Goal: Task Accomplishment & Management: Manage account settings

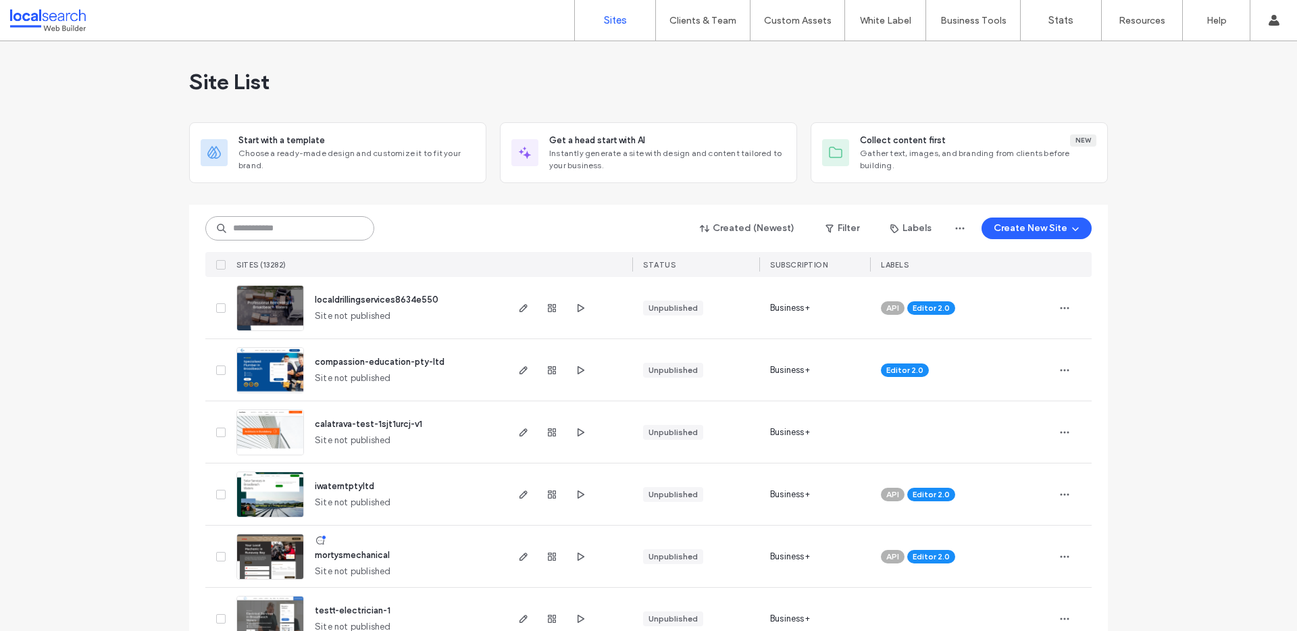
click at [297, 238] on input at bounding box center [289, 228] width 169 height 24
paste input "********"
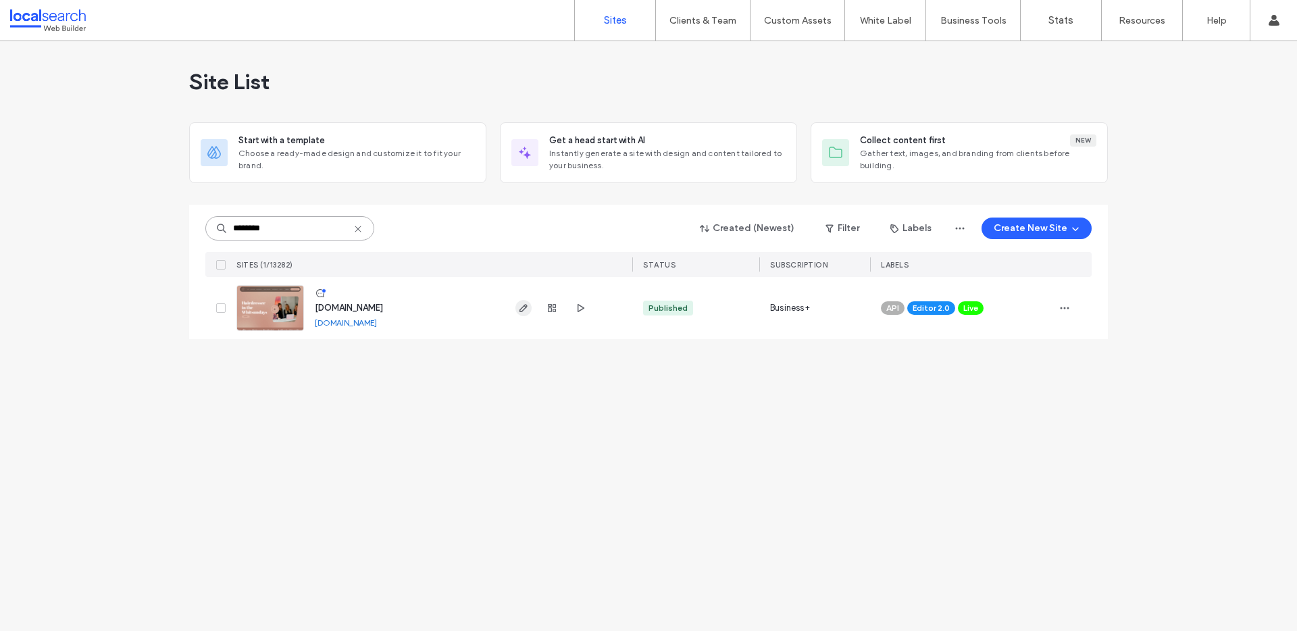
type input "********"
click at [528, 308] on icon "button" at bounding box center [523, 308] width 11 height 11
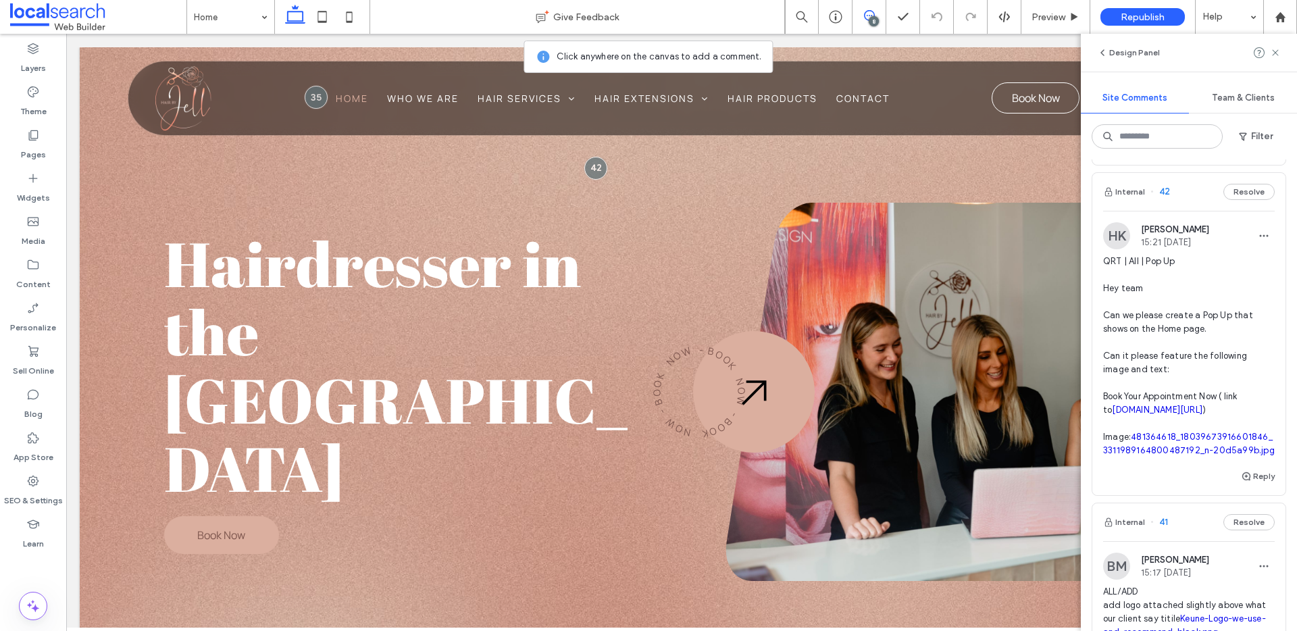
scroll to position [178, 0]
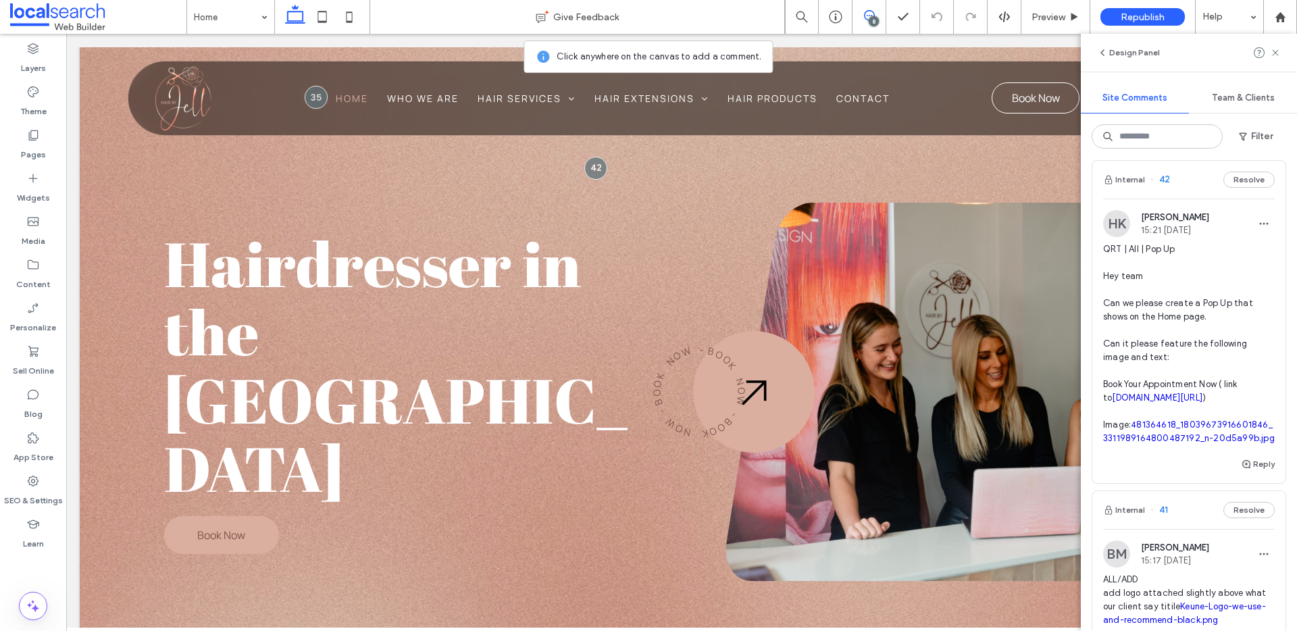
click at [1154, 443] on link "481364618_18039673916601846_3311989164800487192_n-20d5a99b.jpg" at bounding box center [1189, 431] width 172 height 24
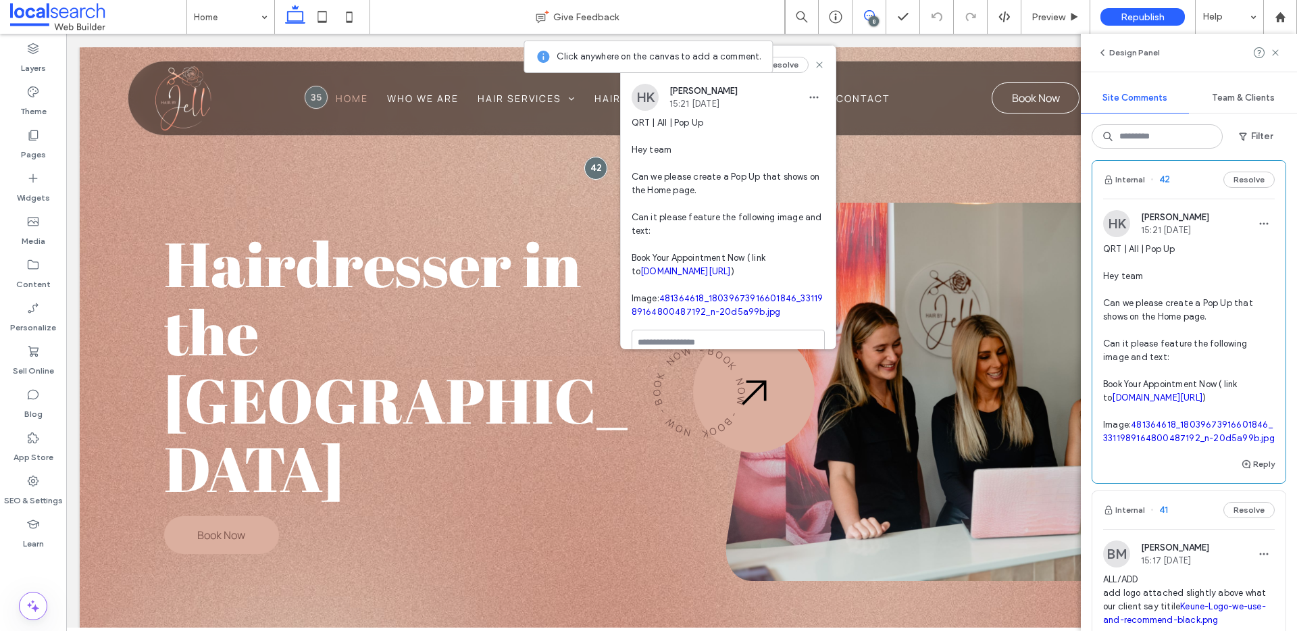
click at [1152, 301] on span "QRT | All | Pop Up Hey team Can we please create a Pop Up that shows on the Hom…" at bounding box center [1189, 343] width 172 height 203
click at [1195, 314] on span "QRT | All | Pop Up Hey team Can we please create a Pop Up that shows on the Hom…" at bounding box center [1189, 343] width 172 height 203
click at [1188, 417] on span "QRT | All | Pop Up Hey team Can we please create a Pop Up that shows on the Hom…" at bounding box center [1189, 343] width 172 height 203
click at [1187, 403] on link "book.squareup.com/appointments/kw5rxcz3y16prg/location/L00YMMVJ33CBF" at bounding box center [1157, 397] width 91 height 10
click at [816, 64] on use at bounding box center [819, 64] width 6 height 6
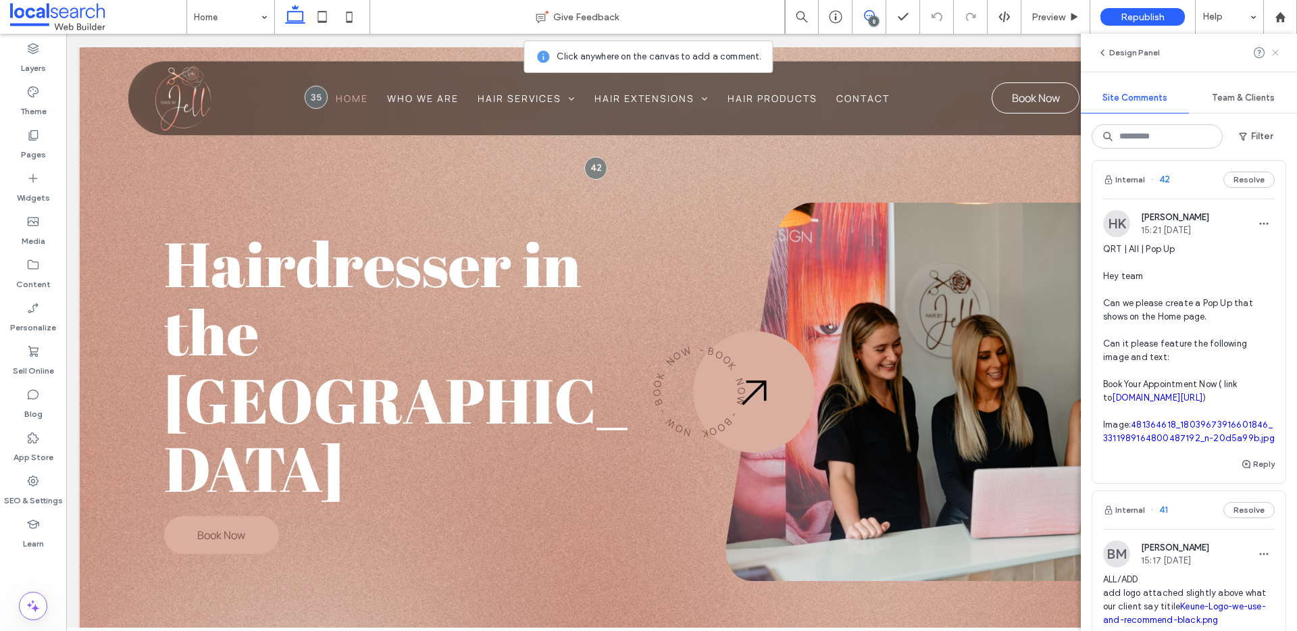
click at [1279, 53] on icon at bounding box center [1275, 52] width 11 height 11
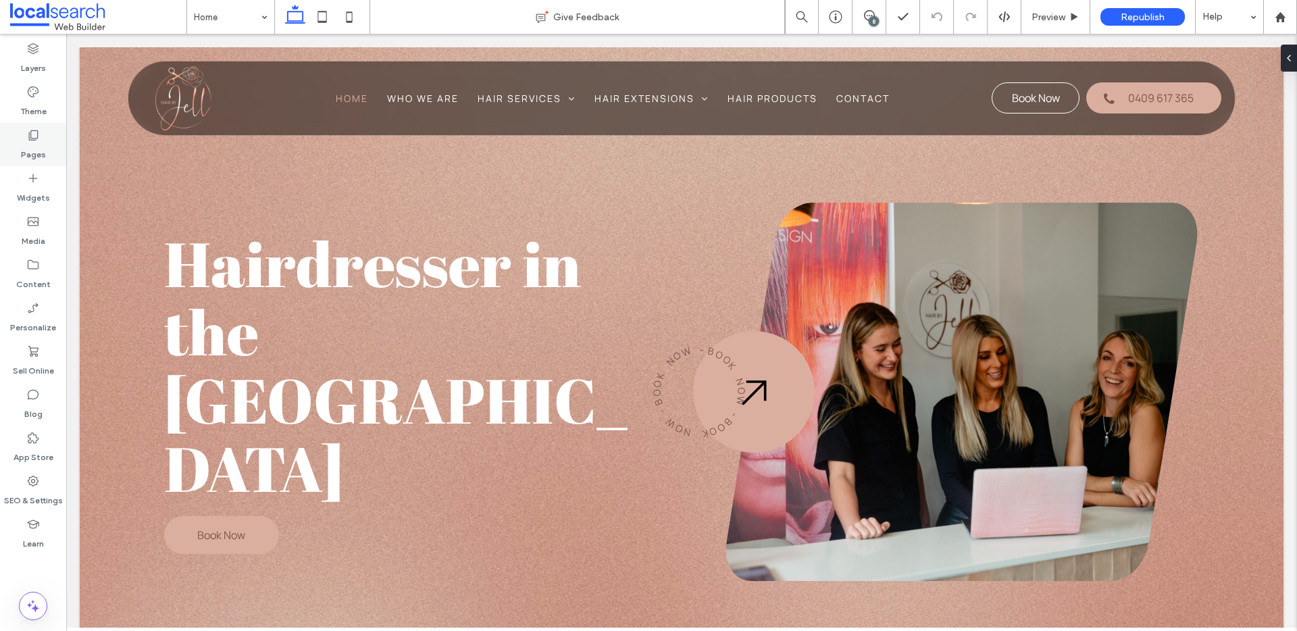
click at [26, 133] on icon at bounding box center [33, 135] width 14 height 14
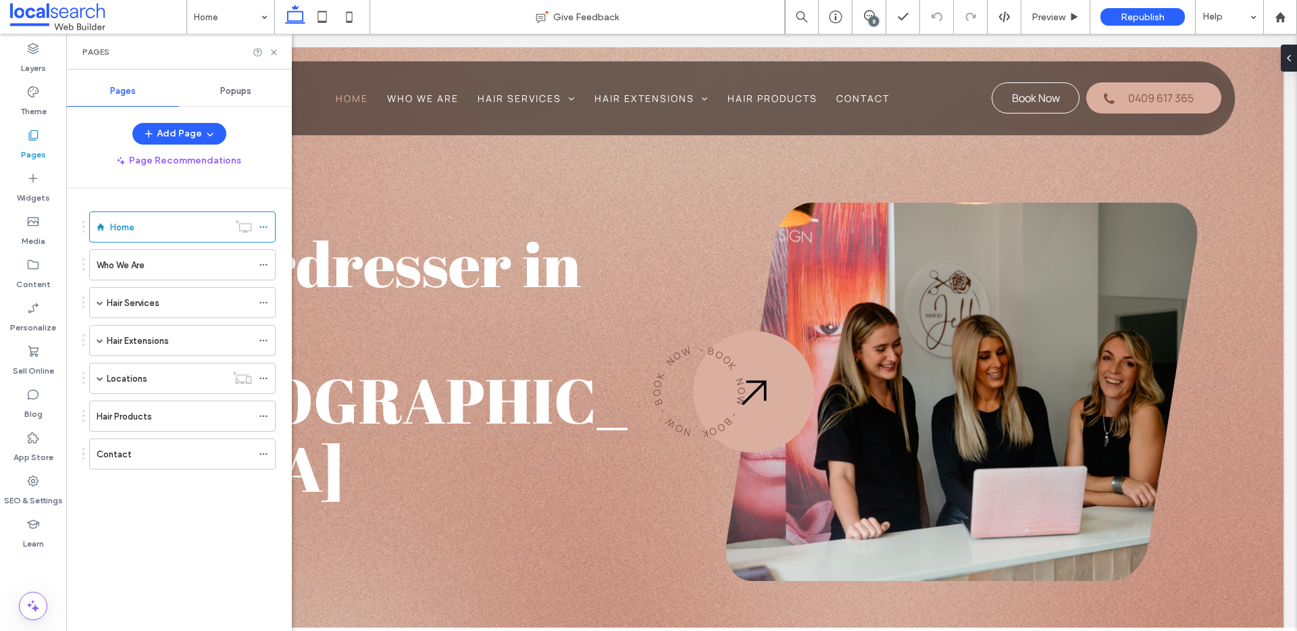
click at [229, 90] on span "Popups" at bounding box center [235, 91] width 31 height 11
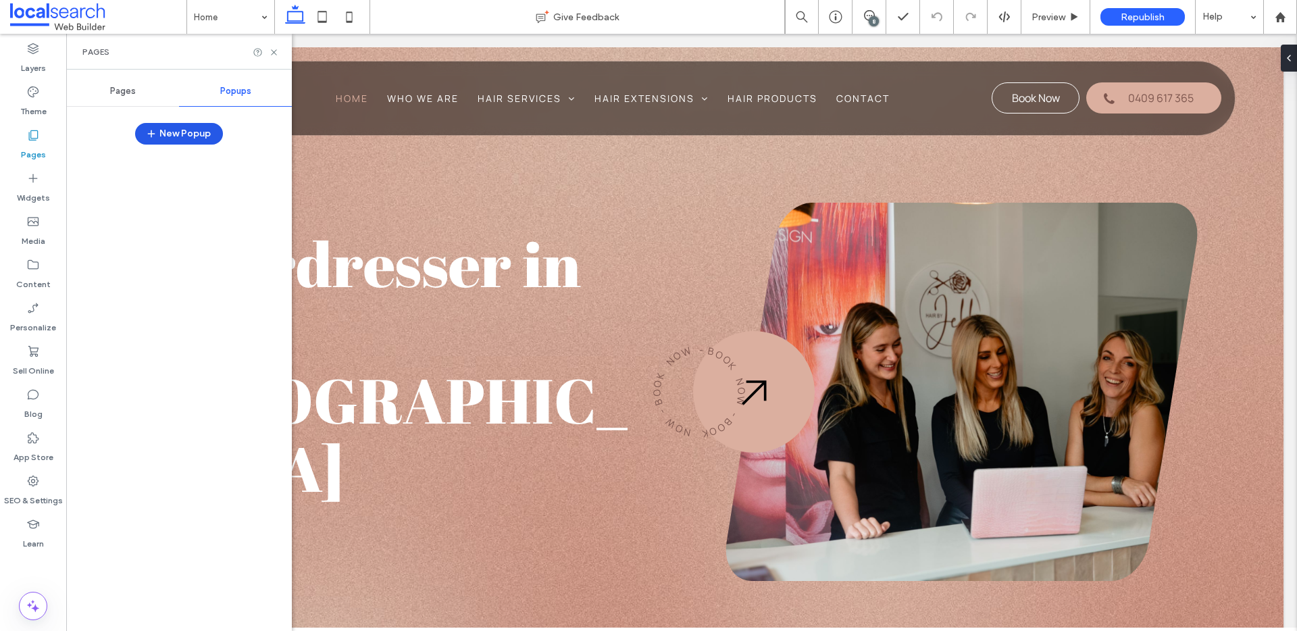
click at [168, 133] on button "New Popup" at bounding box center [179, 134] width 88 height 22
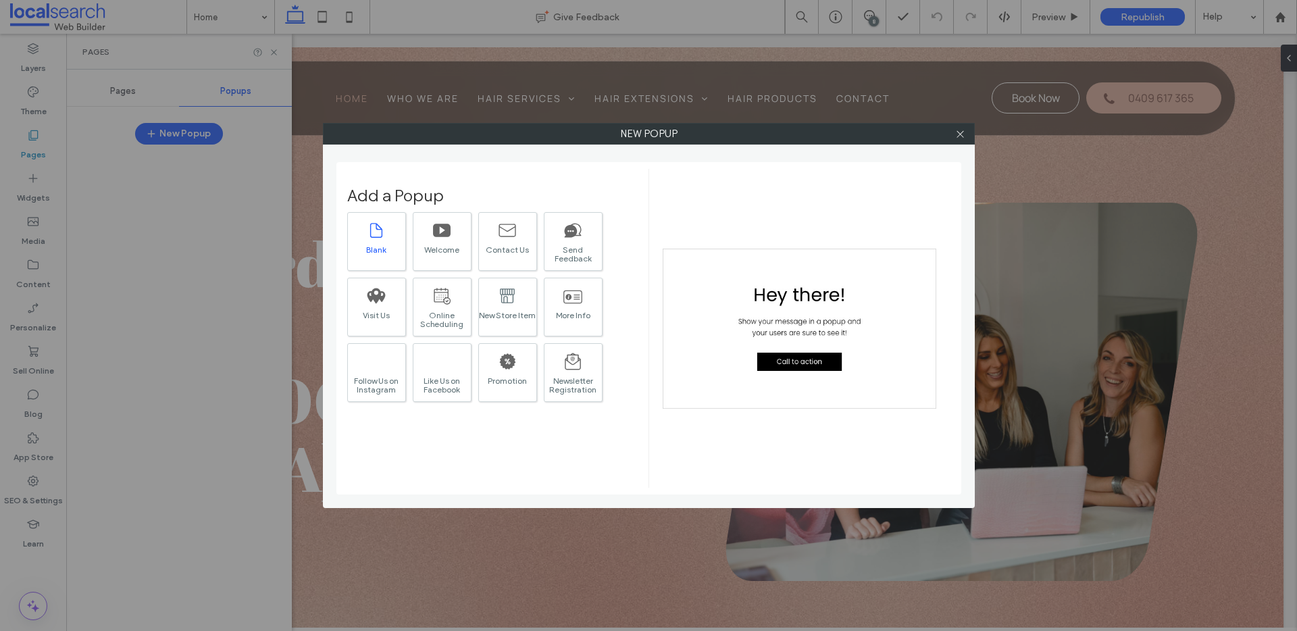
click at [388, 234] on div "Blank" at bounding box center [376, 241] width 59 height 59
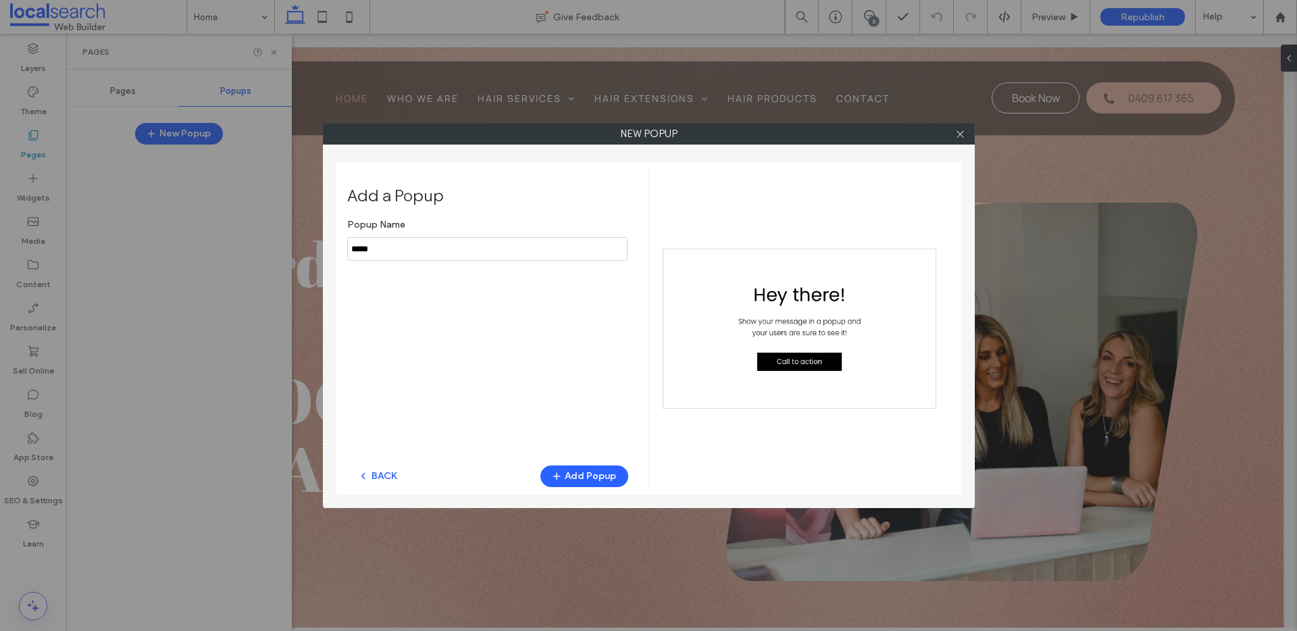
drag, startPoint x: 416, startPoint y: 247, endPoint x: 313, endPoint y: 249, distance: 103.4
click at [313, 249] on div "New popup Add a Popup Popup Name BACK Add Popup" at bounding box center [648, 315] width 1297 height 631
type input "********"
click at [572, 474] on button "Add Popup" at bounding box center [584, 476] width 88 height 22
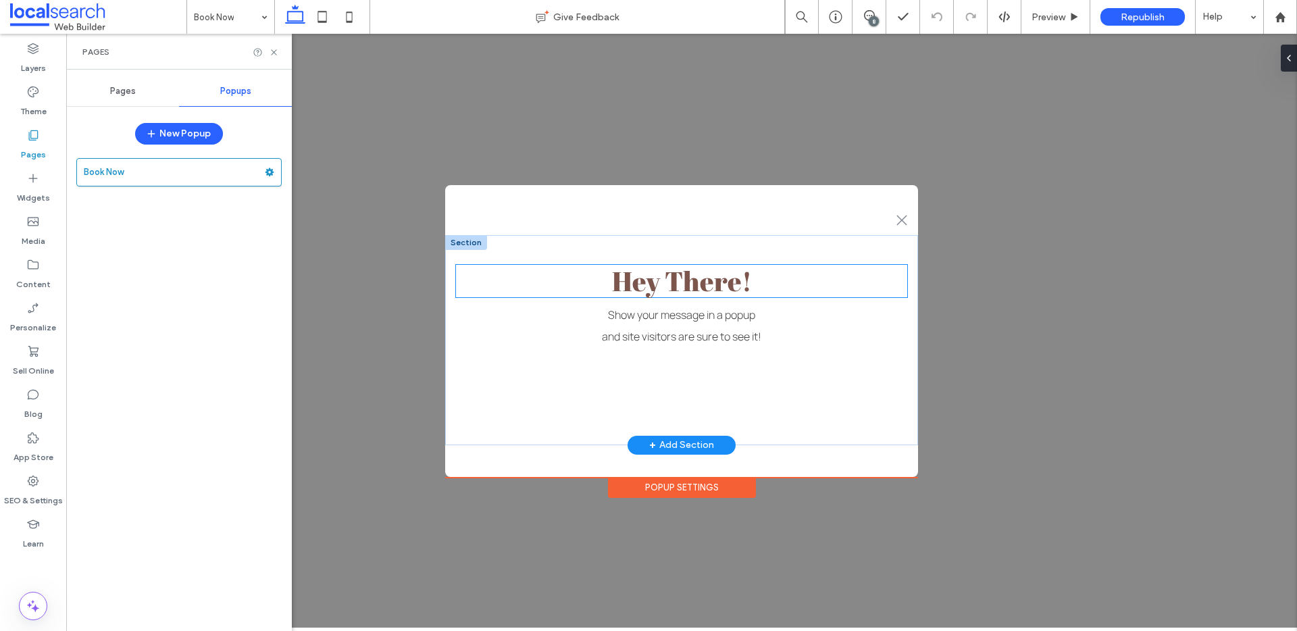
click at [708, 284] on span "Hey There!" at bounding box center [682, 281] width 140 height 36
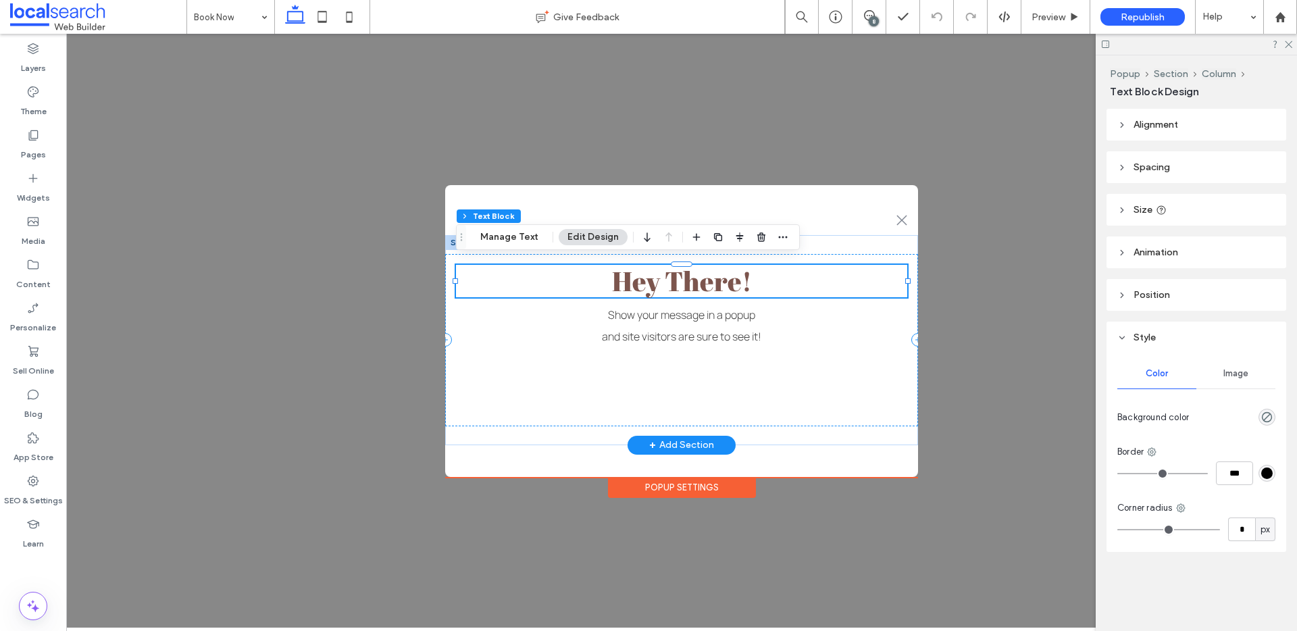
click at [708, 284] on span "Hey There!" at bounding box center [682, 281] width 140 height 36
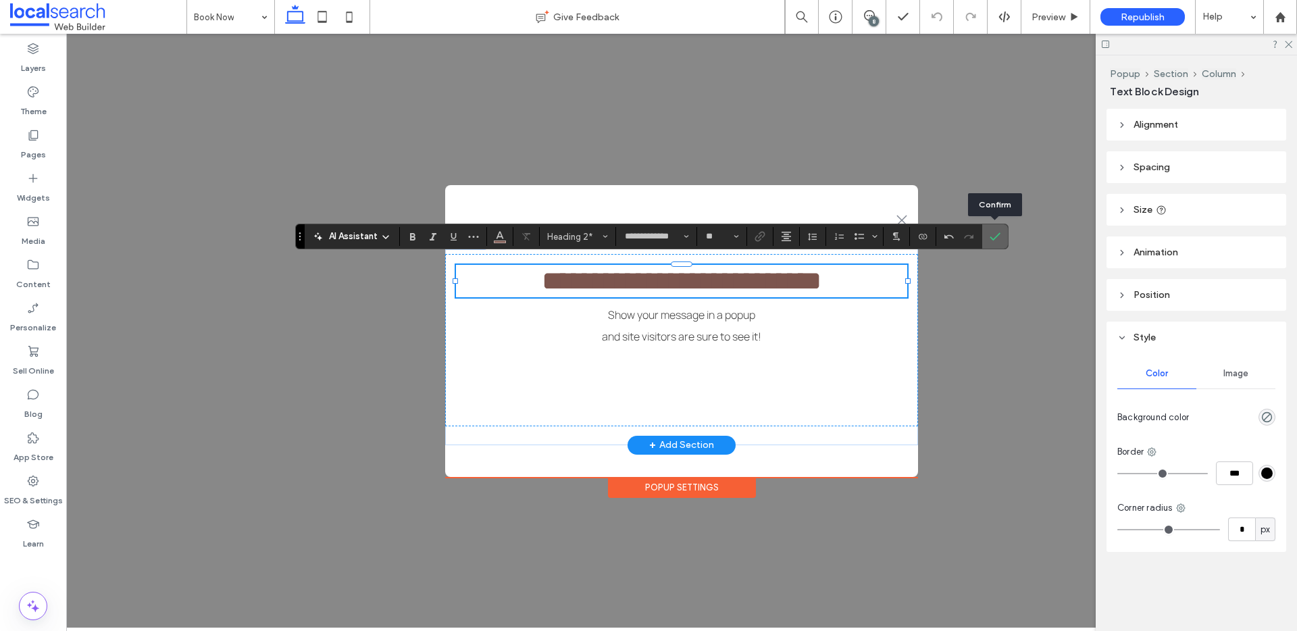
click at [996, 238] on icon "Confirm" at bounding box center [995, 236] width 11 height 11
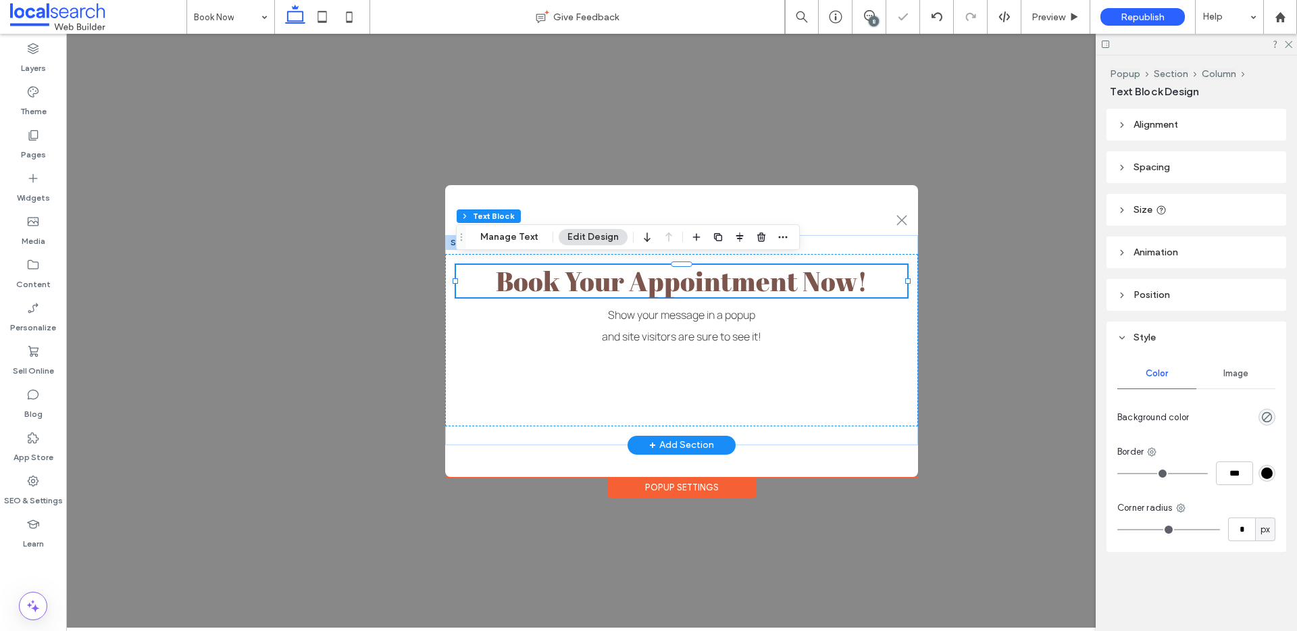
click at [873, 17] on div "8" at bounding box center [874, 21] width 10 height 10
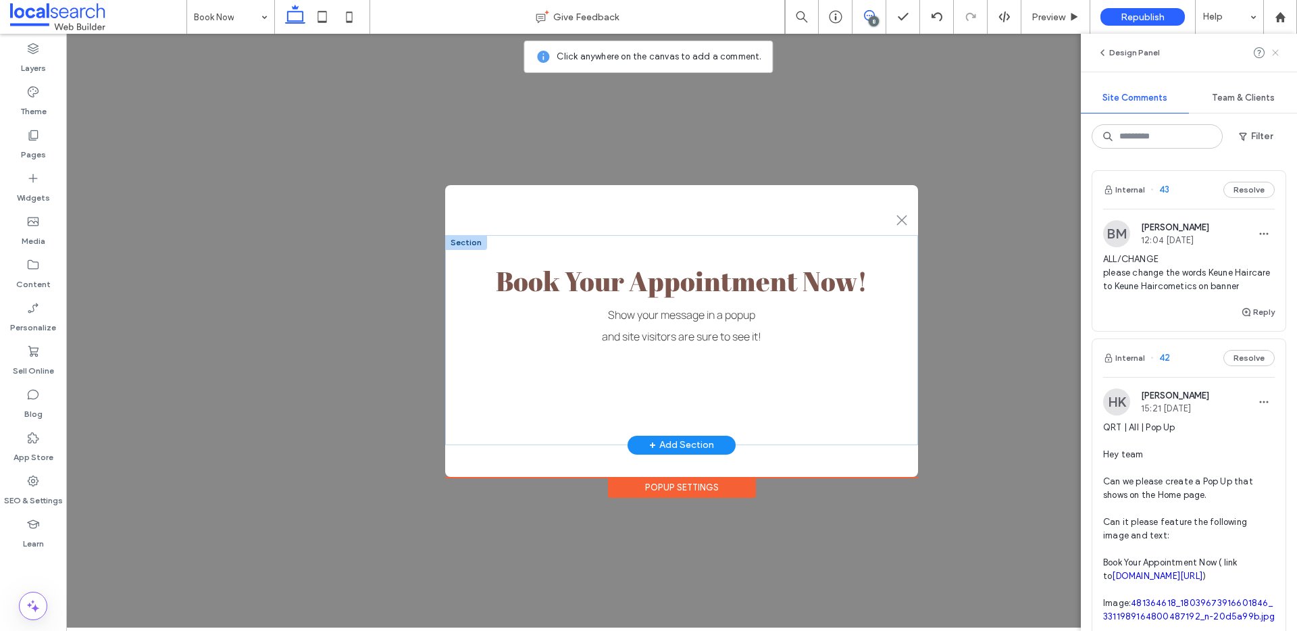
click at [1276, 52] on icon at bounding box center [1275, 52] width 11 height 11
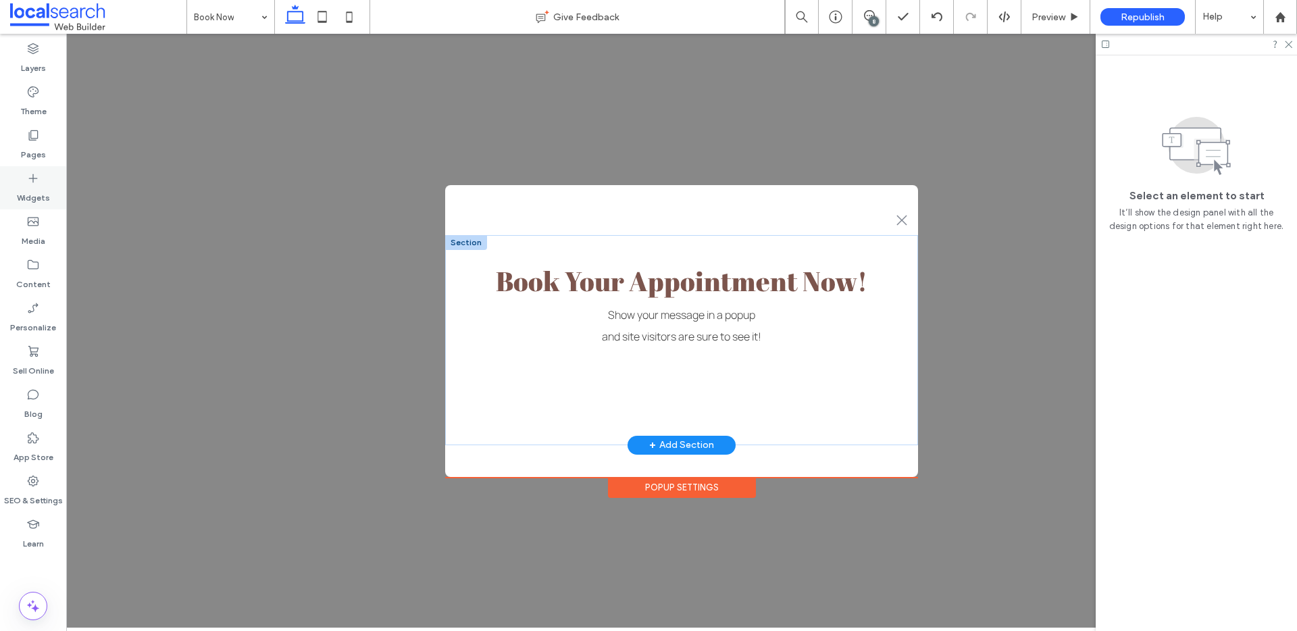
click at [30, 178] on icon at bounding box center [33, 179] width 14 height 14
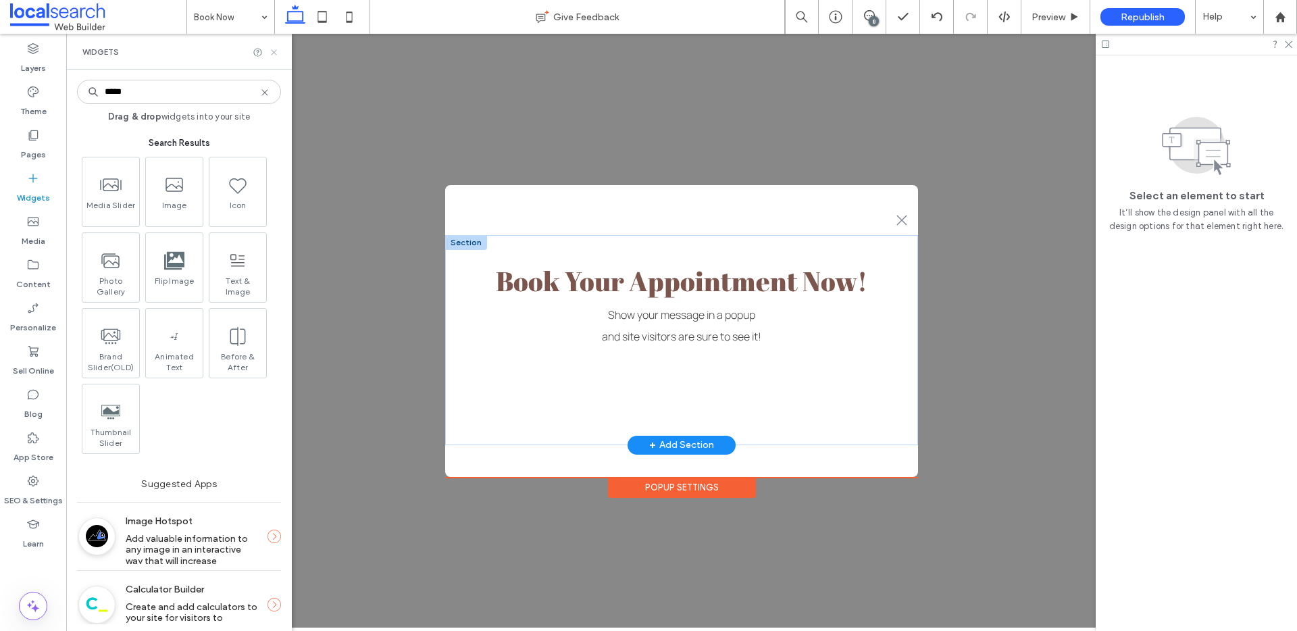
type input "*****"
click at [274, 53] on use at bounding box center [273, 51] width 5 height 5
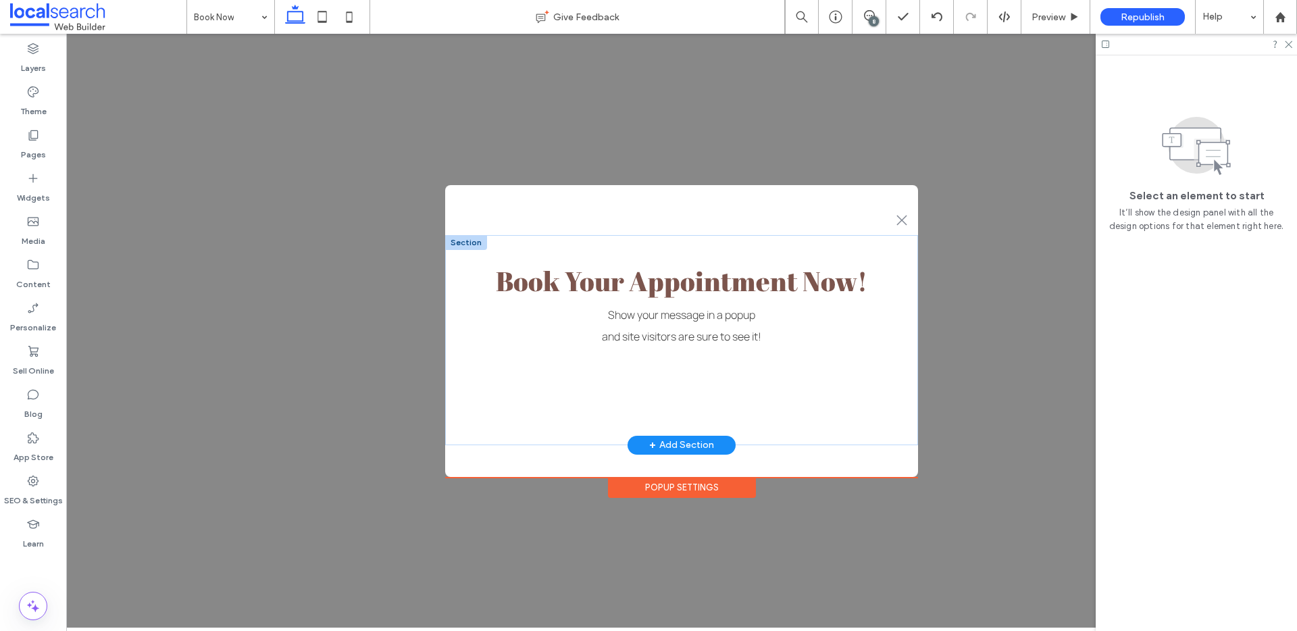
click at [667, 482] on div "Popup Settings" at bounding box center [682, 487] width 148 height 21
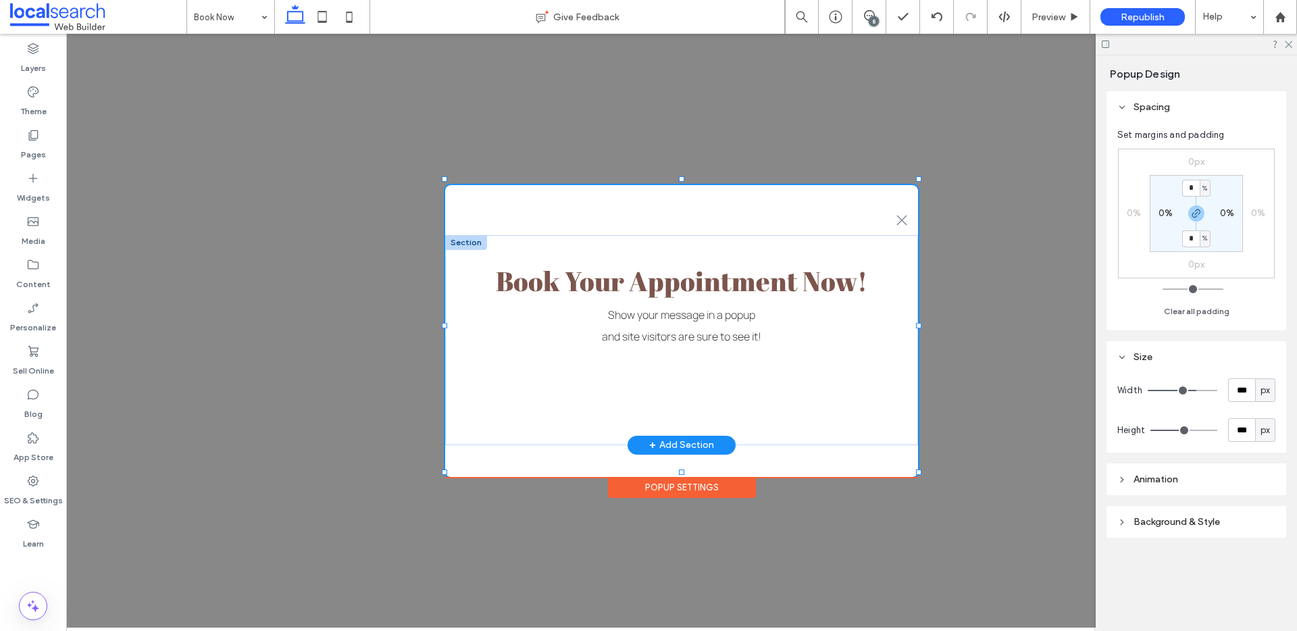
click at [1176, 525] on span "Background & Style" at bounding box center [1176, 521] width 86 height 11
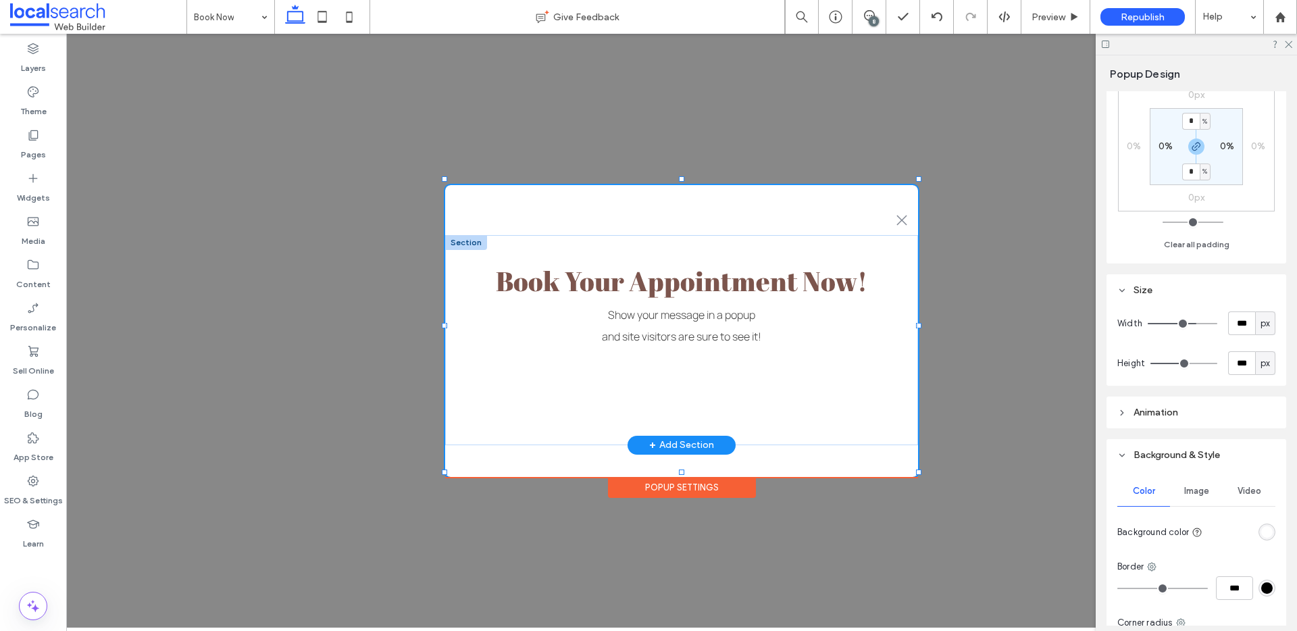
scroll to position [132, 0]
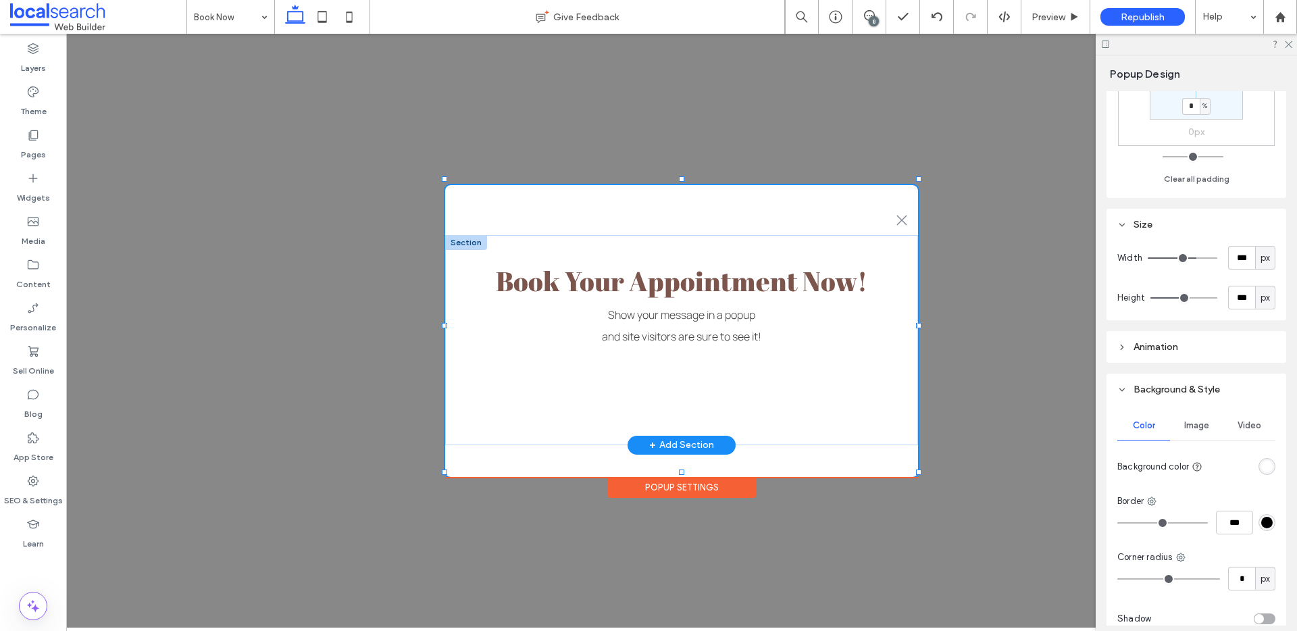
click at [1192, 425] on span "Image" at bounding box center [1196, 425] width 25 height 11
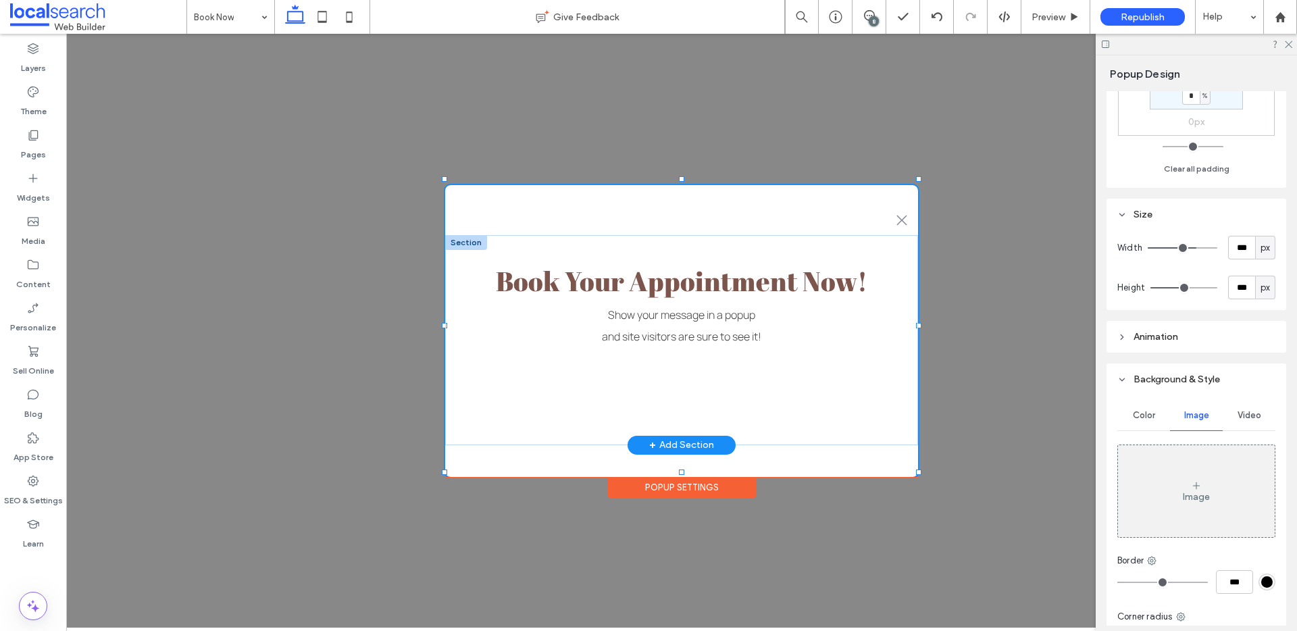
scroll to position [153, 0]
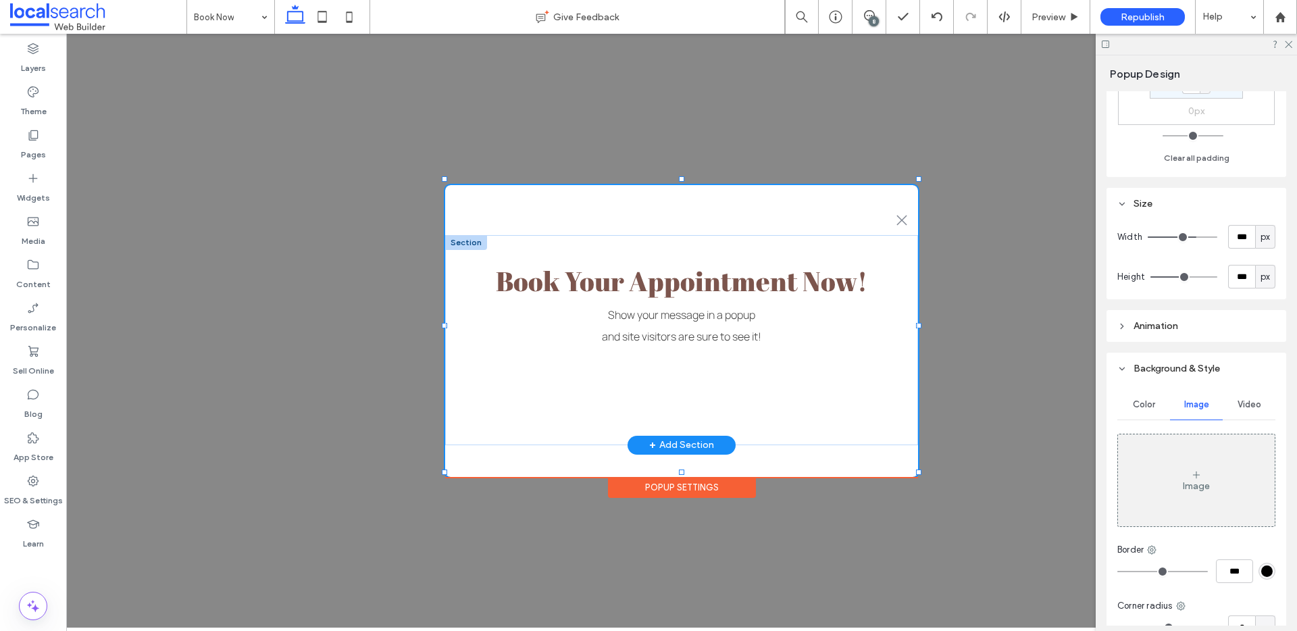
click at [1175, 474] on div "Image" at bounding box center [1196, 480] width 157 height 89
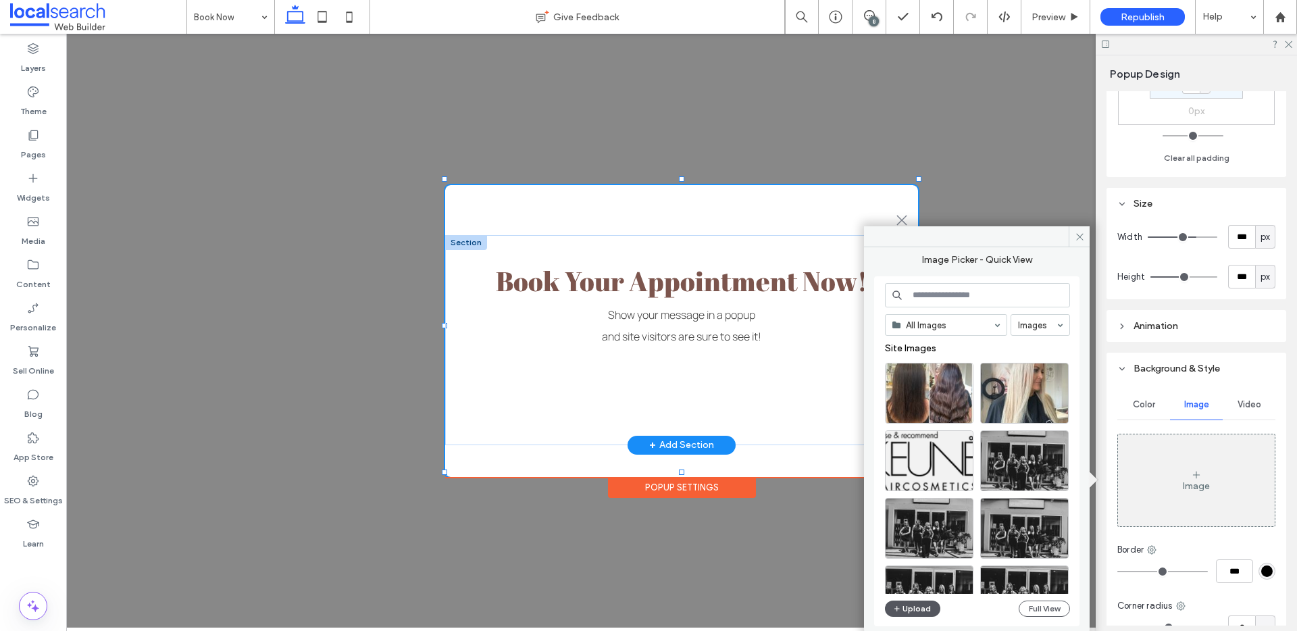
click at [906, 609] on button "Upload" at bounding box center [912, 608] width 55 height 16
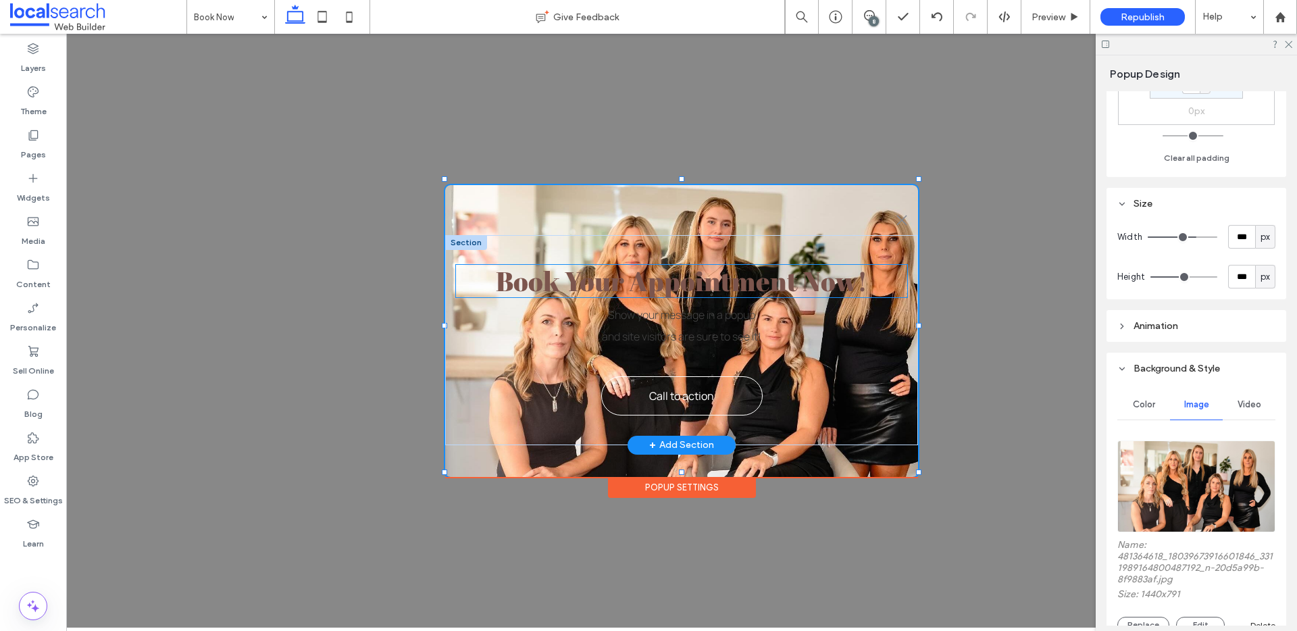
click at [746, 279] on span "Book Your Appointment Now!" at bounding box center [682, 281] width 372 height 36
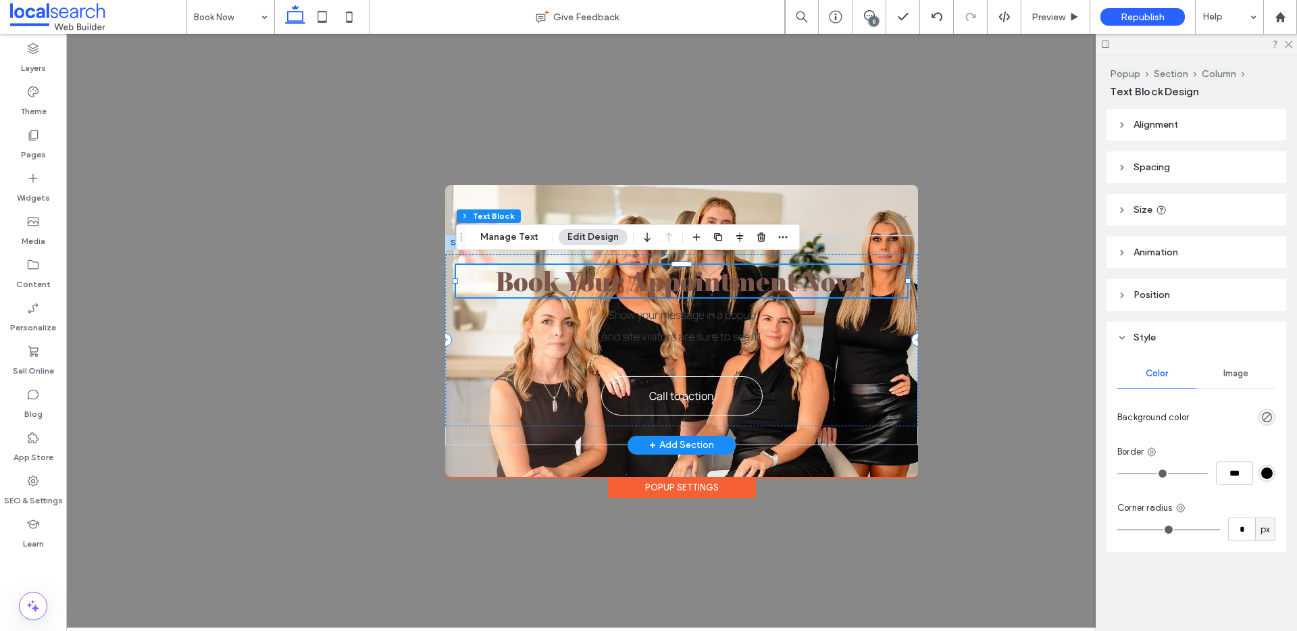
click at [615, 281] on span "Book Your Appointment Now!" at bounding box center [682, 281] width 372 height 36
click at [615, 281] on span "**********" at bounding box center [682, 280] width 280 height 26
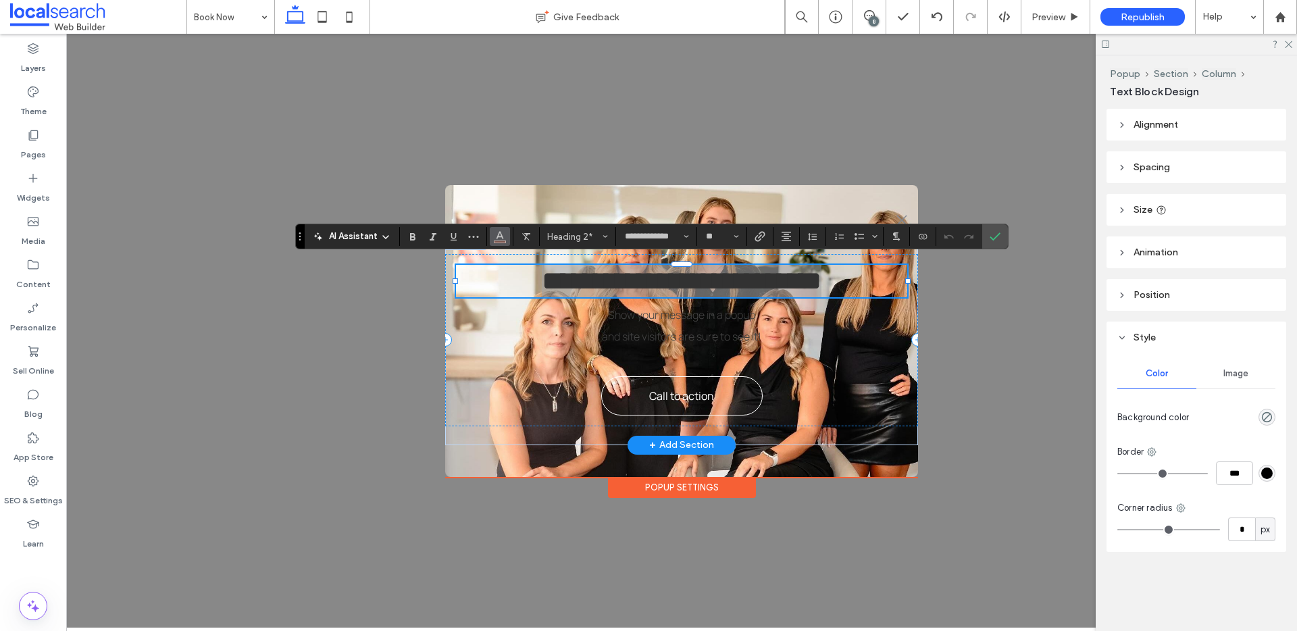
click at [501, 235] on icon "Color" at bounding box center [499, 235] width 11 height 11
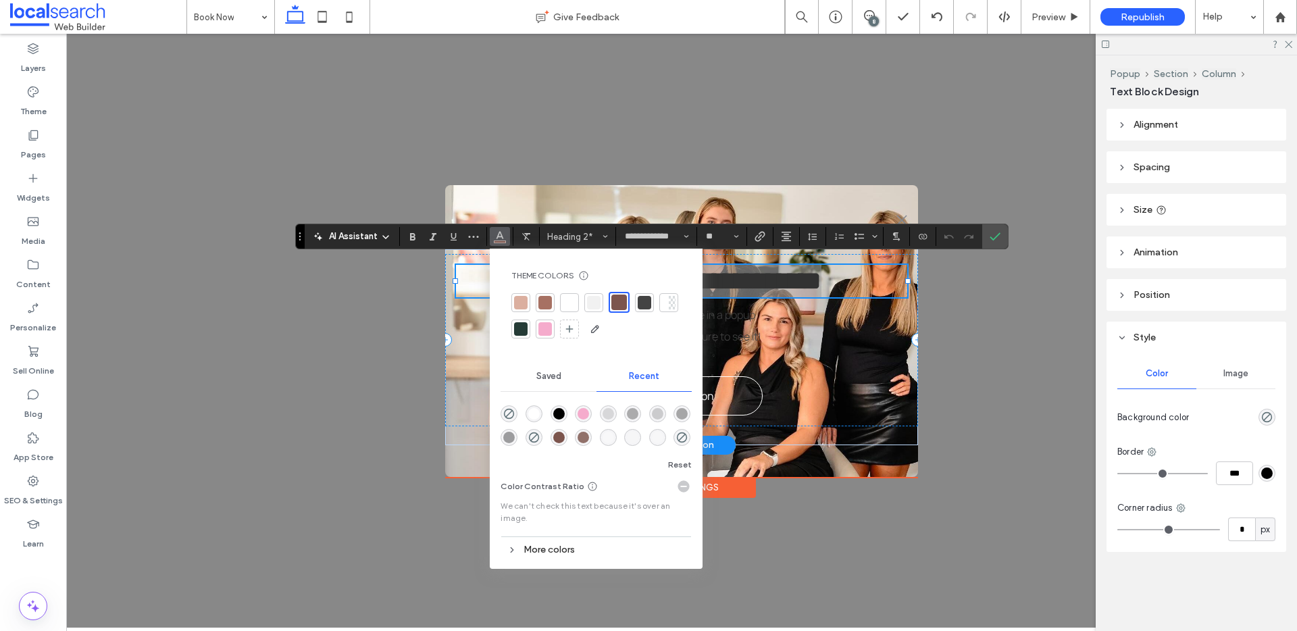
click at [564, 302] on div at bounding box center [570, 303] width 14 height 14
click at [988, 236] on label "Confirm" at bounding box center [995, 236] width 20 height 24
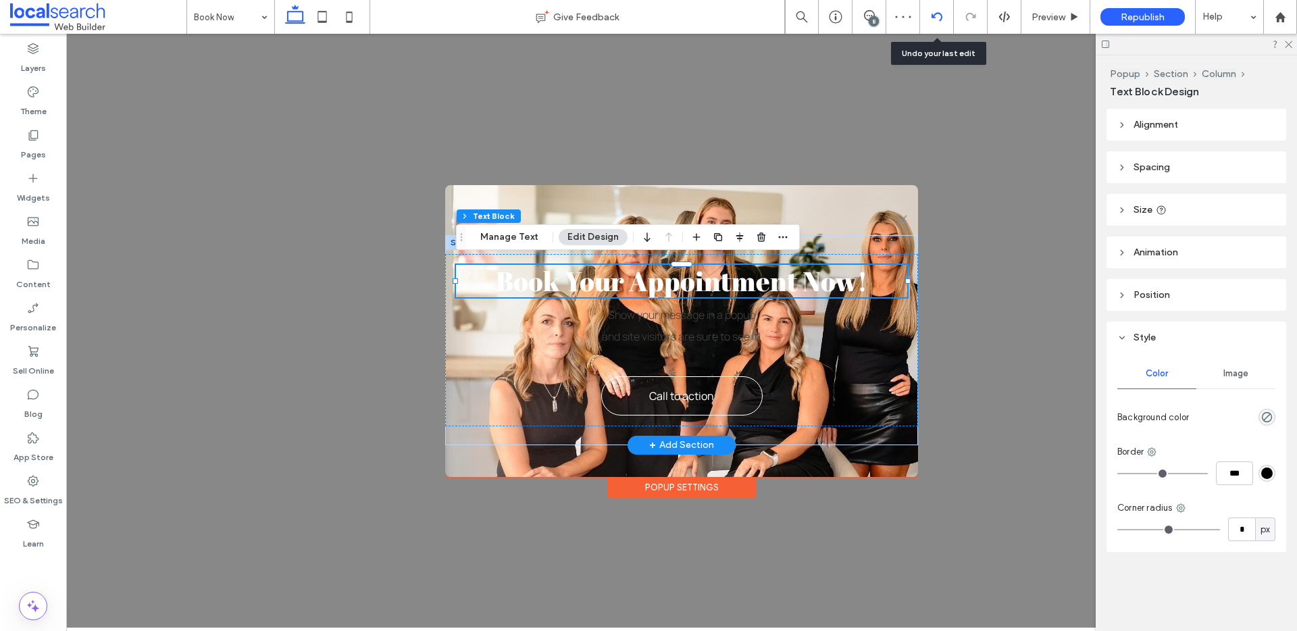
click at [936, 5] on div at bounding box center [937, 17] width 34 height 34
click at [933, 14] on icon at bounding box center [936, 16] width 11 height 11
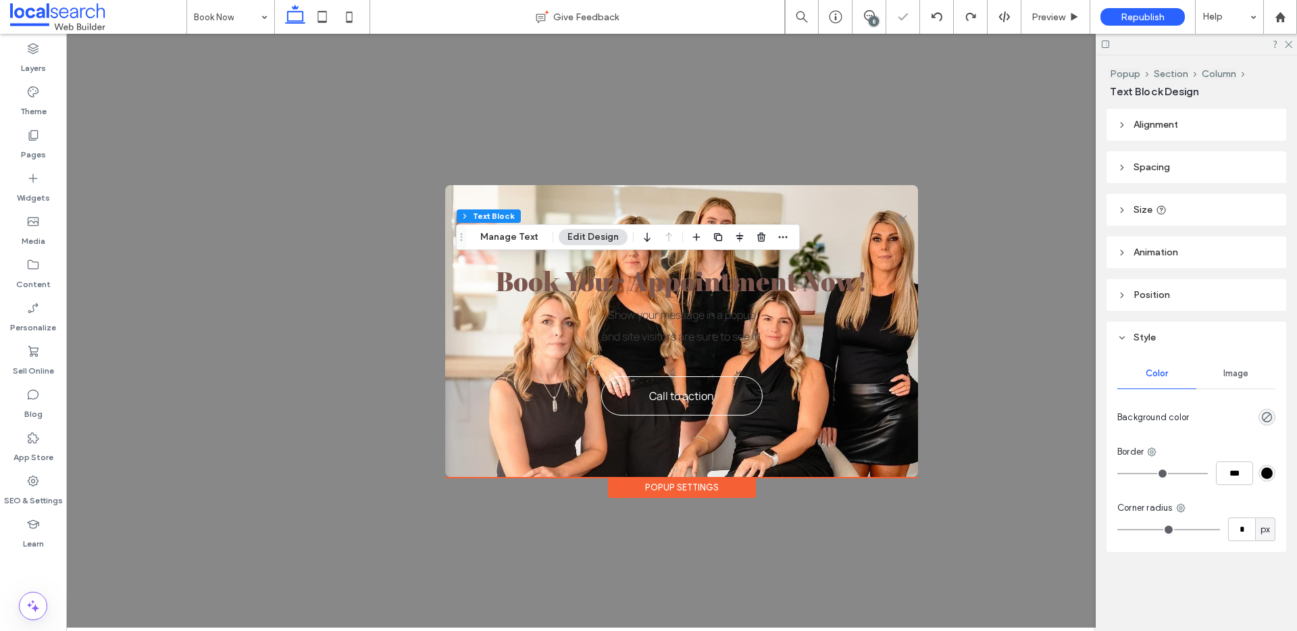
scroll to position [0, 0]
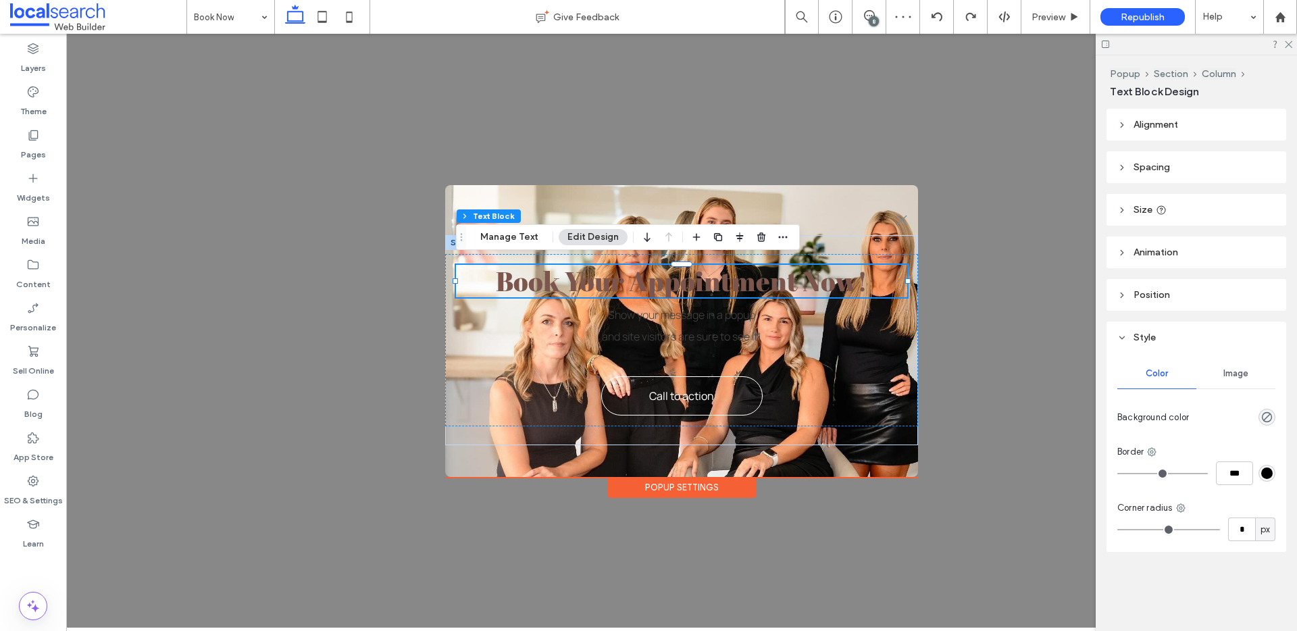
click at [714, 483] on div "Popup Settings" at bounding box center [682, 487] width 148 height 21
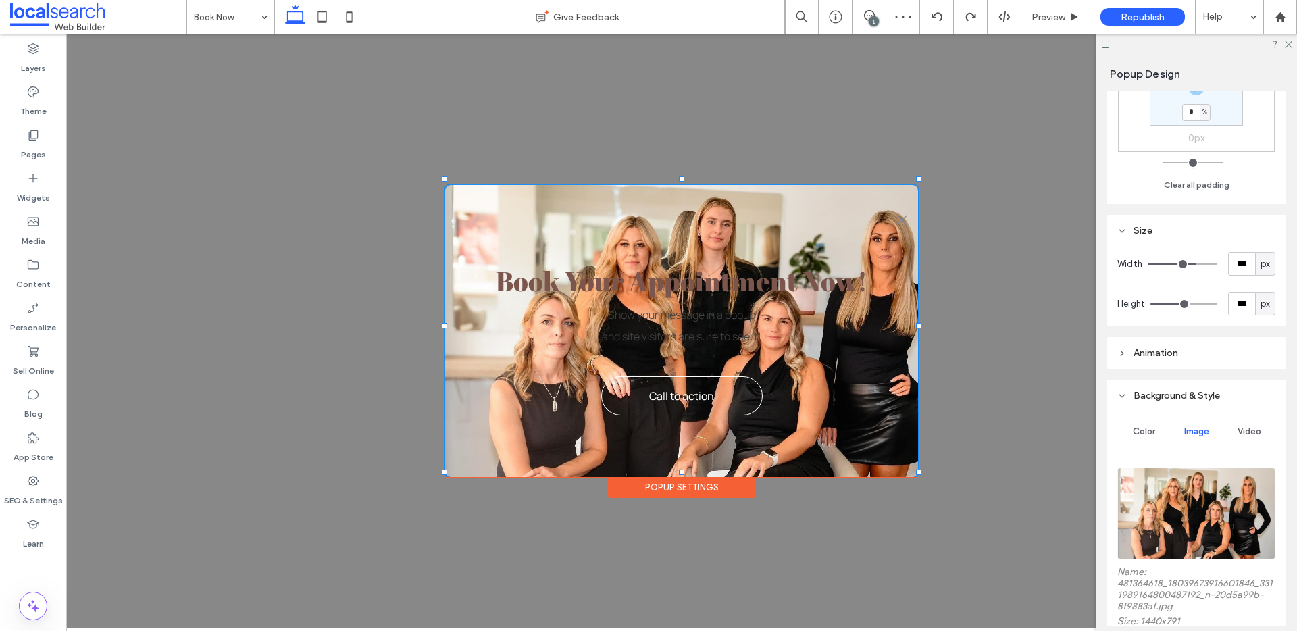
scroll to position [257, 0]
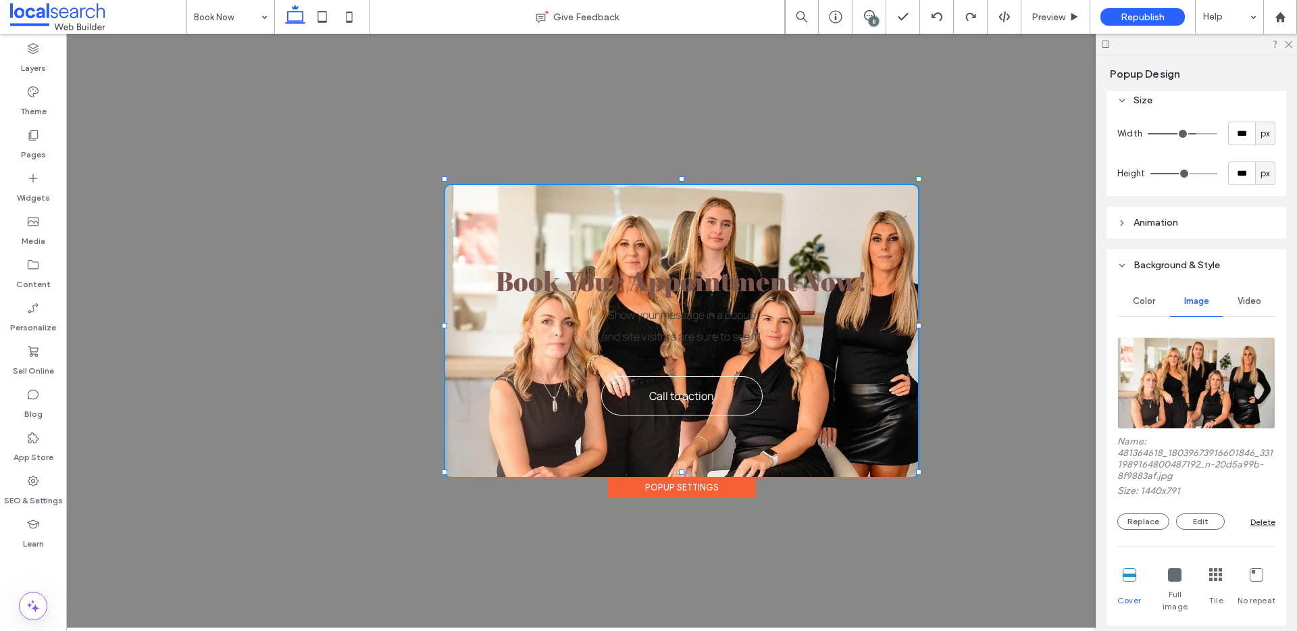
click at [1250, 523] on div "Delete" at bounding box center [1262, 522] width 25 height 10
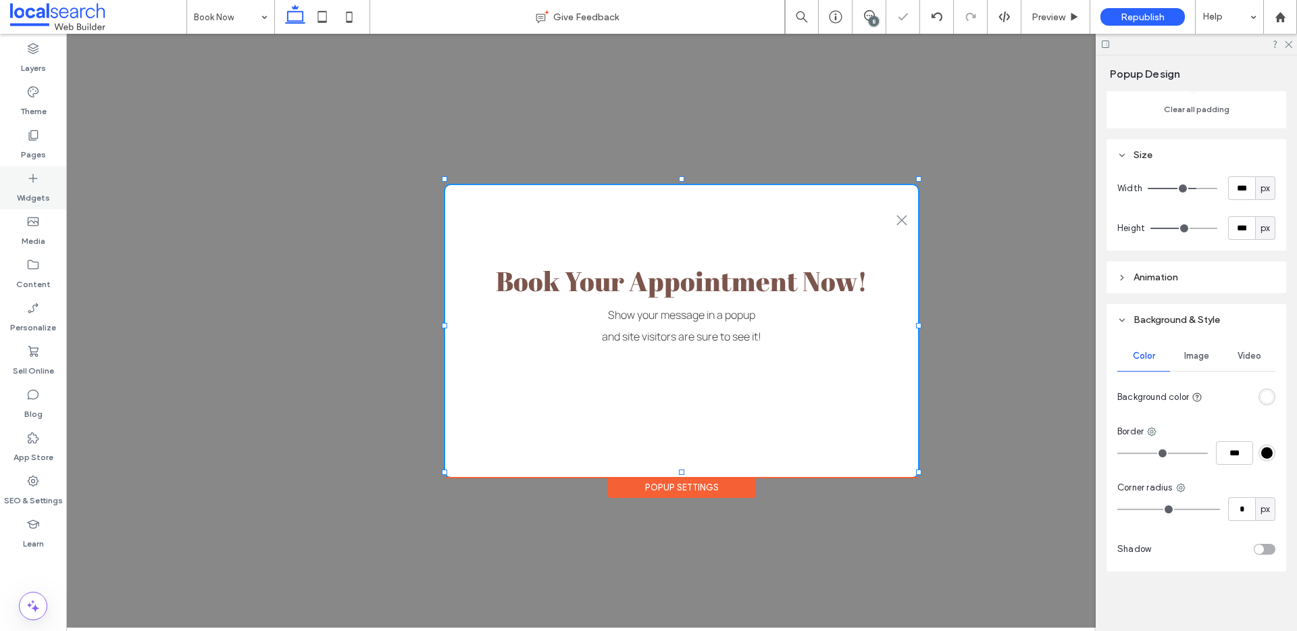
click at [34, 180] on icon at bounding box center [33, 179] width 14 height 14
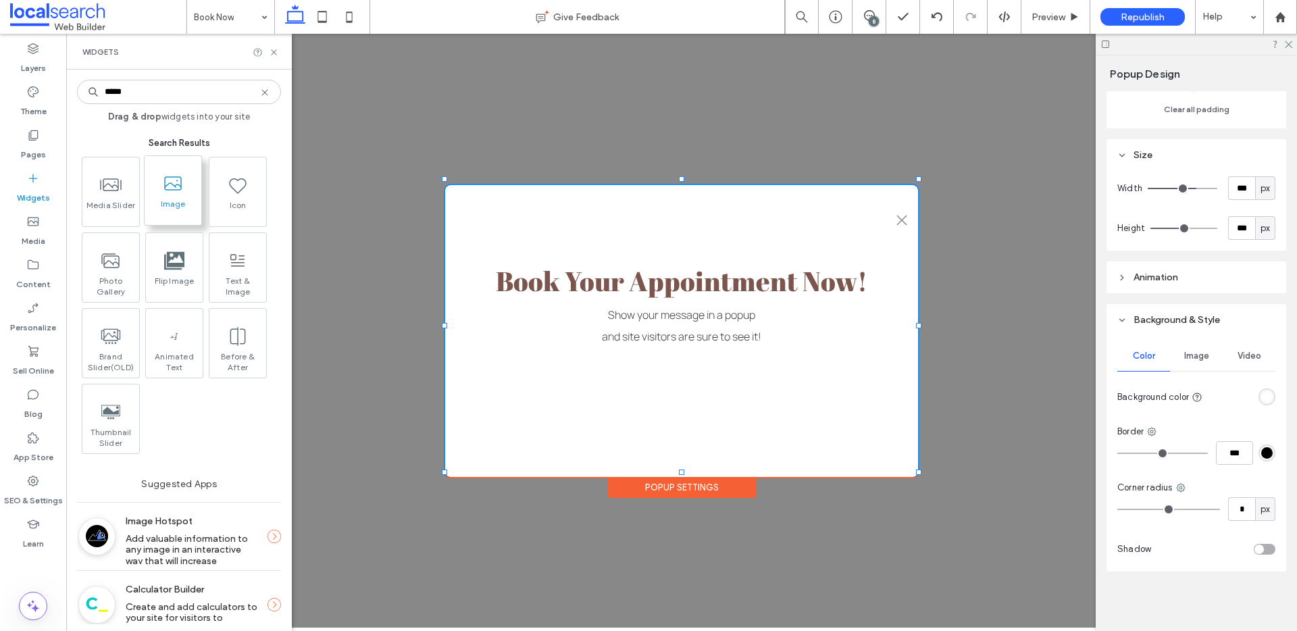
type input "*****"
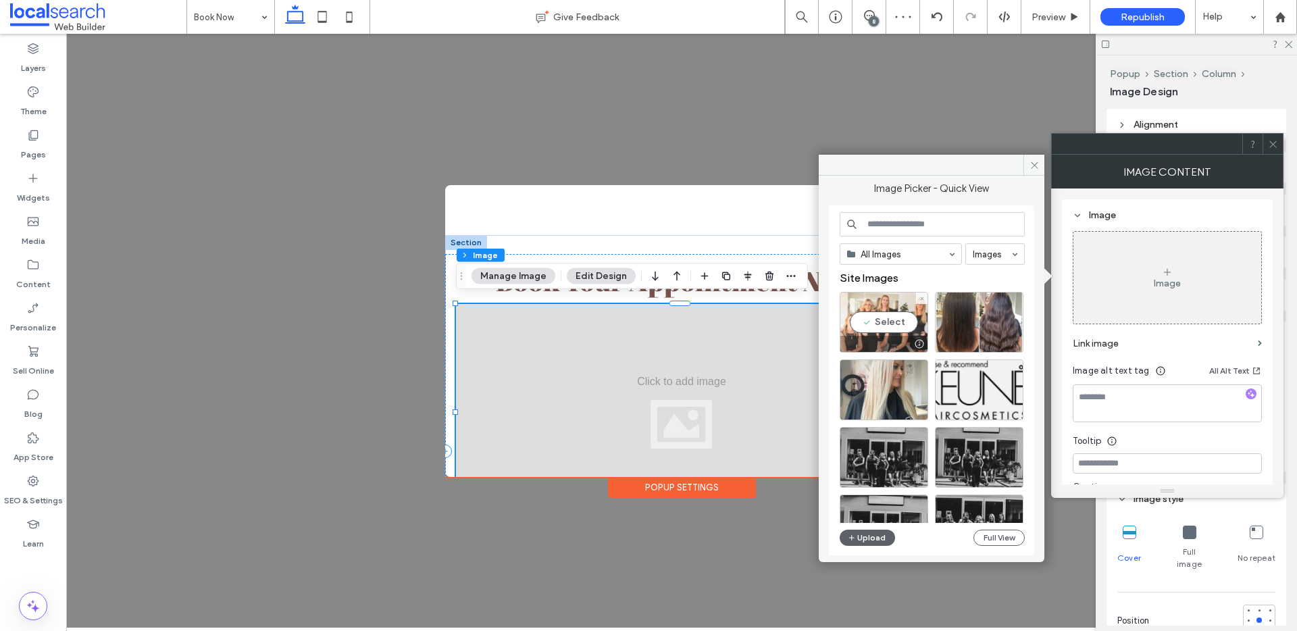
click at [884, 324] on div "Select" at bounding box center [884, 322] width 88 height 61
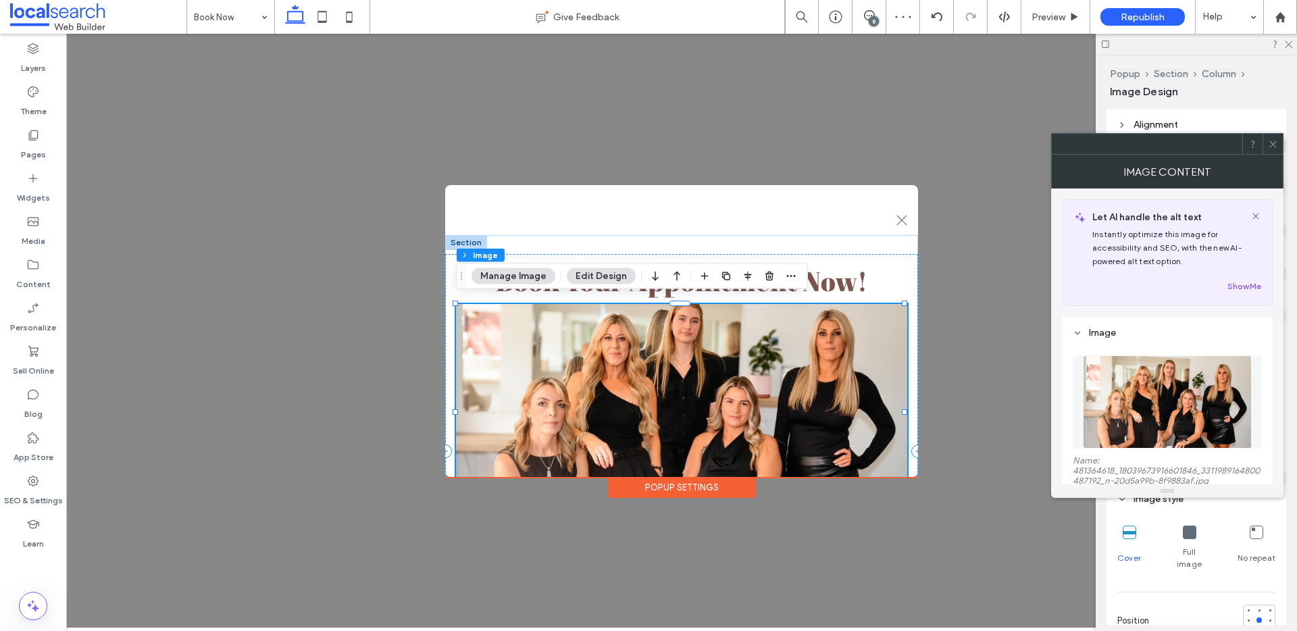
click at [1272, 143] on use at bounding box center [1272, 143] width 7 height 7
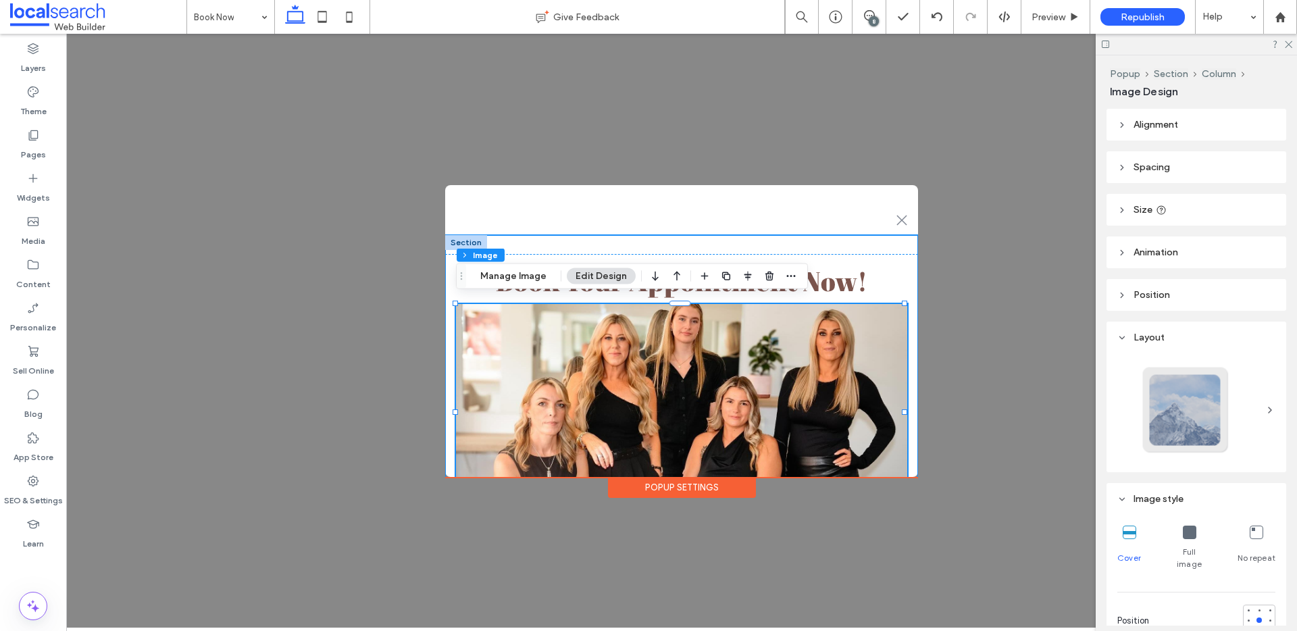
click at [725, 238] on div "Book Your Appointment Now! Show your message in a popup and site visitors are s…" at bounding box center [681, 451] width 473 height 433
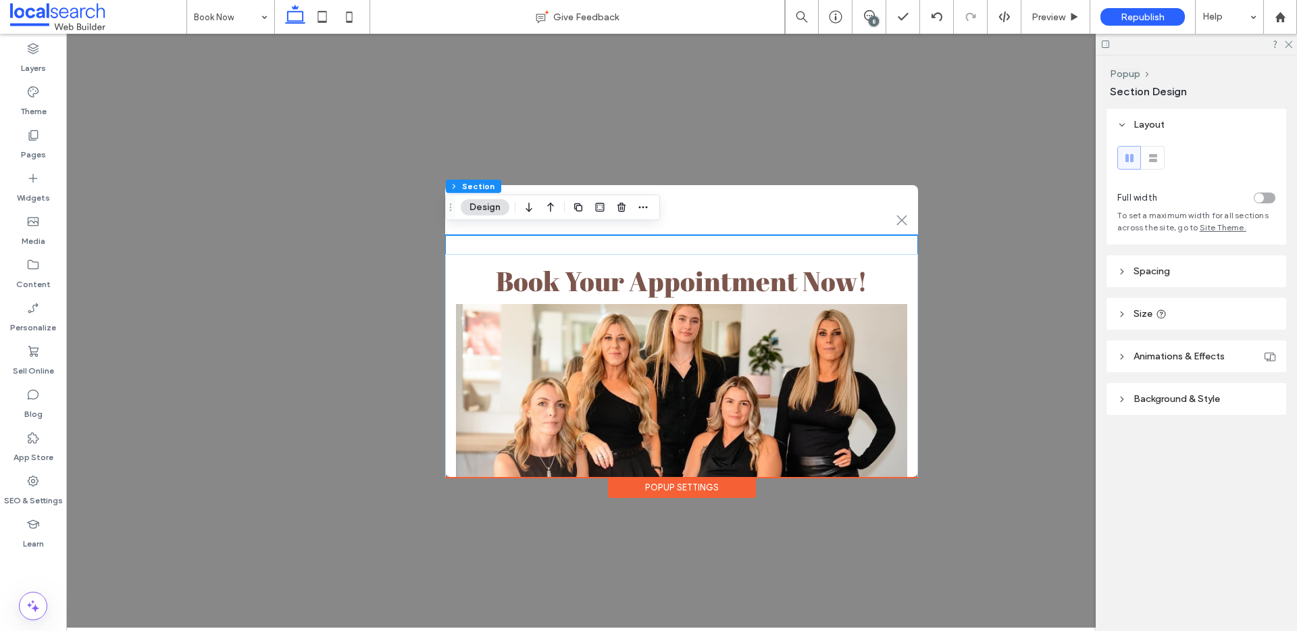
click at [1135, 277] on header "Spacing" at bounding box center [1196, 271] width 180 height 32
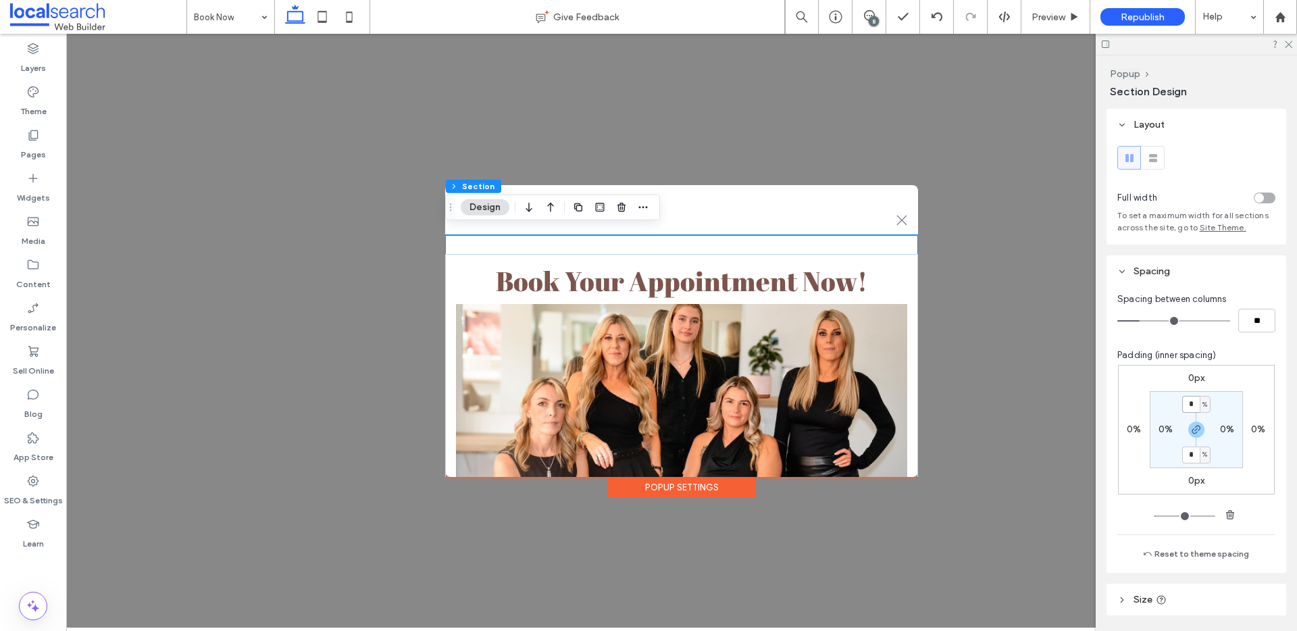
drag, startPoint x: 1191, startPoint y: 403, endPoint x: 1184, endPoint y: 405, distance: 7.1
click at [1184, 405] on input "*" at bounding box center [1191, 404] width 18 height 17
type input "*"
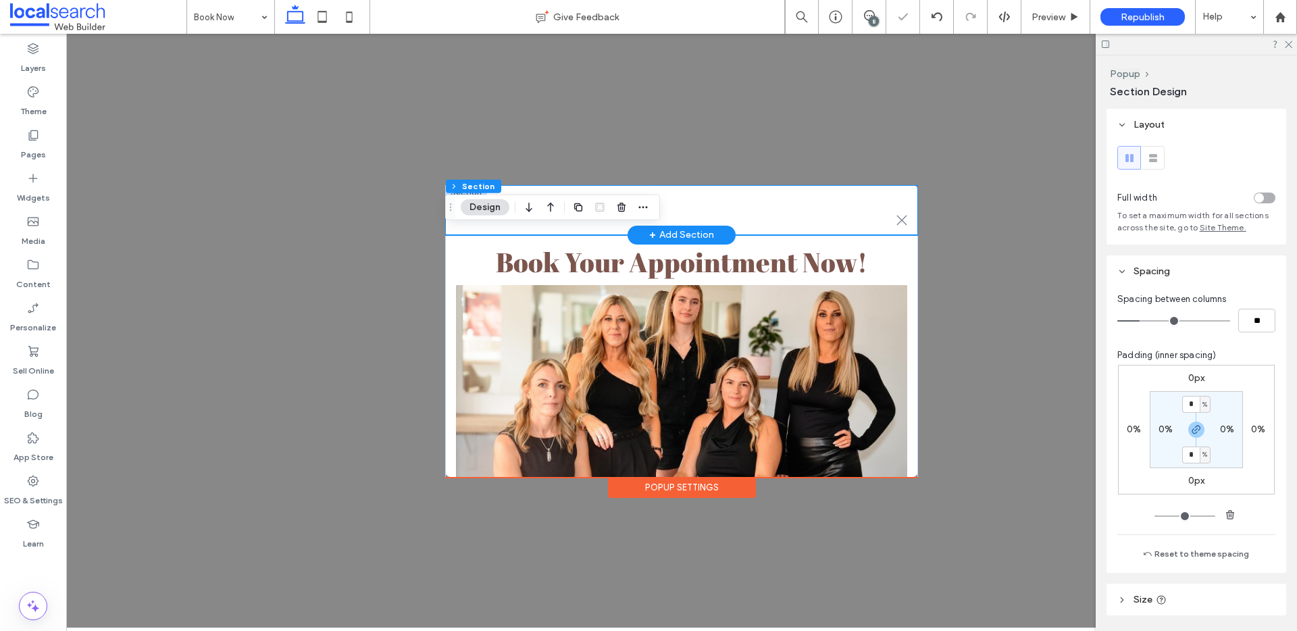
click at [790, 190] on div ".st0-1091118977{fill-rule:evenodd;clip-rule:evenodd;}" at bounding box center [681, 210] width 473 height 50
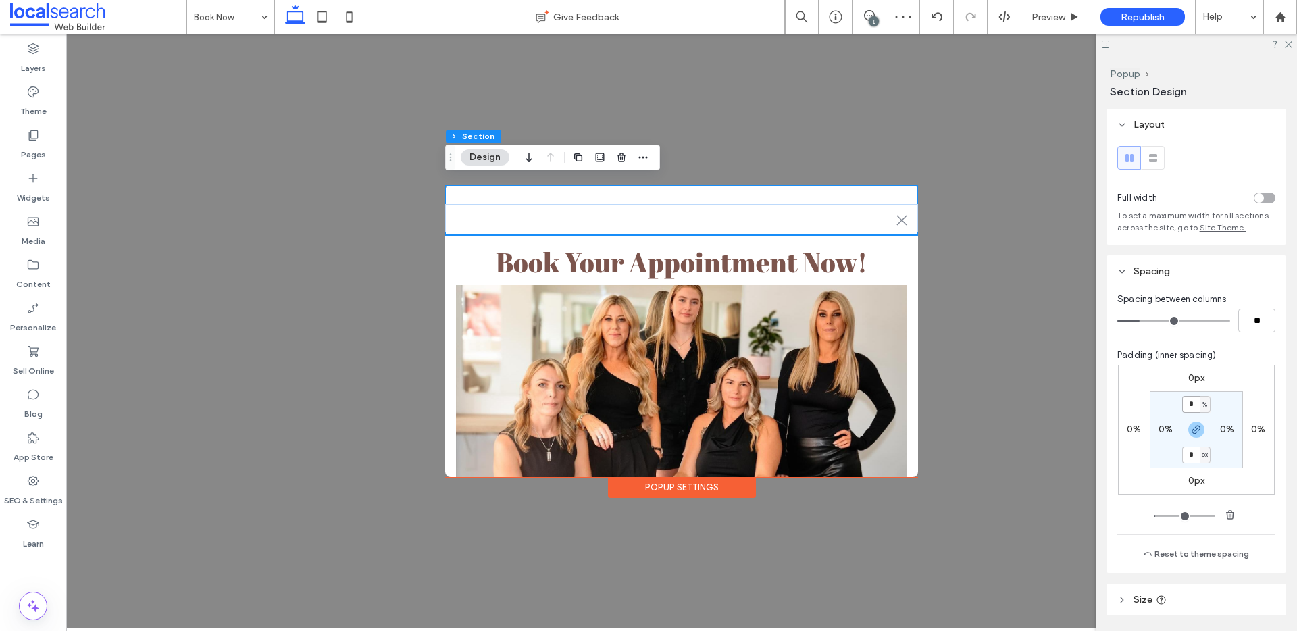
drag, startPoint x: 1190, startPoint y: 403, endPoint x: 1168, endPoint y: 403, distance: 21.6
click at [1168, 403] on section "* % 0% * px 0%" at bounding box center [1196, 429] width 93 height 77
type input "*"
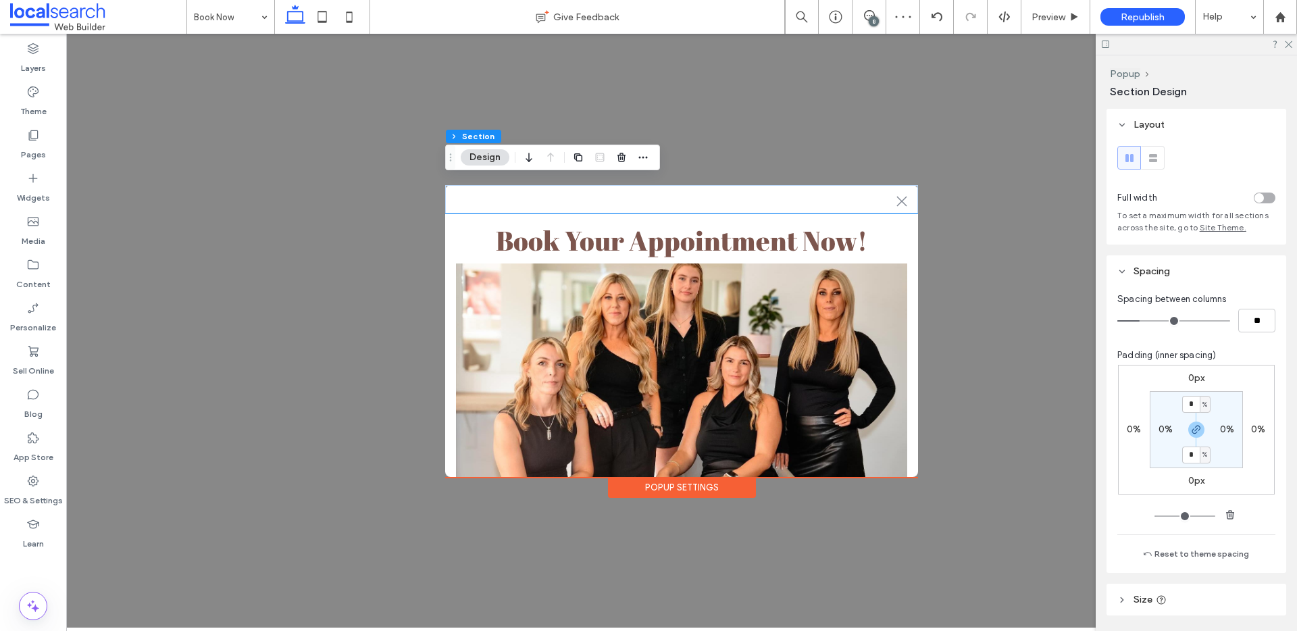
click at [690, 479] on div "Popup Settings" at bounding box center [682, 487] width 148 height 21
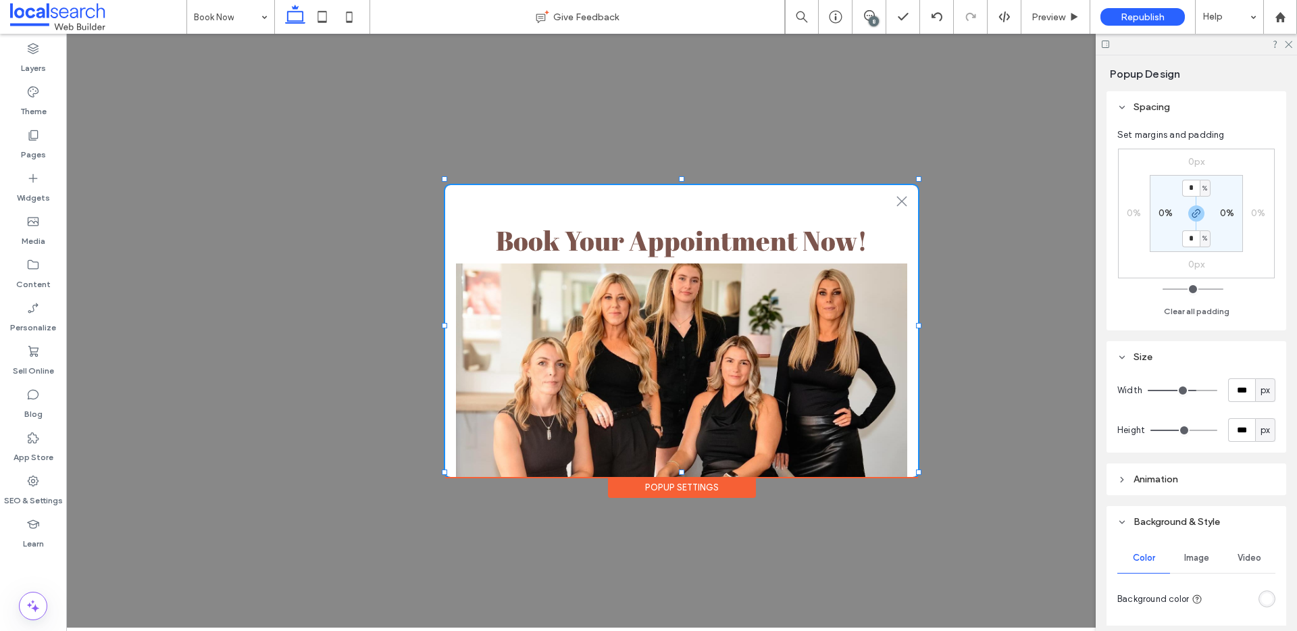
type input "***"
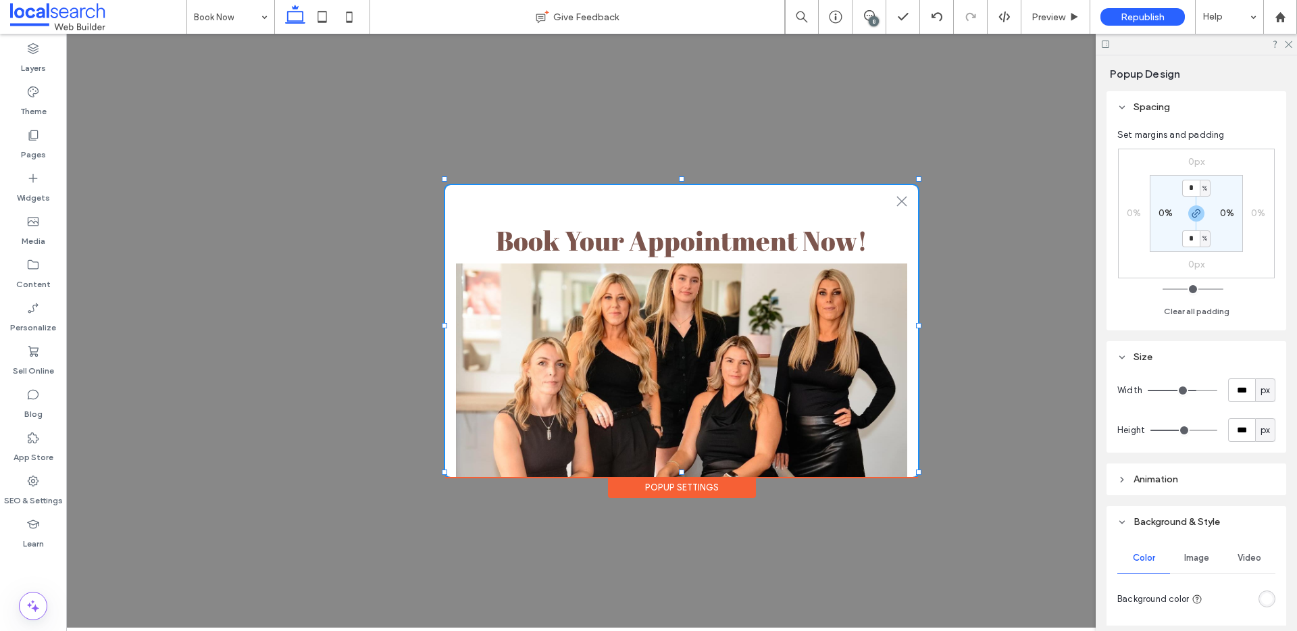
type input "***"
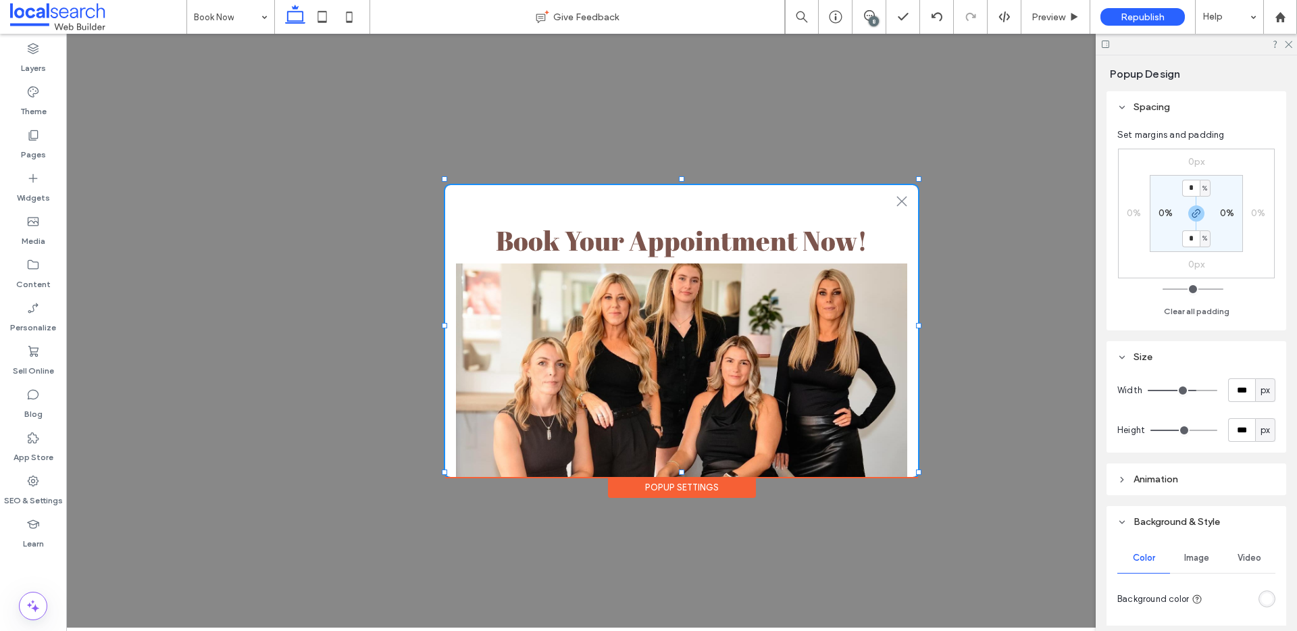
type input "***"
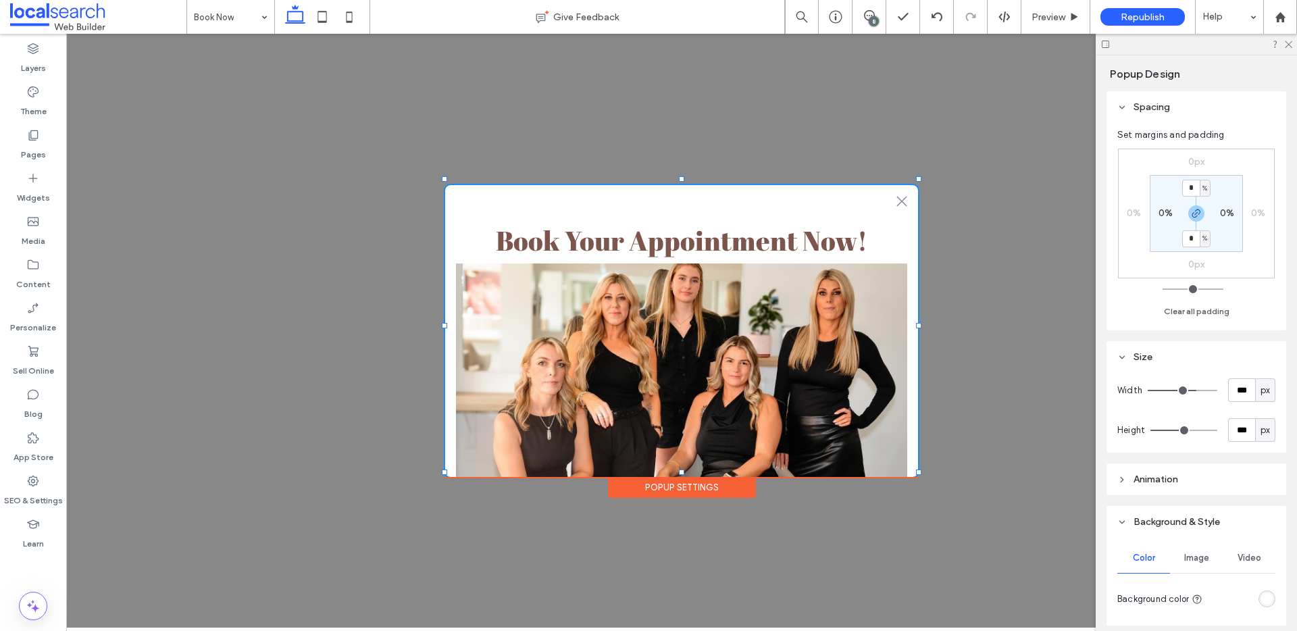
type input "***"
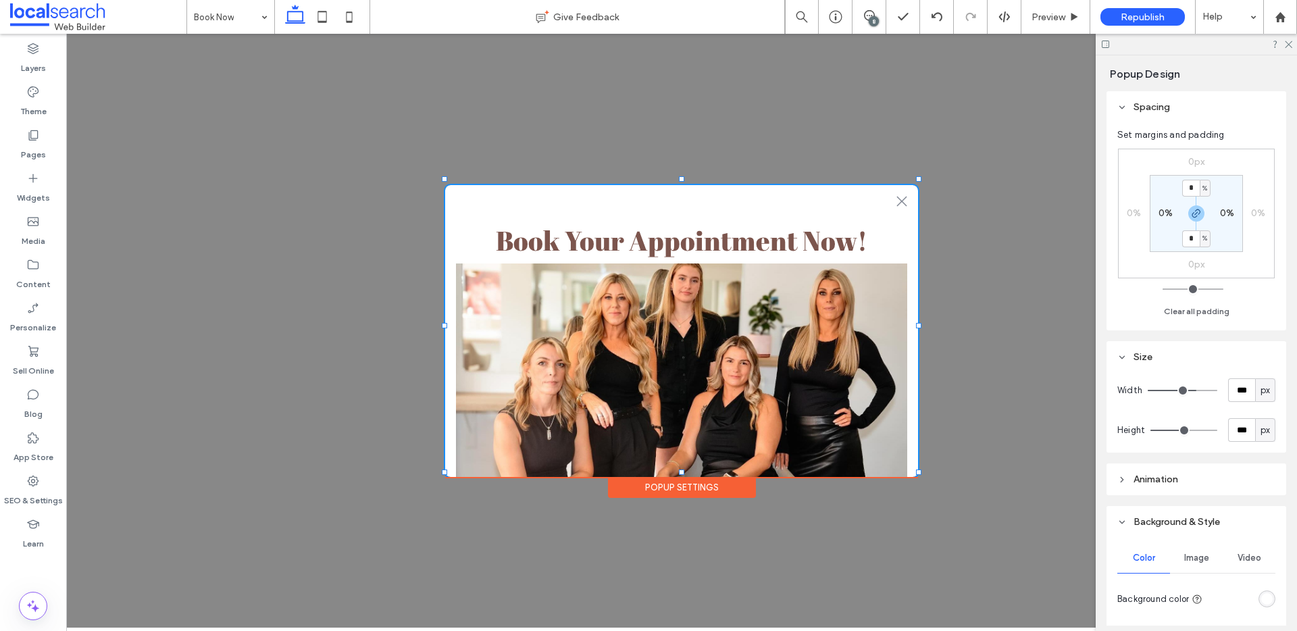
type input "***"
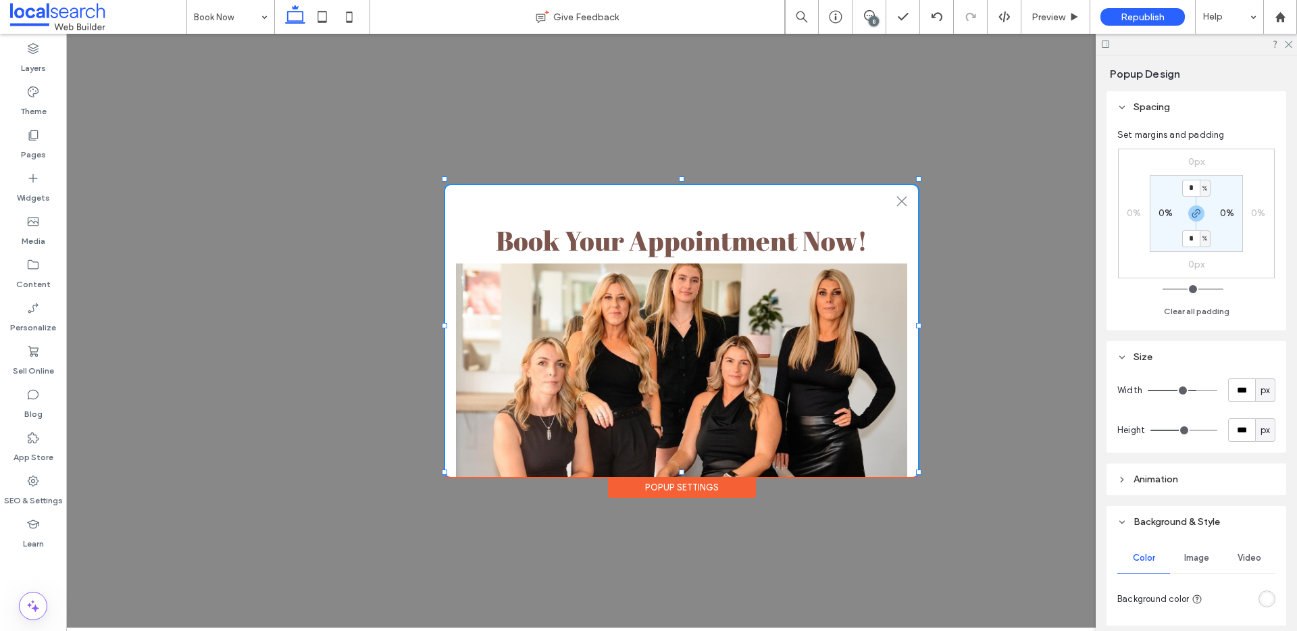
type input "***"
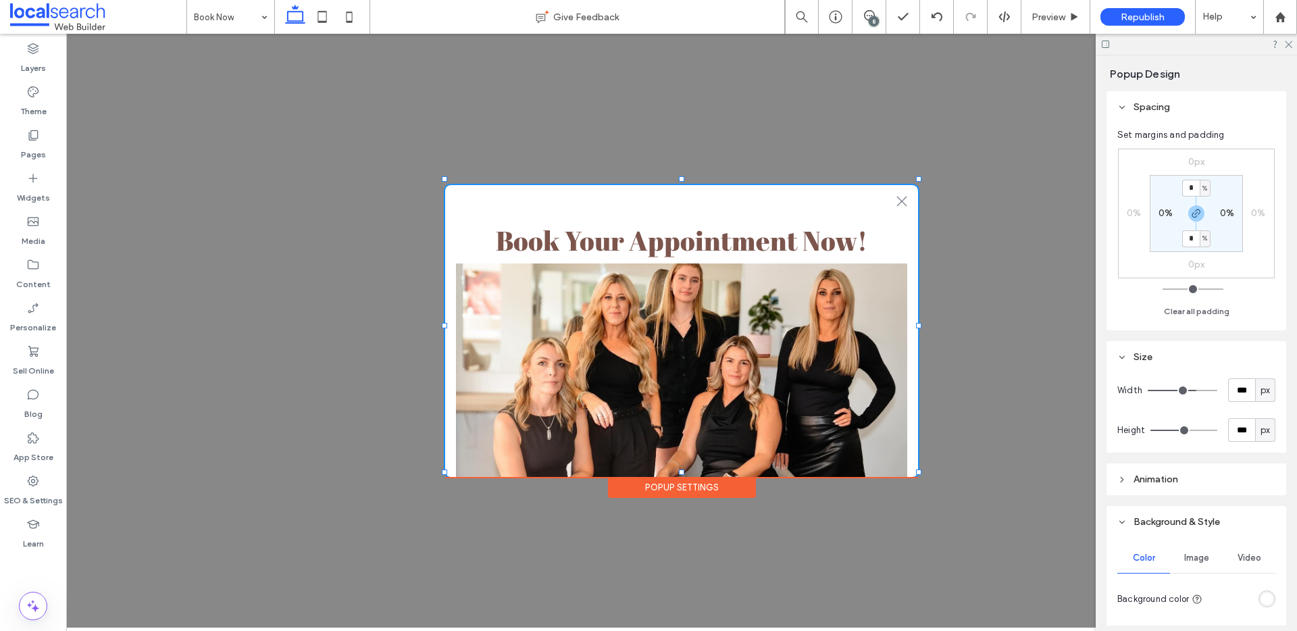
type input "***"
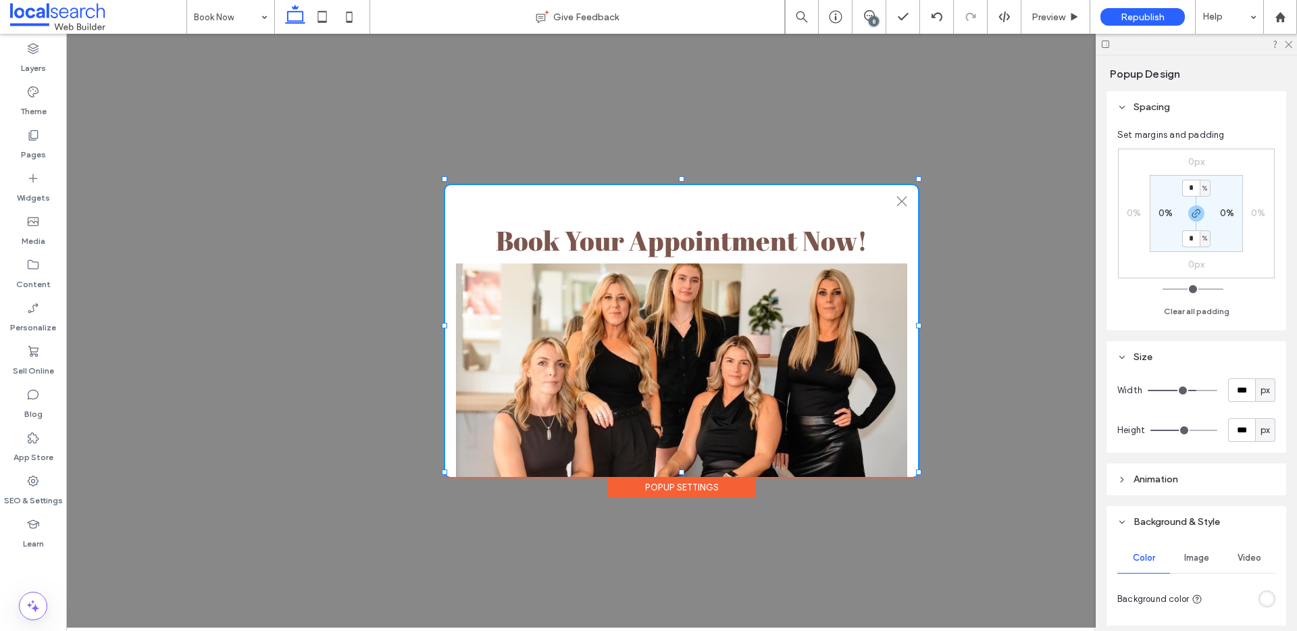
type input "***"
click at [1182, 430] on input "range" at bounding box center [1183, 430] width 67 height 1
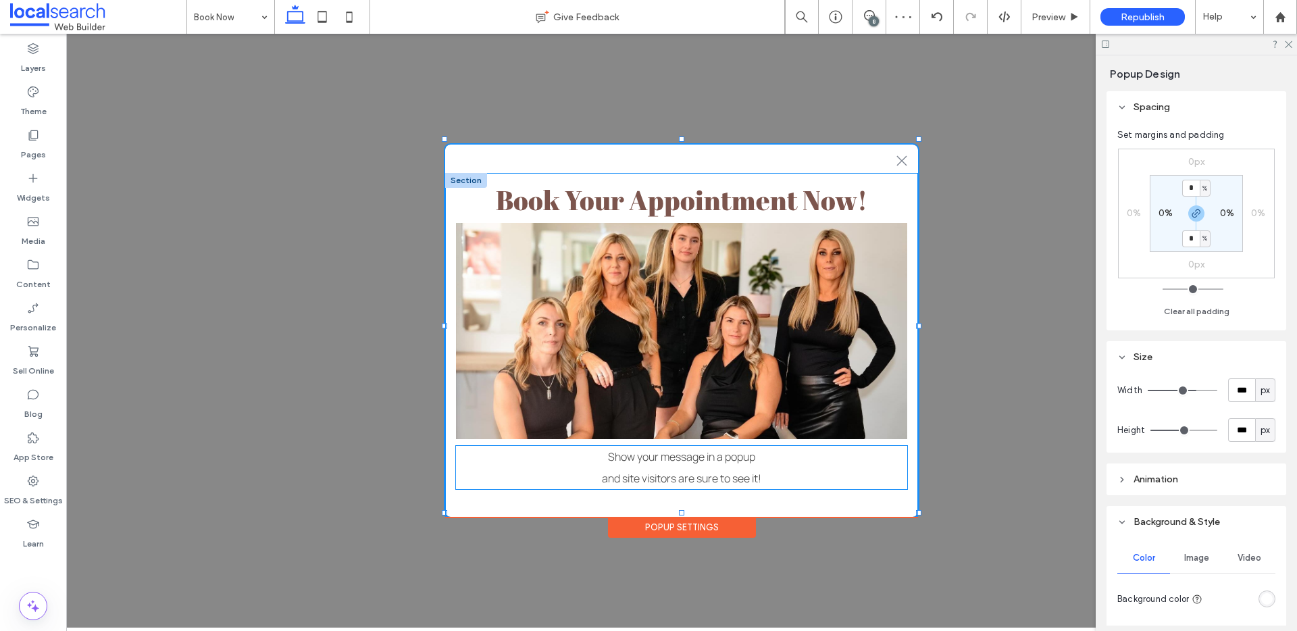
click at [804, 469] on p "and site visitors are sure to see it!" at bounding box center [681, 478] width 451 height 22
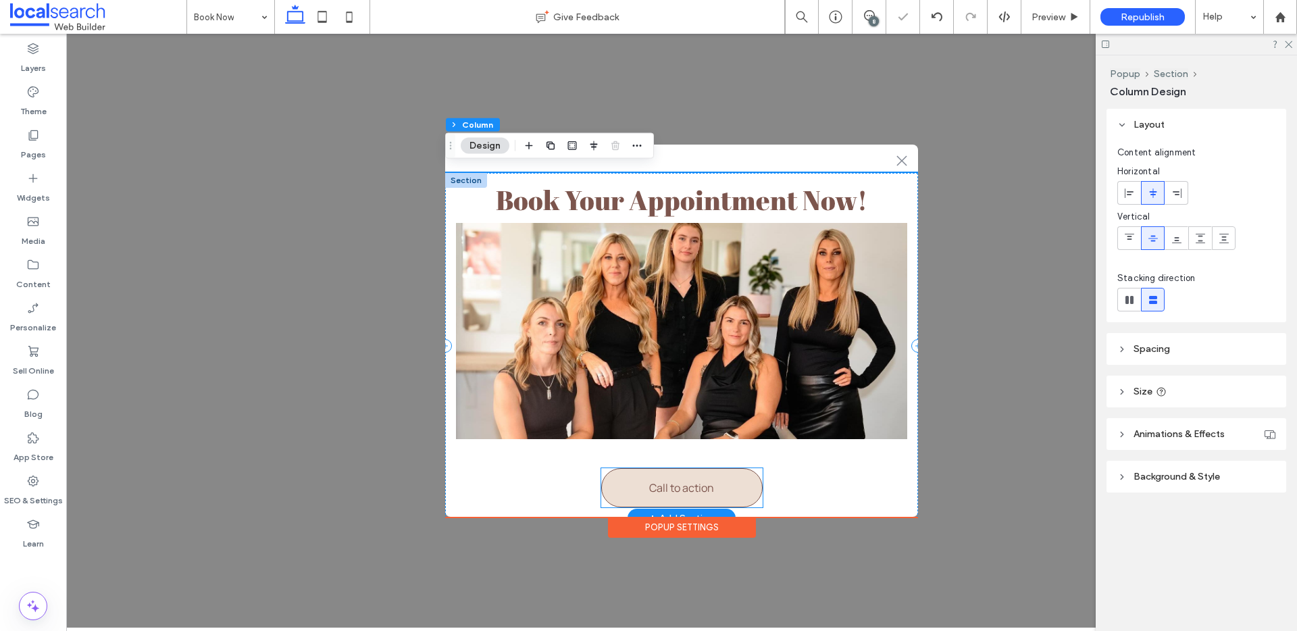
click at [700, 468] on link "Call to action" at bounding box center [681, 487] width 161 height 39
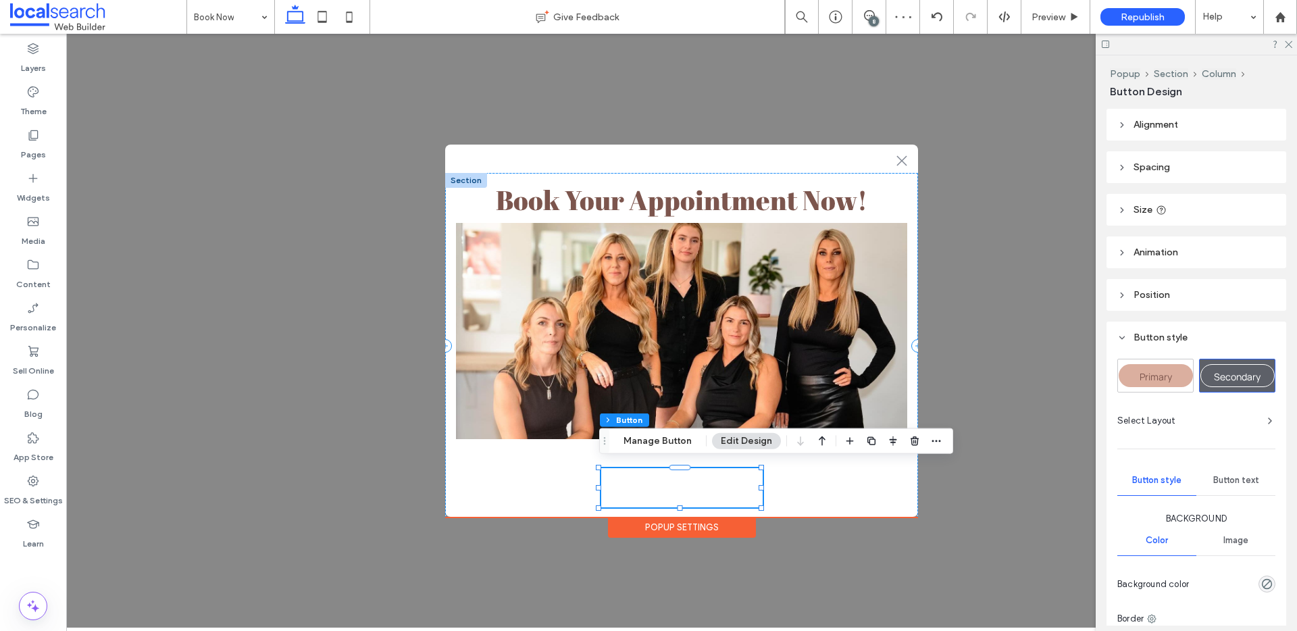
click at [1155, 372] on span "Primary" at bounding box center [1156, 376] width 32 height 13
click at [668, 441] on button "Manage Button" at bounding box center [658, 441] width 86 height 16
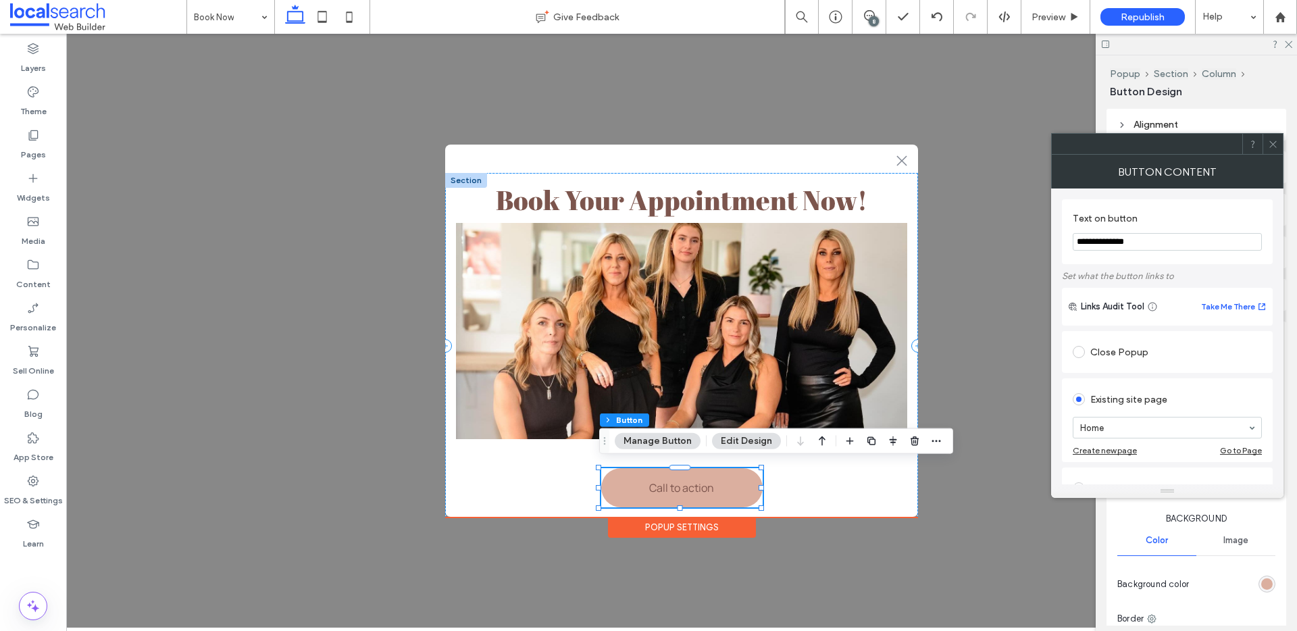
drag, startPoint x: 1212, startPoint y: 277, endPoint x: 1029, endPoint y: 236, distance: 188.1
type input "*********"
click at [1274, 145] on use at bounding box center [1272, 143] width 7 height 7
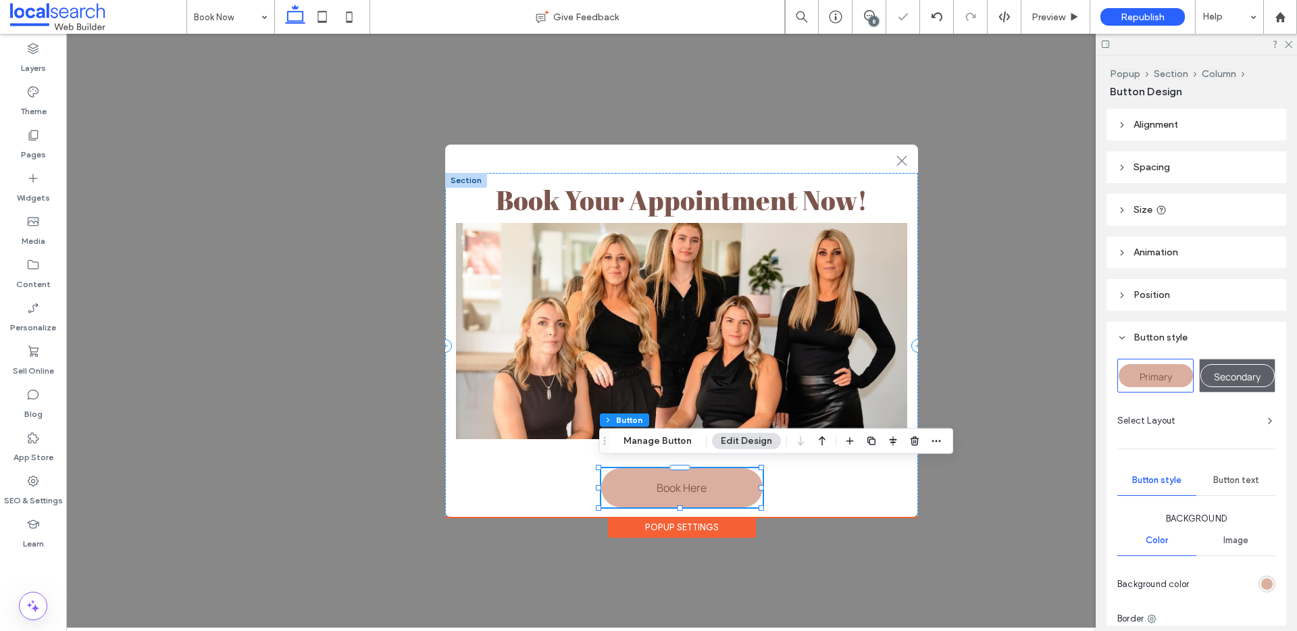
click at [1224, 375] on span "Secondary" at bounding box center [1237, 376] width 47 height 13
click at [1153, 373] on span "Primary" at bounding box center [1156, 376] width 32 height 13
click at [1158, 170] on span "Spacing" at bounding box center [1151, 166] width 36 height 11
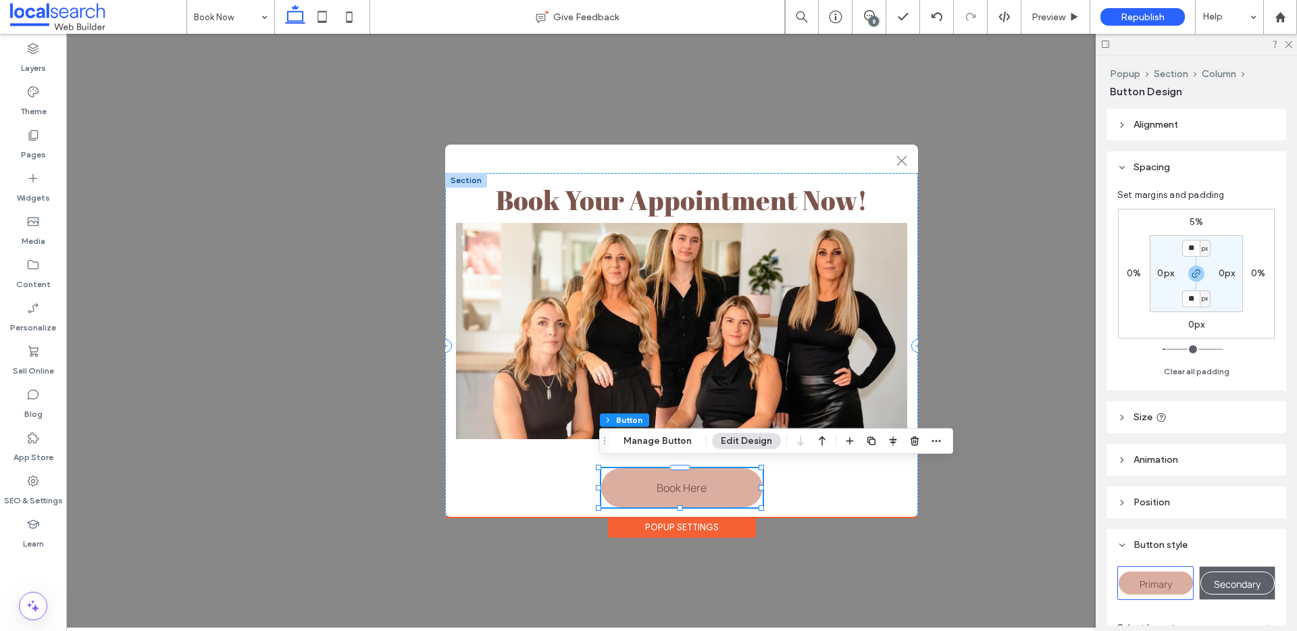
click at [1194, 219] on label "5%" at bounding box center [1197, 221] width 14 height 11
type input "*"
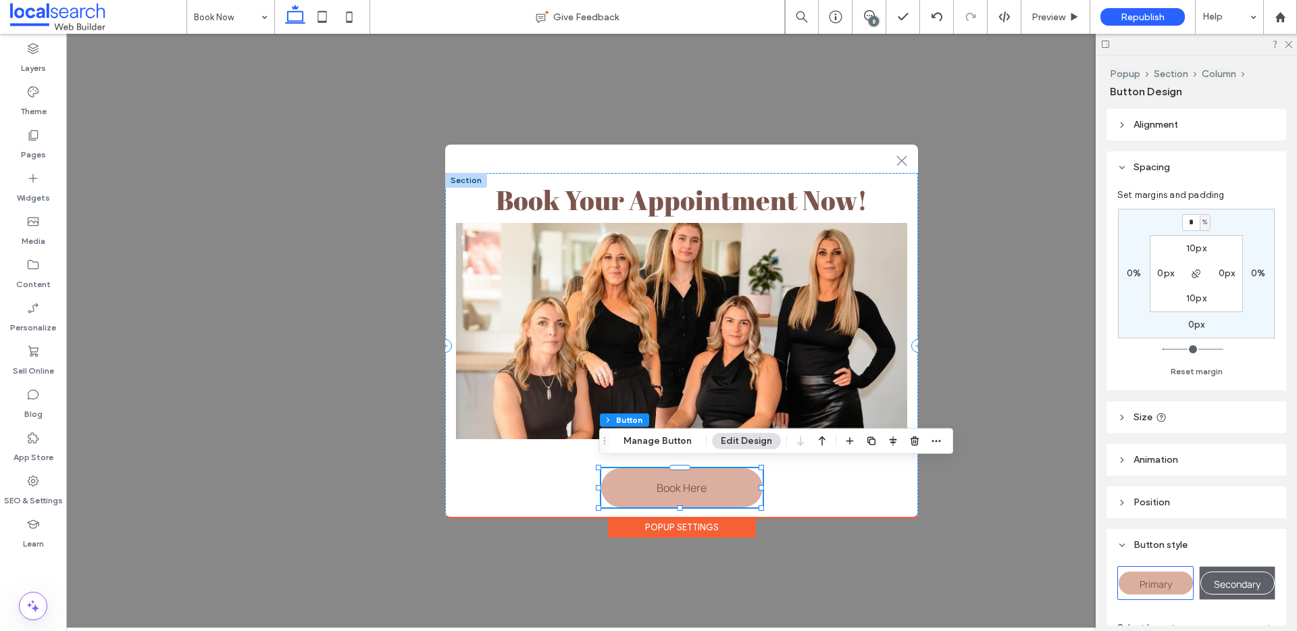
type input "*"
click at [1025, 268] on div ".st0-1091118977{fill-rule:evenodd;clip-rule:evenodd;} + Add Section Book Your A…" at bounding box center [681, 331] width 1231 height 594
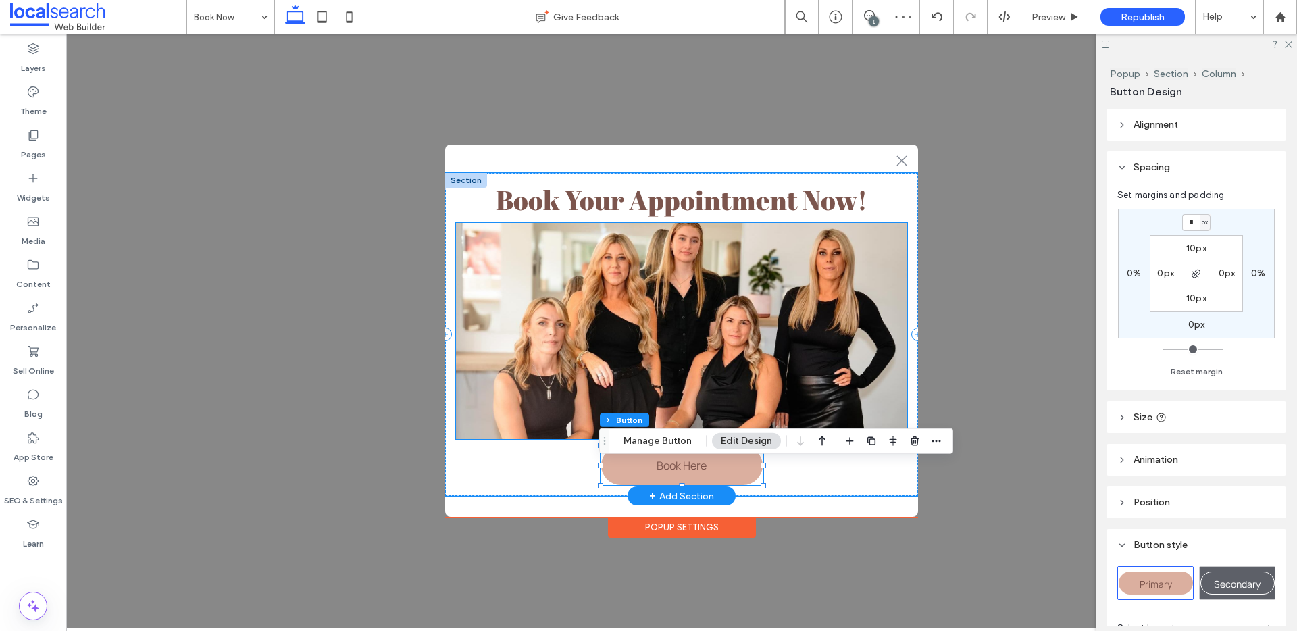
click at [859, 288] on img at bounding box center [681, 331] width 451 height 216
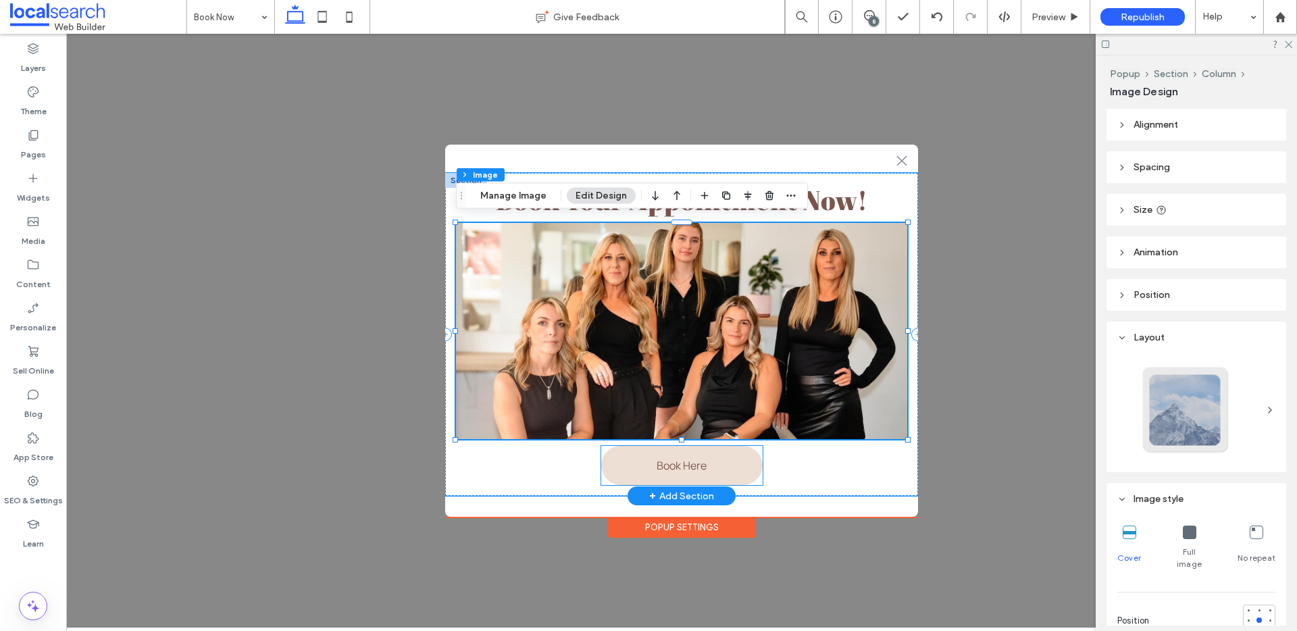
click at [758, 467] on link "Book Here" at bounding box center [681, 465] width 161 height 39
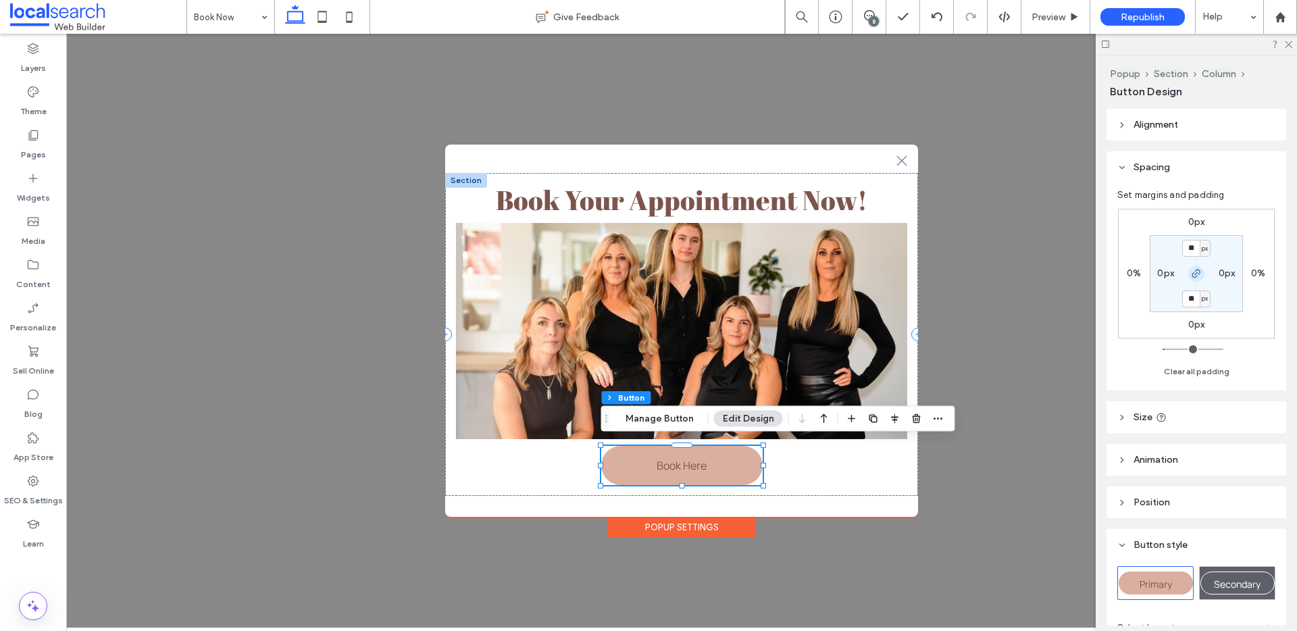
click at [1194, 276] on icon "button" at bounding box center [1196, 273] width 11 height 11
click at [1194, 247] on input "**" at bounding box center [1191, 248] width 18 height 17
type input "**"
drag, startPoint x: 1194, startPoint y: 249, endPoint x: 1154, endPoint y: 250, distance: 39.2
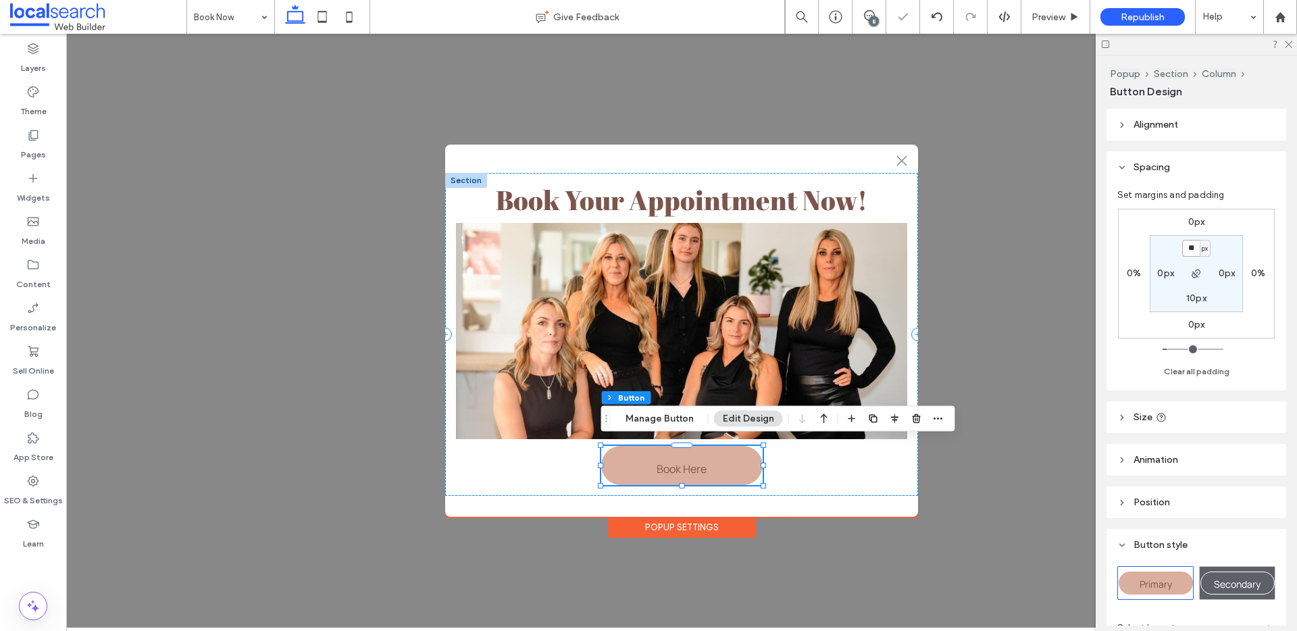
click at [1154, 250] on section "** px 0px 10px 0px" at bounding box center [1196, 273] width 93 height 77
type input "**"
click at [1189, 228] on div "0px 0% 0px 0% ** px 0px 10px 0px" at bounding box center [1196, 274] width 157 height 130
click at [1193, 215] on div "0px 0% 0px 0% ** px 0px 10px 0px" at bounding box center [1196, 274] width 157 height 130
click at [1192, 218] on label "0px" at bounding box center [1196, 221] width 17 height 11
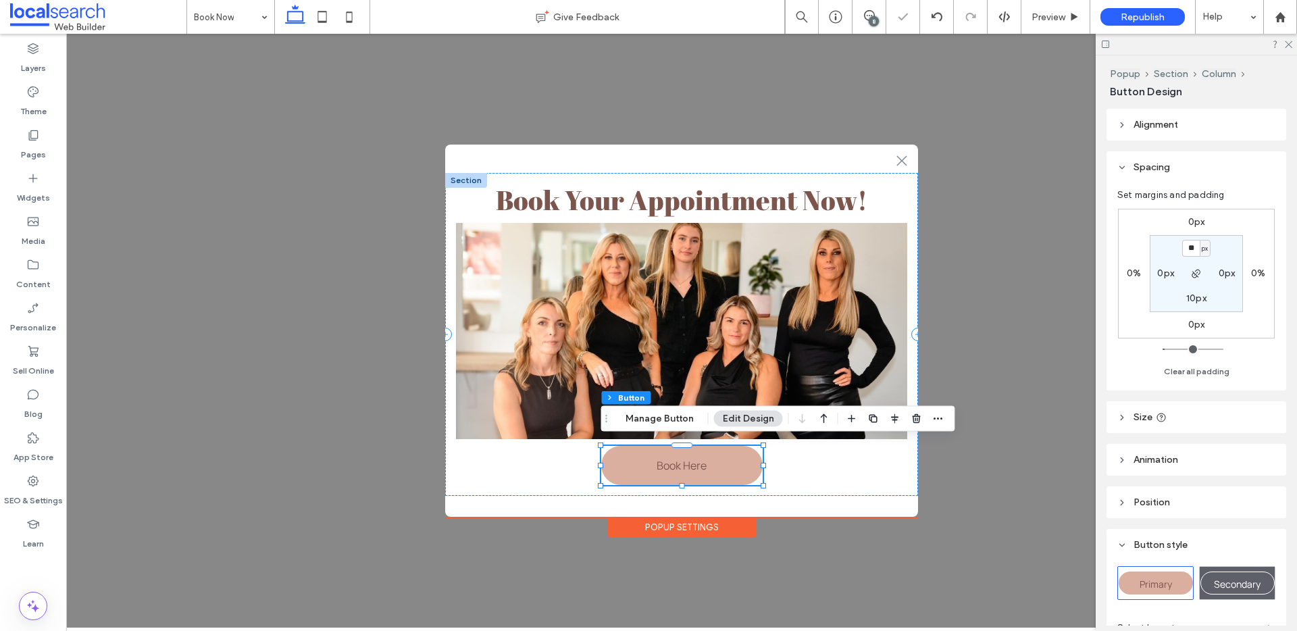
type input "*"
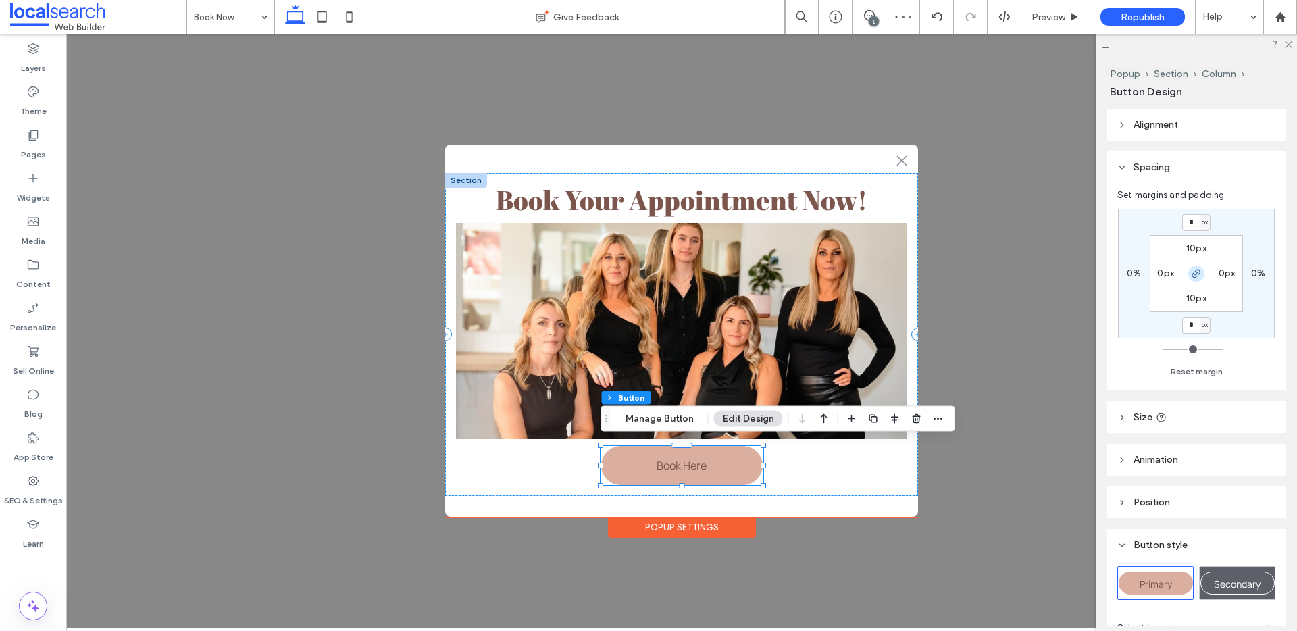
click at [1194, 266] on span "button" at bounding box center [1196, 273] width 16 height 16
click at [1192, 218] on input "*" at bounding box center [1191, 222] width 18 height 17
type input "**"
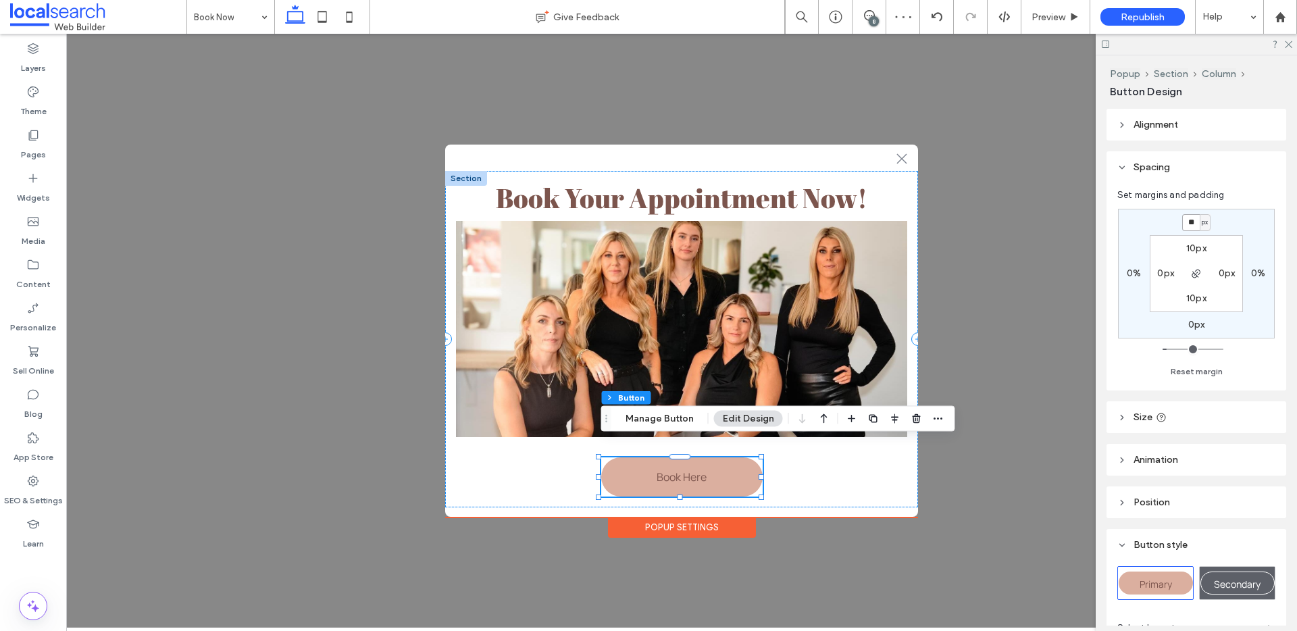
scroll to position [2, 0]
click at [818, 507] on div ".st0-1091118977{fill-rule:evenodd;clip-rule:evenodd;} + Add Section Book Your A…" at bounding box center [681, 331] width 473 height 372
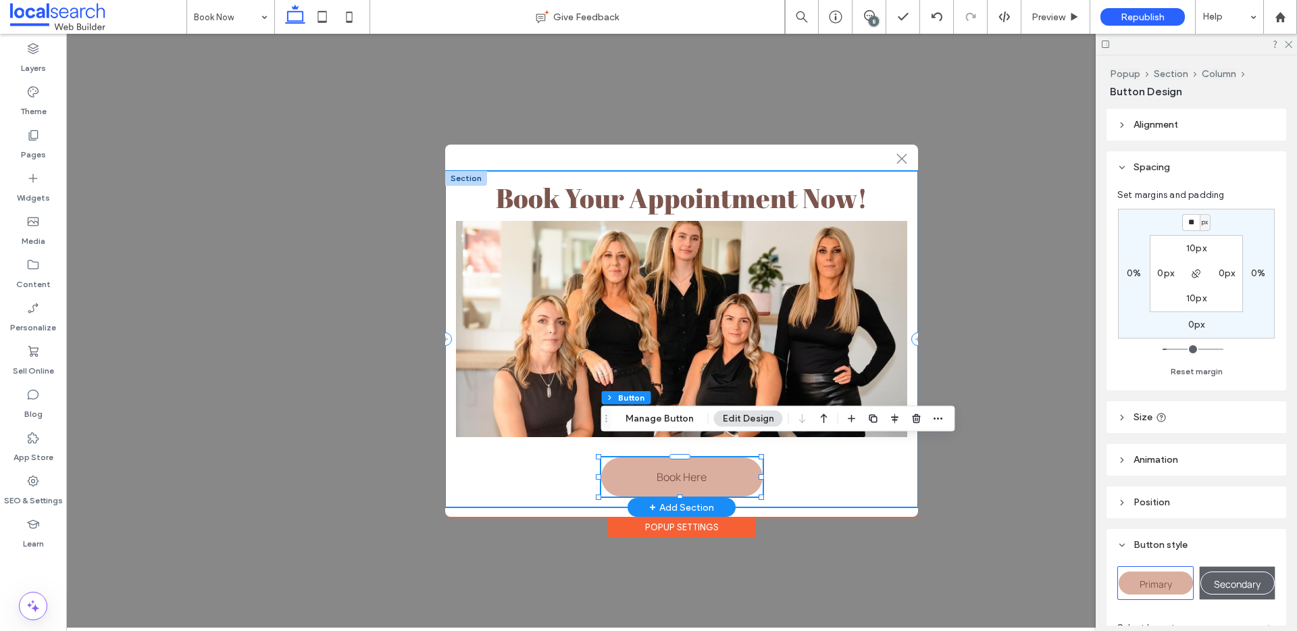
click at [821, 493] on div "Book Your Appointment Now! Book Here" at bounding box center [681, 339] width 473 height 336
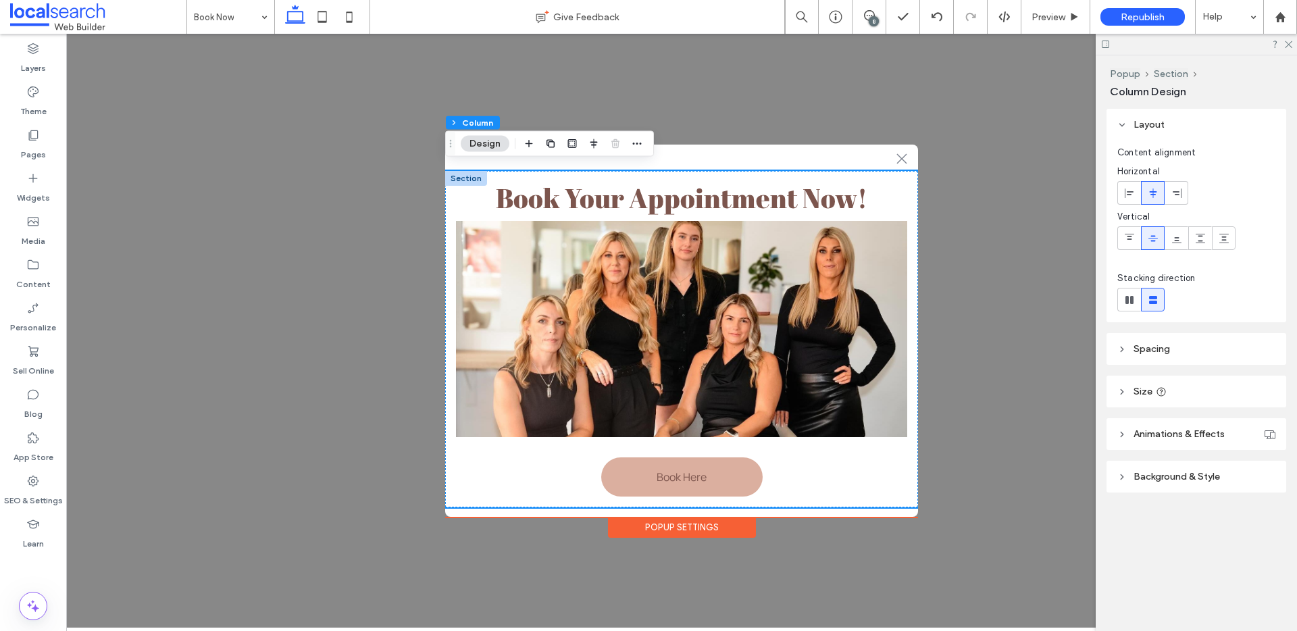
click at [1161, 362] on header "Spacing" at bounding box center [1196, 349] width 180 height 32
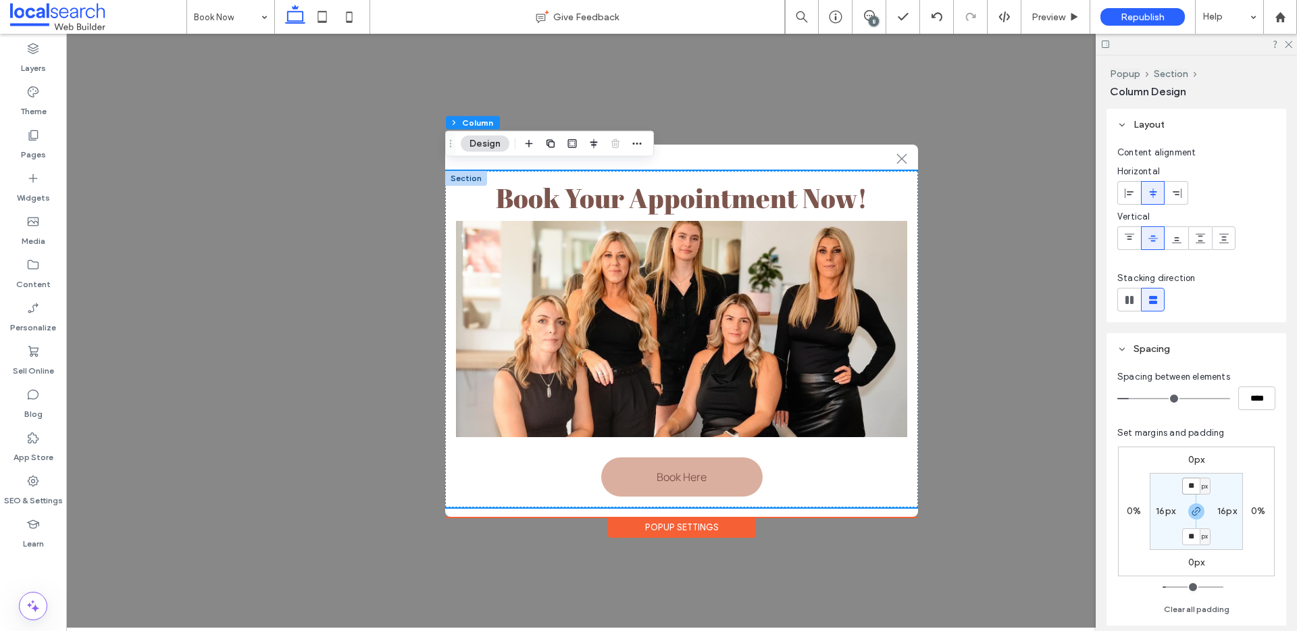
drag, startPoint x: 1196, startPoint y: 487, endPoint x: 1170, endPoint y: 486, distance: 25.7
click at [1170, 486] on section "** px 16px ** px 16px" at bounding box center [1196, 511] width 93 height 77
type input "*"
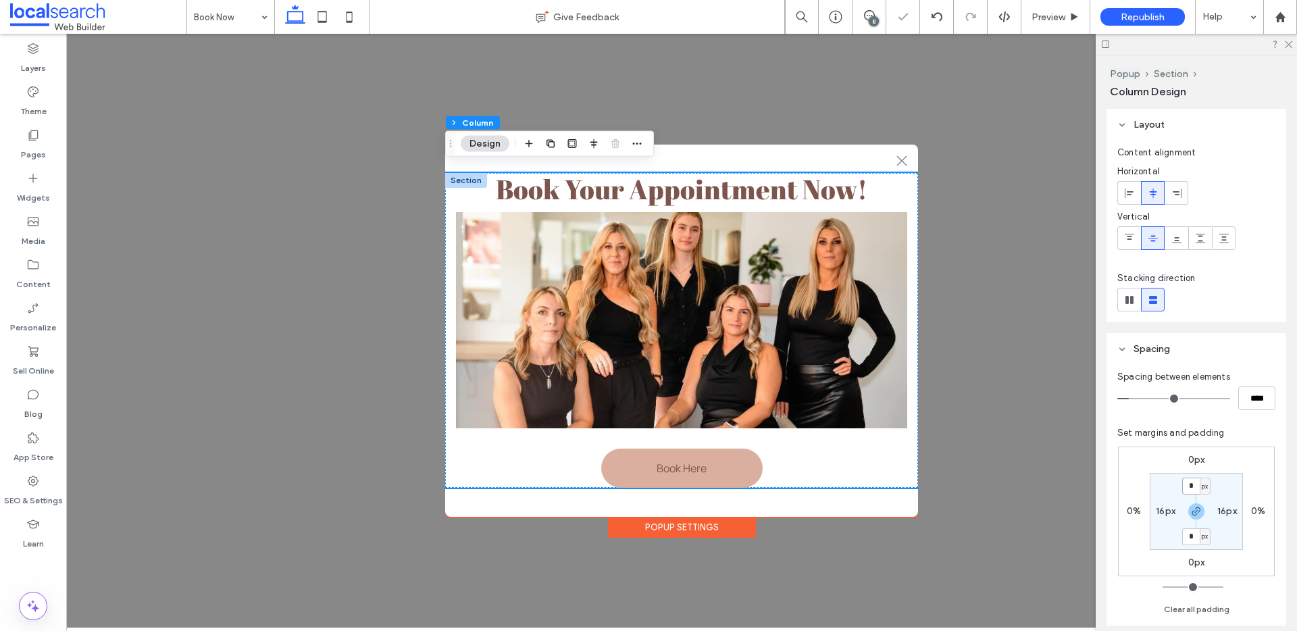
scroll to position [0, 0]
click at [1140, 563] on div "0px 0% 0px 0% * px 16px * px 16px" at bounding box center [1196, 511] width 157 height 130
click at [985, 524] on div ".st0-1091118977{fill-rule:evenodd;clip-rule:evenodd;} + Add Section Book Your A…" at bounding box center [681, 331] width 1231 height 594
click at [1288, 43] on icon at bounding box center [1287, 43] width 9 height 9
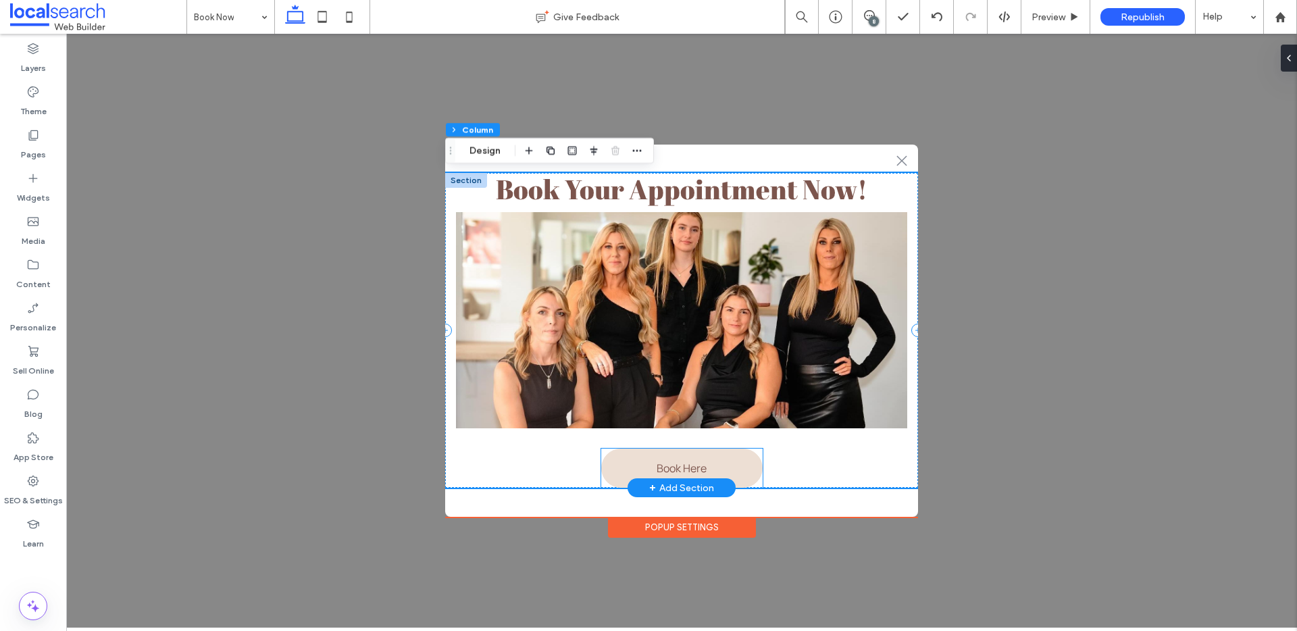
click at [745, 462] on link "Book Here" at bounding box center [681, 468] width 161 height 39
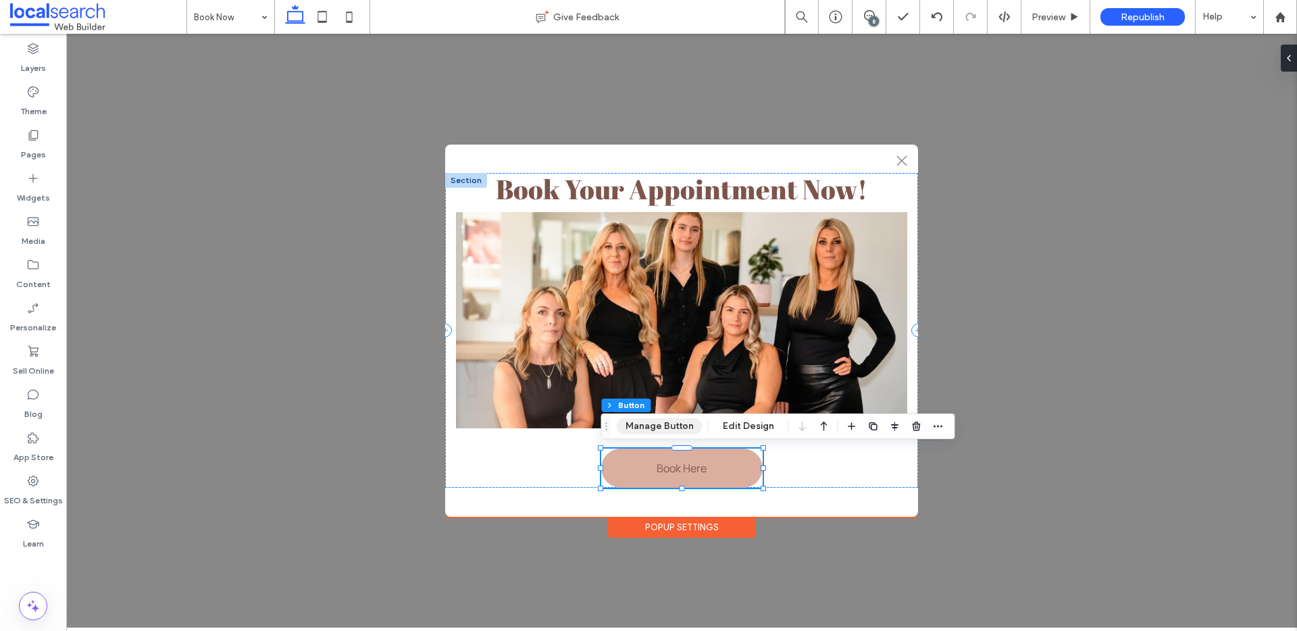
click at [653, 427] on button "Manage Button" at bounding box center [660, 426] width 86 height 16
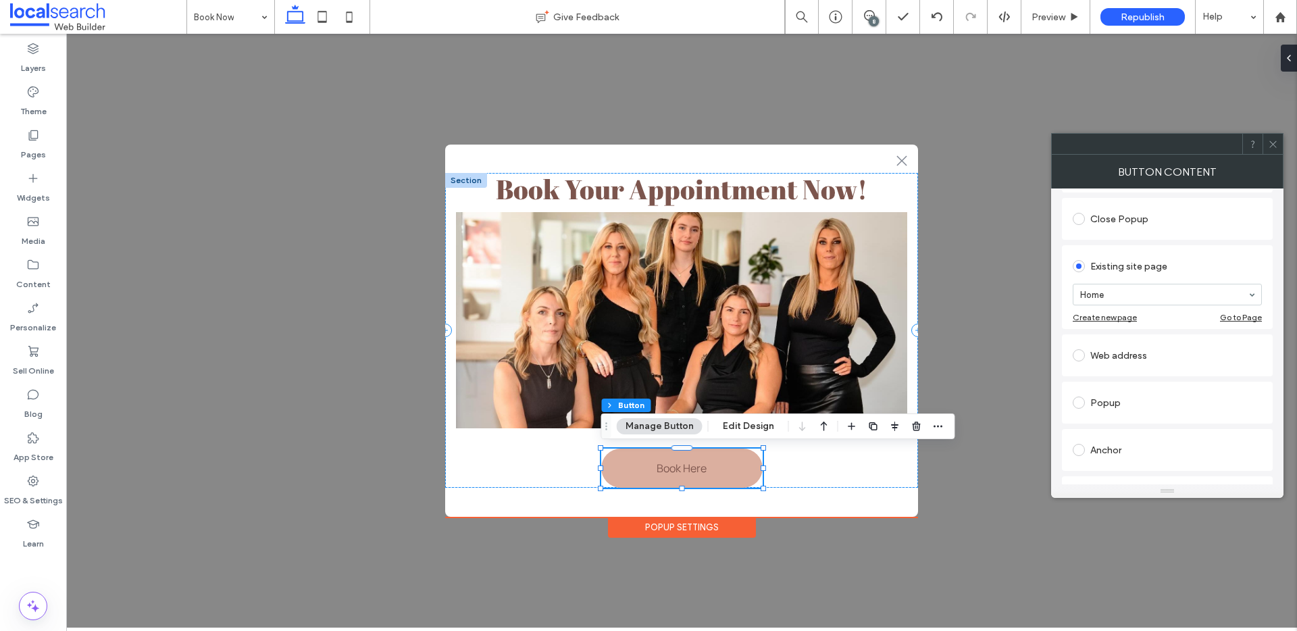
scroll to position [212, 0]
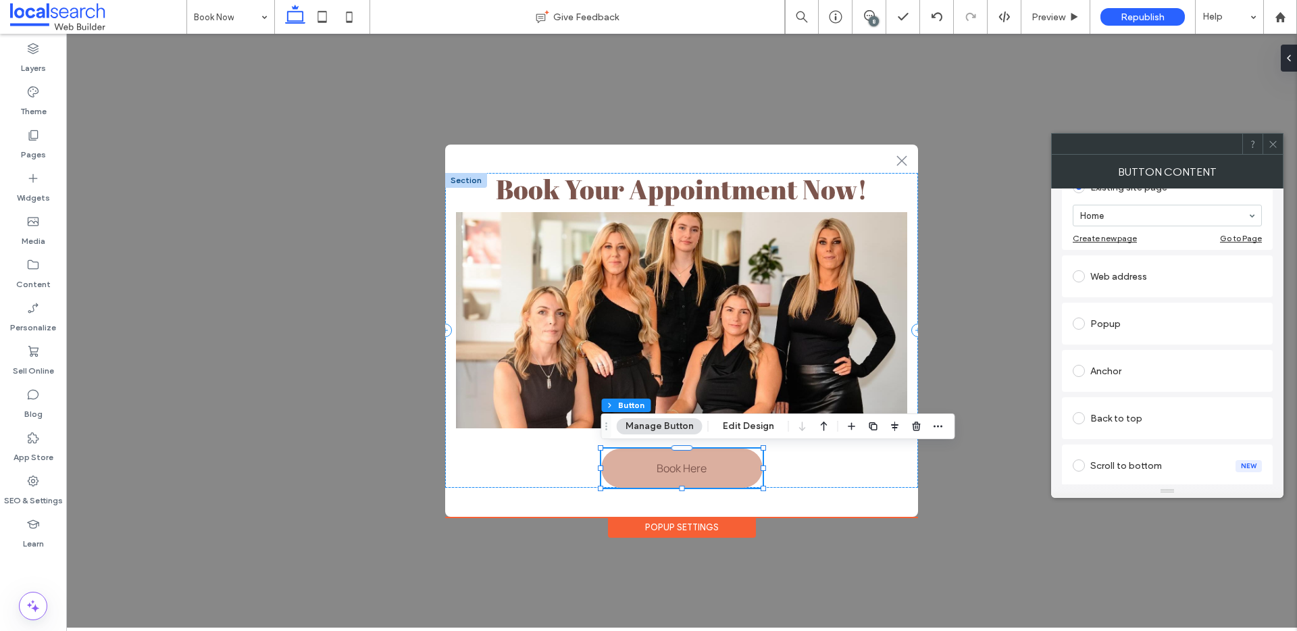
click at [1109, 258] on div "Web address" at bounding box center [1167, 276] width 211 height 42
click at [1117, 284] on div "Web address" at bounding box center [1167, 276] width 189 height 22
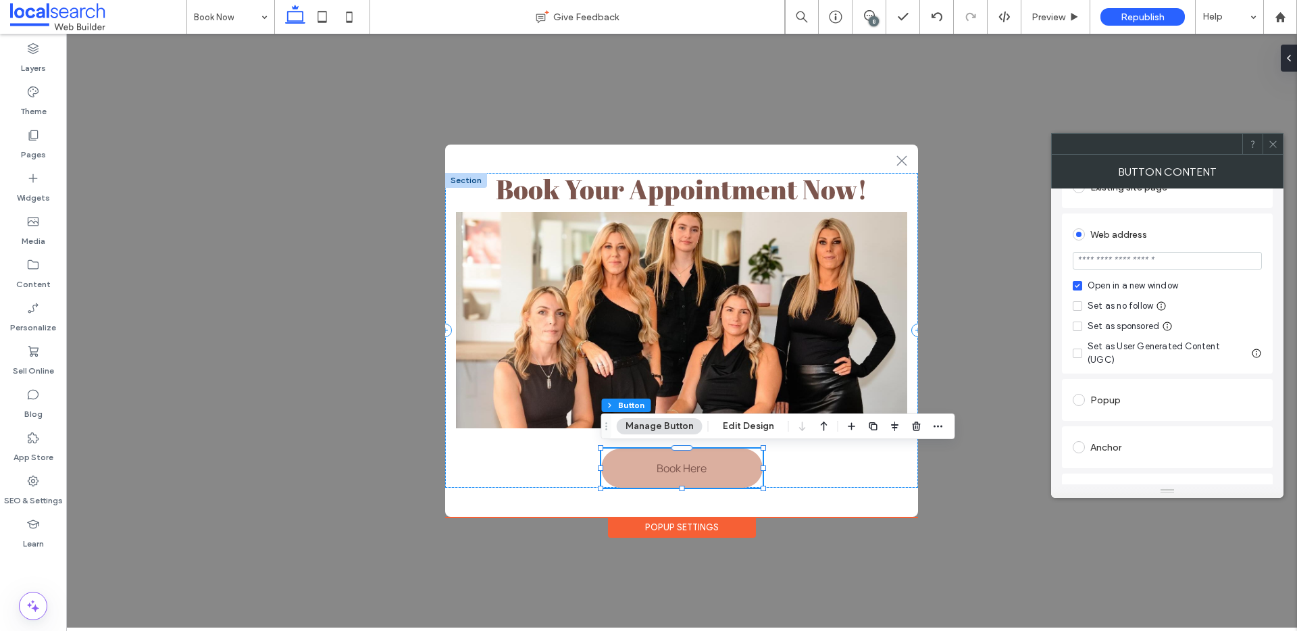
click at [1137, 263] on input "url" at bounding box center [1167, 261] width 189 height 18
paste input "**********"
type input "**********"
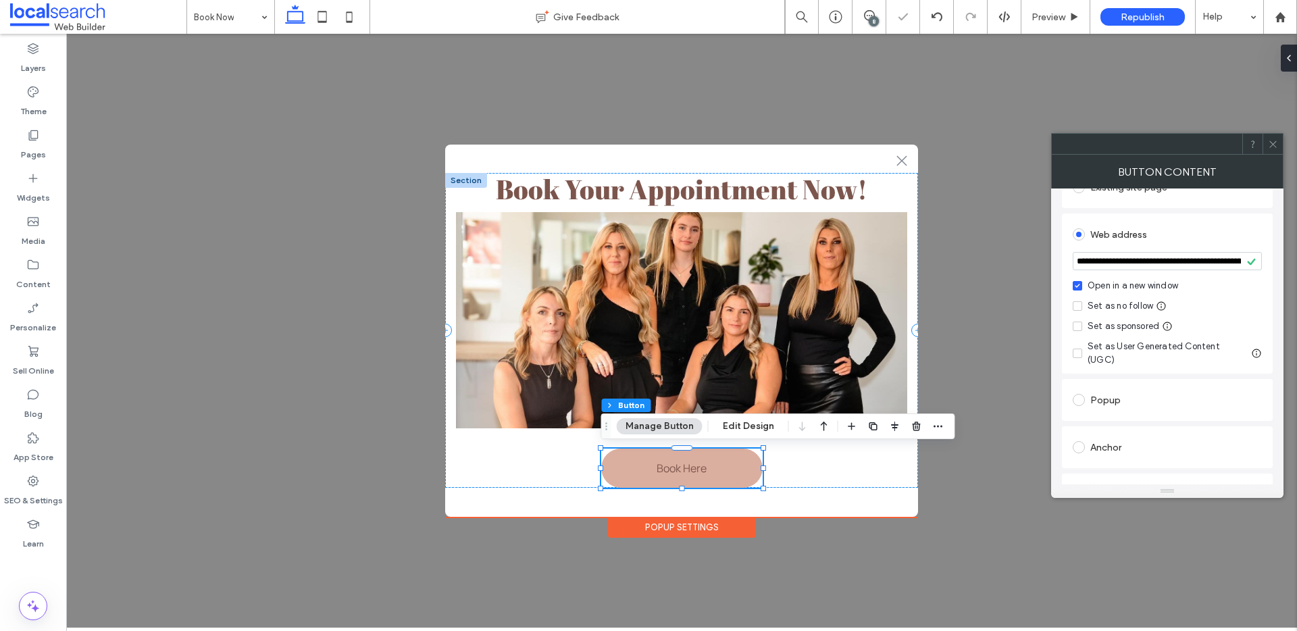
click at [1271, 142] on icon at bounding box center [1273, 144] width 10 height 10
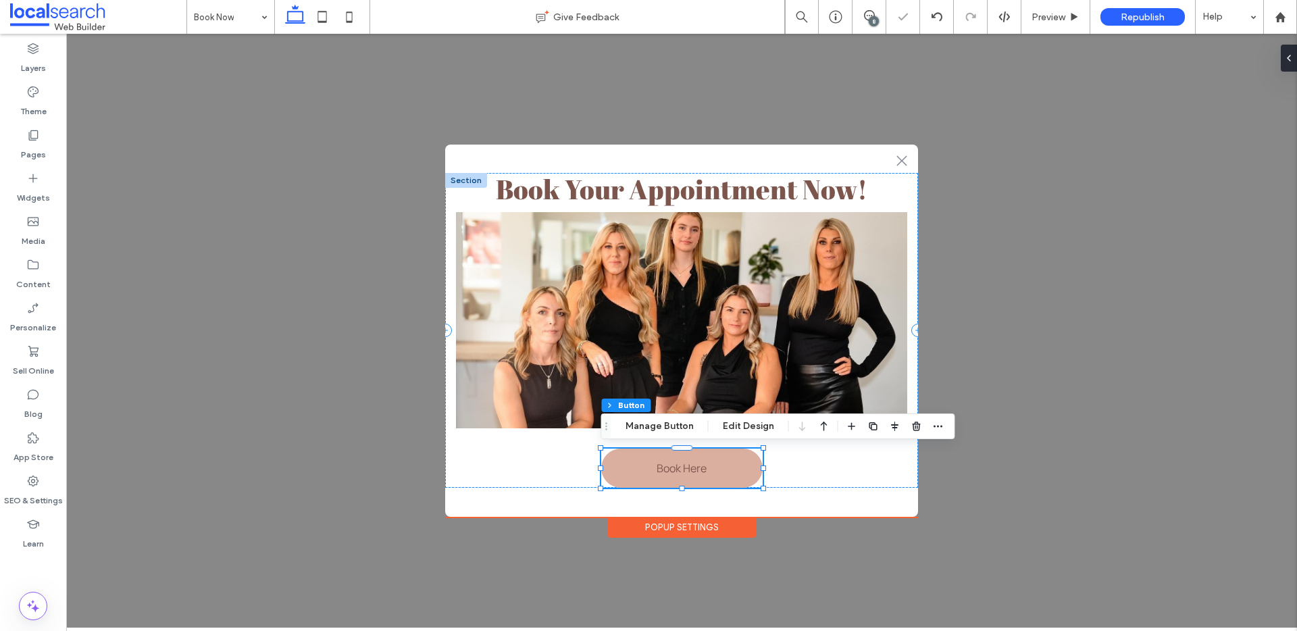
click at [1067, 348] on div ".st0-1091118977{fill-rule:evenodd;clip-rule:evenodd;} + Add Section Book Your A…" at bounding box center [681, 331] width 1231 height 594
click at [1063, 18] on span "Preview" at bounding box center [1048, 16] width 34 height 11
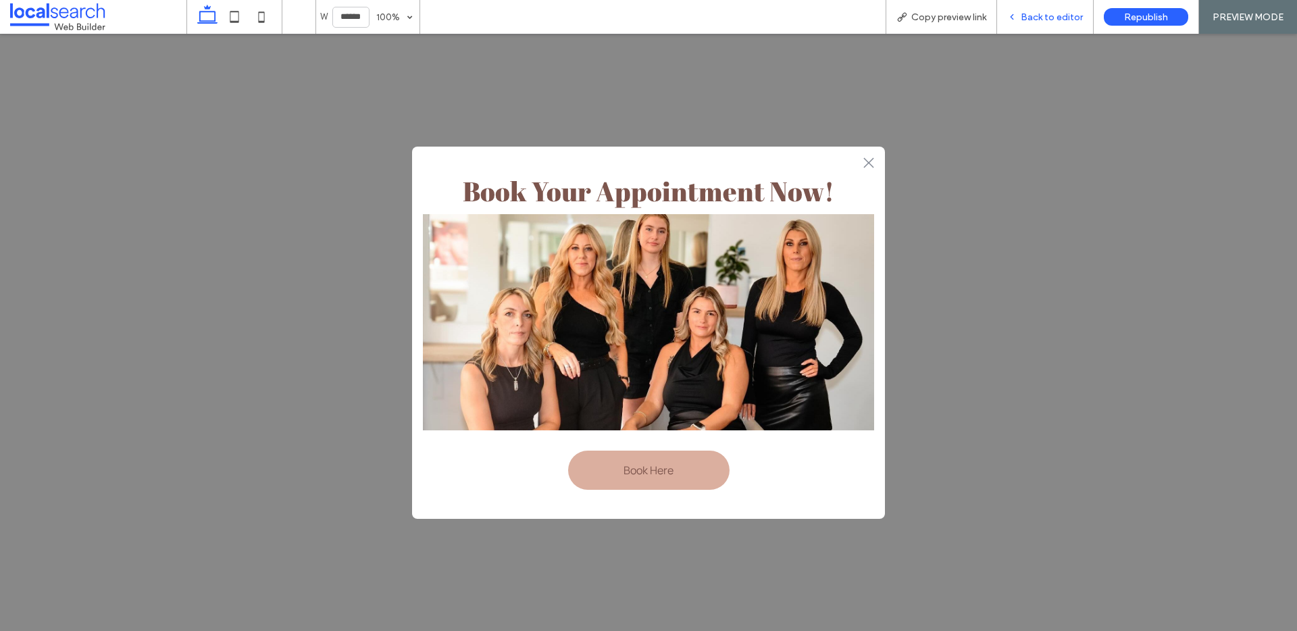
click at [1043, 19] on span "Back to editor" at bounding box center [1052, 16] width 62 height 11
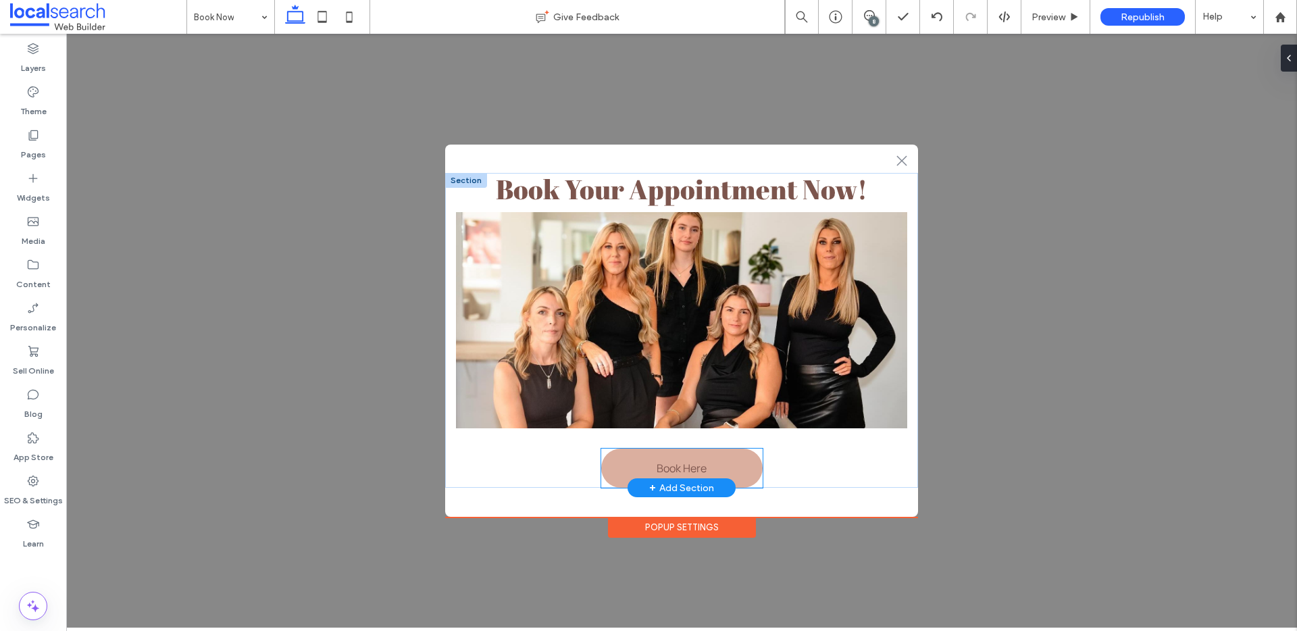
click at [757, 482] on div "Book Here" at bounding box center [681, 468] width 161 height 39
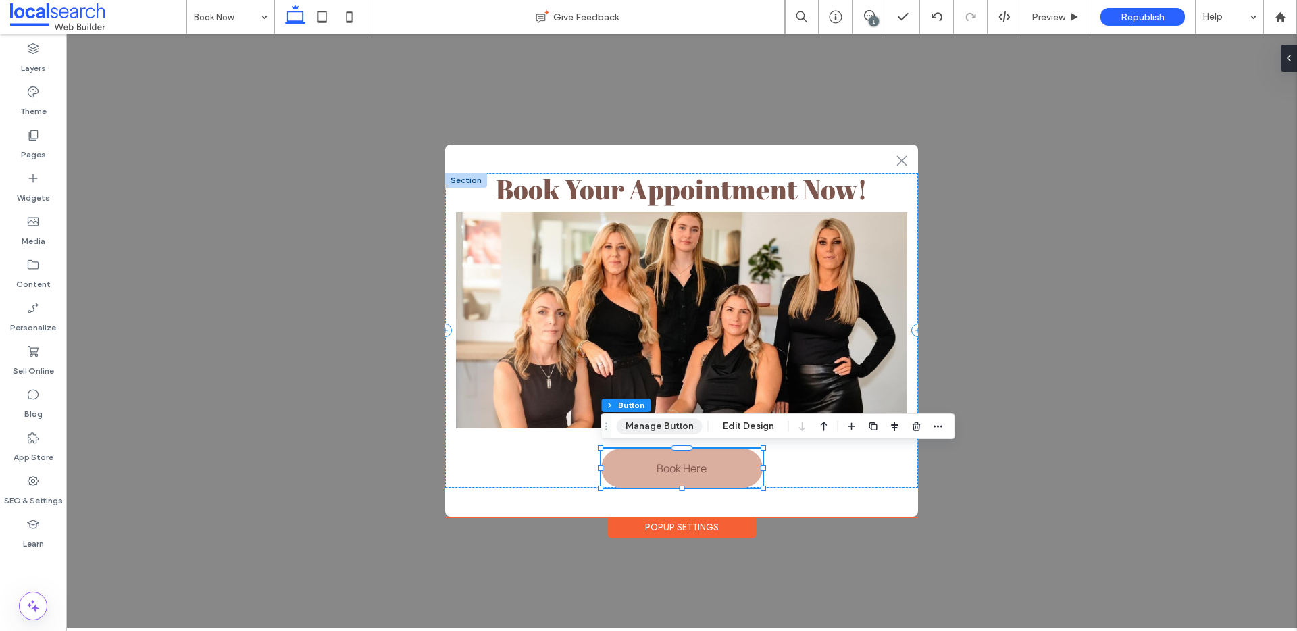
click at [665, 426] on button "Manage Button" at bounding box center [660, 426] width 86 height 16
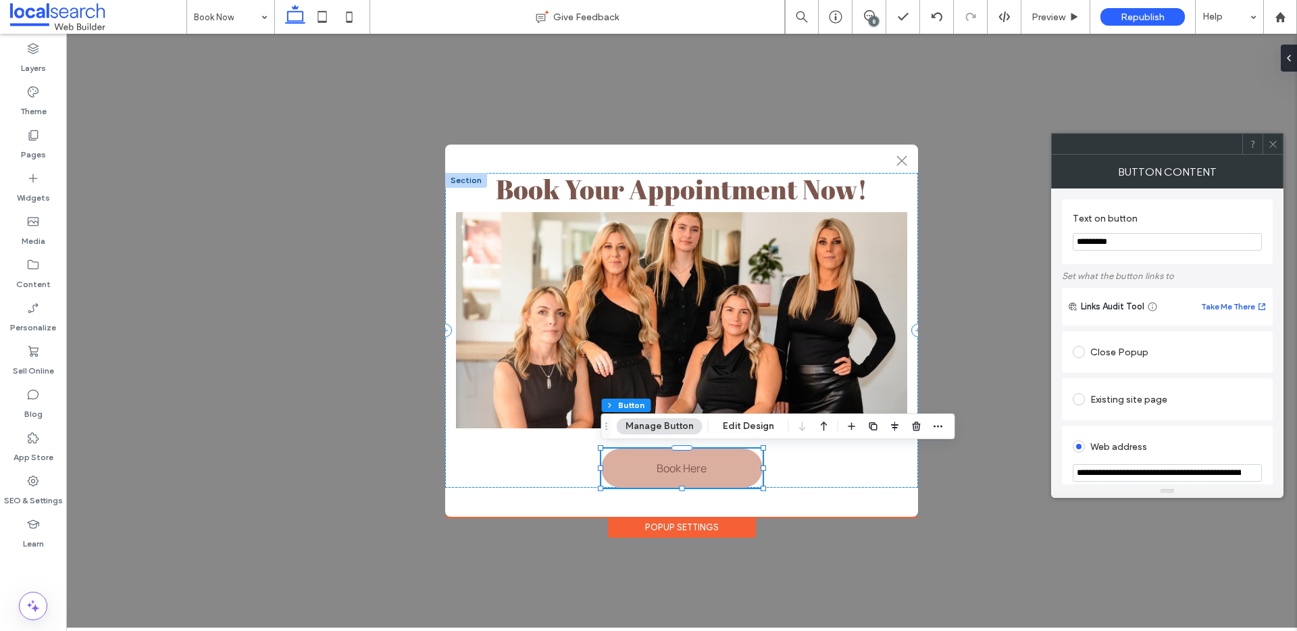
click at [1264, 143] on div at bounding box center [1272, 144] width 20 height 20
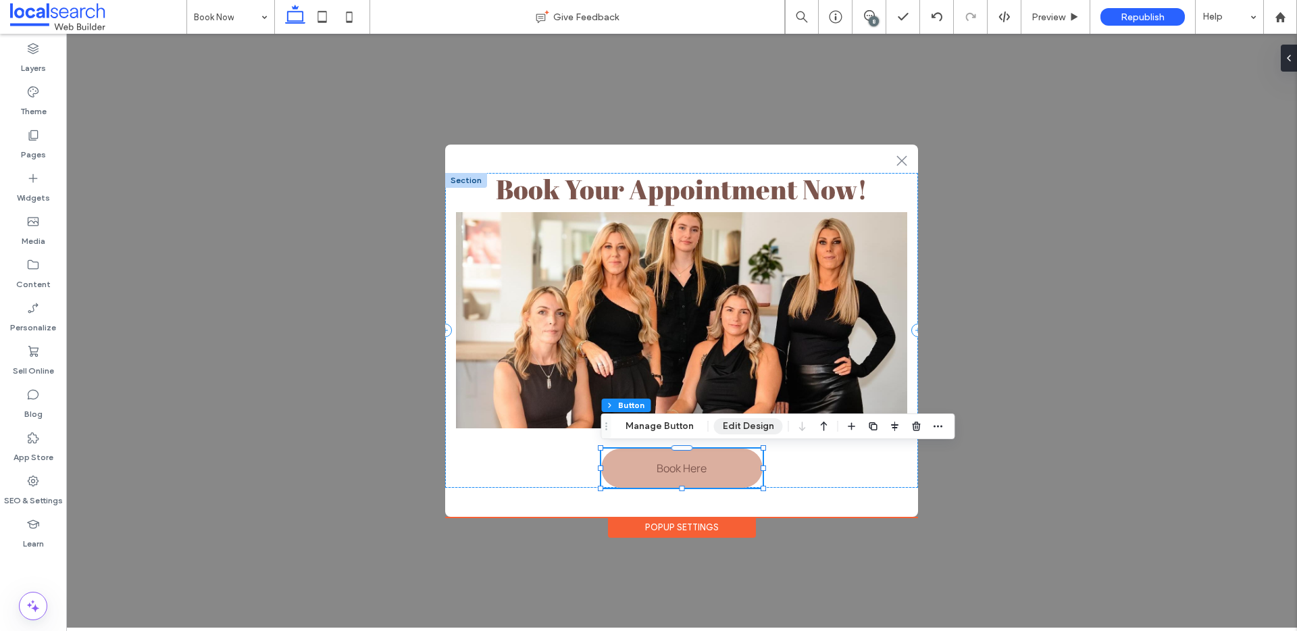
click at [730, 421] on button "Edit Design" at bounding box center [748, 426] width 69 height 16
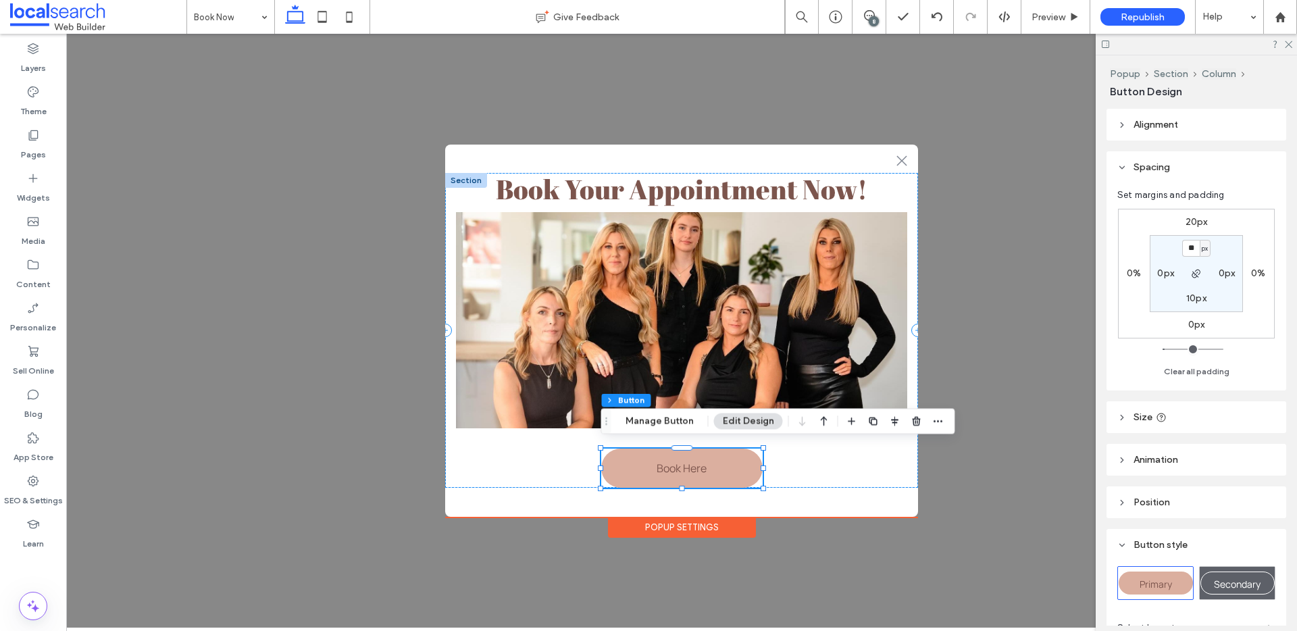
click at [1192, 227] on label "20px" at bounding box center [1196, 221] width 22 height 11
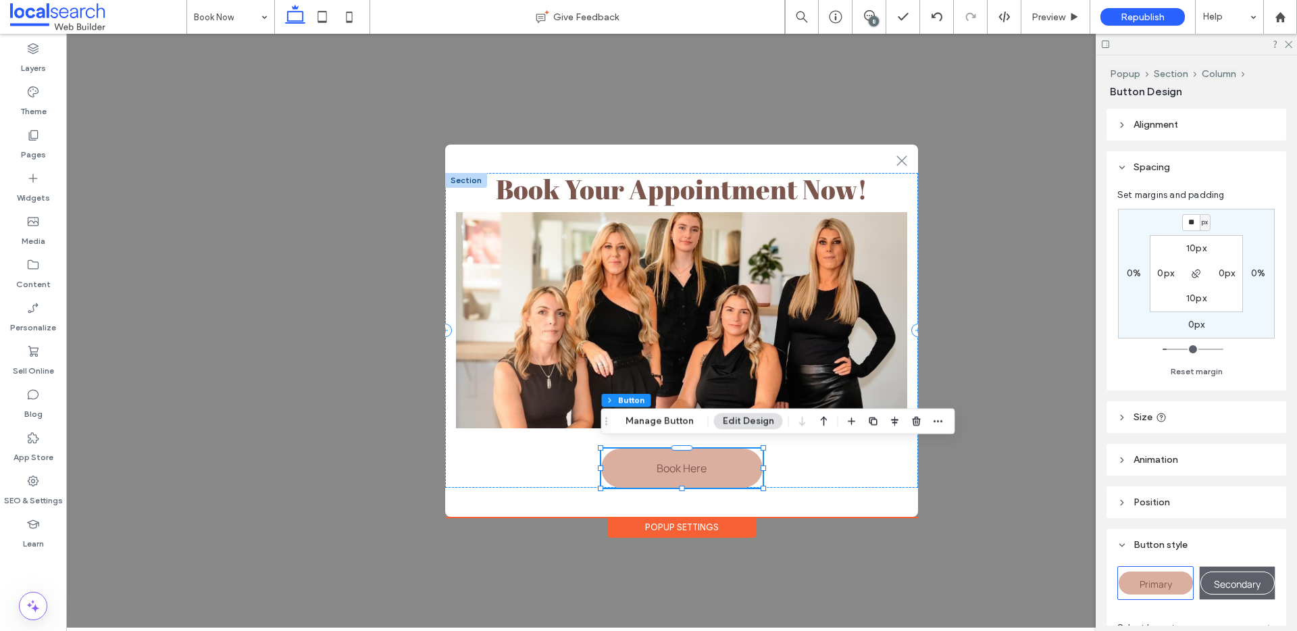
type input "**"
click at [1194, 211] on div "** px 0% 0px 0% 10px 0px 10px 0px" at bounding box center [1196, 274] width 157 height 130
drag, startPoint x: 1192, startPoint y: 222, endPoint x: 1201, endPoint y: 222, distance: 9.5
click at [1201, 222] on div "** px" at bounding box center [1196, 222] width 28 height 17
type input "**"
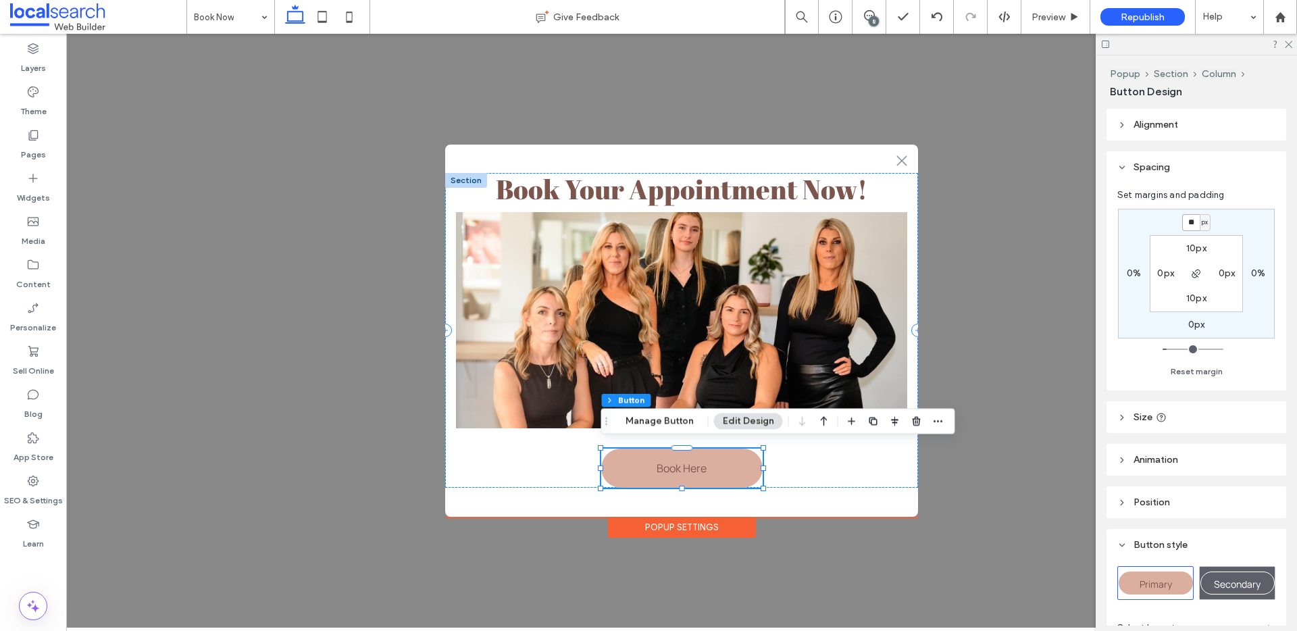
type input "**"
click at [877, 188] on h2 "Book Your Appointment Now!" at bounding box center [681, 189] width 451 height 32
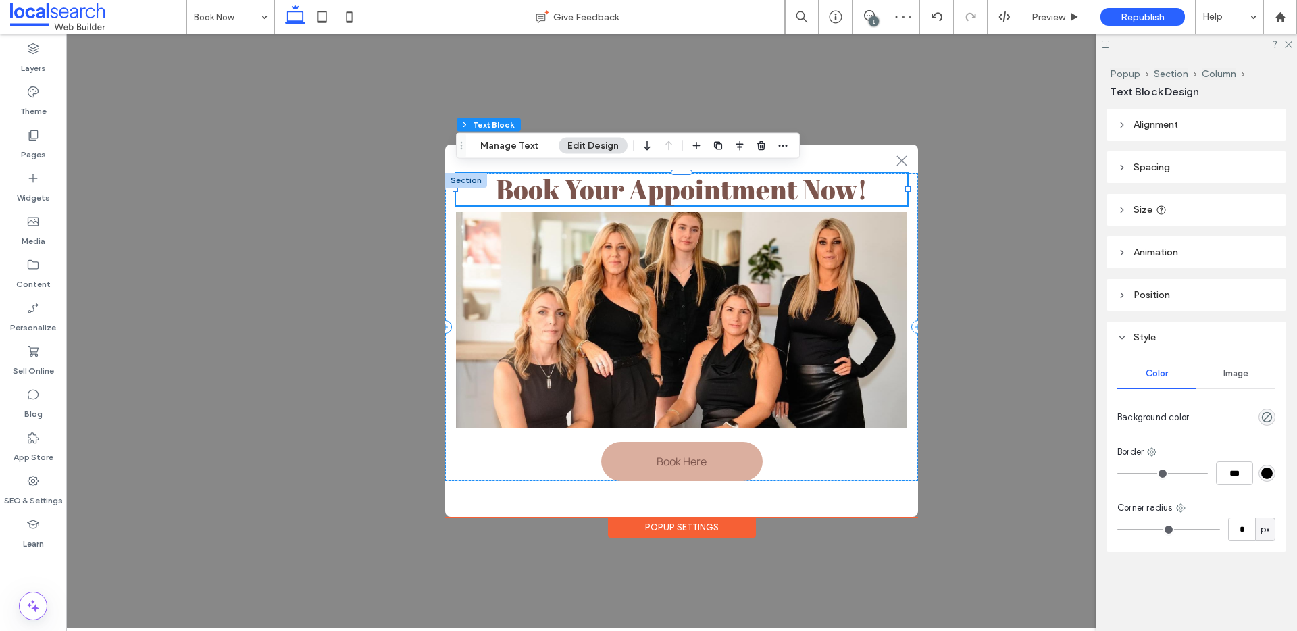
click at [1135, 167] on span "Spacing" at bounding box center [1151, 166] width 36 height 11
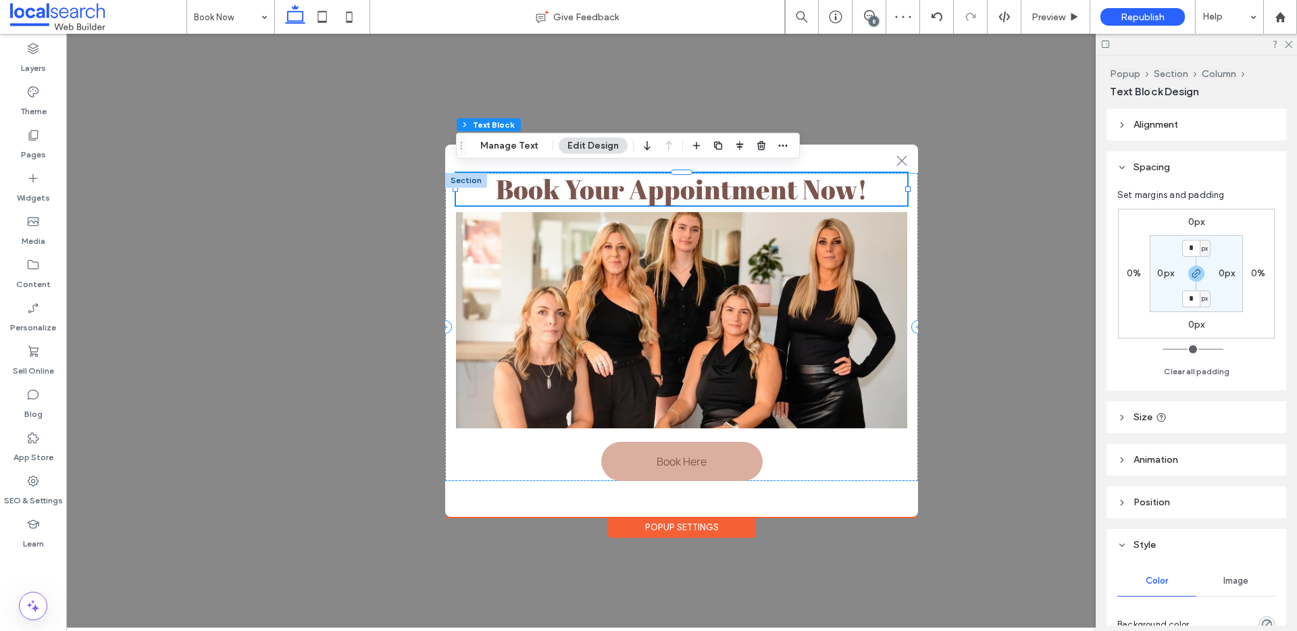
click at [1196, 322] on label "0px" at bounding box center [1196, 324] width 17 height 11
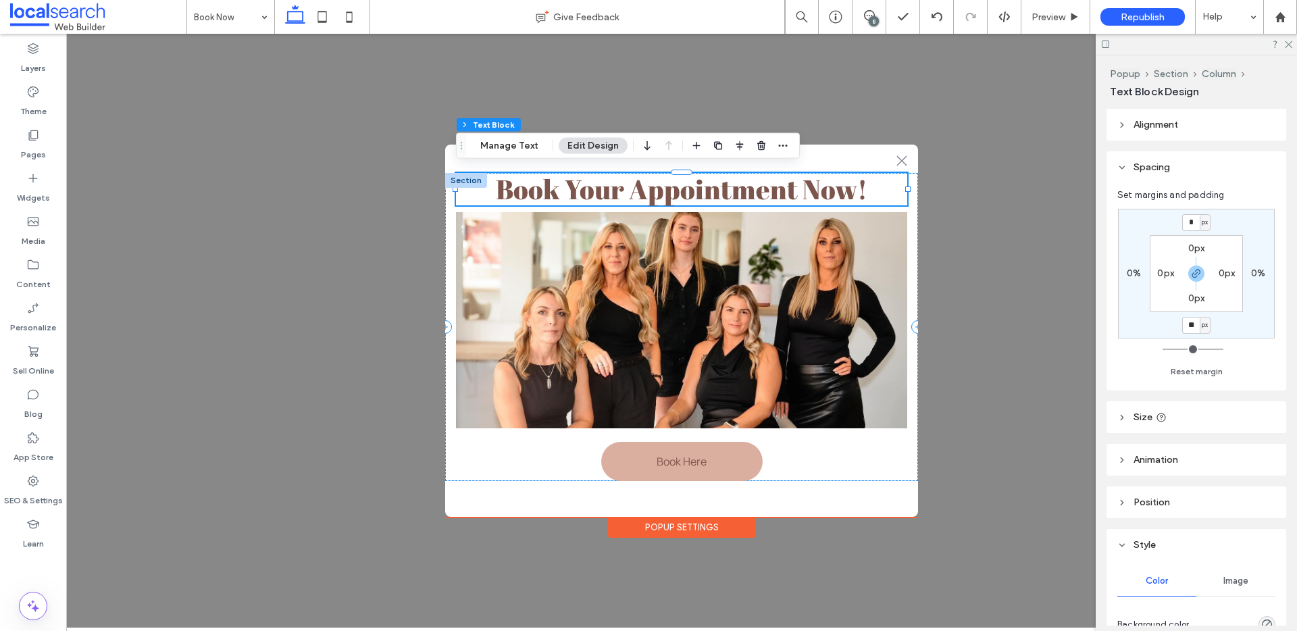
type input "**"
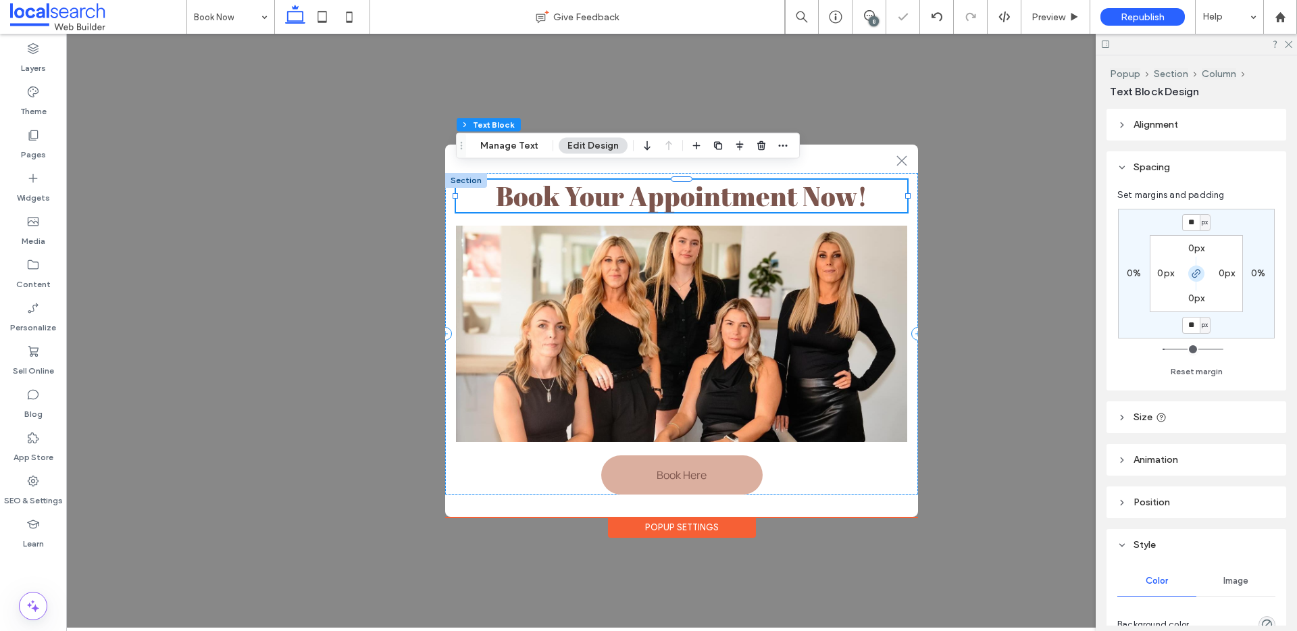
click at [1196, 274] on icon "button" at bounding box center [1196, 273] width 11 height 11
click at [1196, 226] on label "10px" at bounding box center [1196, 221] width 20 height 11
type input "*"
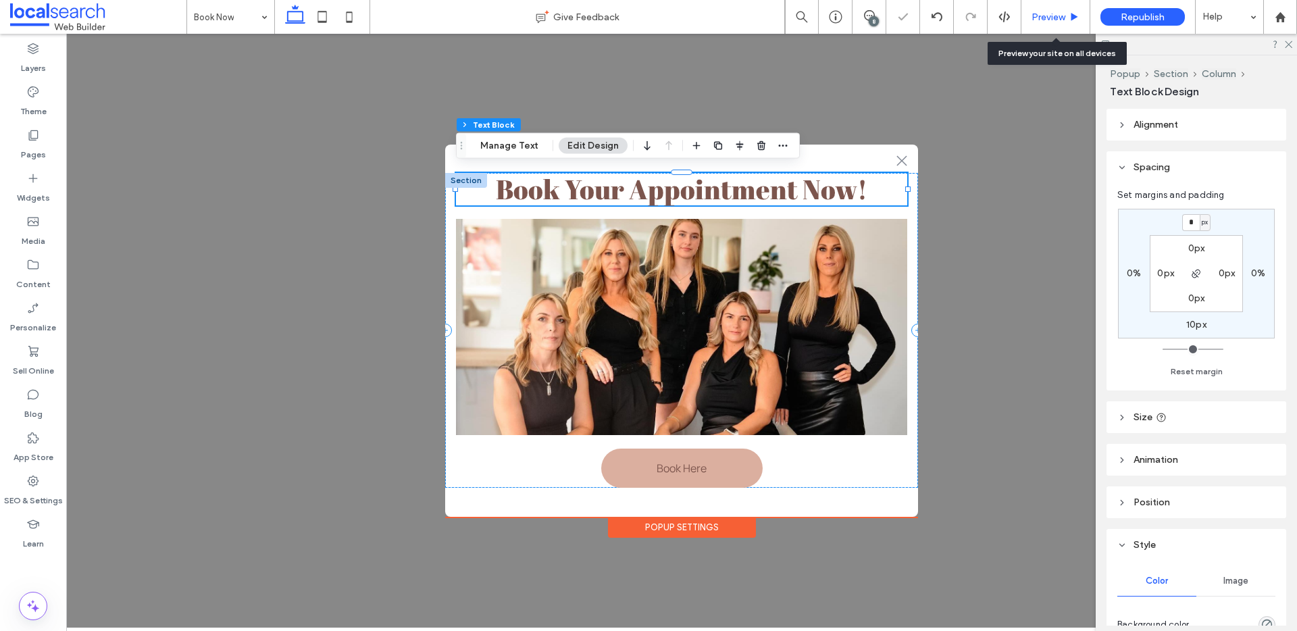
click at [1058, 16] on span "Preview" at bounding box center [1048, 16] width 34 height 11
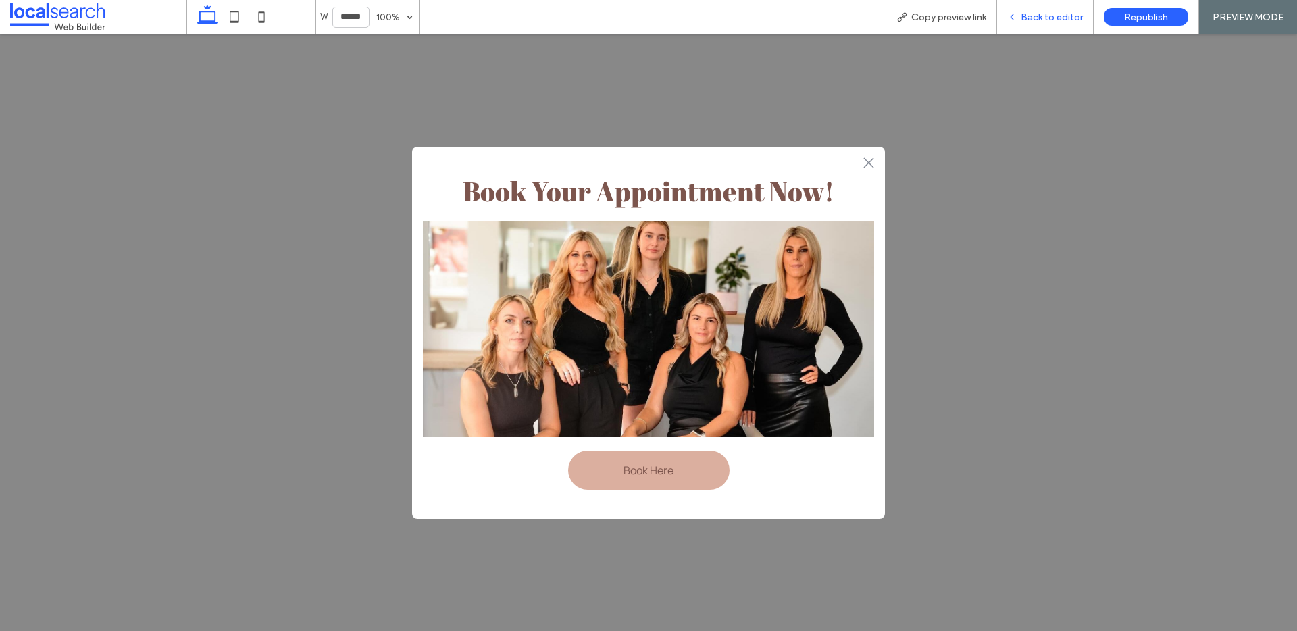
click at [1047, 22] on span "Back to editor" at bounding box center [1052, 16] width 62 height 11
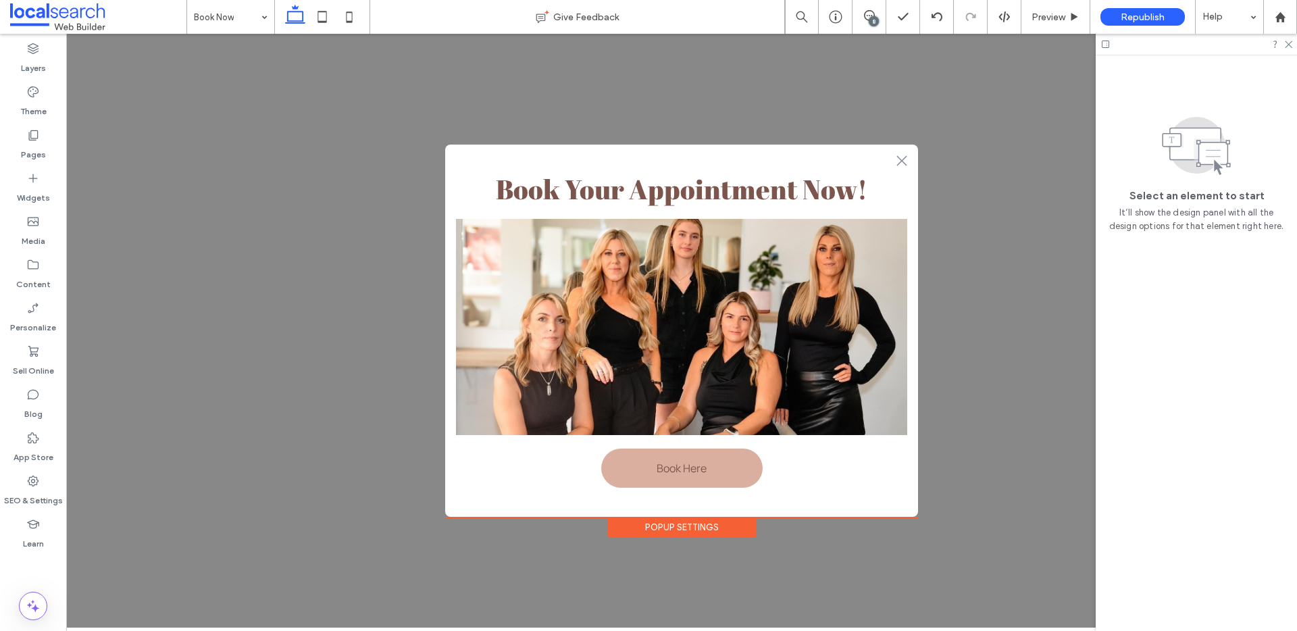
click at [822, 498] on div ".st0-1091118977{fill-rule:evenodd;clip-rule:evenodd;} + Add Section Book Your A…" at bounding box center [681, 331] width 473 height 372
drag, startPoint x: 722, startPoint y: 523, endPoint x: 731, endPoint y: 524, distance: 8.8
click at [722, 523] on div "Popup Settings" at bounding box center [682, 527] width 148 height 21
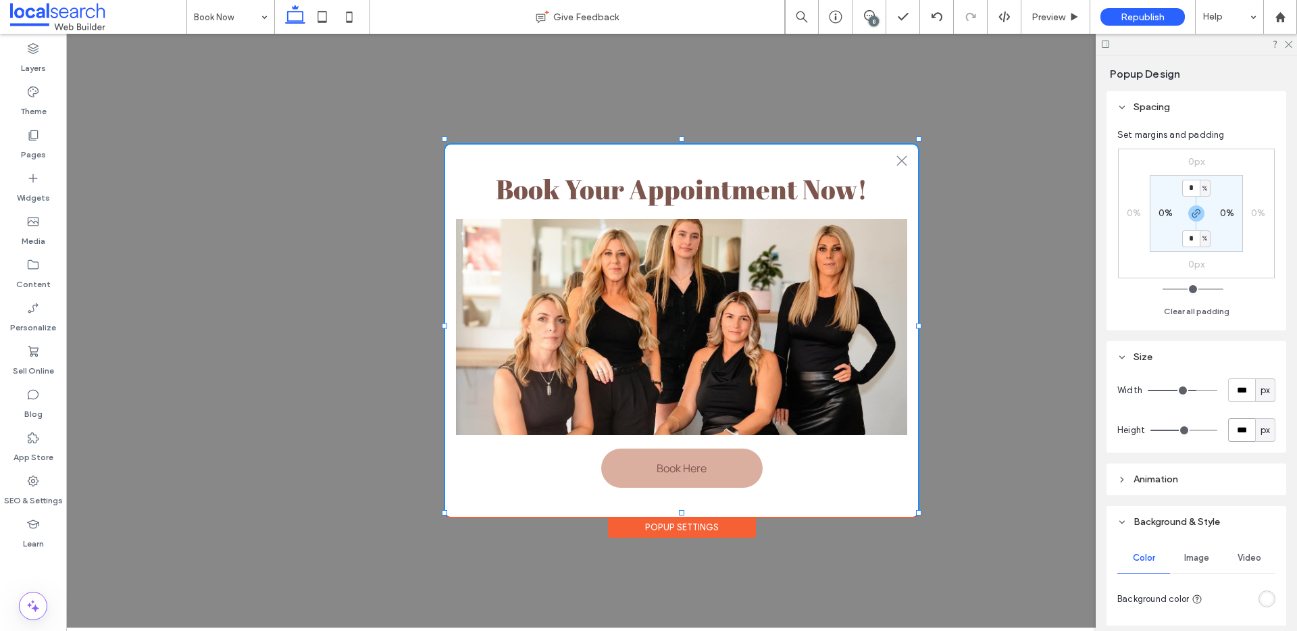
drag, startPoint x: 1237, startPoint y: 431, endPoint x: 1216, endPoint y: 432, distance: 21.0
click at [1216, 432] on div "Height *** px" at bounding box center [1196, 430] width 158 height 24
type input "***"
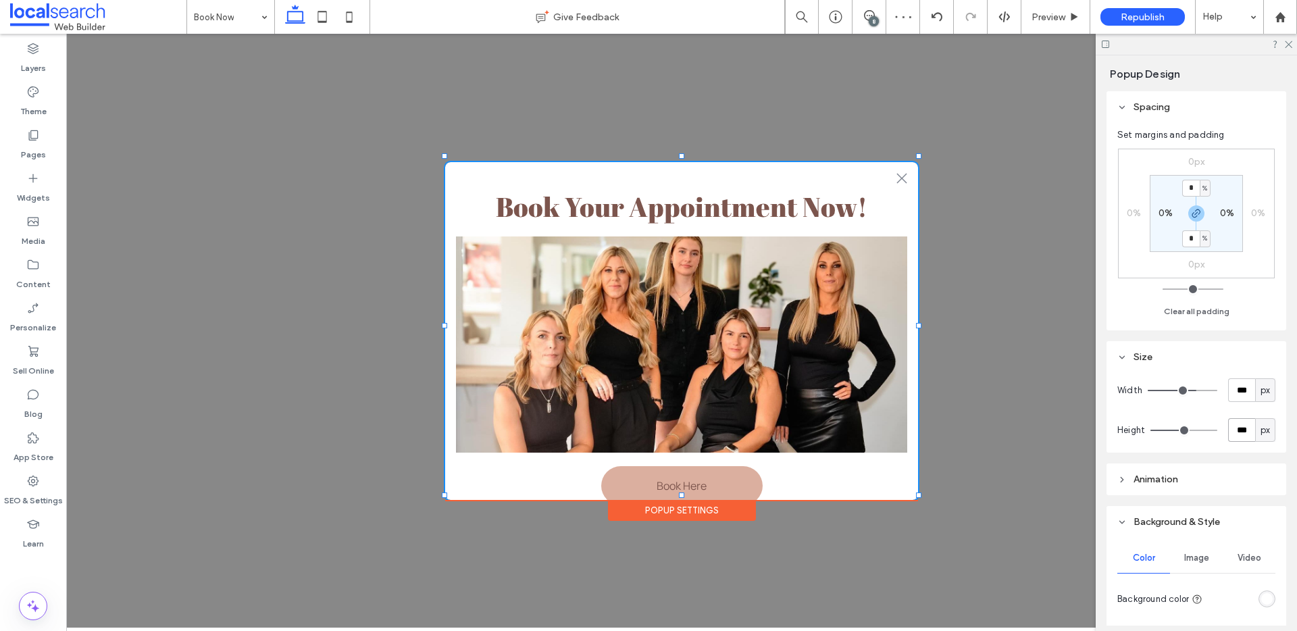
drag, startPoint x: 1232, startPoint y: 432, endPoint x: 1244, endPoint y: 430, distance: 12.2
click at [1244, 430] on input "***" at bounding box center [1241, 430] width 27 height 24
type input "***"
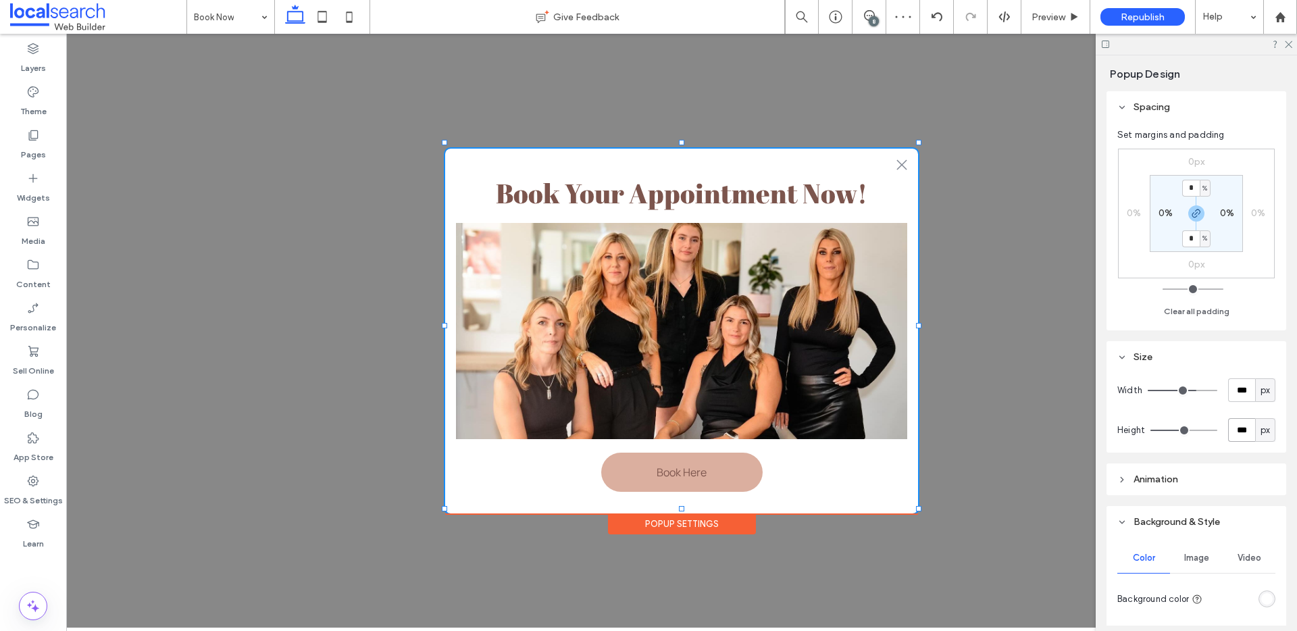
click at [1237, 430] on input "***" at bounding box center [1241, 430] width 27 height 24
type input "***"
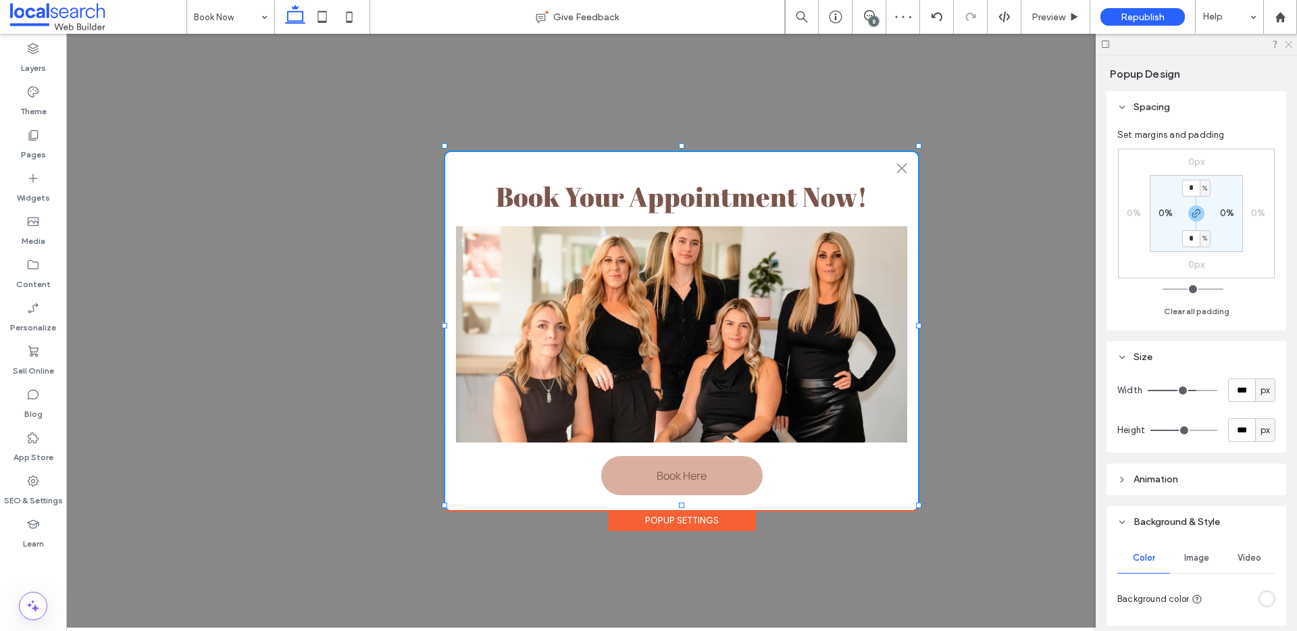
click at [1290, 43] on icon at bounding box center [1287, 43] width 9 height 9
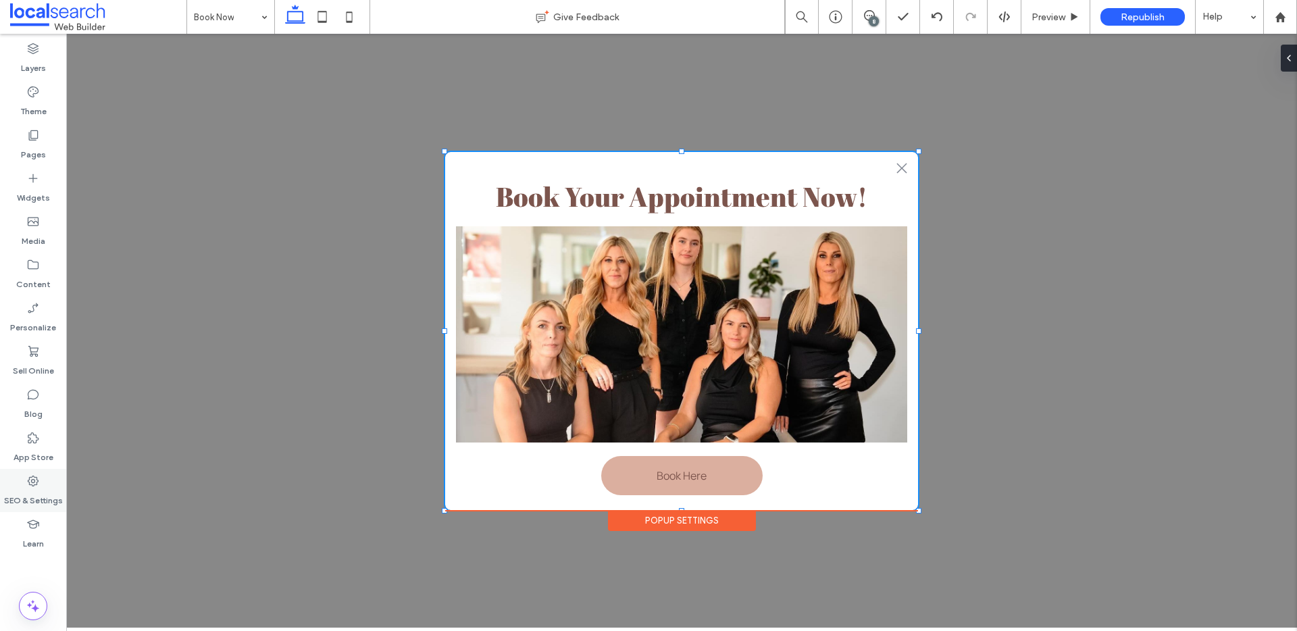
click at [27, 478] on icon at bounding box center [33, 481] width 14 height 14
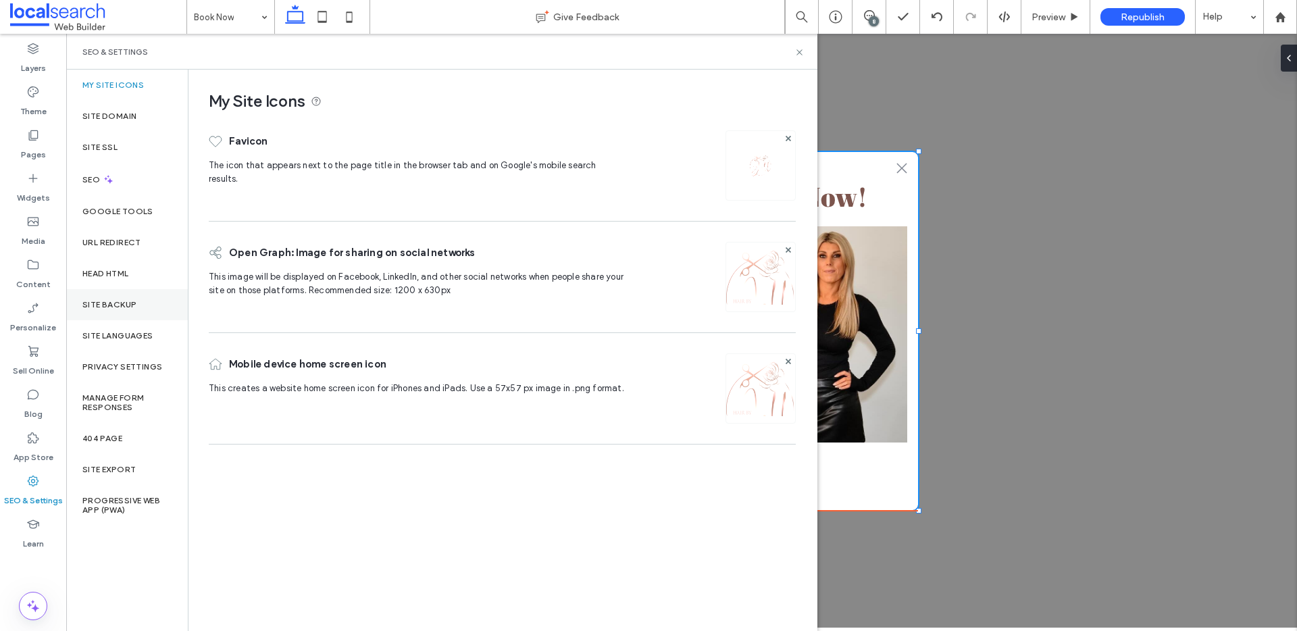
drag, startPoint x: 136, startPoint y: 318, endPoint x: 134, endPoint y: 303, distance: 15.8
click at [136, 317] on div "Site Backup" at bounding box center [127, 304] width 122 height 31
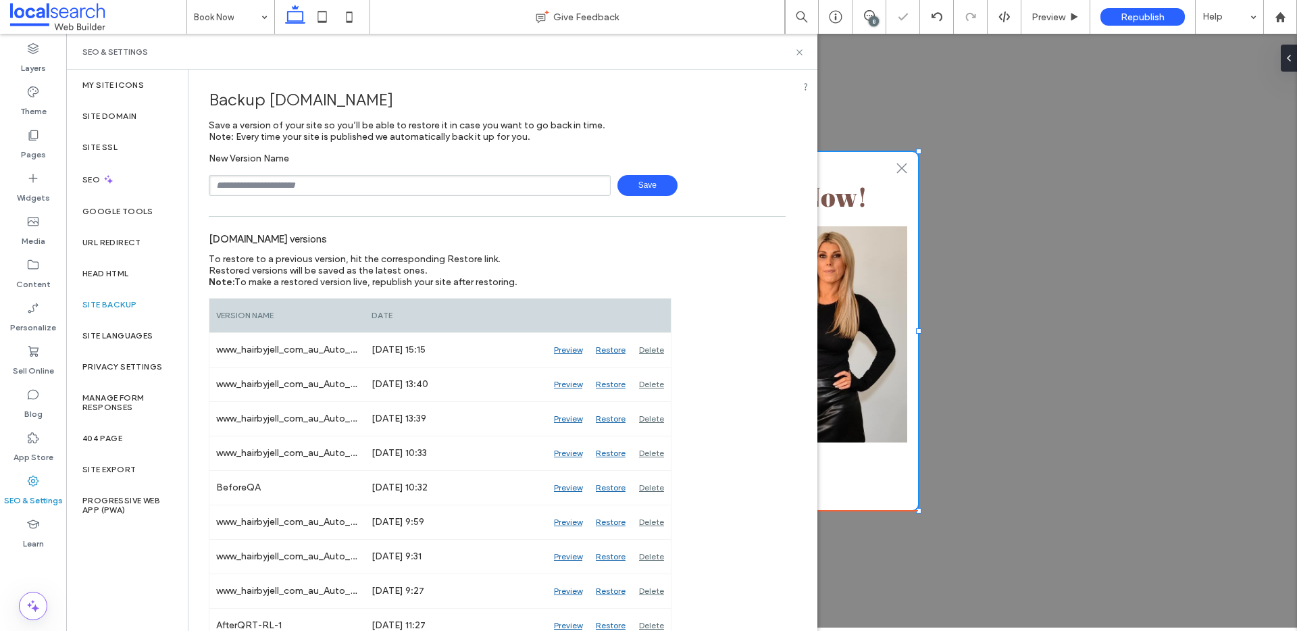
click at [272, 181] on input "text" at bounding box center [410, 185] width 402 height 21
click at [640, 193] on span "Save" at bounding box center [647, 185] width 60 height 21
type input "**********"
click at [651, 189] on span "Save" at bounding box center [647, 185] width 60 height 21
click at [800, 53] on use at bounding box center [798, 51] width 5 height 5
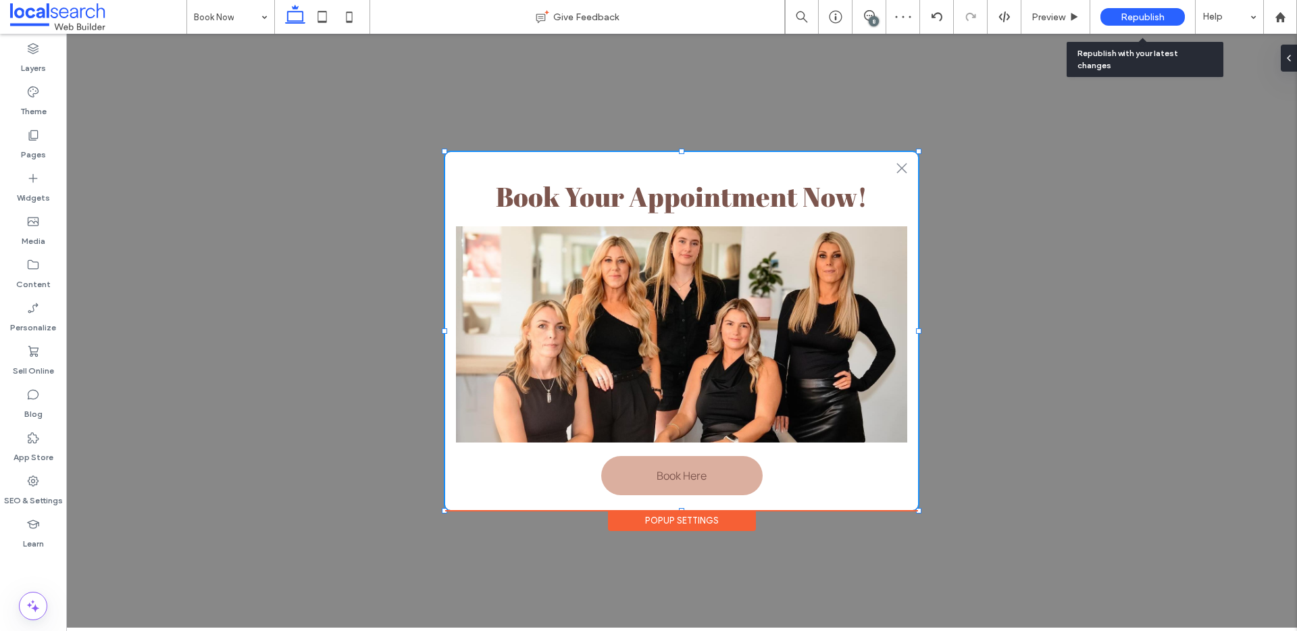
click at [1124, 20] on span "Republish" at bounding box center [1143, 16] width 44 height 11
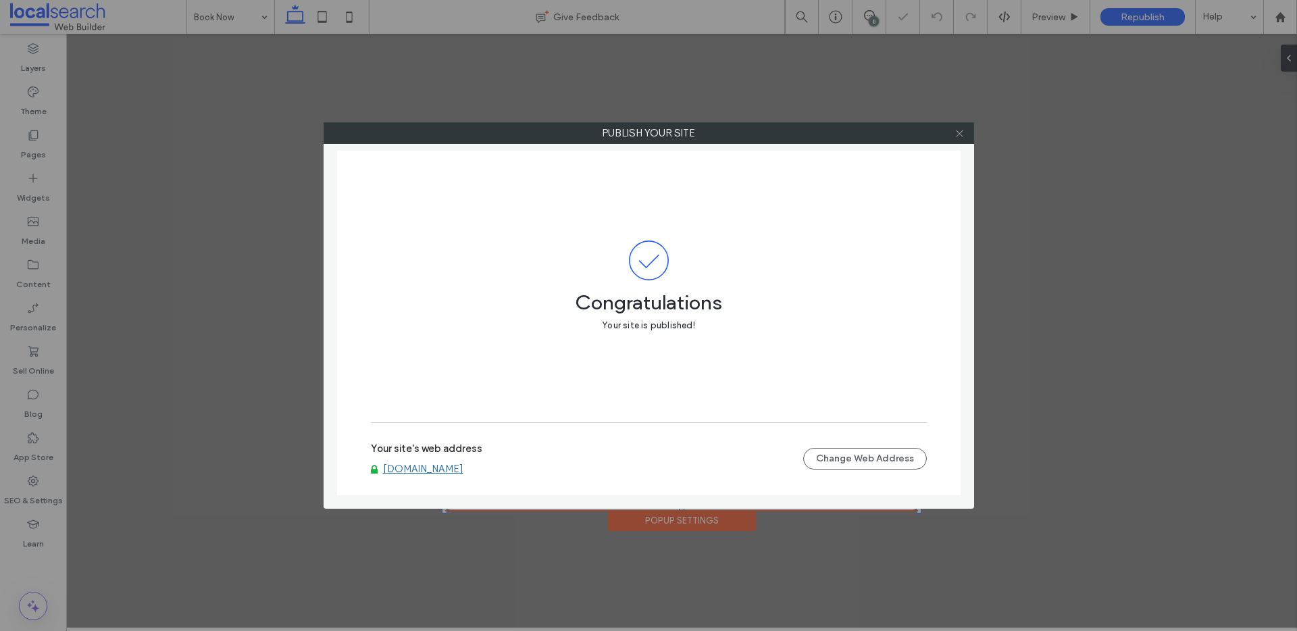
click at [958, 135] on icon at bounding box center [959, 133] width 10 height 10
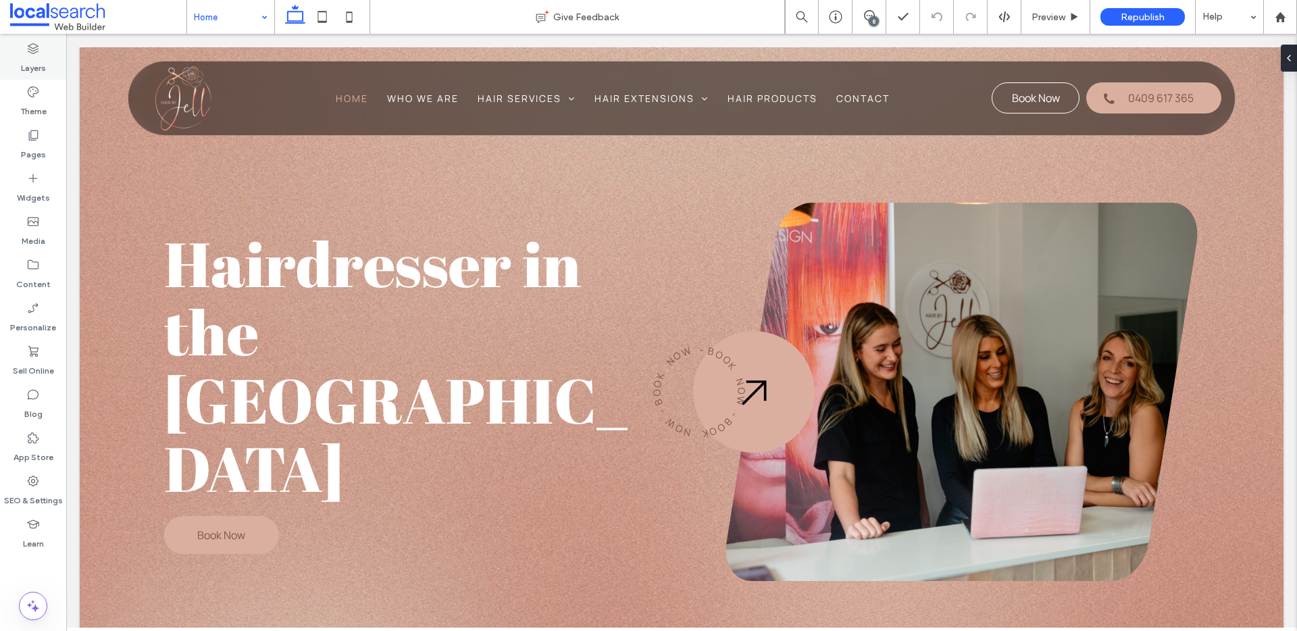
click at [41, 48] on div "Layers" at bounding box center [33, 57] width 66 height 43
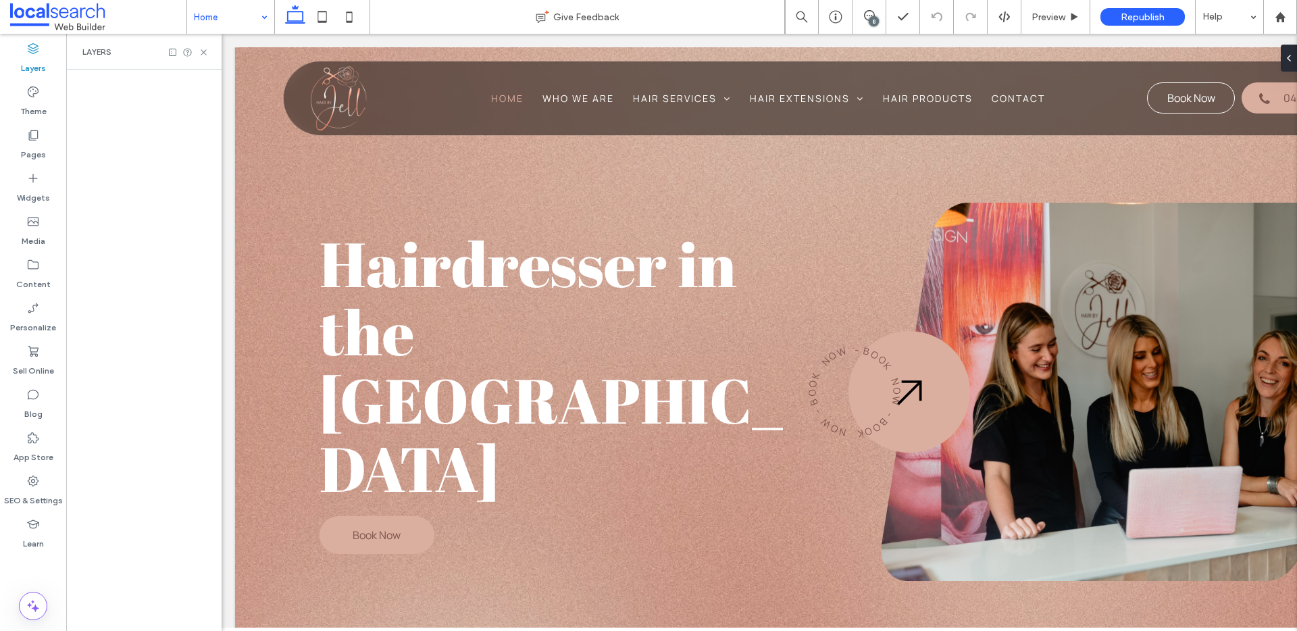
scroll to position [0, 155]
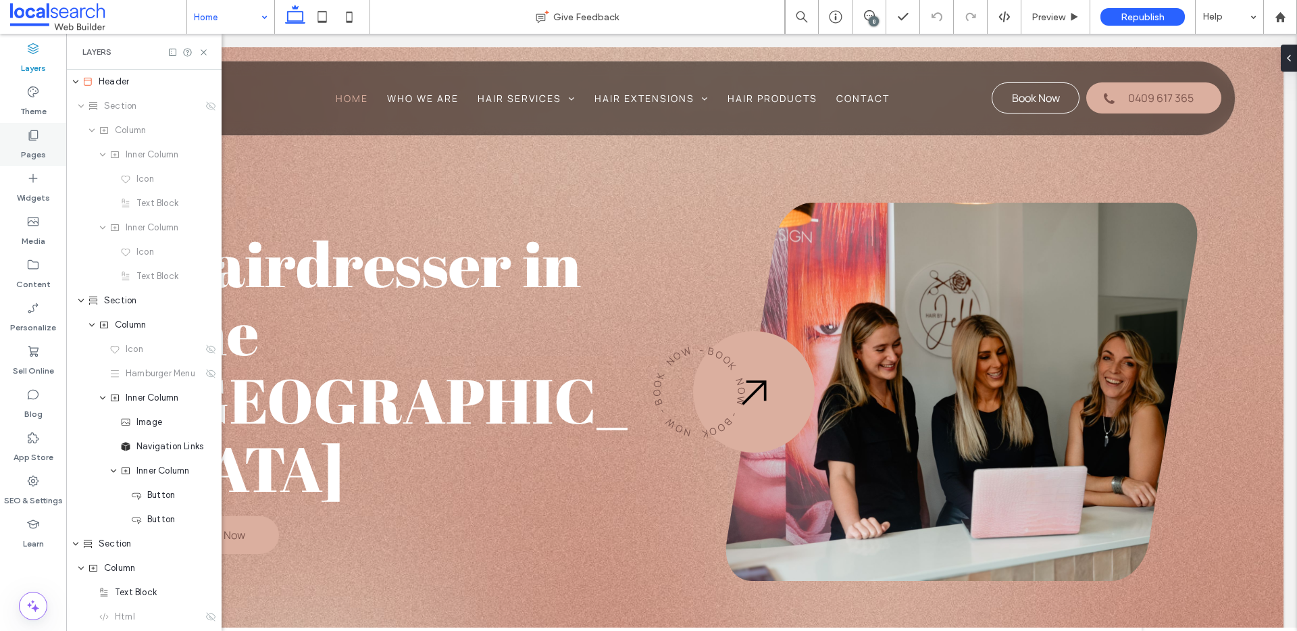
click at [34, 140] on icon at bounding box center [33, 135] width 14 height 14
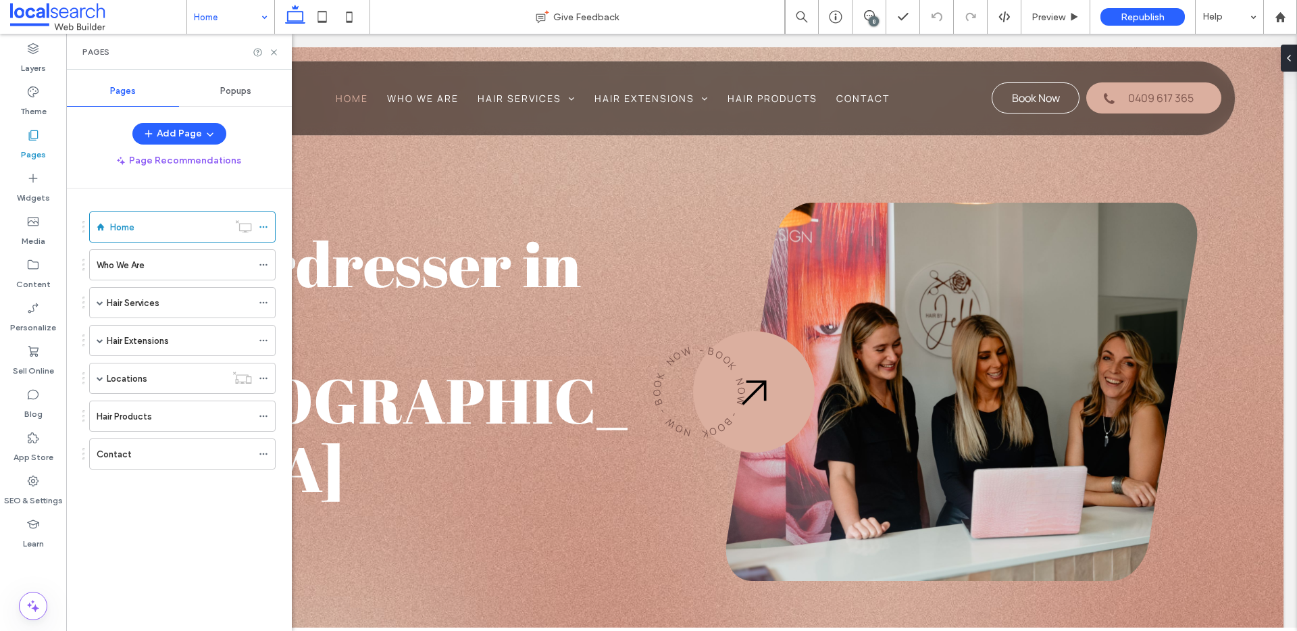
scroll to position [0, 0]
click at [237, 88] on span "Popups" at bounding box center [235, 91] width 31 height 11
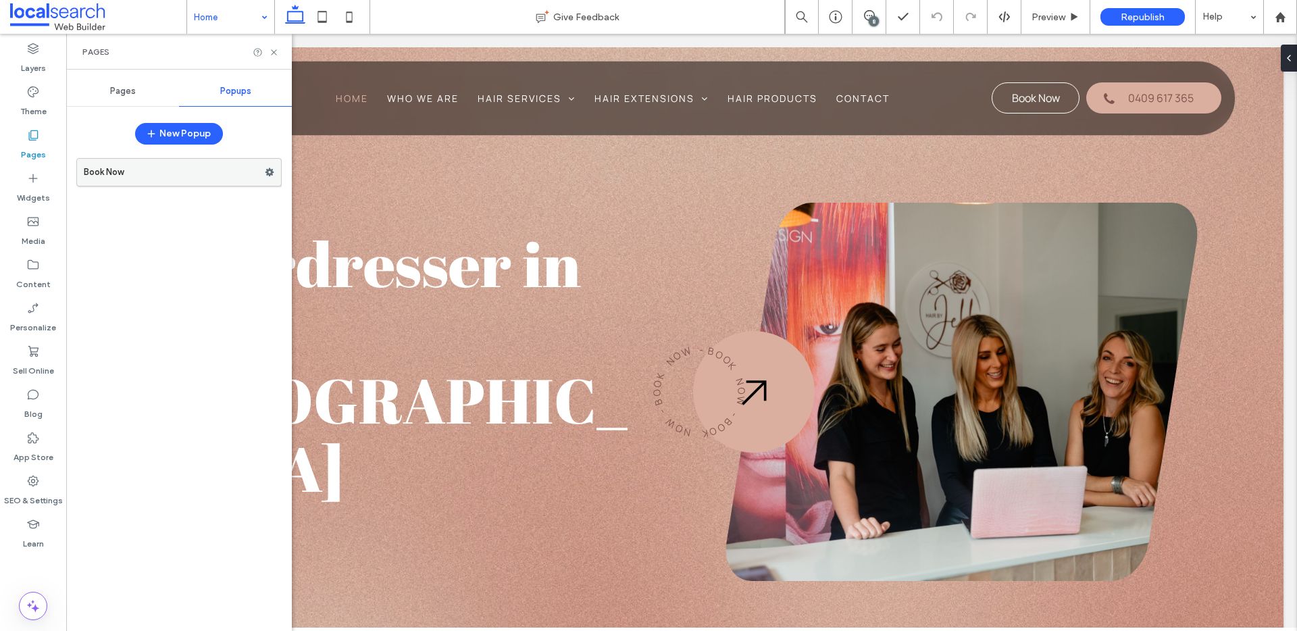
click at [224, 172] on label "Book Now" at bounding box center [174, 172] width 181 height 27
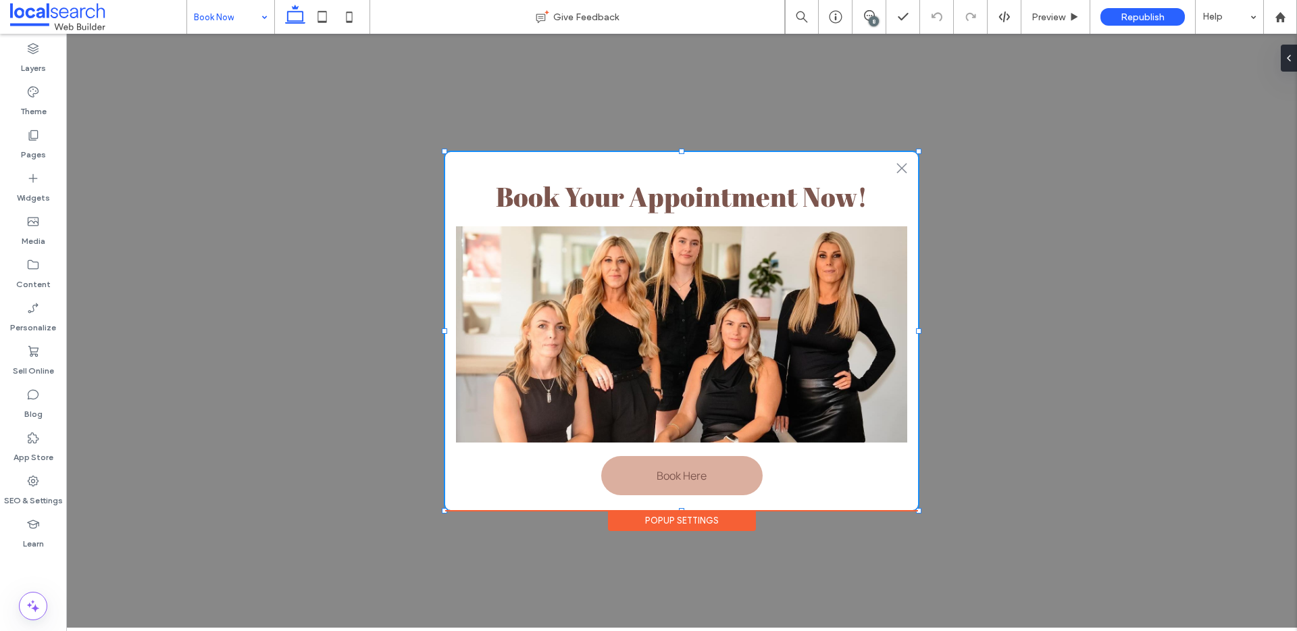
click at [686, 521] on div "Popup Settings" at bounding box center [682, 520] width 148 height 21
click at [716, 163] on div ".st0-1091118977{fill-rule:evenodd;clip-rule:evenodd;}" at bounding box center [681, 166] width 473 height 28
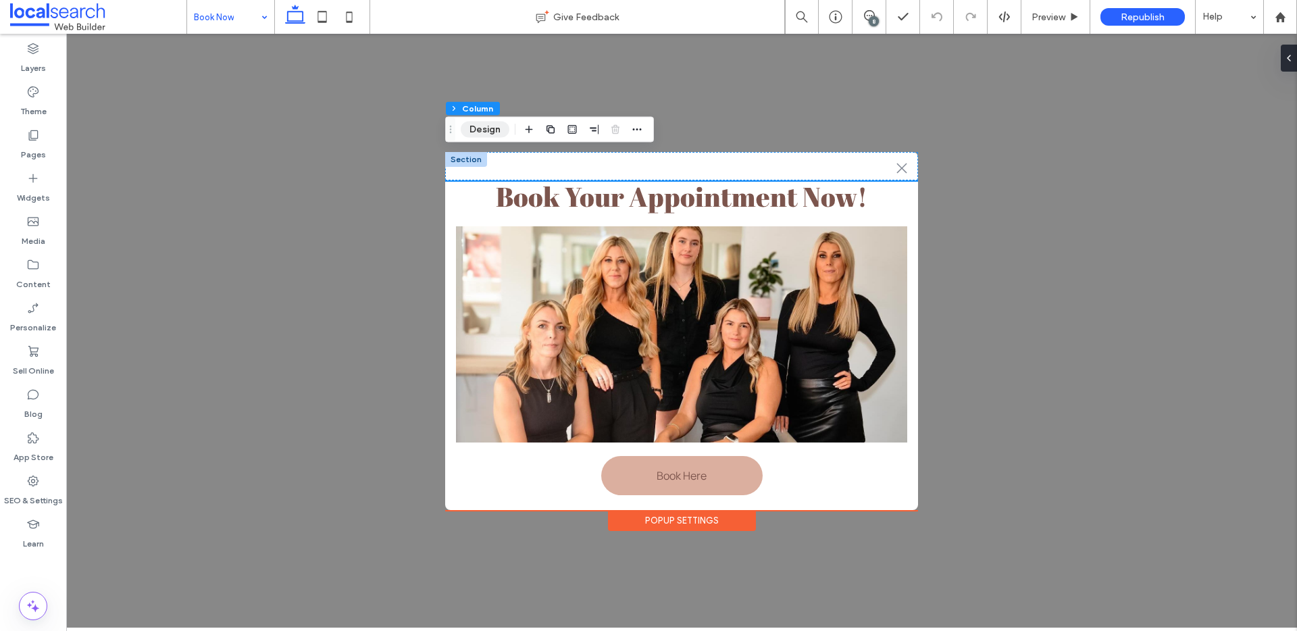
click at [476, 126] on button "Design" at bounding box center [485, 130] width 49 height 16
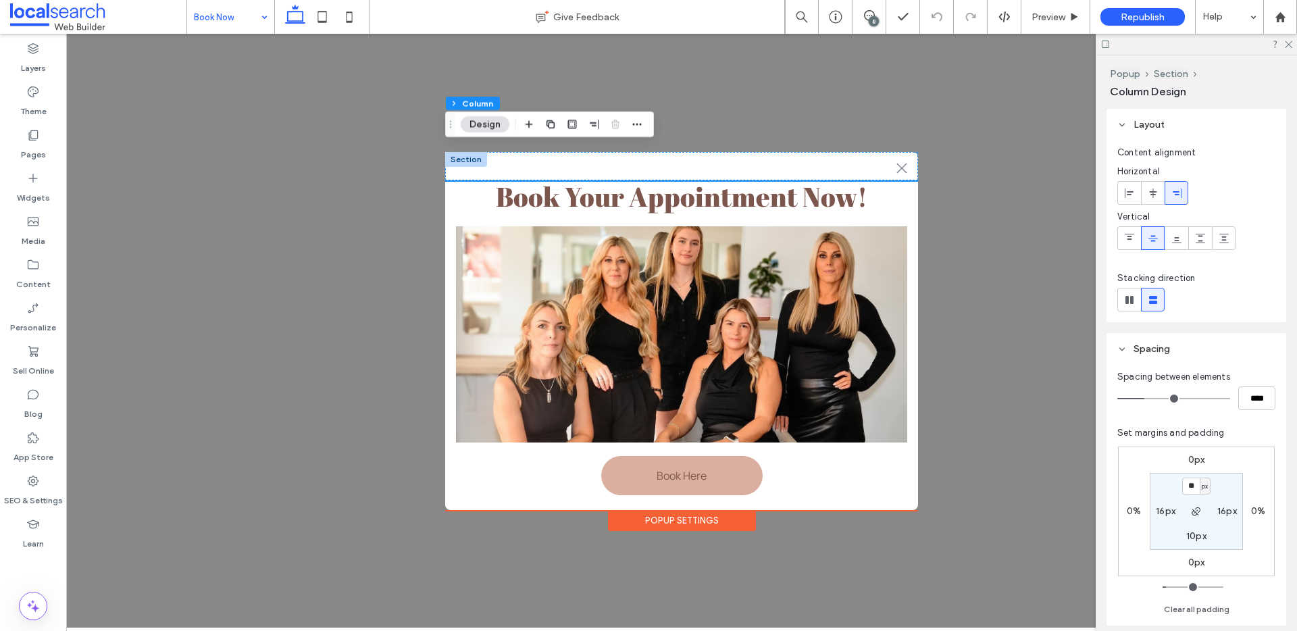
click at [686, 515] on div "Popup Settings" at bounding box center [682, 520] width 148 height 21
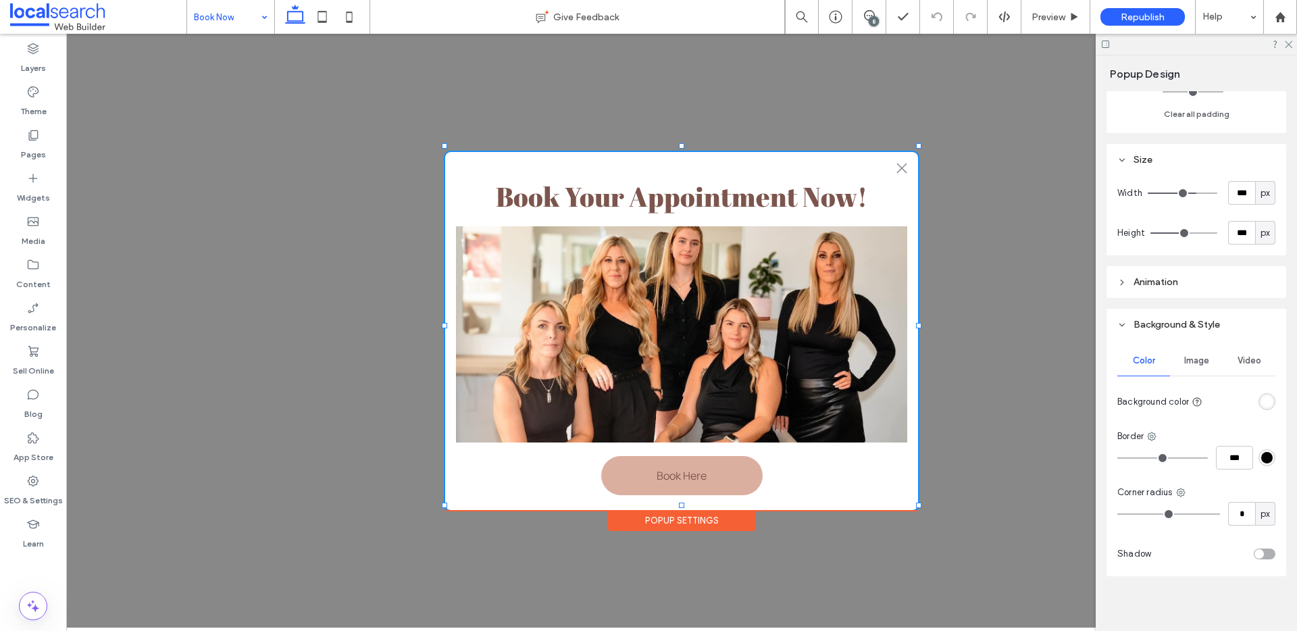
scroll to position [202, 0]
click at [1261, 392] on div "rgba(255, 255, 255, 1)" at bounding box center [1266, 396] width 11 height 11
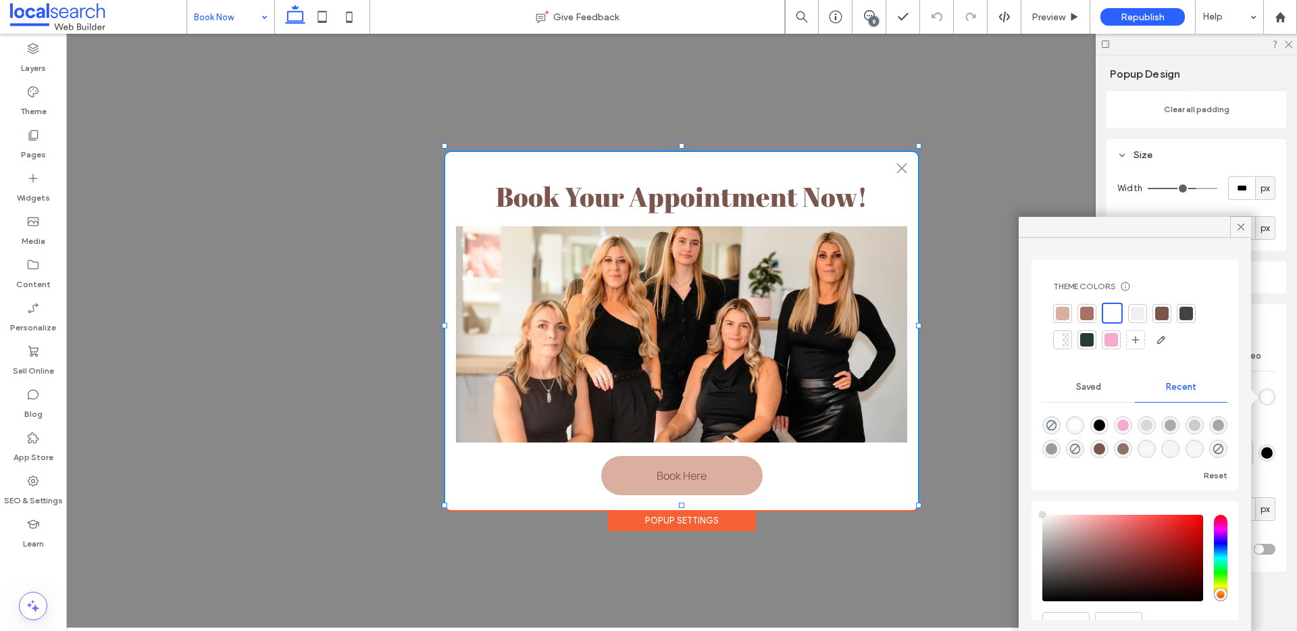
click at [1069, 314] on div at bounding box center [1063, 314] width 14 height 14
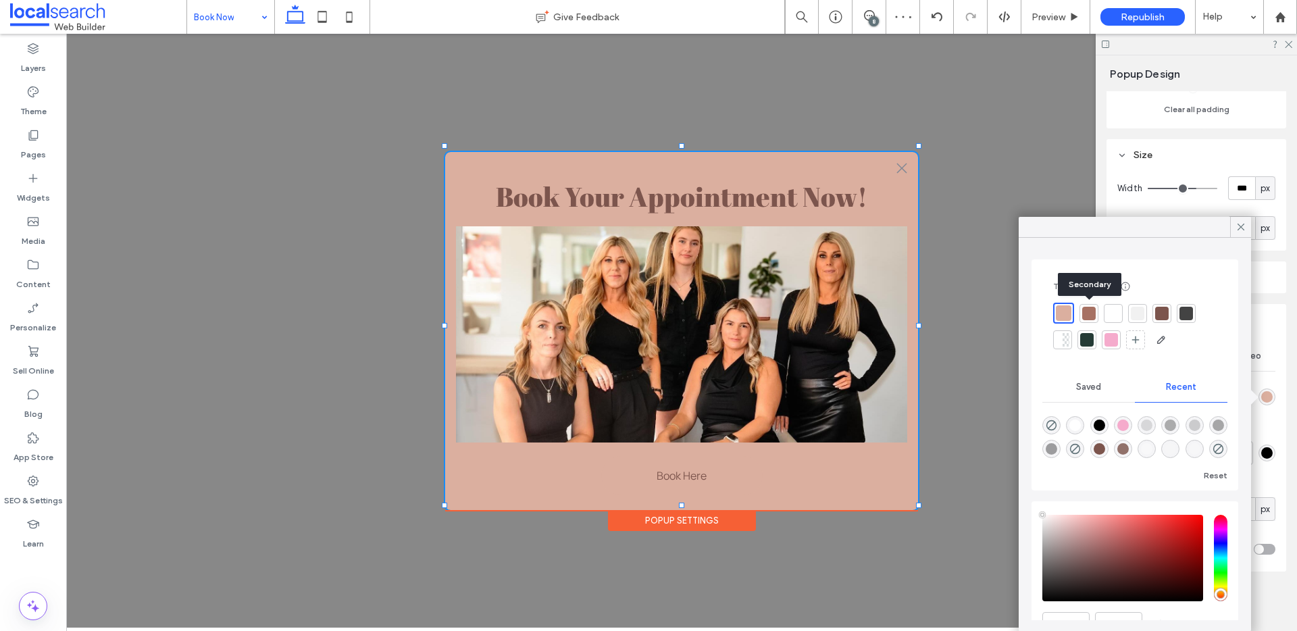
click at [1091, 313] on div at bounding box center [1089, 314] width 14 height 14
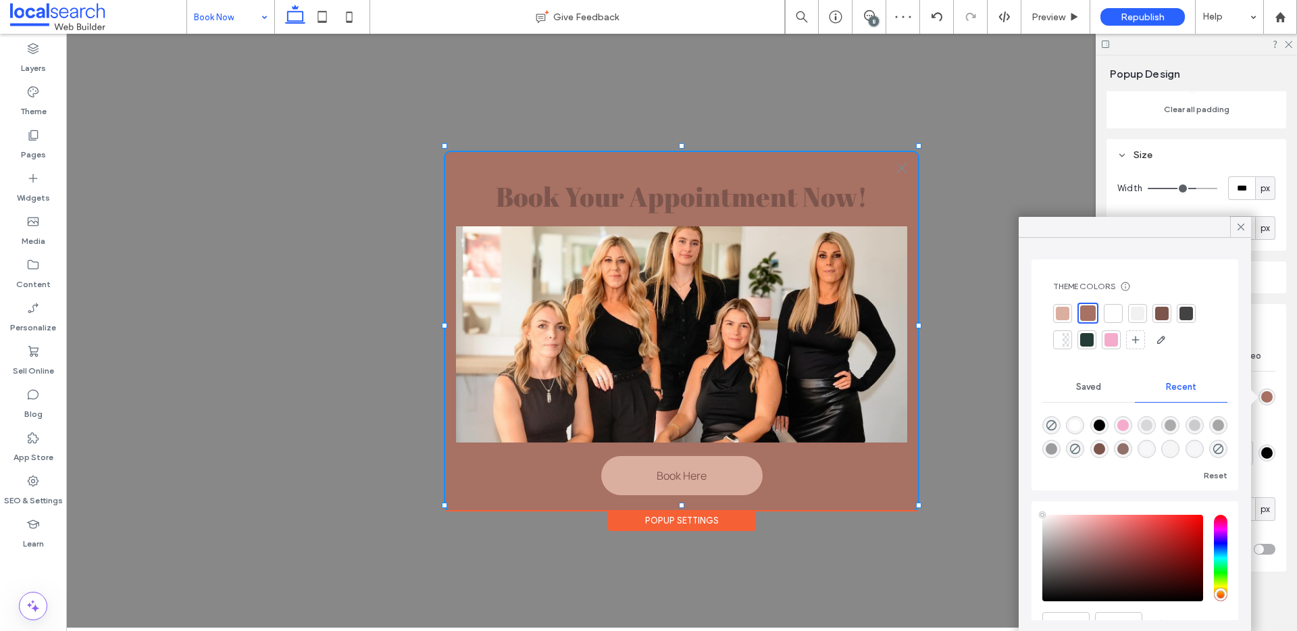
click at [1112, 313] on div at bounding box center [1113, 314] width 14 height 14
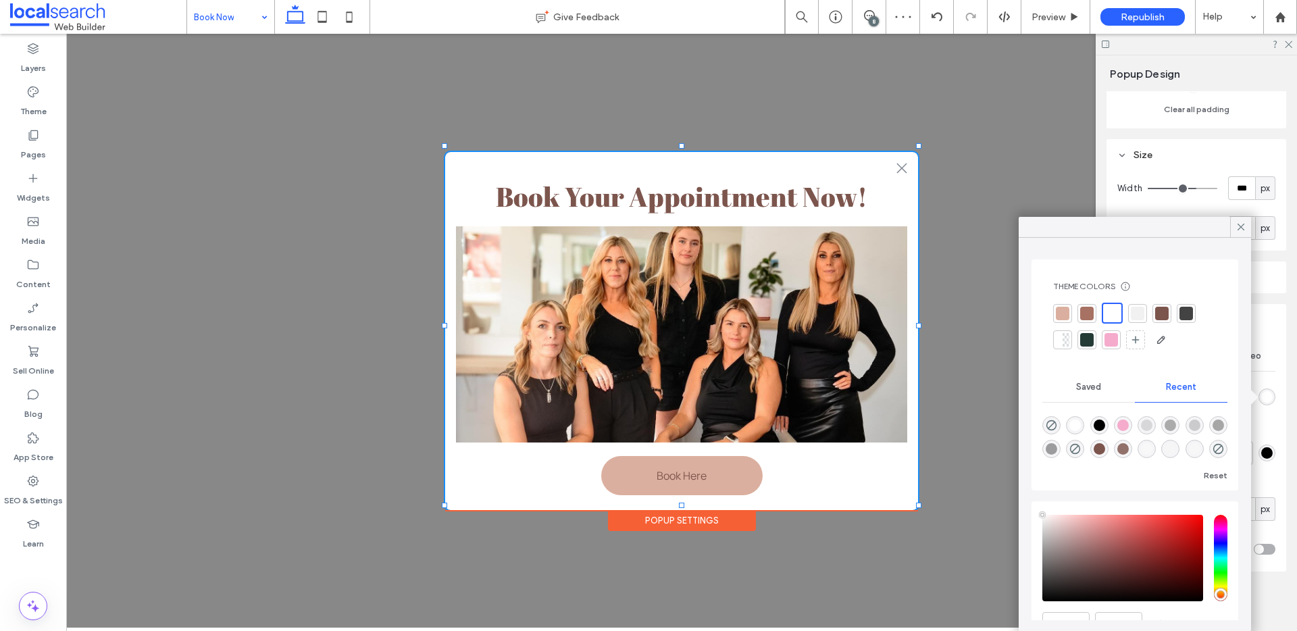
click at [1142, 313] on div at bounding box center [1138, 314] width 14 height 14
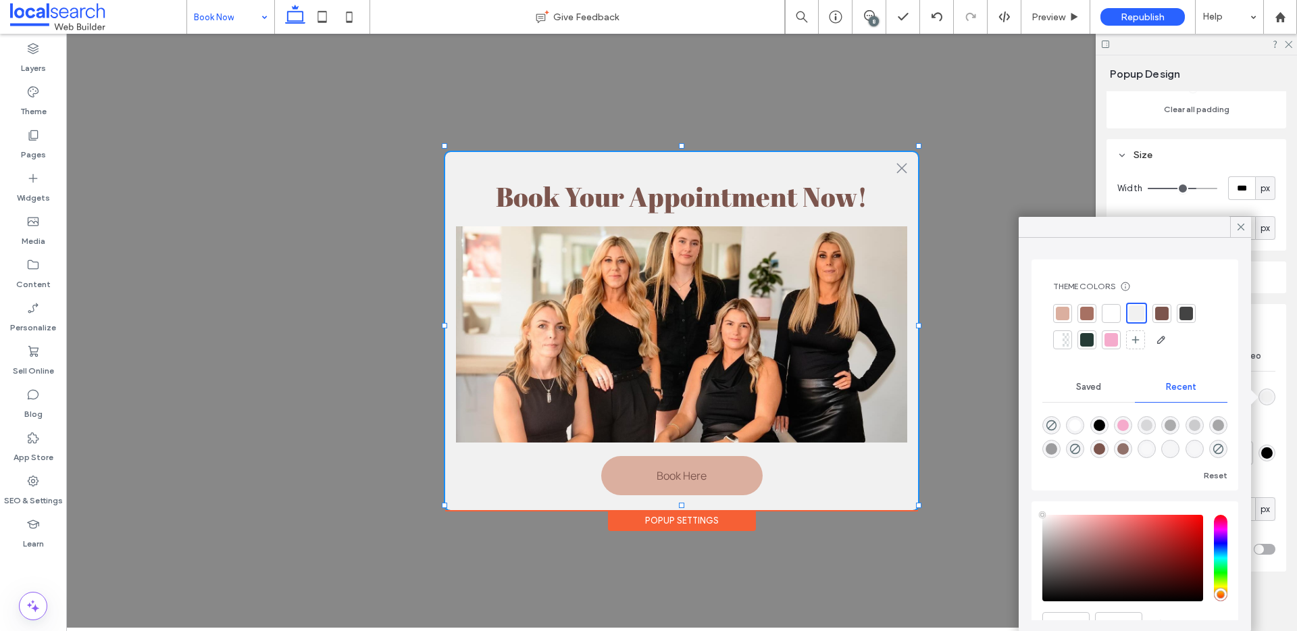
click at [1113, 336] on div at bounding box center [1111, 340] width 14 height 14
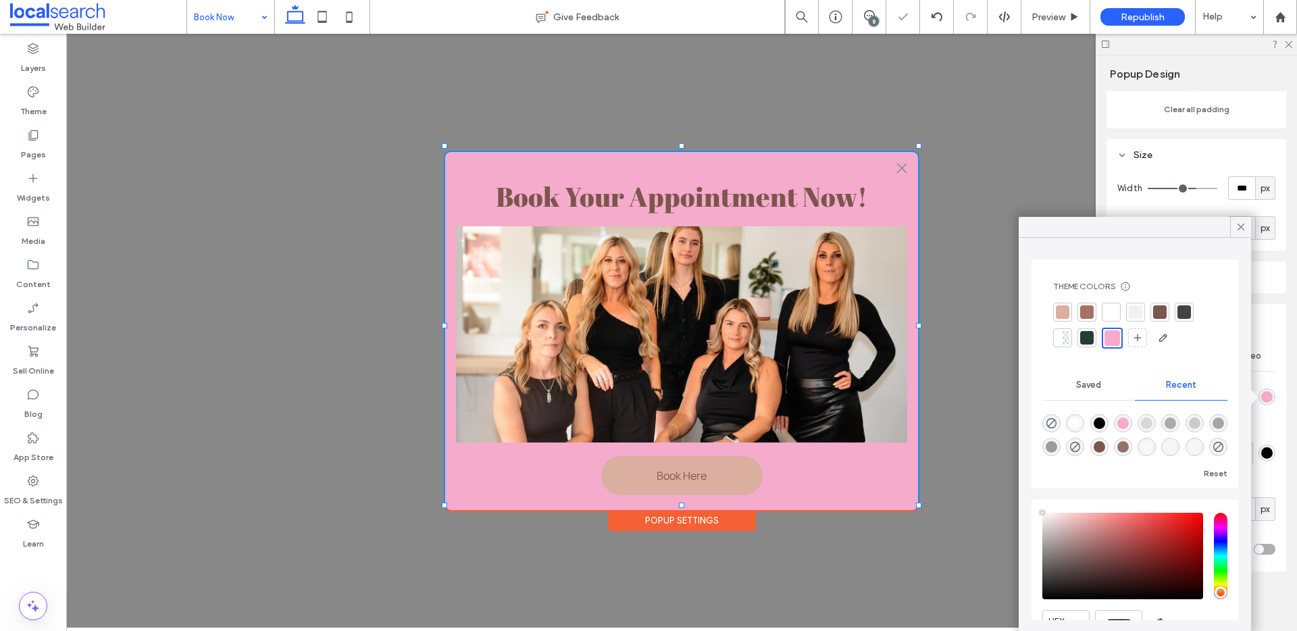
click at [1088, 312] on div at bounding box center [1087, 312] width 14 height 14
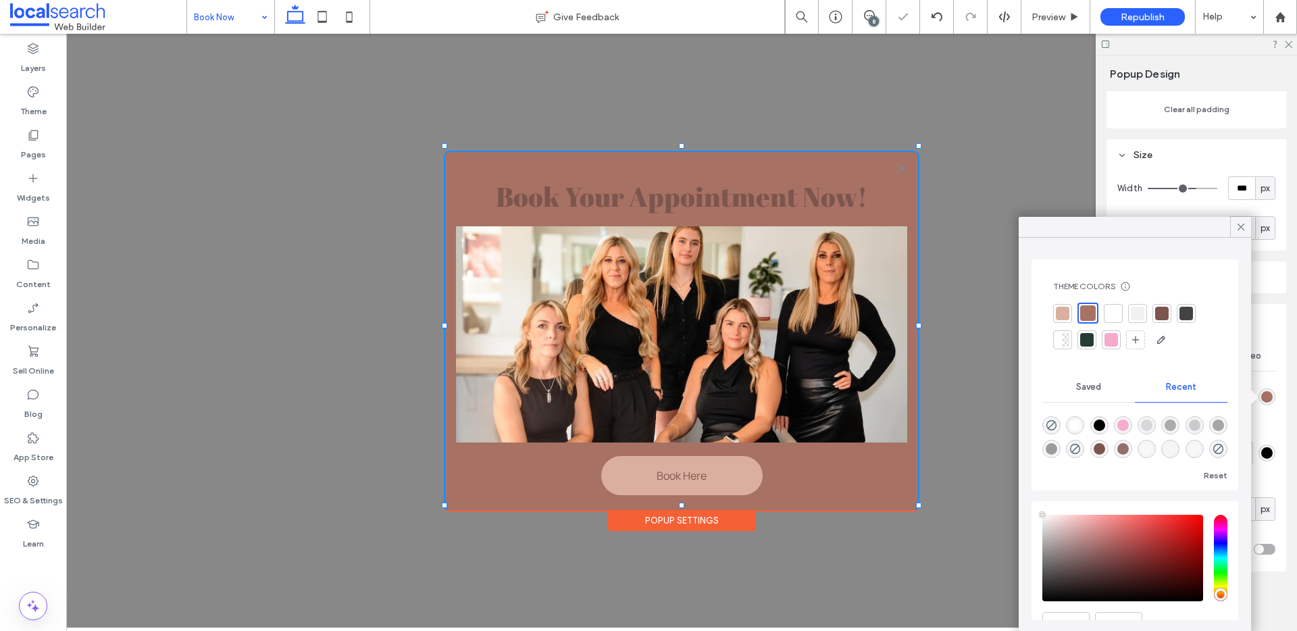
click at [1065, 317] on div at bounding box center [1063, 314] width 14 height 14
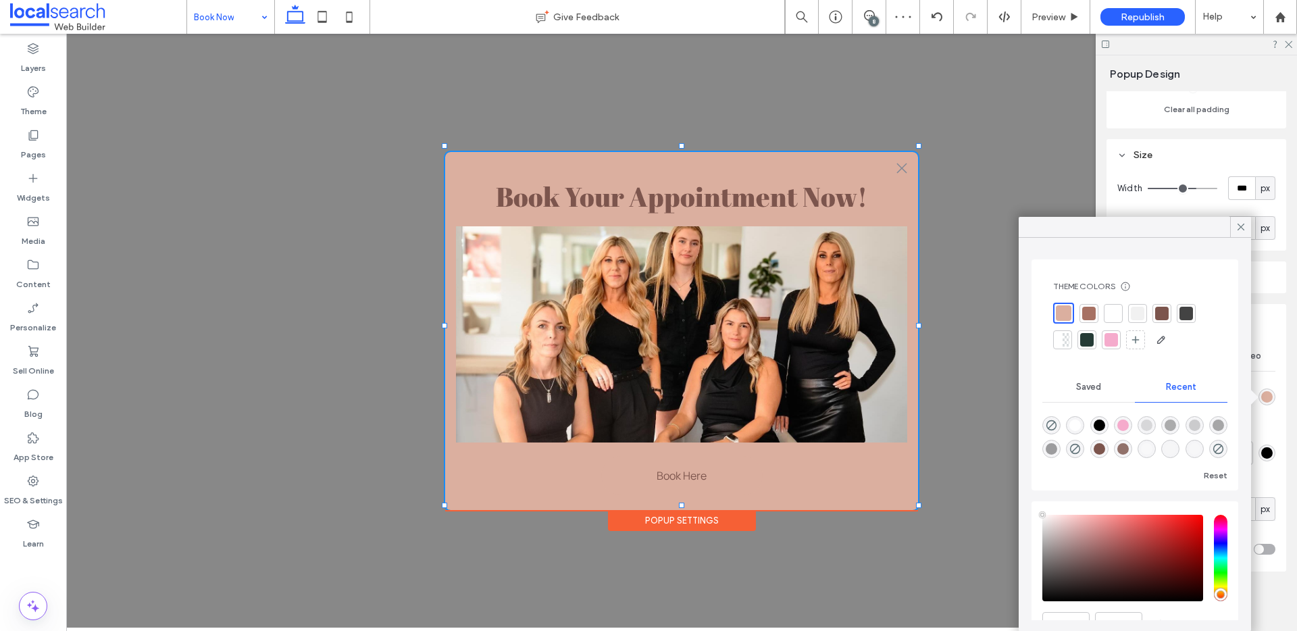
click at [1115, 315] on div at bounding box center [1113, 314] width 14 height 14
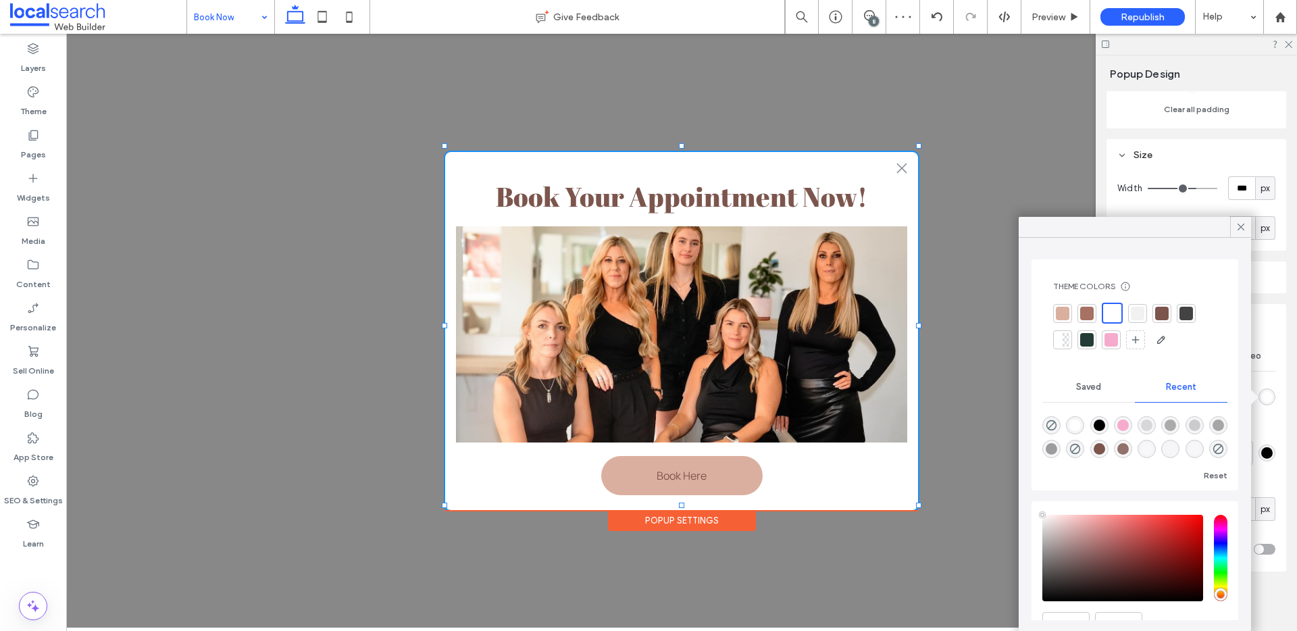
click at [1188, 313] on div at bounding box center [1186, 314] width 14 height 14
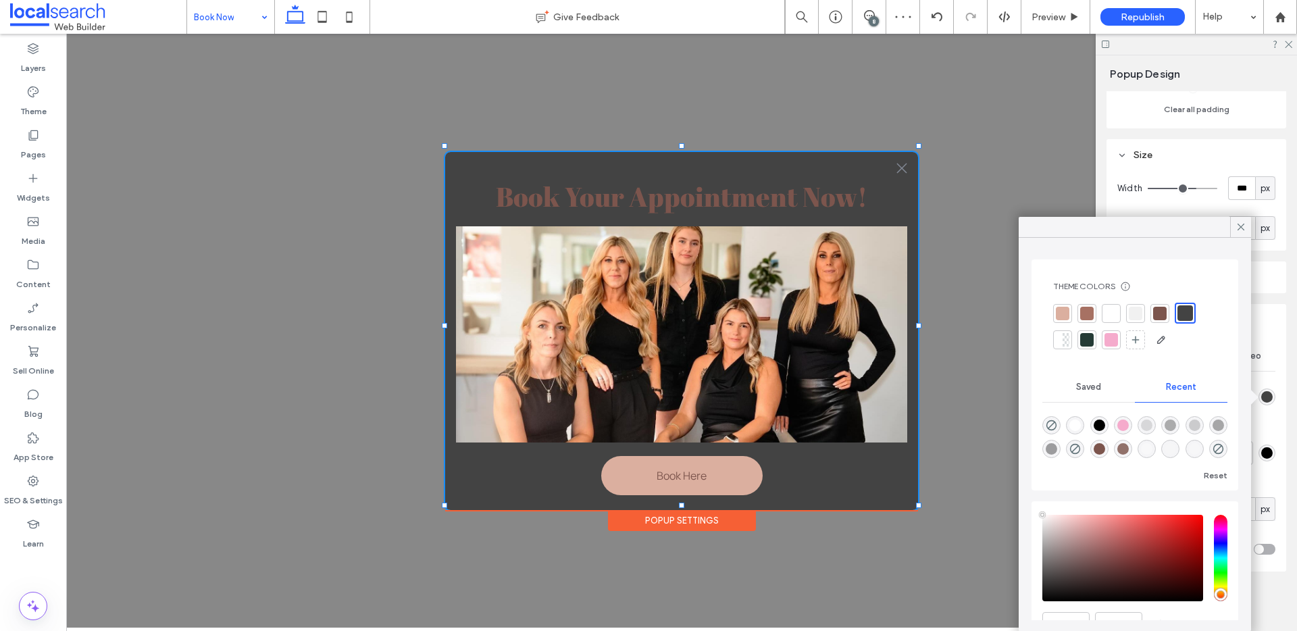
click at [1129, 311] on div at bounding box center [1136, 314] width 14 height 14
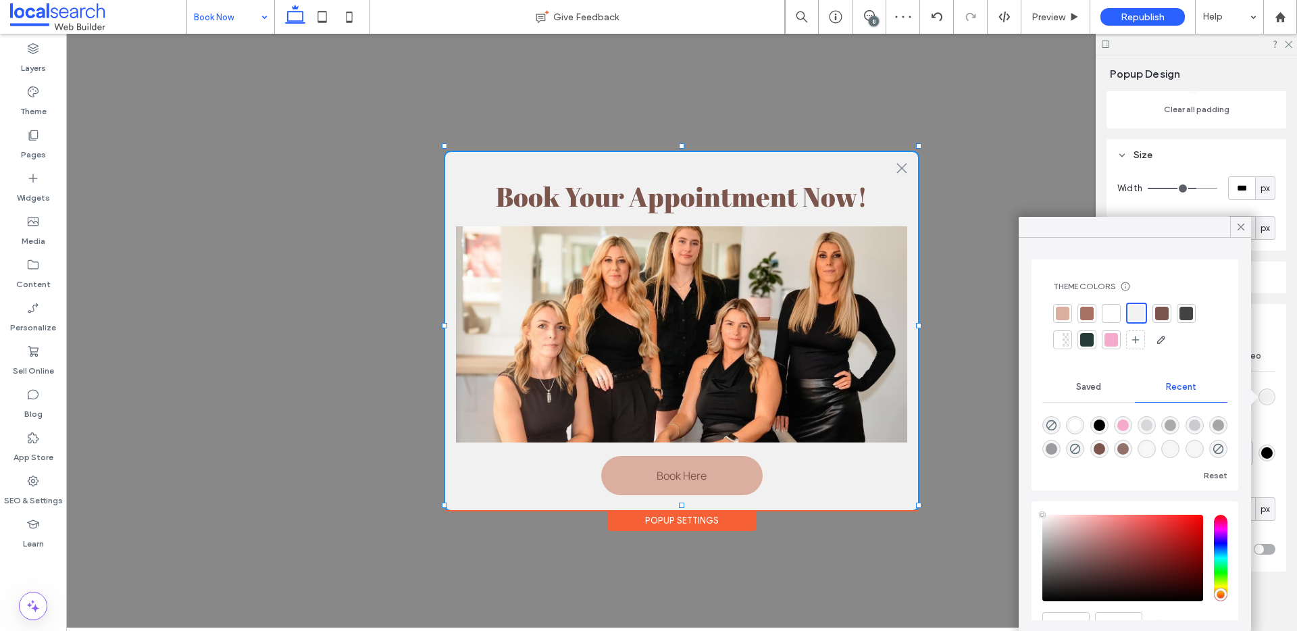
click at [1109, 314] on div at bounding box center [1111, 314] width 14 height 14
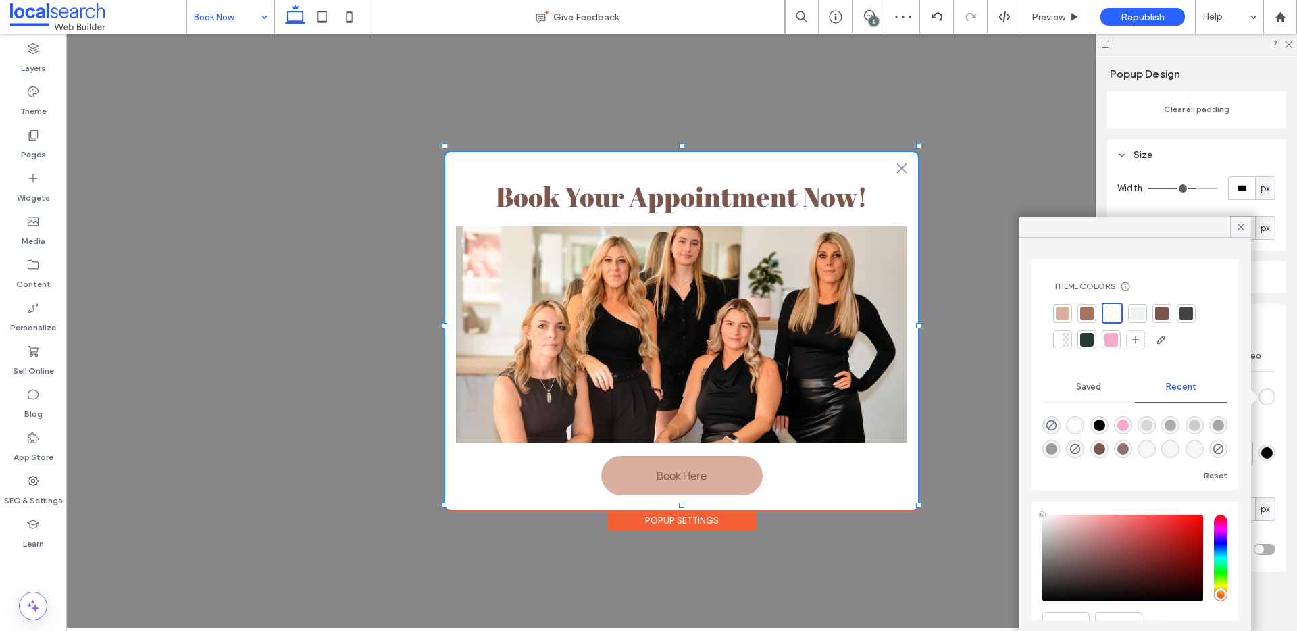
click at [1147, 314] on div at bounding box center [1134, 327] width 163 height 48
click at [1142, 315] on div at bounding box center [1138, 314] width 14 height 14
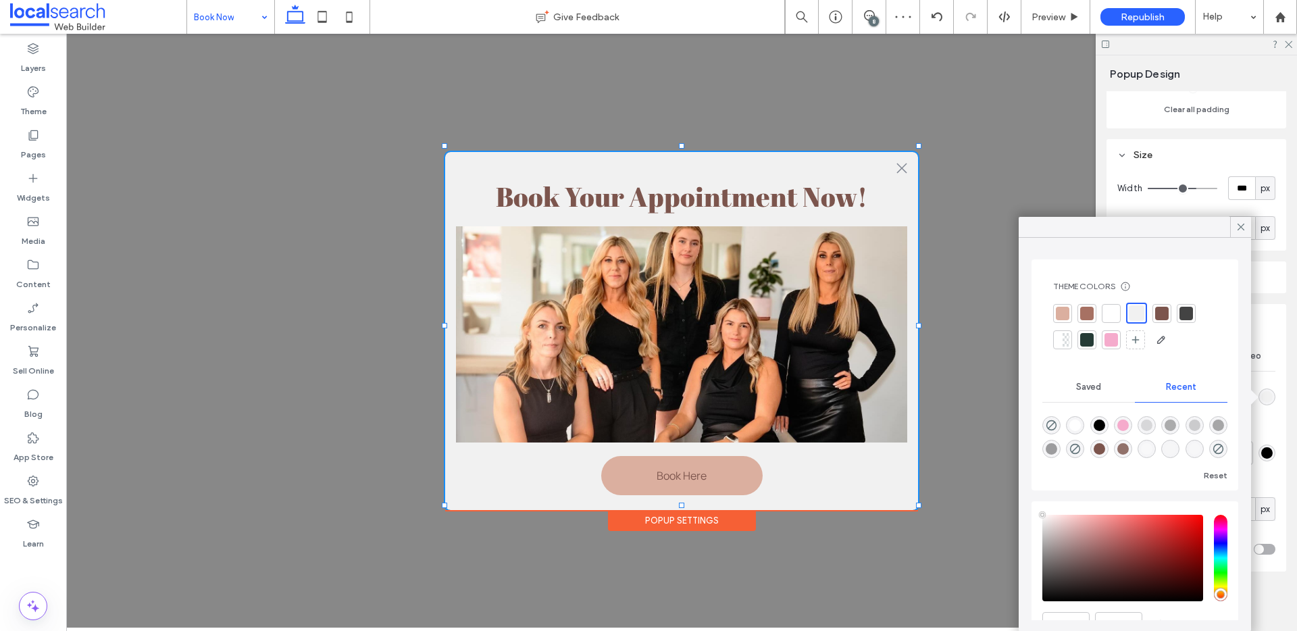
click at [1241, 228] on icon at bounding box center [1241, 227] width 12 height 12
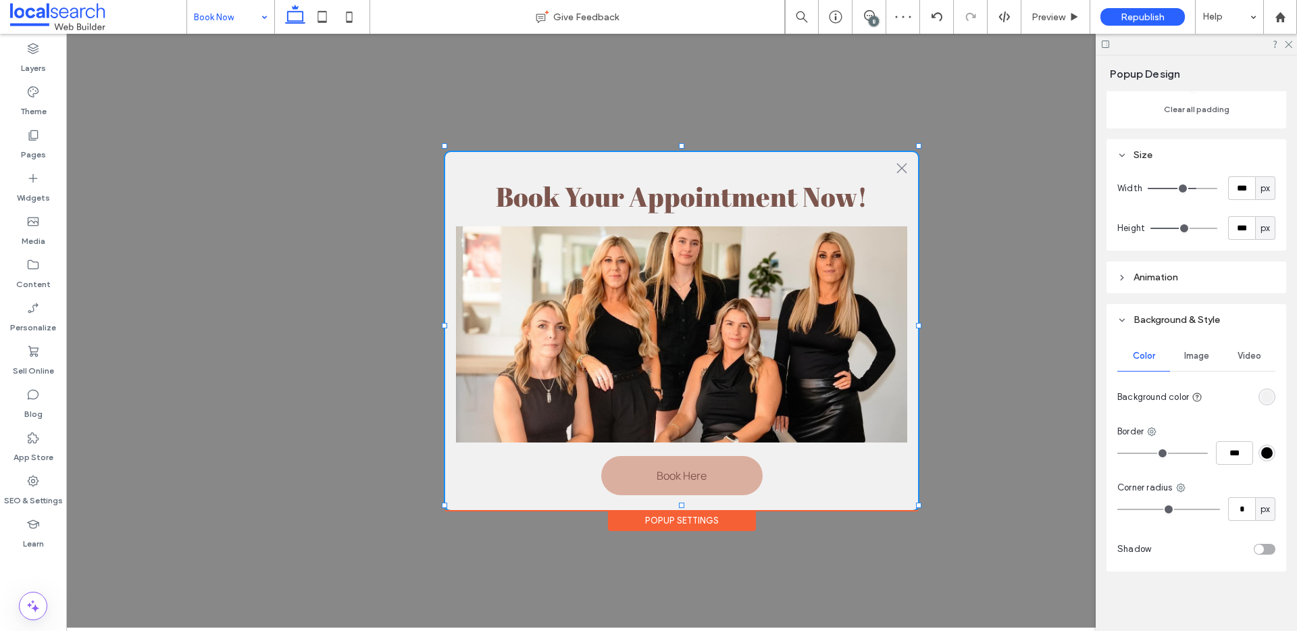
click at [1197, 355] on span "Image" at bounding box center [1196, 356] width 25 height 11
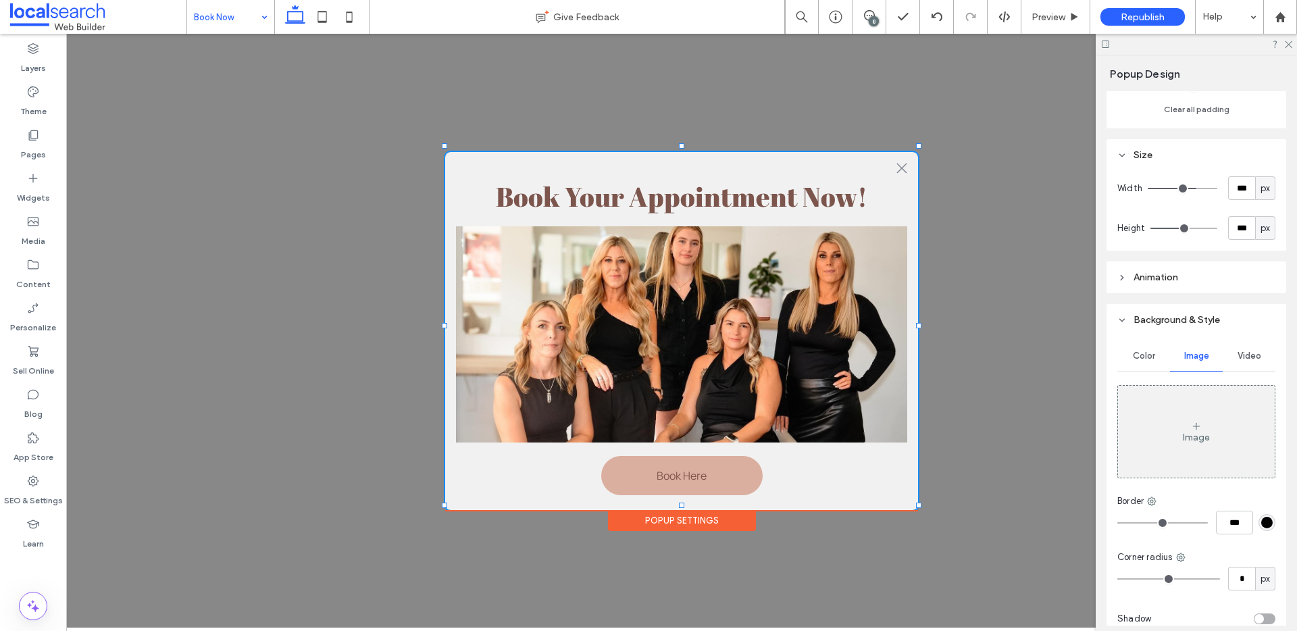
click at [1183, 429] on div "Image" at bounding box center [1196, 431] width 157 height 89
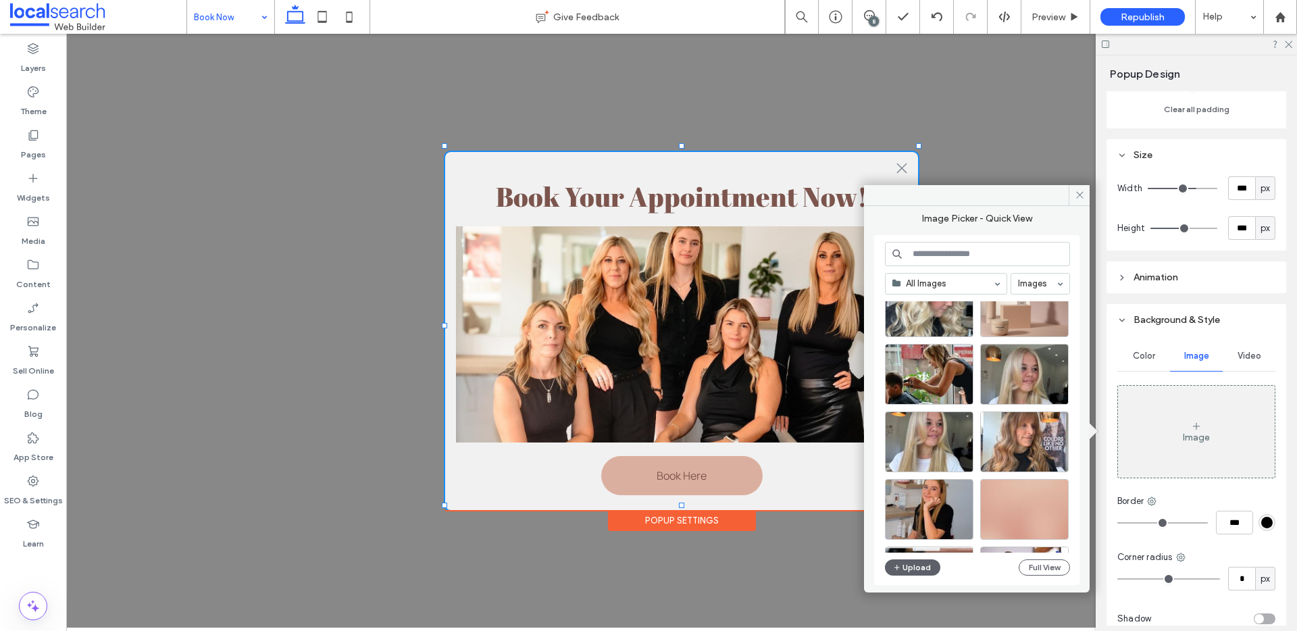
scroll to position [1402, 0]
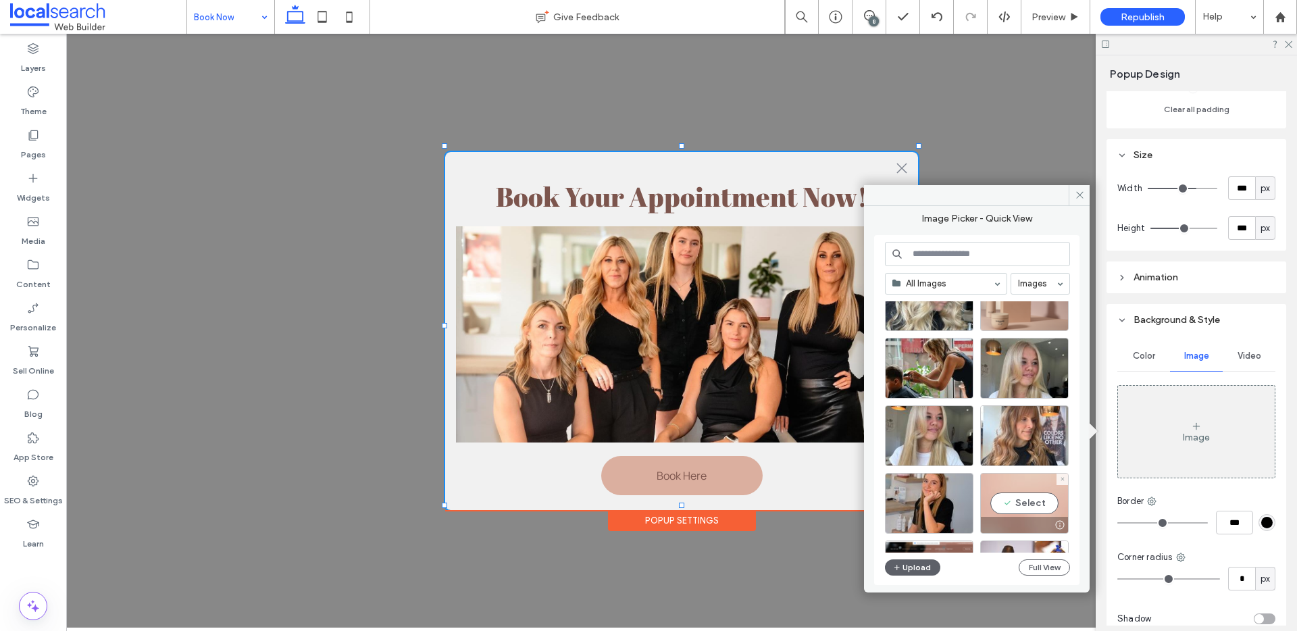
click at [1040, 501] on div "Select" at bounding box center [1024, 503] width 88 height 61
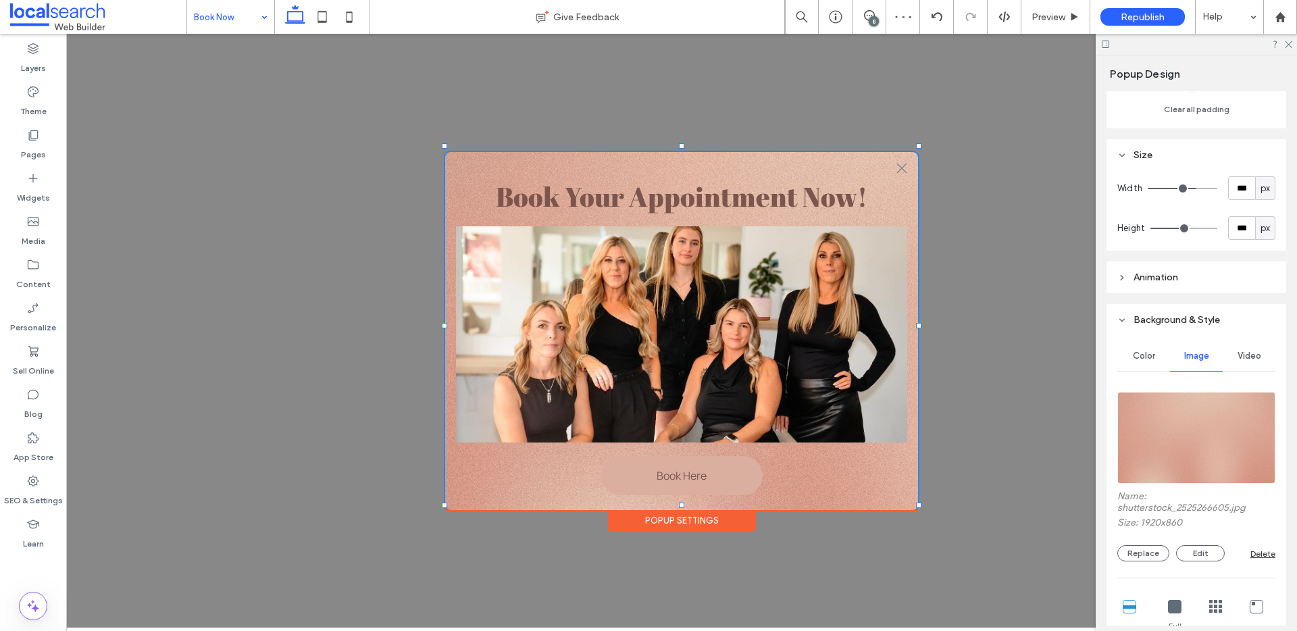
click at [1150, 359] on span "Color" at bounding box center [1144, 356] width 22 height 11
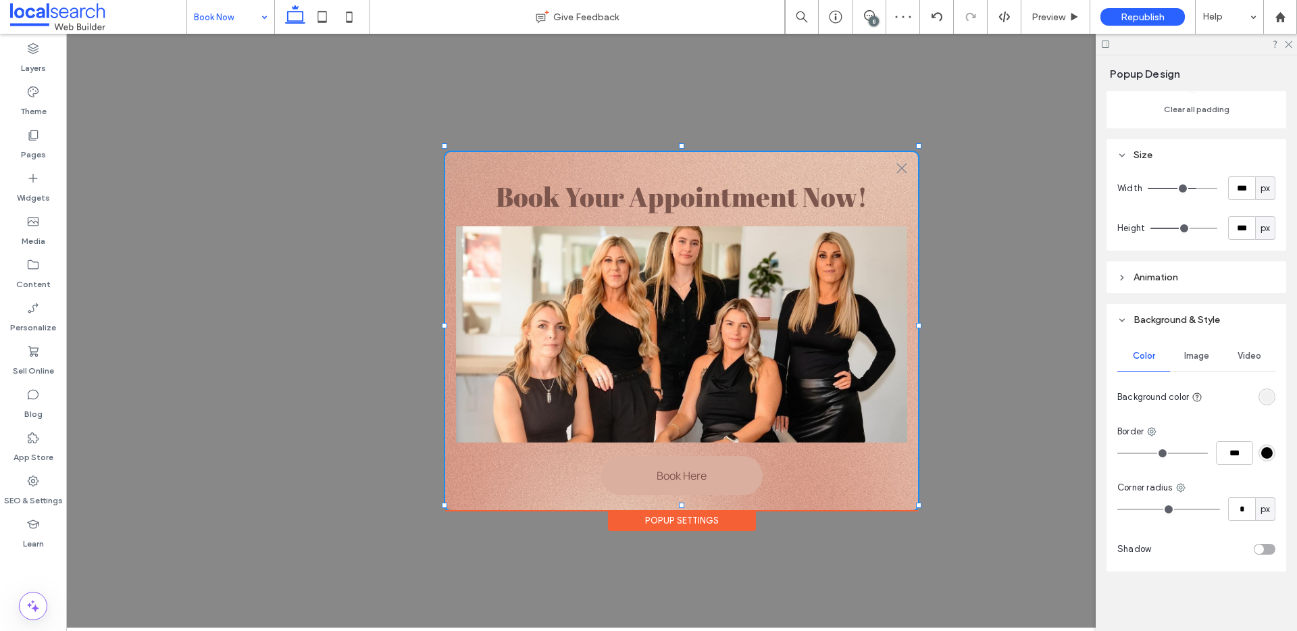
click at [1261, 394] on div "rgba(241, 241, 241, 1)" at bounding box center [1266, 396] width 11 height 11
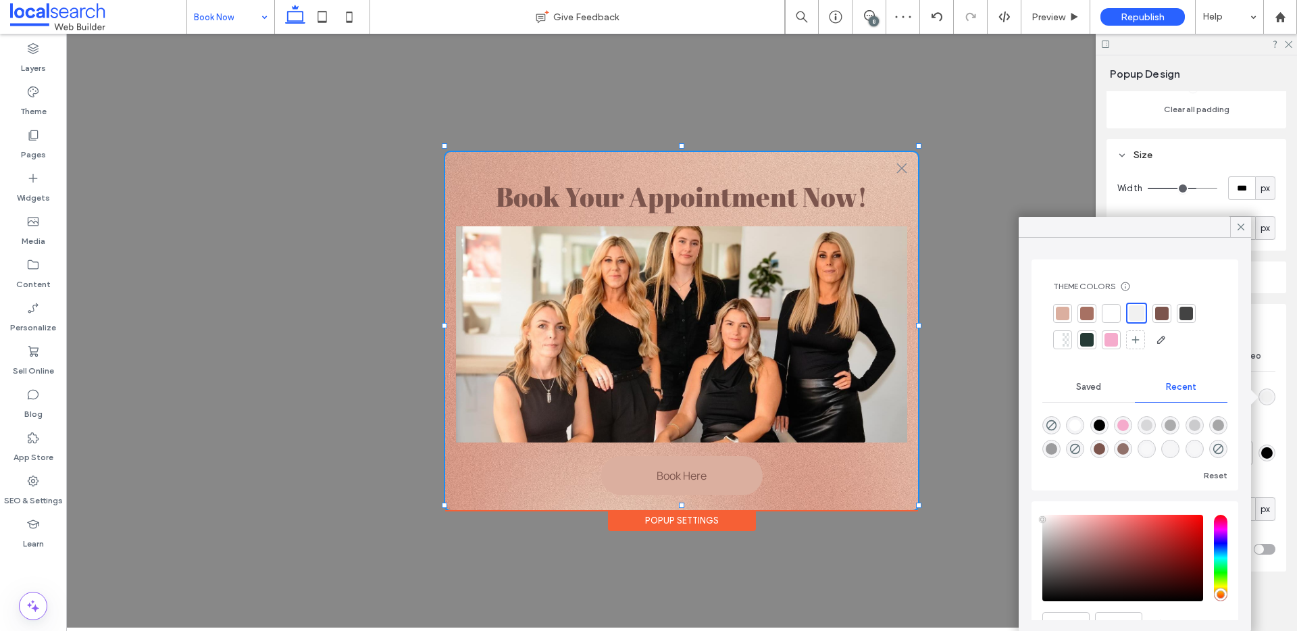
click at [1133, 310] on div at bounding box center [1137, 313] width 16 height 16
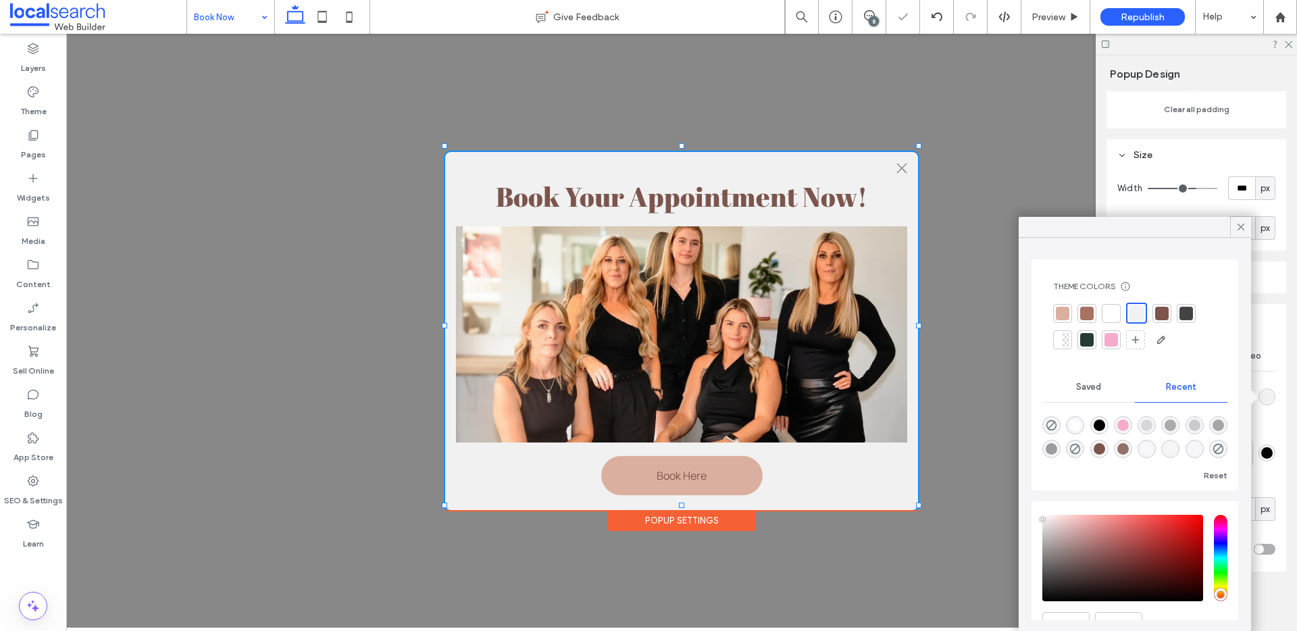
click at [1264, 338] on div "Color Image Video Background color Border *** Corner radius * px Shadow" at bounding box center [1196, 454] width 180 height 236
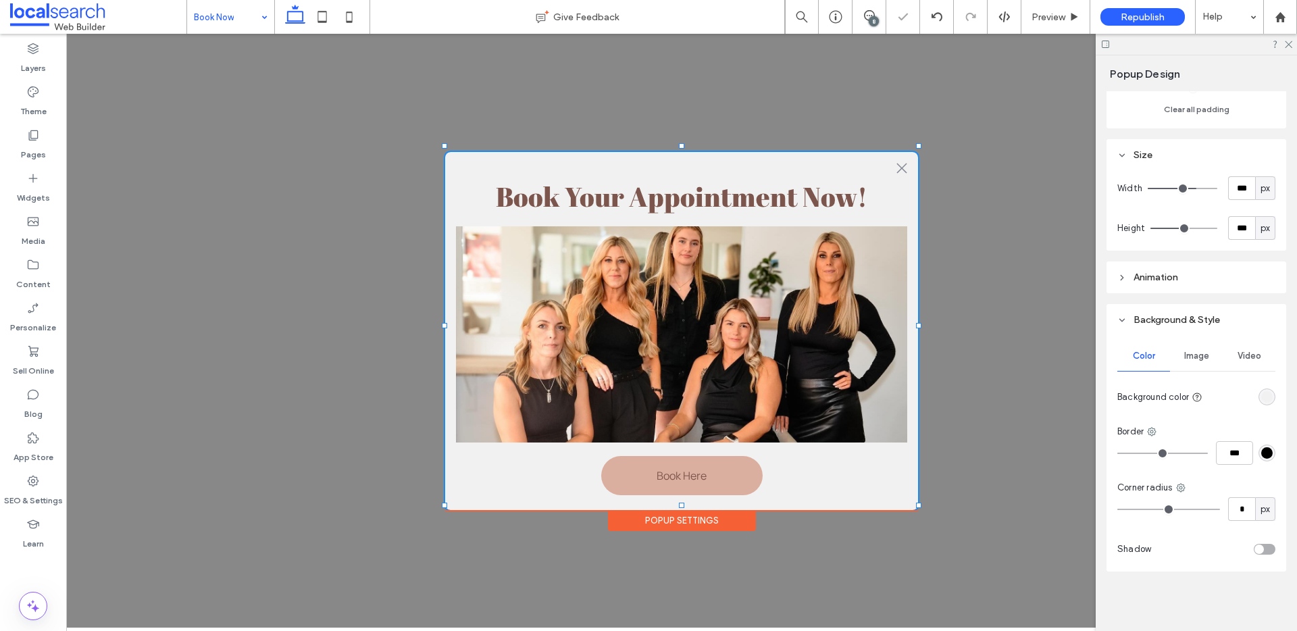
click at [1177, 364] on div "Image" at bounding box center [1196, 356] width 53 height 30
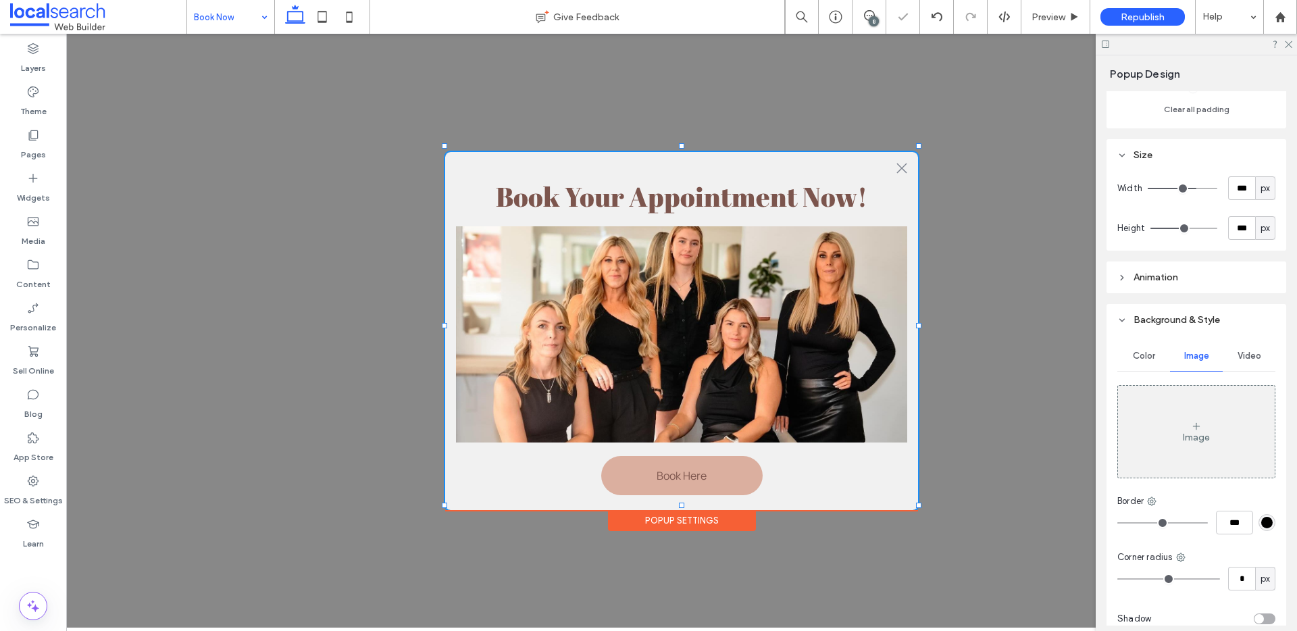
click at [1148, 352] on span "Color" at bounding box center [1144, 356] width 22 height 11
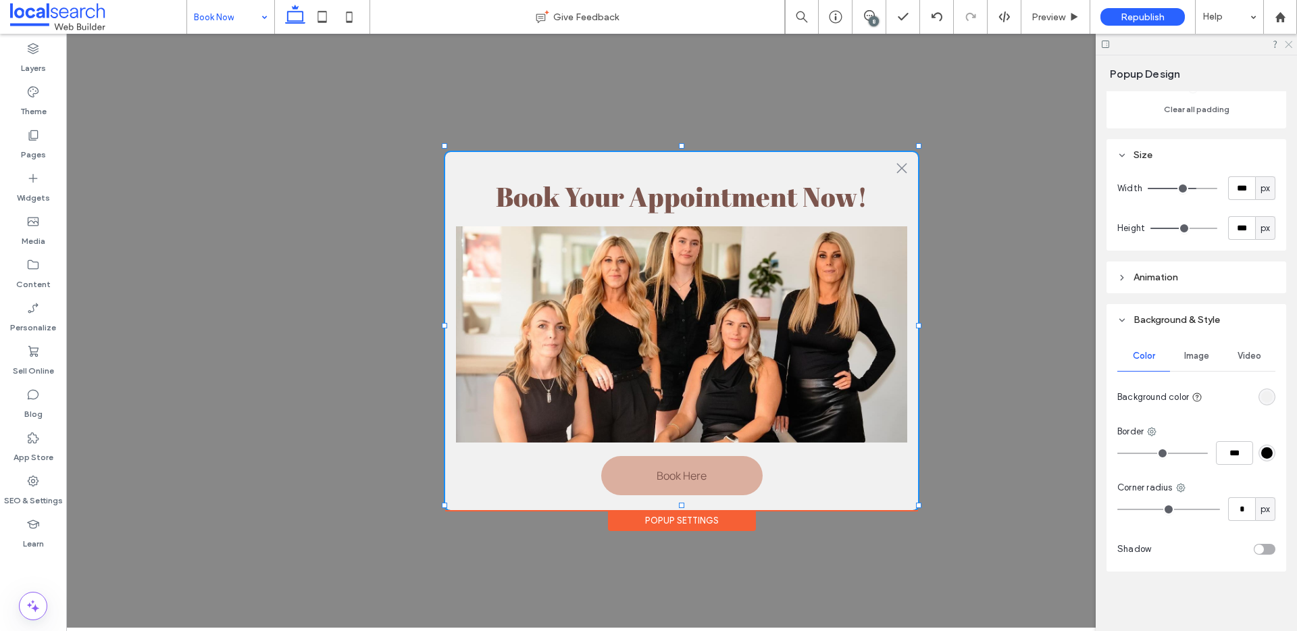
click at [1287, 44] on icon at bounding box center [1287, 43] width 9 height 9
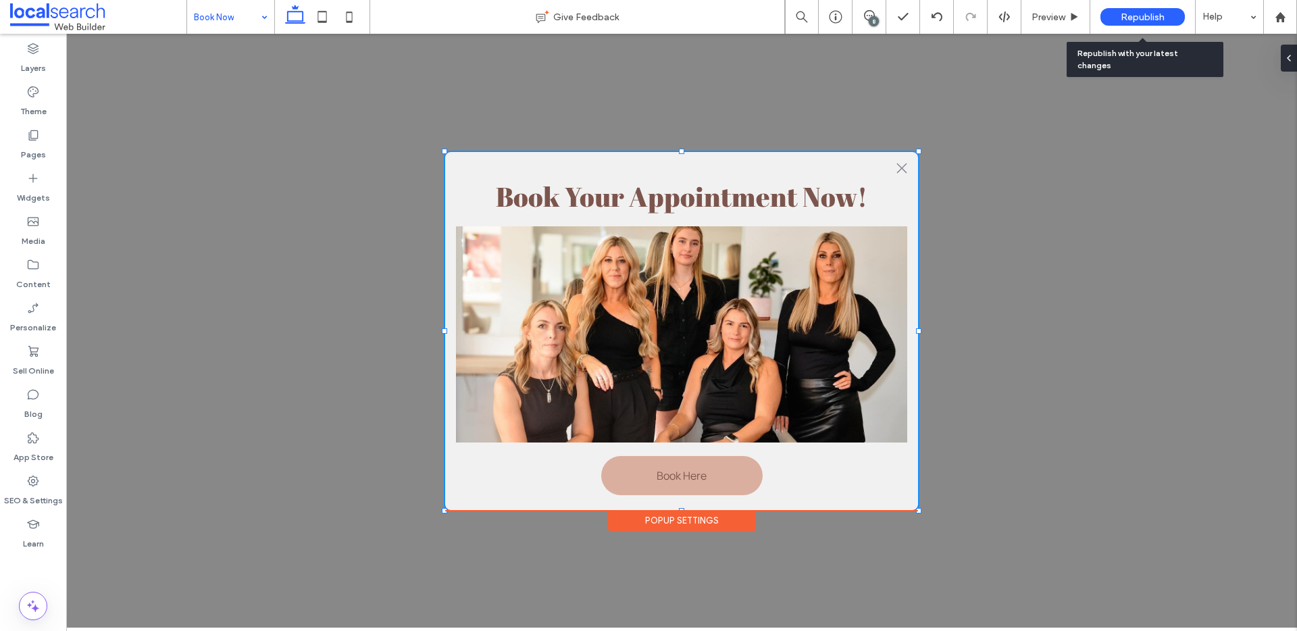
click at [1115, 14] on div "Republish" at bounding box center [1142, 17] width 84 height 18
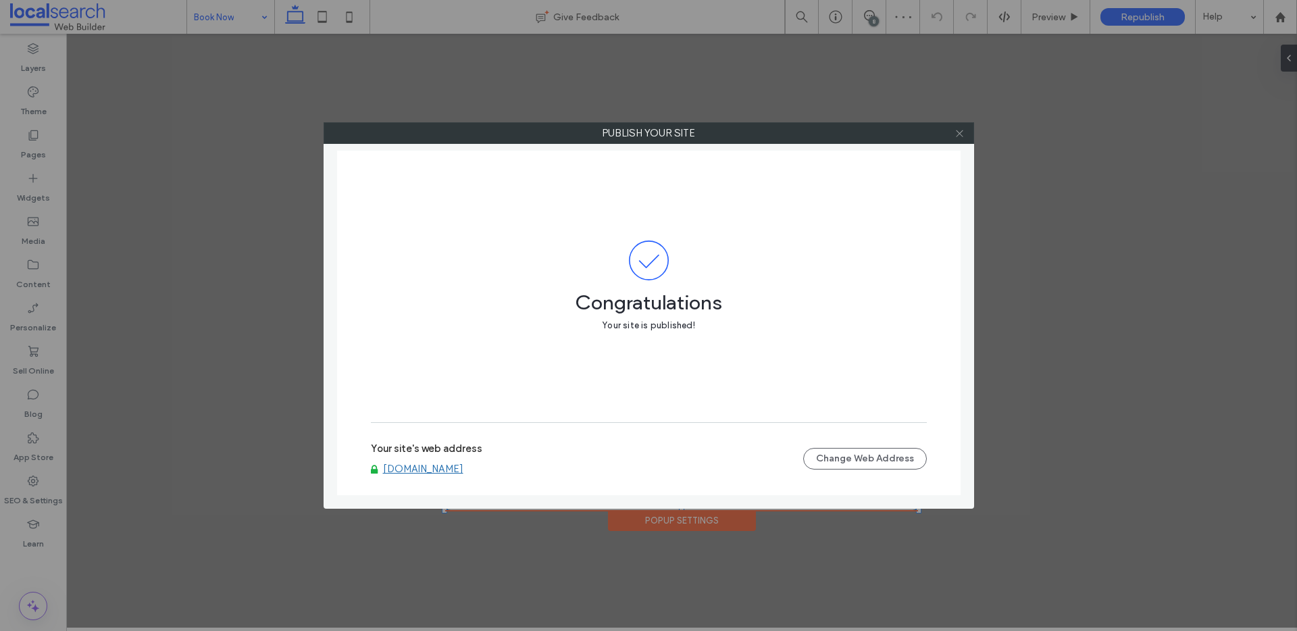
click at [958, 134] on use at bounding box center [959, 133] width 7 height 7
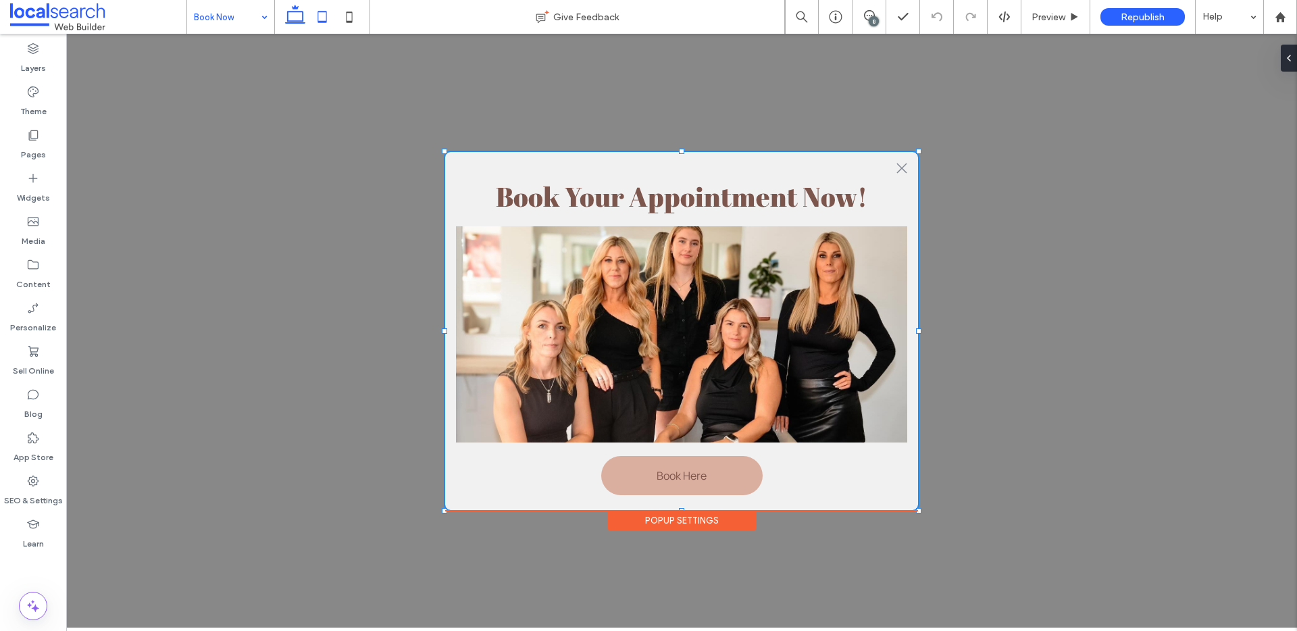
click at [322, 17] on icon at bounding box center [322, 16] width 27 height 27
type input "***"
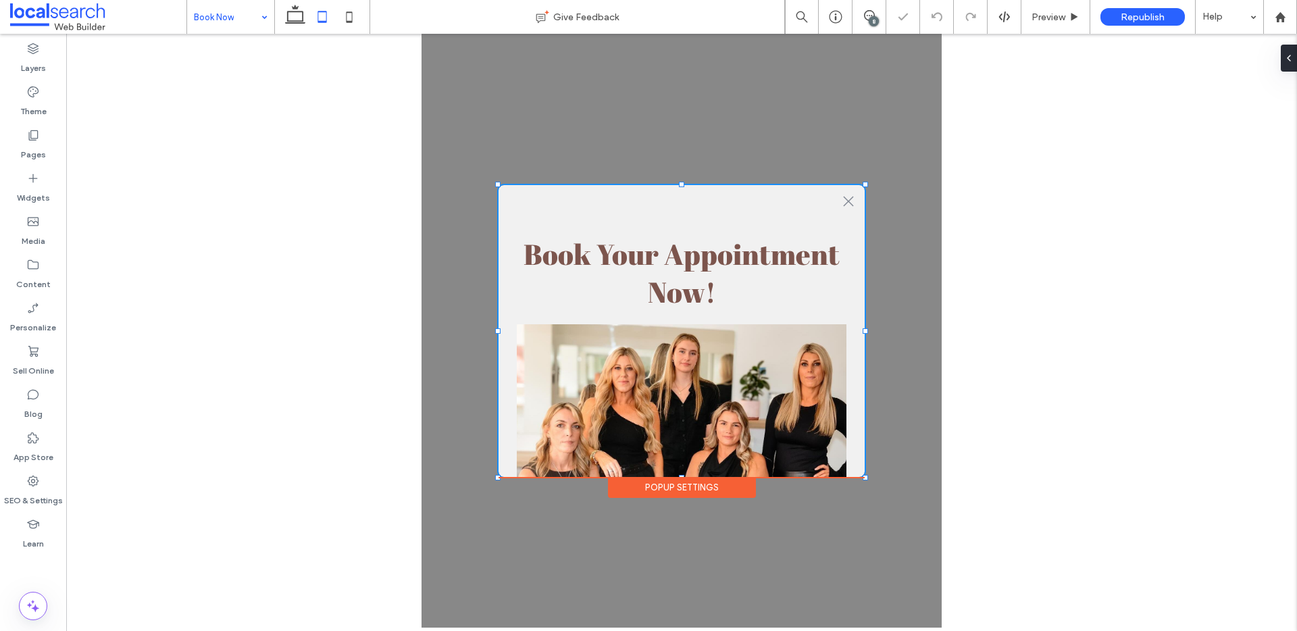
click at [699, 492] on div "Popup Settings" at bounding box center [682, 487] width 148 height 21
click at [700, 490] on div "Popup Settings" at bounding box center [682, 487] width 148 height 21
click at [702, 485] on div "Popup Settings" at bounding box center [682, 487] width 148 height 21
click at [709, 349] on img at bounding box center [682, 432] width 330 height 216
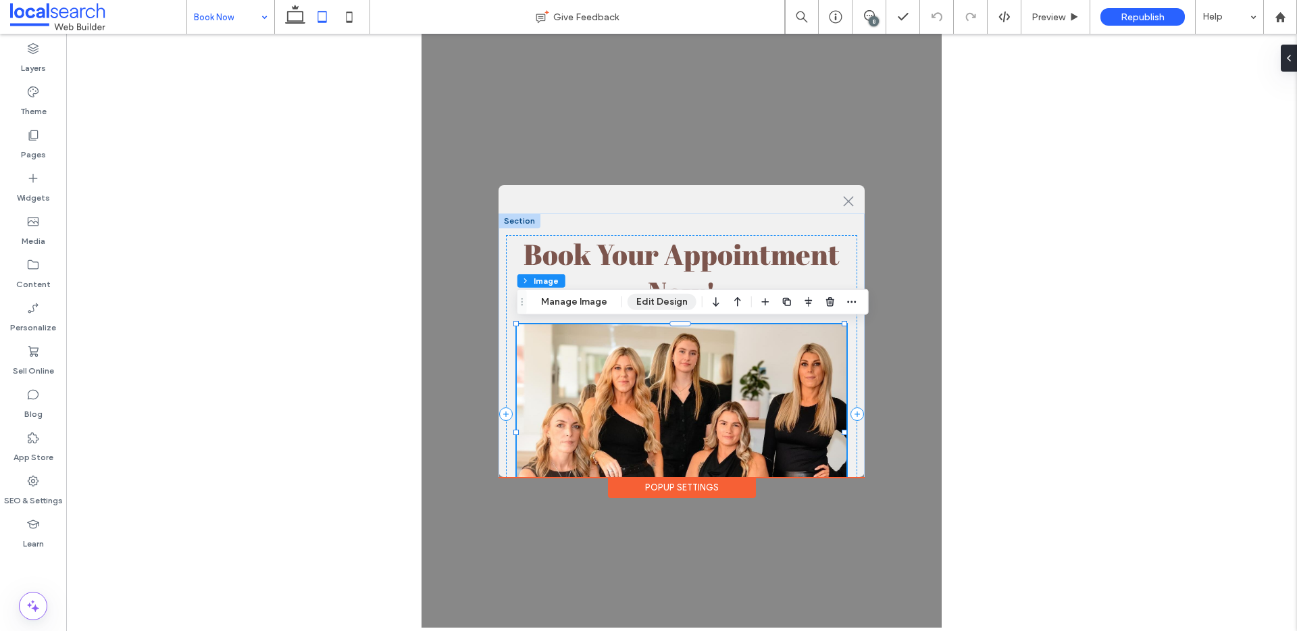
click at [657, 299] on button "Edit Design" at bounding box center [662, 302] width 69 height 16
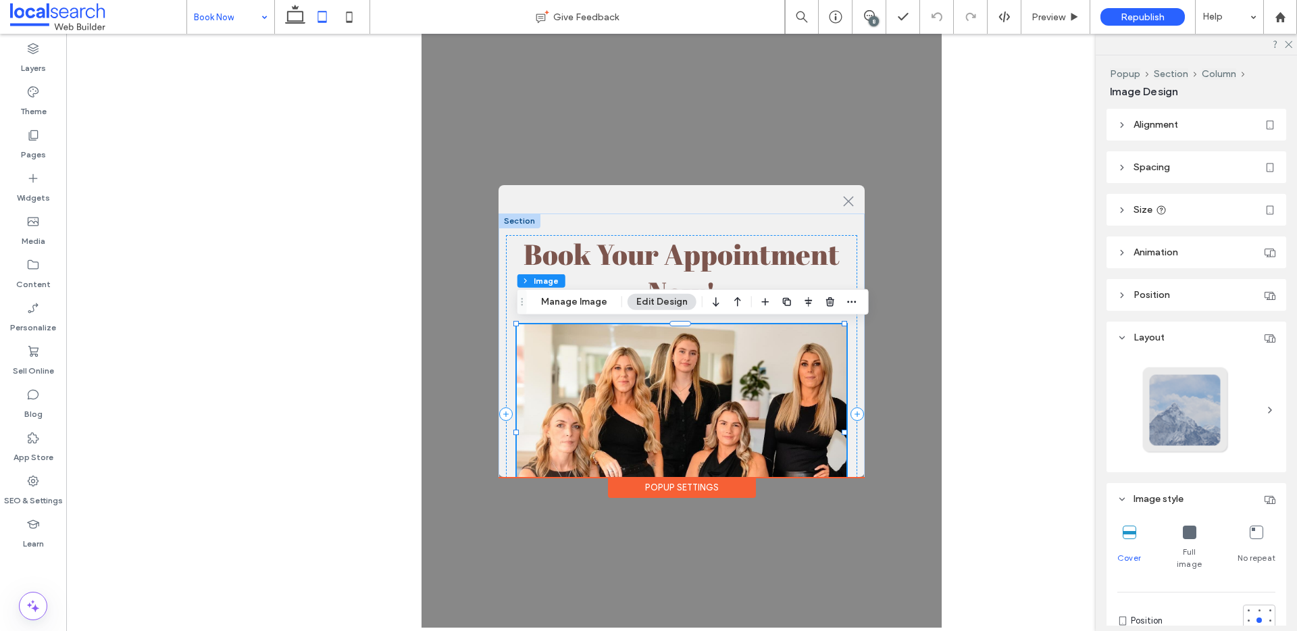
click at [652, 484] on div "Popup Settings" at bounding box center [682, 487] width 148 height 21
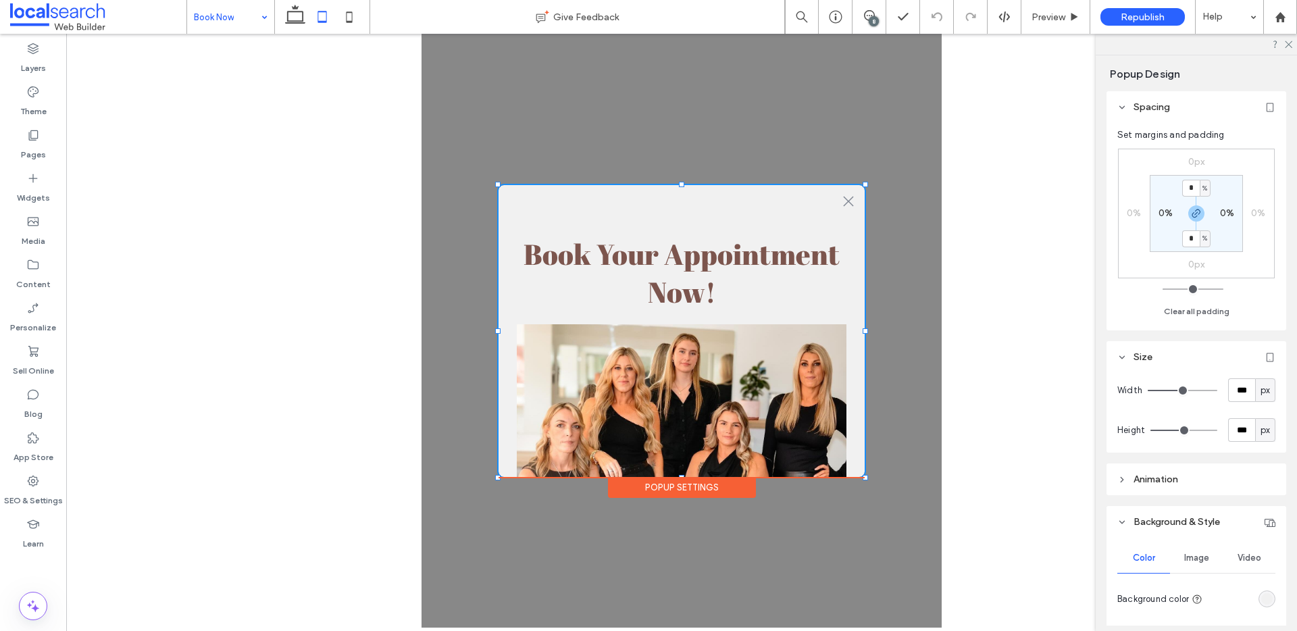
type input "***"
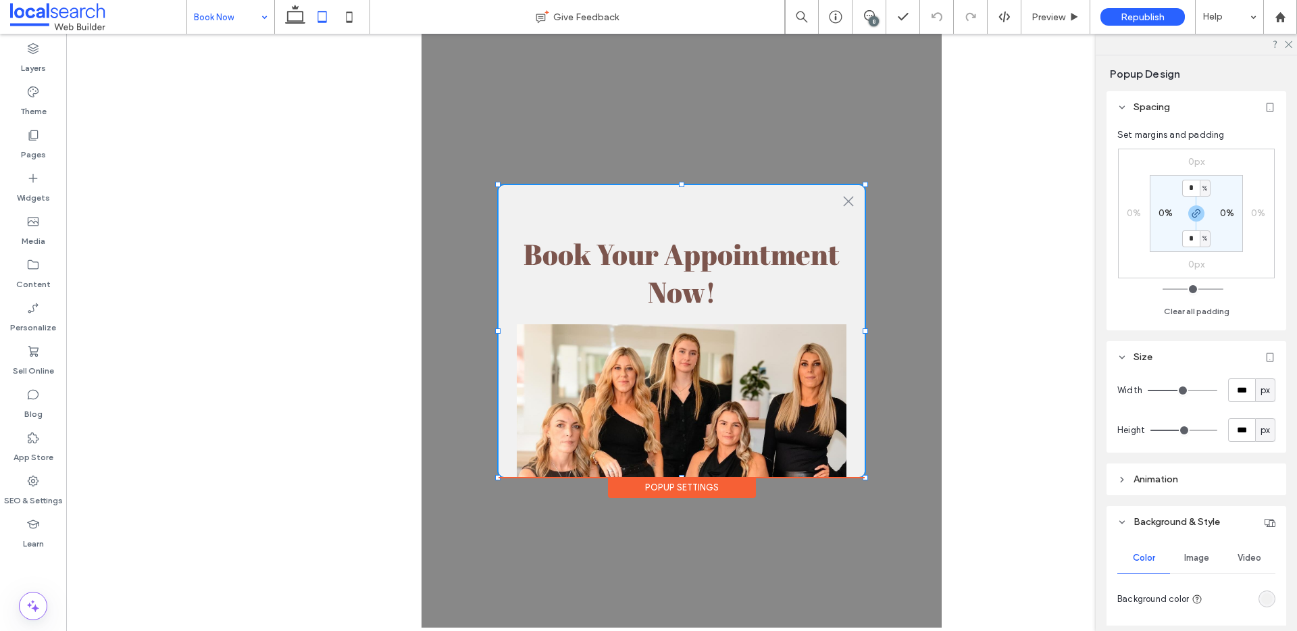
type input "***"
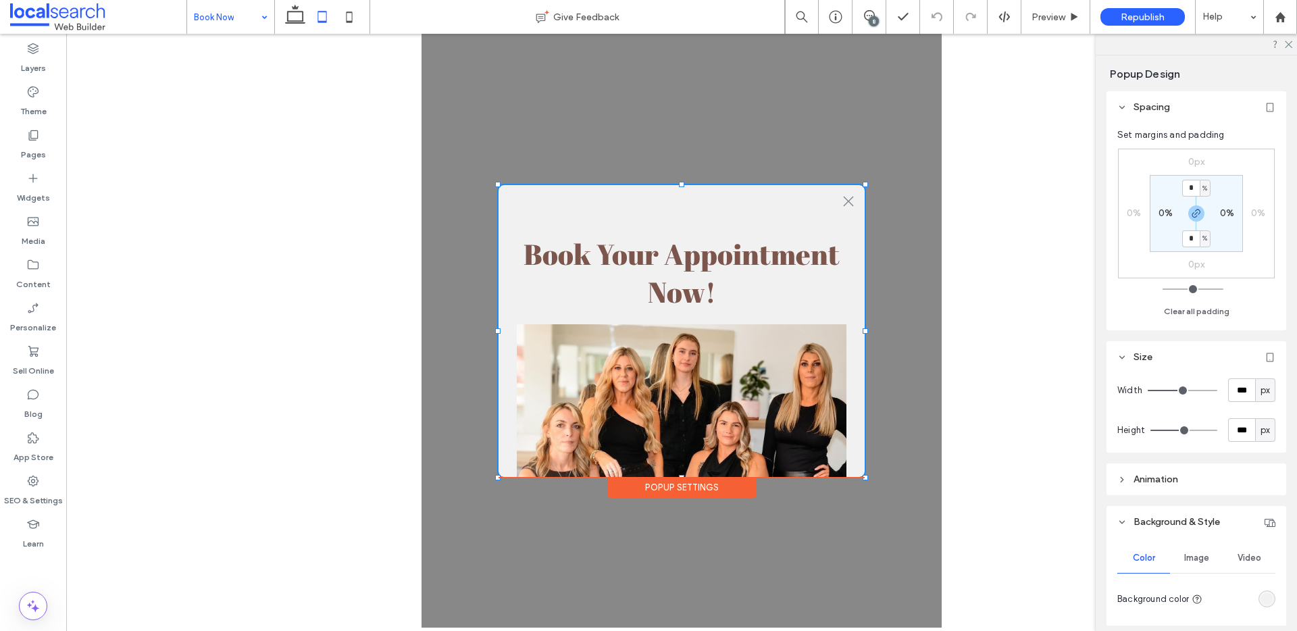
type input "***"
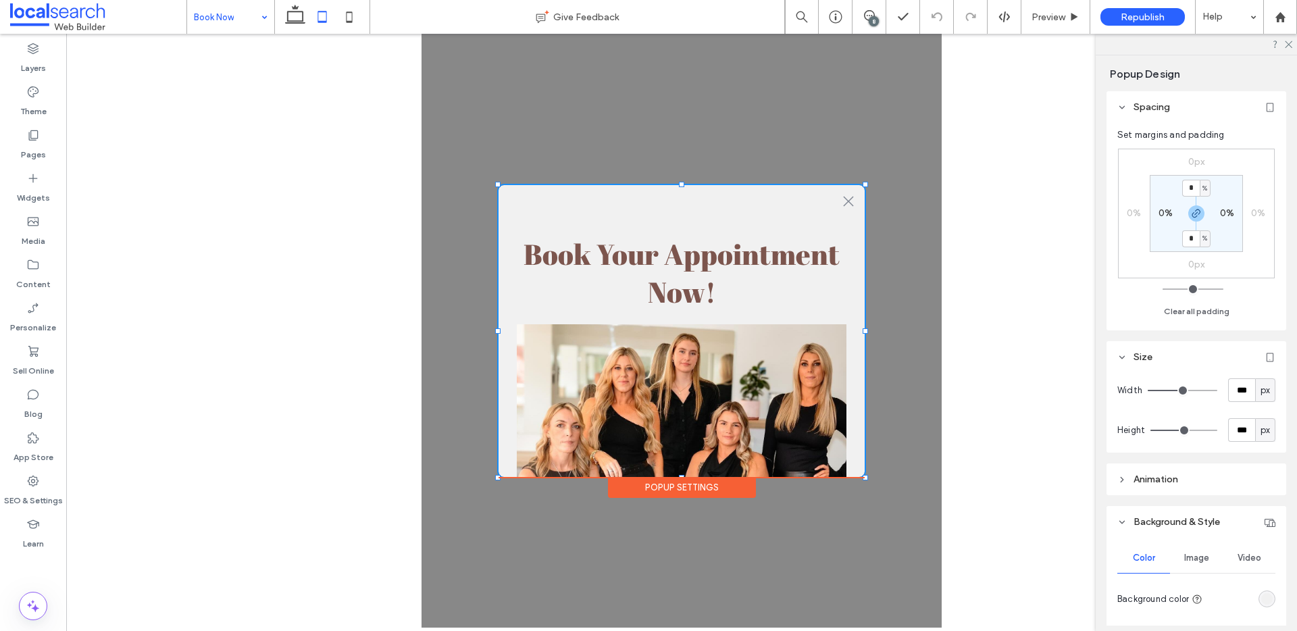
type input "***"
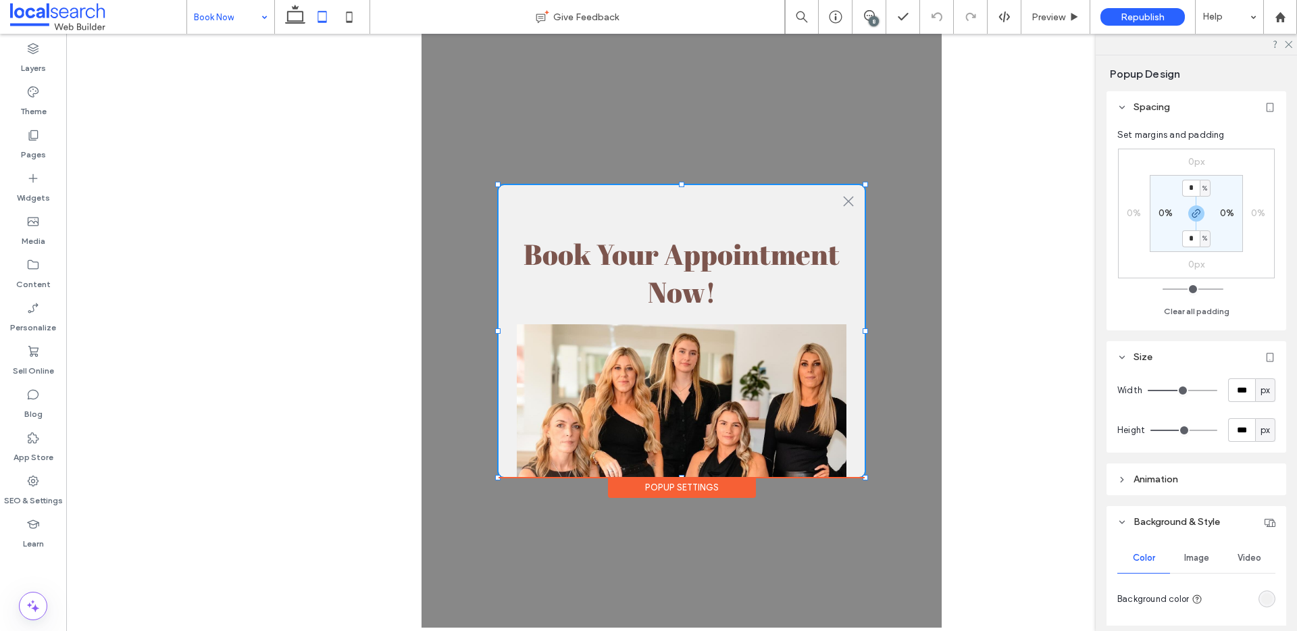
type input "***"
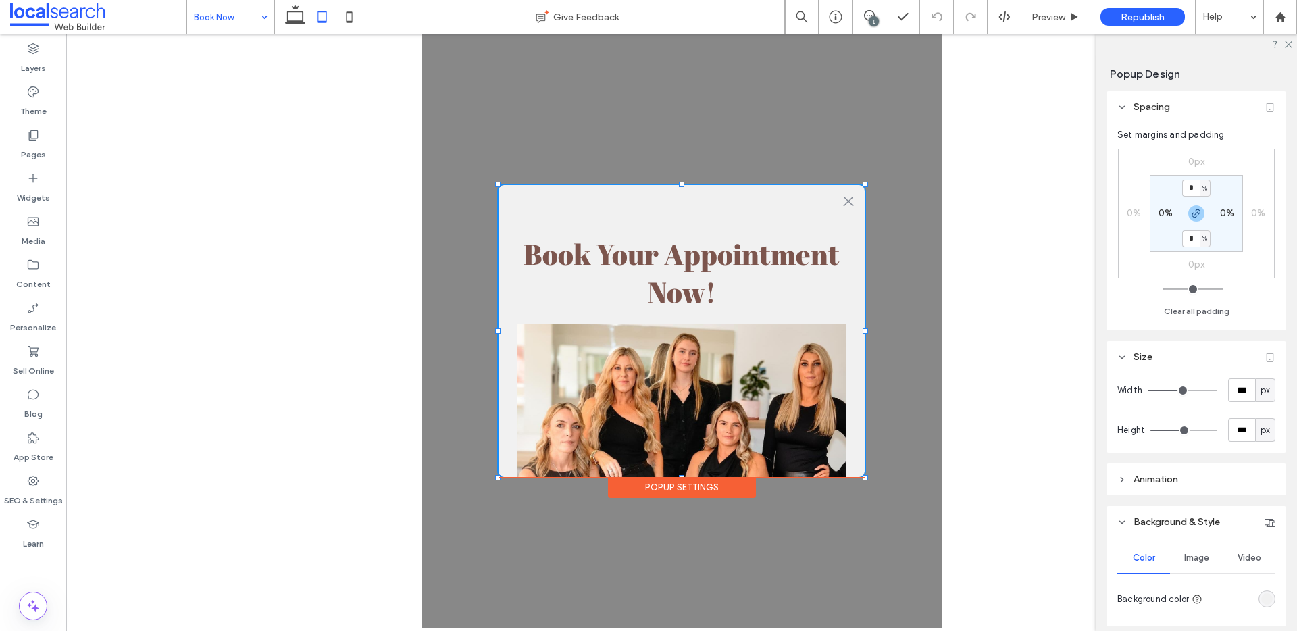
type input "***"
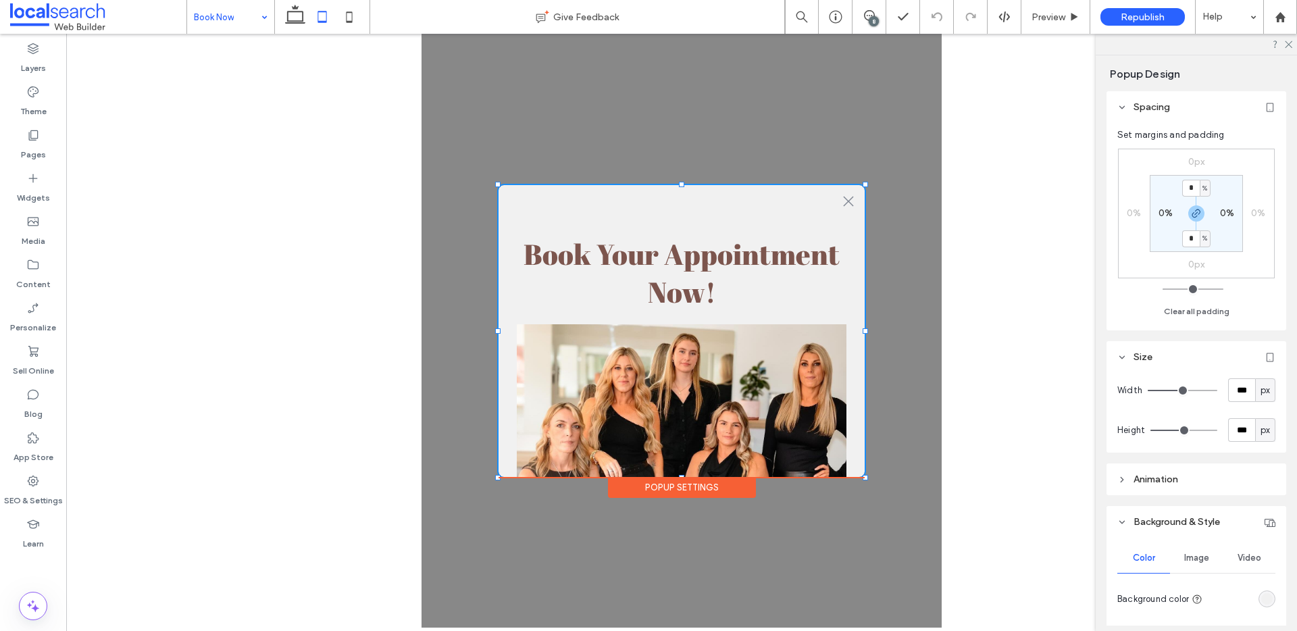
type input "***"
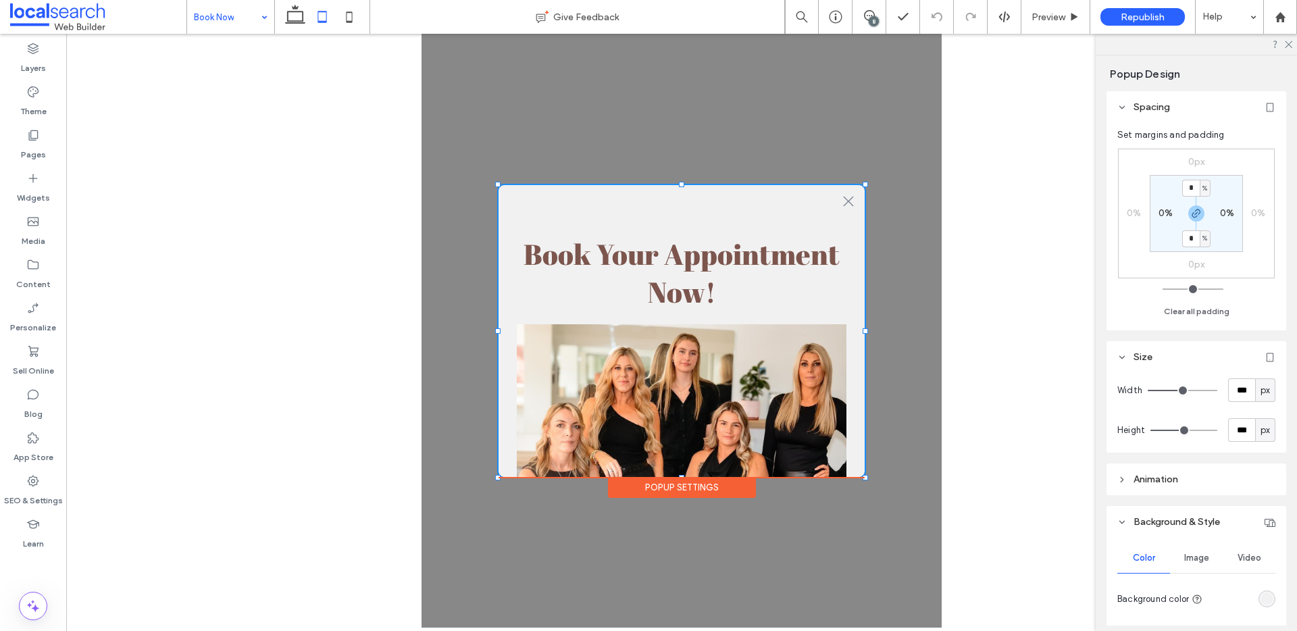
type input "***"
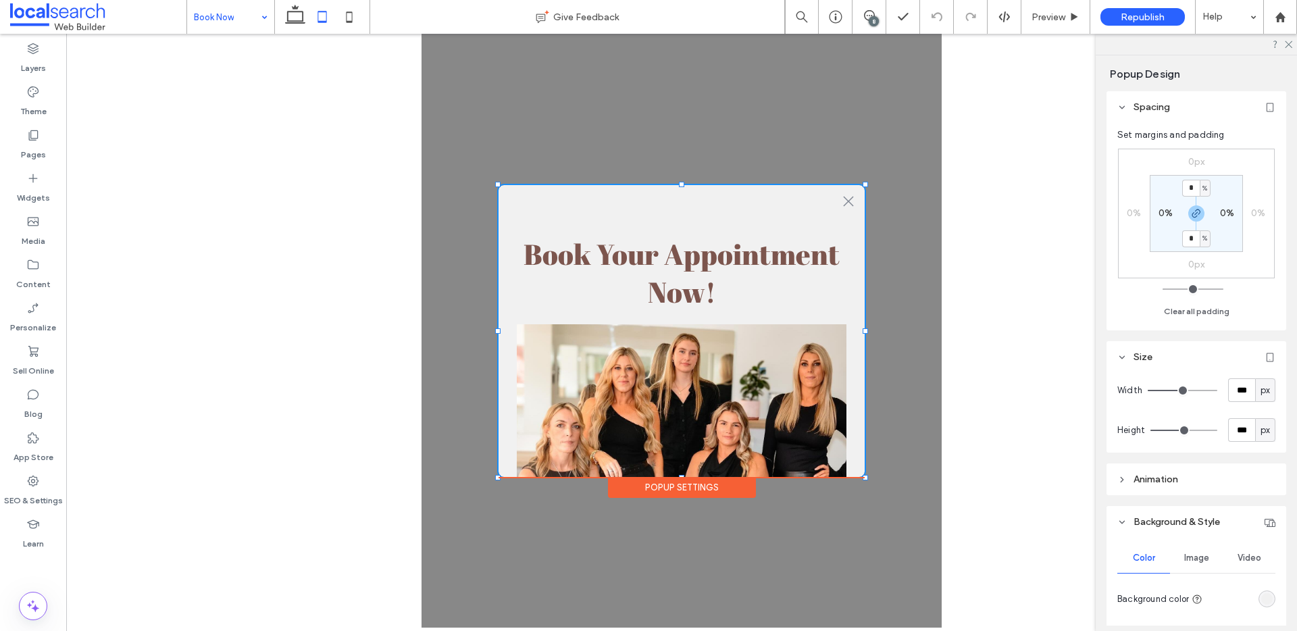
type input "***"
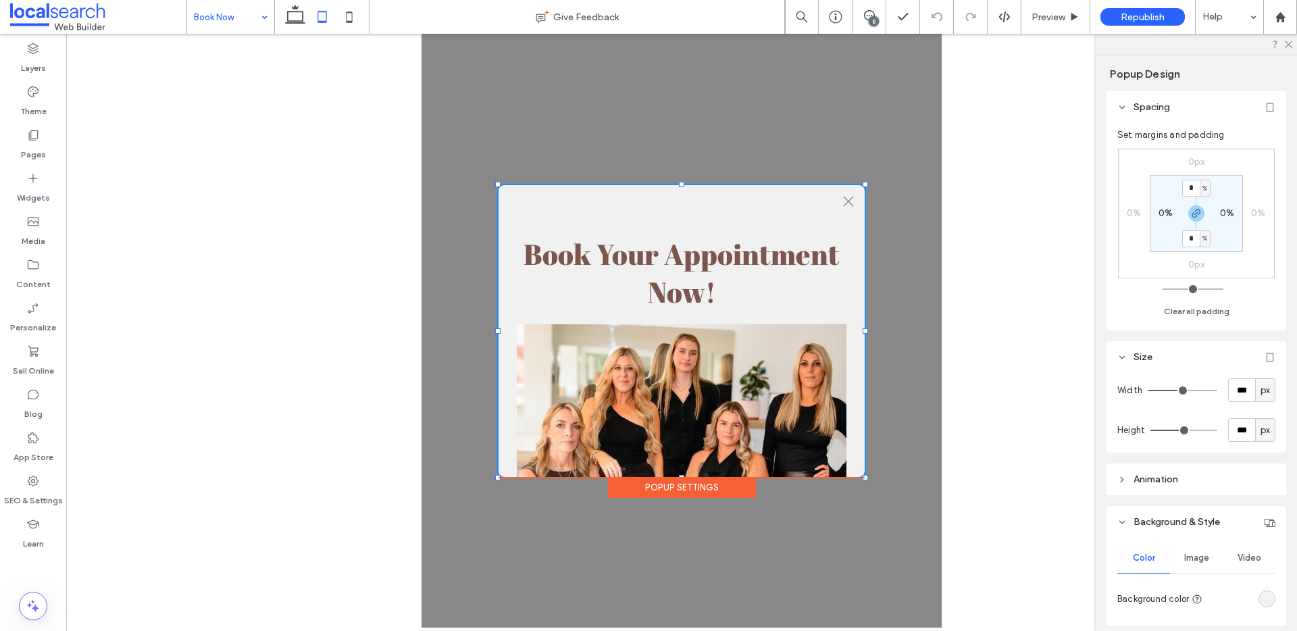
click at [1183, 430] on input "range" at bounding box center [1183, 430] width 67 height 1
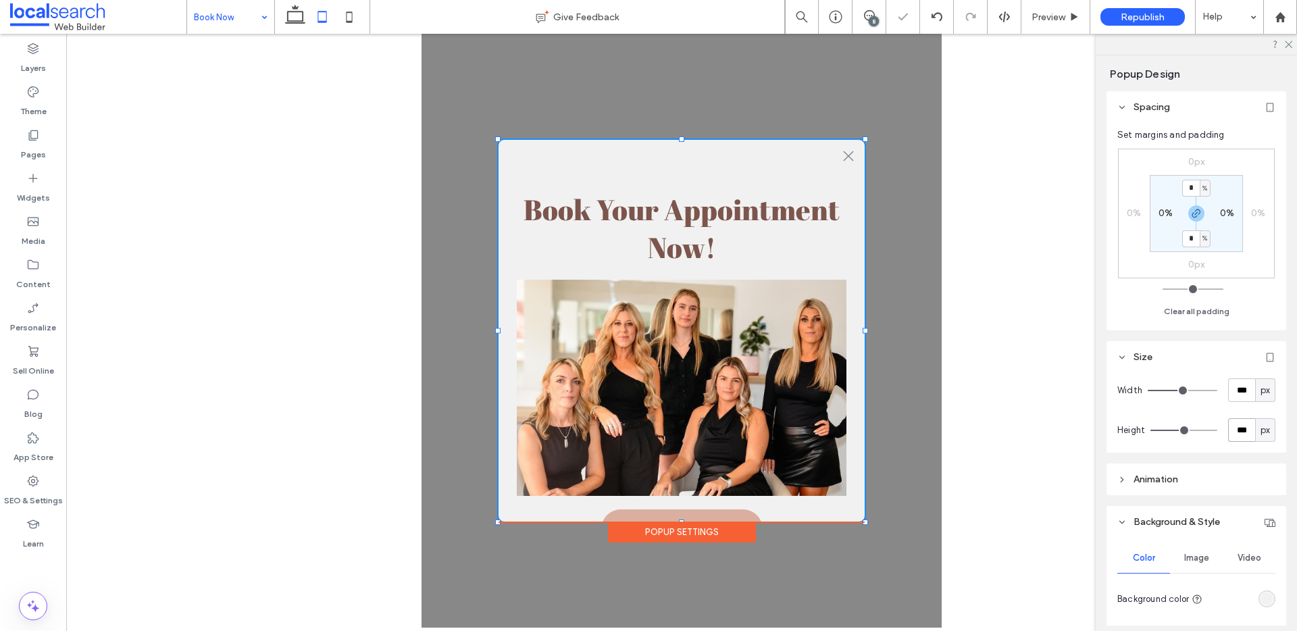
drag, startPoint x: 1243, startPoint y: 430, endPoint x: 1215, endPoint y: 430, distance: 27.7
click at [1215, 430] on div "Height *** px" at bounding box center [1196, 430] width 158 height 24
type input "***"
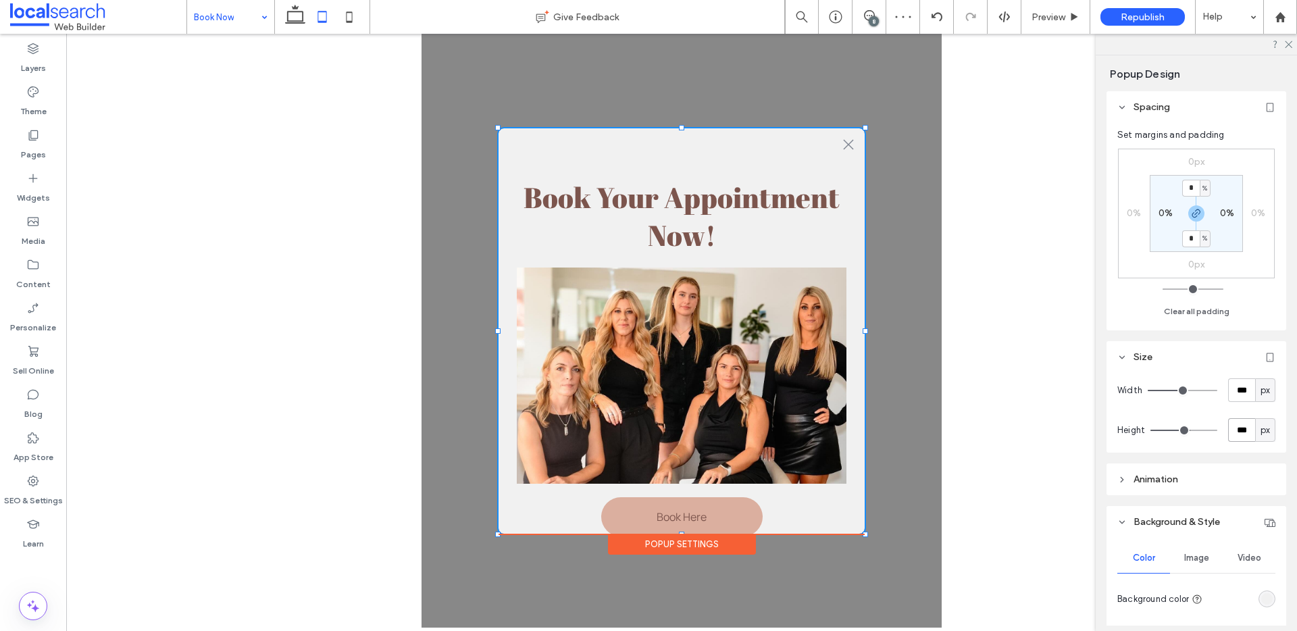
type input "***"
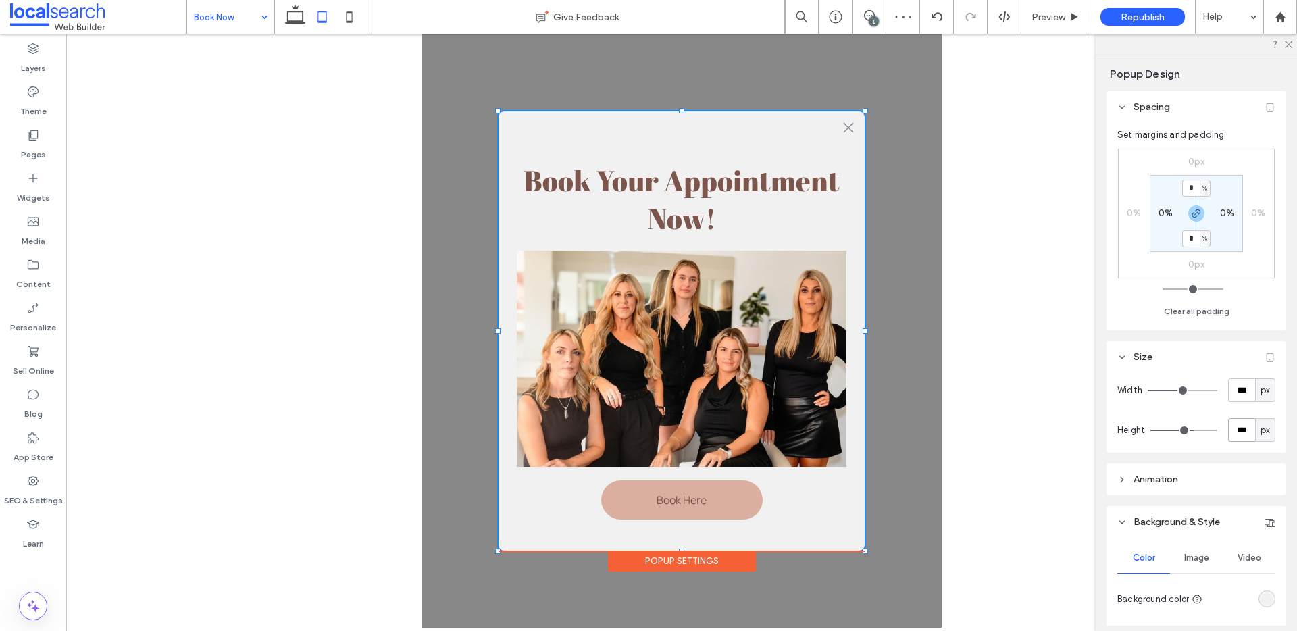
type input "***"
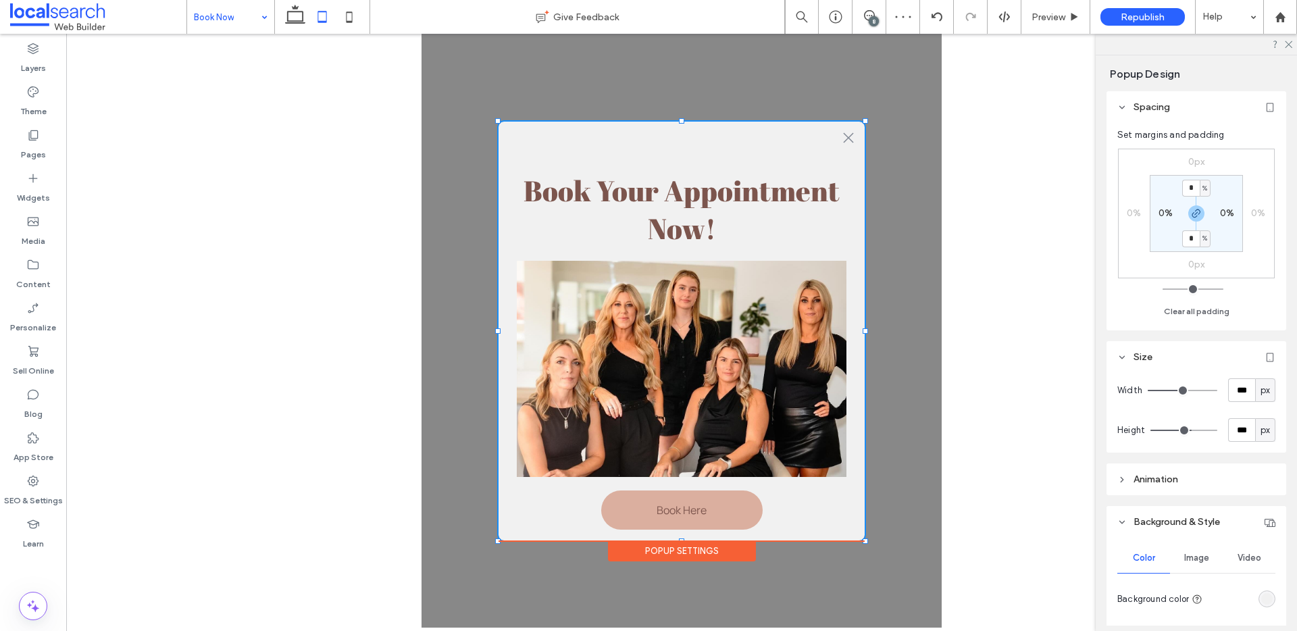
click at [1017, 310] on div at bounding box center [681, 331] width 1231 height 594
click at [1054, 22] on span "Preview" at bounding box center [1048, 16] width 34 height 11
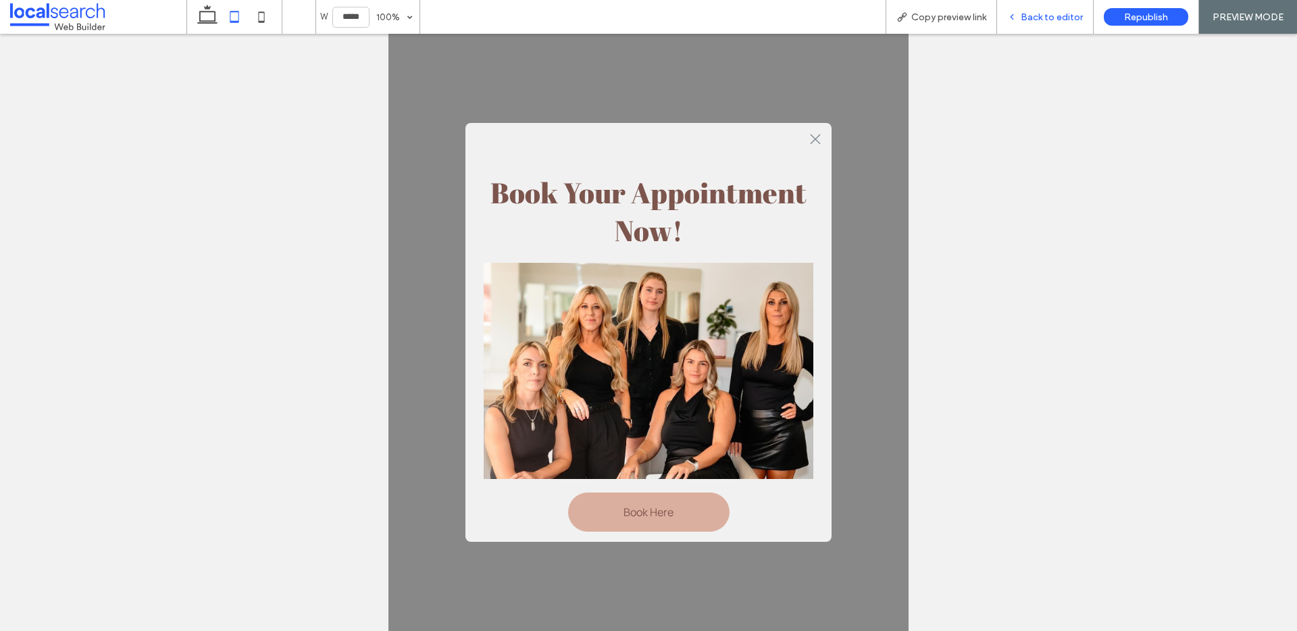
click at [1054, 20] on span "Back to editor" at bounding box center [1052, 16] width 62 height 11
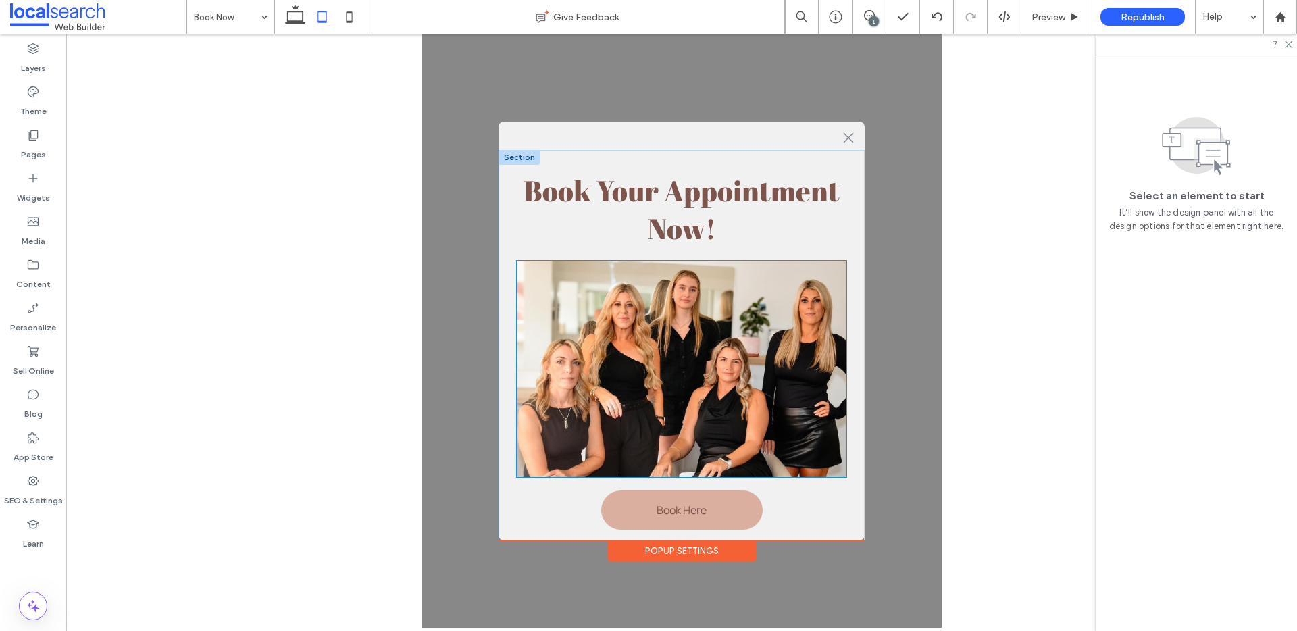
scroll to position [28, 0]
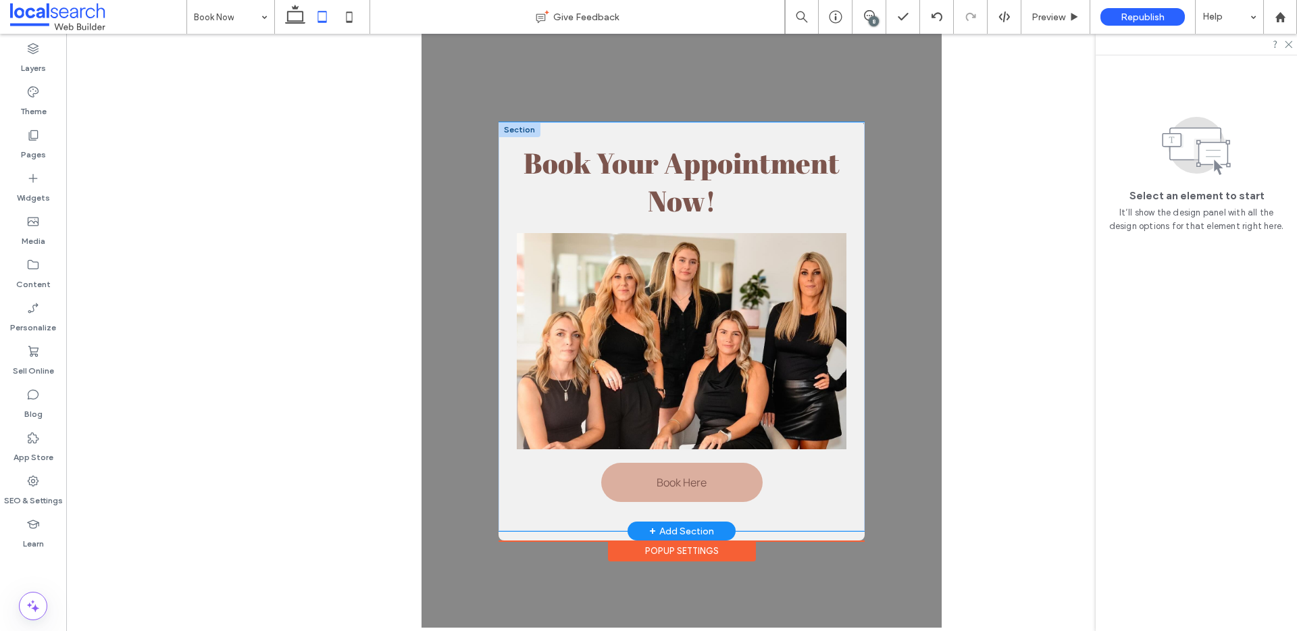
click at [796, 512] on div "Book Your Appointment Now! Book Here" at bounding box center [681, 326] width 366 height 409
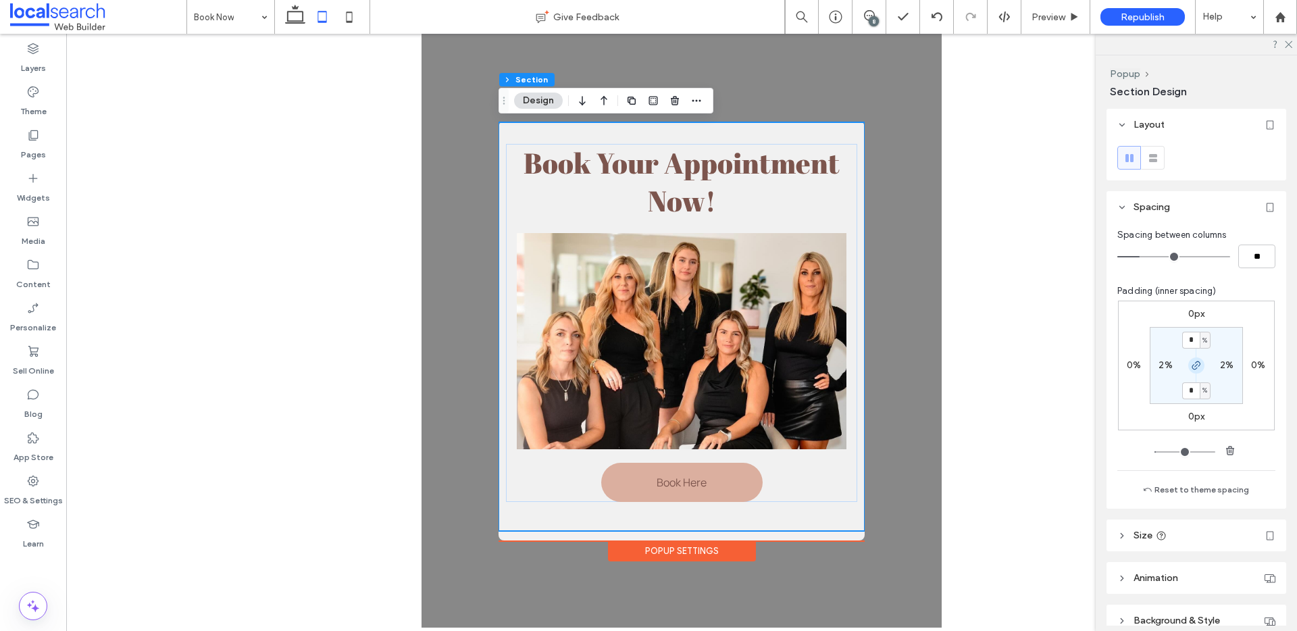
click at [1194, 364] on icon "button" at bounding box center [1196, 365] width 11 height 11
click at [1190, 388] on label "8%" at bounding box center [1197, 389] width 14 height 11
type input "*"
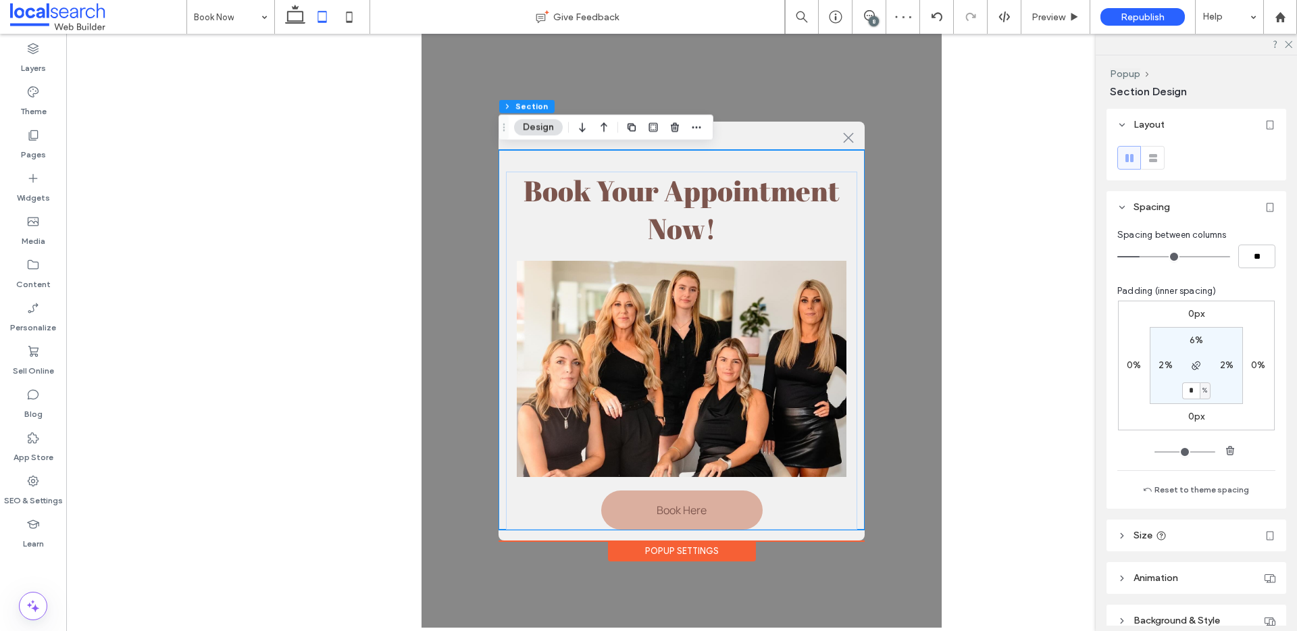
click at [1190, 340] on label "6%" at bounding box center [1197, 339] width 14 height 11
type input "*"
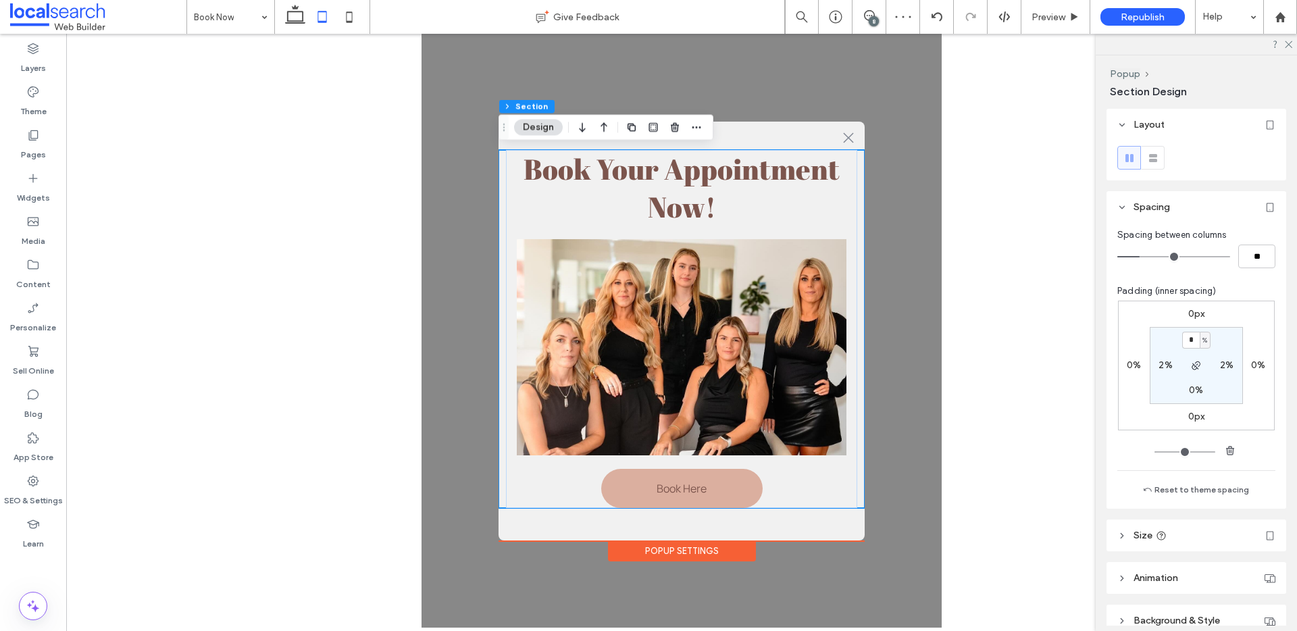
click at [716, 552] on div "Popup Settings" at bounding box center [682, 550] width 148 height 21
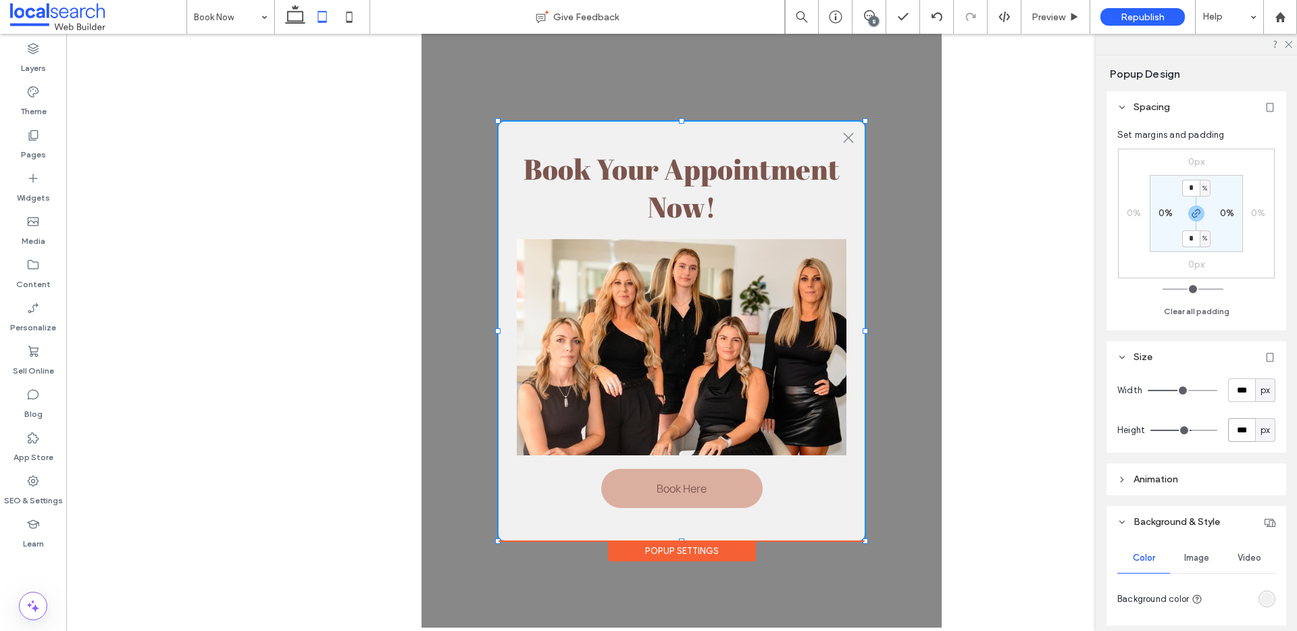
click at [1242, 428] on input "***" at bounding box center [1241, 430] width 27 height 24
type input "***"
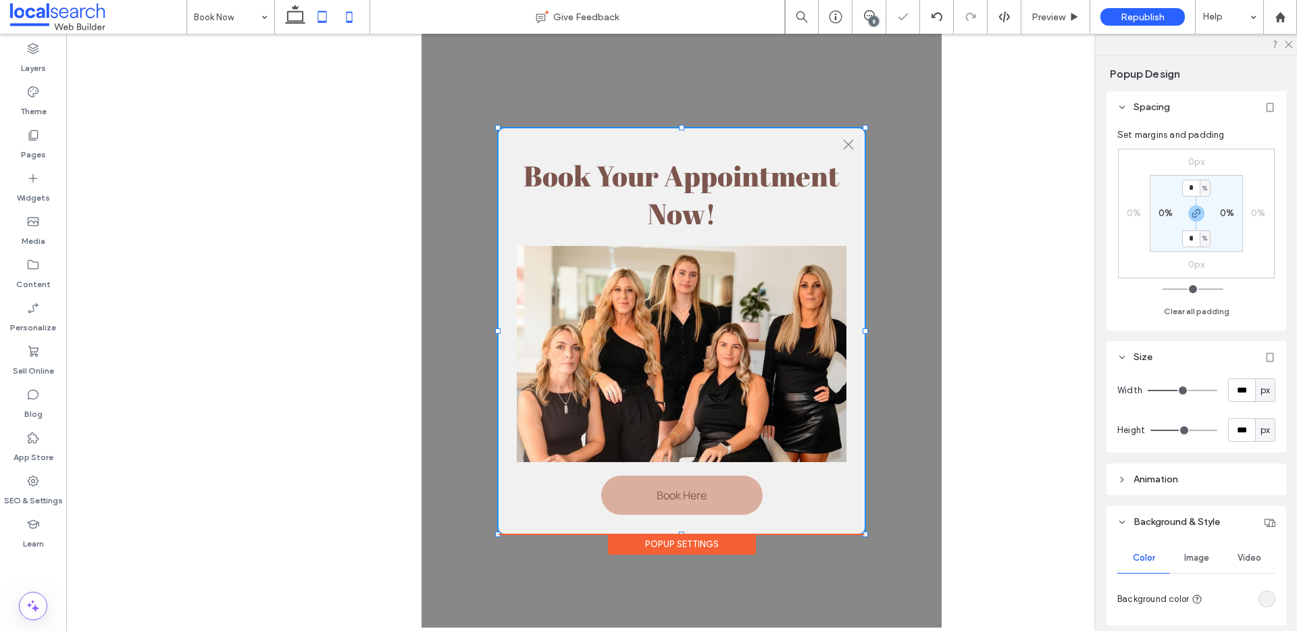
click at [353, 22] on use at bounding box center [350, 16] width 6 height 11
type input "***"
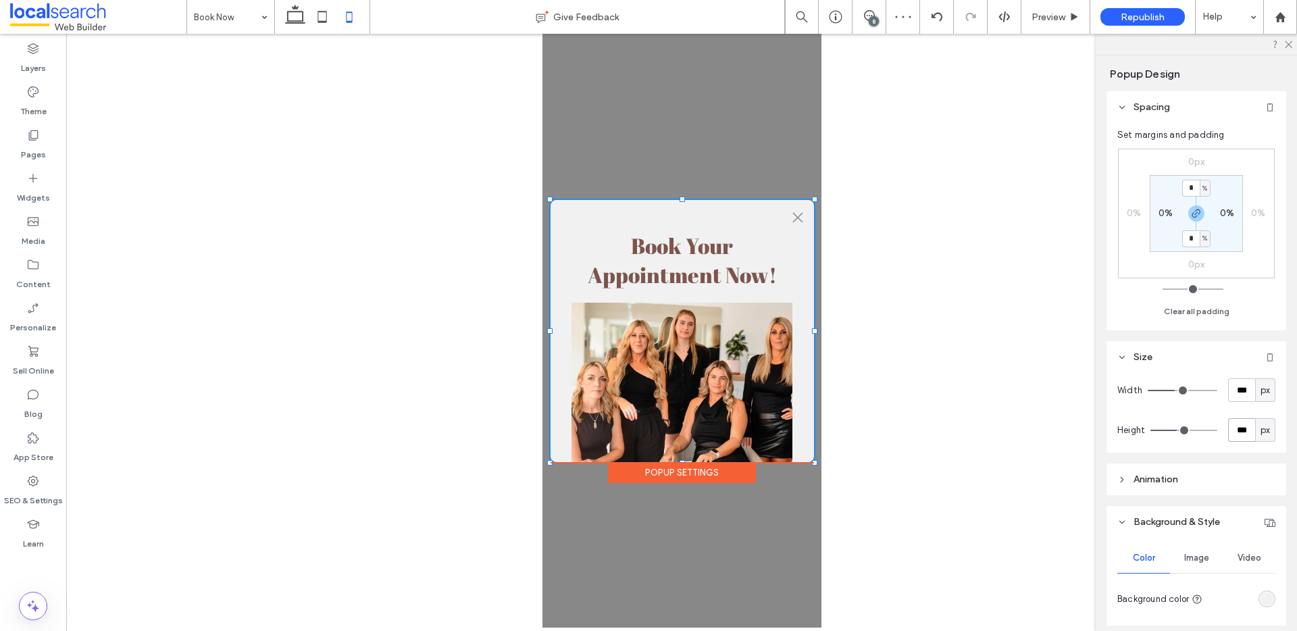
drag, startPoint x: 1232, startPoint y: 432, endPoint x: 1220, endPoint y: 432, distance: 12.2
click at [1228, 432] on input "***" at bounding box center [1241, 430] width 27 height 24
type input "***"
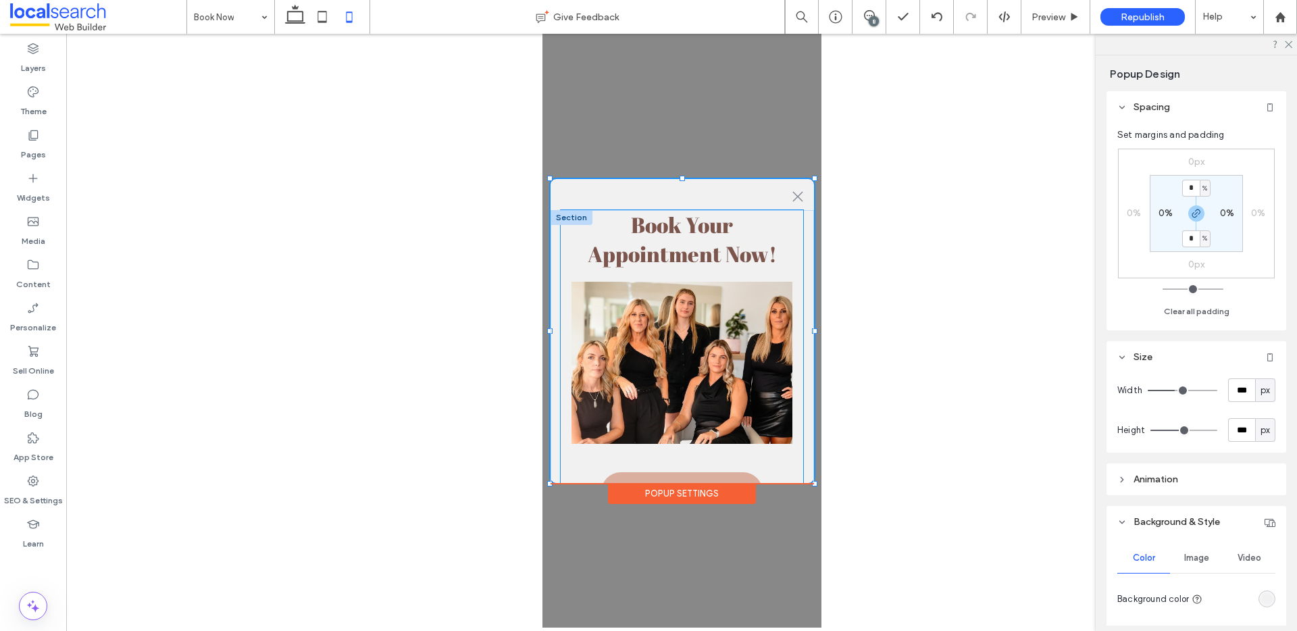
click at [760, 456] on div "Book Your Appointment Now! Book Here" at bounding box center [681, 361] width 242 height 302
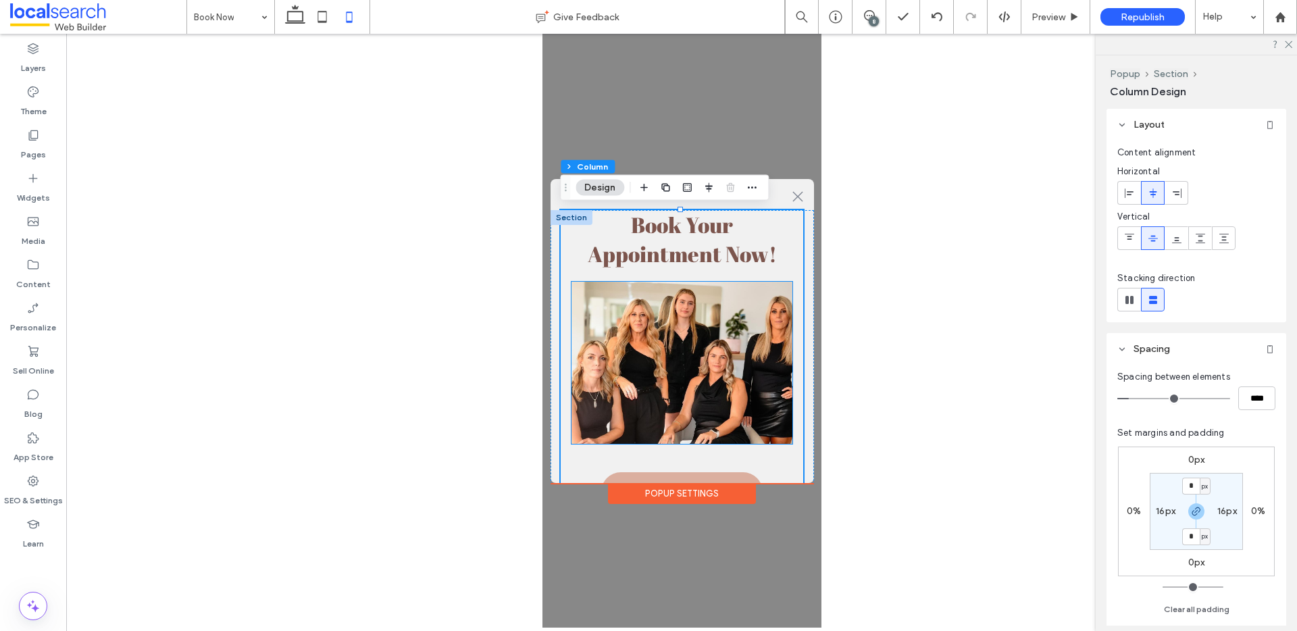
scroll to position [3, 0]
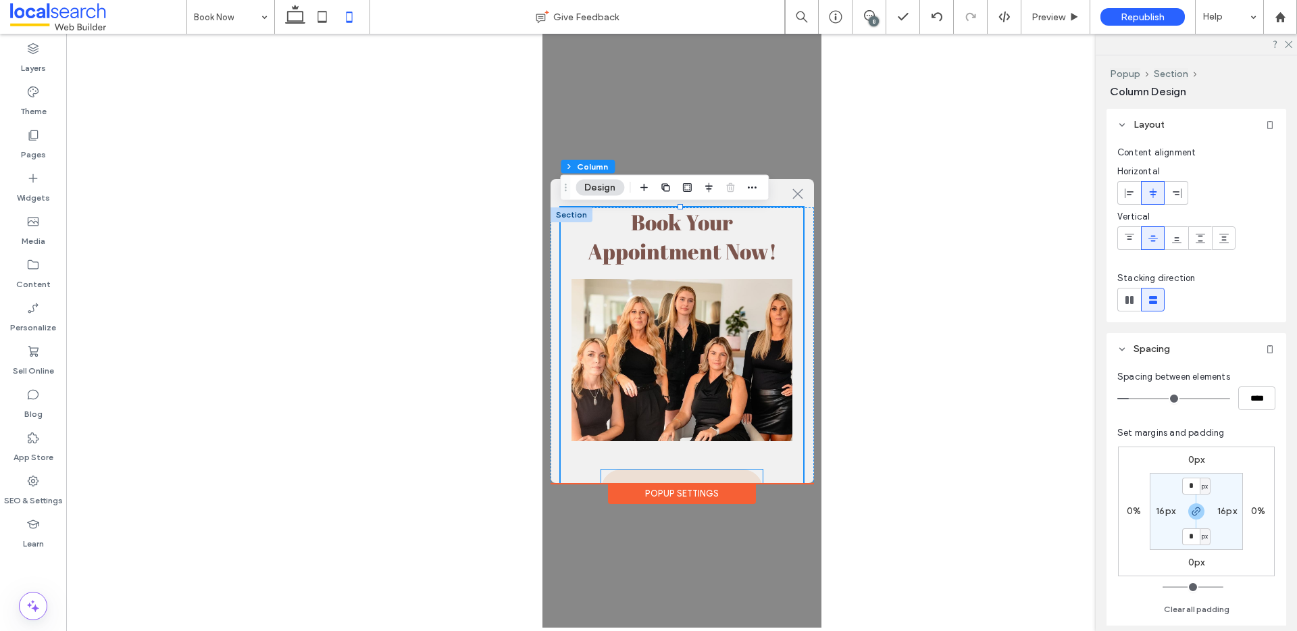
click at [737, 476] on link "Book Here" at bounding box center [680, 488] width 161 height 39
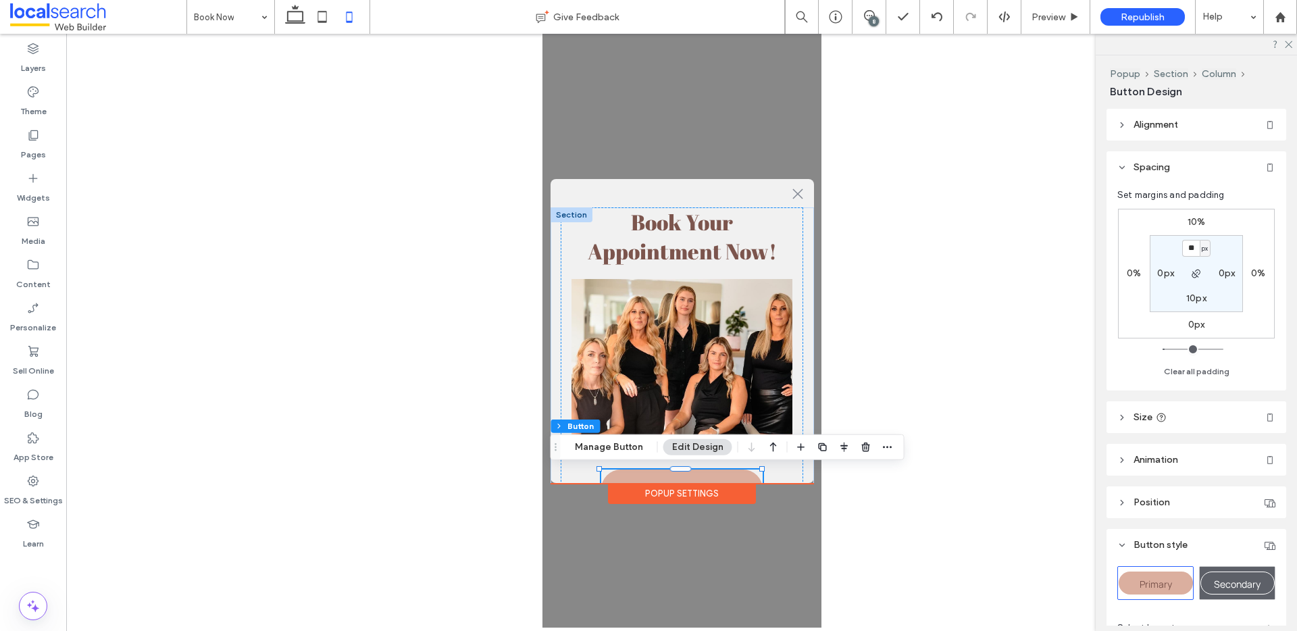
click at [1190, 214] on div "10% 0% 0px 0% ** px 0px 10px 0px" at bounding box center [1196, 274] width 157 height 130
click at [1191, 222] on label "10%" at bounding box center [1196, 221] width 18 height 11
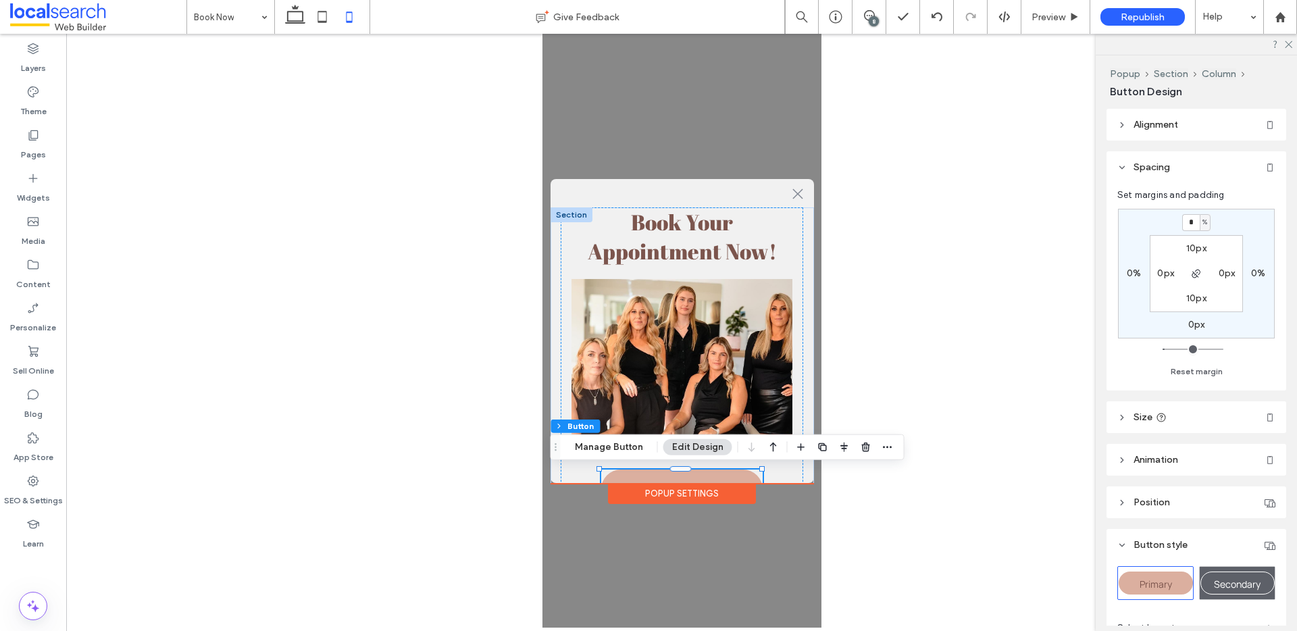
type input "*"
click at [927, 332] on div at bounding box center [681, 331] width 1231 height 594
click at [765, 190] on div ".st0-1091118977{fill-rule:evenodd;clip-rule:evenodd;}" at bounding box center [681, 191] width 263 height 31
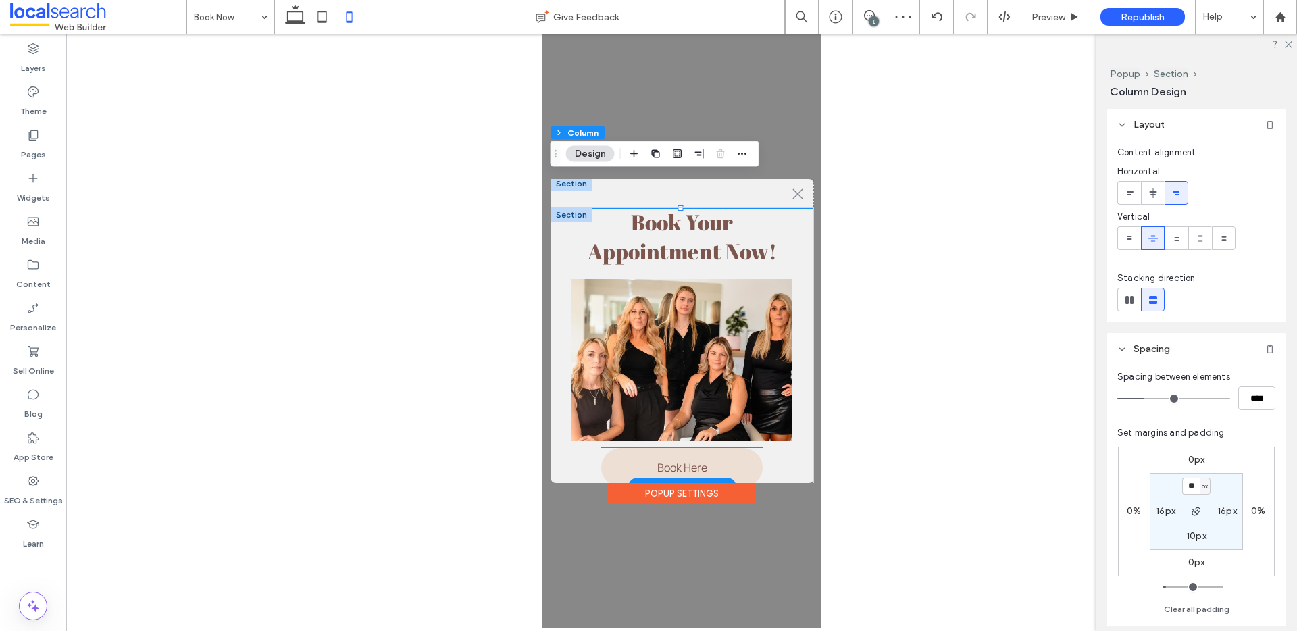
click at [757, 456] on link "Book Here" at bounding box center [680, 467] width 161 height 39
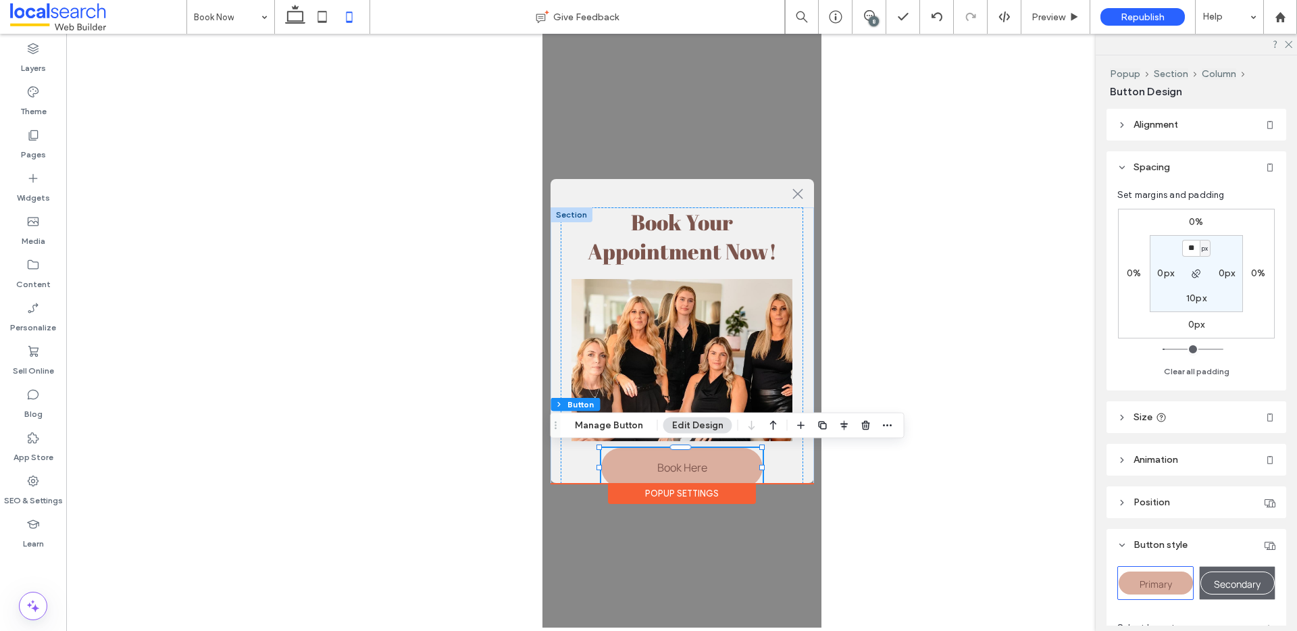
click at [1196, 226] on label "0%" at bounding box center [1196, 221] width 14 height 11
type input "*"
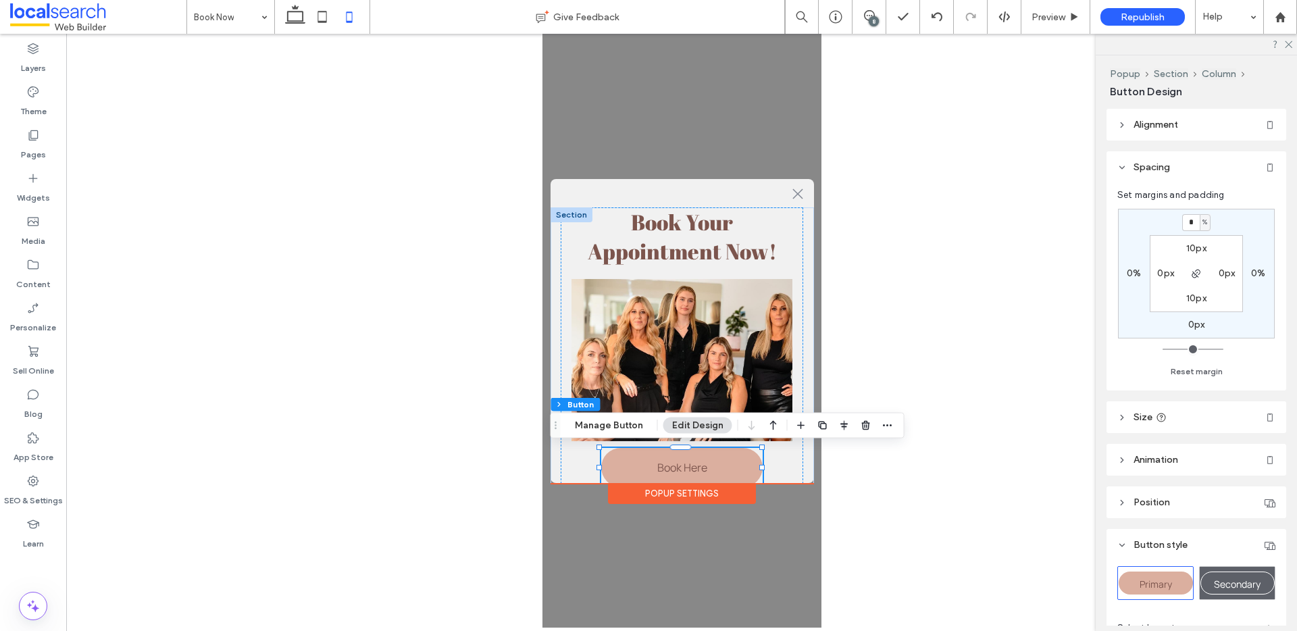
type input "*"
click at [677, 488] on div "Popup Settings" at bounding box center [681, 493] width 148 height 21
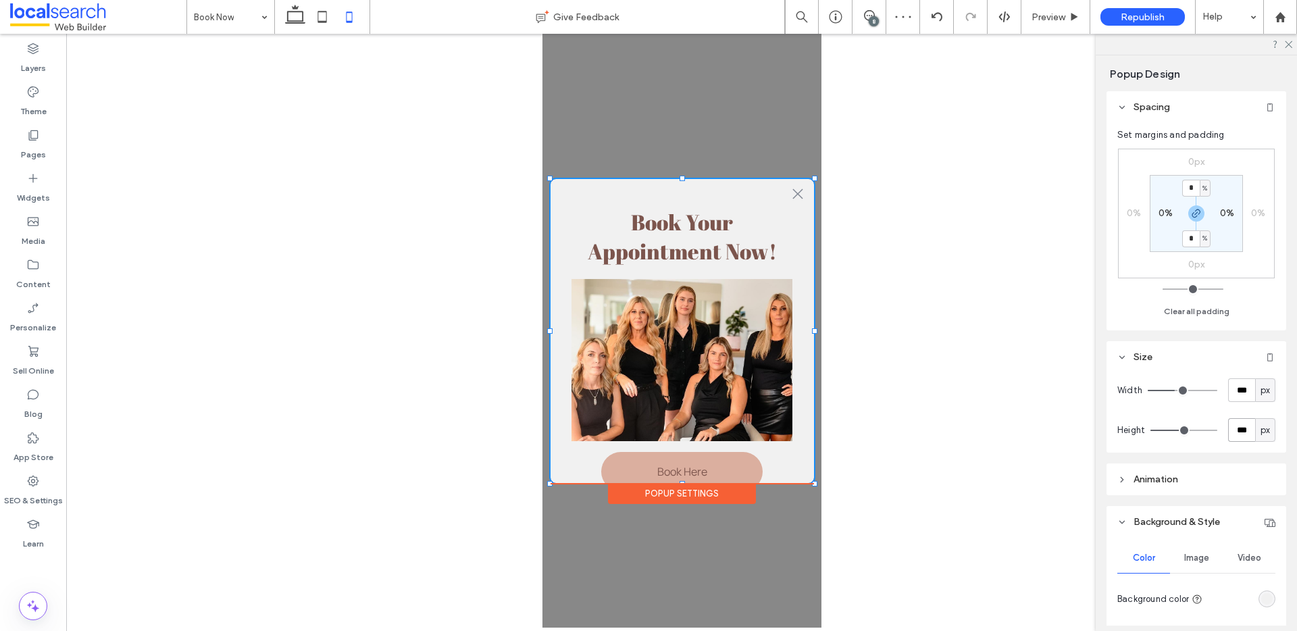
drag, startPoint x: 1244, startPoint y: 433, endPoint x: 1233, endPoint y: 432, distance: 10.2
click at [1233, 432] on input "***" at bounding box center [1241, 430] width 27 height 24
click at [1232, 430] on input "***" at bounding box center [1241, 430] width 27 height 24
type input "***"
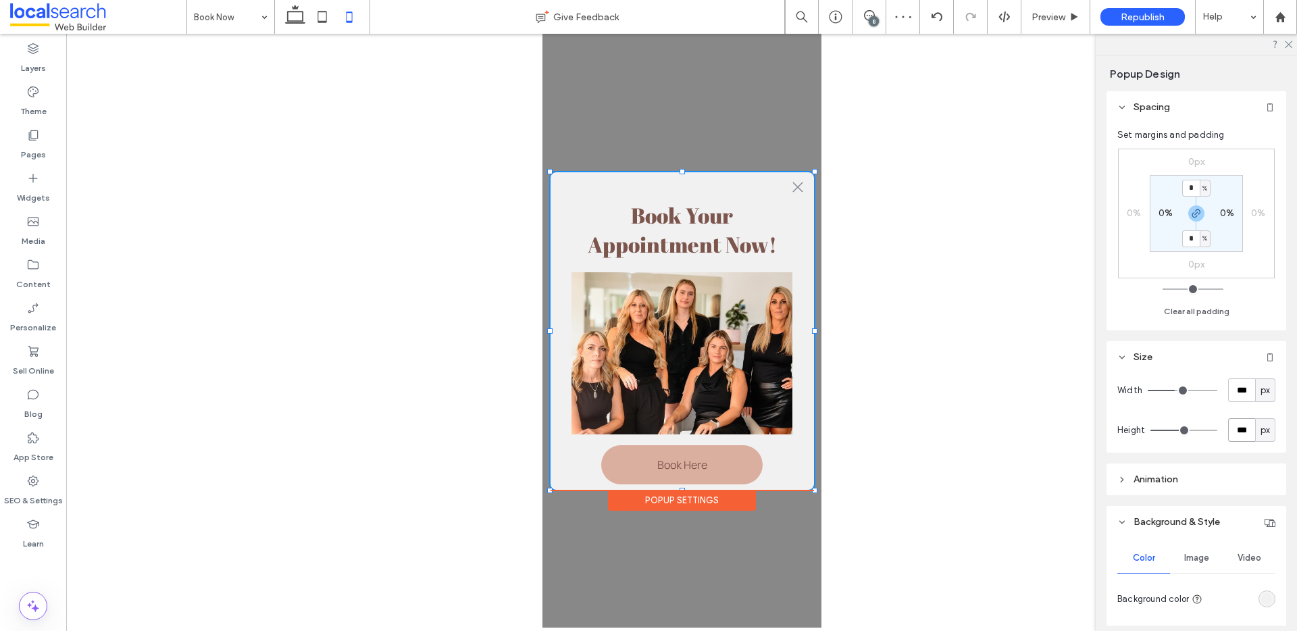
type input "***"
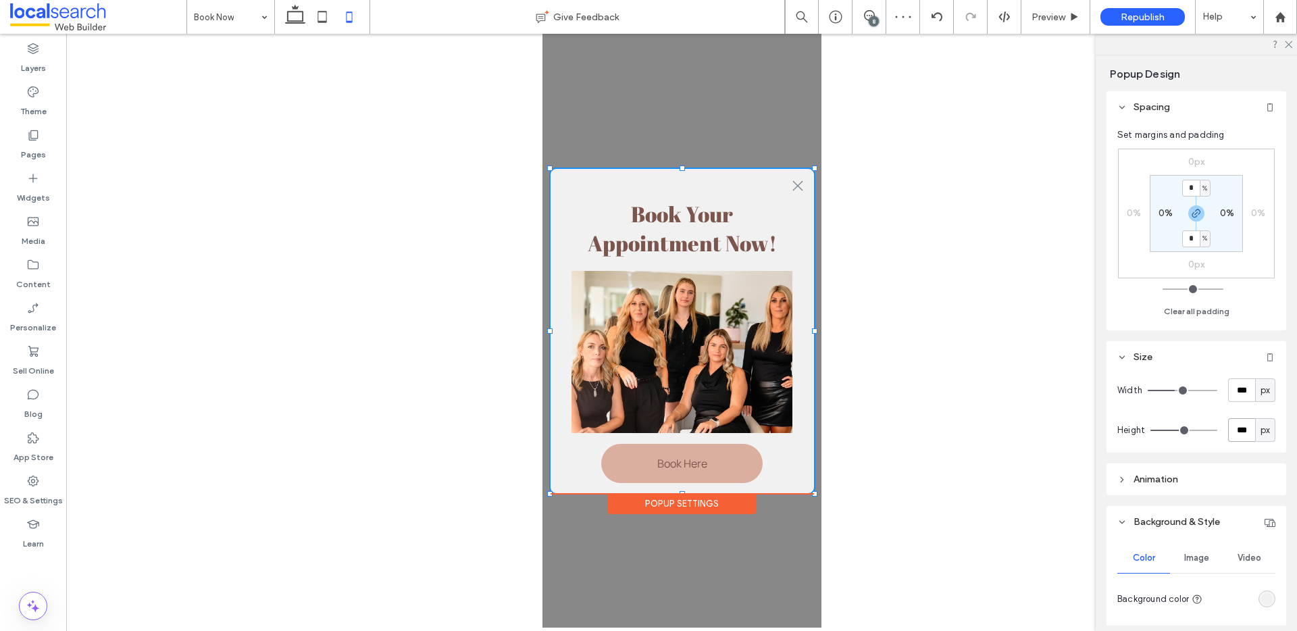
scroll to position [0, 0]
click at [742, 99] on div ".st0-1091118977{fill-rule:evenodd;clip-rule:evenodd;} + Add Section Book Your A…" at bounding box center [681, 331] width 279 height 594
click at [782, 486] on div ".st0-1091118977{fill-rule:evenodd;clip-rule:evenodd;} + Add Section Book Your A…" at bounding box center [681, 331] width 263 height 324
click at [804, 478] on div "Book Your Appointment Now! Book Here" at bounding box center [681, 342] width 263 height 284
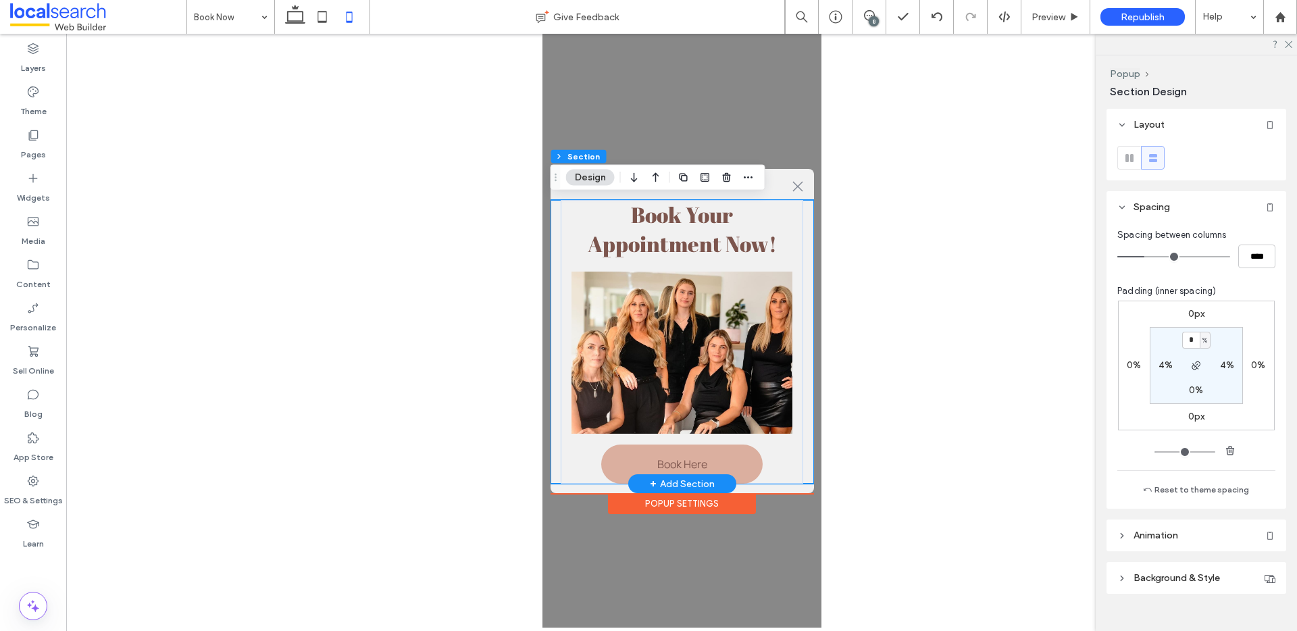
click at [805, 475] on div "Book Your Appointment Now! Book Here" at bounding box center [681, 342] width 263 height 284
click at [790, 475] on div "Book Your Appointment Now! Book Here" at bounding box center [681, 342] width 242 height 284
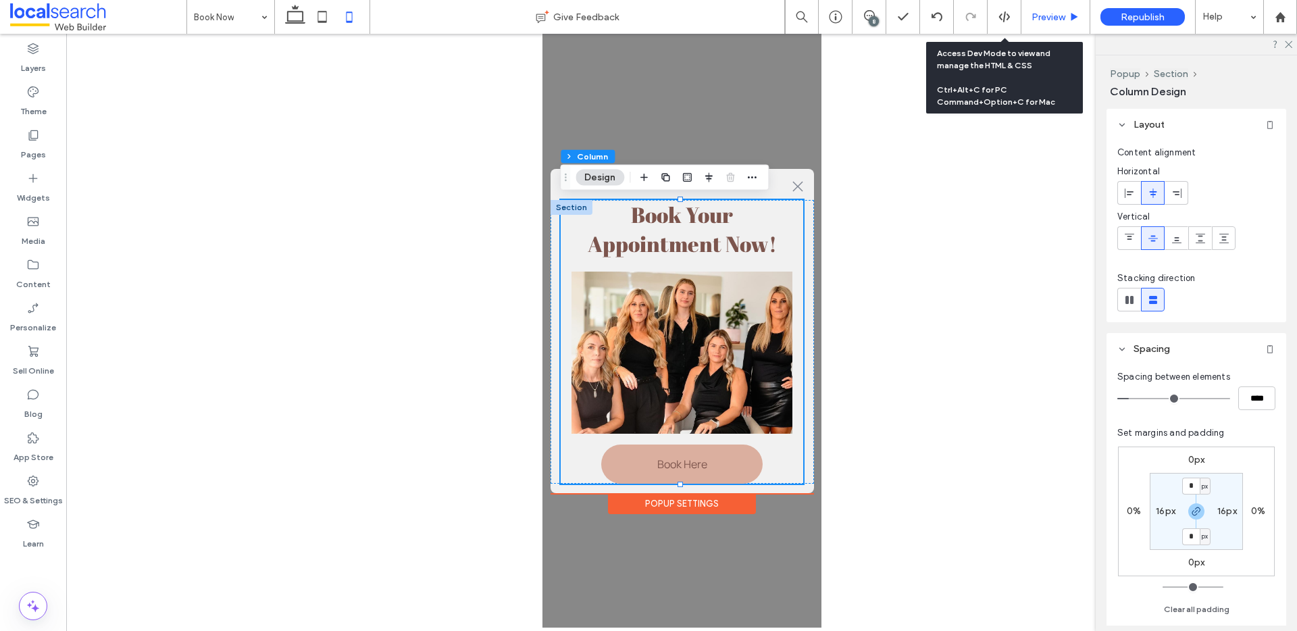
click at [1058, 11] on span "Preview" at bounding box center [1048, 16] width 34 height 11
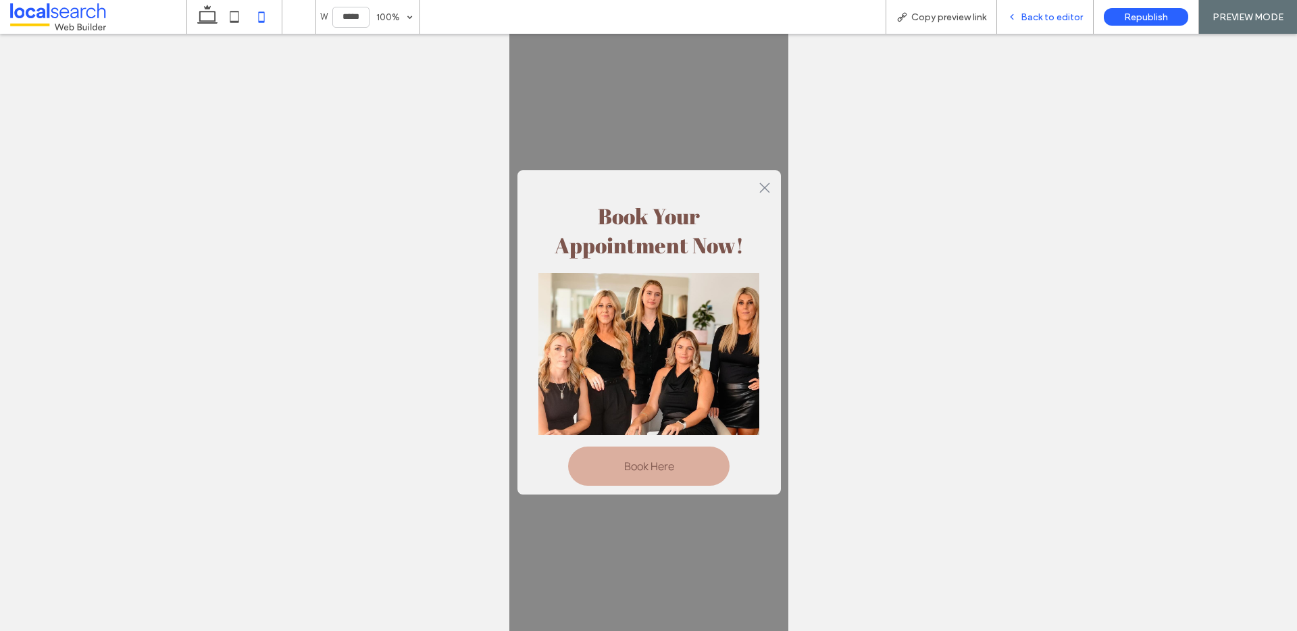
click at [1034, 14] on span "Back to editor" at bounding box center [1052, 16] width 62 height 11
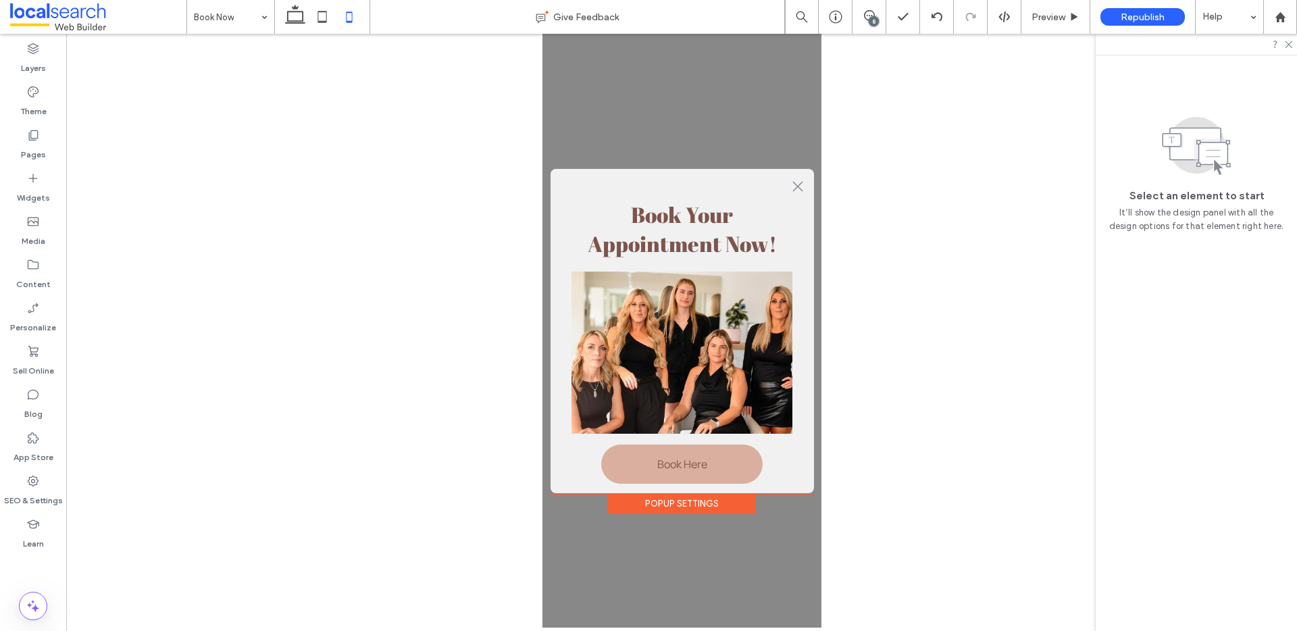
click at [699, 503] on div "Popup Settings" at bounding box center [681, 503] width 148 height 21
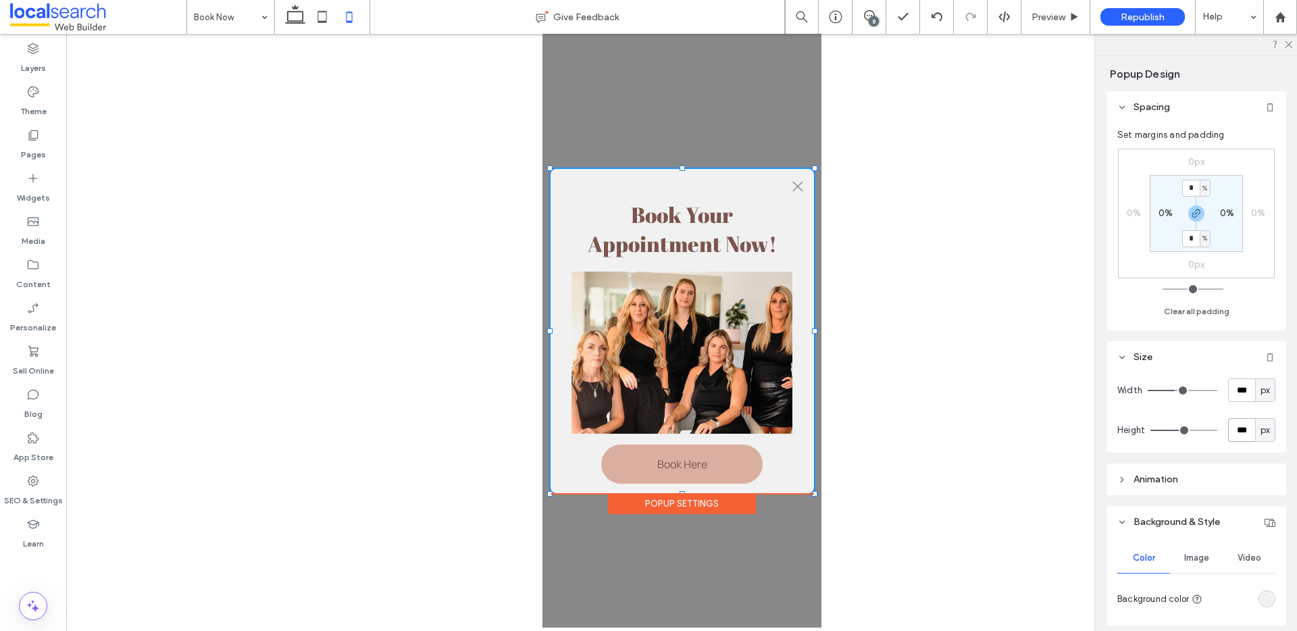
click at [1241, 429] on input "***" at bounding box center [1241, 430] width 27 height 24
type input "***"
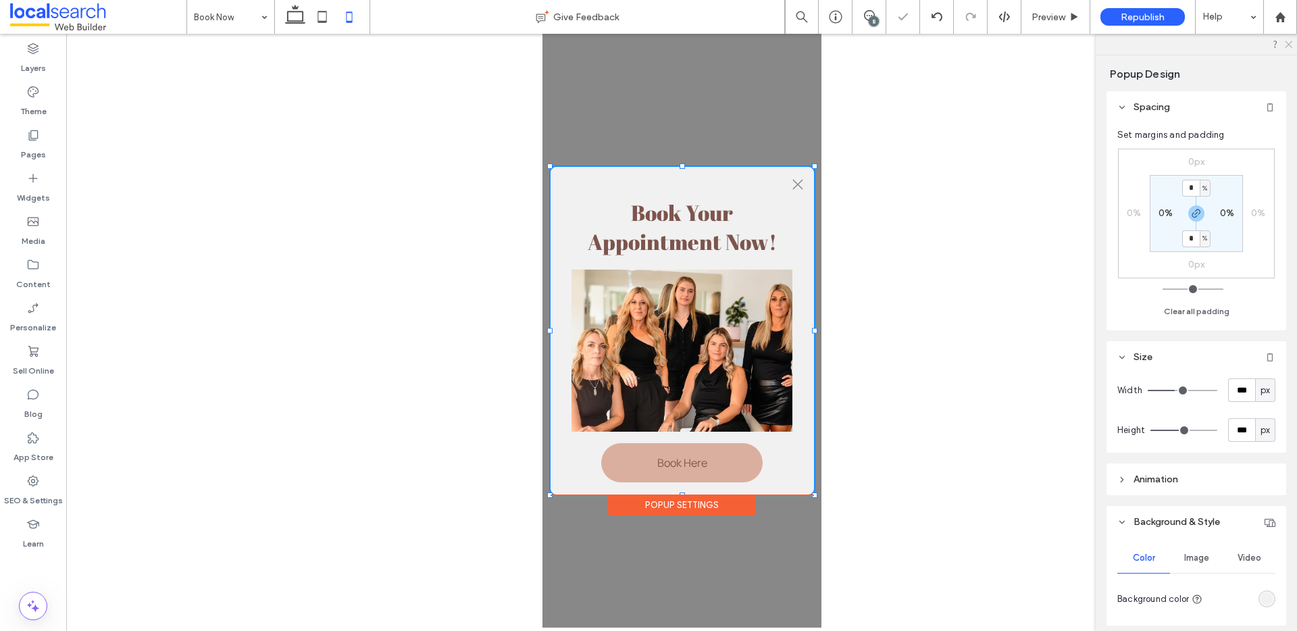
click at [1289, 43] on use at bounding box center [1288, 44] width 7 height 7
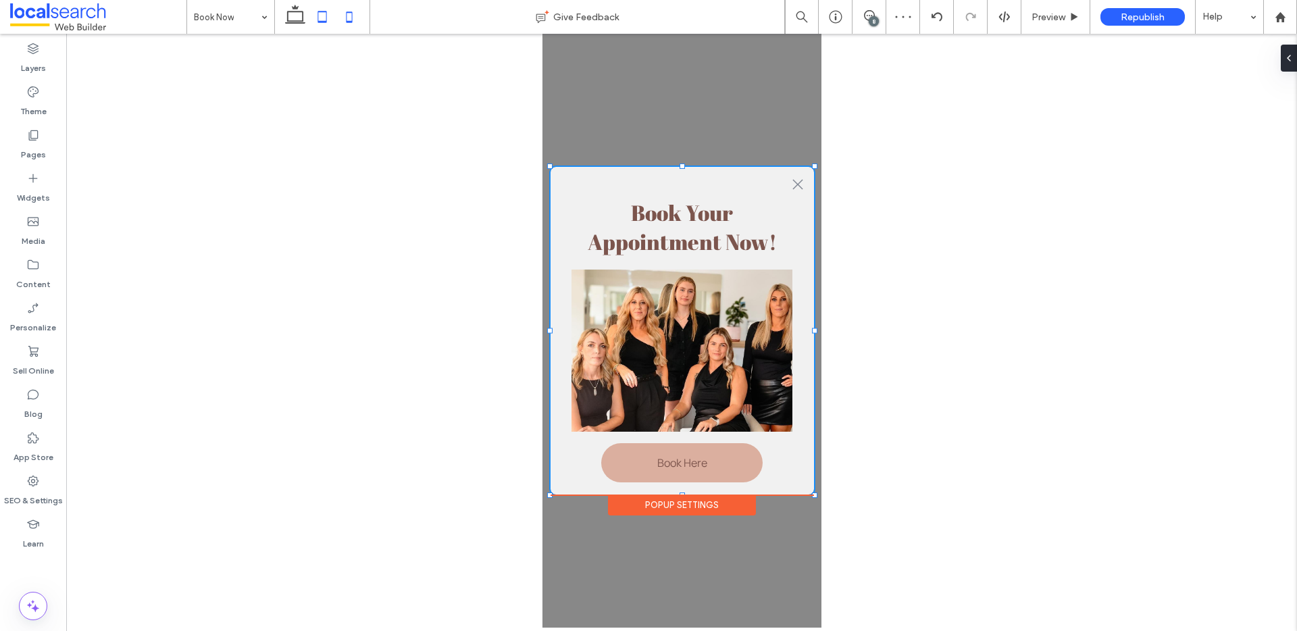
click at [320, 20] on icon at bounding box center [322, 16] width 27 height 27
type input "***"
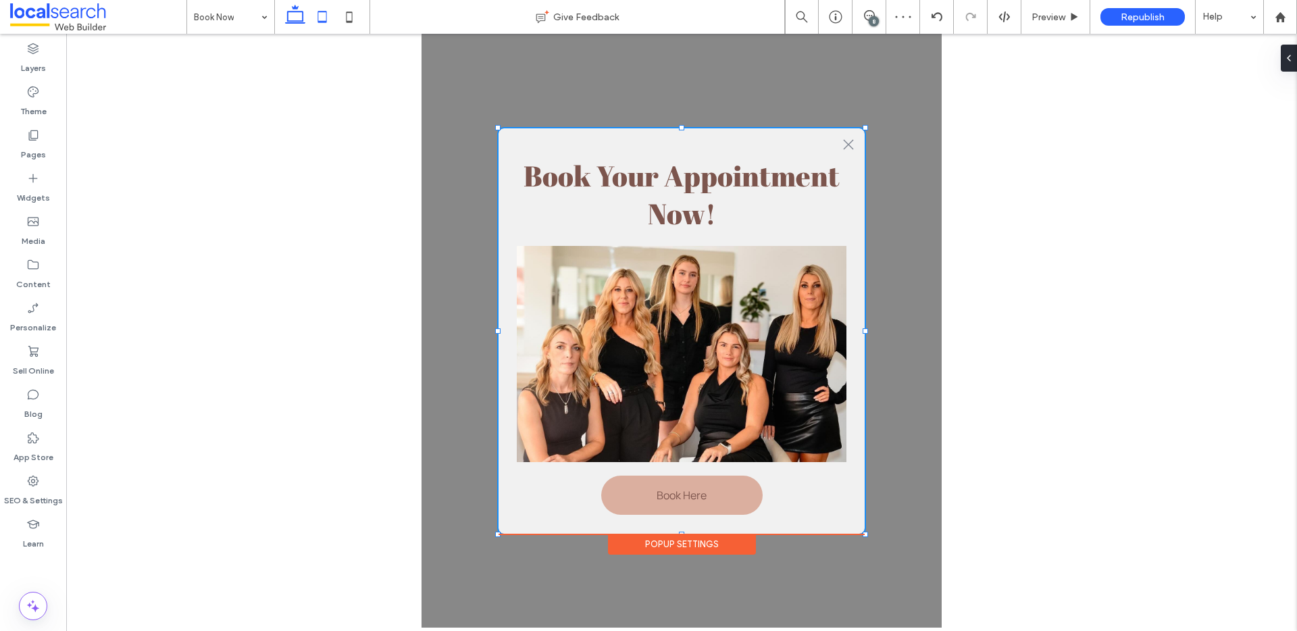
click at [292, 14] on icon at bounding box center [295, 16] width 27 height 27
type input "***"
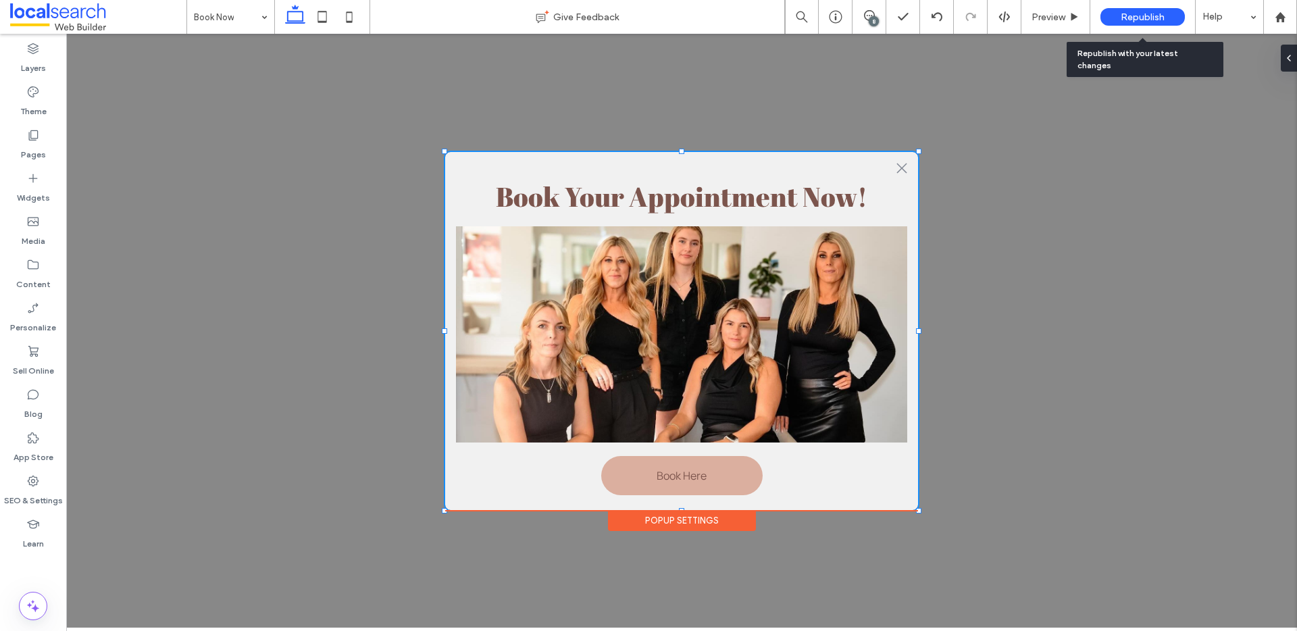
click at [1151, 15] on span "Republish" at bounding box center [1143, 16] width 44 height 11
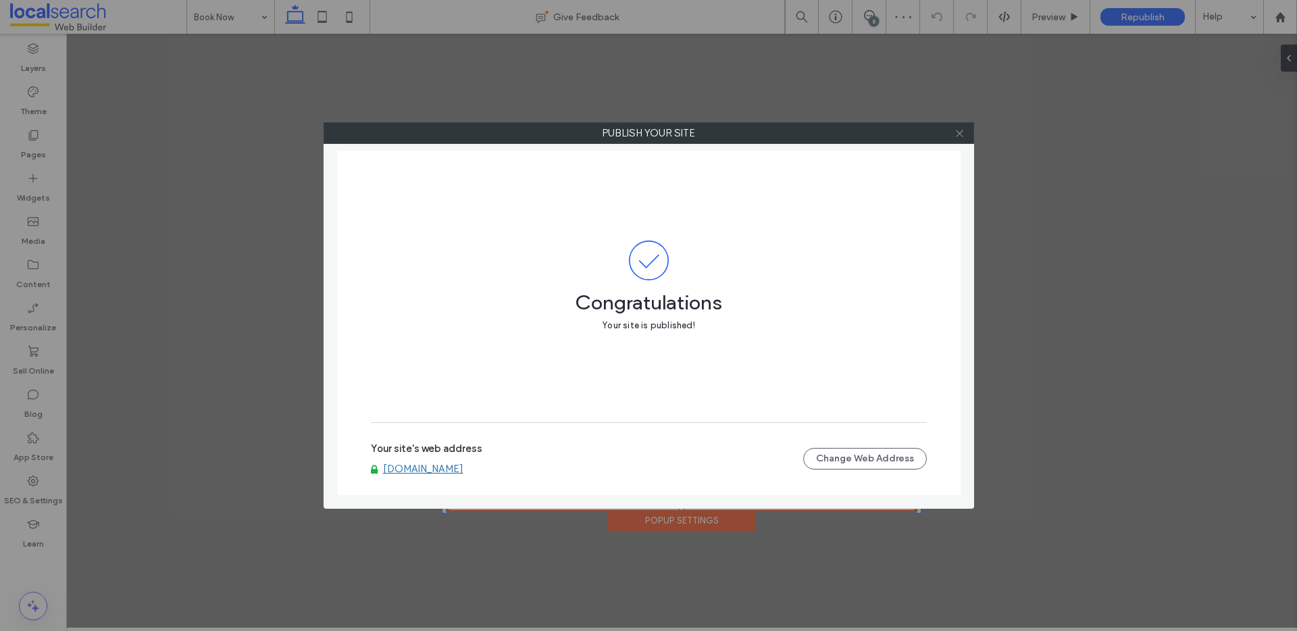
click at [958, 132] on icon at bounding box center [959, 133] width 10 height 10
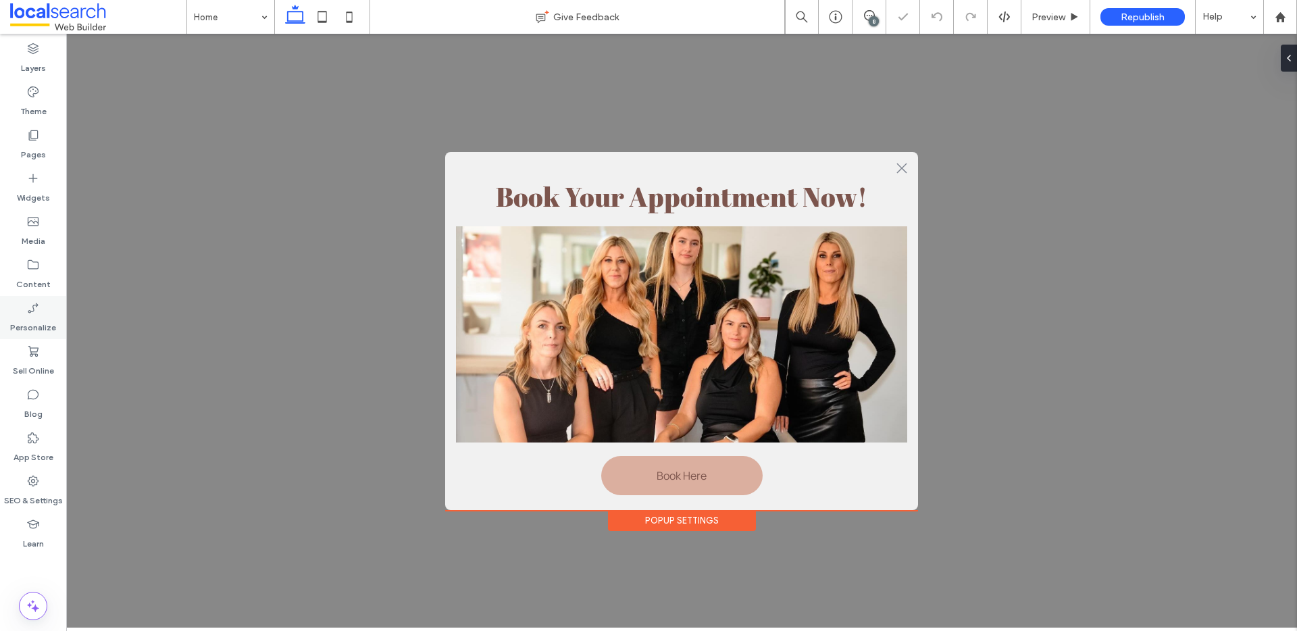
click at [36, 309] on icon at bounding box center [33, 308] width 14 height 14
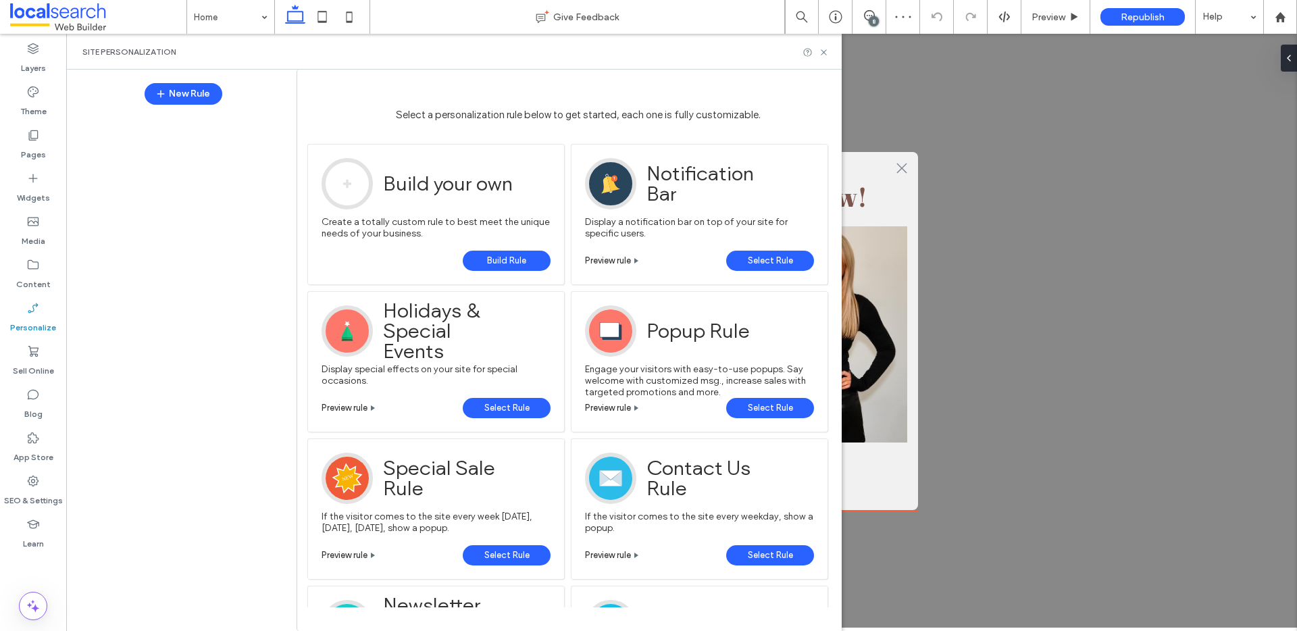
click at [509, 261] on span "Build Rule" at bounding box center [506, 261] width 39 height 20
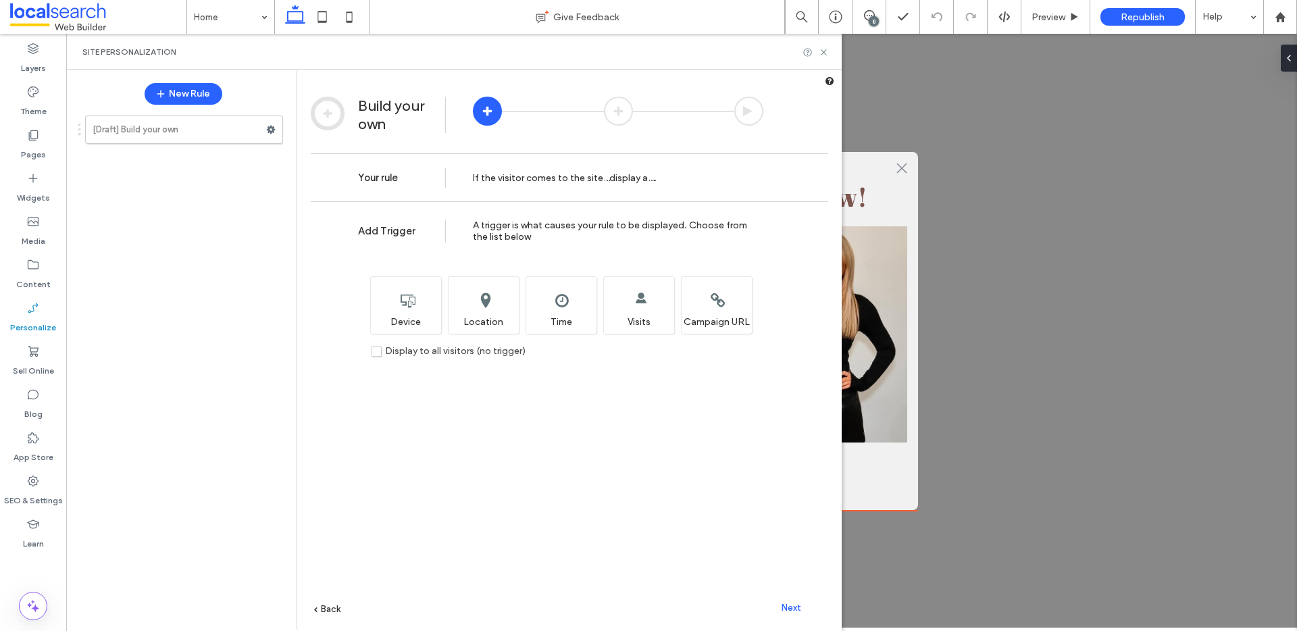
click at [381, 355] on label "Display to all visitors (no trigger)" at bounding box center [448, 350] width 155 height 11
click at [793, 607] on span "Next" at bounding box center [792, 608] width 20 height 10
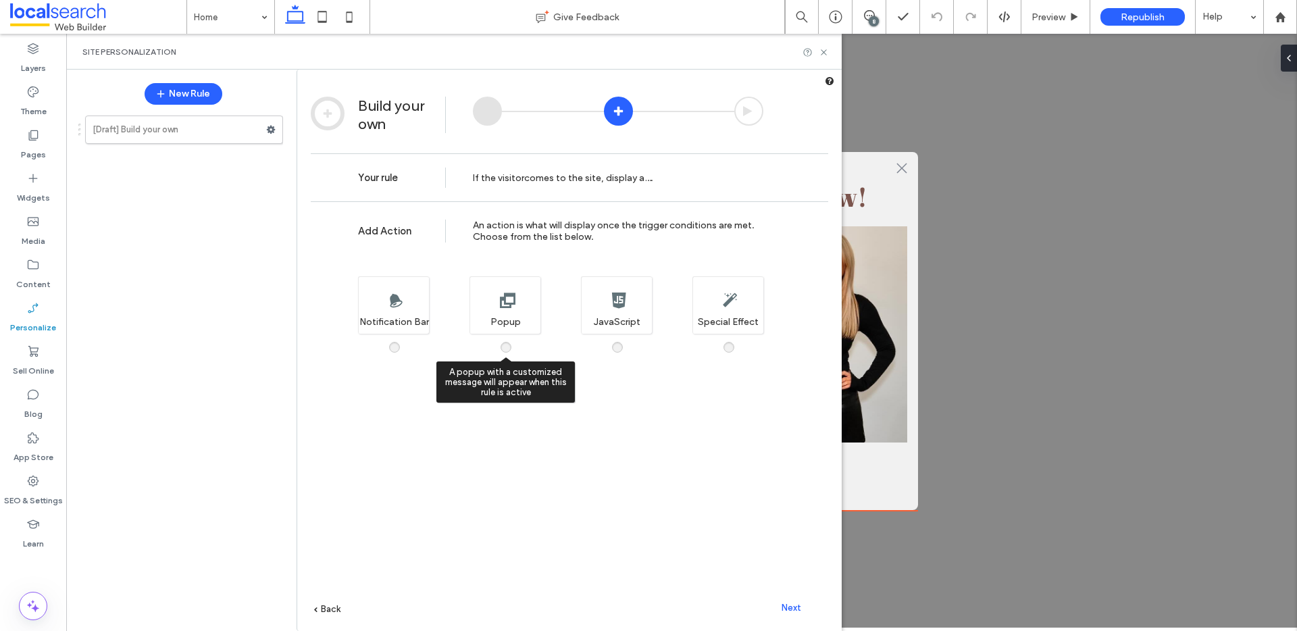
click at [499, 309] on div "A popup with a customized message will appear when this rule is active Popup" at bounding box center [504, 304] width 71 height 57
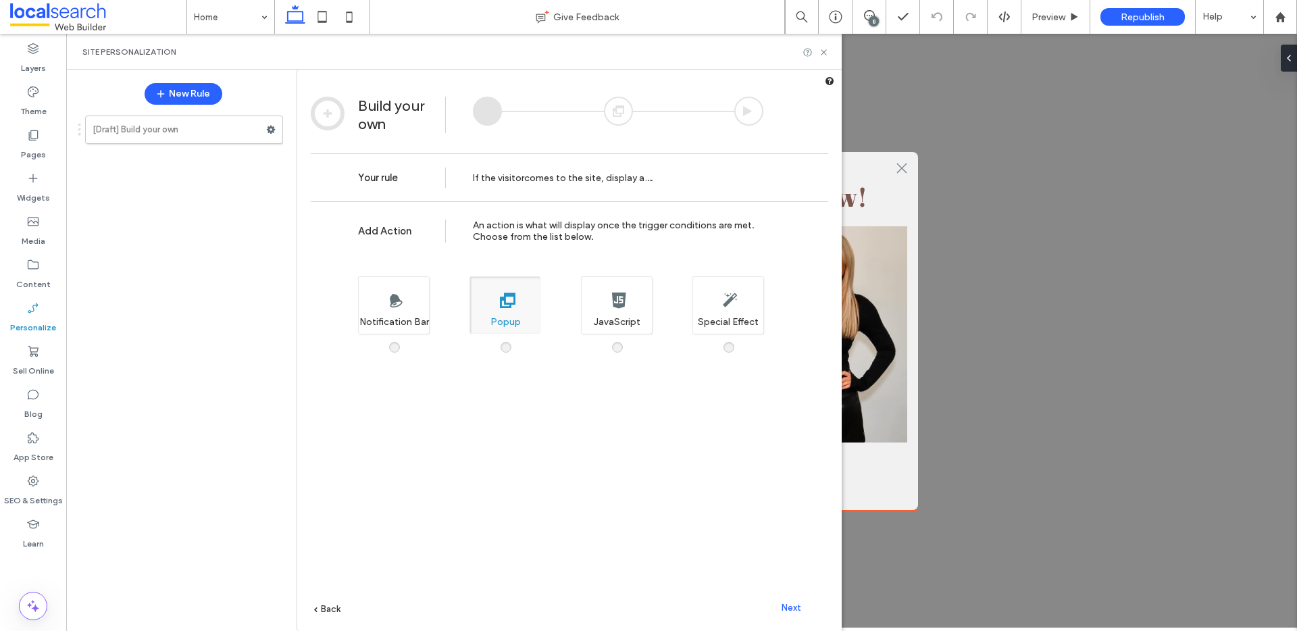
click at [790, 607] on span "Next" at bounding box center [792, 608] width 20 height 10
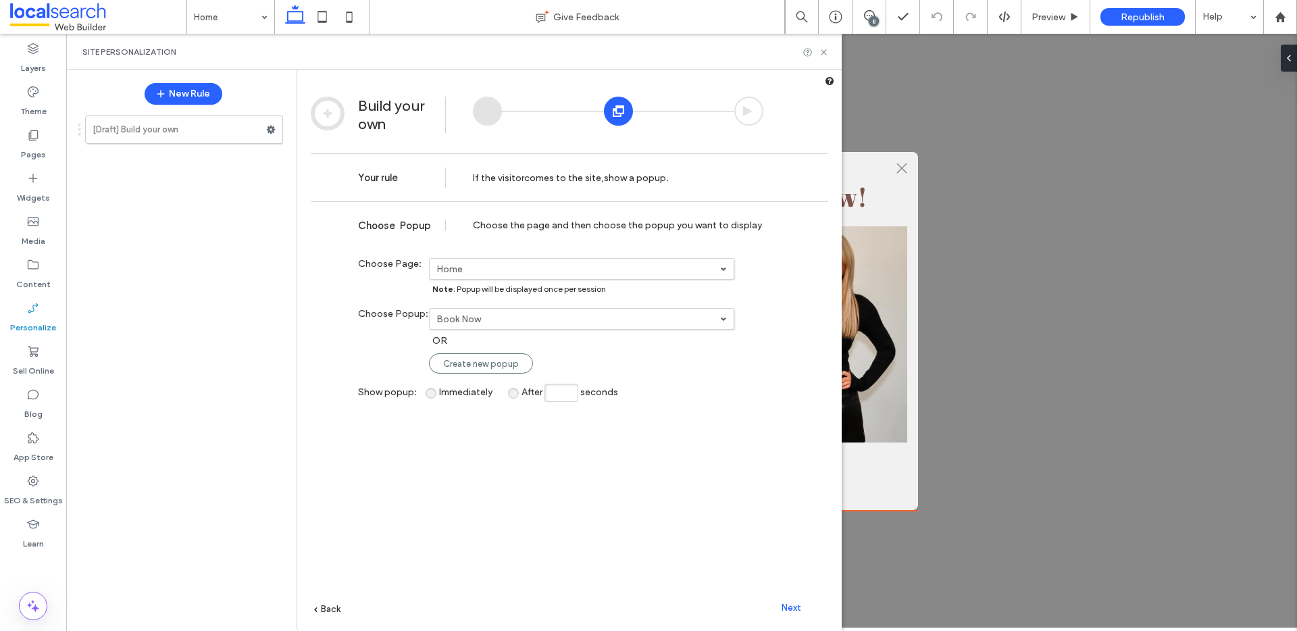
click at [473, 272] on label "Home" at bounding box center [578, 268] width 284 height 11
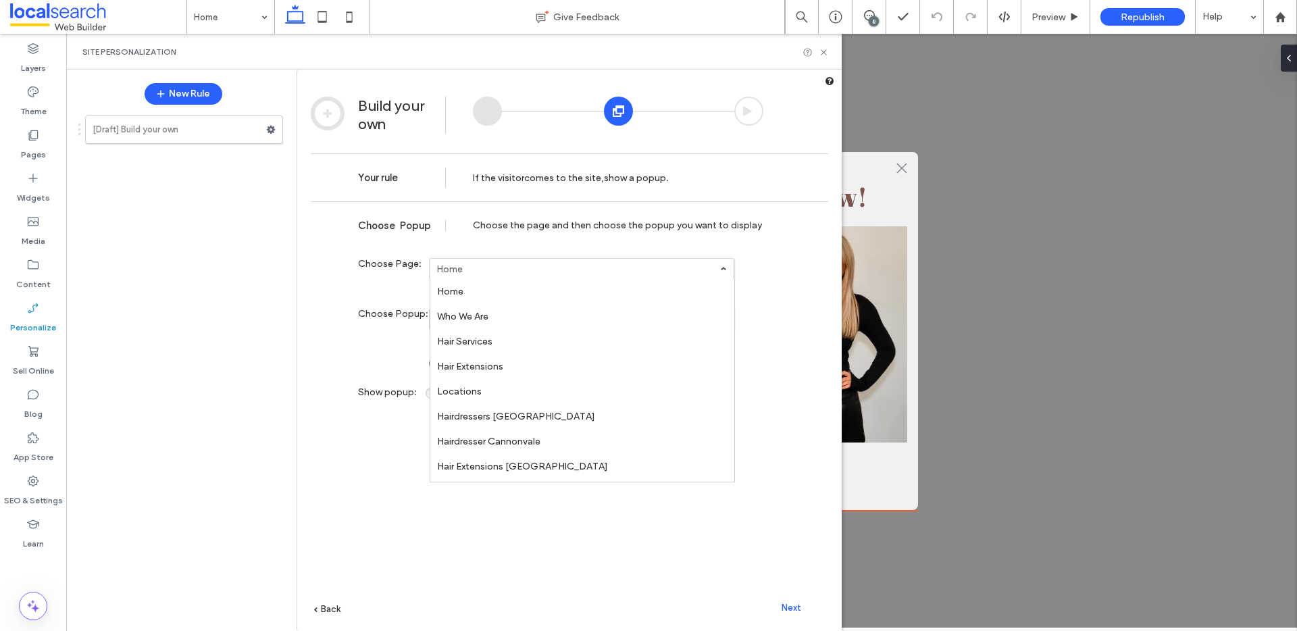
click at [463, 292] on link "Home" at bounding box center [582, 291] width 304 height 25
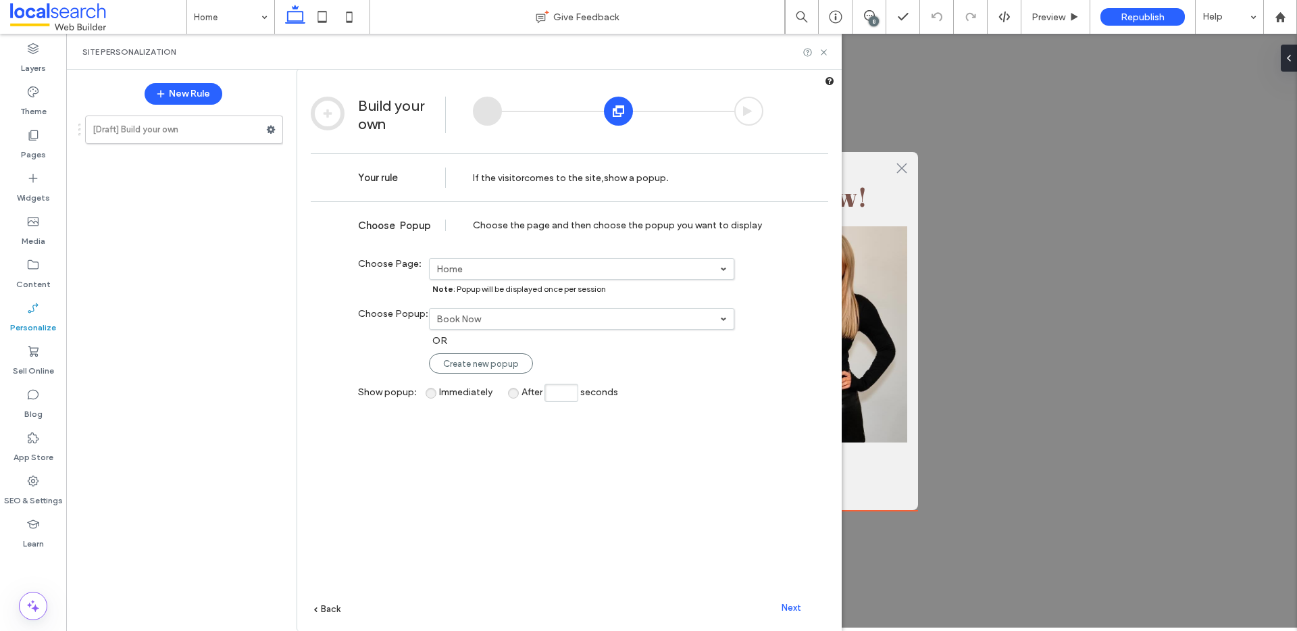
click at [474, 275] on label "Book Now" at bounding box center [578, 268] width 284 height 11
click at [0, 0] on label "Book Now" at bounding box center [0, 0] width 0 height 0
click at [792, 603] on span "Next" at bounding box center [792, 608] width 20 height 10
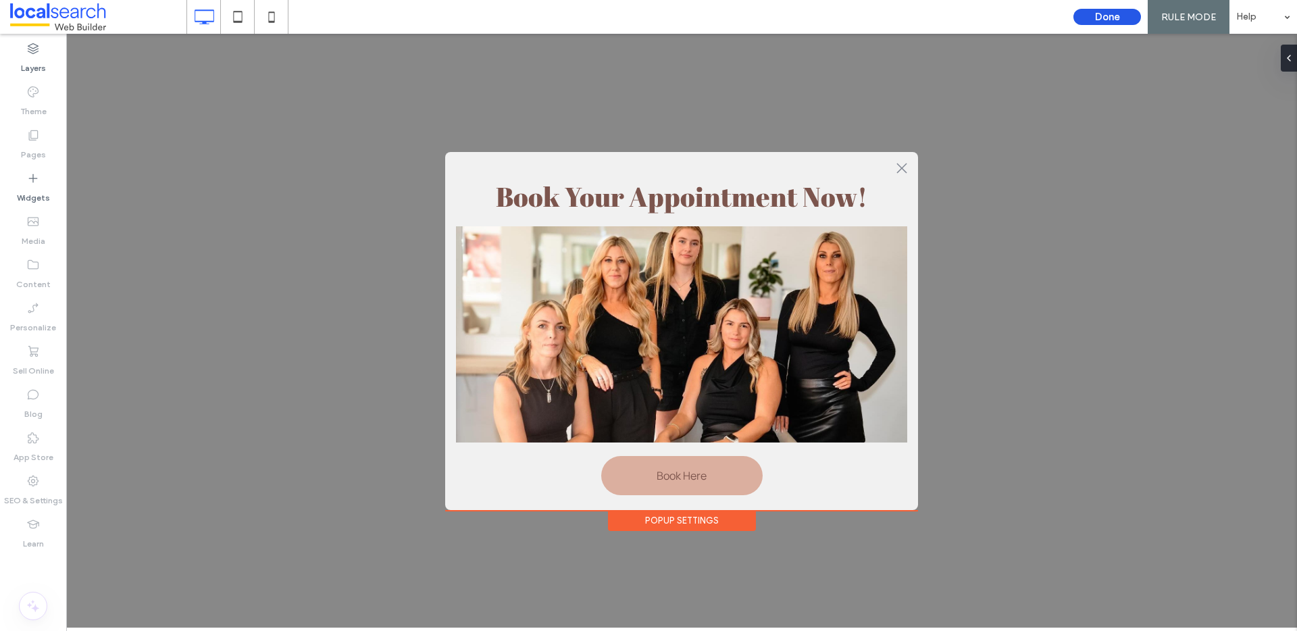
click at [1108, 21] on button "Done" at bounding box center [1107, 17] width 68 height 16
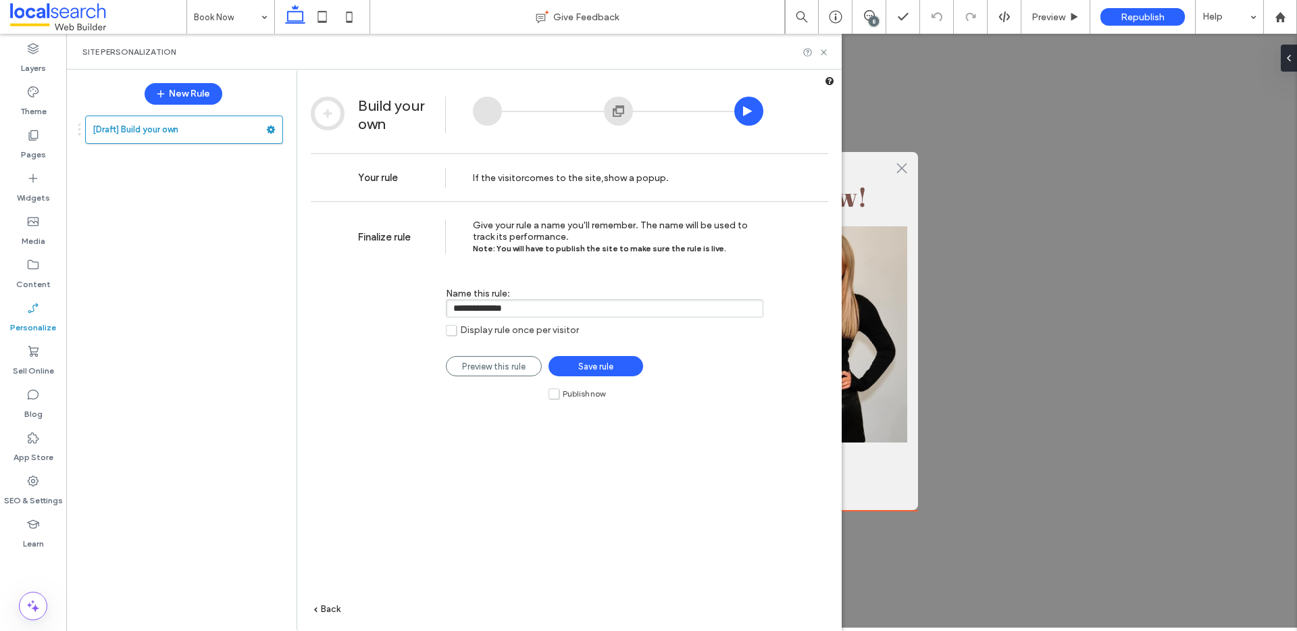
click at [554, 396] on label "Publish now" at bounding box center [576, 393] width 57 height 11
click at [601, 372] on span "Save rule" at bounding box center [595, 366] width 35 height 10
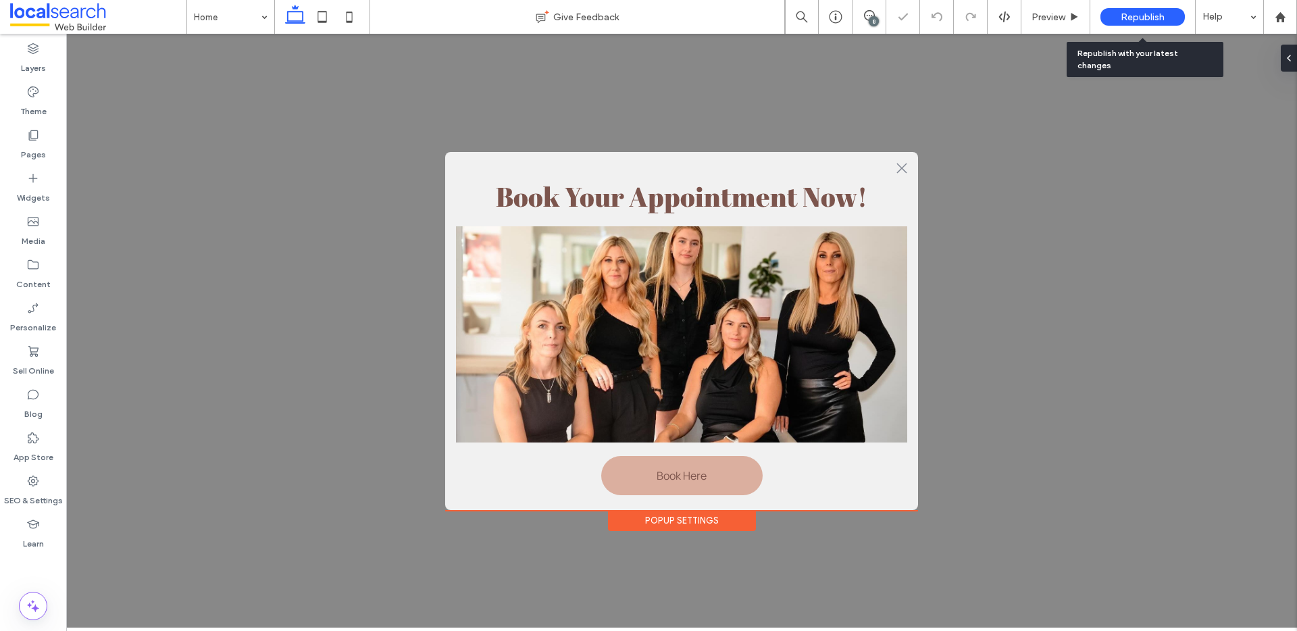
click at [1156, 16] on span "Republish" at bounding box center [1143, 16] width 44 height 11
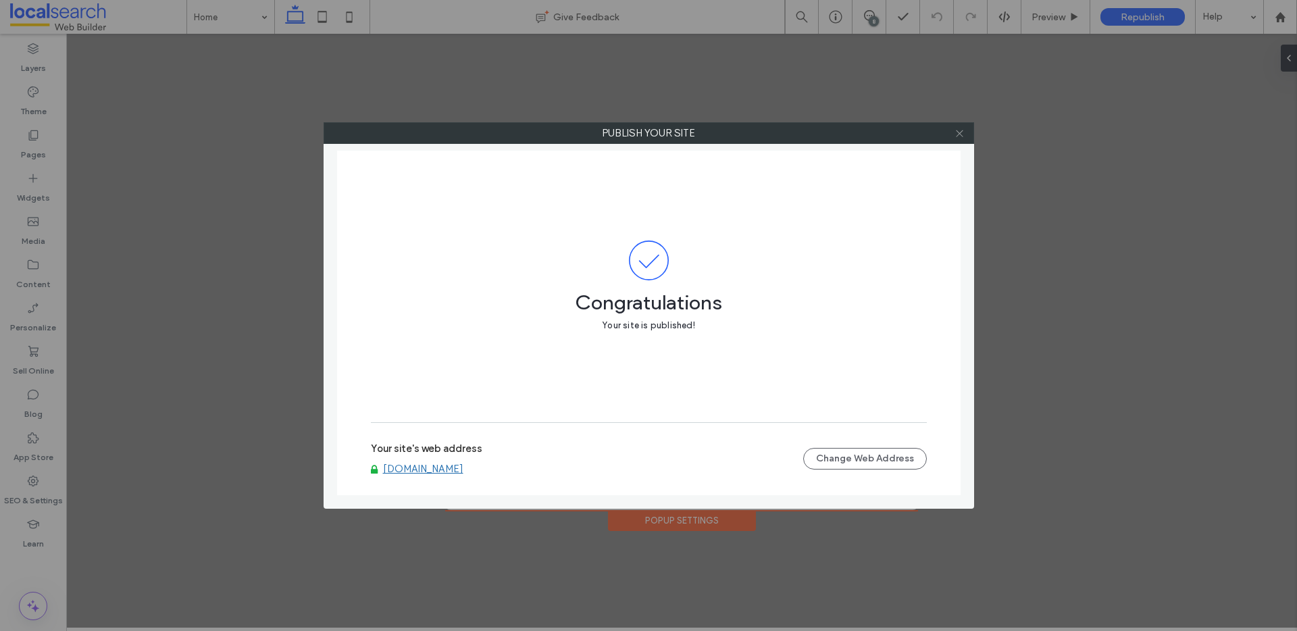
click at [958, 137] on icon at bounding box center [959, 133] width 10 height 10
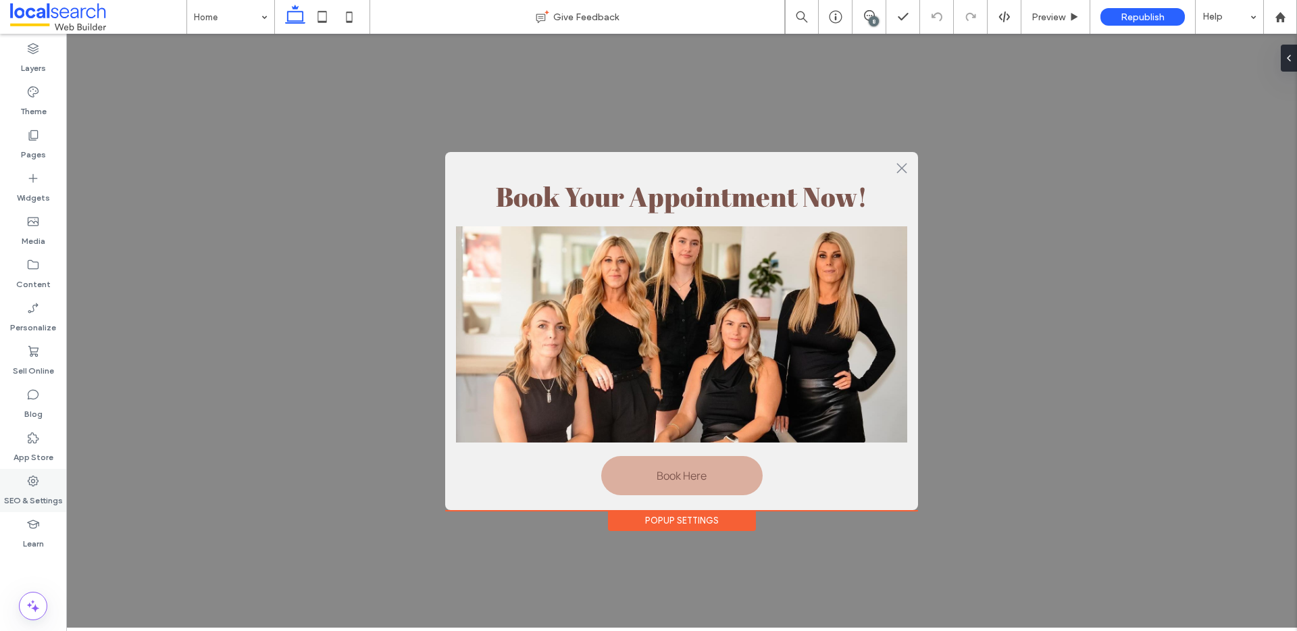
click at [36, 490] on label "SEO & Settings" at bounding box center [33, 497] width 59 height 19
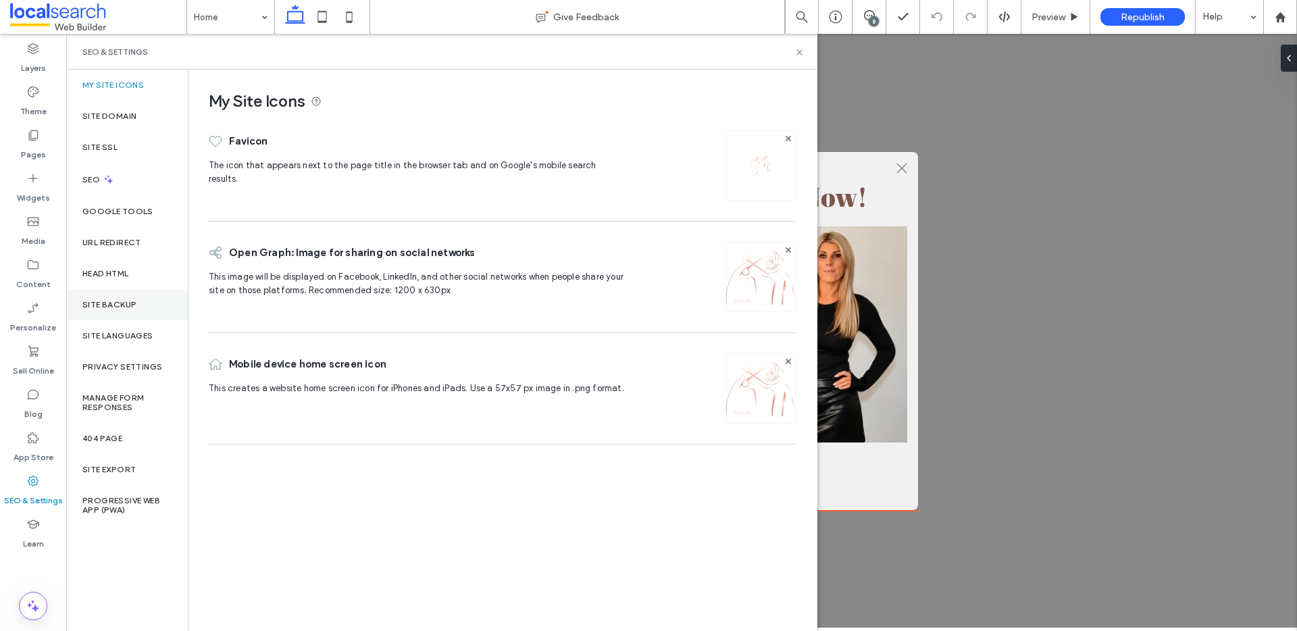
click at [126, 319] on div "My Site Icons Site Domain Site SSL SEO Google Tools URL Redirect Head HTML Site…" at bounding box center [127, 350] width 122 height 561
click at [131, 312] on div "Site Backup" at bounding box center [127, 304] width 122 height 31
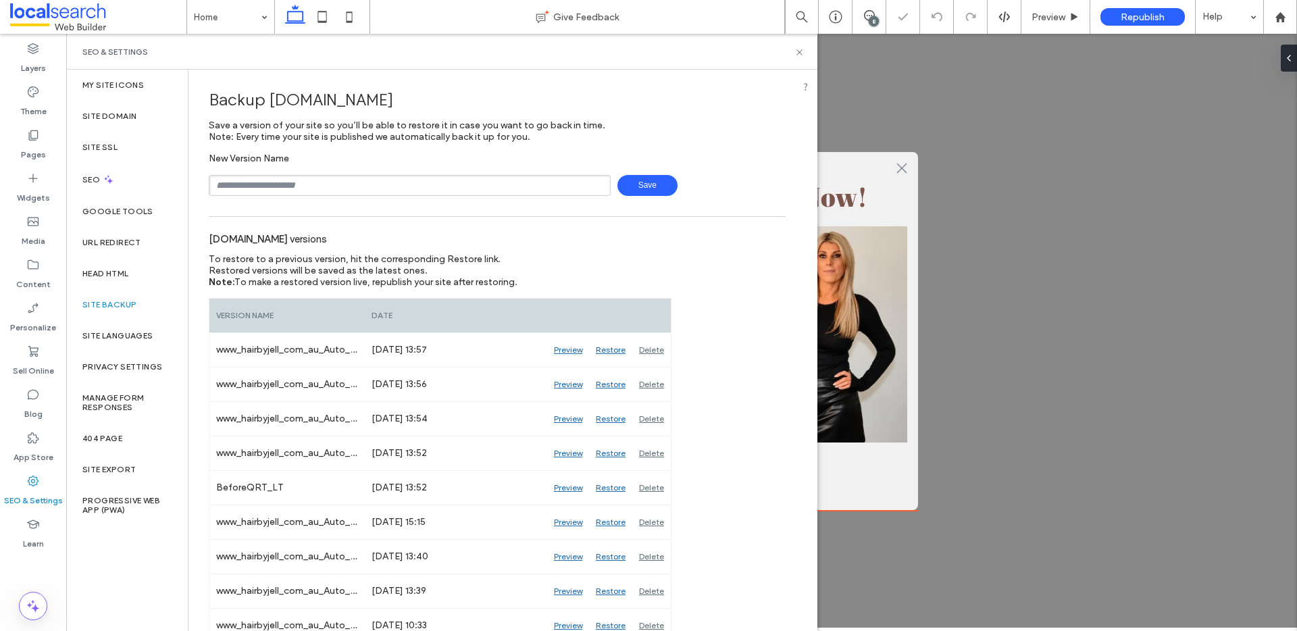
click at [272, 180] on input "text" at bounding box center [410, 185] width 402 height 21
type input "**********"
click at [641, 187] on span "Save" at bounding box center [647, 185] width 60 height 21
click at [798, 50] on icon at bounding box center [799, 52] width 10 height 10
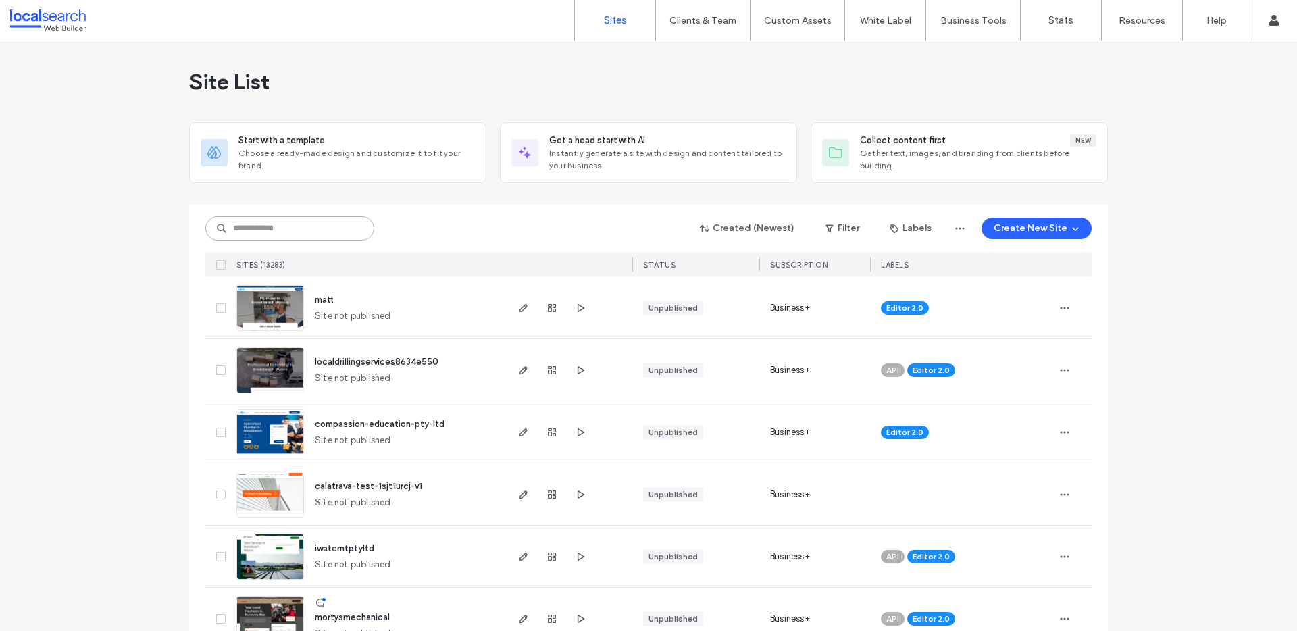
click at [278, 221] on input at bounding box center [289, 228] width 169 height 24
paste input "********"
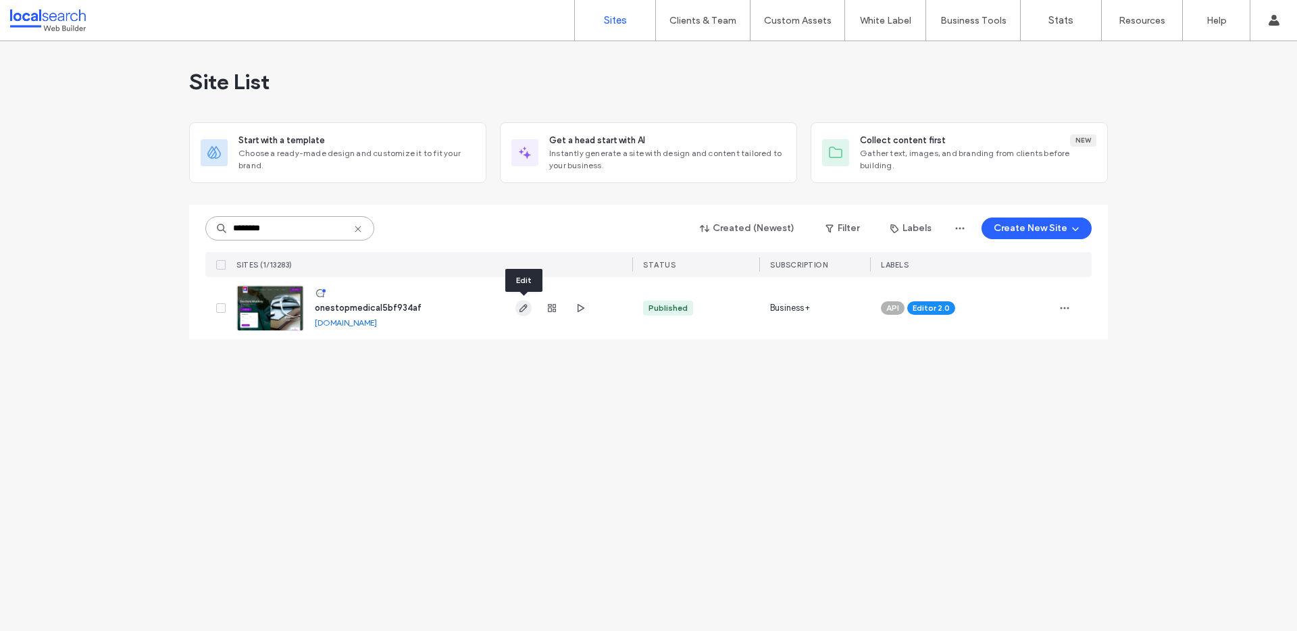
type input "********"
click at [525, 315] on span "button" at bounding box center [523, 308] width 16 height 16
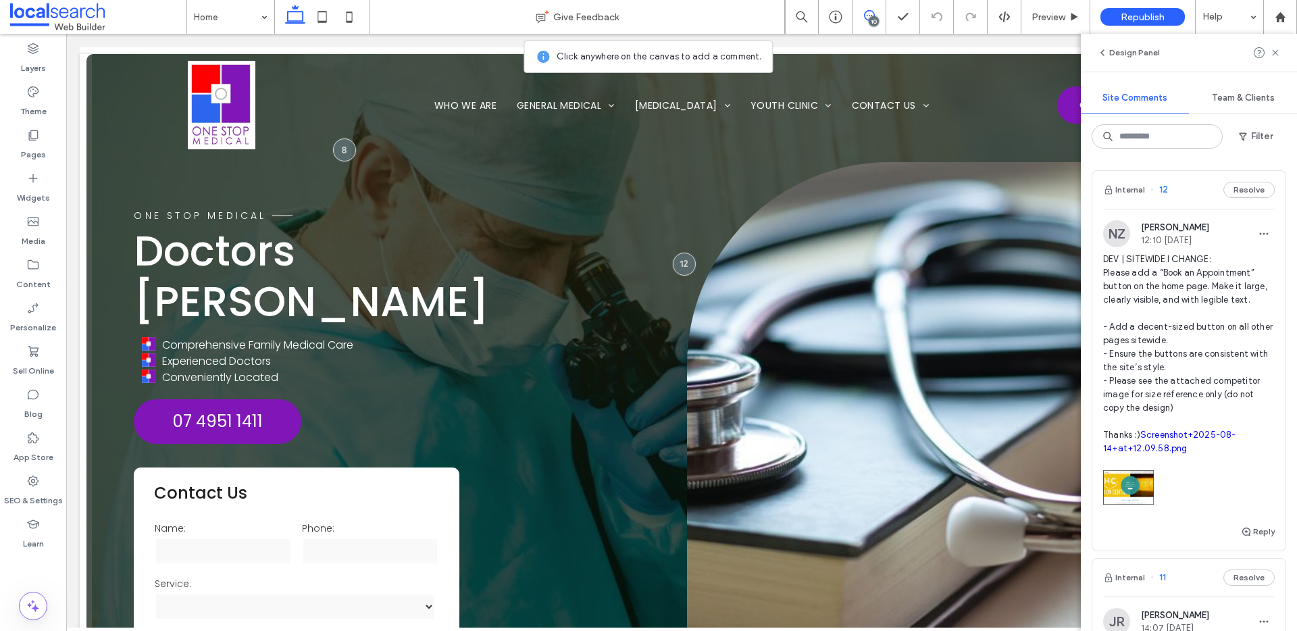
click at [1158, 455] on span "DEV | SITEWIDE I CHANGE: Please add a “Book an Appointment” button on the home …" at bounding box center [1189, 354] width 172 height 203
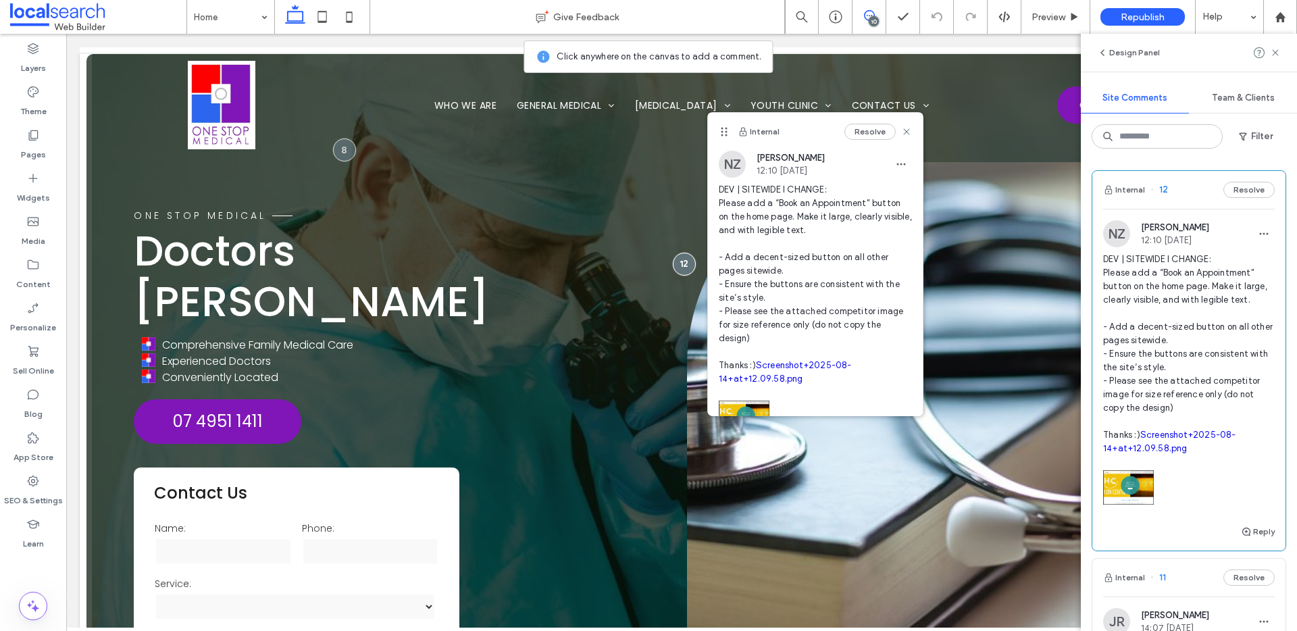
click at [786, 370] on span "DEV | SITEWIDE I CHANGE: Please add a “Book an Appointment” button on the home …" at bounding box center [815, 284] width 193 height 203
click at [787, 367] on link "Screenshot+2025-08-14+at+12.09.58.png" at bounding box center [785, 372] width 133 height 24
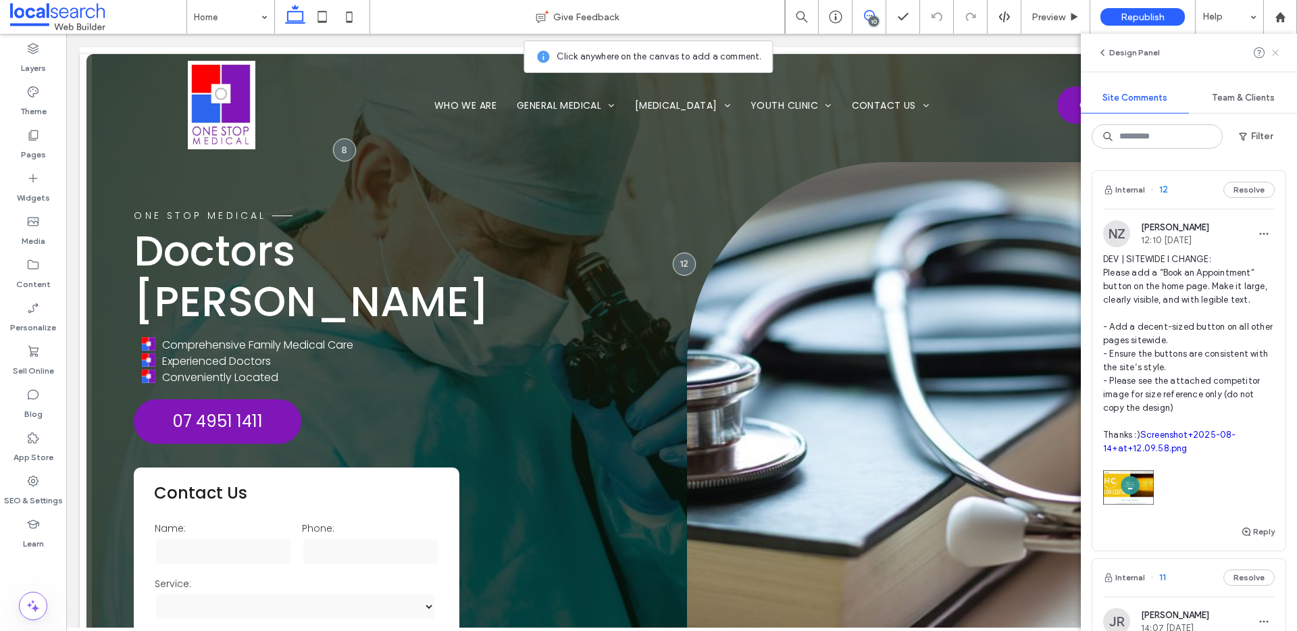
click at [1275, 53] on use at bounding box center [1275, 52] width 6 height 6
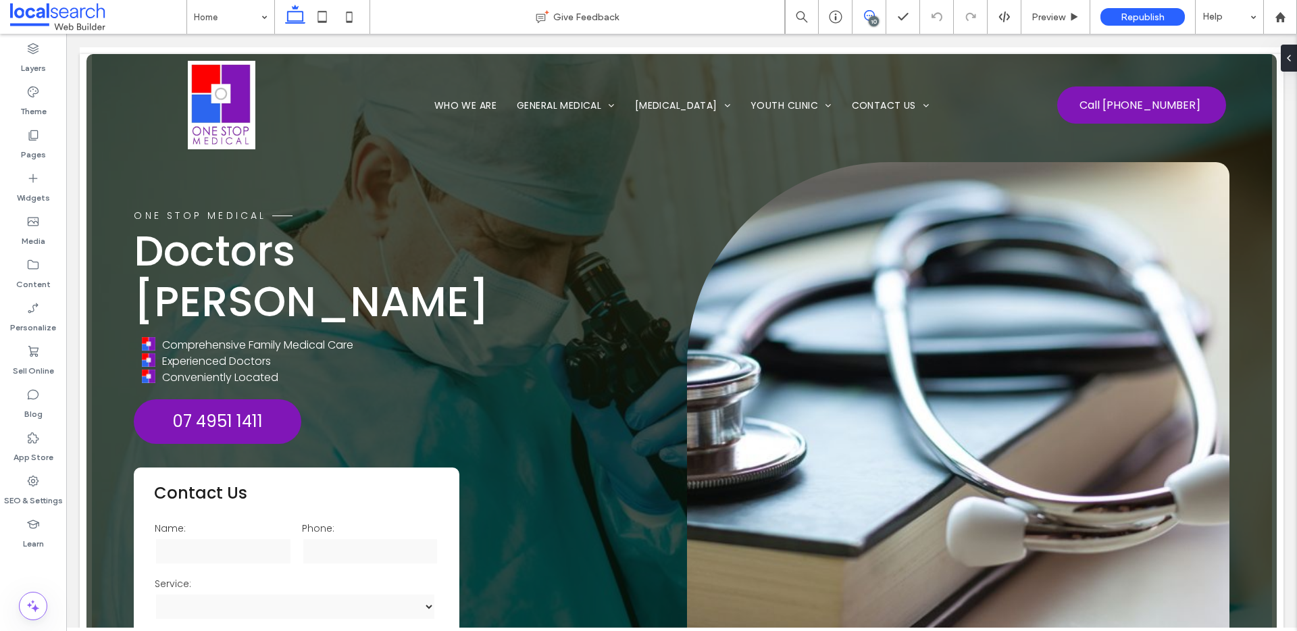
click at [880, 18] on span at bounding box center [868, 15] width 33 height 11
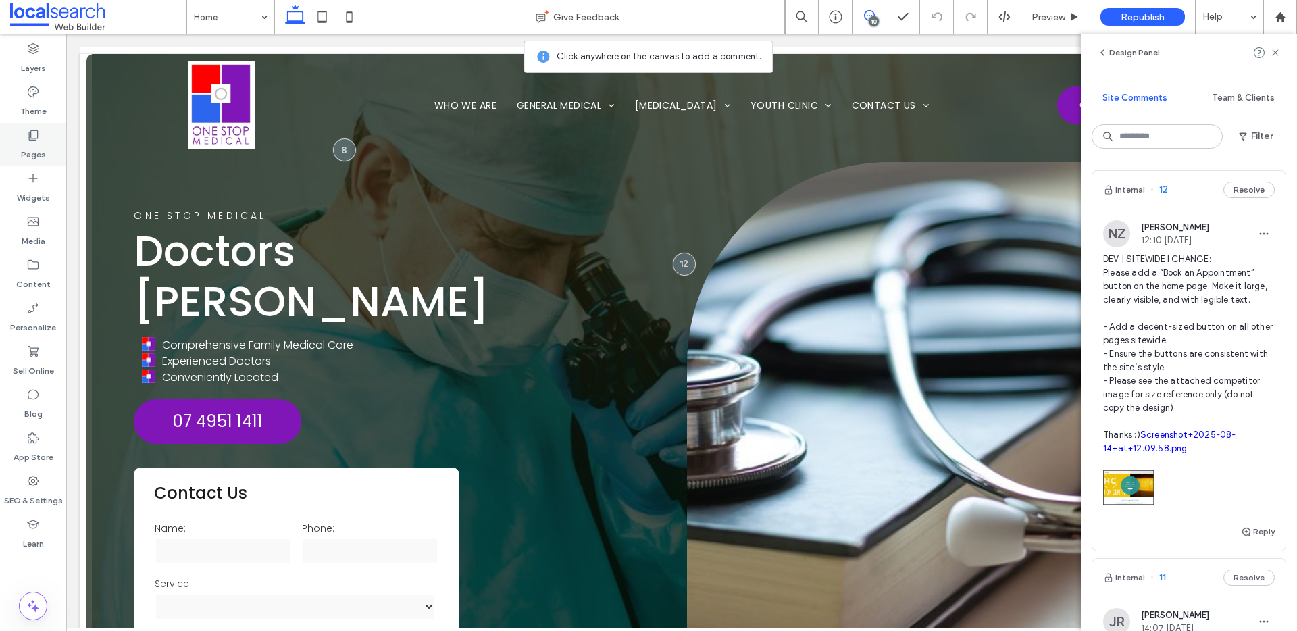
click at [36, 140] on icon at bounding box center [33, 135] width 14 height 14
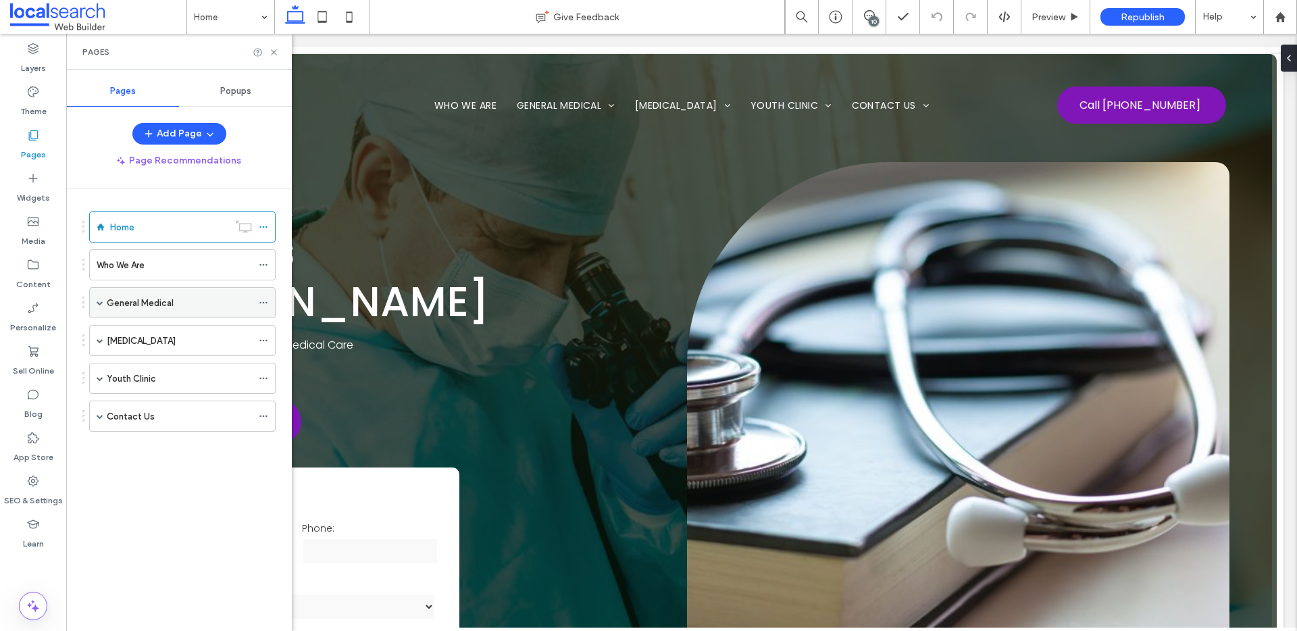
click at [102, 304] on span at bounding box center [100, 302] width 7 height 7
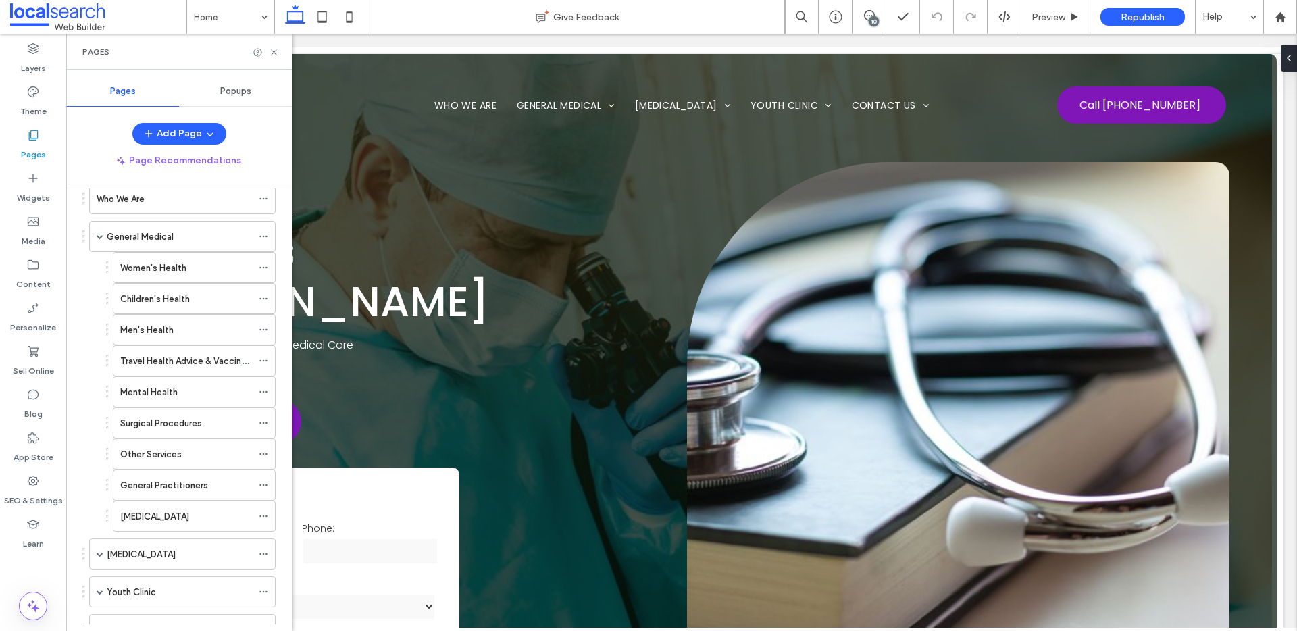
scroll to position [121, 0]
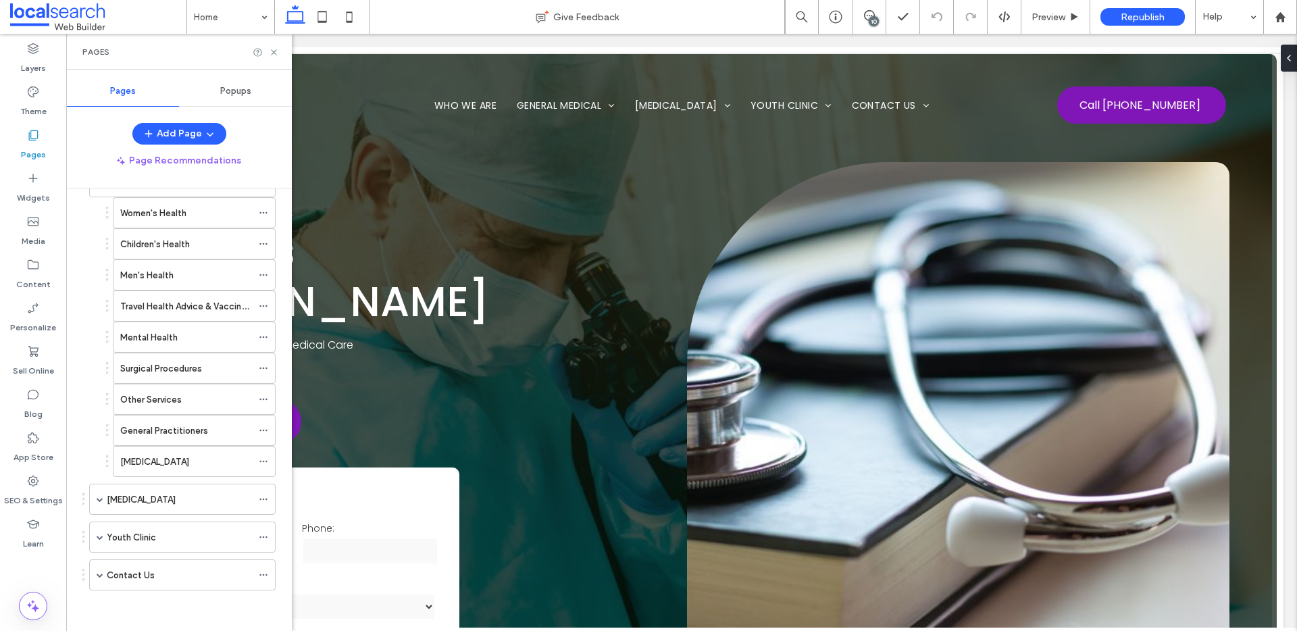
click at [107, 501] on label "Skin Cancer" at bounding box center [141, 500] width 69 height 24
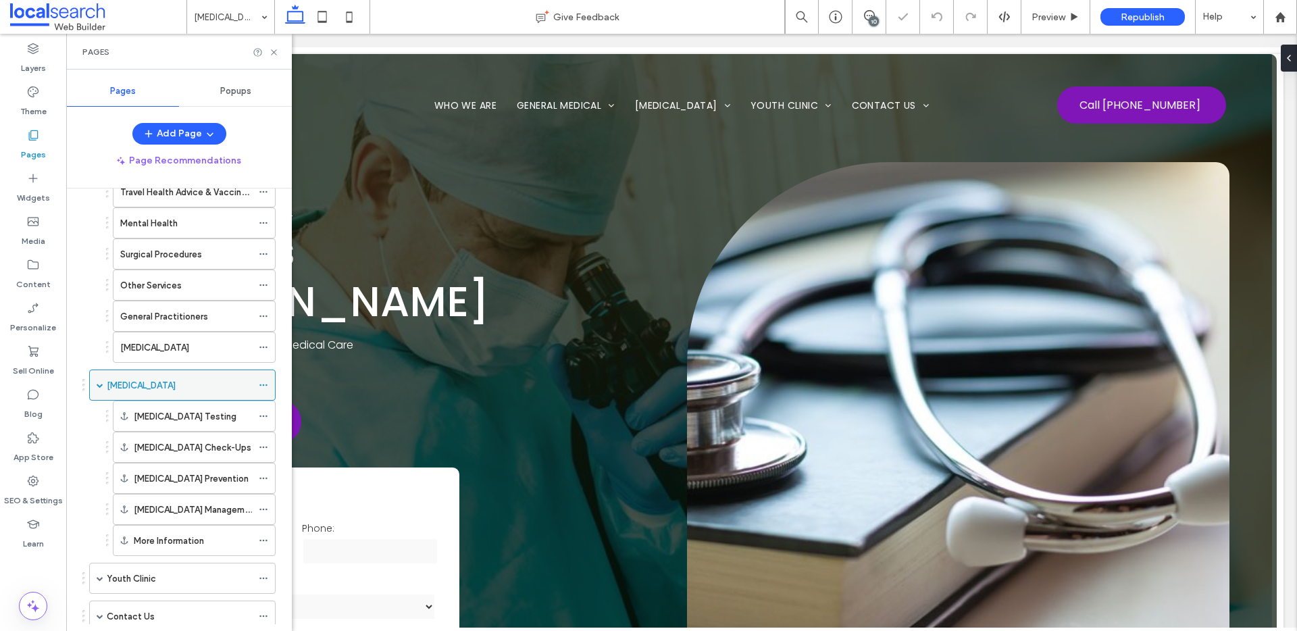
scroll to position [276, 0]
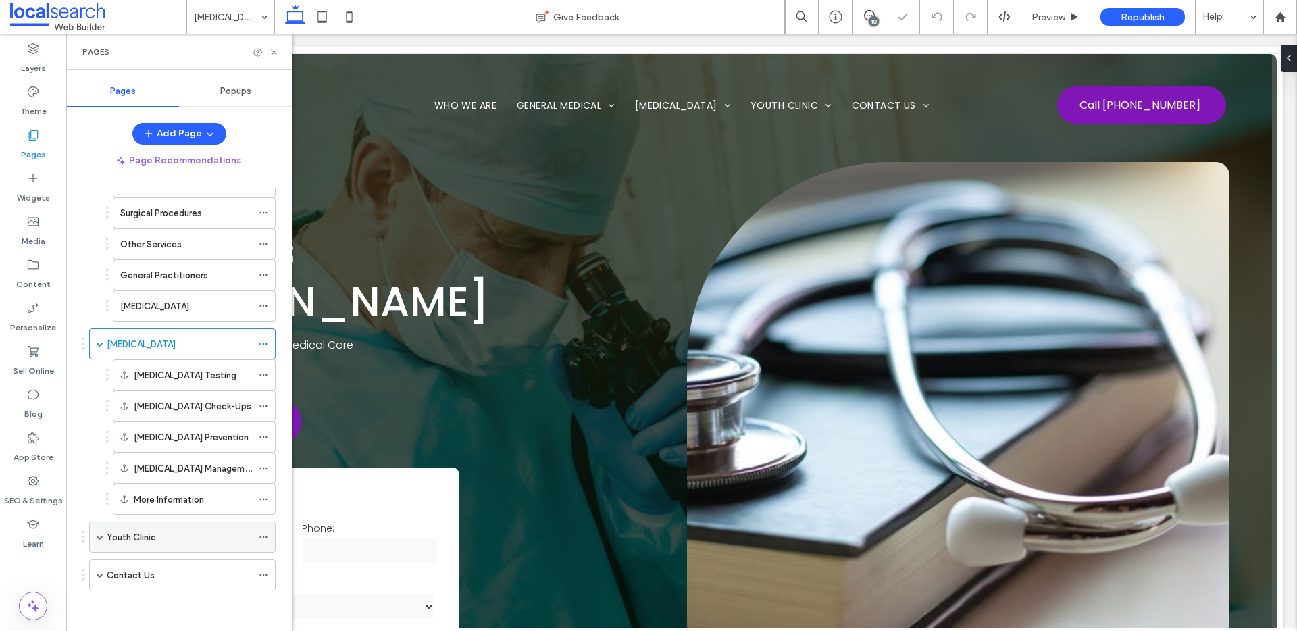
click at [105, 537] on div "Youth Clinic" at bounding box center [182, 536] width 186 height 31
click at [100, 539] on span at bounding box center [100, 537] width 7 height 7
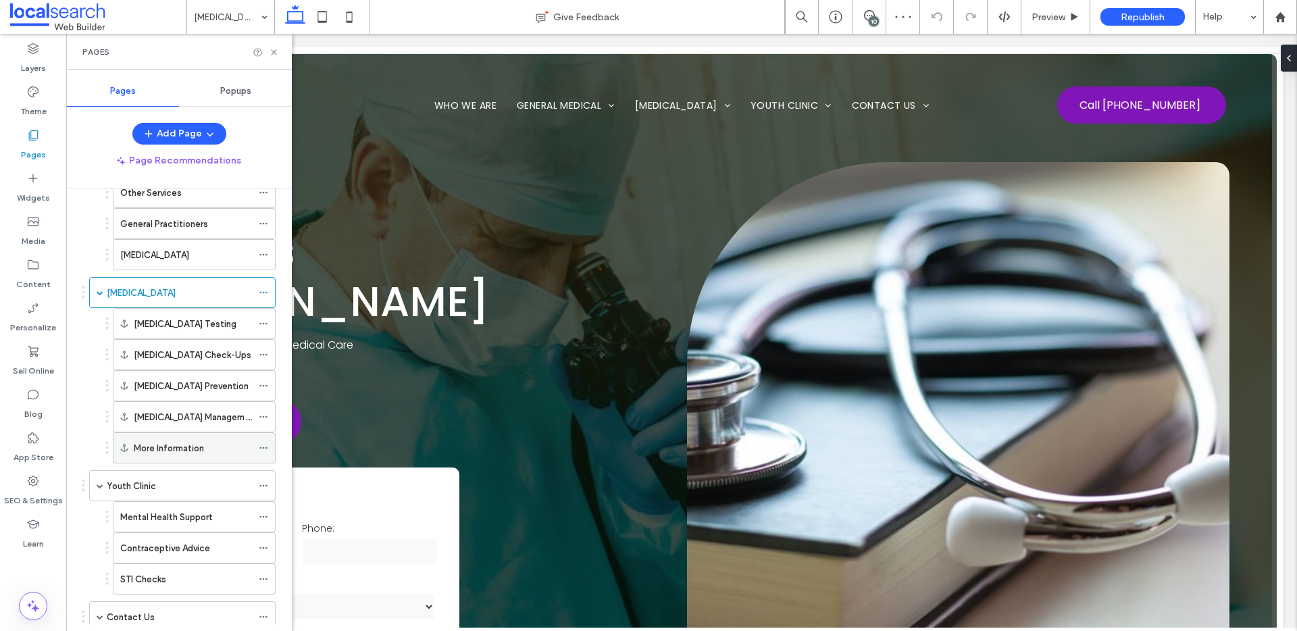
scroll to position [369, 0]
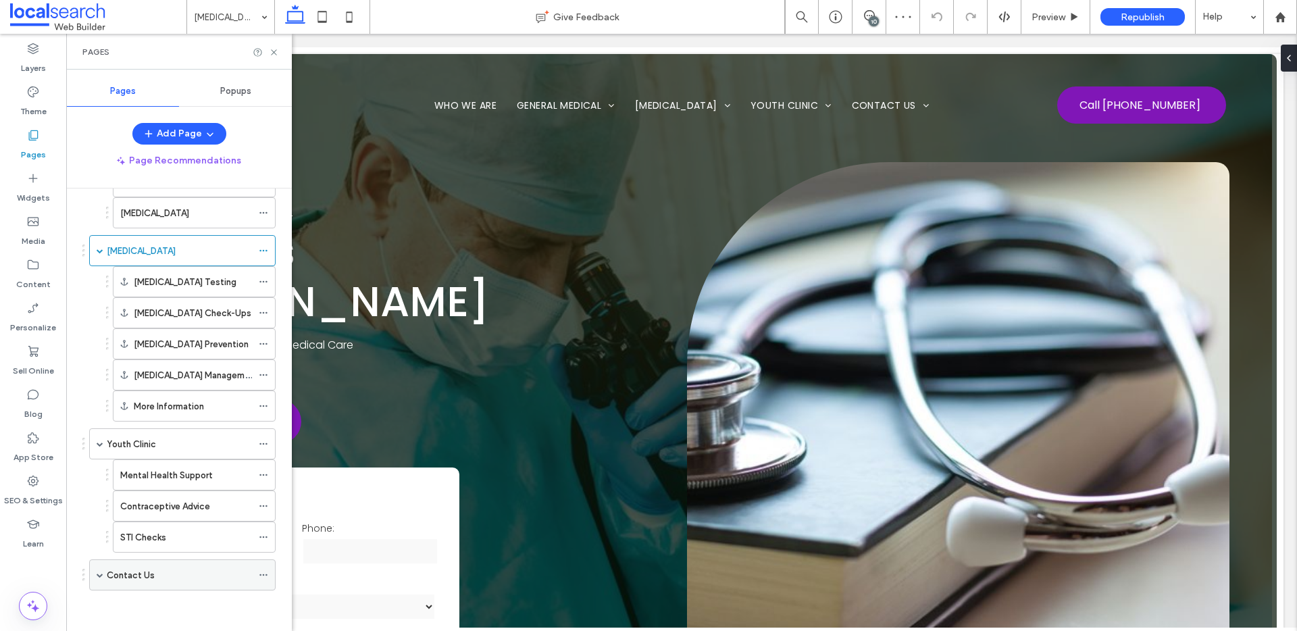
click at [97, 574] on span at bounding box center [100, 574] width 7 height 7
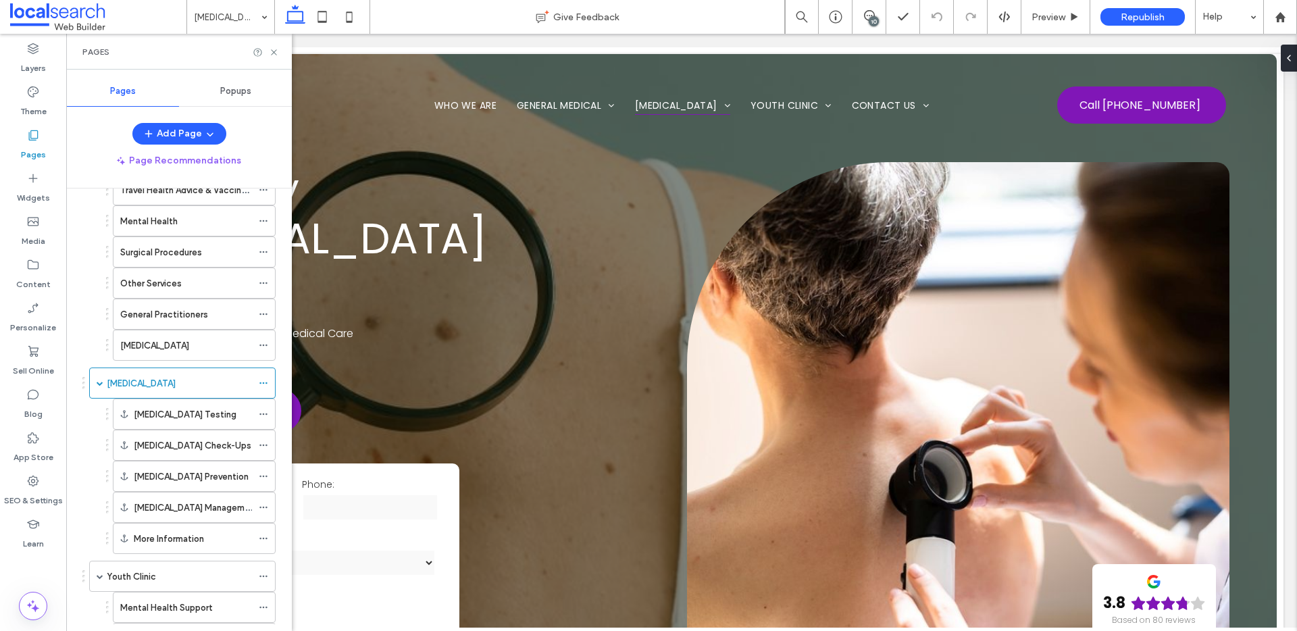
scroll to position [0, 0]
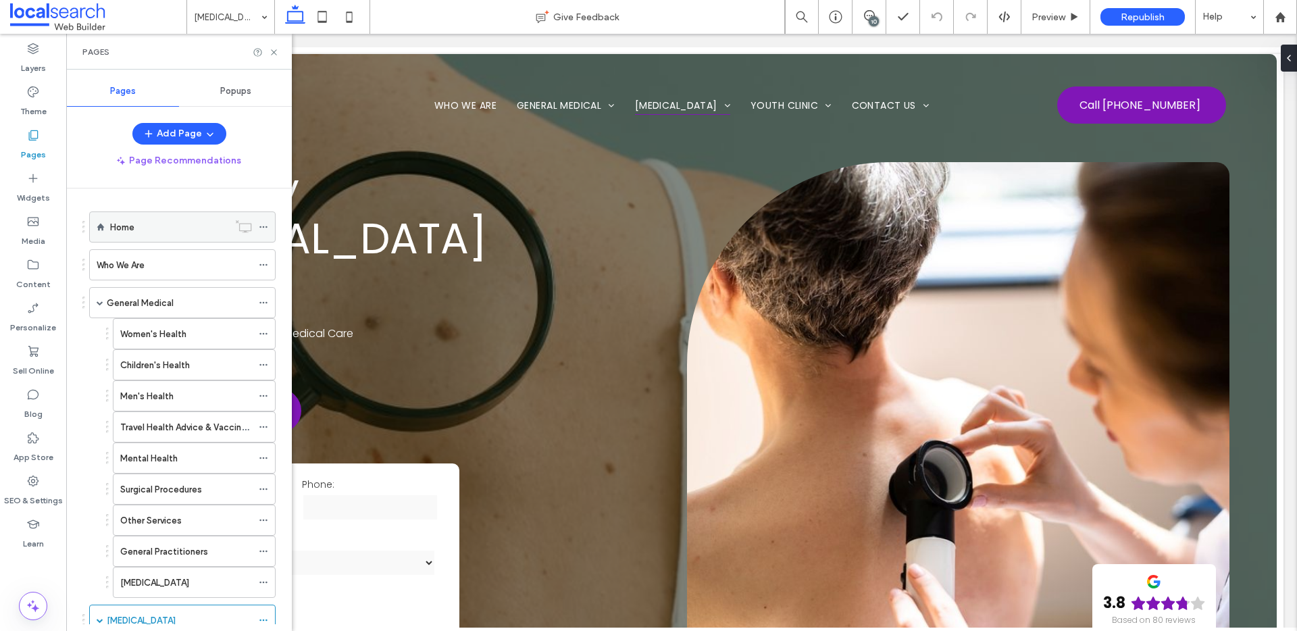
click at [128, 229] on label "Home" at bounding box center [122, 227] width 24 height 24
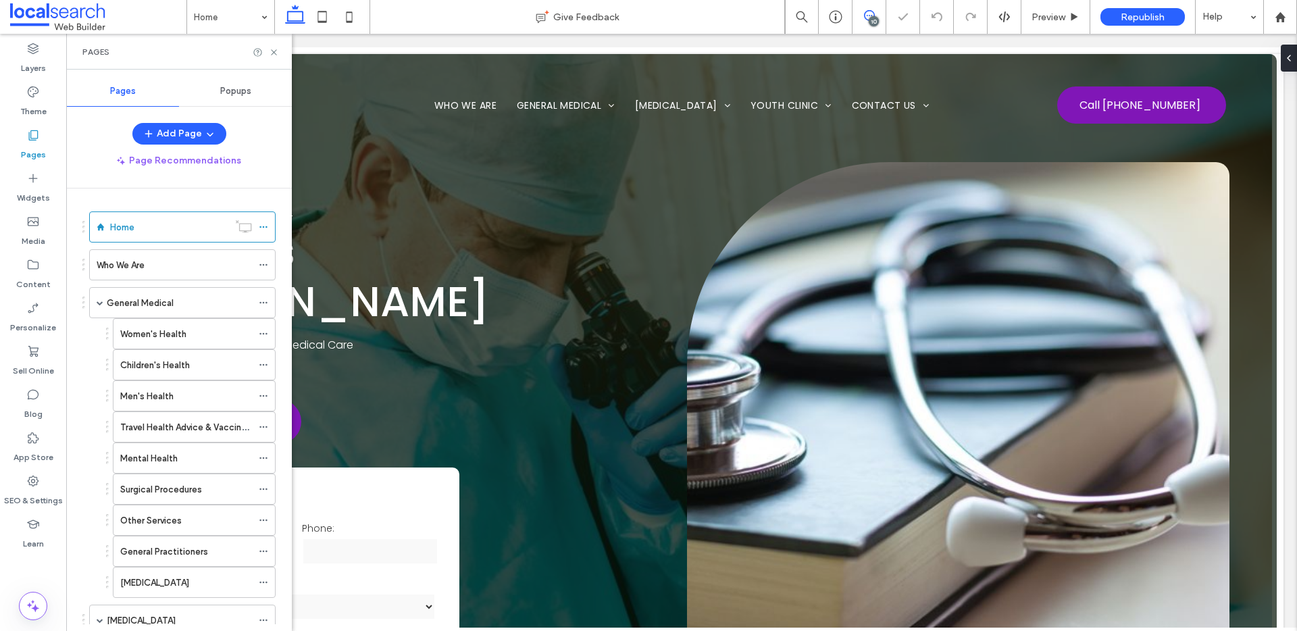
click at [869, 15] on use at bounding box center [869, 15] width 11 height 11
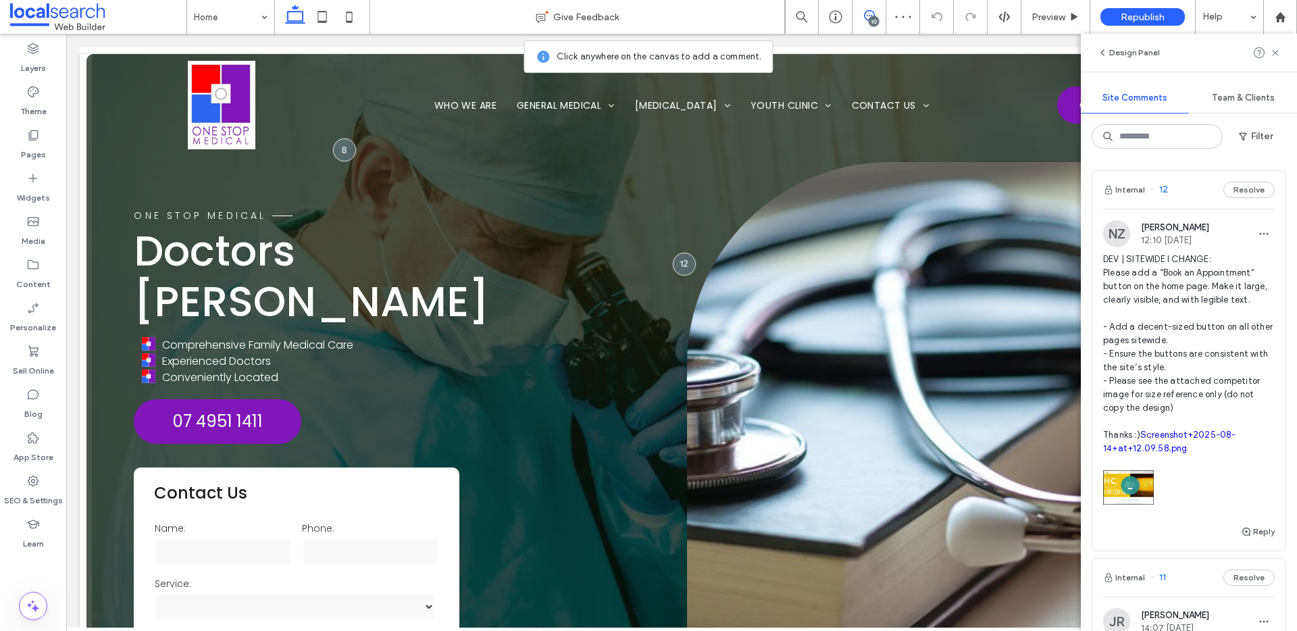
click at [1150, 286] on span "DEV | SITEWIDE I CHANGE: Please add a “Book an Appointment” button on the home …" at bounding box center [1189, 354] width 172 height 203
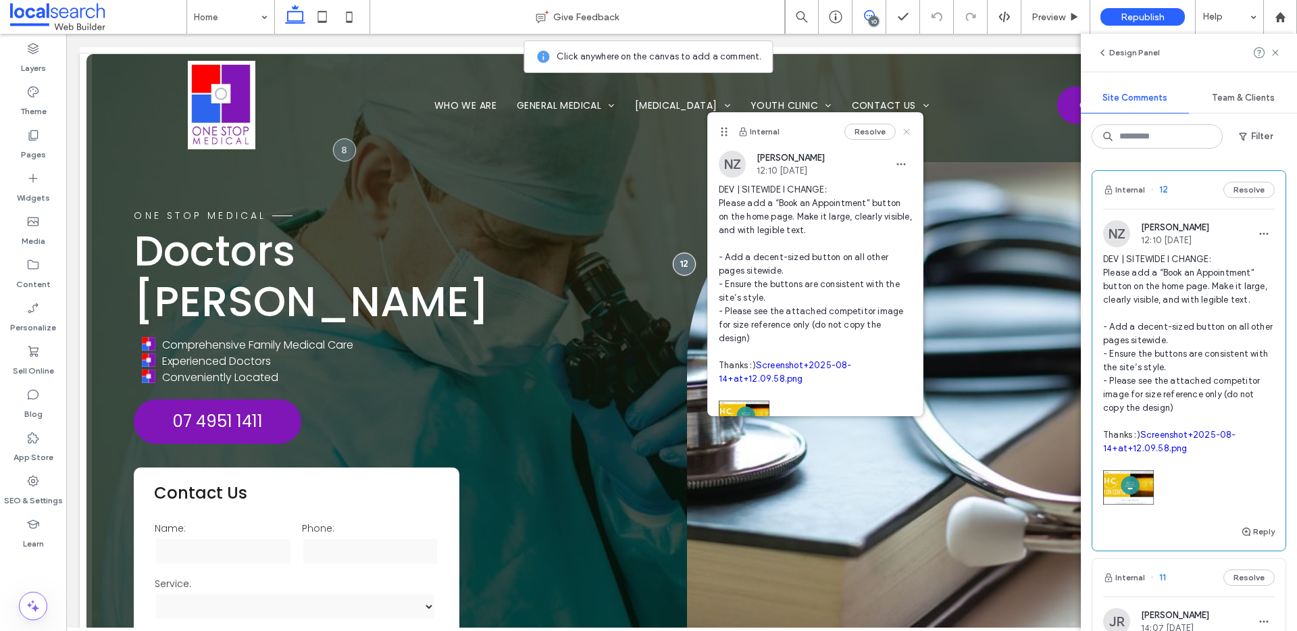
drag, startPoint x: 896, startPoint y: 130, endPoint x: 838, endPoint y: 99, distance: 66.2
click at [903, 130] on use at bounding box center [906, 131] width 6 height 6
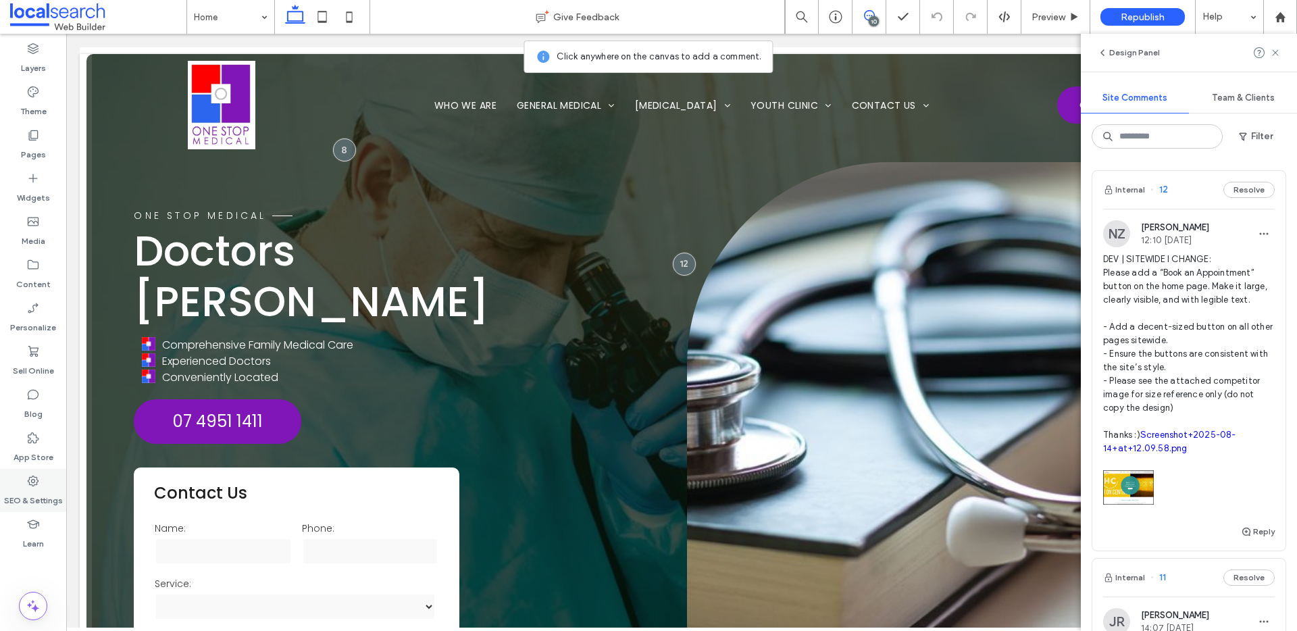
click at [31, 495] on label "SEO & Settings" at bounding box center [33, 497] width 59 height 19
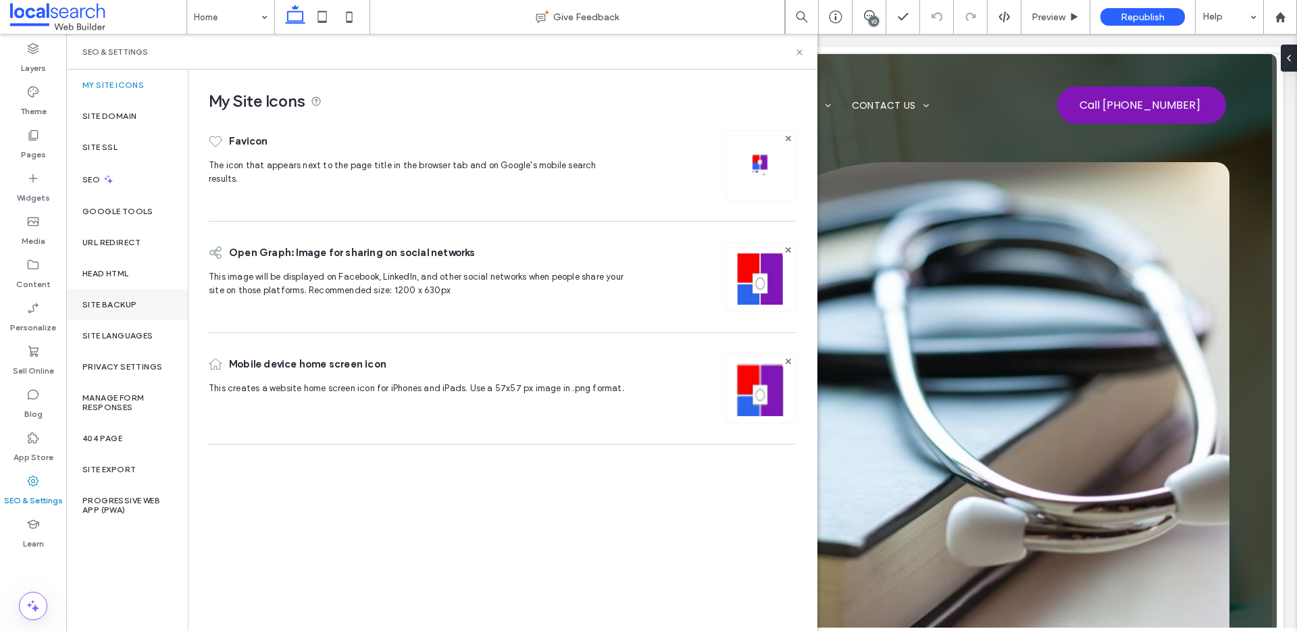
click at [131, 313] on div "Site Backup" at bounding box center [127, 304] width 122 height 31
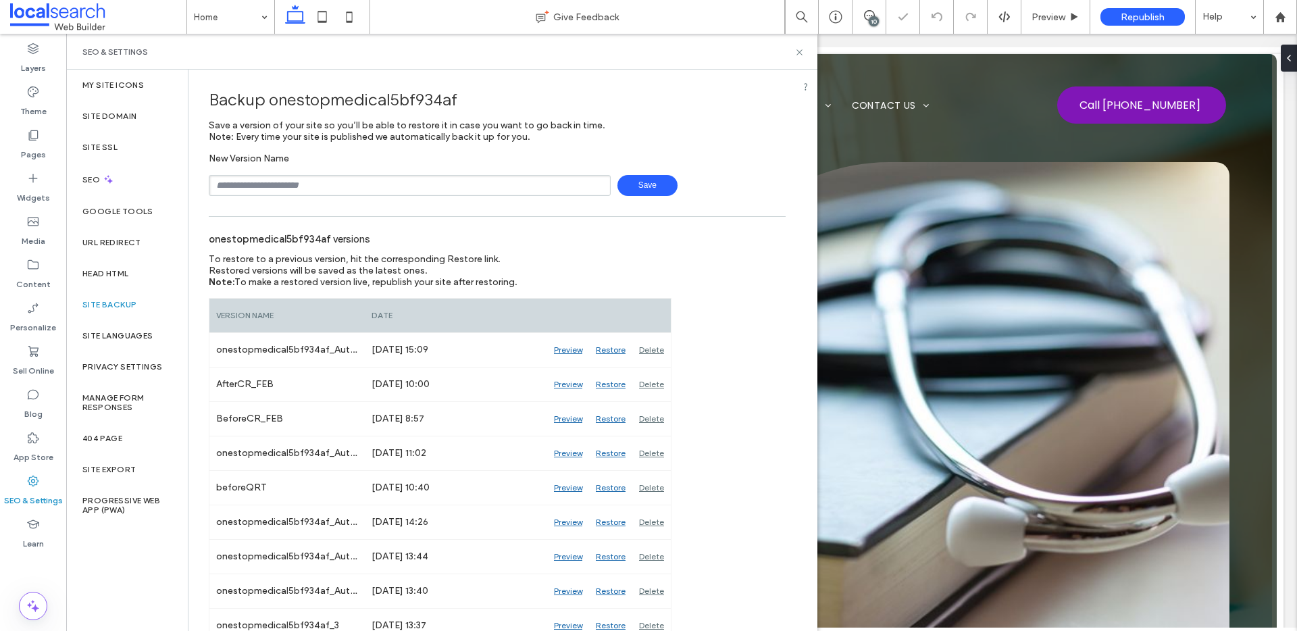
click at [317, 180] on input "text" at bounding box center [410, 185] width 402 height 21
click at [641, 190] on span "Save" at bounding box center [647, 185] width 60 height 21
click at [461, 188] on input "*********" at bounding box center [410, 185] width 402 height 21
type input "**********"
click at [650, 190] on span "Save" at bounding box center [647, 185] width 60 height 21
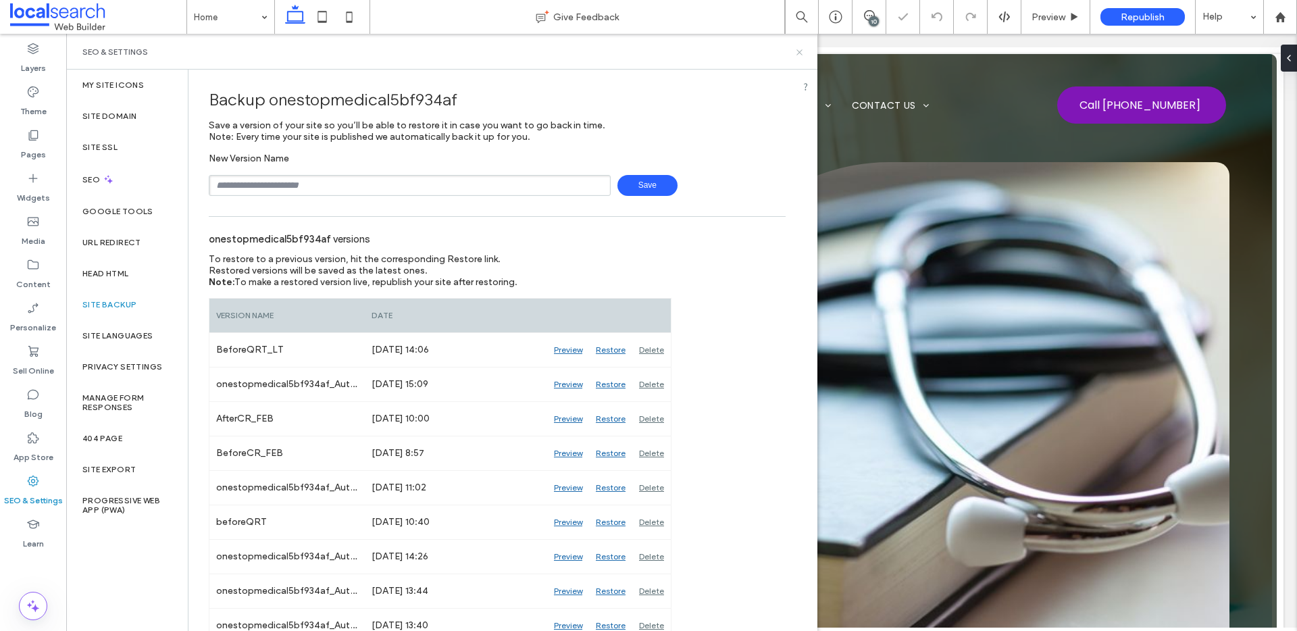
click at [800, 51] on use at bounding box center [798, 51] width 5 height 5
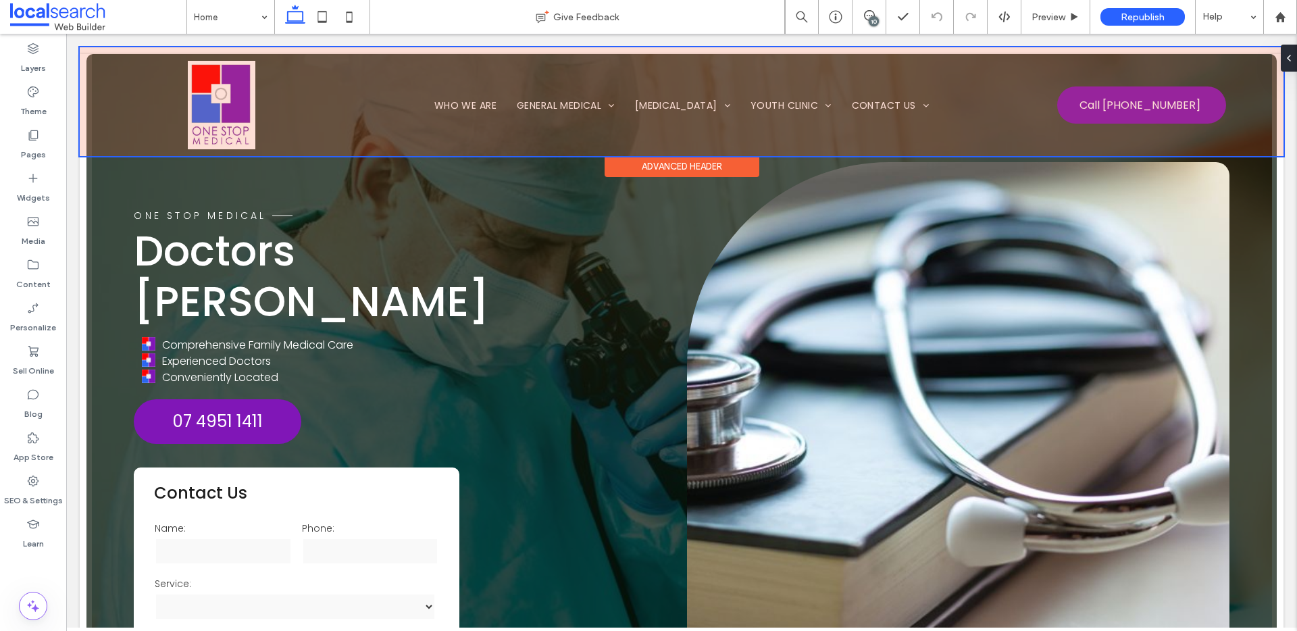
click at [969, 124] on div at bounding box center [682, 101] width 1204 height 109
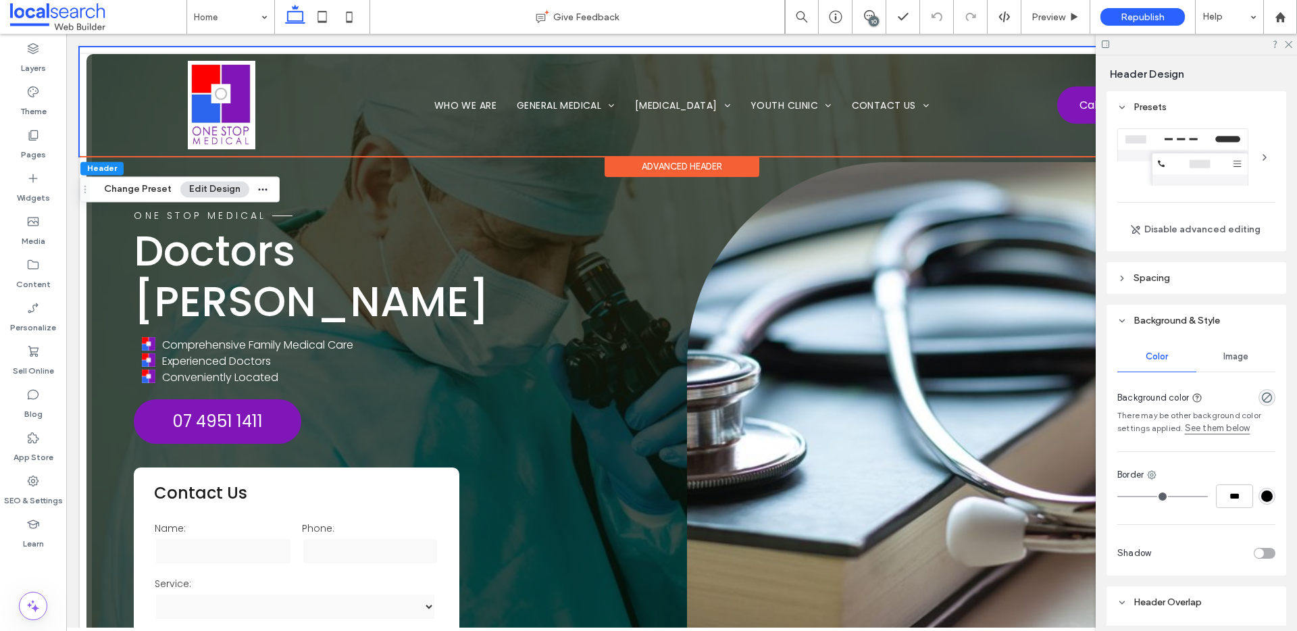
click at [1294, 43] on div at bounding box center [1196, 44] width 201 height 21
click at [1287, 43] on use at bounding box center [1288, 44] width 7 height 7
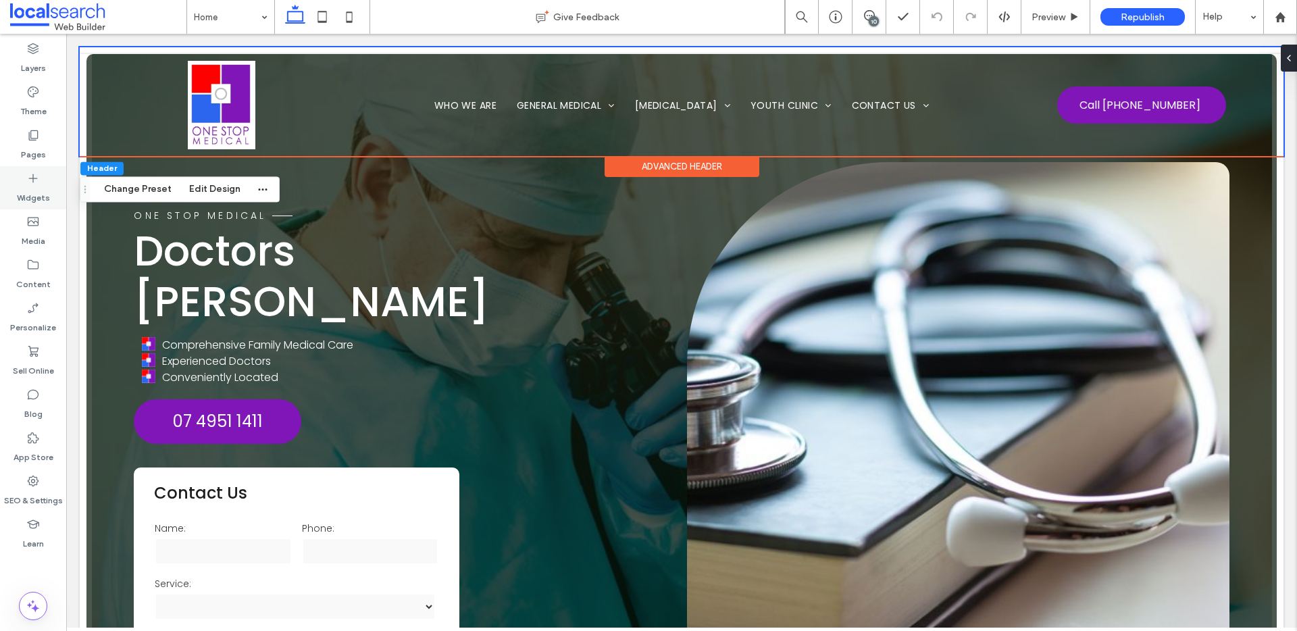
click at [34, 173] on icon at bounding box center [33, 179] width 14 height 14
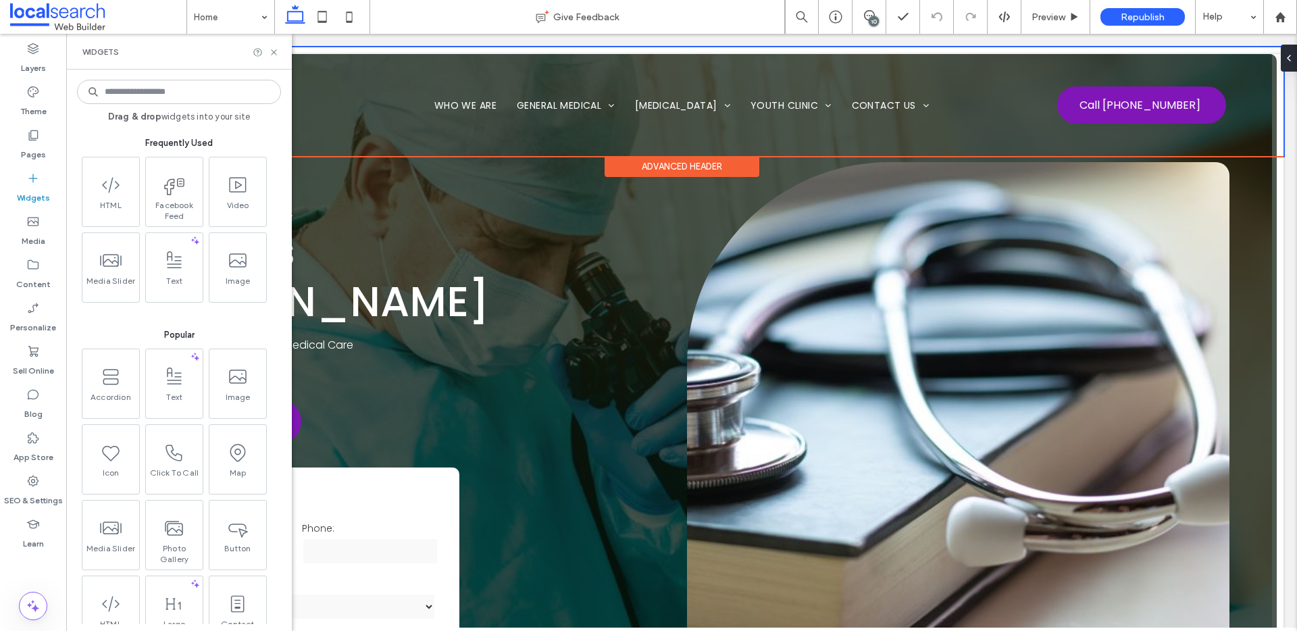
click at [138, 92] on input at bounding box center [179, 92] width 204 height 24
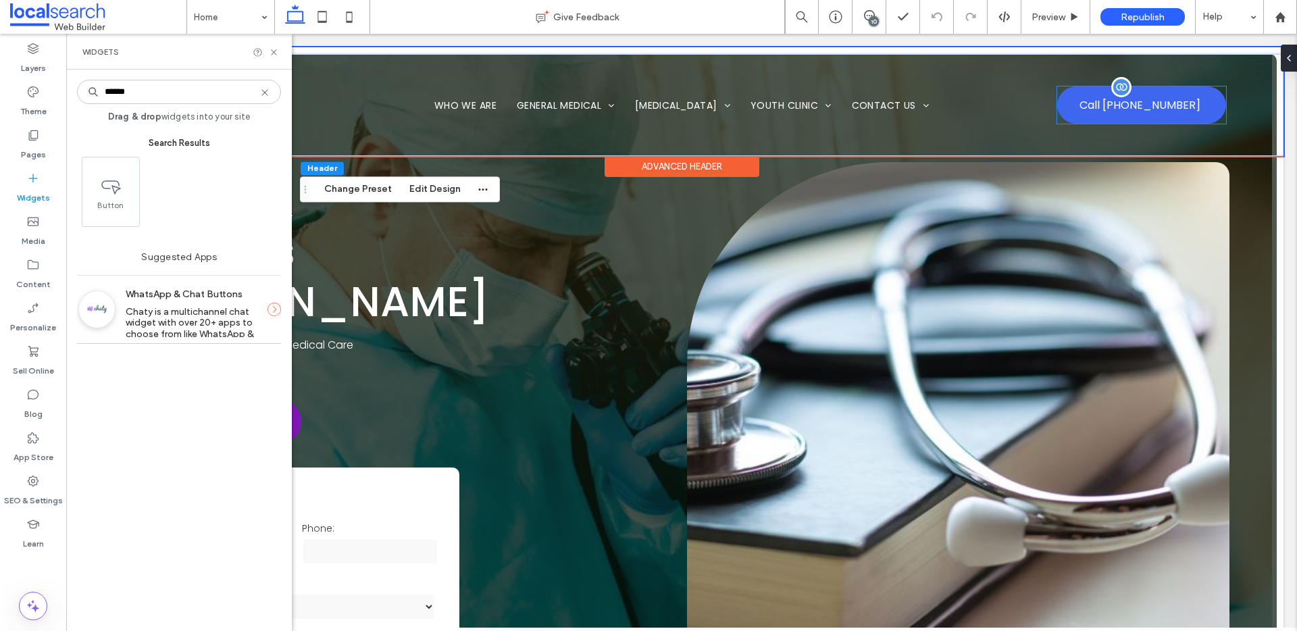
type input "******"
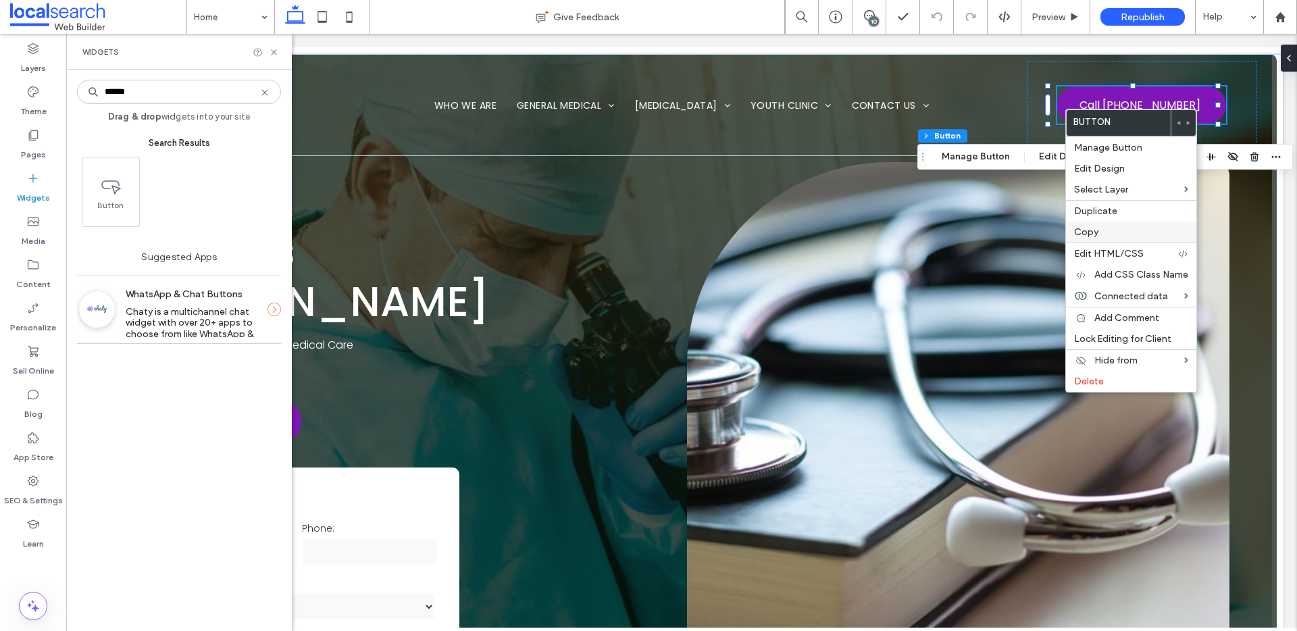
click at [1134, 229] on label "Copy" at bounding box center [1131, 231] width 114 height 11
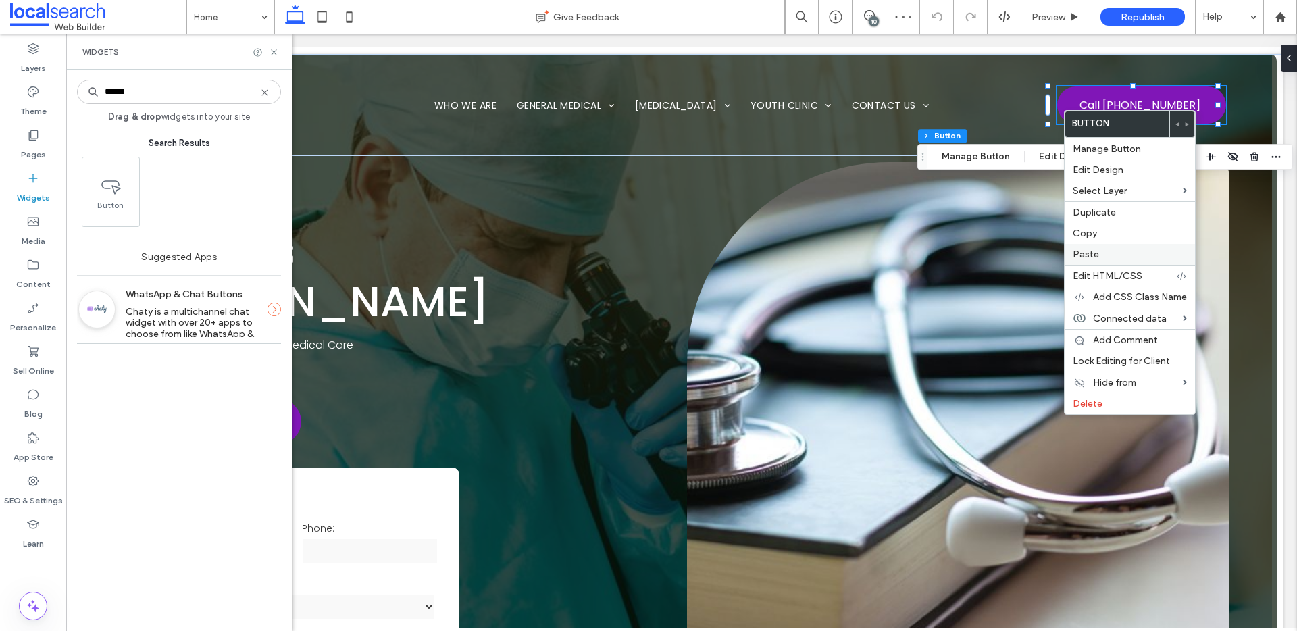
click at [1123, 250] on label "Paste" at bounding box center [1130, 254] width 114 height 11
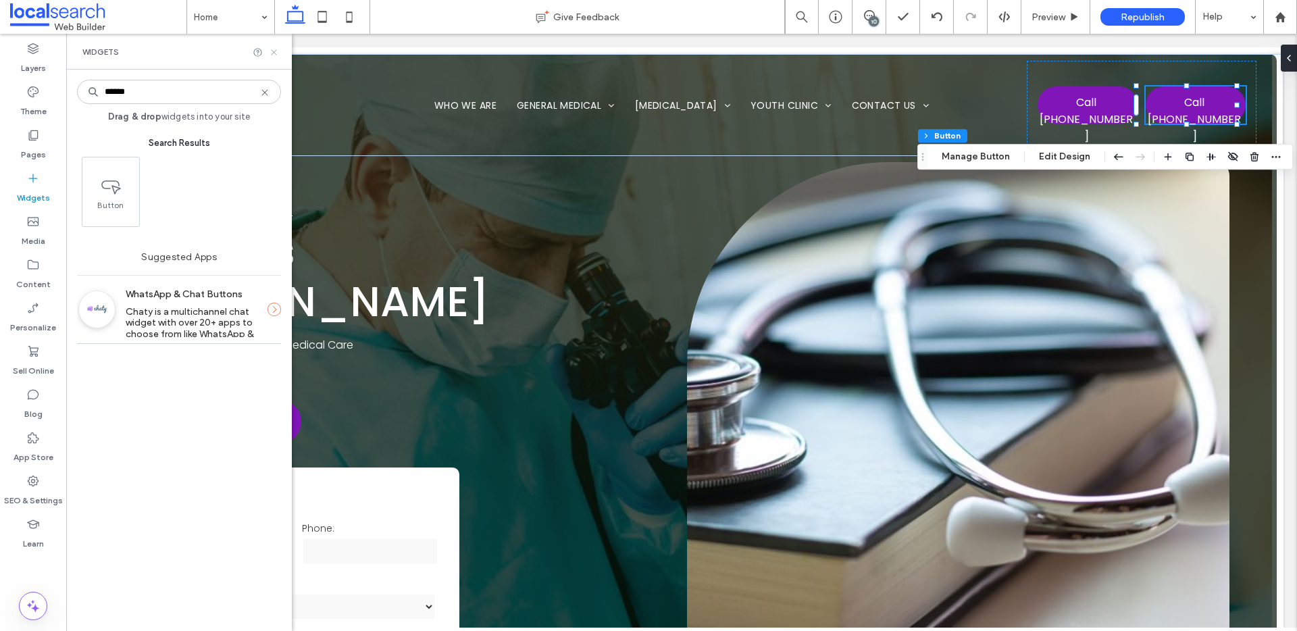
click at [273, 50] on icon at bounding box center [274, 52] width 10 height 10
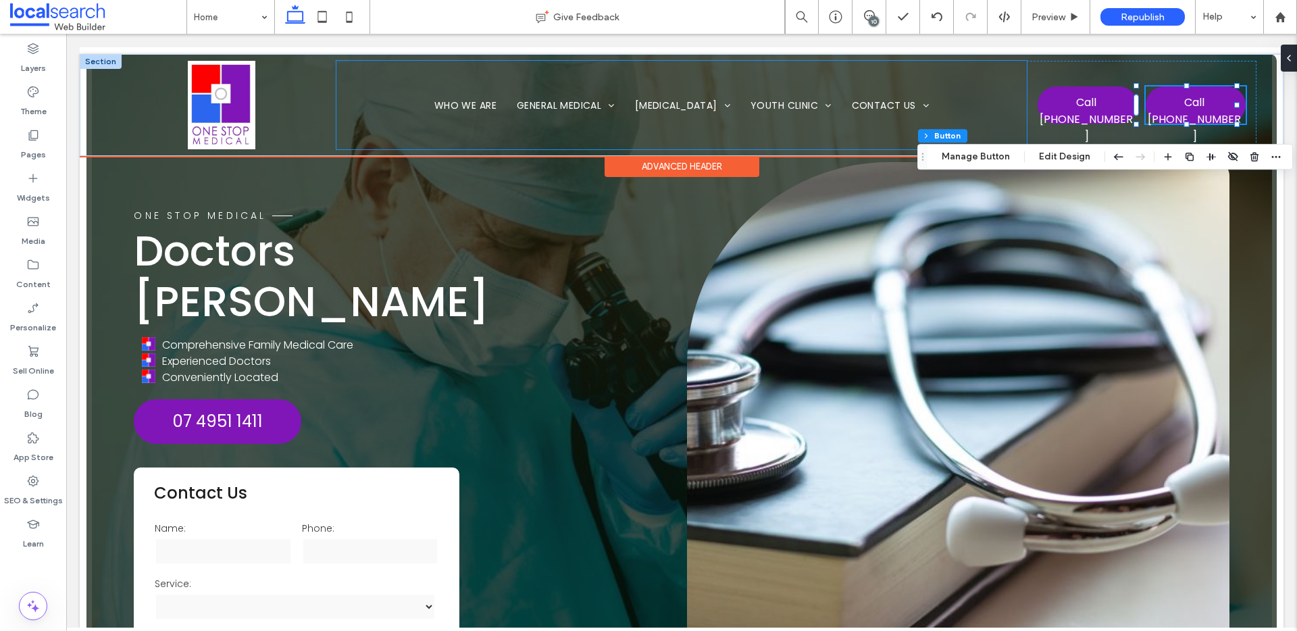
click at [1016, 108] on div "Home Who We Are General Medical Women's Health Children's Health Men's Health T…" at bounding box center [681, 105] width 690 height 88
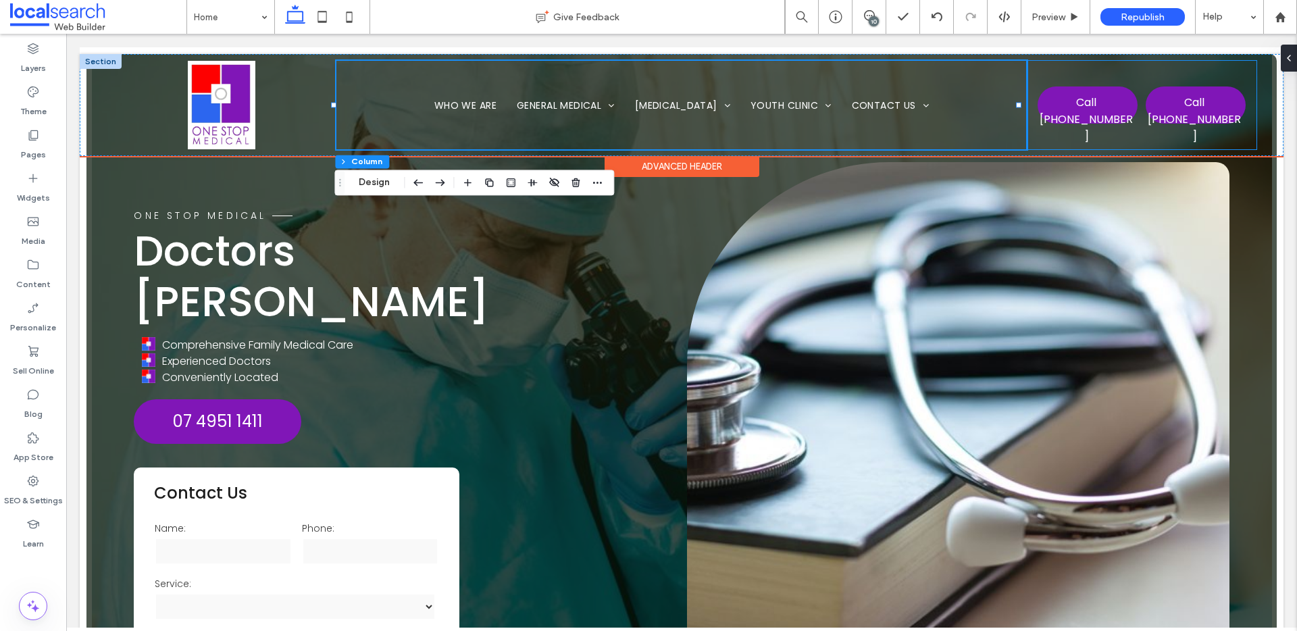
click at [1027, 116] on div "Phone Icon Call (07) 4951 1411 Call (07) 4951 1411" at bounding box center [1142, 105] width 230 height 88
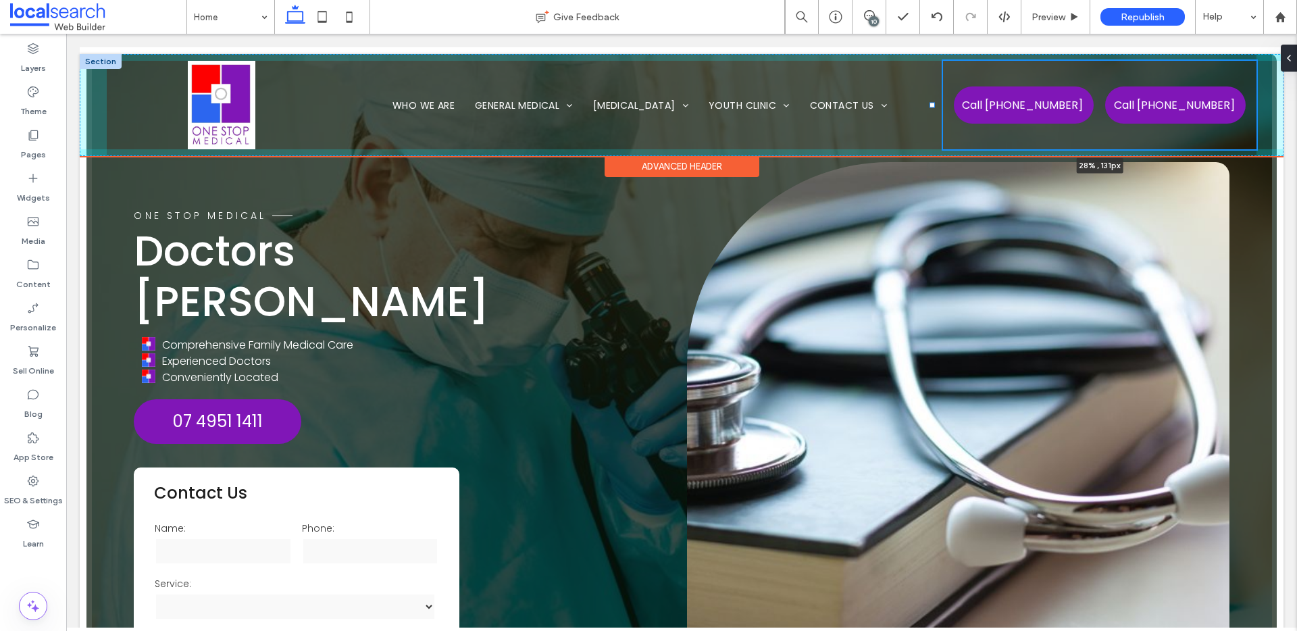
drag, startPoint x: 1018, startPoint y: 104, endPoint x: 932, endPoint y: 102, distance: 85.8
click at [932, 103] on div at bounding box center [931, 105] width 5 height 5
type input "**"
click at [931, 103] on div at bounding box center [930, 105] width 5 height 5
type input "*****"
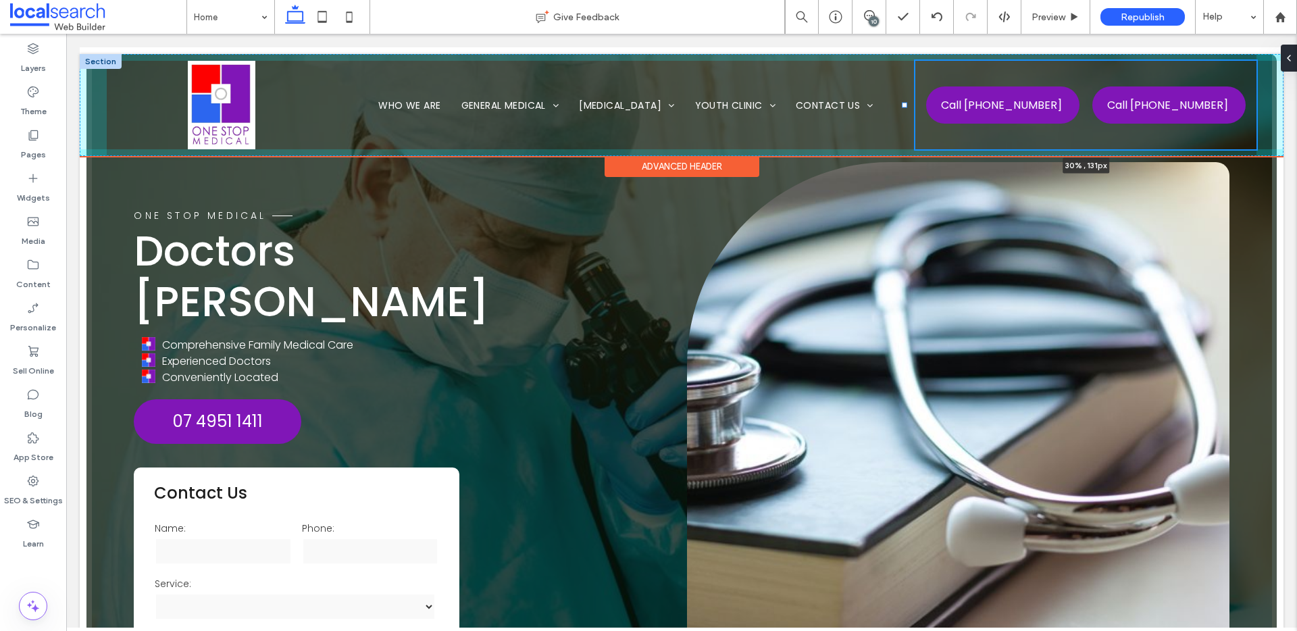
drag, startPoint x: 931, startPoint y: 105, endPoint x: 904, endPoint y: 105, distance: 26.4
click at [904, 105] on div at bounding box center [904, 105] width 5 height 5
type input "**"
type input "***"
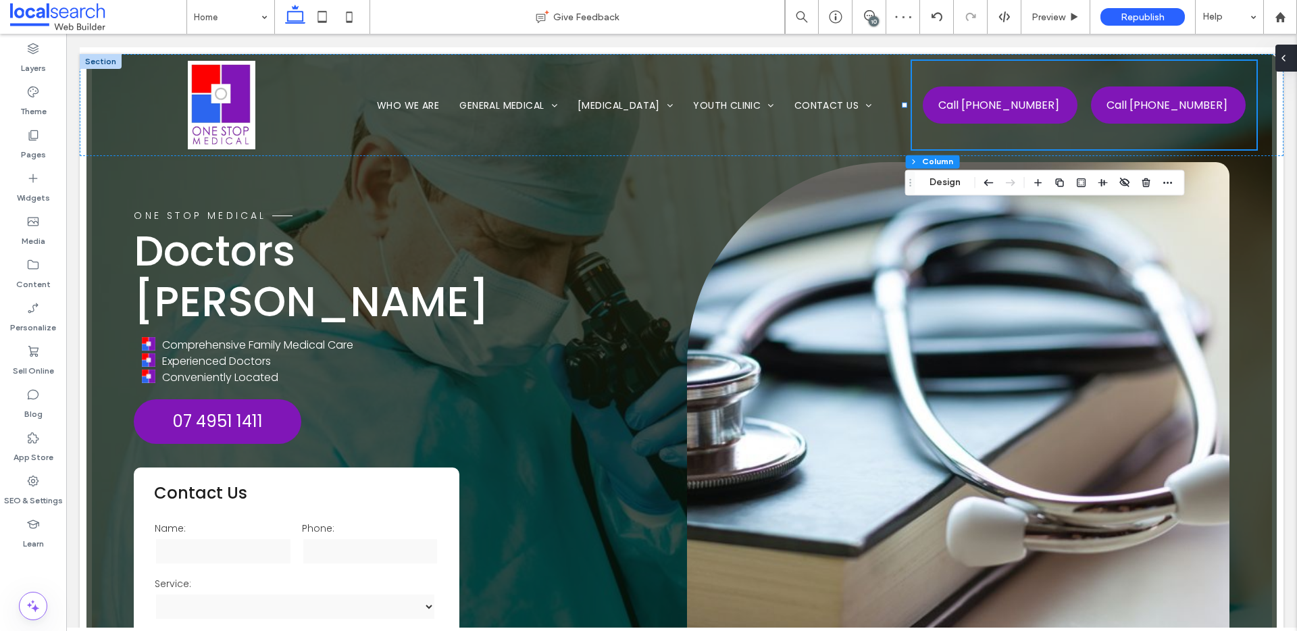
click at [1287, 59] on icon at bounding box center [1283, 58] width 11 height 11
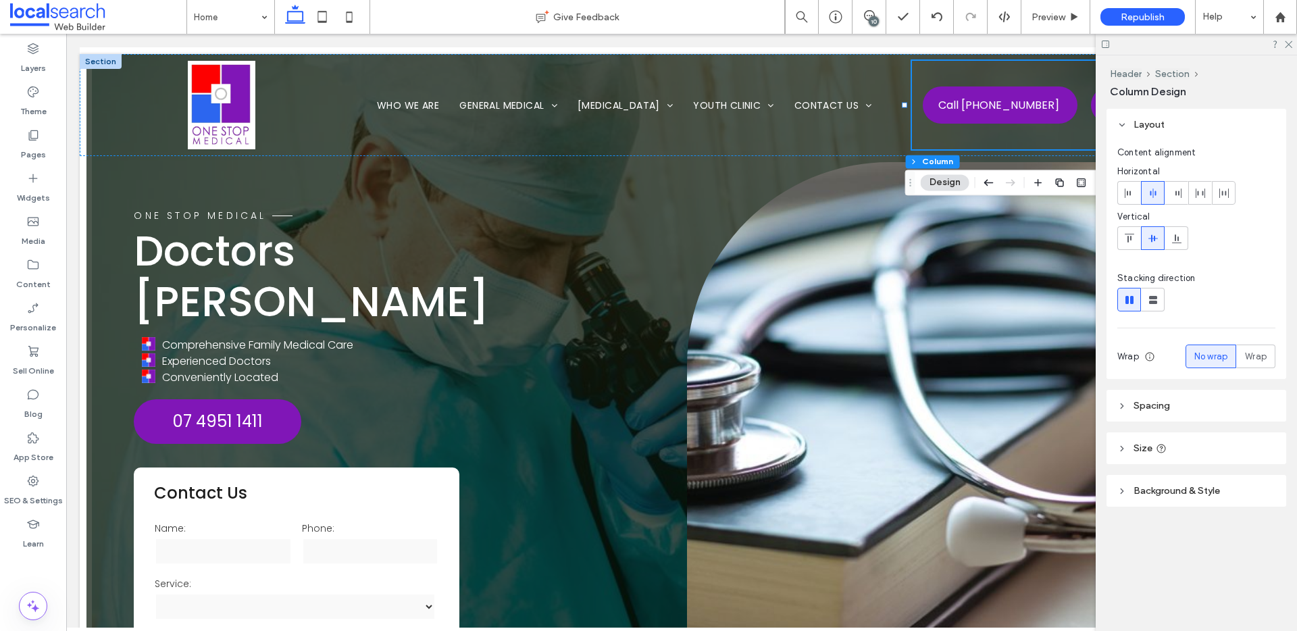
click at [863, 22] on div "10" at bounding box center [868, 17] width 33 height 14
click at [869, 20] on div "10" at bounding box center [874, 21] width 10 height 10
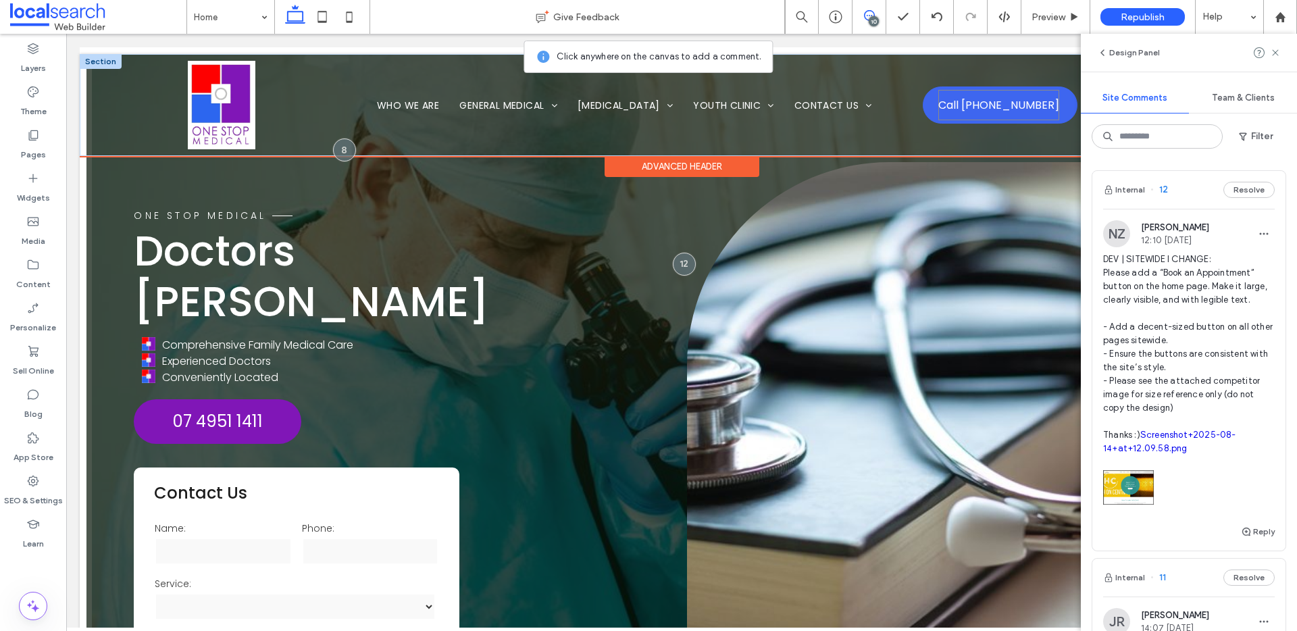
click at [1023, 114] on span "Call [PHONE_NUMBER]" at bounding box center [998, 105] width 121 height 30
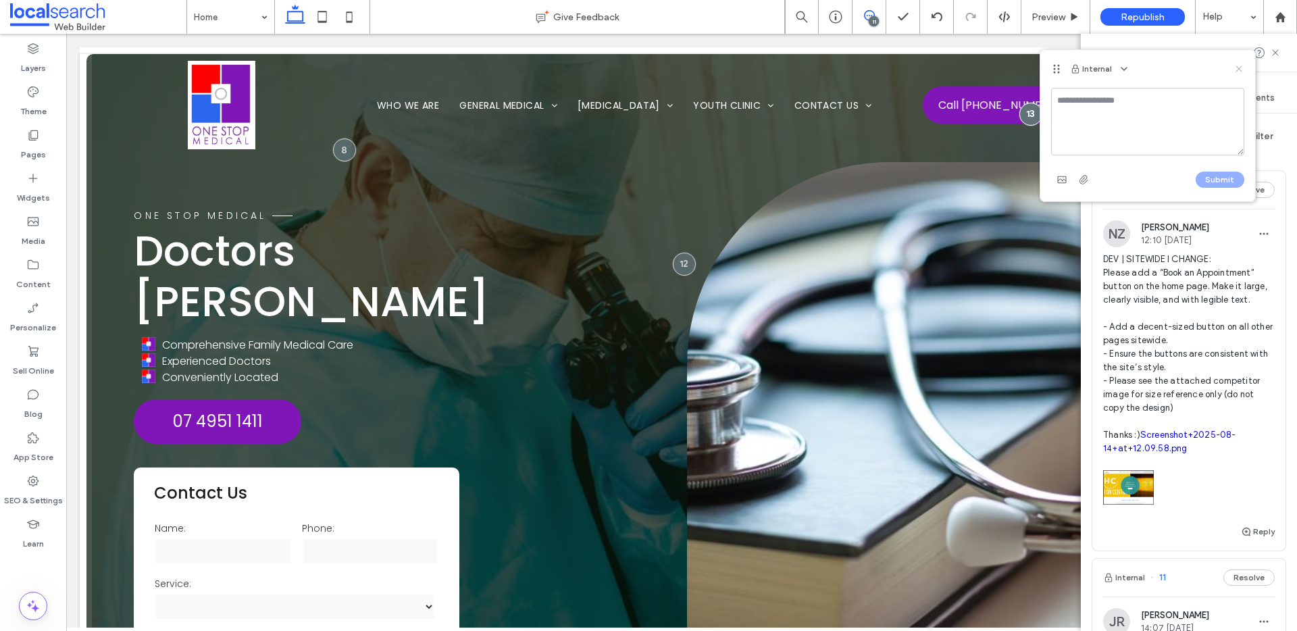
click at [1239, 68] on use at bounding box center [1238, 69] width 6 height 6
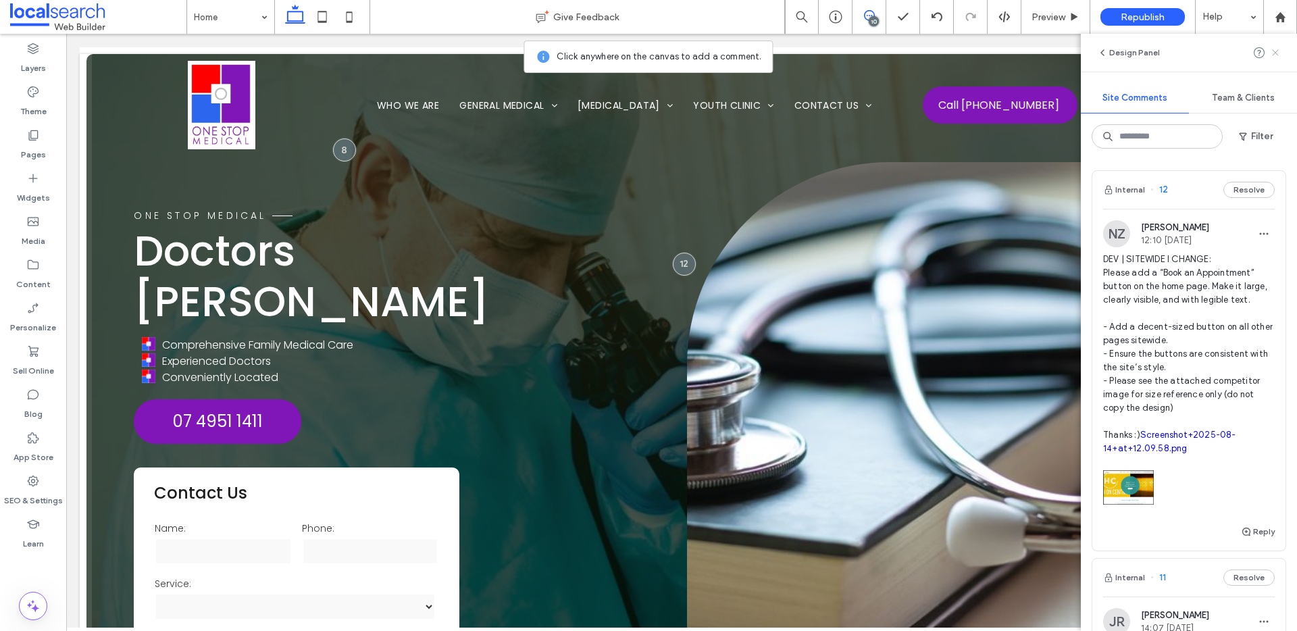
click at [1278, 53] on icon at bounding box center [1275, 52] width 11 height 11
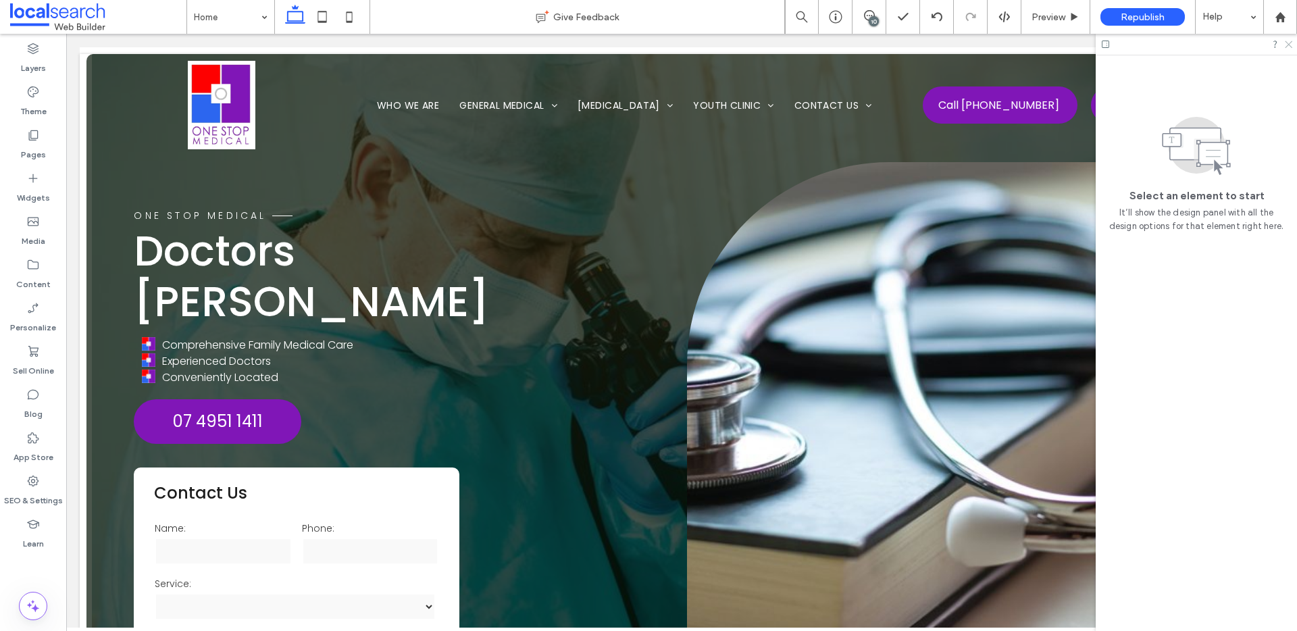
click at [1288, 45] on use at bounding box center [1288, 44] width 7 height 7
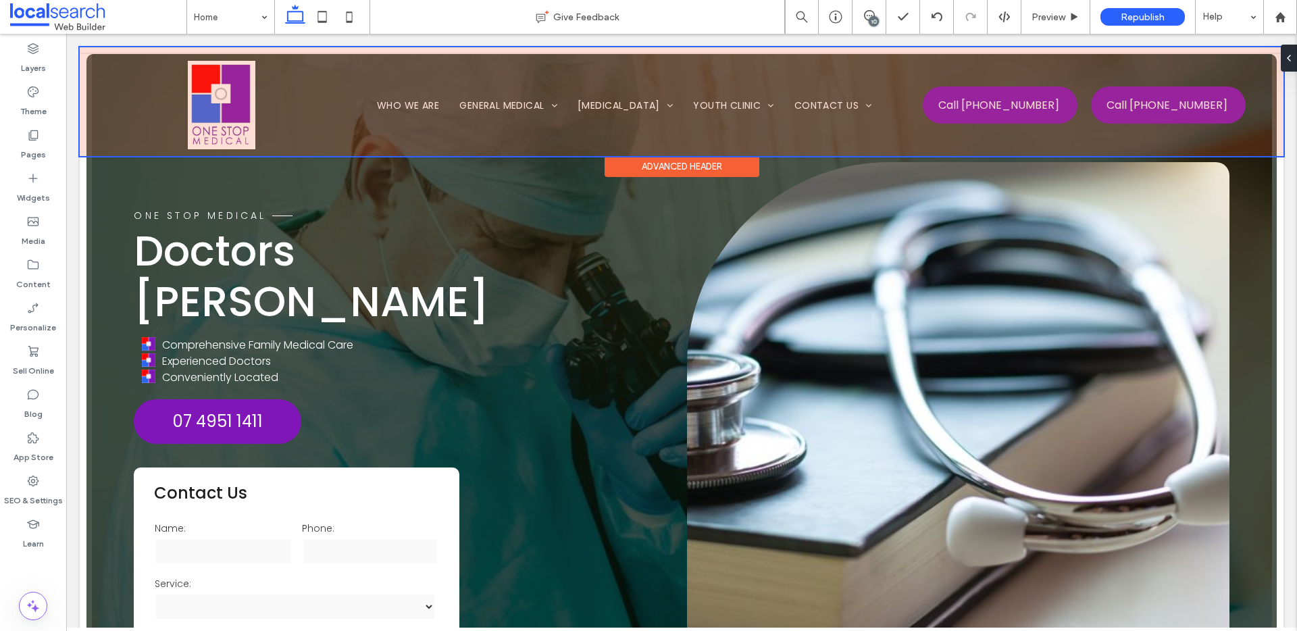
click at [1033, 98] on div at bounding box center [682, 101] width 1204 height 109
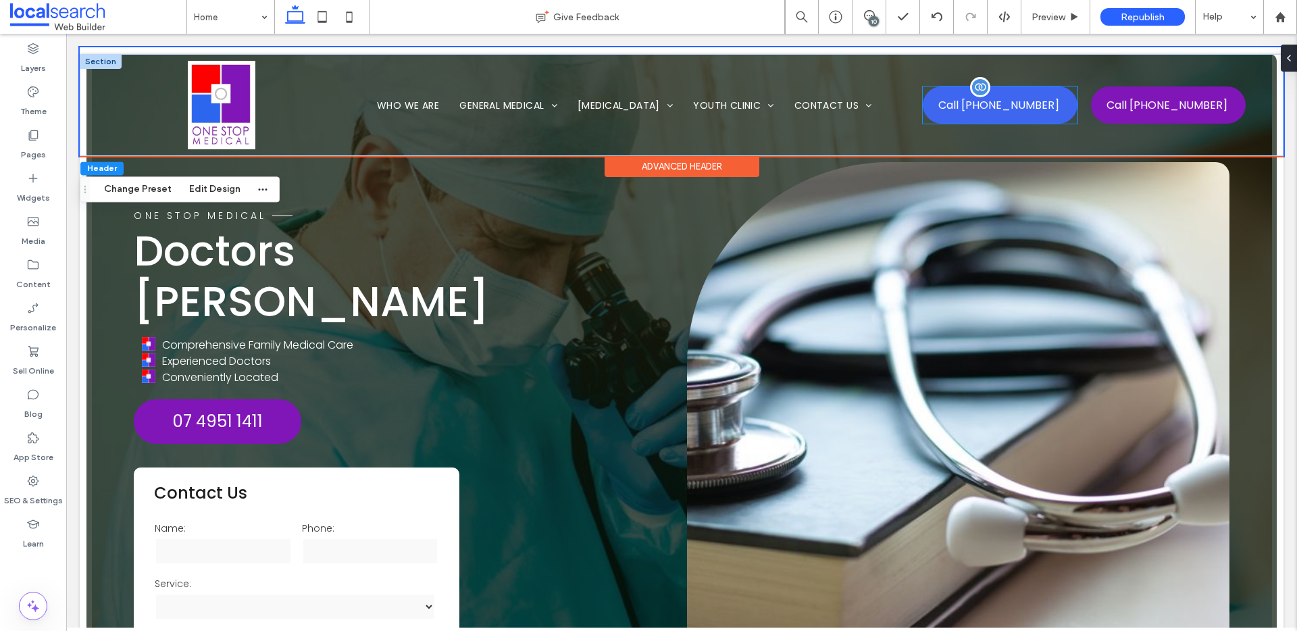
click at [1038, 100] on link "Call [PHONE_NUMBER]" at bounding box center [1000, 104] width 155 height 37
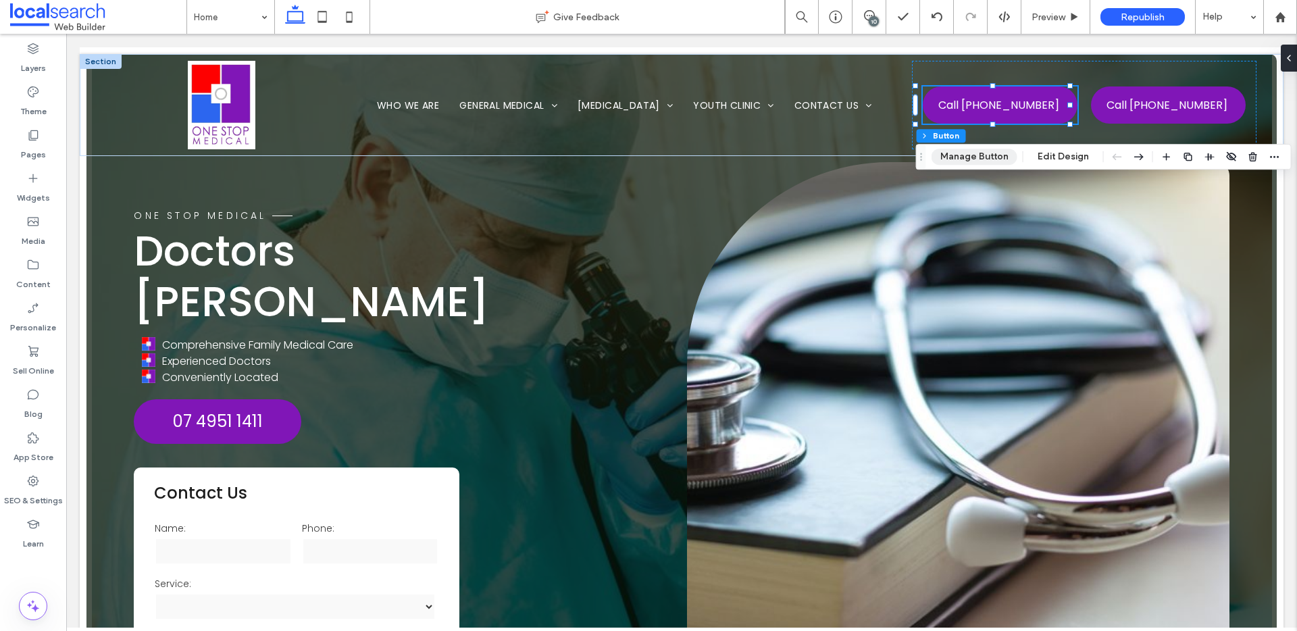
click at [965, 161] on button "Manage Button" at bounding box center [974, 157] width 86 height 16
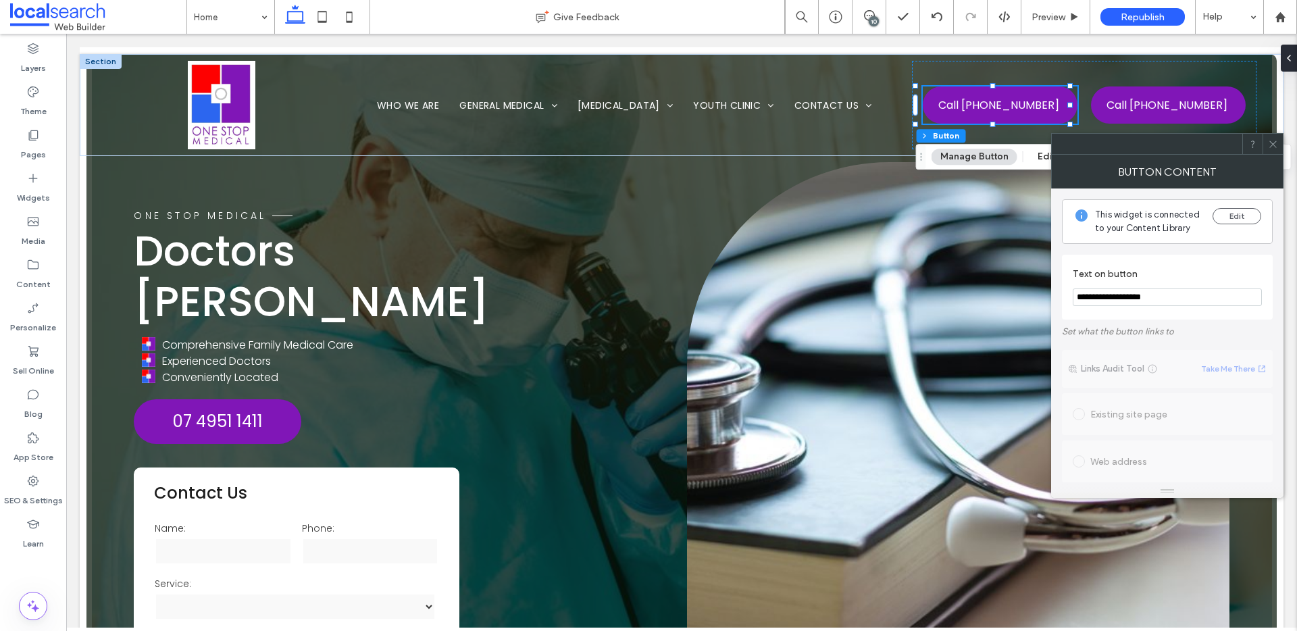
drag, startPoint x: 1167, startPoint y: 304, endPoint x: 1052, endPoint y: 300, distance: 115.6
click at [1052, 300] on div "**********" at bounding box center [1167, 336] width 232 height 296
type input "**********"
click at [1273, 142] on icon at bounding box center [1273, 144] width 10 height 10
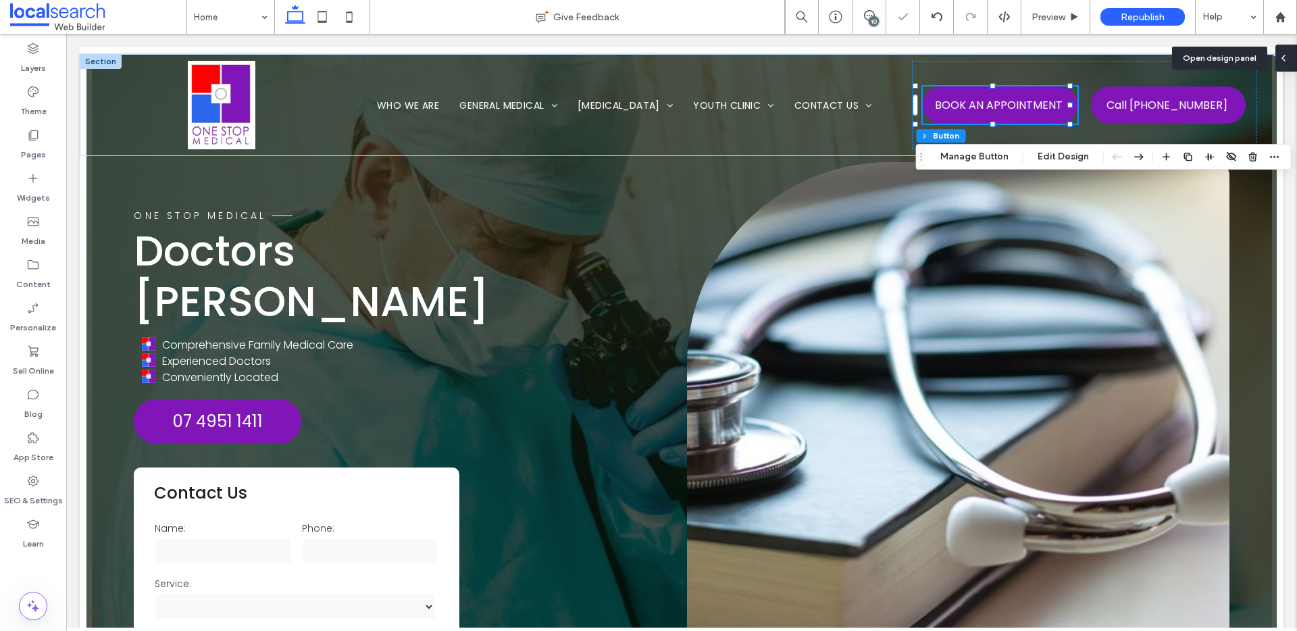
click at [1287, 60] on icon at bounding box center [1283, 58] width 11 height 11
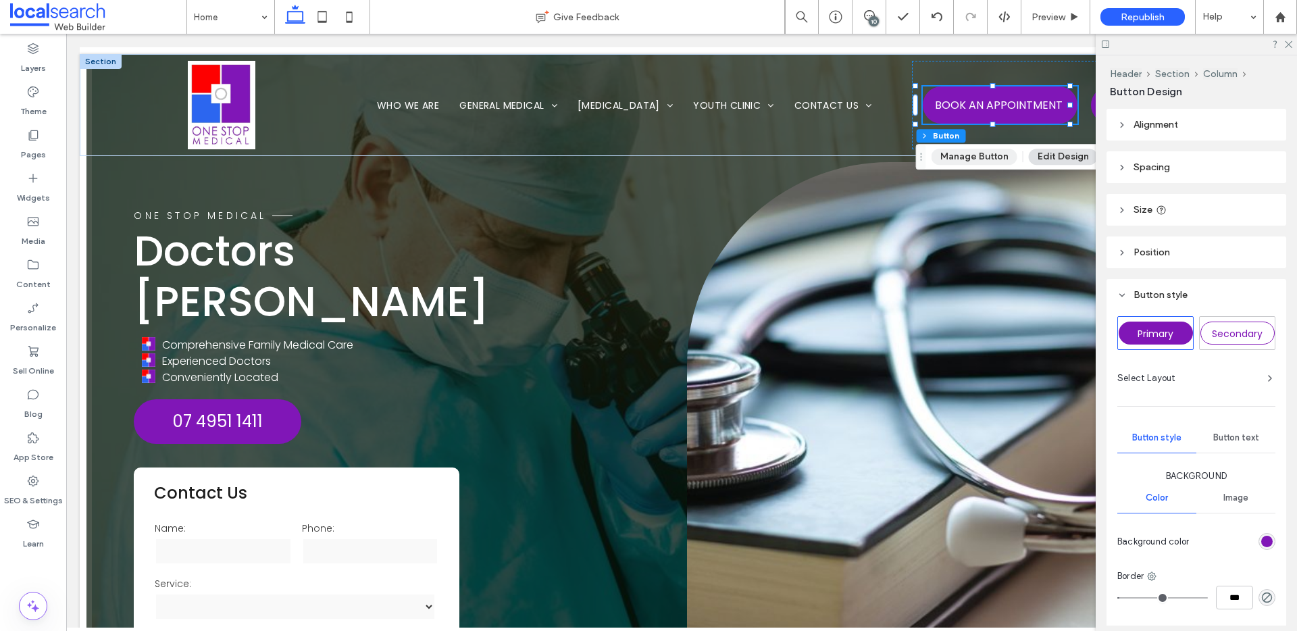
click at [988, 153] on button "Manage Button" at bounding box center [974, 157] width 86 height 16
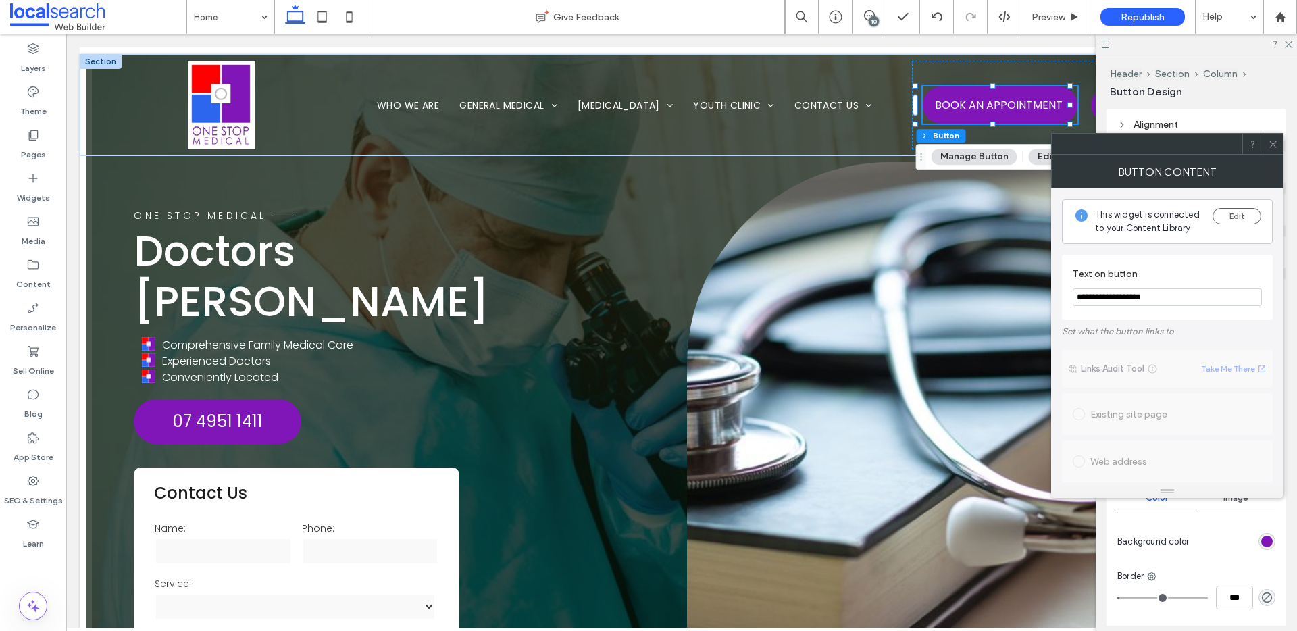
click at [1273, 145] on icon at bounding box center [1273, 144] width 10 height 10
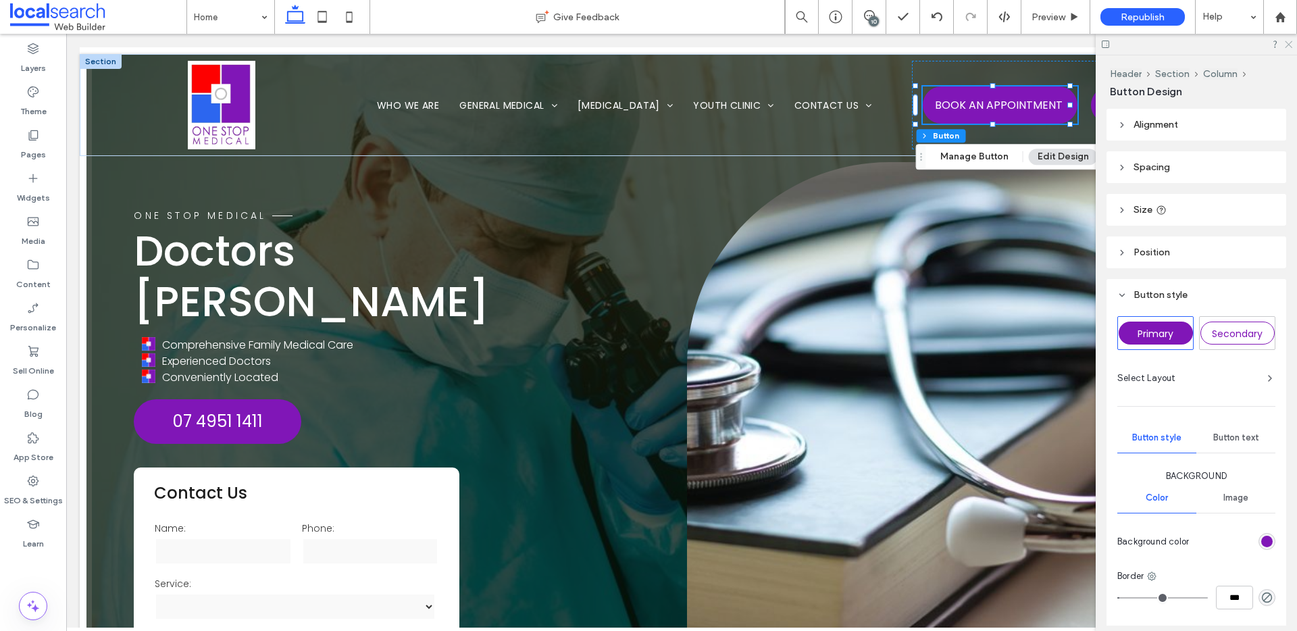
click at [1287, 41] on icon at bounding box center [1287, 43] width 9 height 9
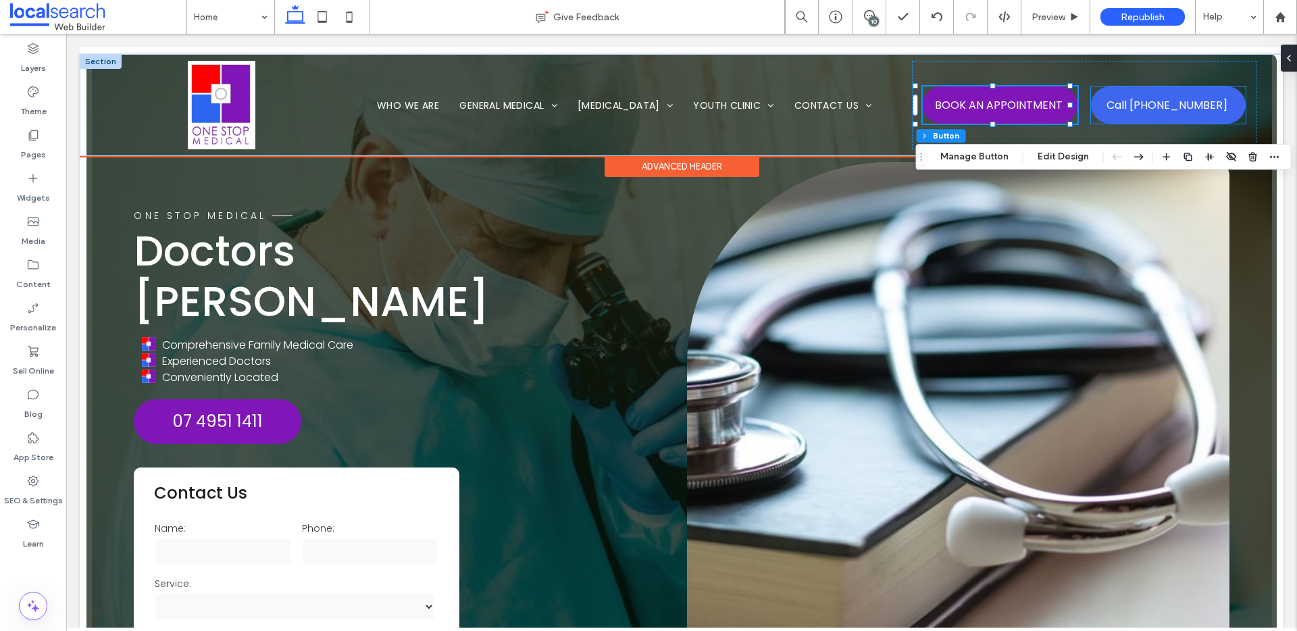
click at [1195, 104] on span "Call [PHONE_NUMBER]" at bounding box center [1166, 105] width 121 height 30
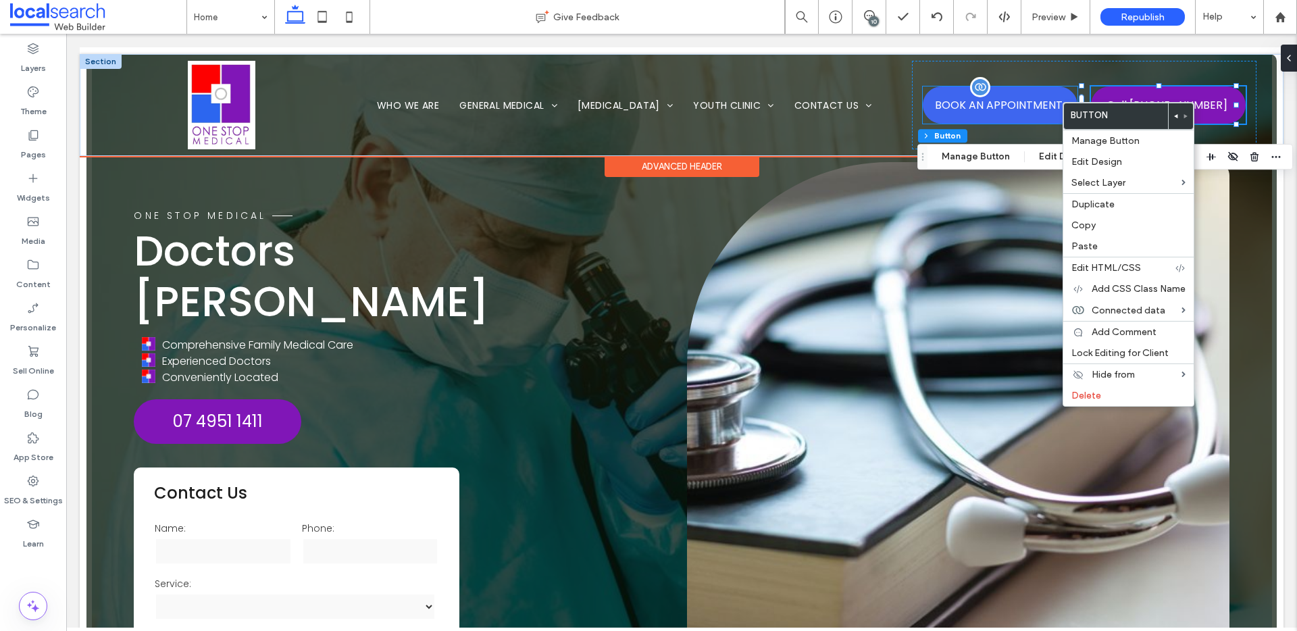
click at [1035, 100] on span "BOOK AN APPOINTMENT" at bounding box center [999, 105] width 128 height 30
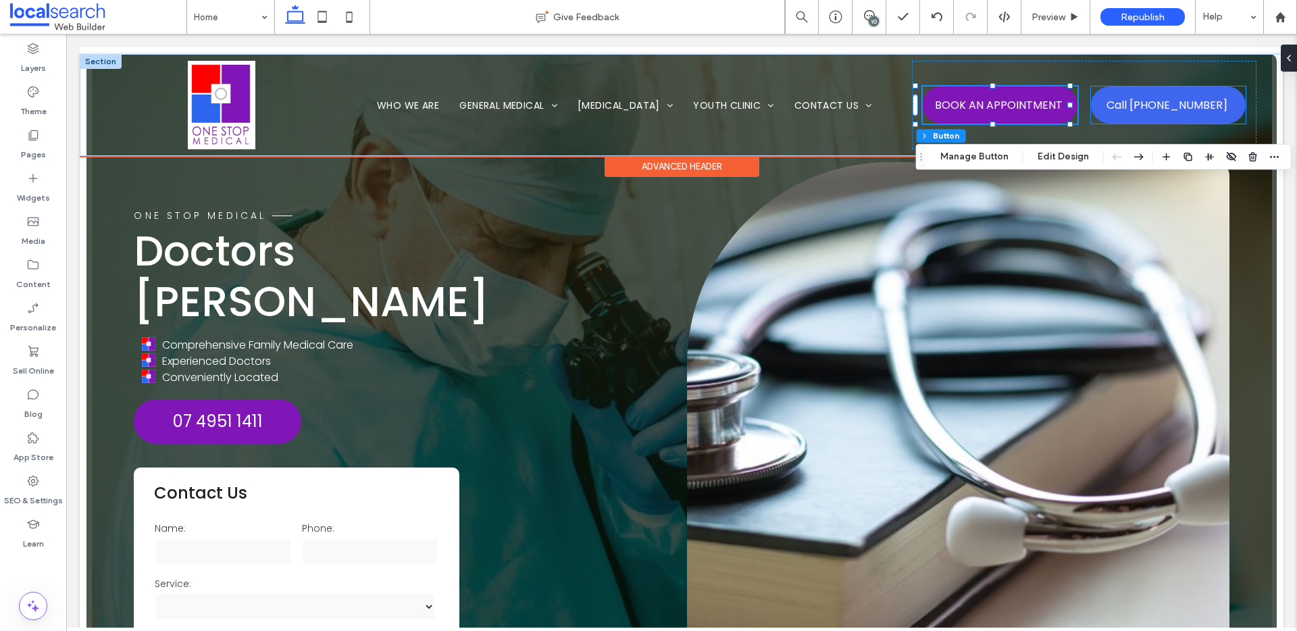
click at [1133, 105] on span "Call [PHONE_NUMBER]" at bounding box center [1166, 105] width 121 height 30
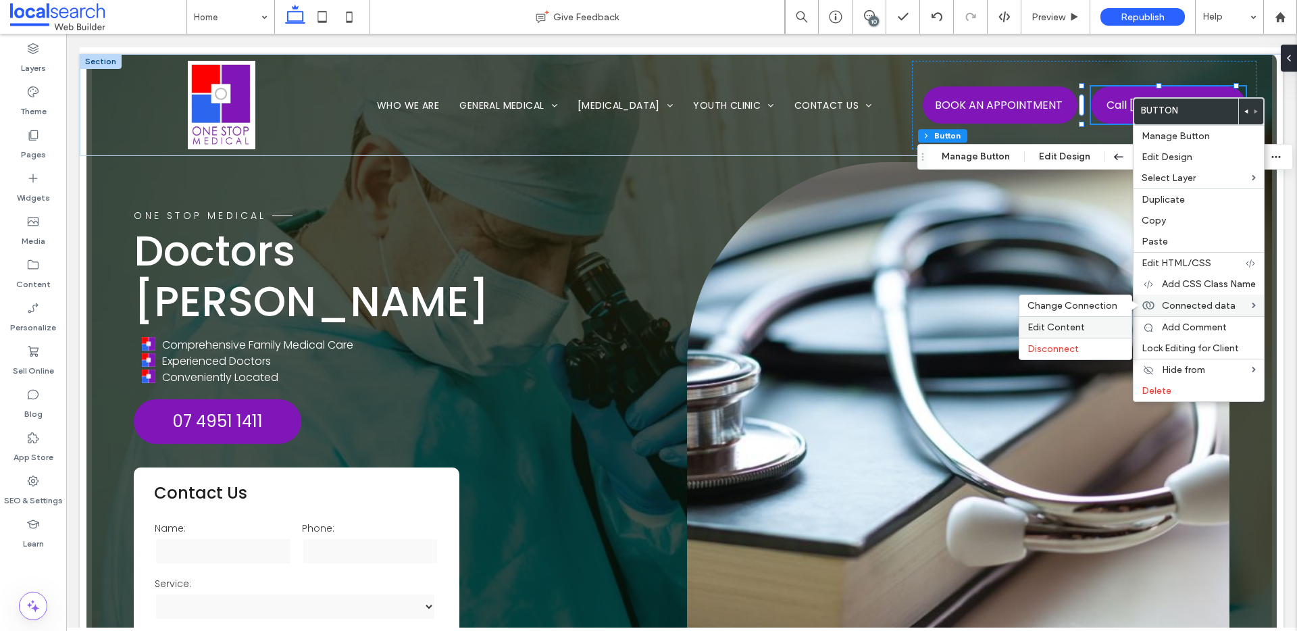
click at [1091, 323] on label "Edit Content" at bounding box center [1075, 327] width 96 height 11
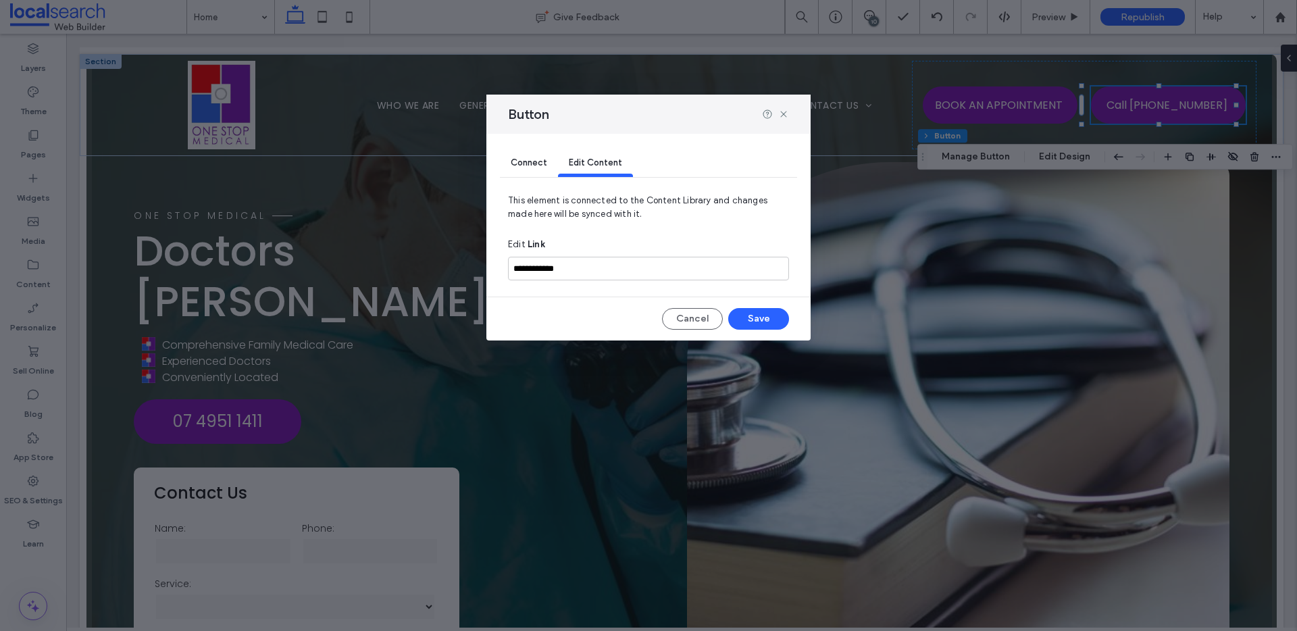
click at [521, 160] on span "Connect" at bounding box center [529, 162] width 36 height 10
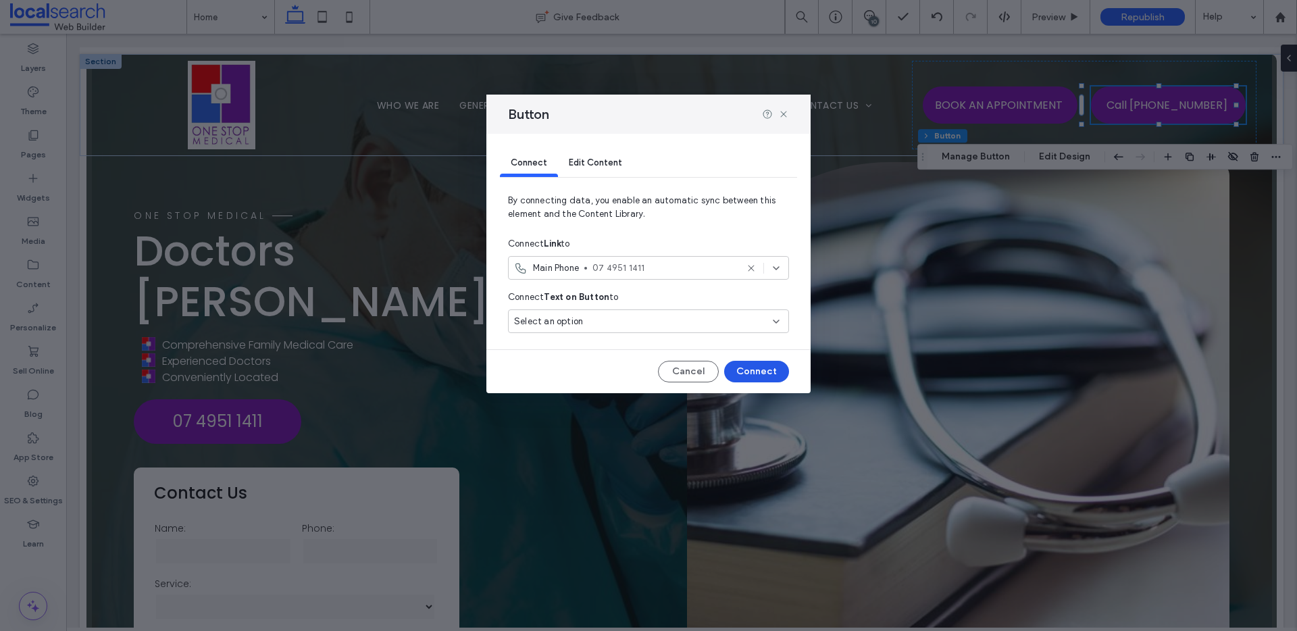
click at [760, 368] on button "Connect" at bounding box center [756, 372] width 65 height 22
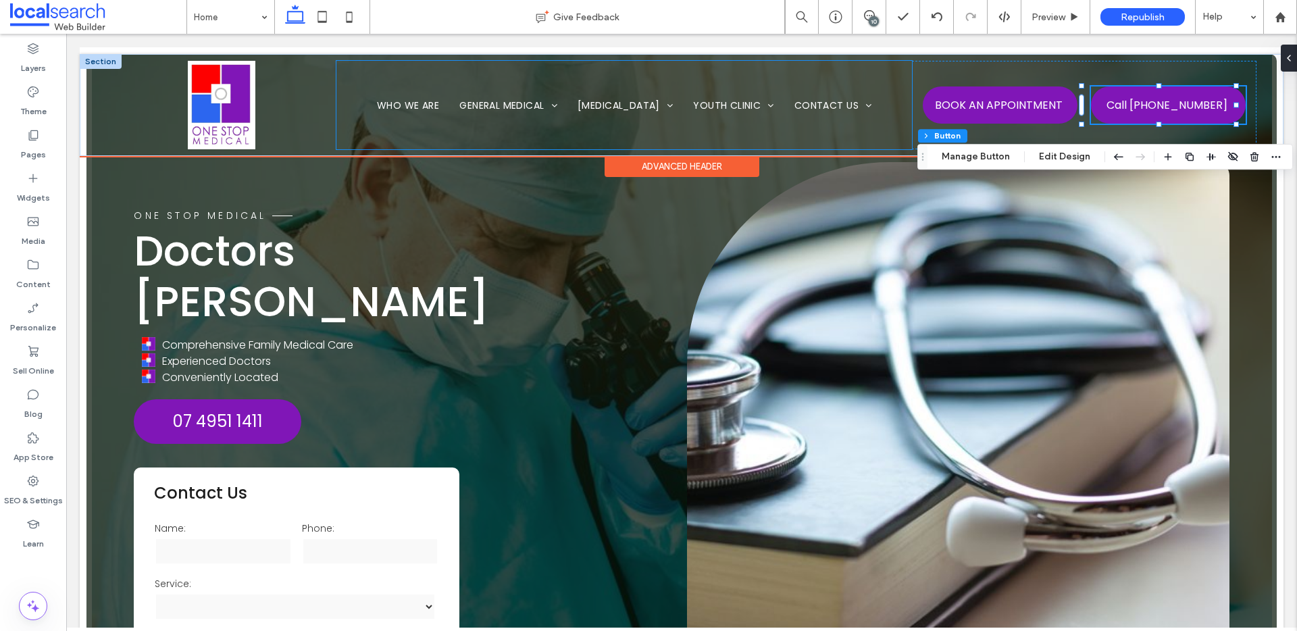
click at [800, 135] on div "Home Who We Are General Medical Women's Health Children's Health Men's Health T…" at bounding box center [624, 105] width 576 height 88
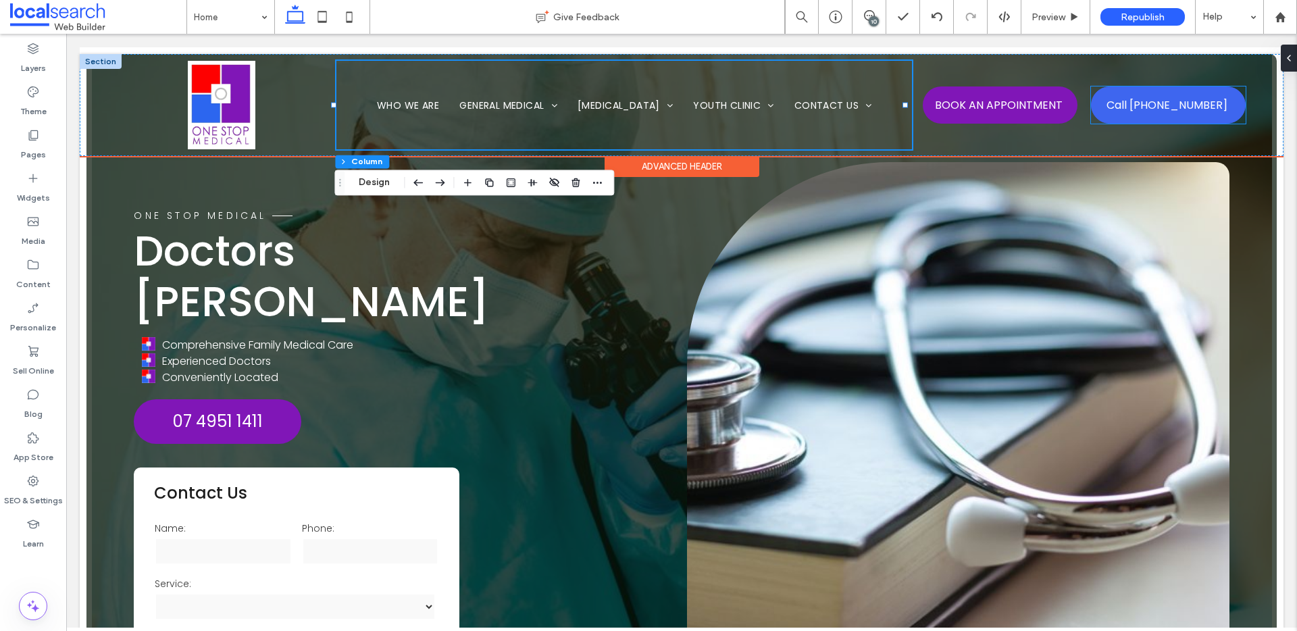
click at [1168, 103] on span "Call [PHONE_NUMBER]" at bounding box center [1166, 105] width 121 height 30
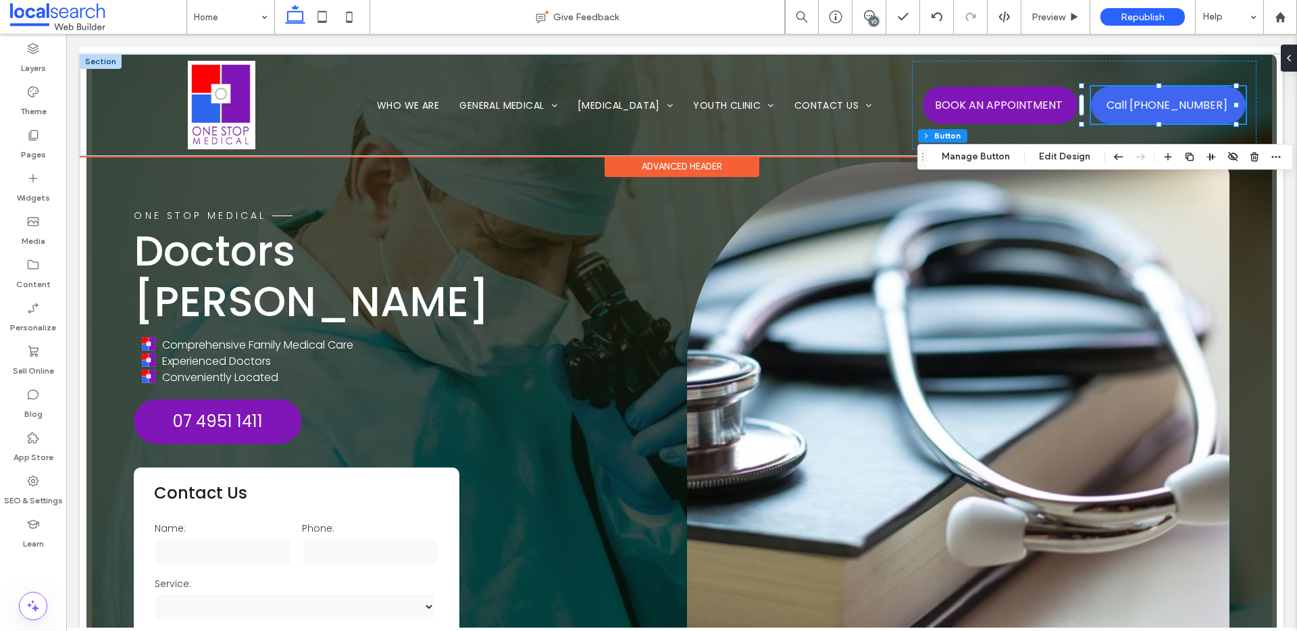
click at [1123, 98] on span "Call [PHONE_NUMBER]" at bounding box center [1166, 105] width 121 height 30
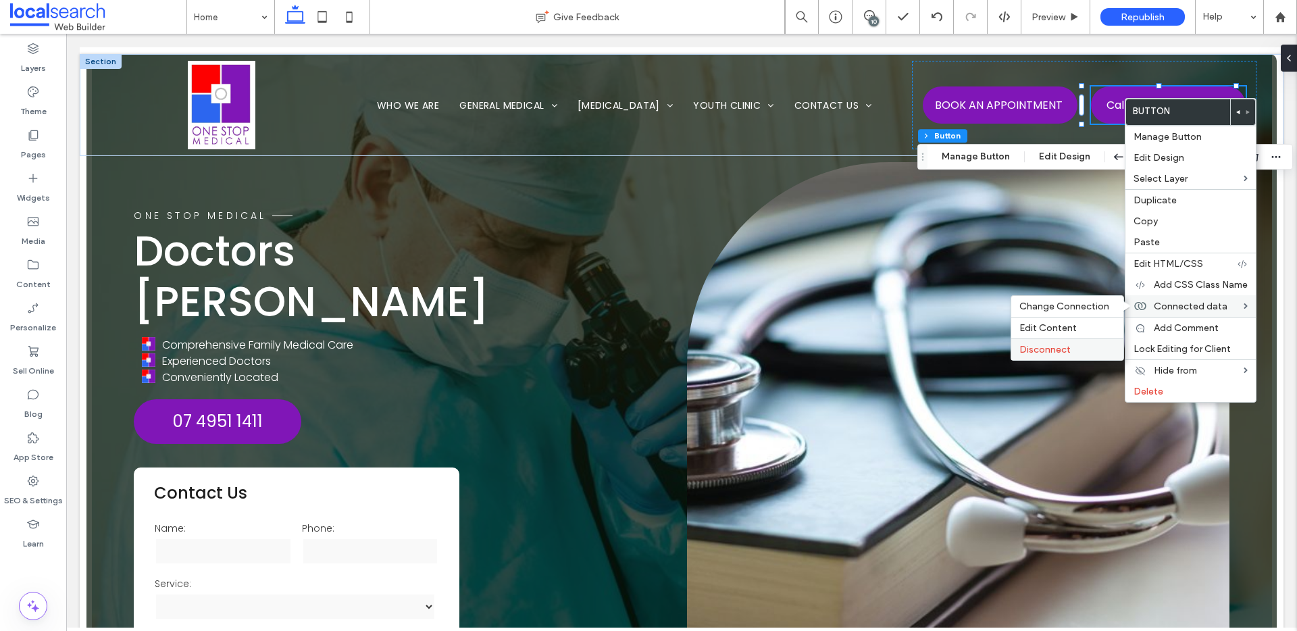
click at [1073, 344] on label "Disconnect" at bounding box center [1067, 349] width 96 height 11
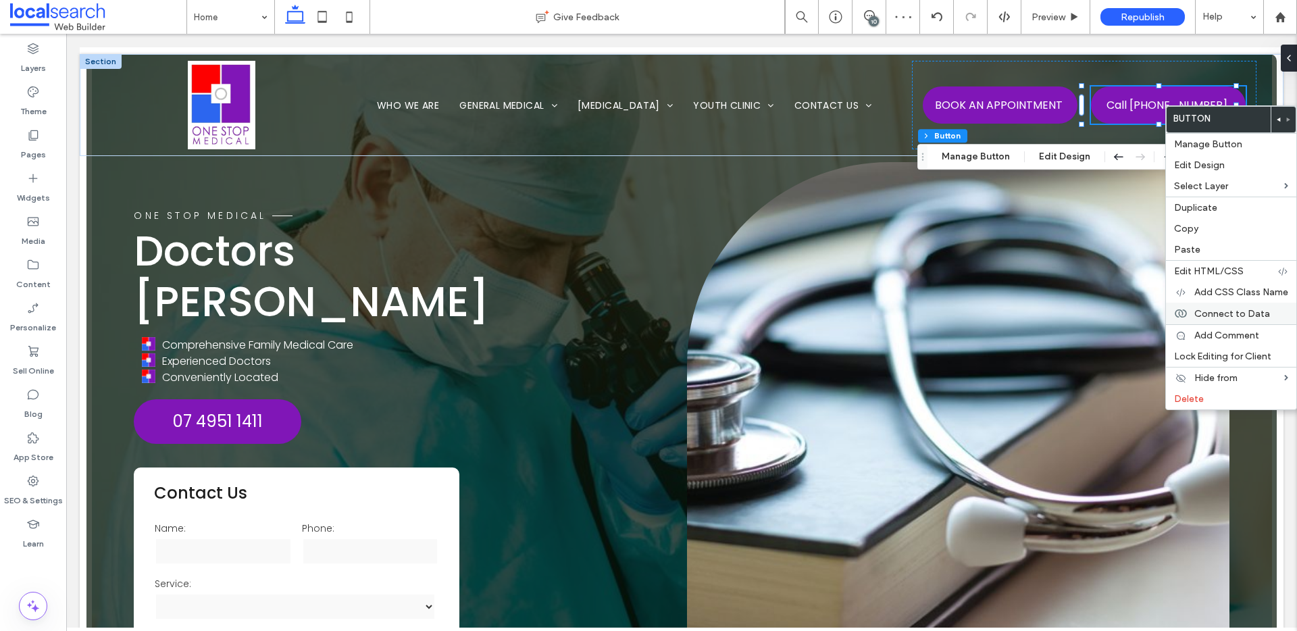
click at [1213, 313] on span "Connect to Data" at bounding box center [1232, 313] width 76 height 11
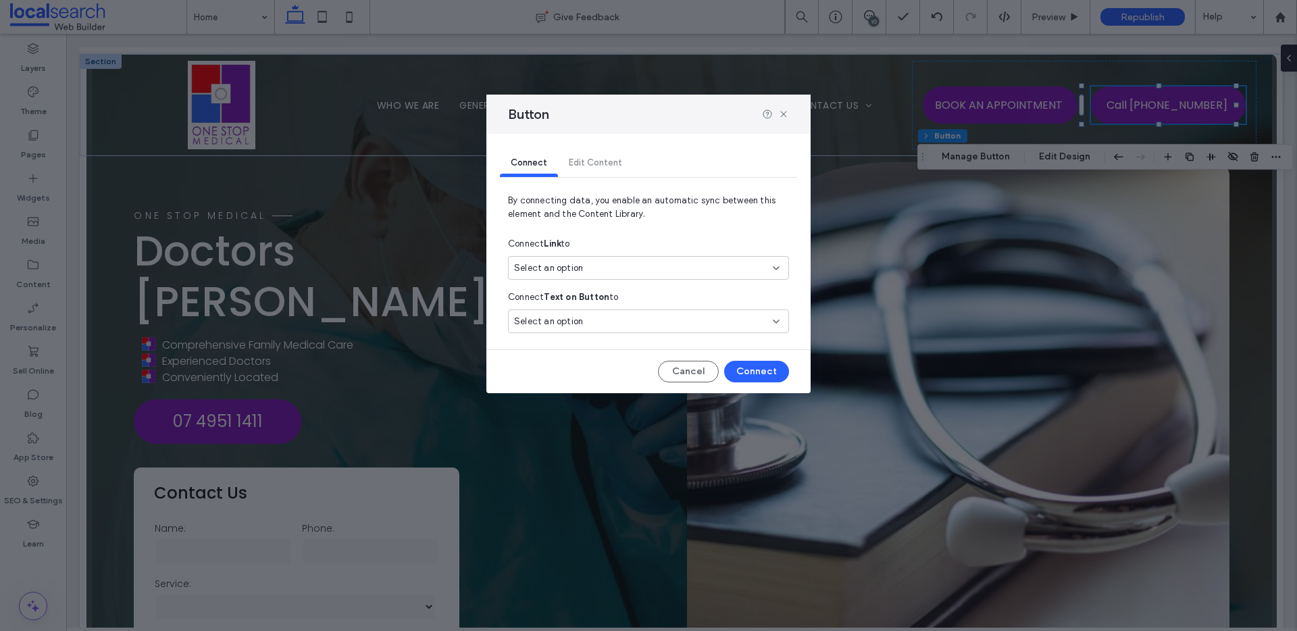
click at [594, 265] on div "Select an option" at bounding box center [640, 268] width 253 height 14
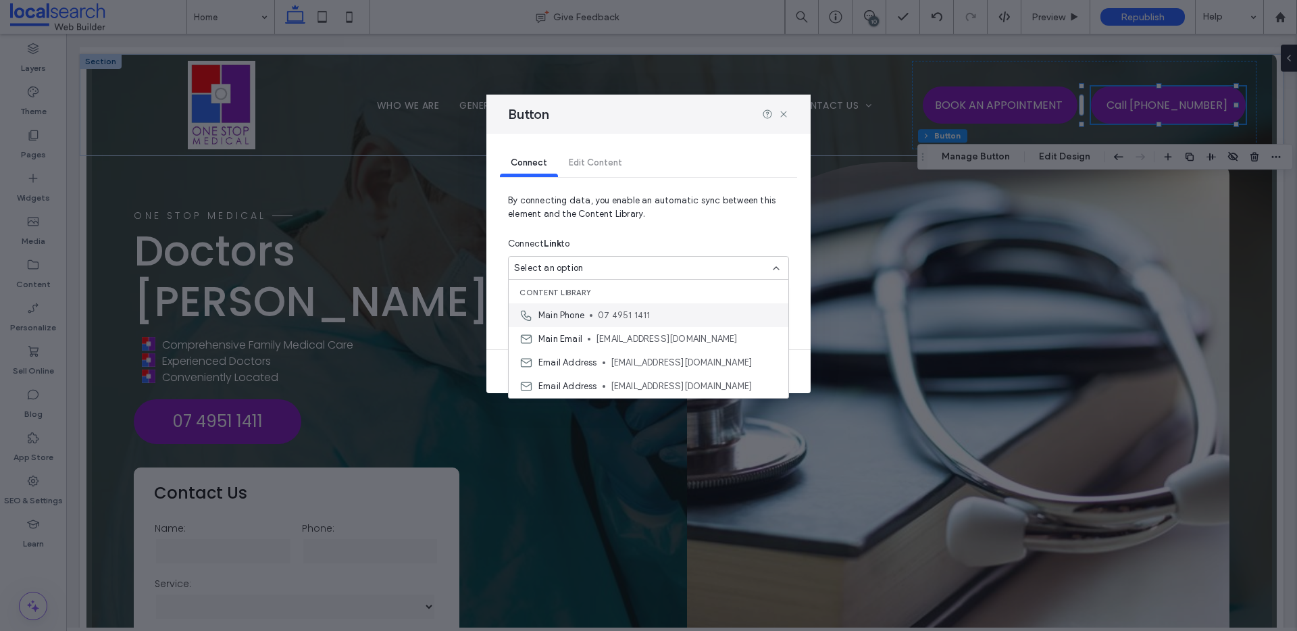
click at [596, 312] on div "Main Phone 07 4951 1411" at bounding box center [649, 315] width 280 height 24
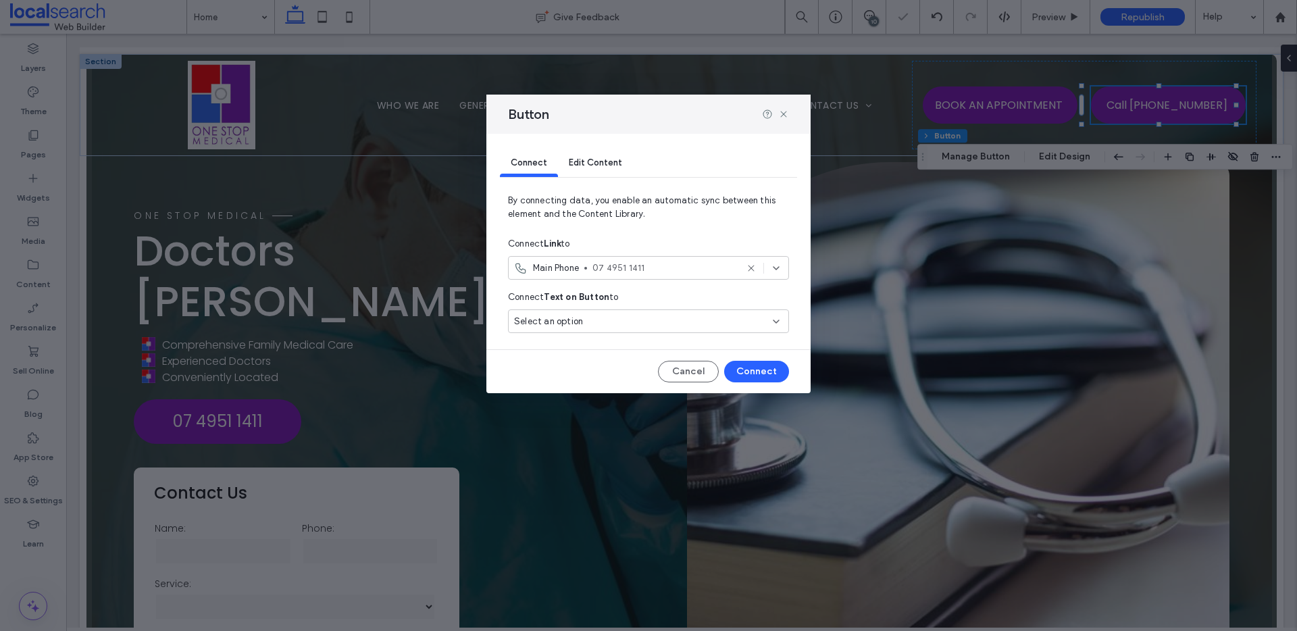
click at [597, 320] on div "Select an option" at bounding box center [640, 322] width 253 height 14
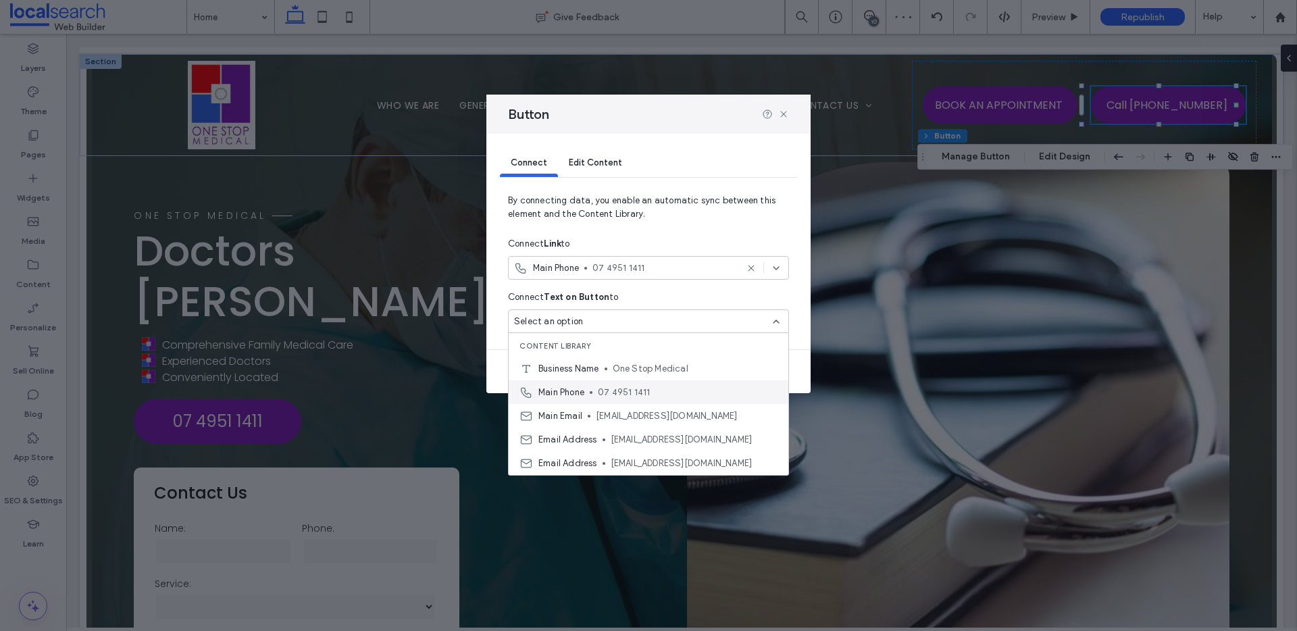
click at [607, 390] on span "07 4951 1411" at bounding box center [688, 393] width 180 height 14
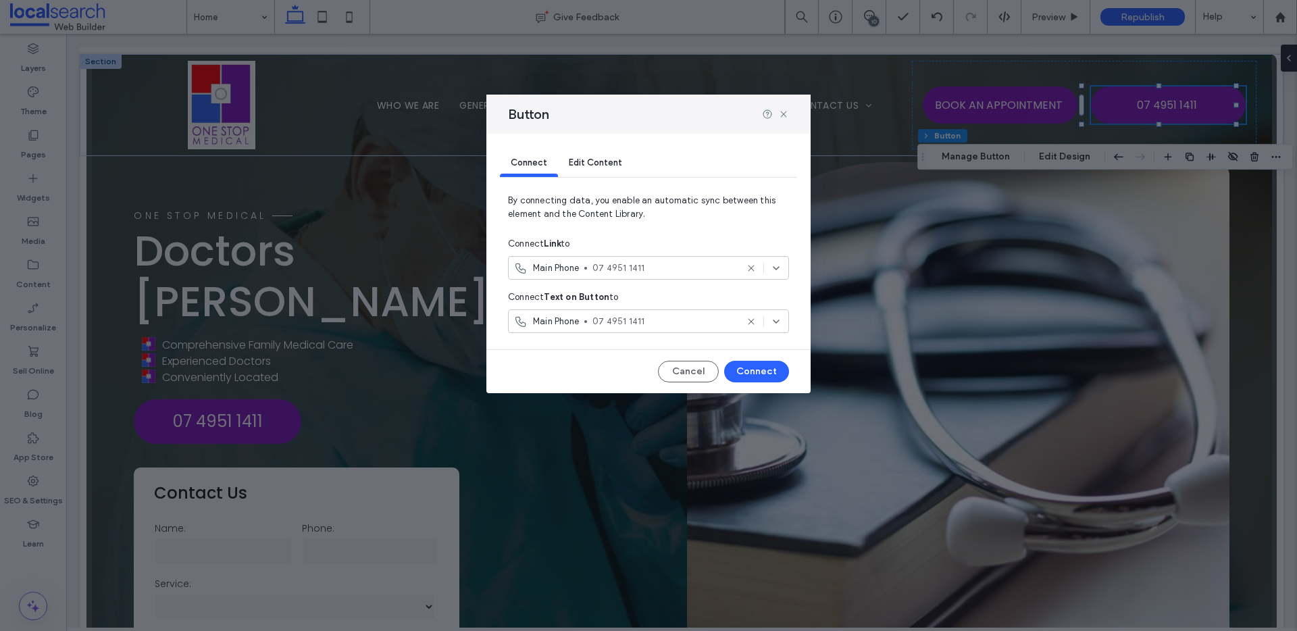
click at [748, 317] on icon at bounding box center [751, 321] width 11 height 11
click at [761, 373] on button "Connect" at bounding box center [756, 372] width 65 height 22
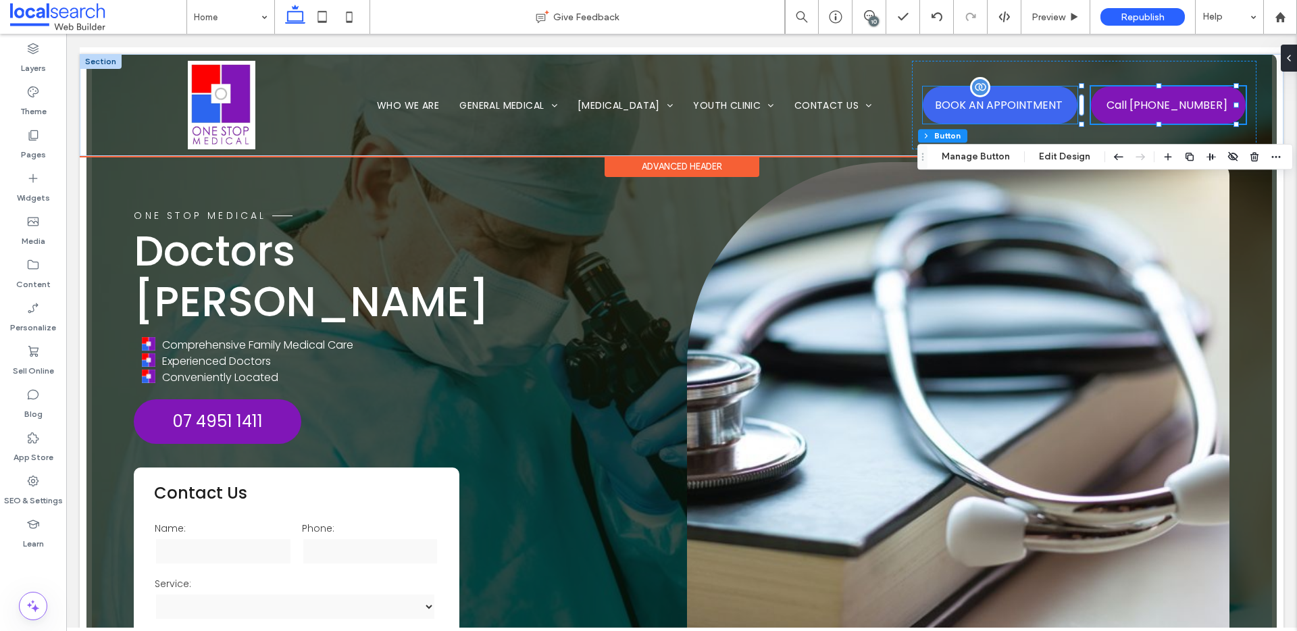
click at [1031, 103] on span "BOOK AN APPOINTMENT" at bounding box center [999, 105] width 128 height 30
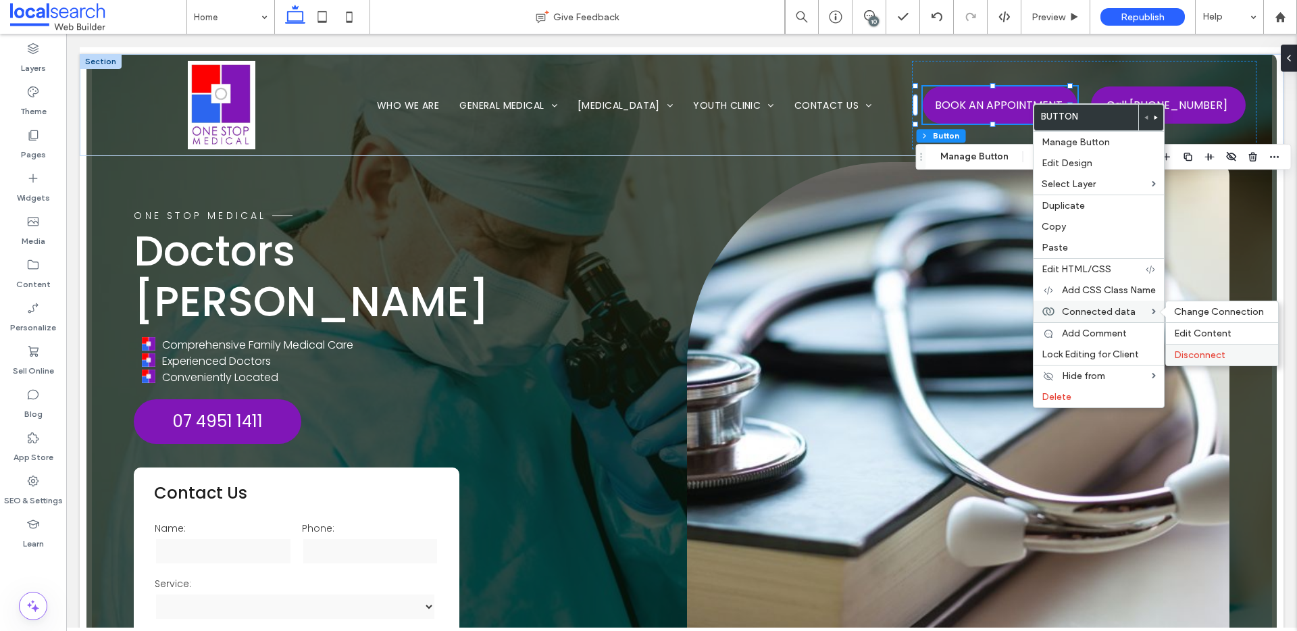
click at [1199, 349] on span "Disconnect" at bounding box center [1199, 354] width 51 height 11
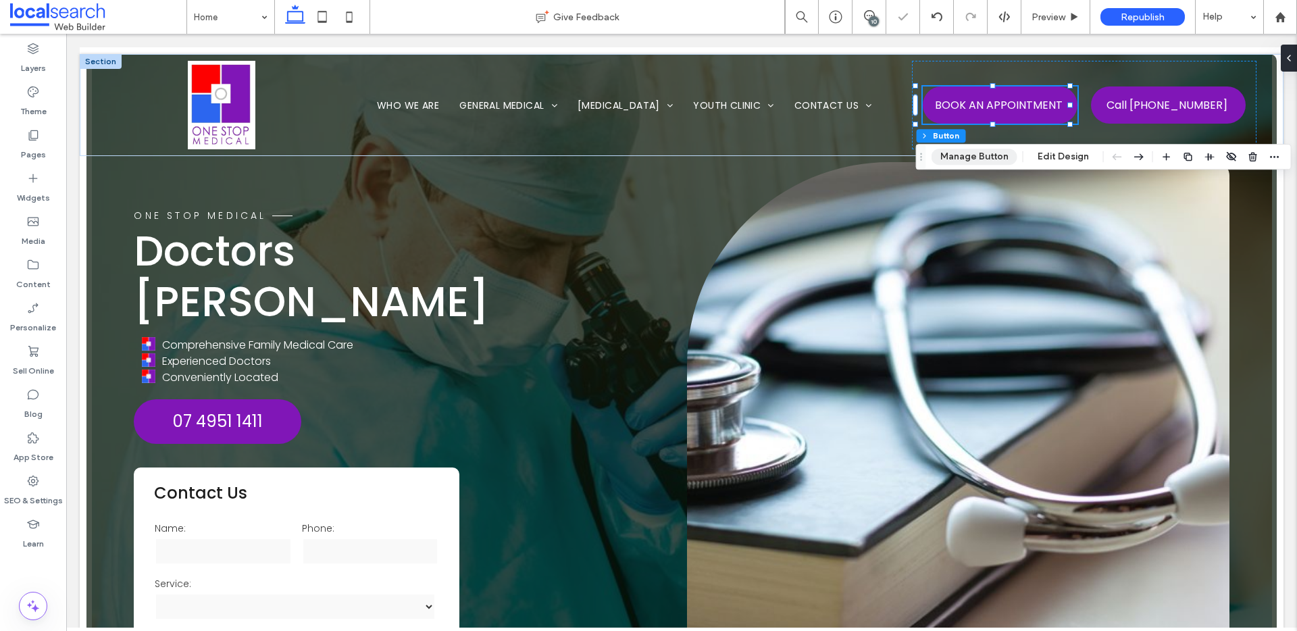
click at [971, 159] on button "Manage Button" at bounding box center [974, 157] width 86 height 16
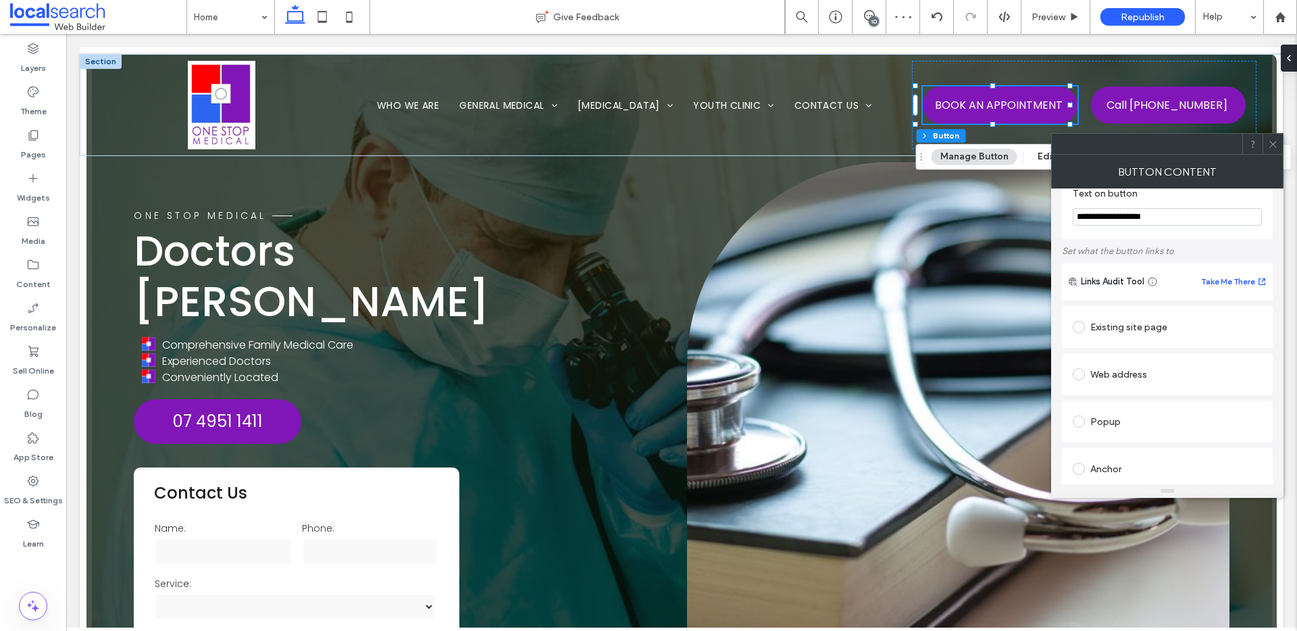
scroll to position [26, 0]
click at [1119, 336] on div "Existing site page" at bounding box center [1167, 326] width 189 height 22
click at [1204, 324] on div "Existing site page" at bounding box center [1167, 326] width 189 height 22
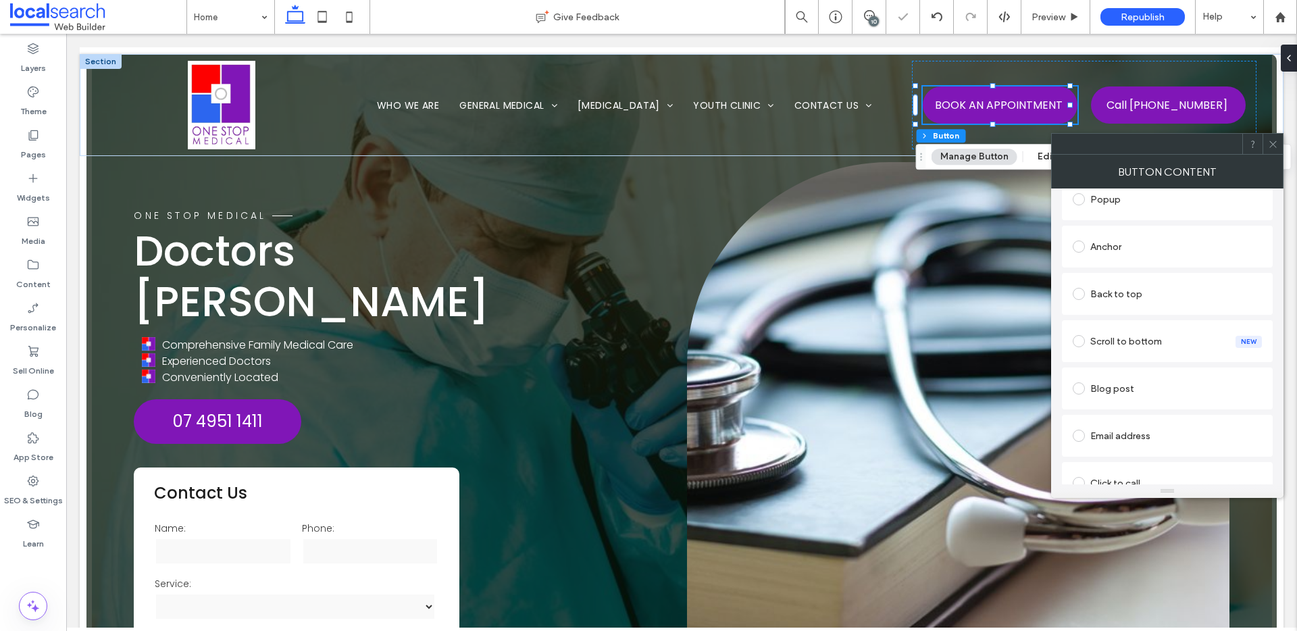
scroll to position [357, 0]
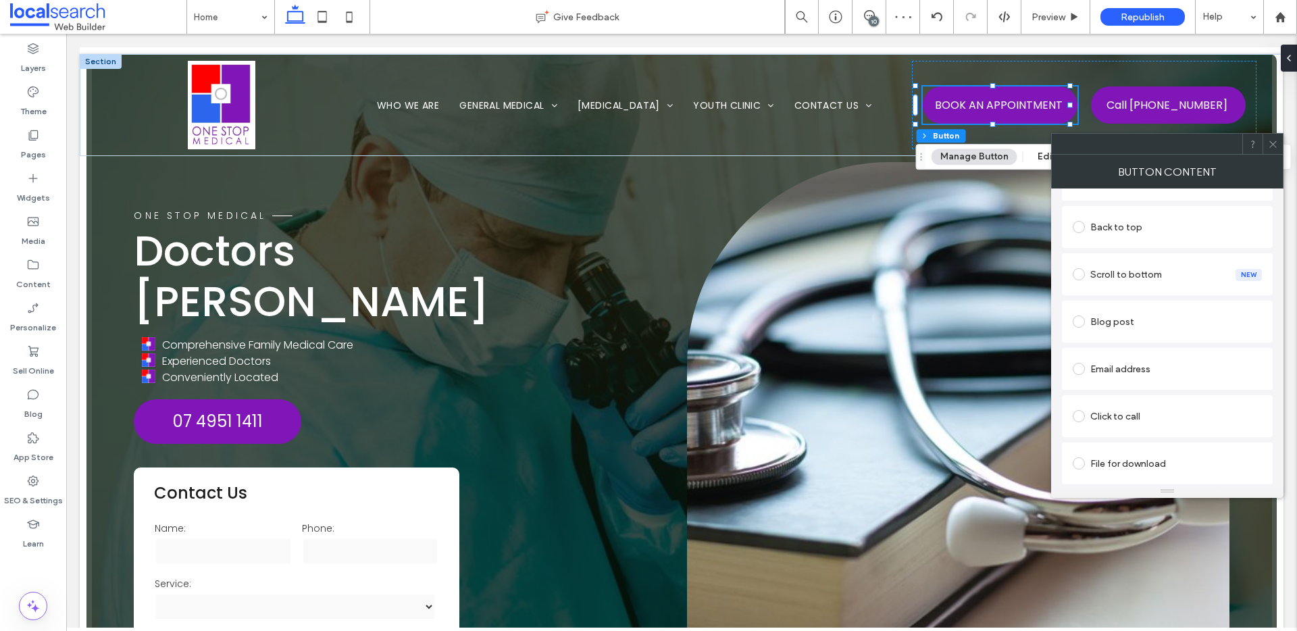
click at [1272, 145] on icon at bounding box center [1273, 144] width 10 height 10
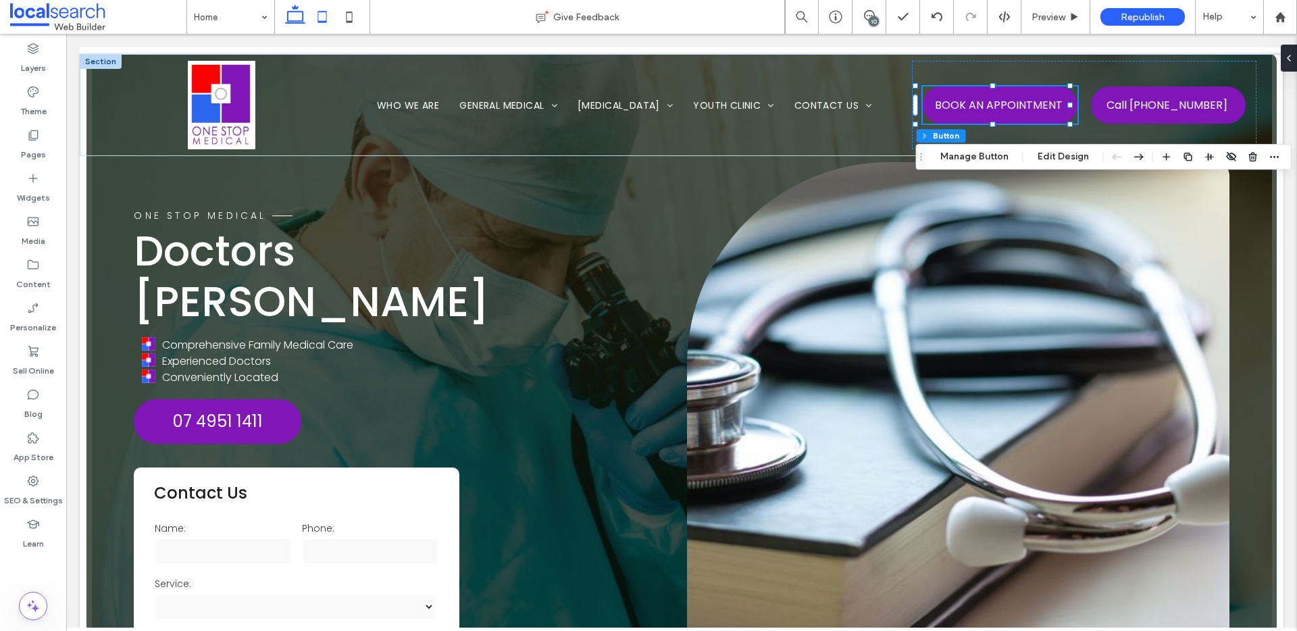
click at [328, 16] on icon at bounding box center [322, 16] width 27 height 27
type input "***"
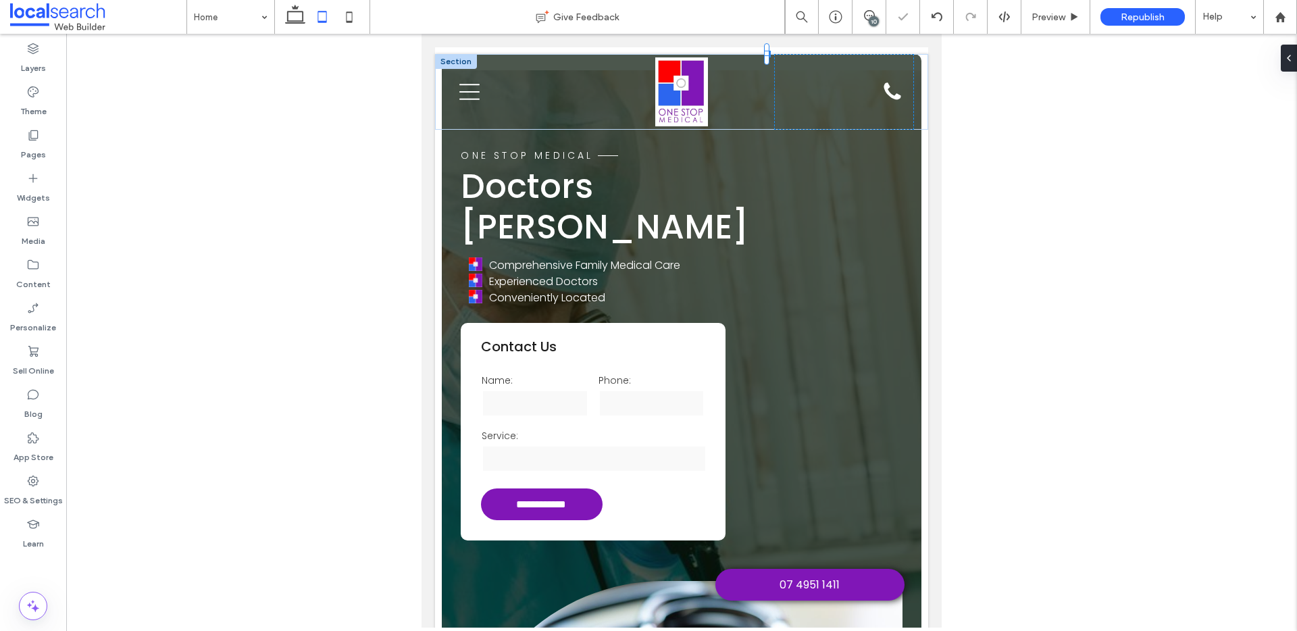
scroll to position [0, 7]
click at [471, 93] on icon at bounding box center [469, 92] width 20 height 16
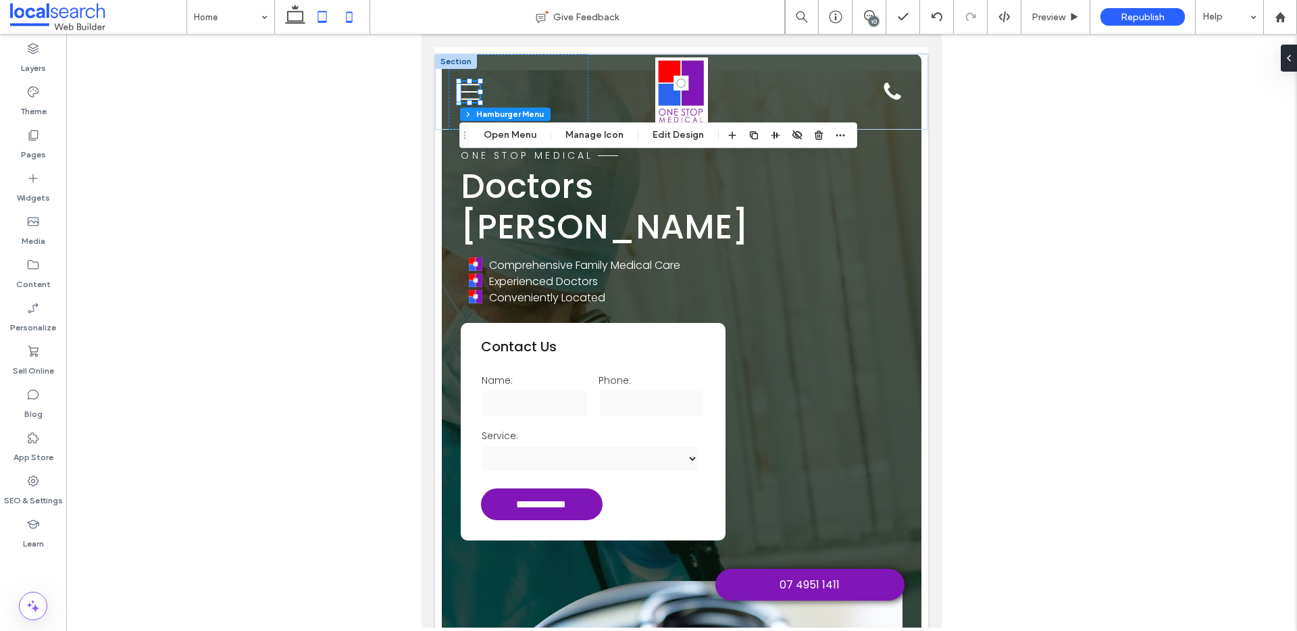
click at [354, 18] on icon at bounding box center [349, 16] width 27 height 27
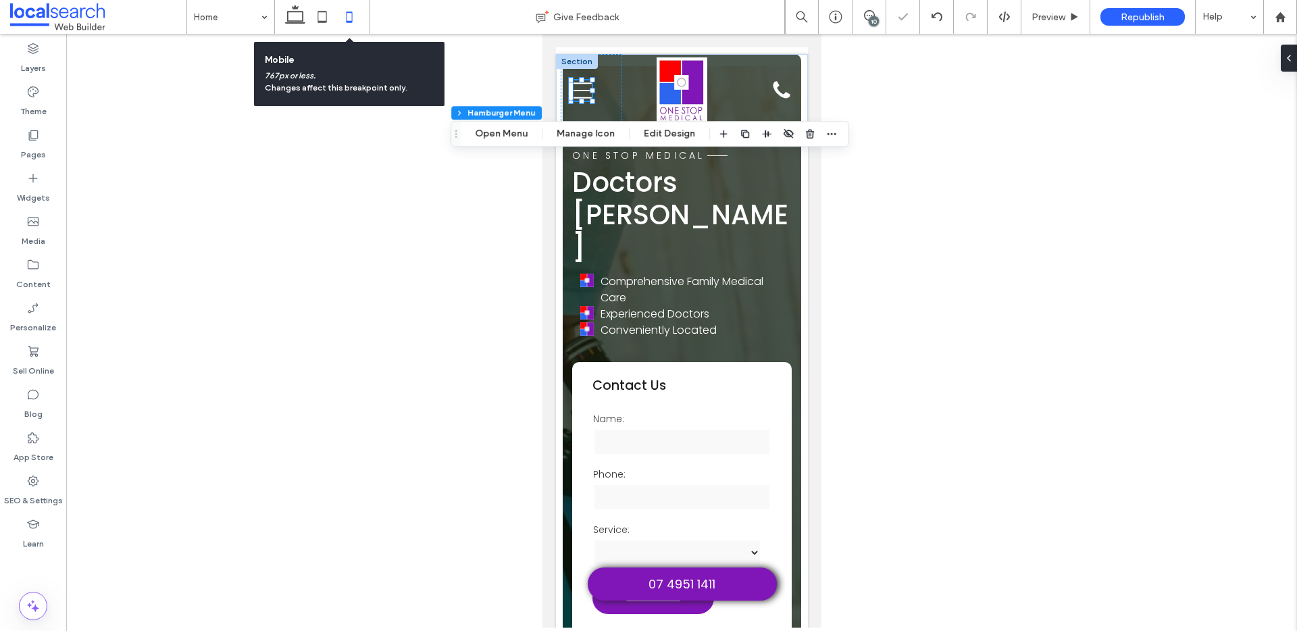
scroll to position [0, 0]
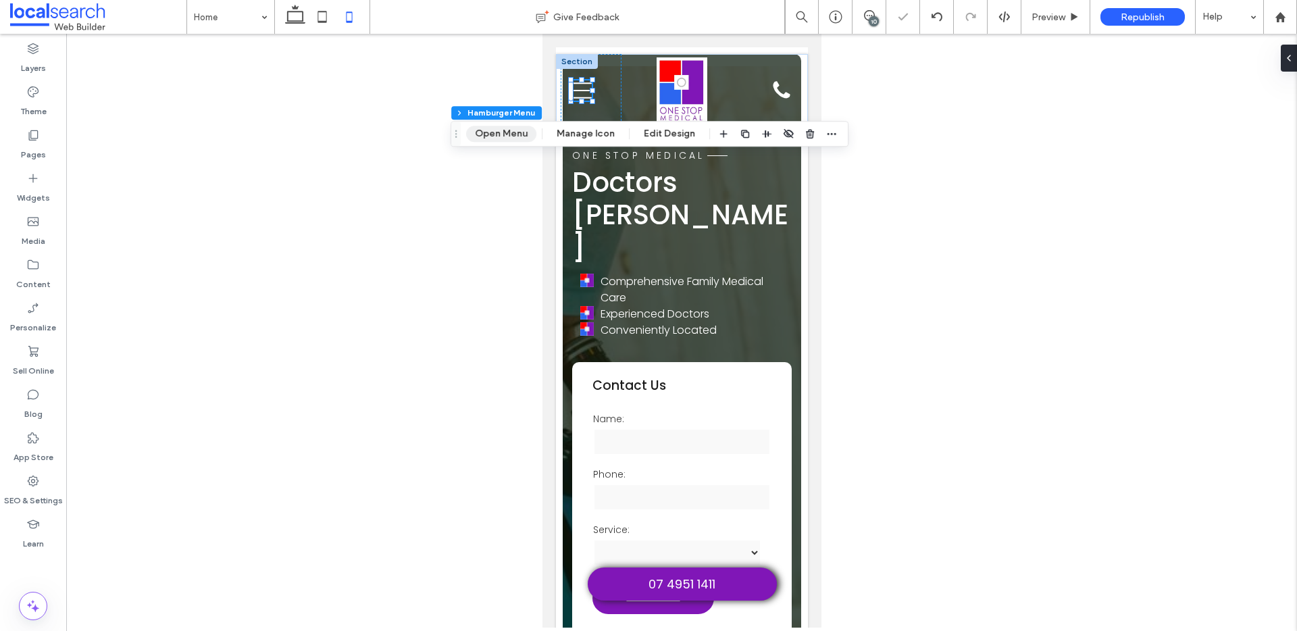
click at [496, 133] on button "Open Menu" at bounding box center [501, 134] width 70 height 16
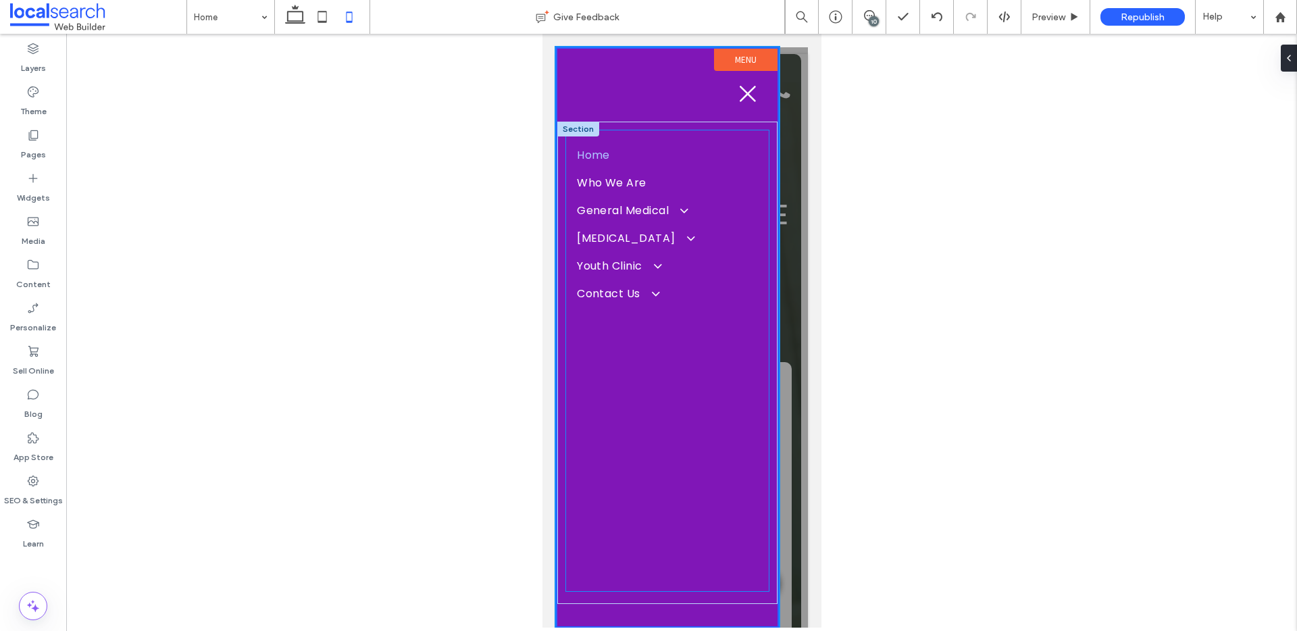
click at [613, 321] on div "Home Who We Are General Medical Women's Health Children's Health Men's Health T…" at bounding box center [666, 360] width 203 height 461
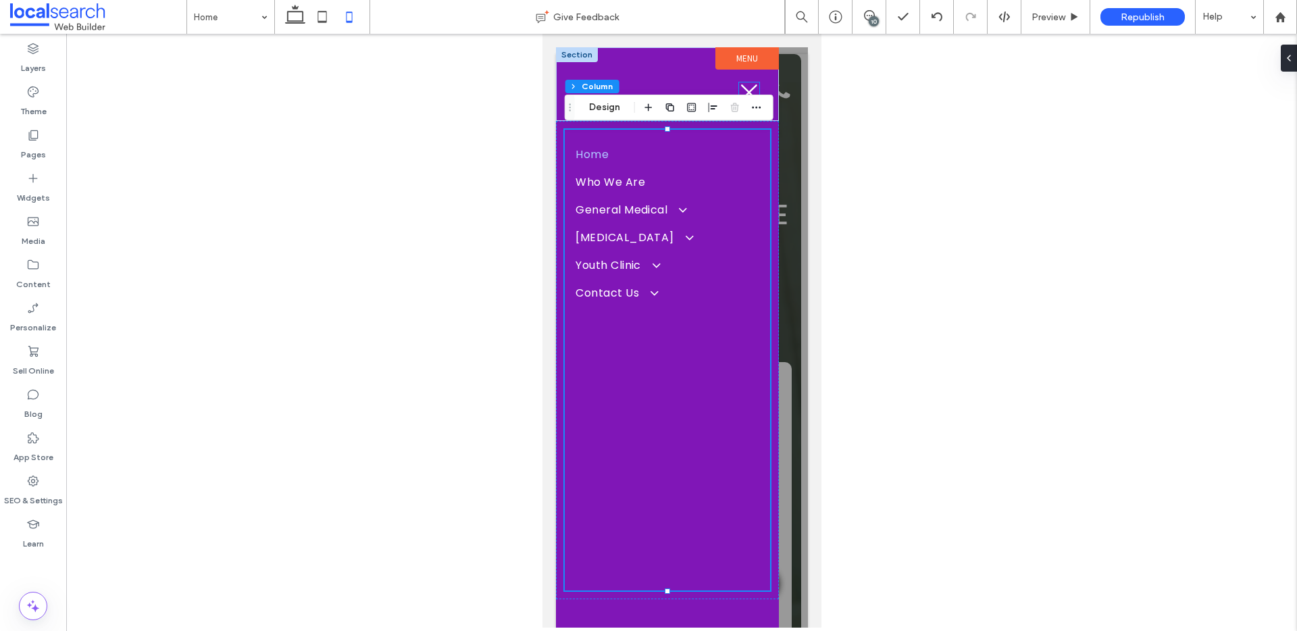
click at [749, 86] on icon at bounding box center [748, 92] width 20 height 20
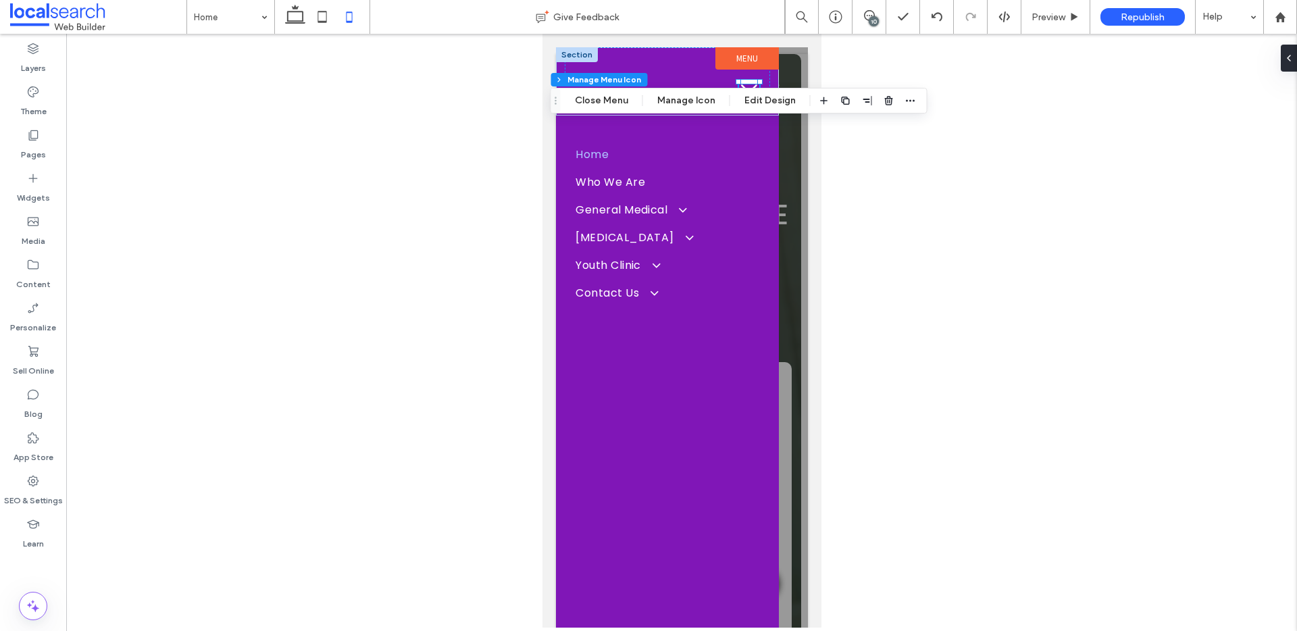
click at [749, 86] on icon at bounding box center [748, 92] width 20 height 20
click at [617, 100] on button "Close Menu" at bounding box center [601, 101] width 71 height 16
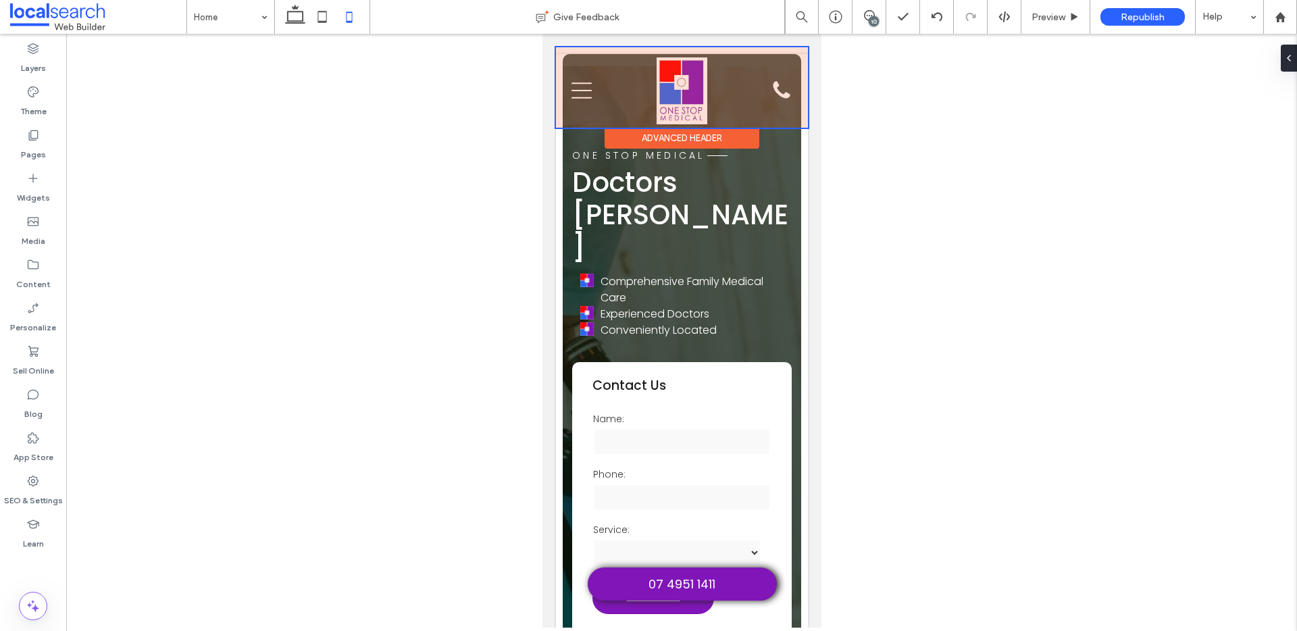
click at [575, 80] on div at bounding box center [681, 87] width 252 height 80
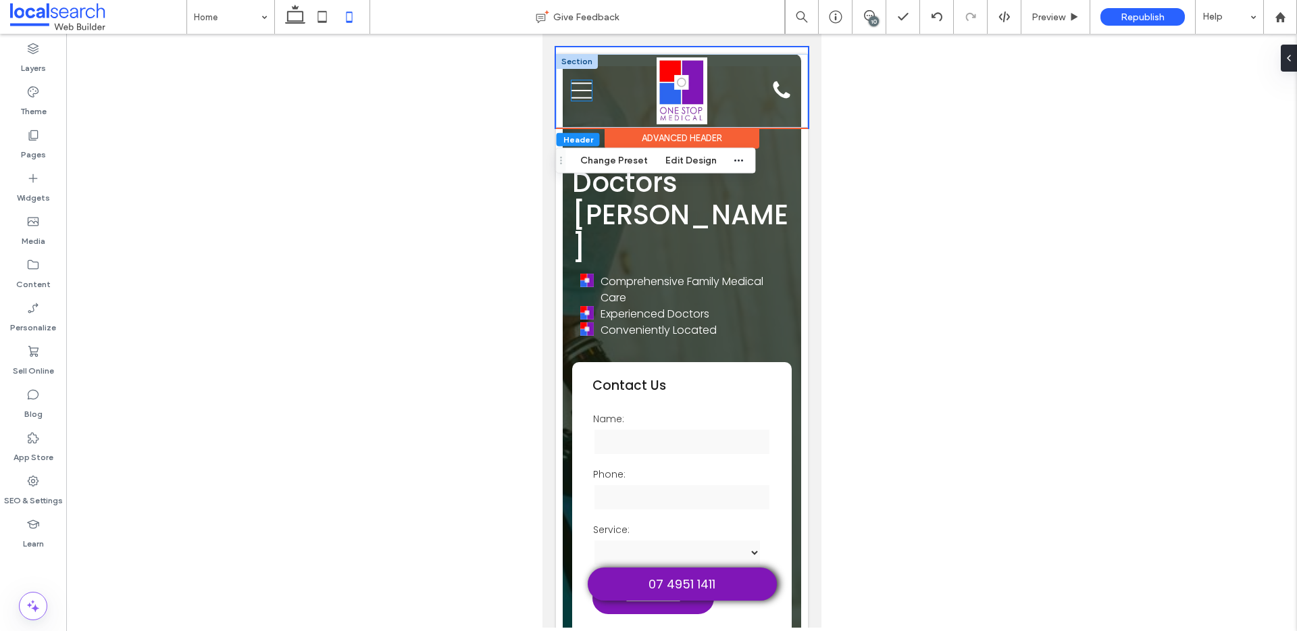
click at [581, 95] on icon "Menu Icon" at bounding box center [581, 90] width 20 height 20
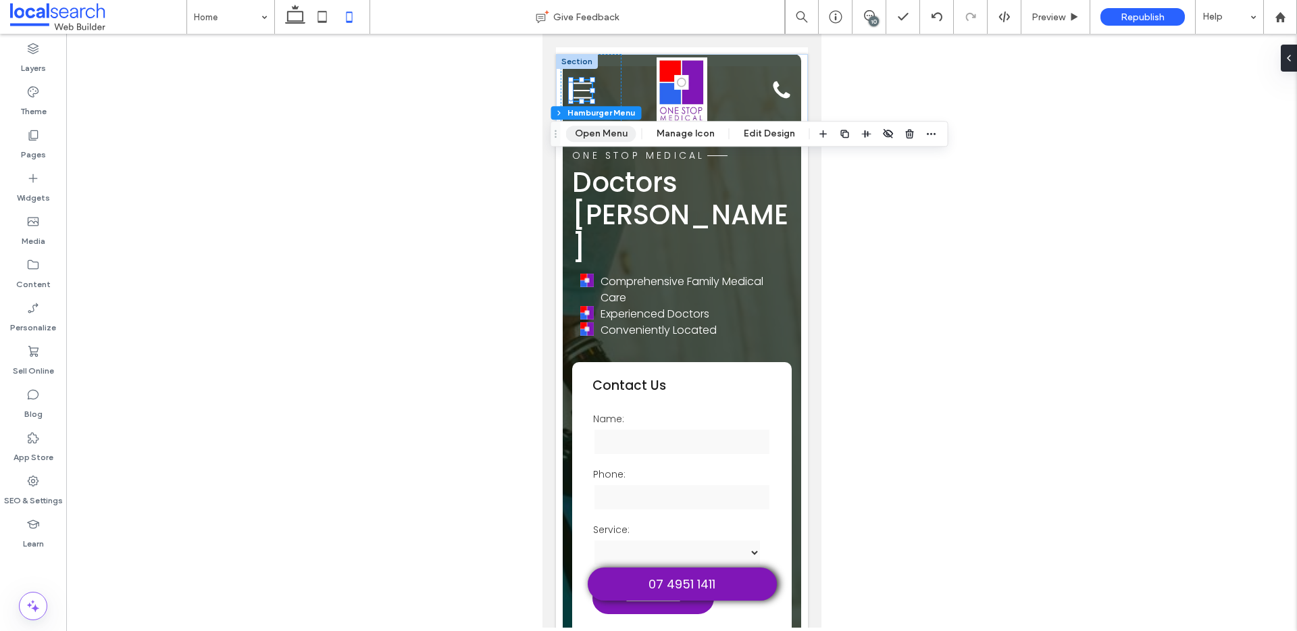
click at [594, 136] on button "Open Menu" at bounding box center [601, 134] width 70 height 16
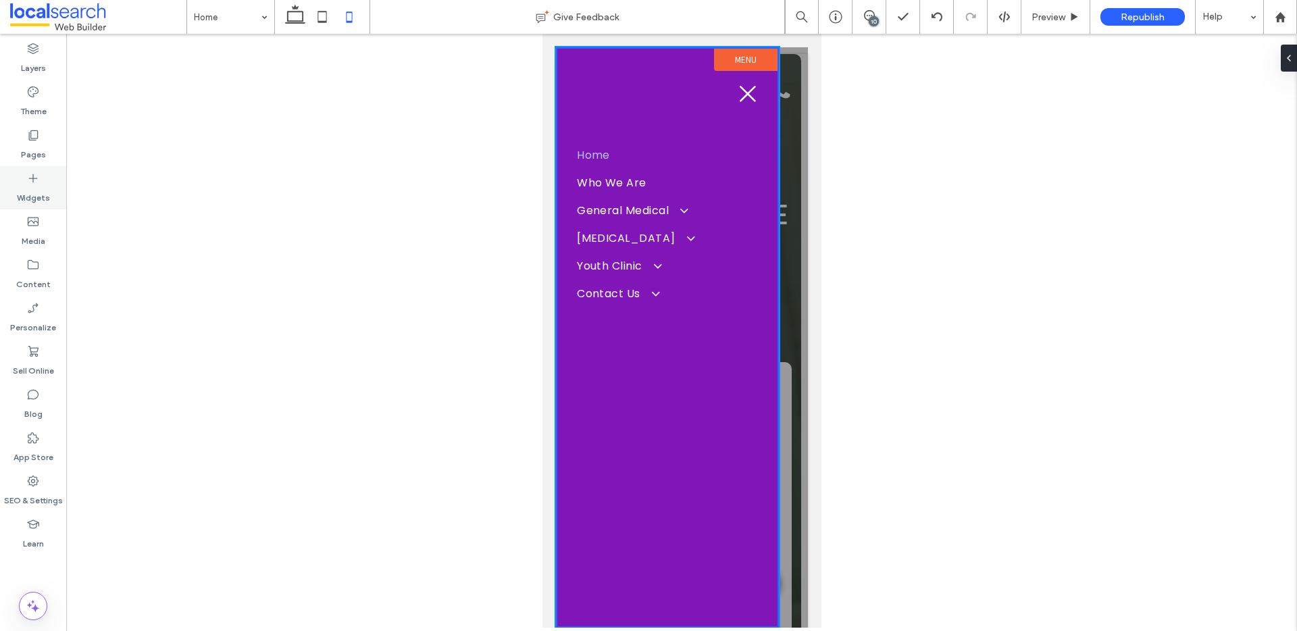
click at [31, 182] on icon at bounding box center [33, 179] width 14 height 14
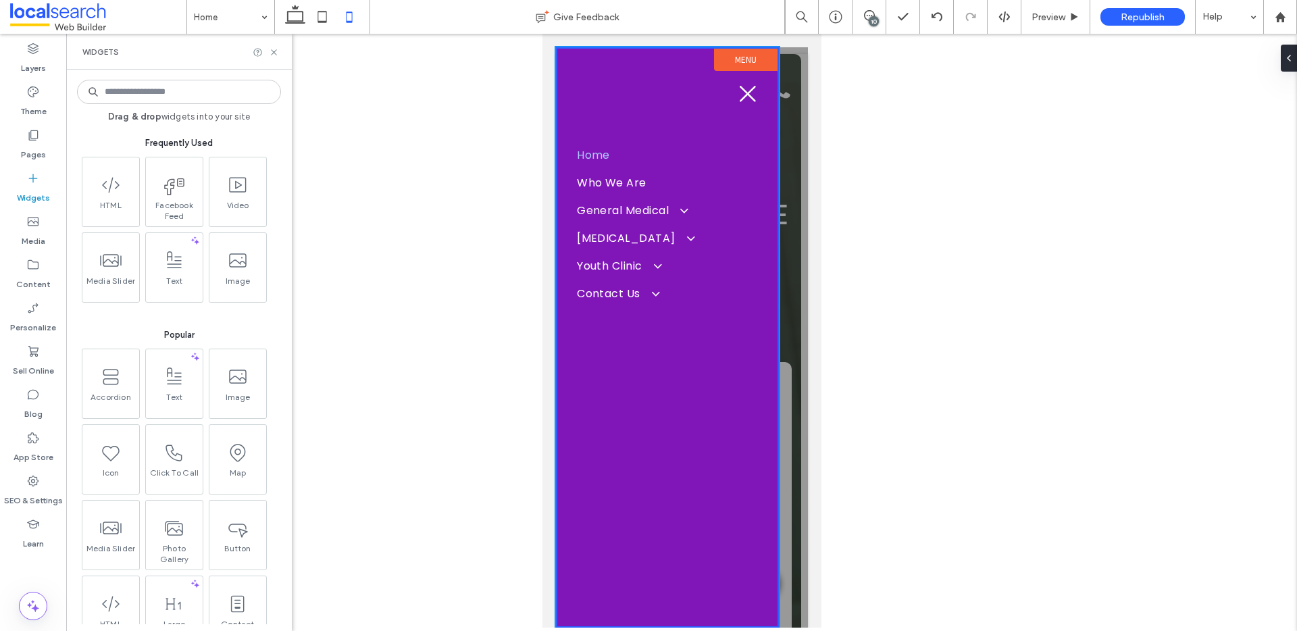
click at [167, 88] on input at bounding box center [179, 92] width 204 height 24
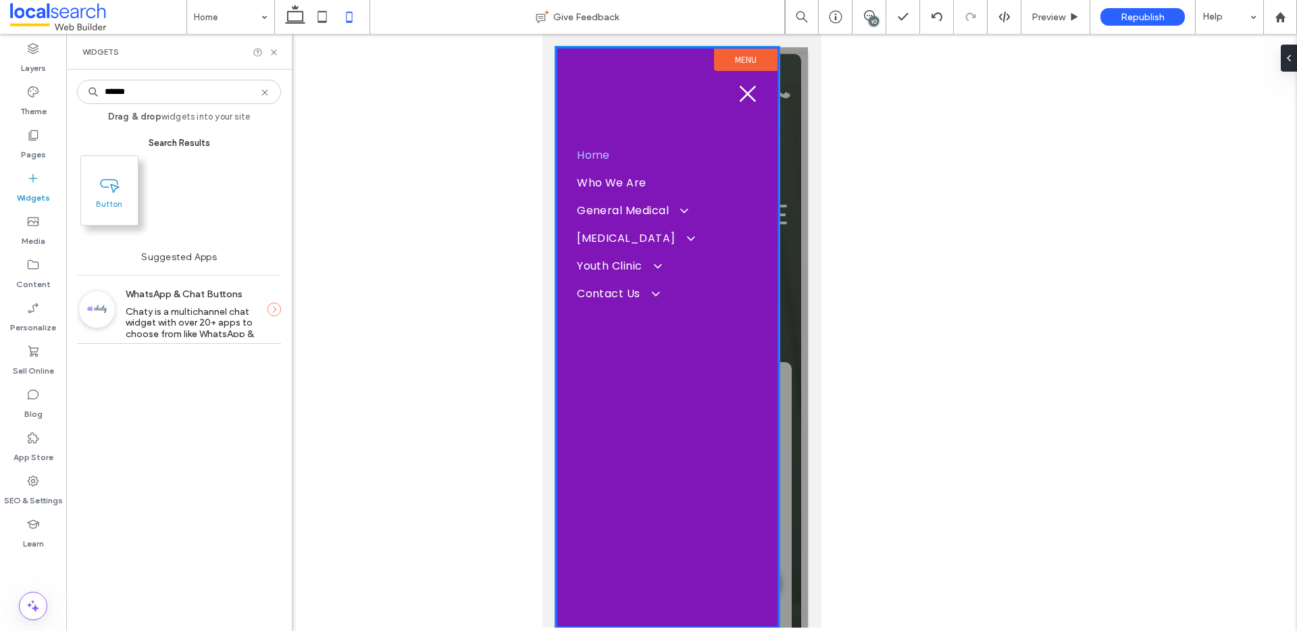
type input "******"
click at [117, 178] on icon at bounding box center [110, 184] width 22 height 22
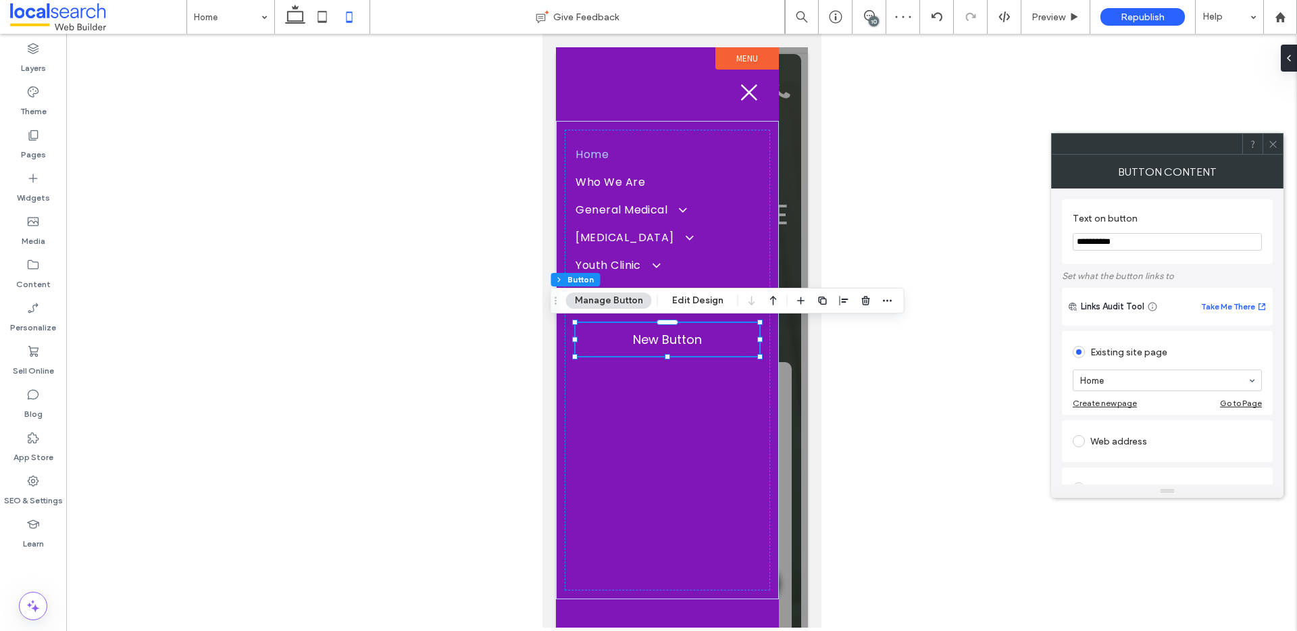
drag, startPoint x: 1135, startPoint y: 246, endPoint x: 1062, endPoint y: 240, distance: 73.2
click at [1062, 240] on div "**********" at bounding box center [1167, 231] width 211 height 65
type input "**********"
click at [690, 301] on button "Edit Design" at bounding box center [697, 300] width 69 height 16
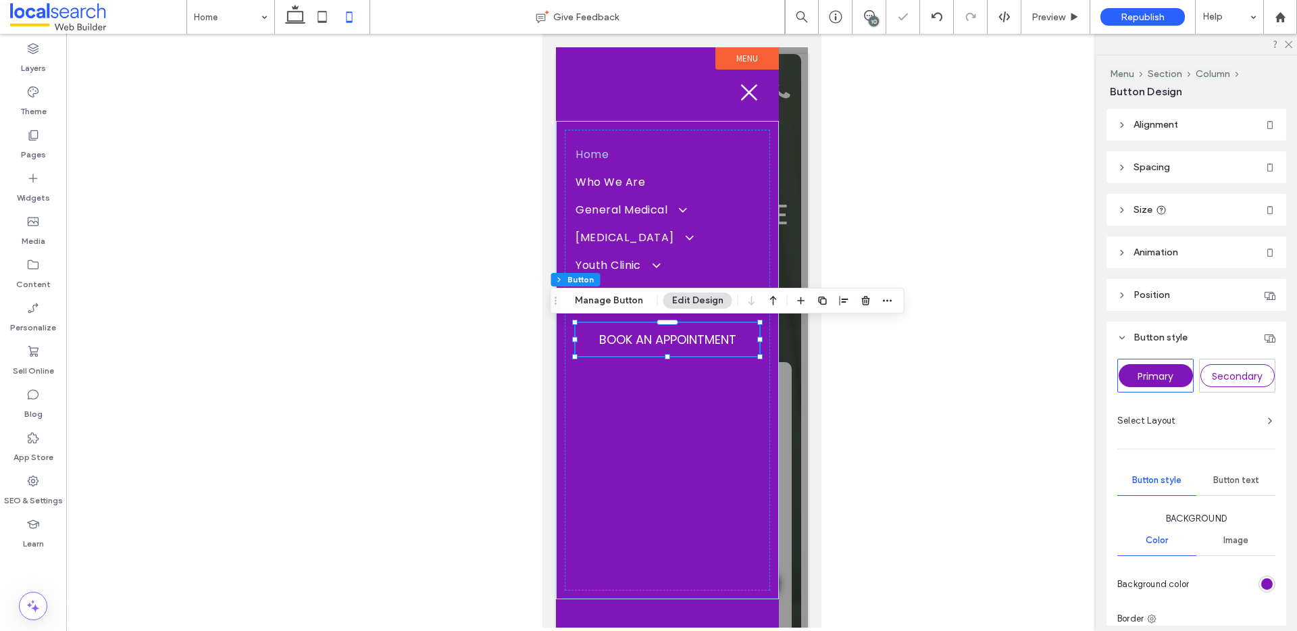
click at [1229, 370] on span "Secondary" at bounding box center [1237, 376] width 51 height 14
click at [1225, 374] on span "Secondary" at bounding box center [1237, 376] width 51 height 14
click at [1150, 369] on span "Primary" at bounding box center [1155, 376] width 36 height 14
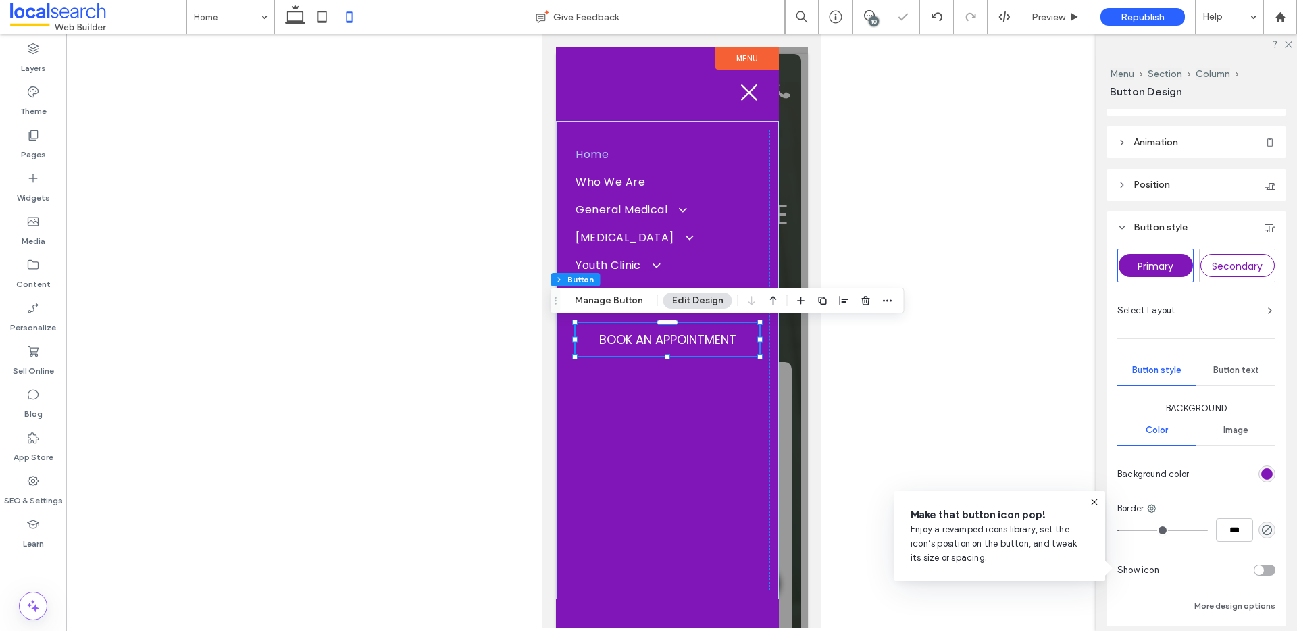
scroll to position [111, 0]
click at [1256, 482] on div at bounding box center [1234, 473] width 81 height 24
click at [1261, 471] on div "rgb(128, 22, 183)" at bounding box center [1266, 472] width 11 height 11
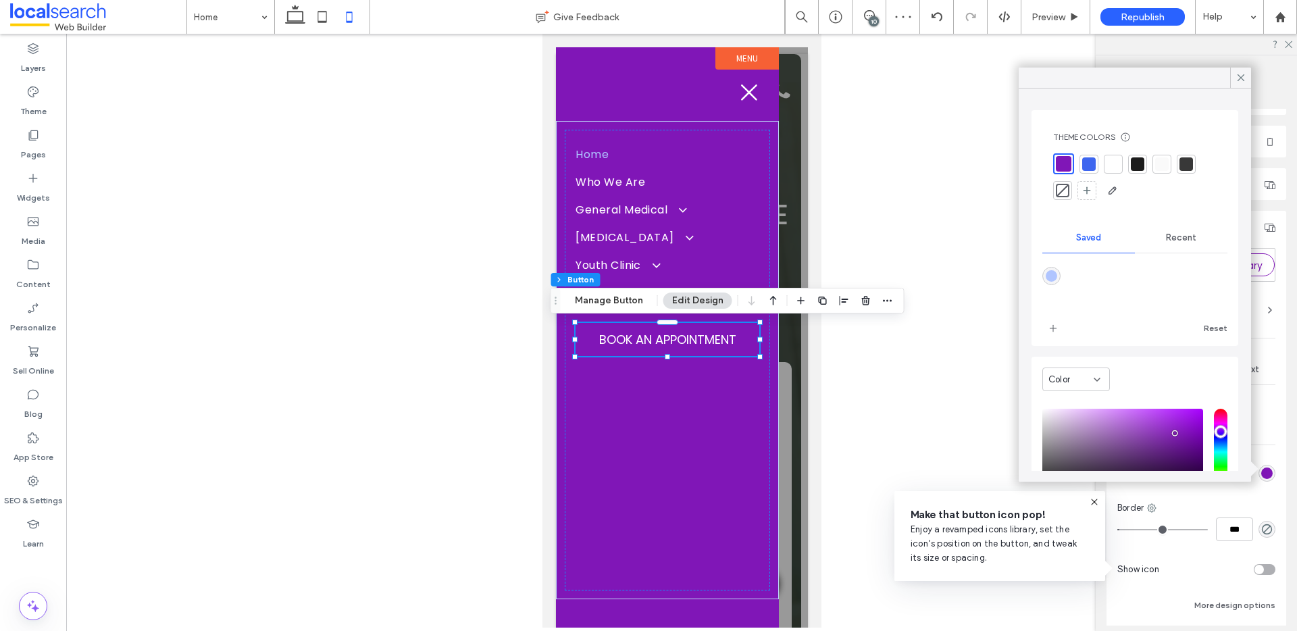
click at [1113, 162] on div at bounding box center [1113, 164] width 14 height 14
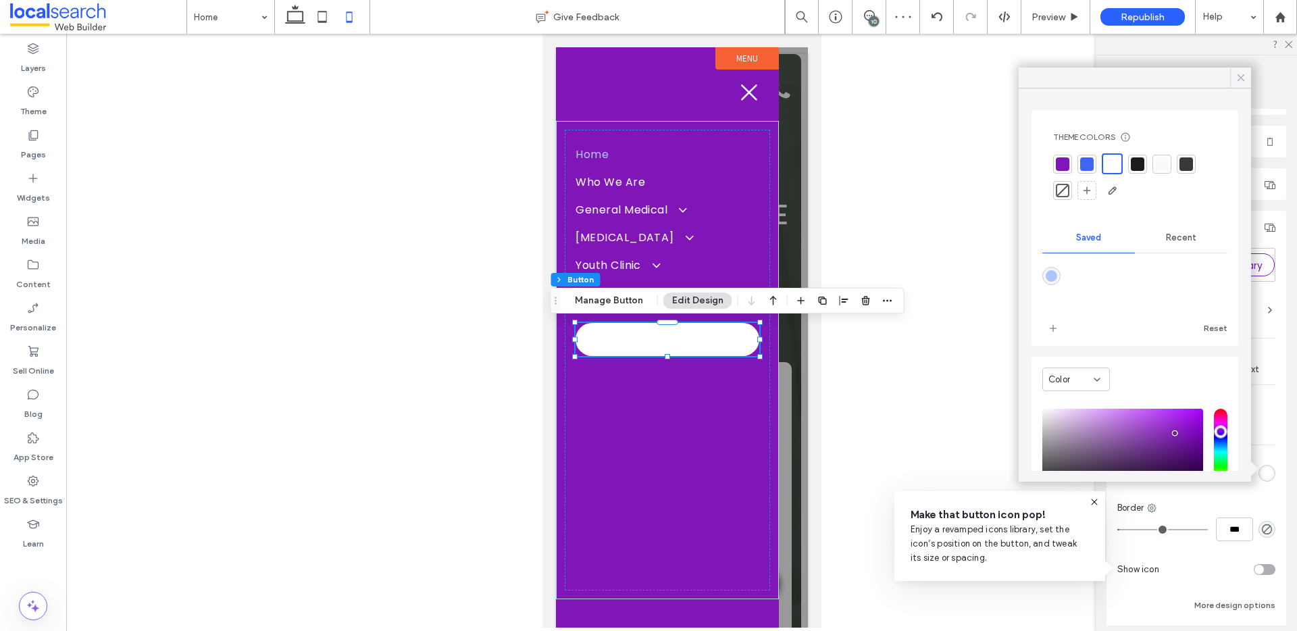
click at [1243, 74] on icon at bounding box center [1241, 78] width 12 height 12
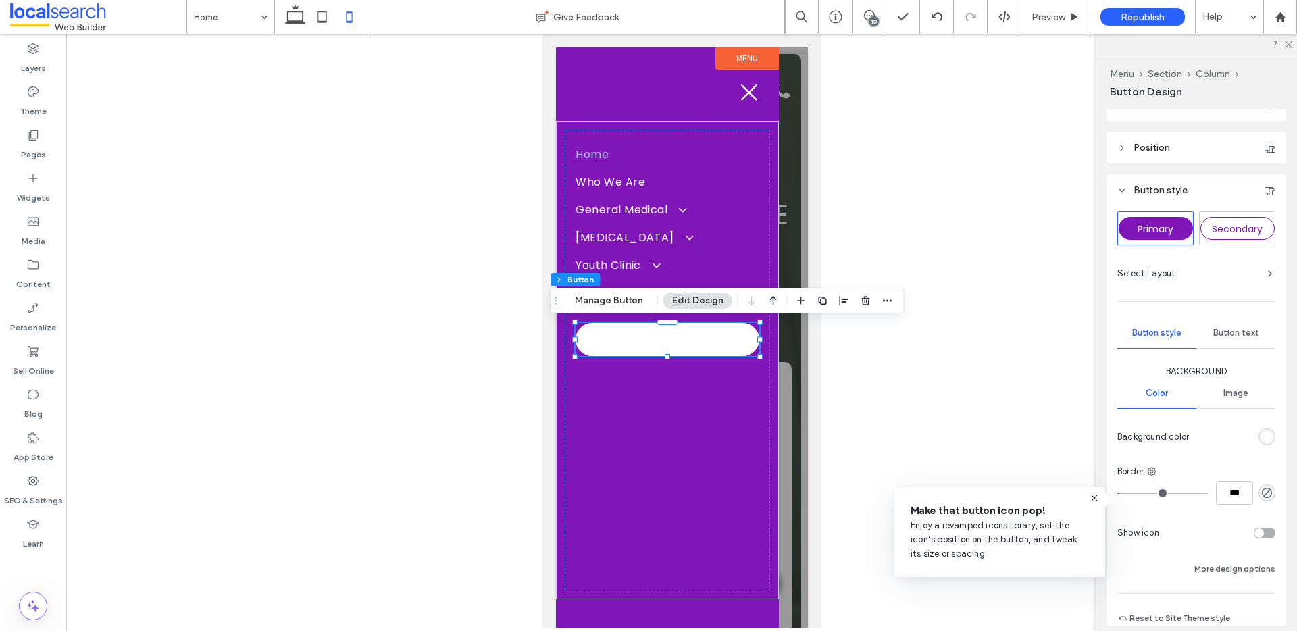
scroll to position [213, 0]
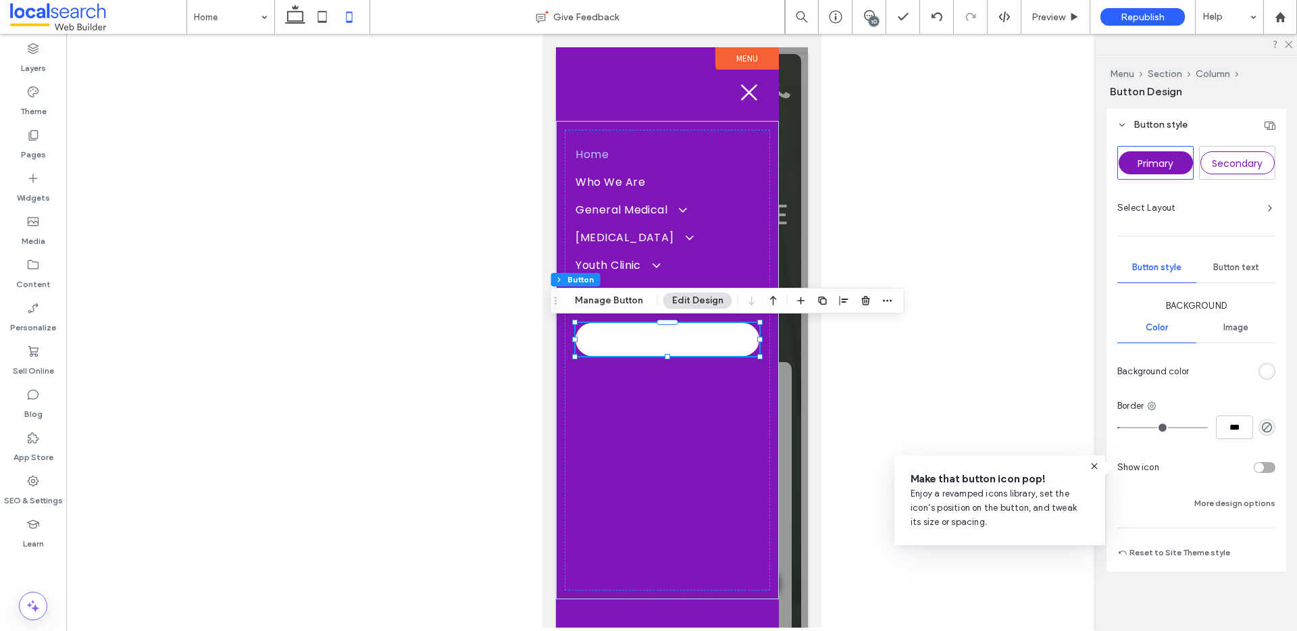
click at [1222, 261] on div "Button text" at bounding box center [1235, 268] width 79 height 30
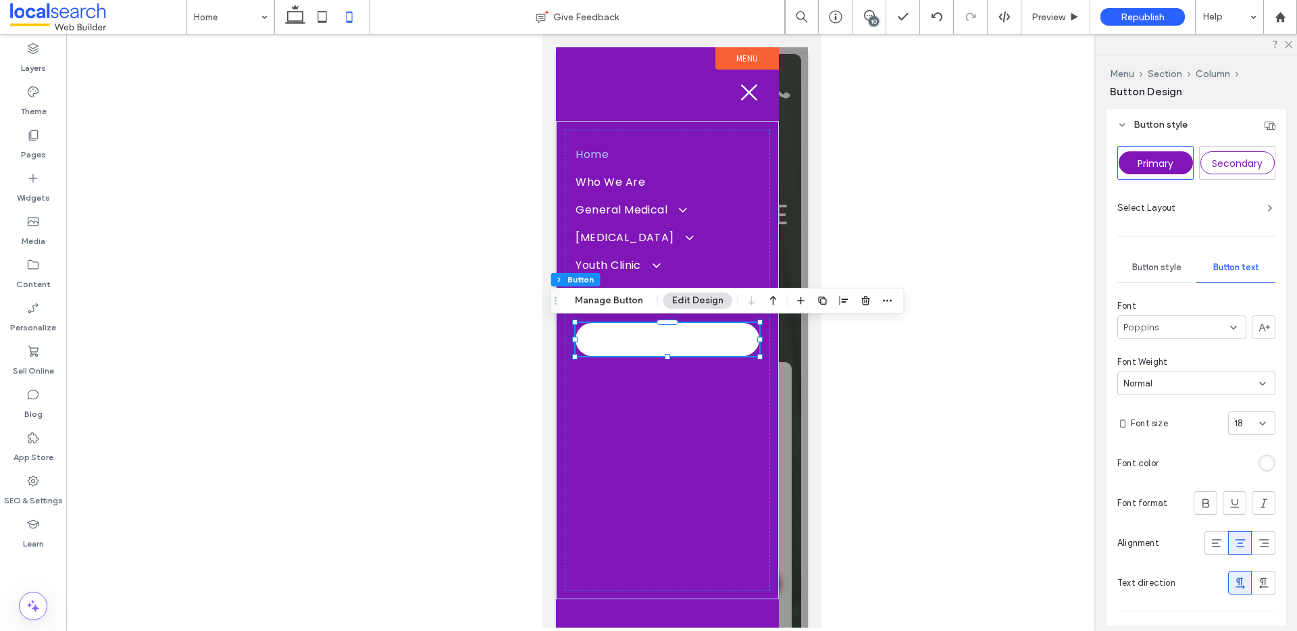
click at [1262, 465] on div "rgb(255, 255, 255)" at bounding box center [1266, 462] width 11 height 11
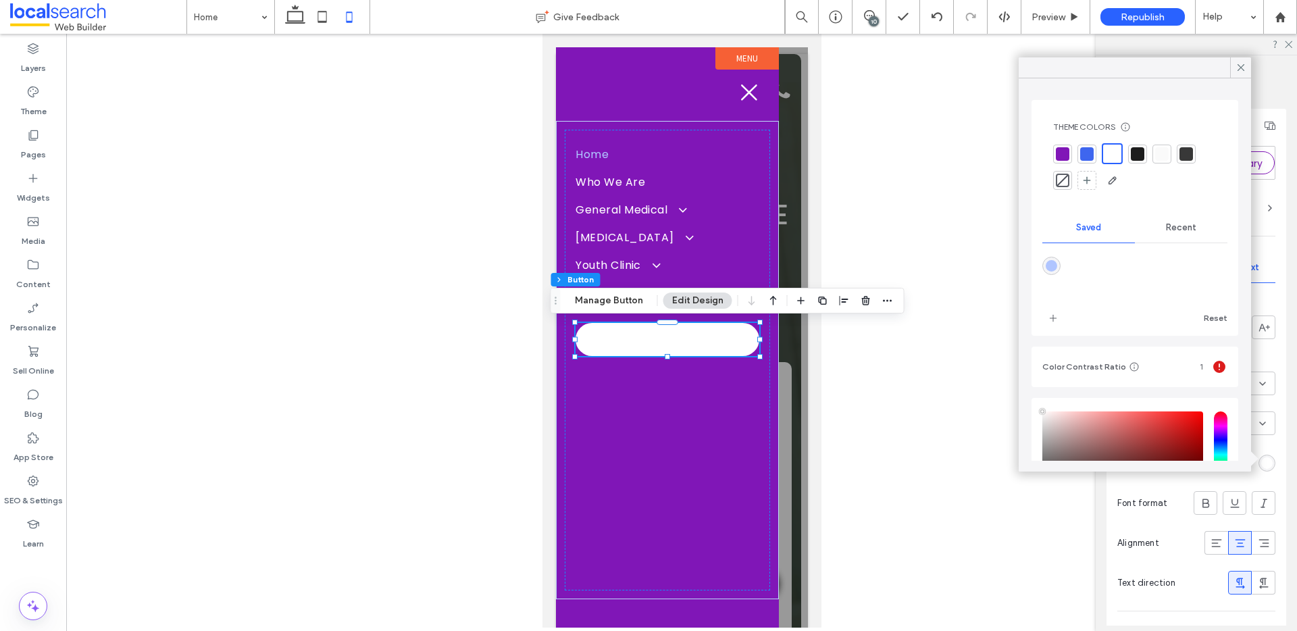
click at [1059, 151] on div at bounding box center [1063, 154] width 14 height 14
click at [1239, 67] on icon at bounding box center [1241, 67] width 12 height 12
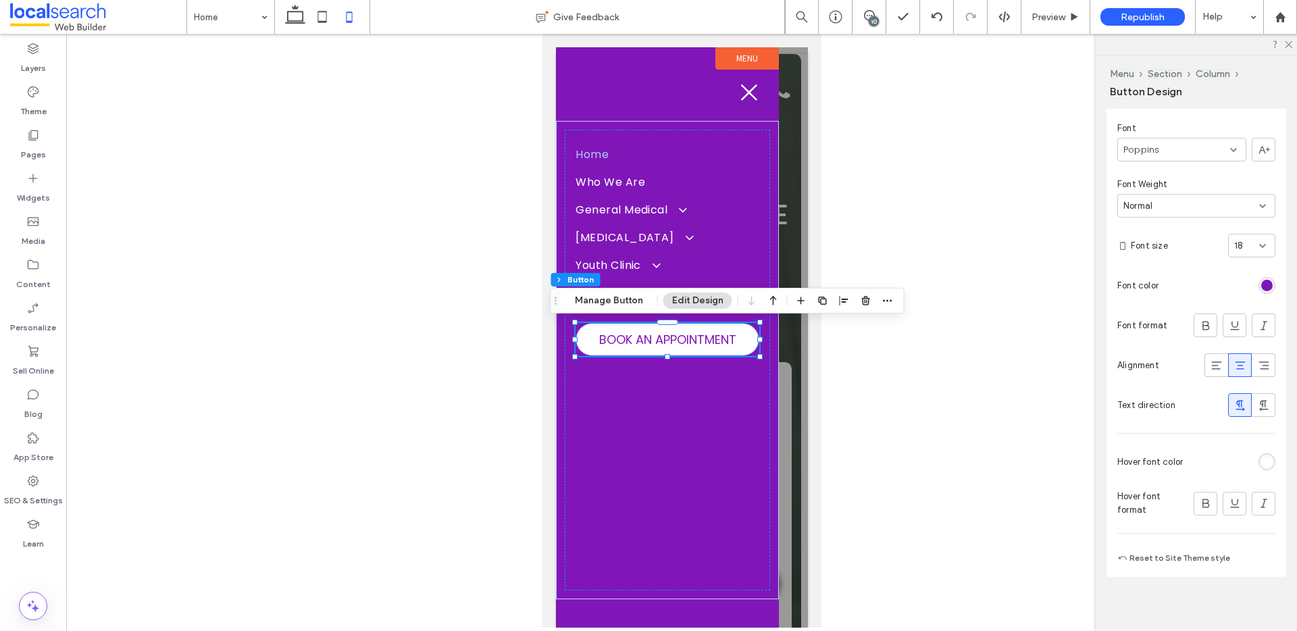
scroll to position [396, 0]
click at [1261, 455] on div "rgb(255, 255, 255)" at bounding box center [1266, 456] width 11 height 11
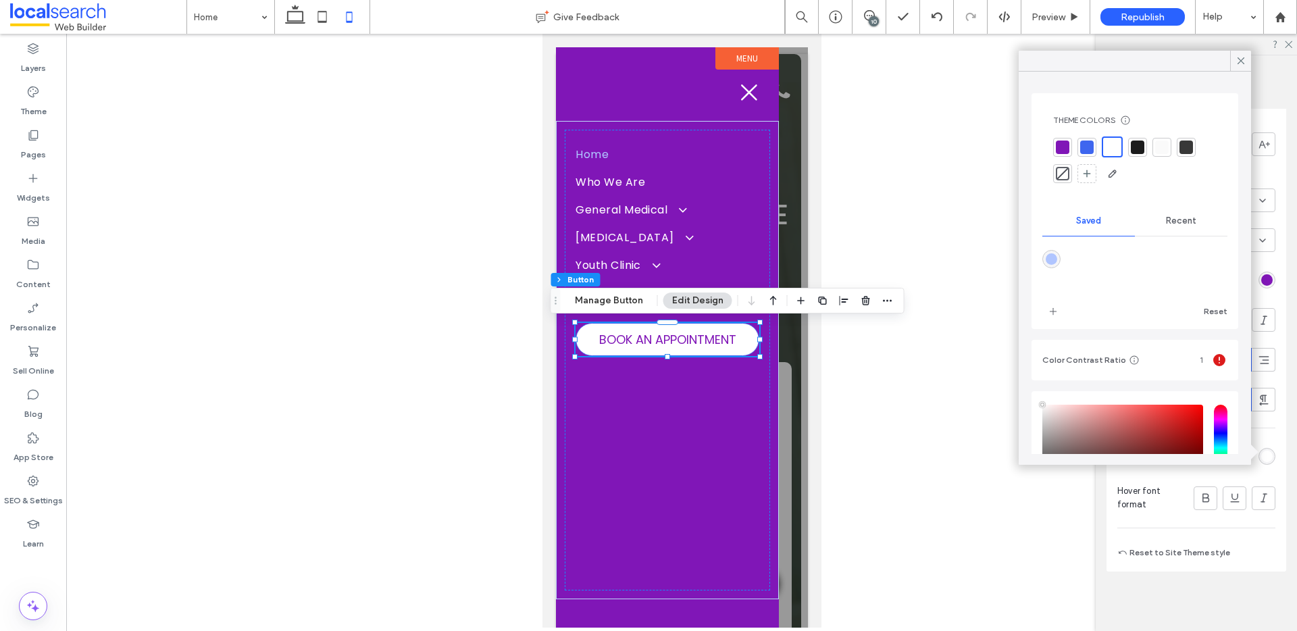
click at [1084, 147] on div at bounding box center [1087, 147] width 14 height 14
click at [1108, 149] on div at bounding box center [1113, 147] width 14 height 14
click at [1242, 62] on use at bounding box center [1240, 60] width 7 height 7
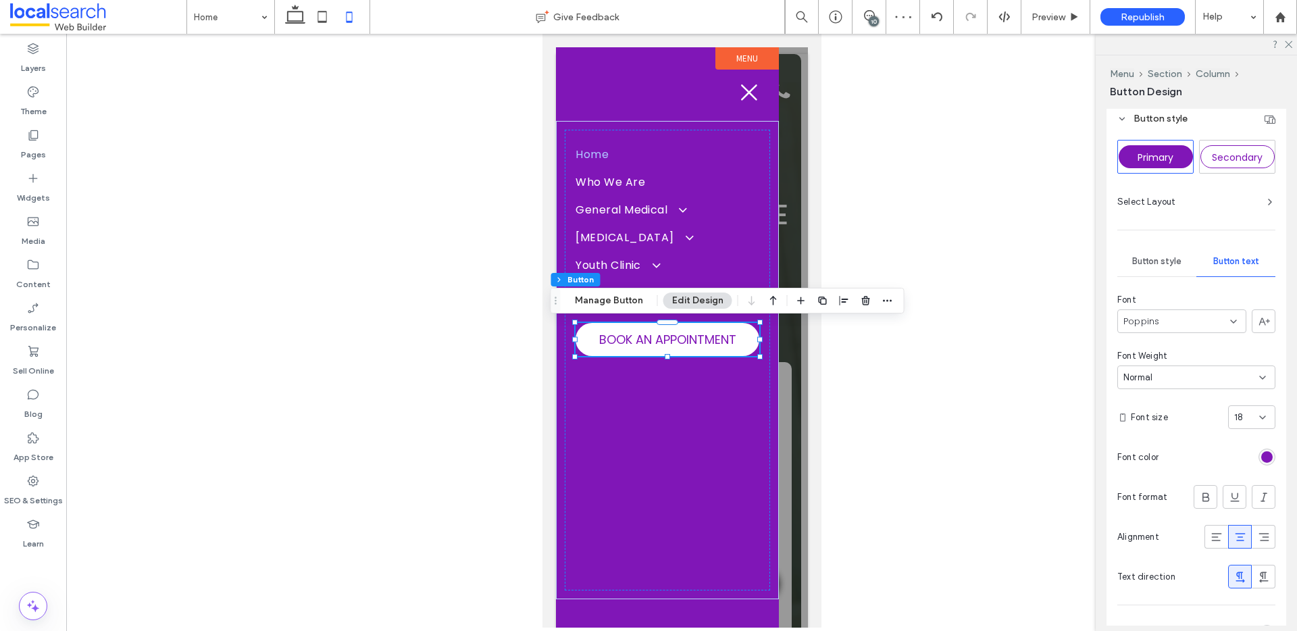
click at [1150, 261] on span "Button style" at bounding box center [1156, 261] width 49 height 11
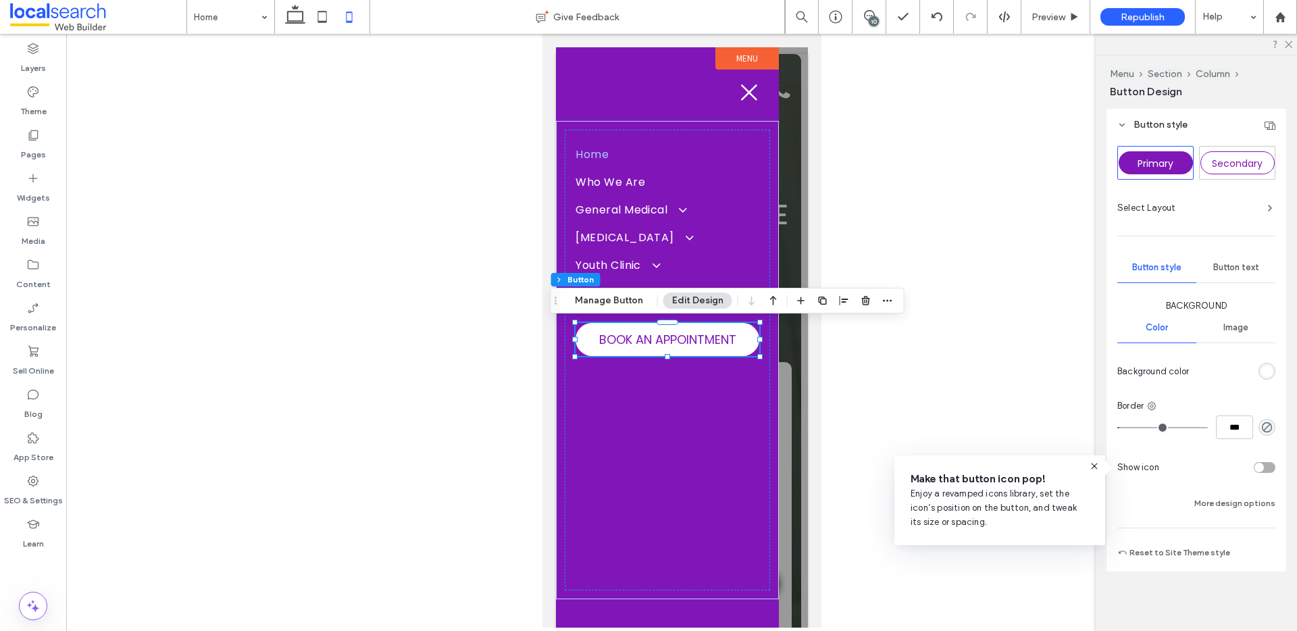
click at [1217, 492] on div "Background Color Image Background color Border *** Show icon More design options" at bounding box center [1196, 405] width 158 height 212
click at [1217, 498] on button "More design options" at bounding box center [1234, 503] width 81 height 16
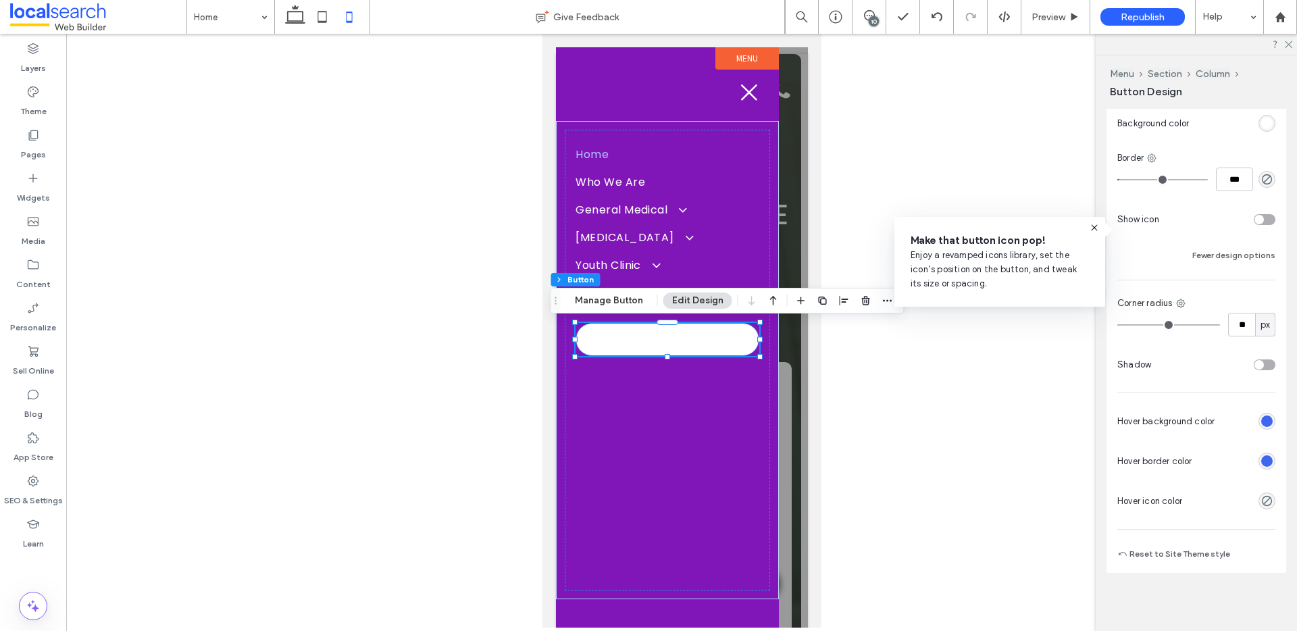
scroll to position [462, 0]
click at [1261, 421] on div "rgb(62, 102, 239)" at bounding box center [1266, 419] width 11 height 11
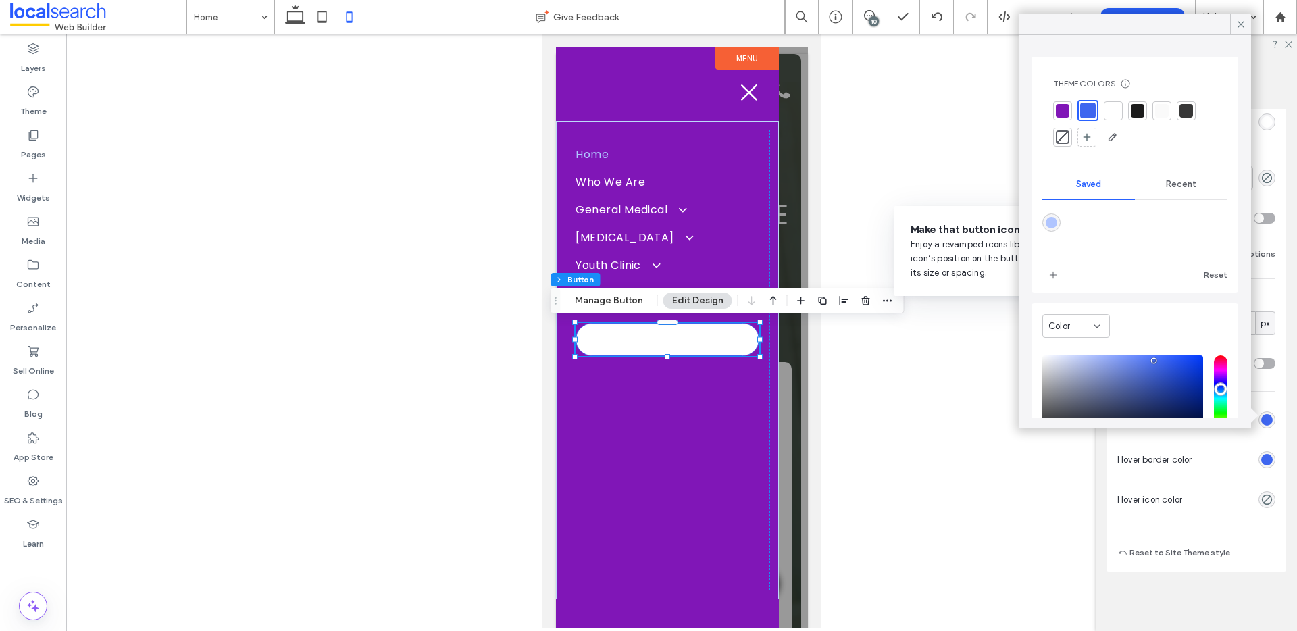
click at [1060, 113] on div at bounding box center [1063, 111] width 14 height 14
click at [1237, 28] on icon at bounding box center [1241, 24] width 12 height 12
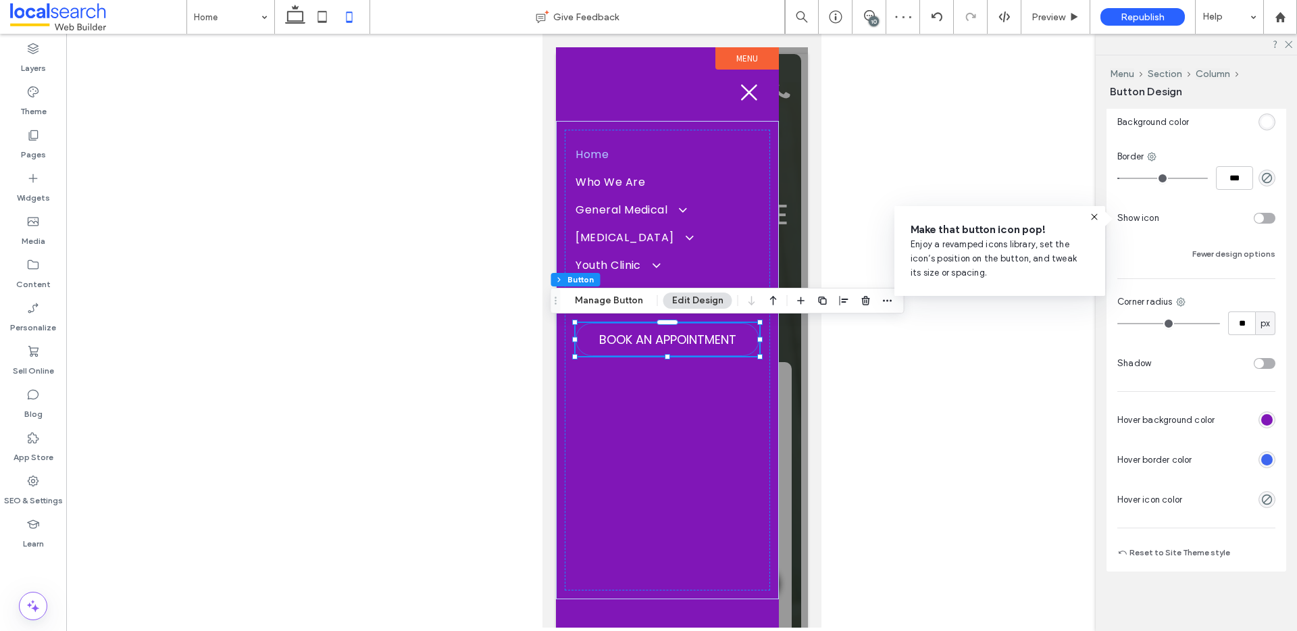
click at [1262, 461] on div "rgb(62, 102, 239)" at bounding box center [1266, 459] width 11 height 11
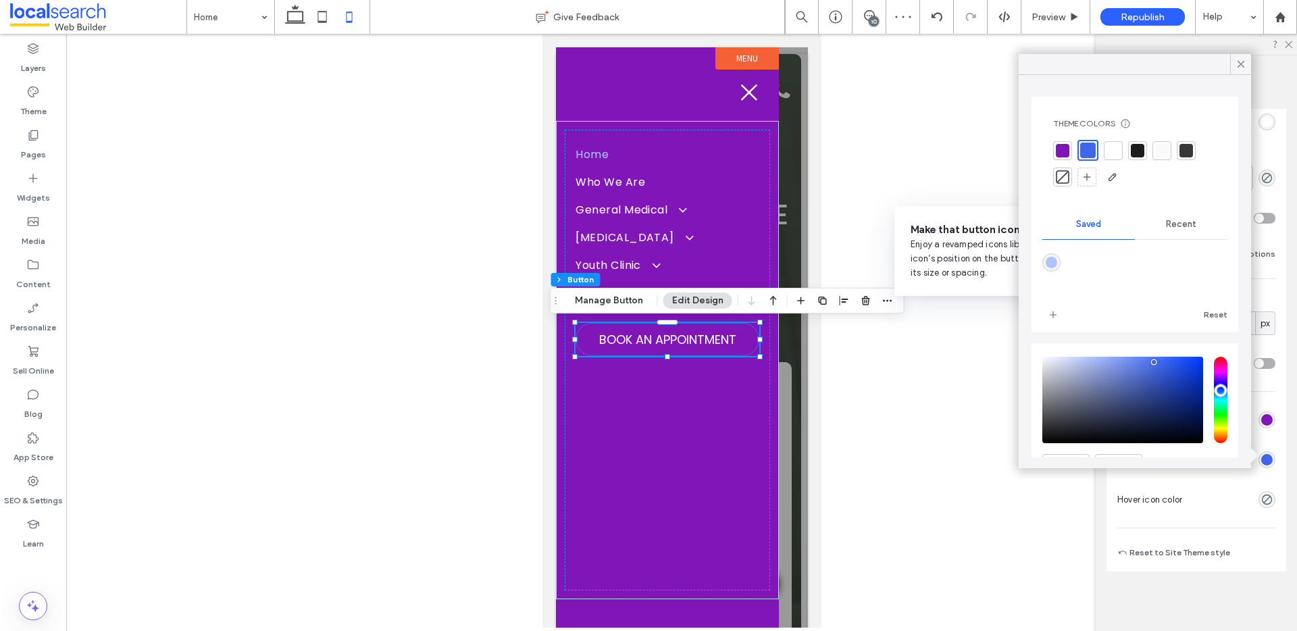
click at [1108, 155] on div at bounding box center [1113, 151] width 14 height 14
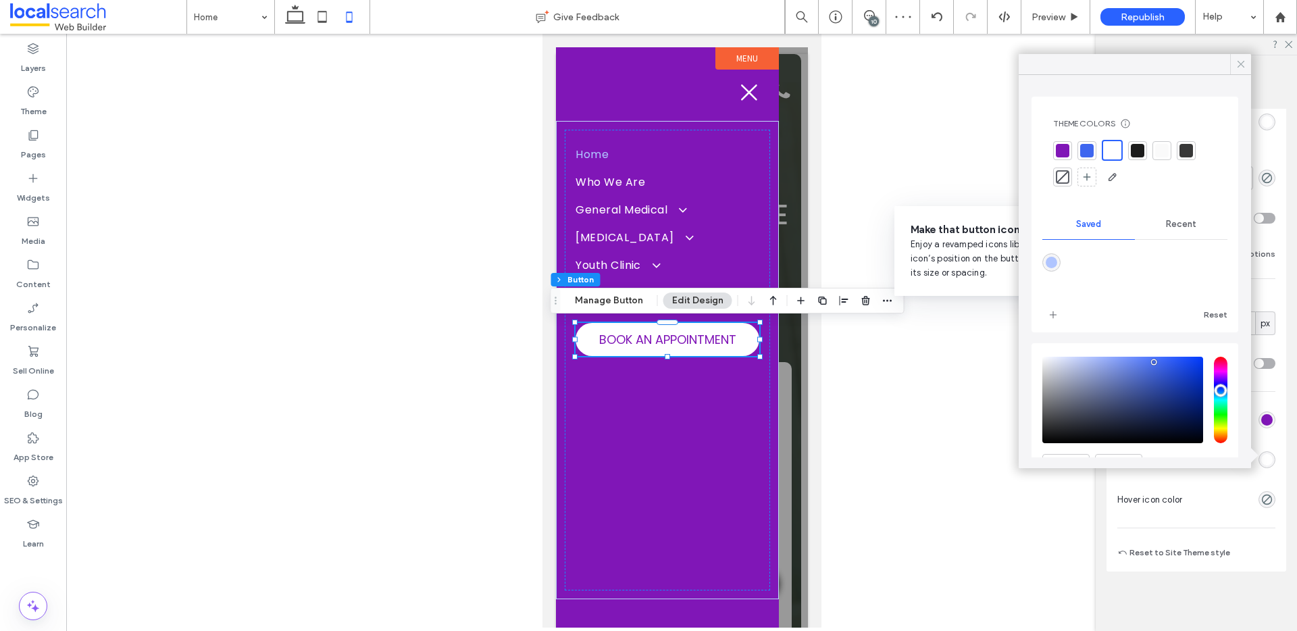
click at [1239, 62] on use at bounding box center [1240, 64] width 7 height 7
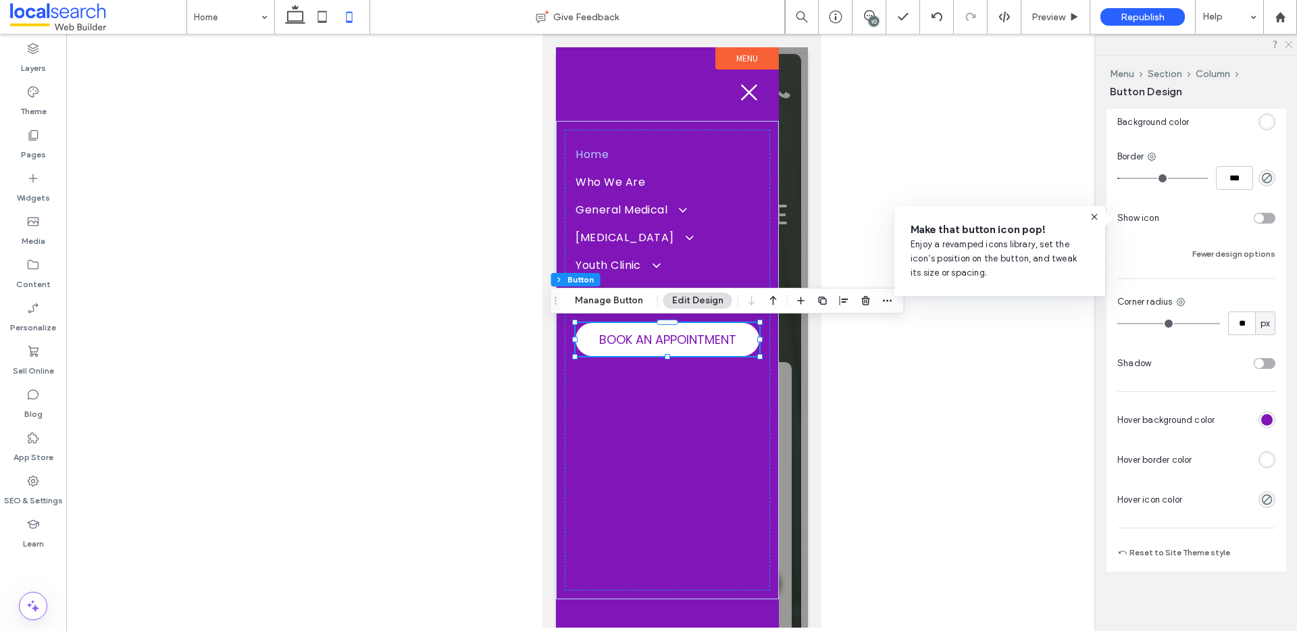
click at [1287, 45] on use at bounding box center [1288, 44] width 7 height 7
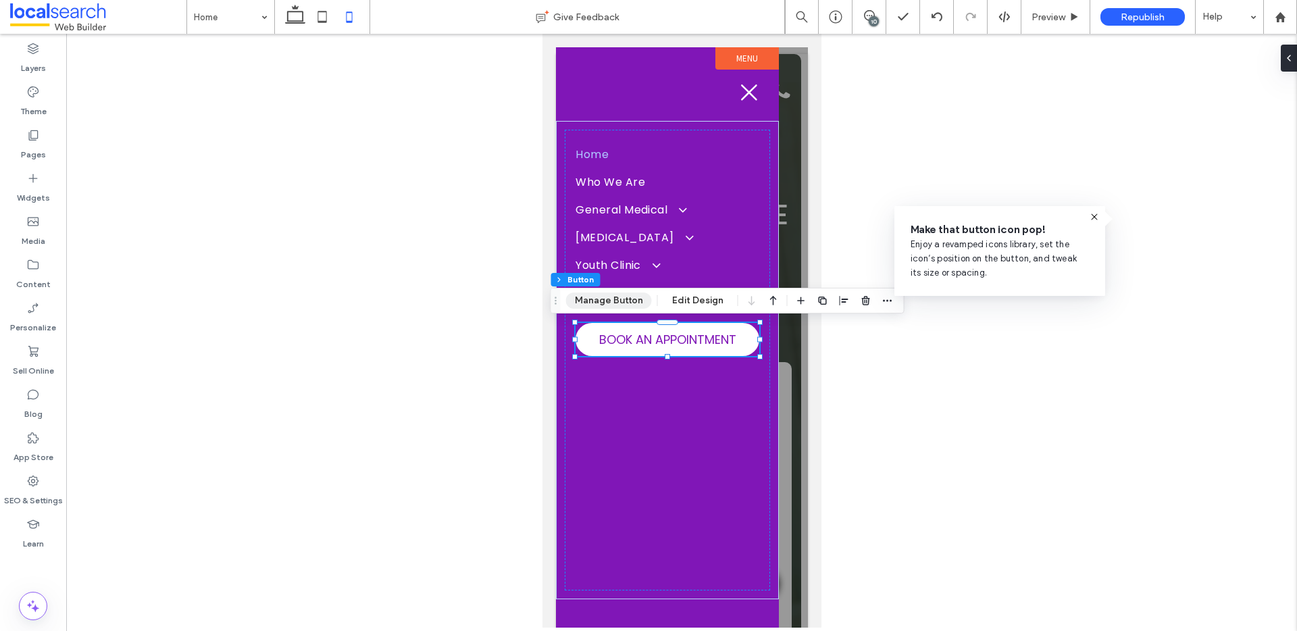
click at [618, 305] on button "Manage Button" at bounding box center [609, 300] width 86 height 16
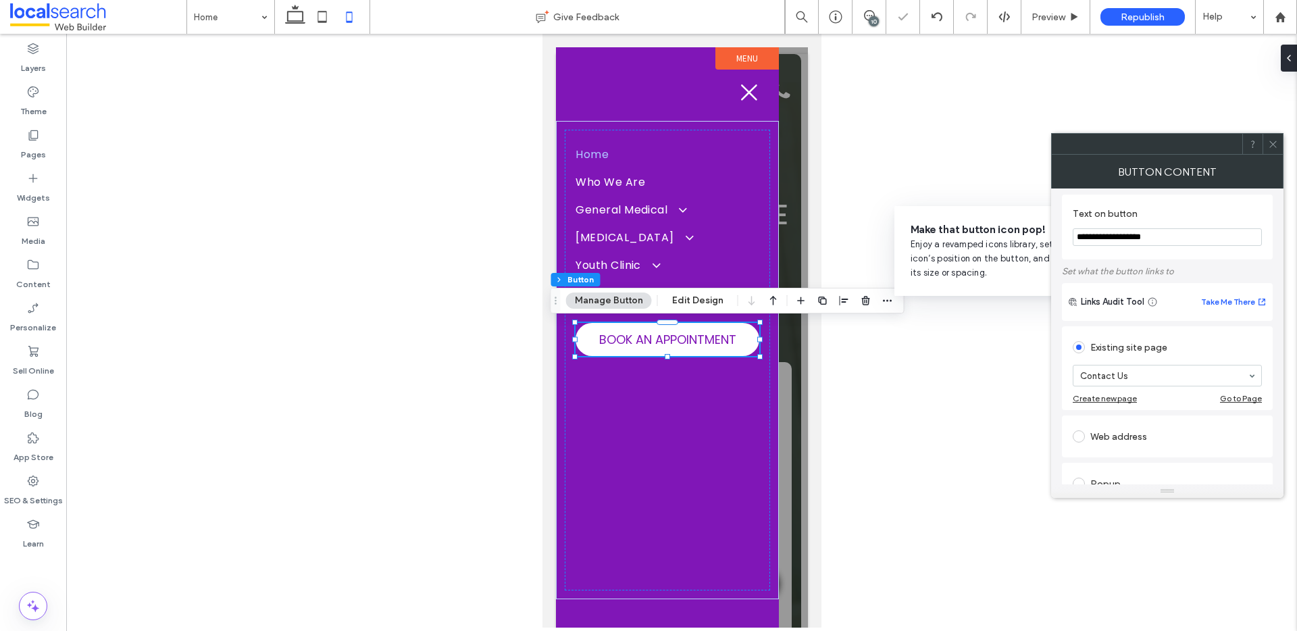
scroll to position [0, 0]
click at [1269, 143] on icon at bounding box center [1273, 144] width 10 height 10
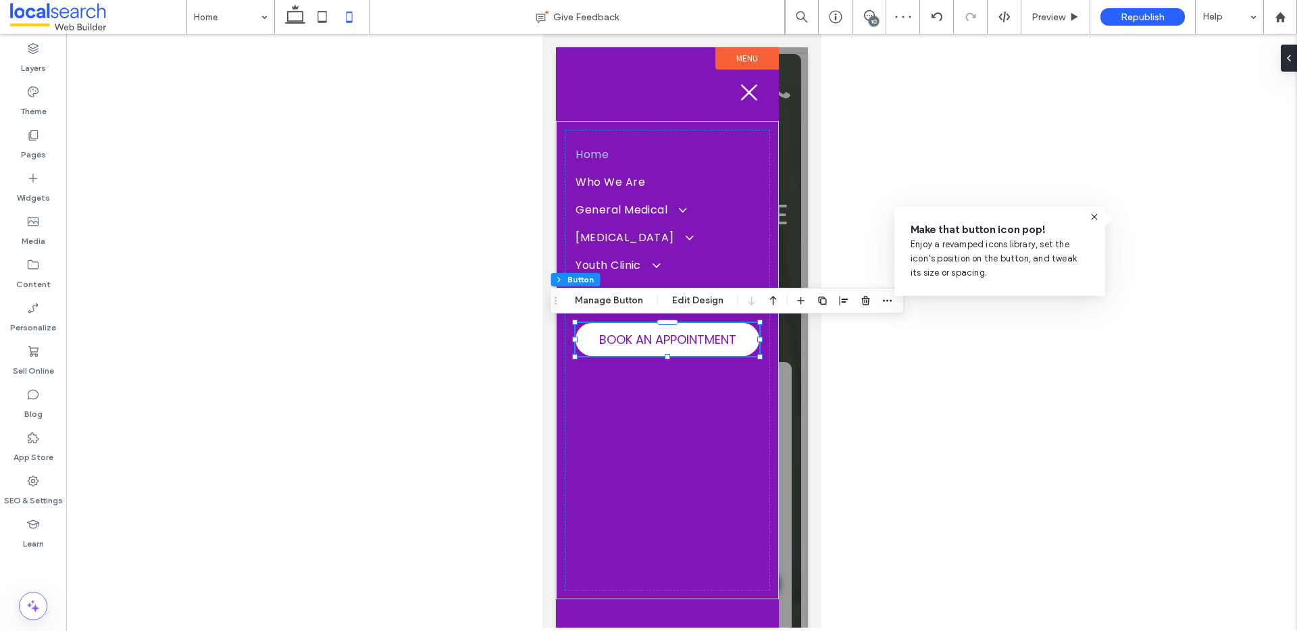
click at [1093, 215] on icon at bounding box center [1094, 216] width 11 height 11
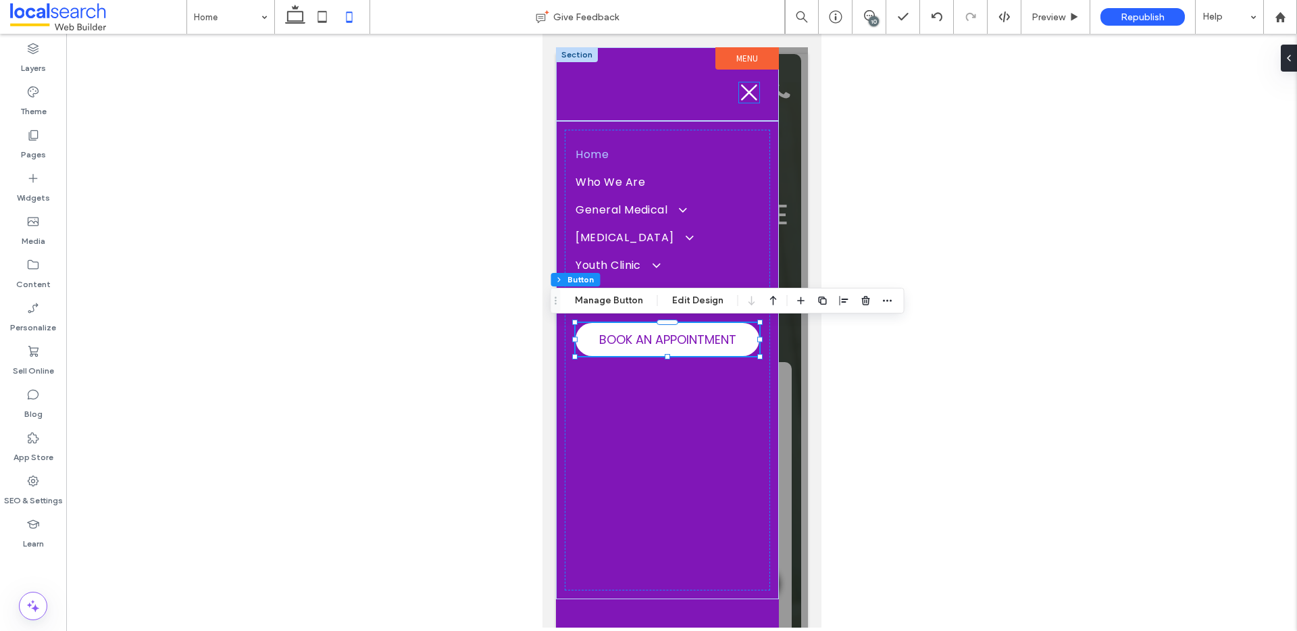
click at [753, 91] on icon at bounding box center [748, 92] width 20 height 20
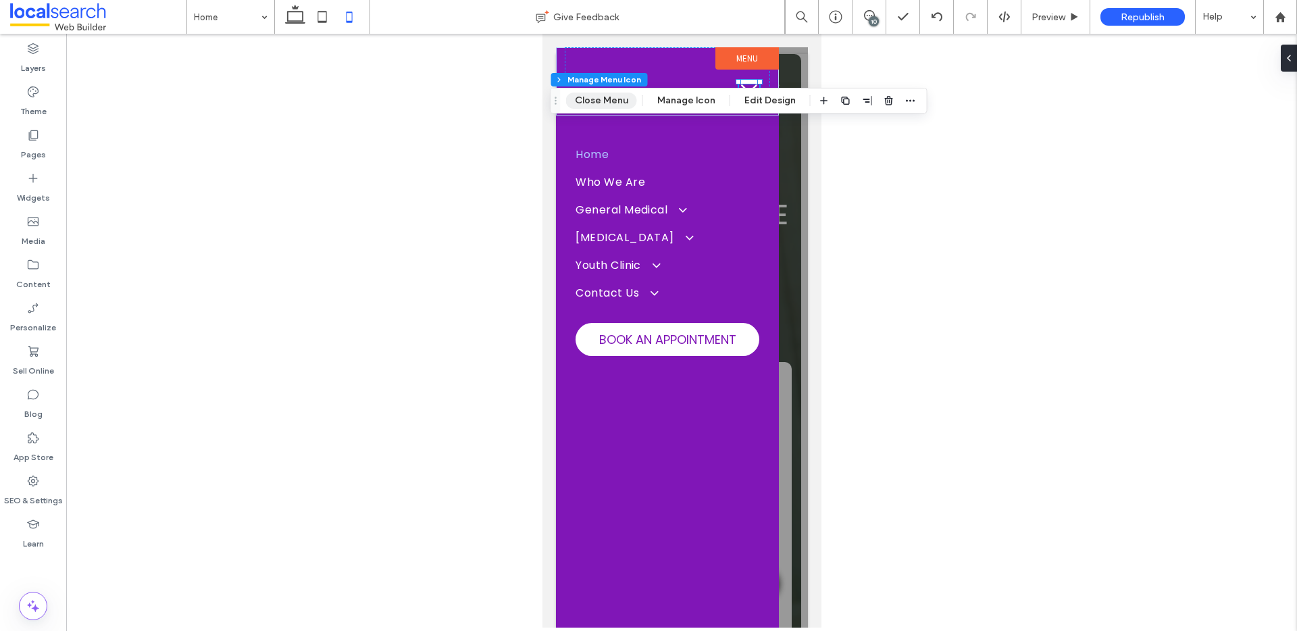
click at [608, 100] on button "Close Menu" at bounding box center [601, 101] width 71 height 16
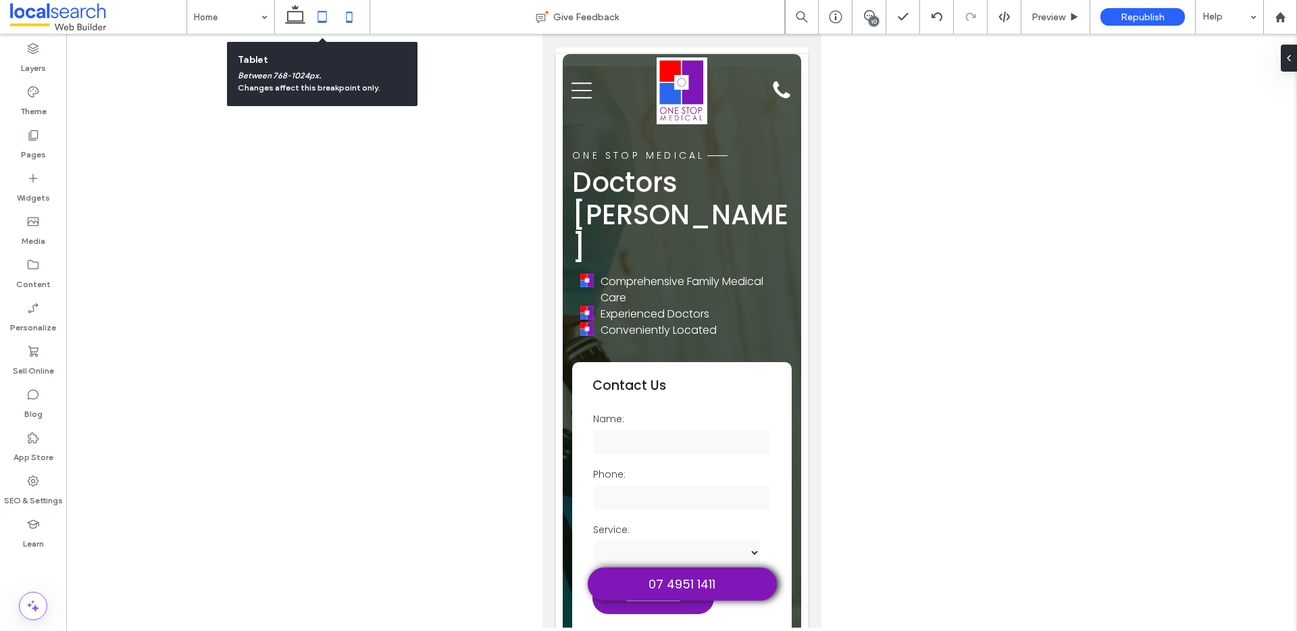
click at [319, 17] on icon at bounding box center [322, 16] width 27 height 27
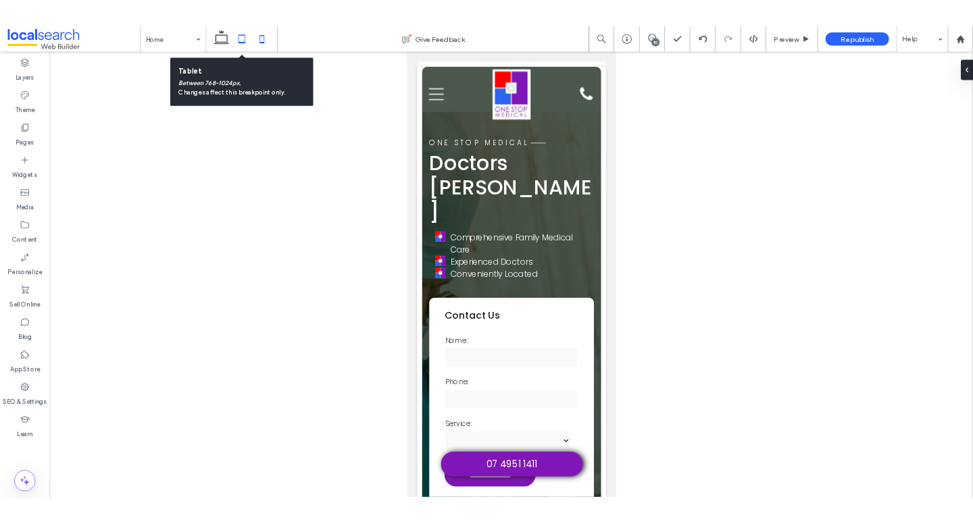
scroll to position [0, 7]
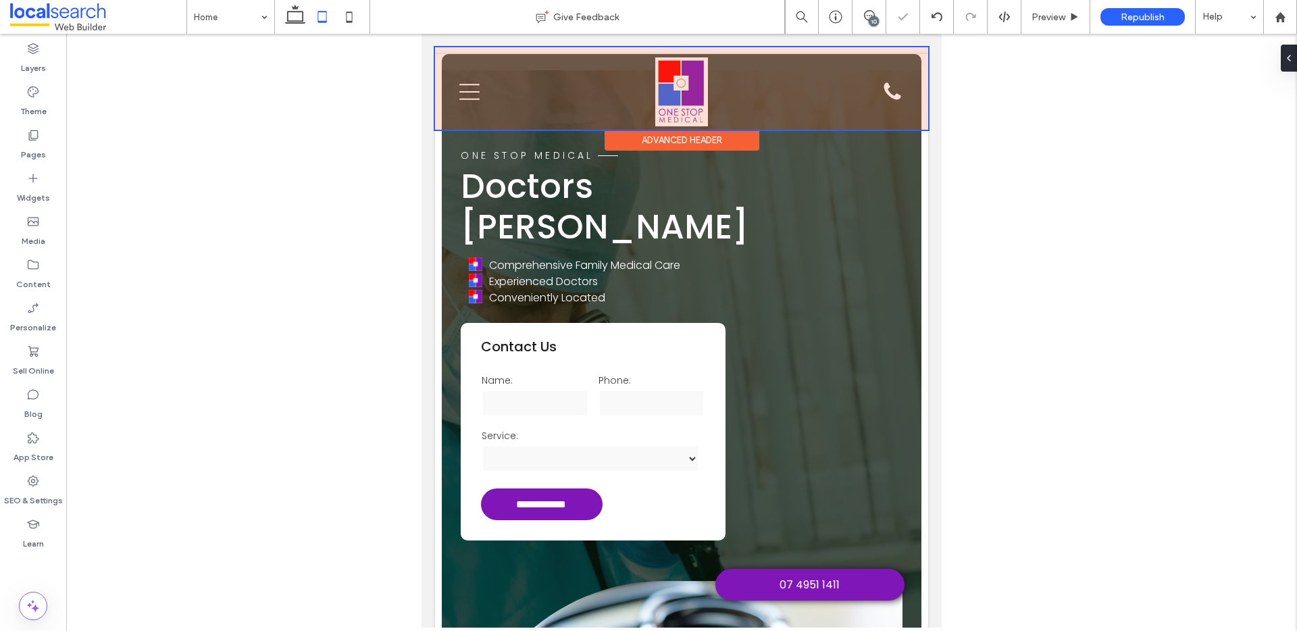
click at [478, 95] on div at bounding box center [681, 88] width 493 height 82
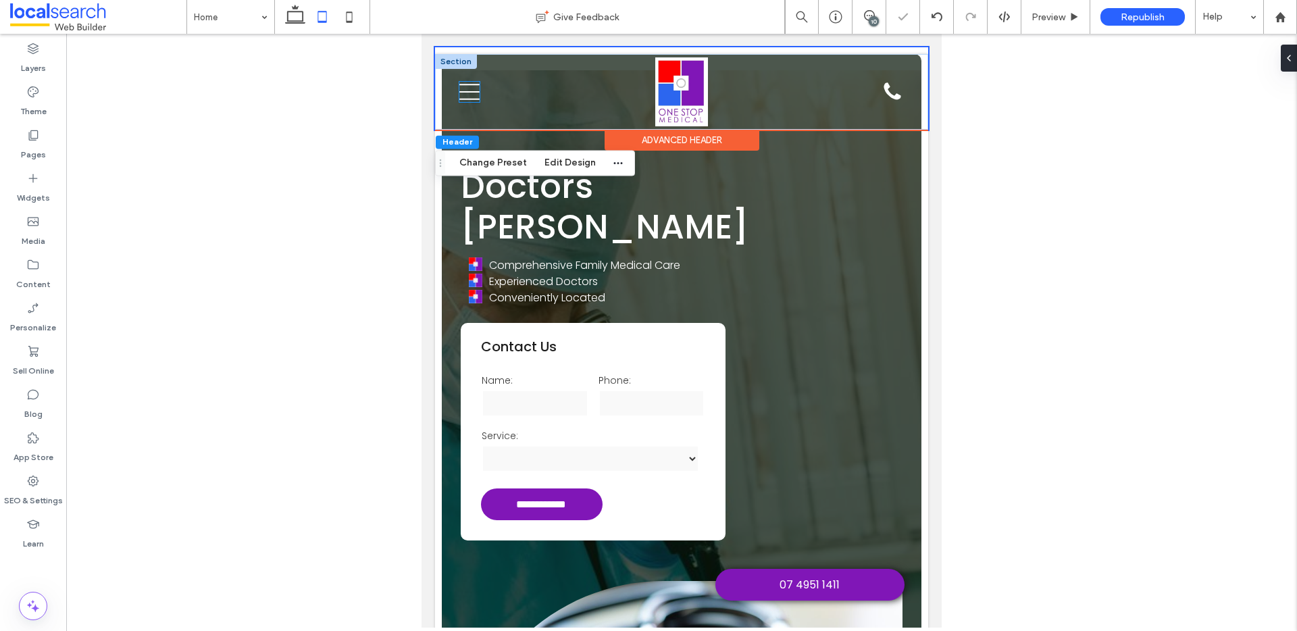
click at [463, 95] on icon "Menu Icon" at bounding box center [469, 92] width 20 height 20
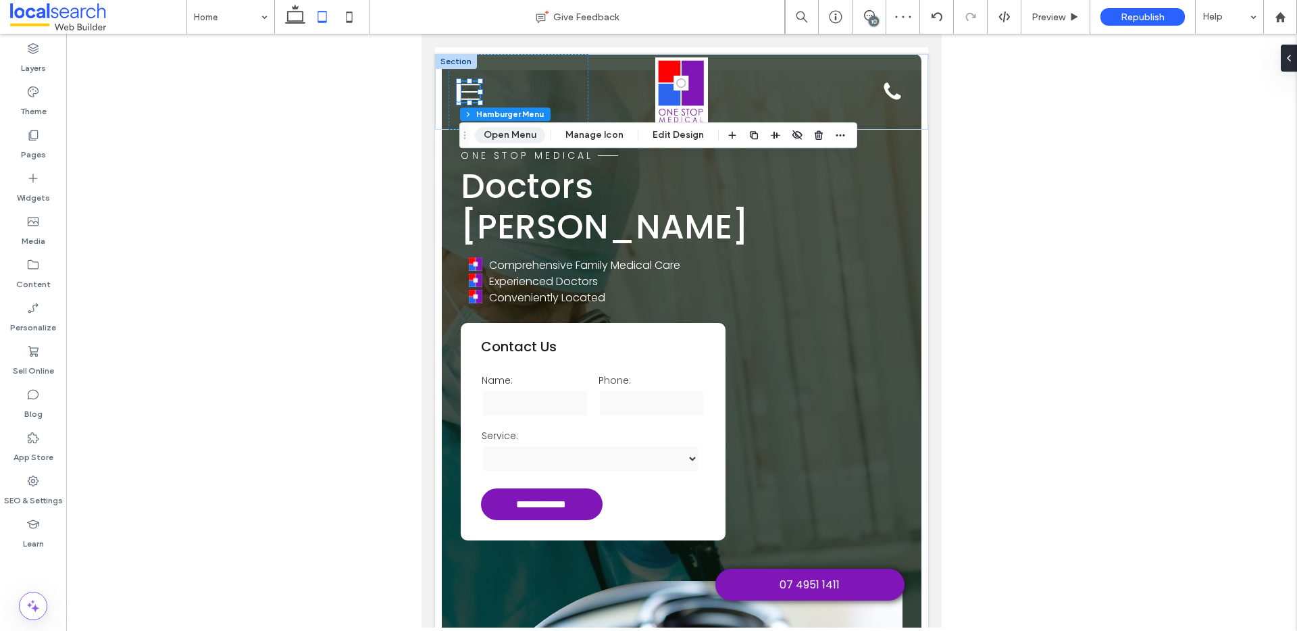
click at [511, 134] on button "Open Menu" at bounding box center [510, 135] width 70 height 16
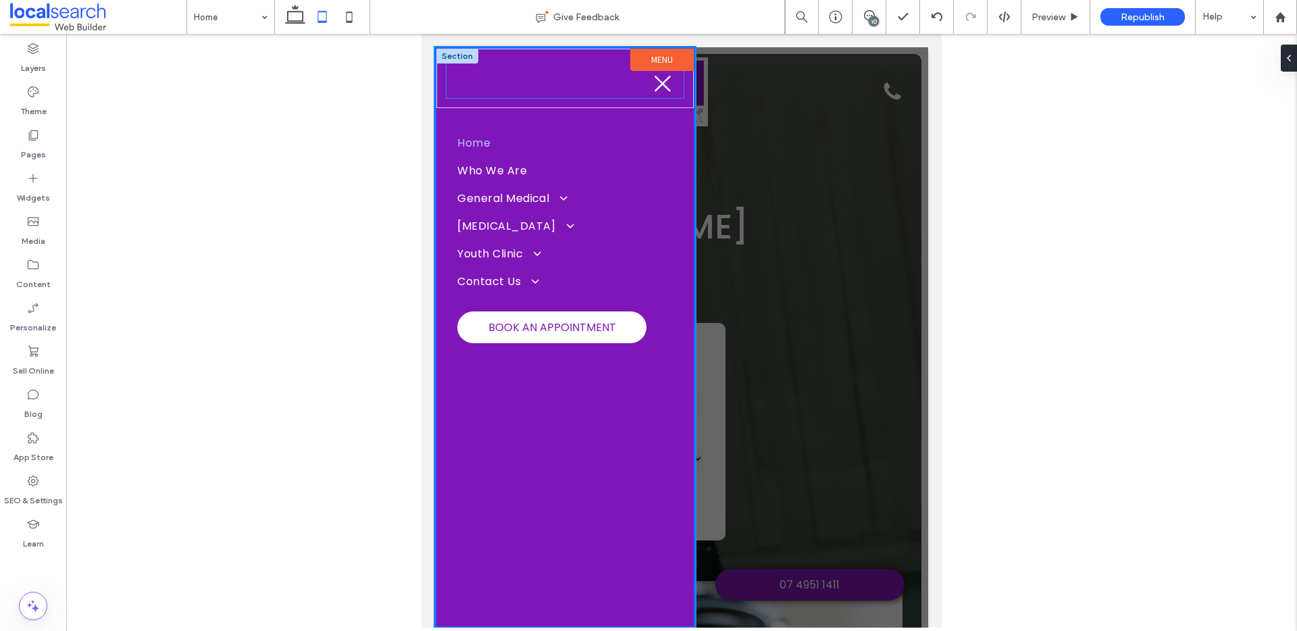
click at [641, 84] on div at bounding box center [564, 73] width 237 height 49
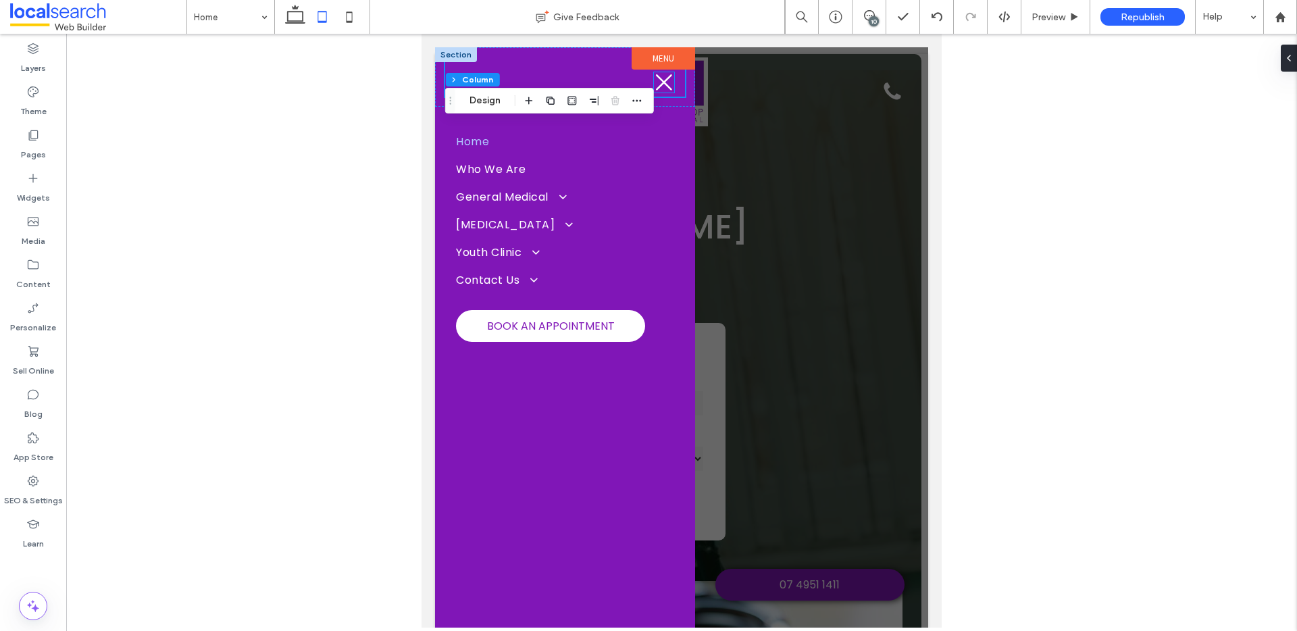
click at [654, 84] on icon at bounding box center [664, 82] width 20 height 20
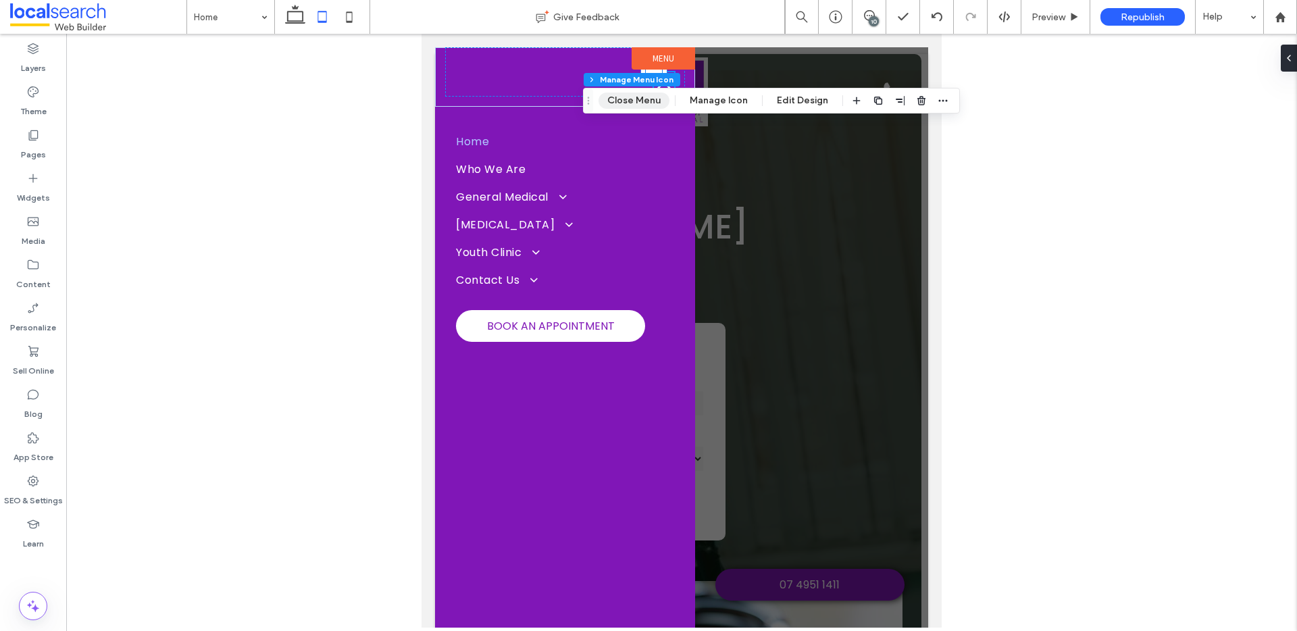
click at [640, 100] on button "Close Menu" at bounding box center [633, 101] width 71 height 16
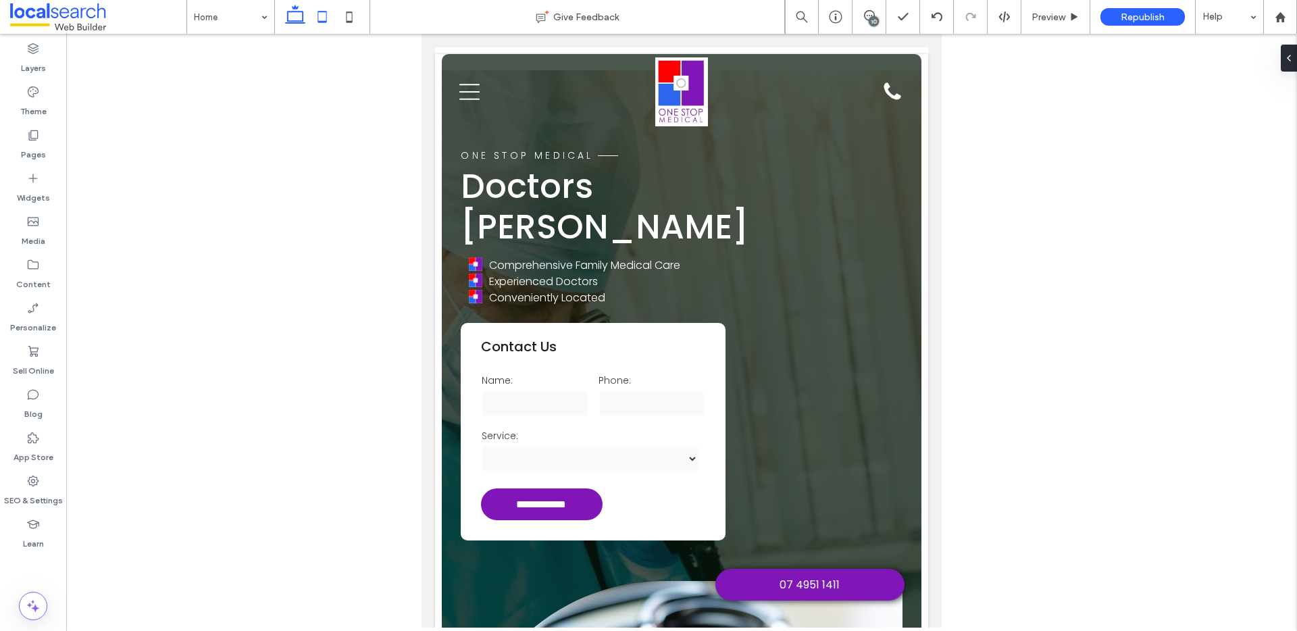
click at [301, 18] on icon at bounding box center [295, 16] width 27 height 27
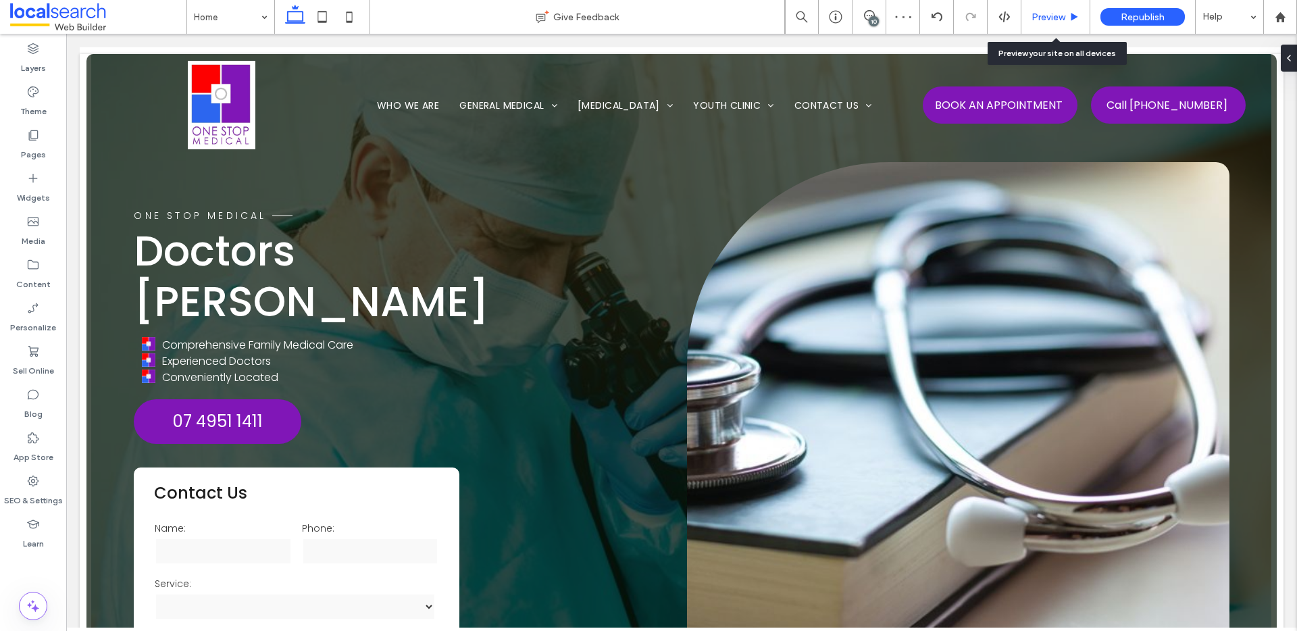
click at [1063, 16] on span "Preview" at bounding box center [1048, 16] width 34 height 11
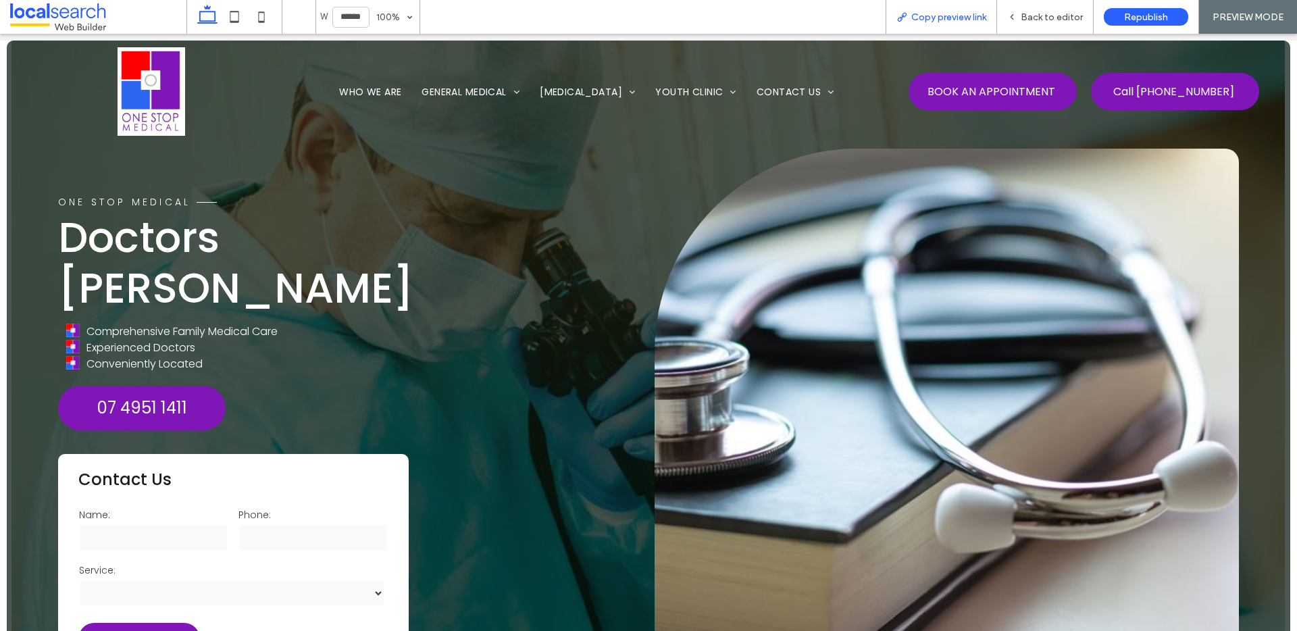
click at [948, 14] on span "Copy preview link" at bounding box center [948, 16] width 75 height 11
click at [1039, 22] on span "Back to editor" at bounding box center [1052, 16] width 62 height 11
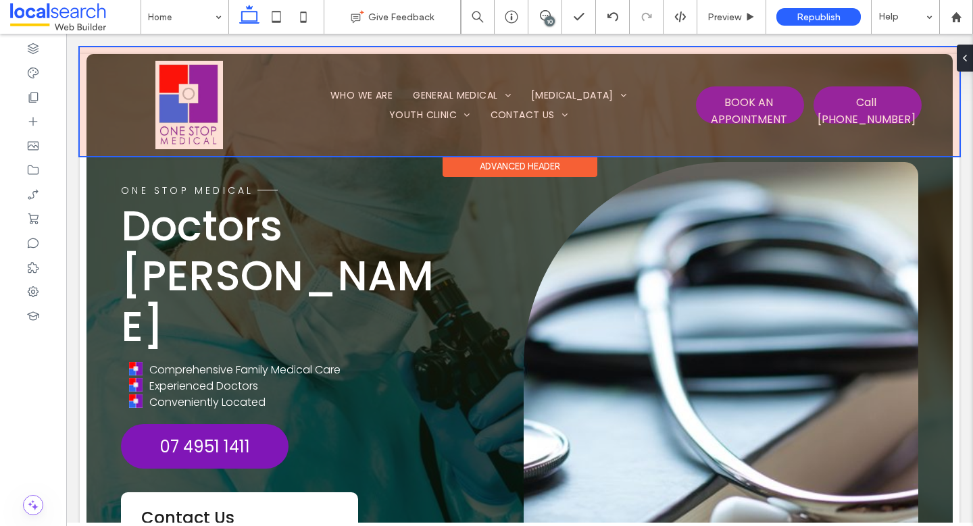
click at [783, 101] on div at bounding box center [519, 101] width 879 height 109
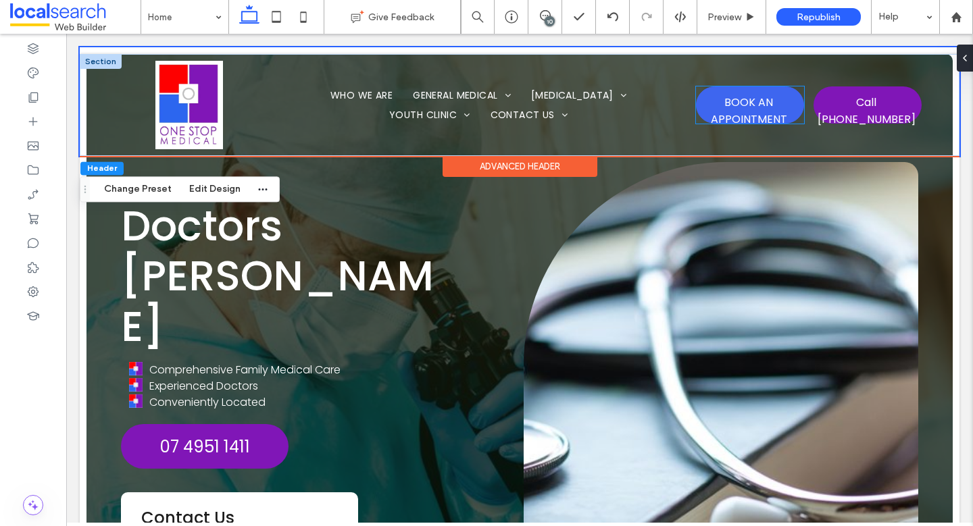
click at [782, 102] on span "BOOK AN APPOINTMENT" at bounding box center [748, 110] width 105 height 47
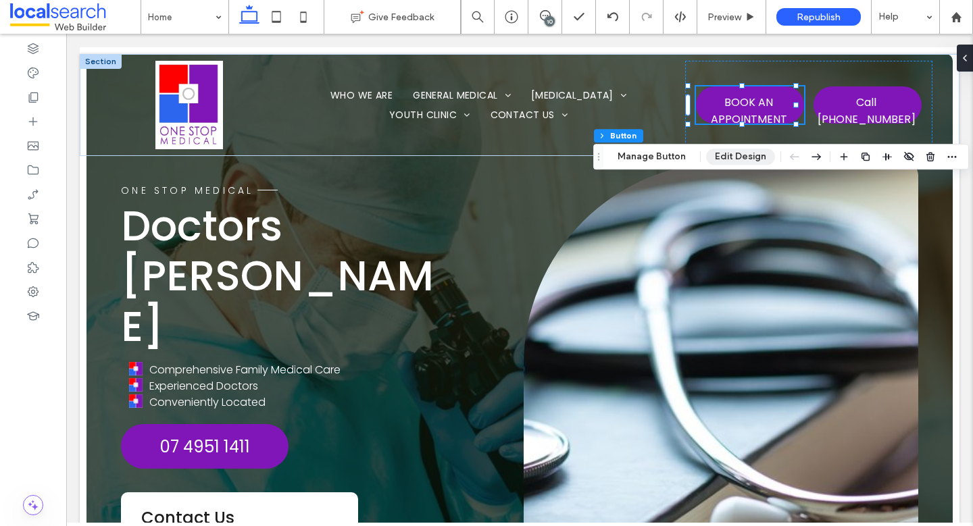
click at [736, 159] on button "Edit Design" at bounding box center [740, 157] width 69 height 16
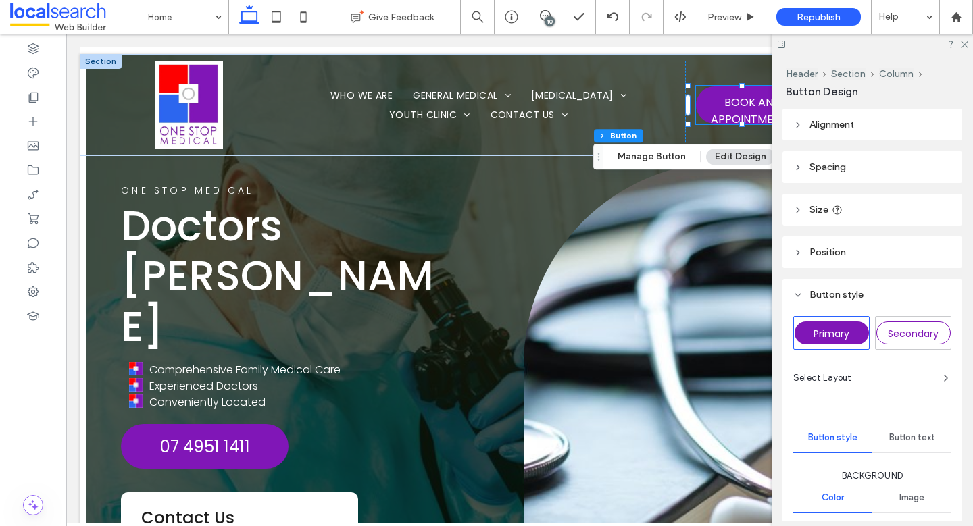
click at [844, 168] on span "Spacing" at bounding box center [827, 166] width 36 height 11
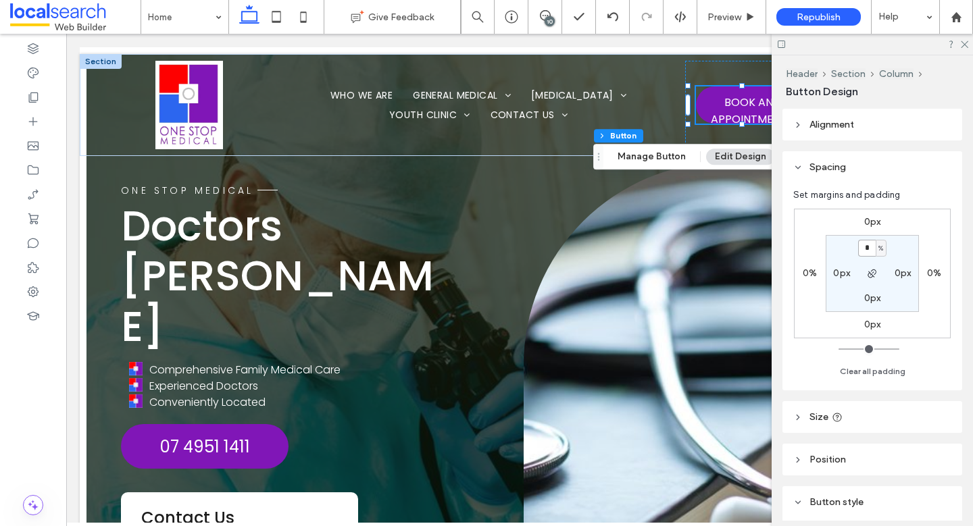
click at [870, 244] on input "*" at bounding box center [867, 248] width 18 height 17
type input "*"
click at [865, 253] on input "*" at bounding box center [867, 248] width 18 height 17
type input "*"
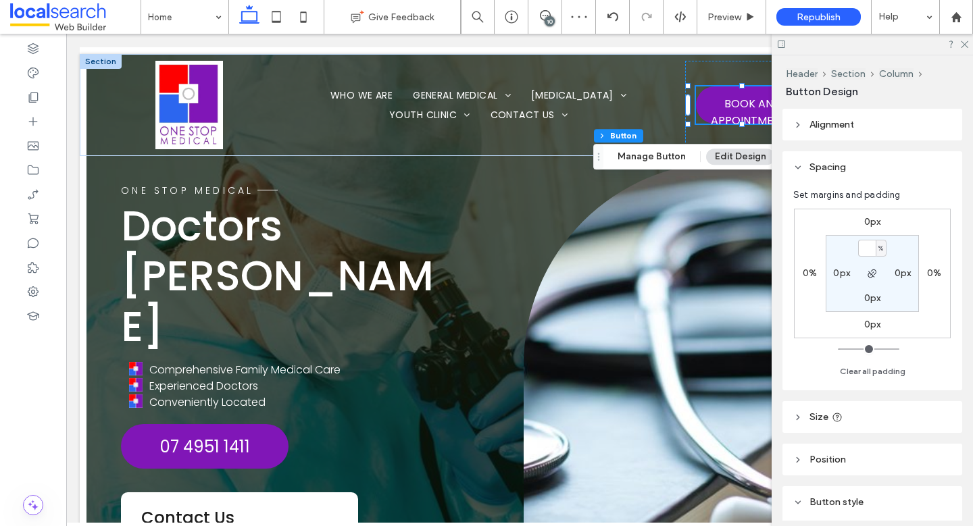
type input "*"
click at [883, 247] on section "* % 0px 0px 0px" at bounding box center [871, 273] width 93 height 77
click at [882, 248] on div "%" at bounding box center [881, 249] width 8 height 14
click at [881, 272] on div "px" at bounding box center [875, 269] width 19 height 24
click at [873, 297] on label "0px" at bounding box center [872, 297] width 17 height 11
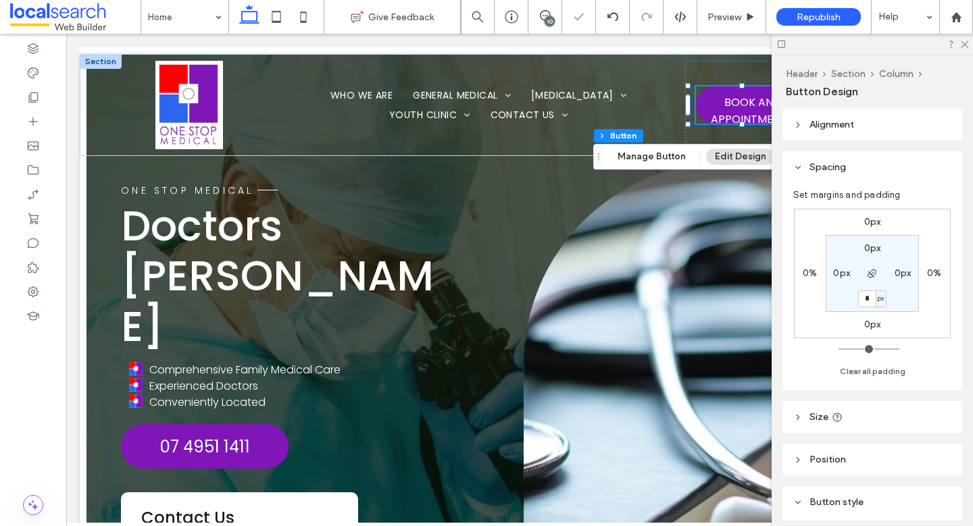
type input "*"
type input "**"
click at [872, 248] on label "0px" at bounding box center [872, 247] width 17 height 11
type input "*"
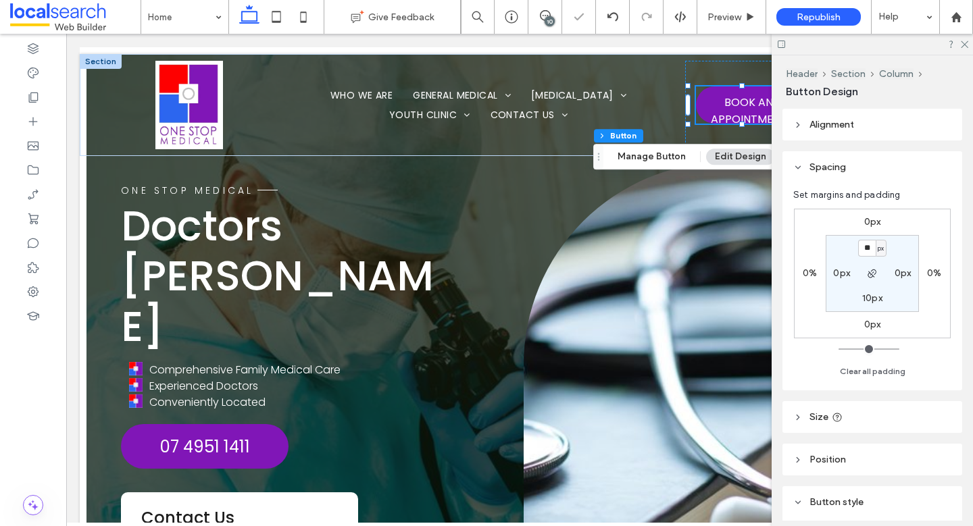
type input "**"
drag, startPoint x: 869, startPoint y: 251, endPoint x: 854, endPoint y: 251, distance: 14.9
click at [854, 251] on section "** px 0px 10px 0px" at bounding box center [871, 273] width 93 height 77
type input "*"
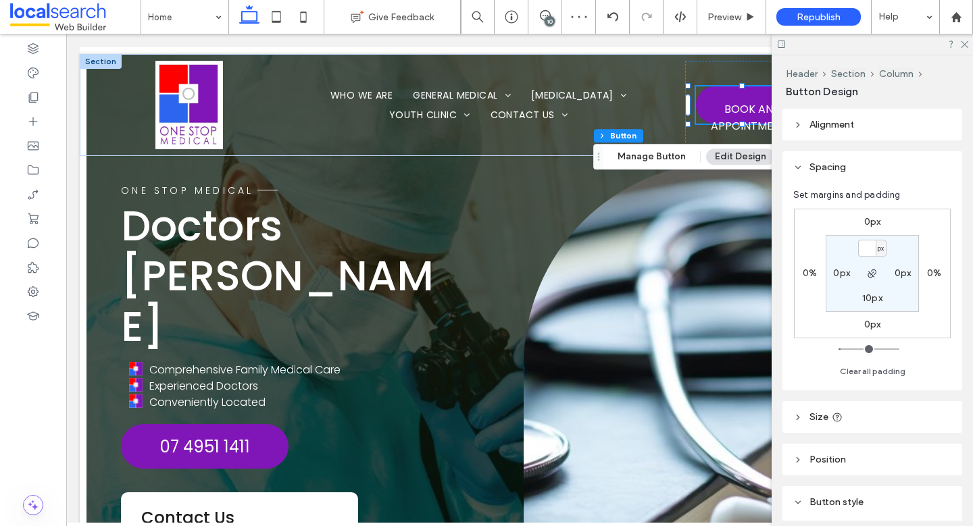
type input "*"
click at [873, 299] on label "10px" at bounding box center [872, 297] width 20 height 11
type input "**"
type input "*"
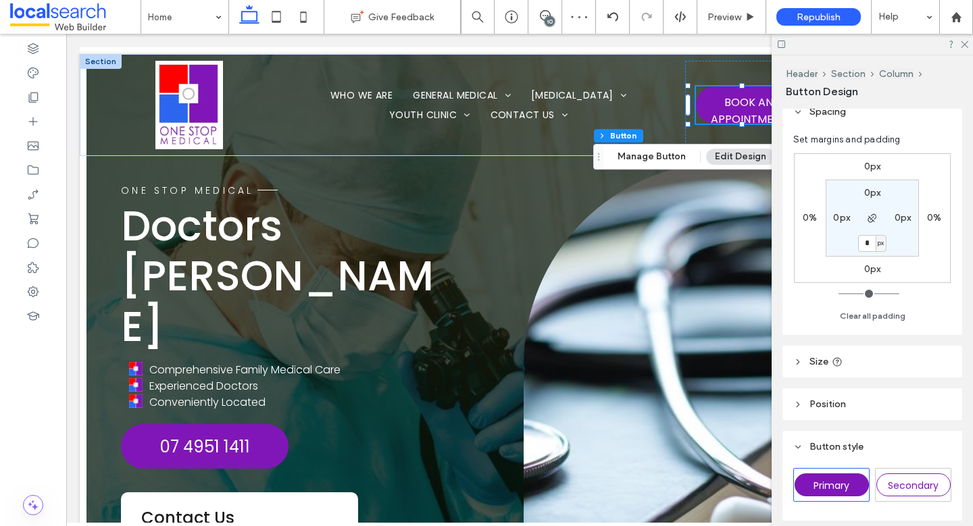
scroll to position [119, 0]
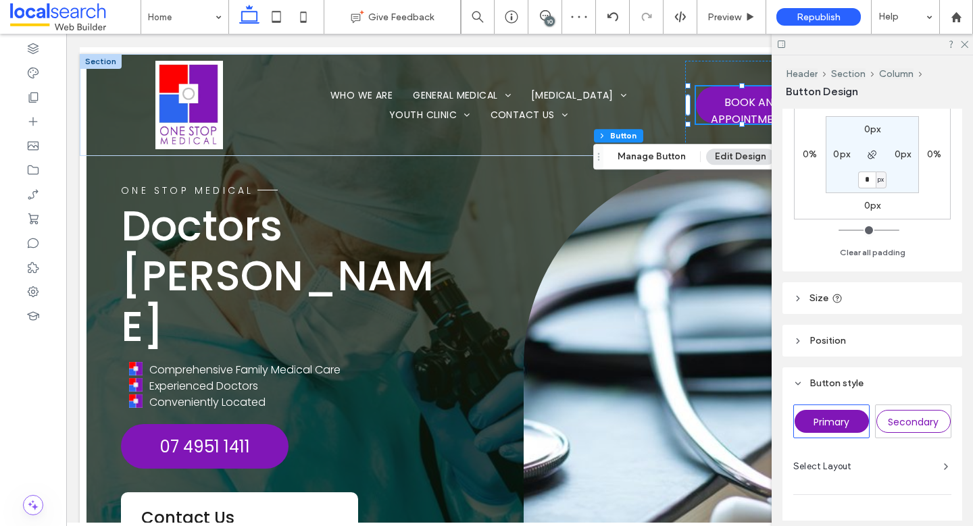
click at [821, 303] on span "Size" at bounding box center [818, 297] width 19 height 11
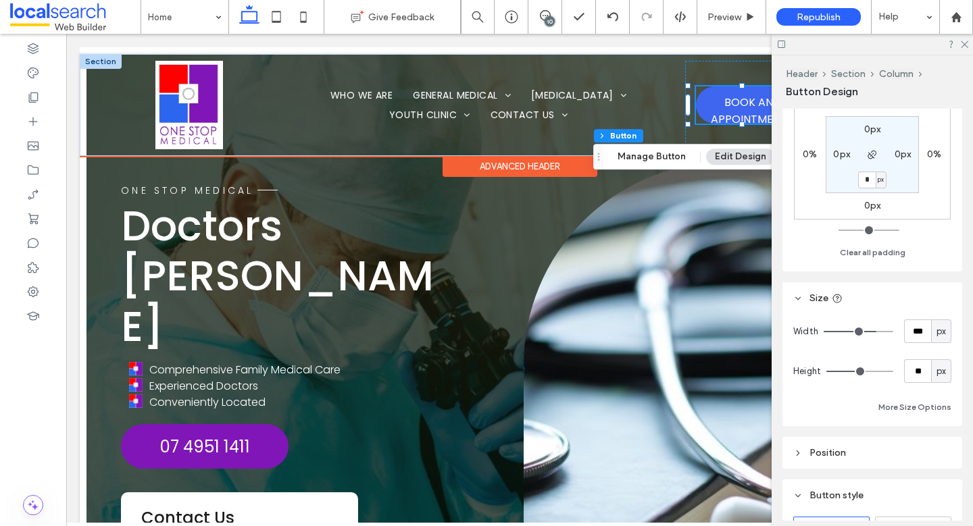
click at [723, 101] on span "BOOK AN APPOINTMENT" at bounding box center [748, 110] width 105 height 47
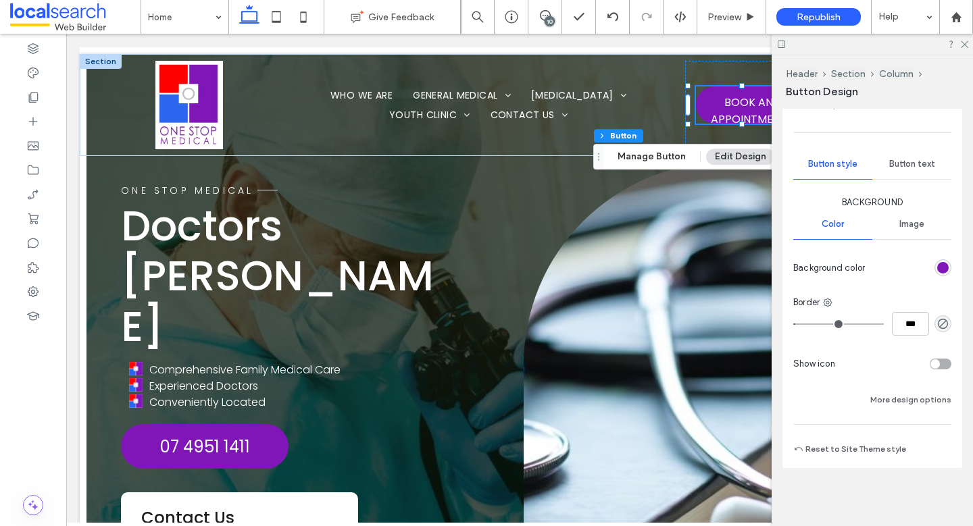
scroll to position [594, 0]
click at [894, 397] on button "More design options" at bounding box center [910, 398] width 81 height 16
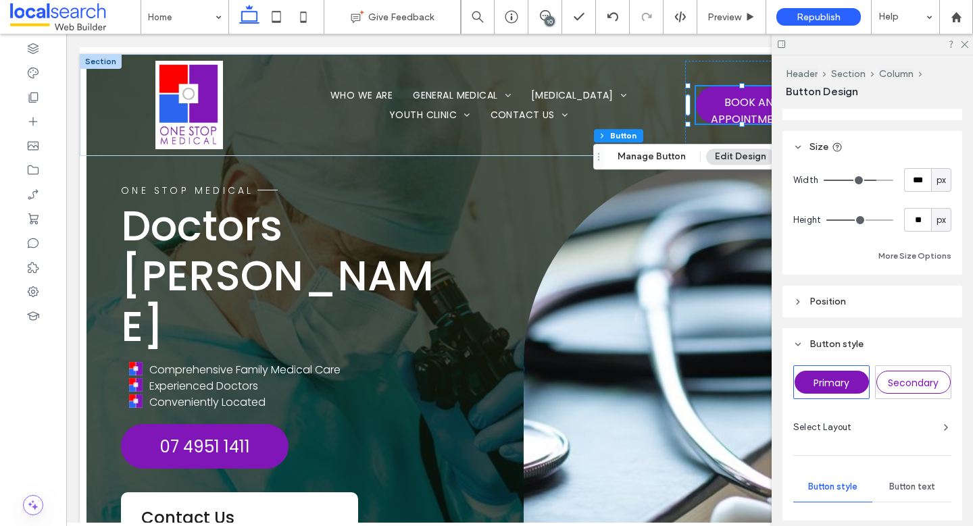
scroll to position [278, 0]
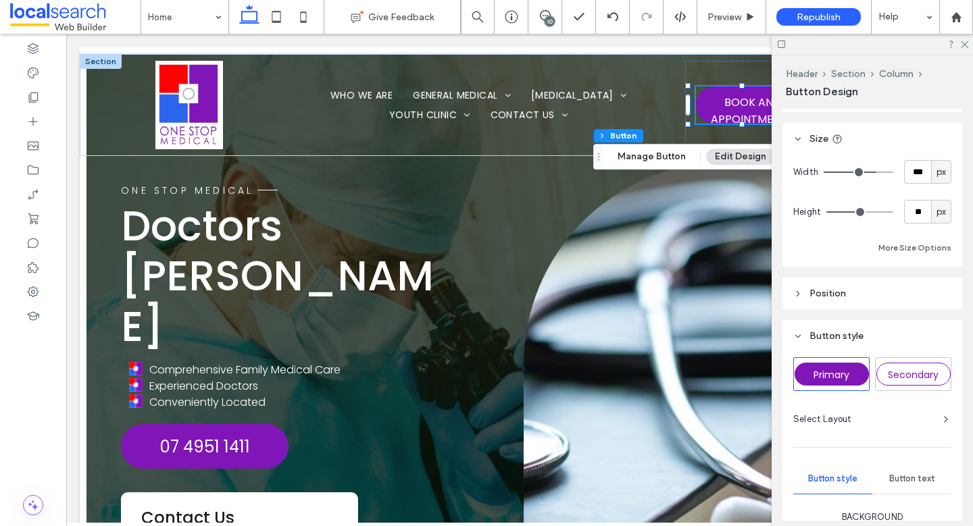
click at [844, 301] on header "Position" at bounding box center [872, 294] width 180 height 32
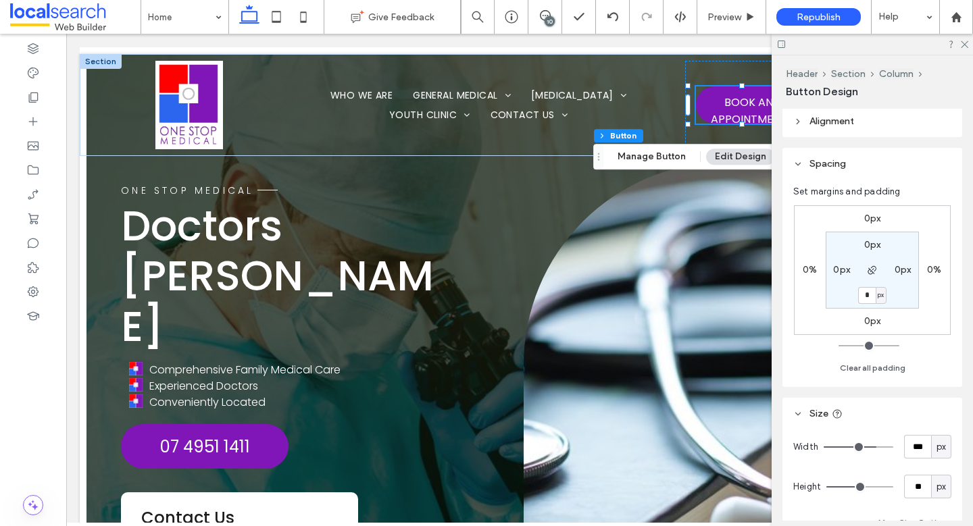
scroll to position [0, 0]
click at [811, 119] on span "Alignment" at bounding box center [831, 124] width 45 height 11
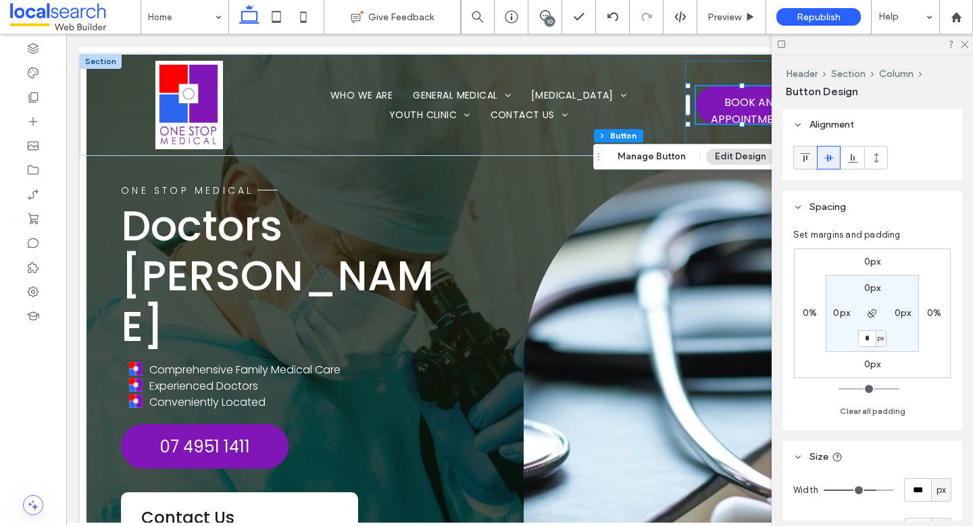
click at [804, 161] on icon at bounding box center [805, 158] width 11 height 11
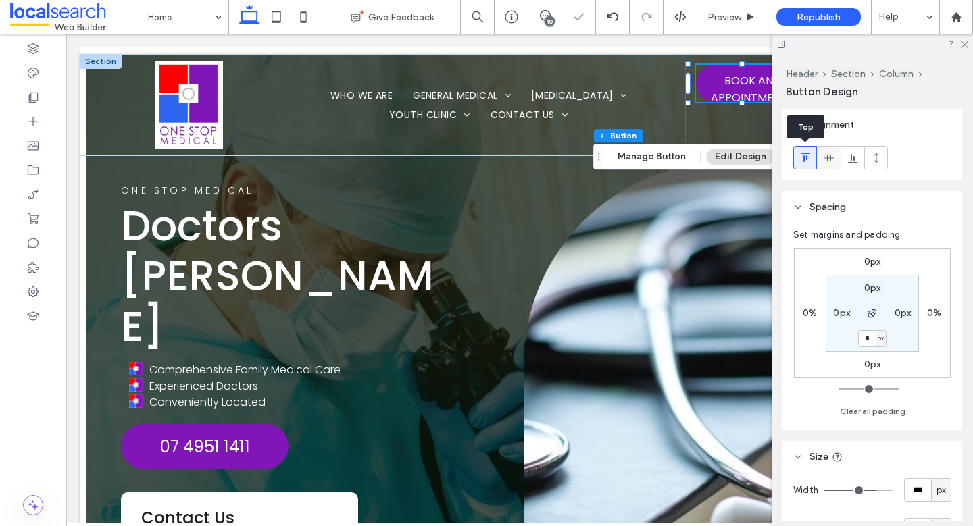
click at [827, 155] on use at bounding box center [827, 157] width 9 height 7
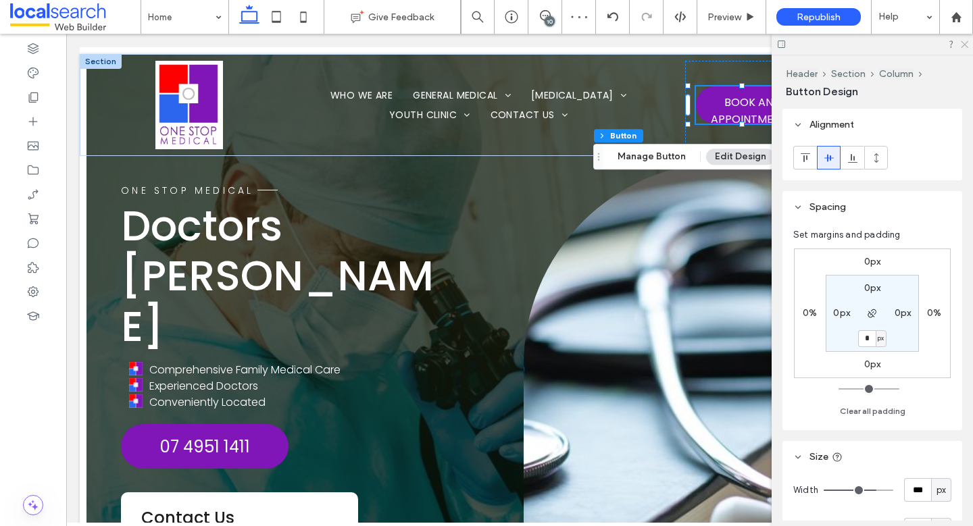
click at [966, 43] on icon at bounding box center [963, 43] width 9 height 9
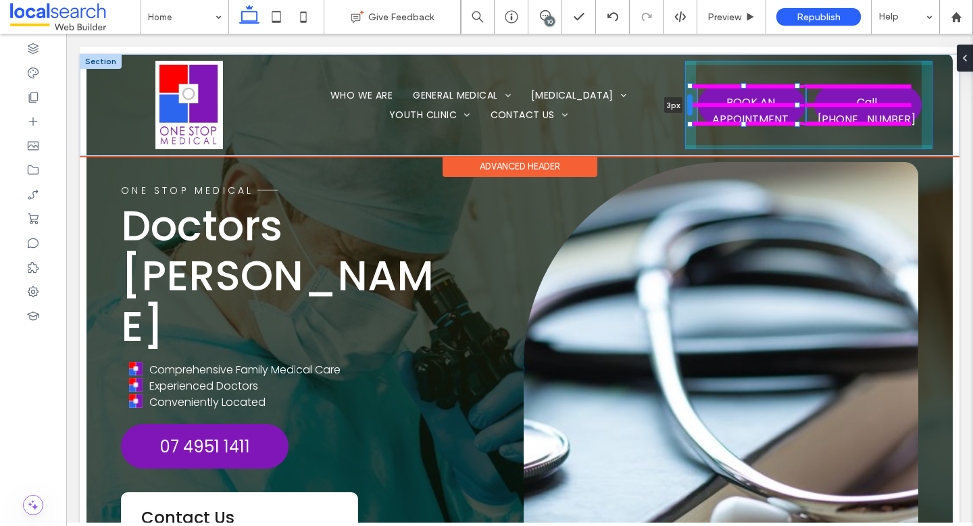
click at [690, 108] on div at bounding box center [689, 106] width 5 height 22
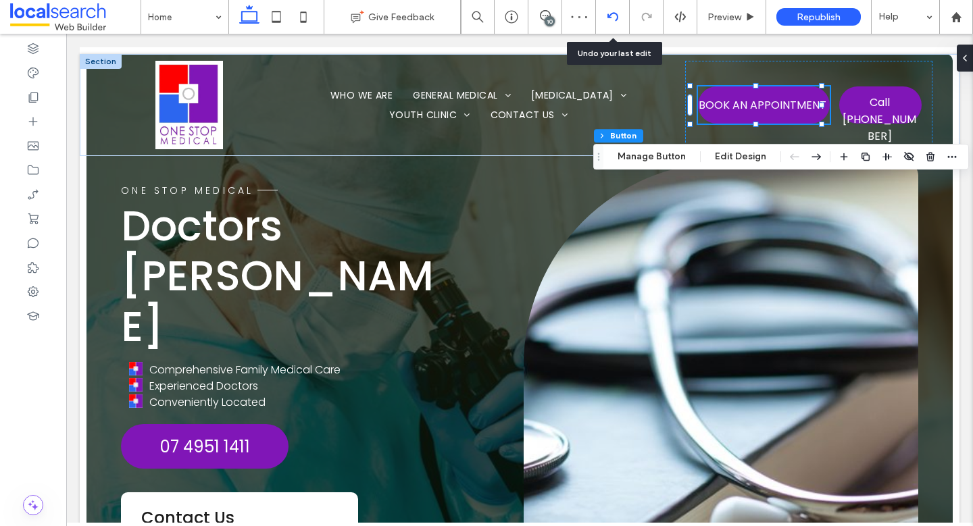
click at [611, 16] on icon at bounding box center [612, 16] width 11 height 11
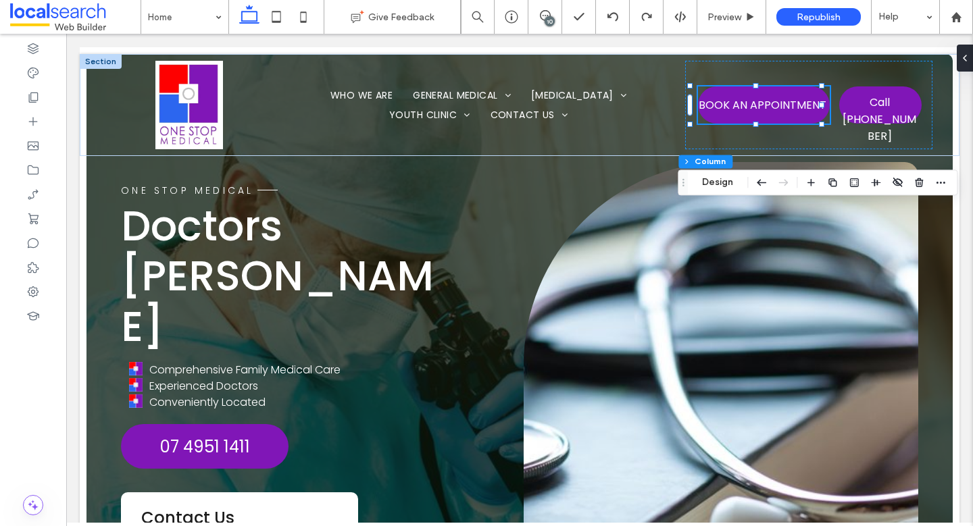
click at [708, 192] on div "Header Section Column Design" at bounding box center [817, 183] width 280 height 26
click at [713, 180] on button "Design" at bounding box center [717, 182] width 49 height 16
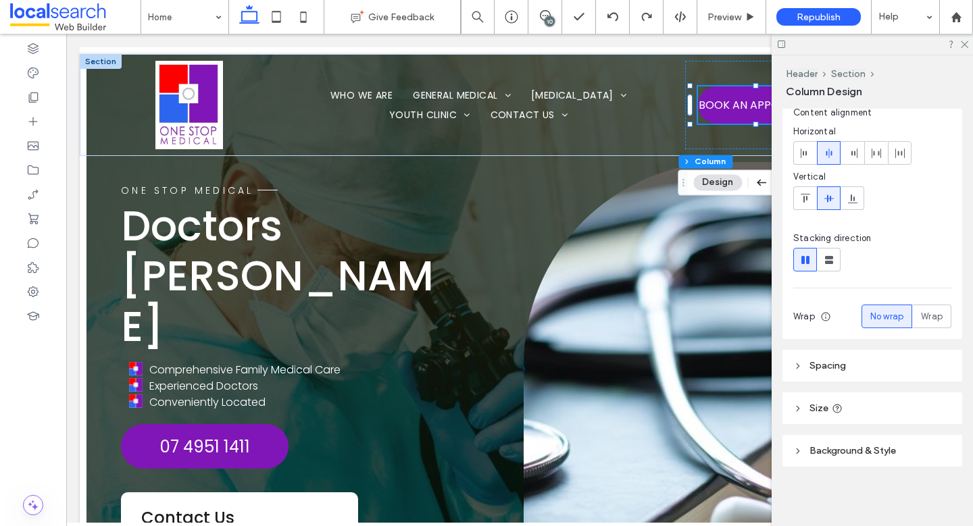
click at [836, 357] on header "Spacing" at bounding box center [872, 366] width 180 height 32
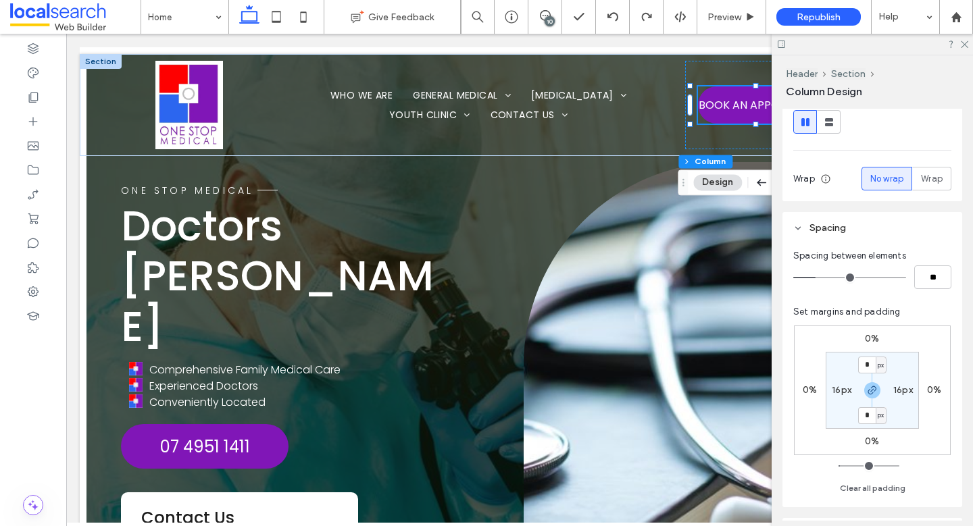
scroll to position [225, 0]
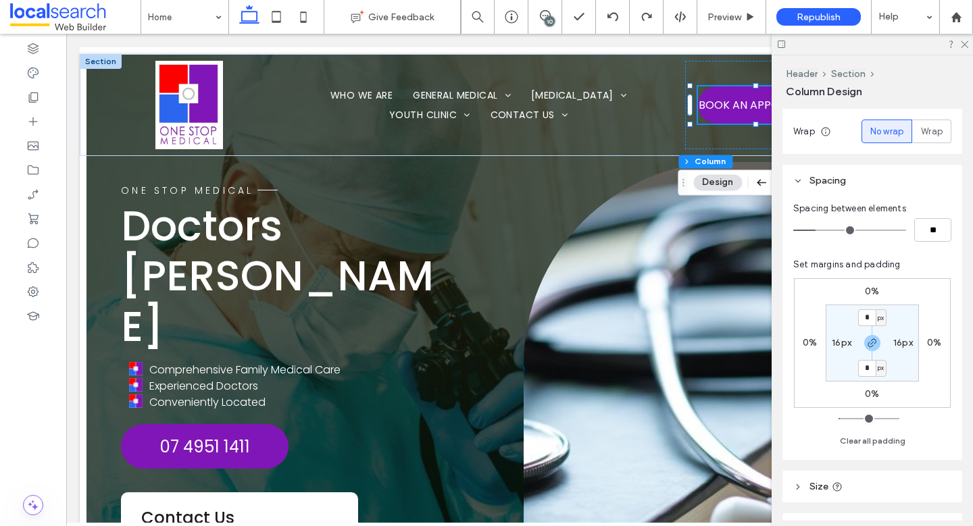
click at [840, 346] on label "16px" at bounding box center [842, 342] width 20 height 11
type input "**"
type input "*"
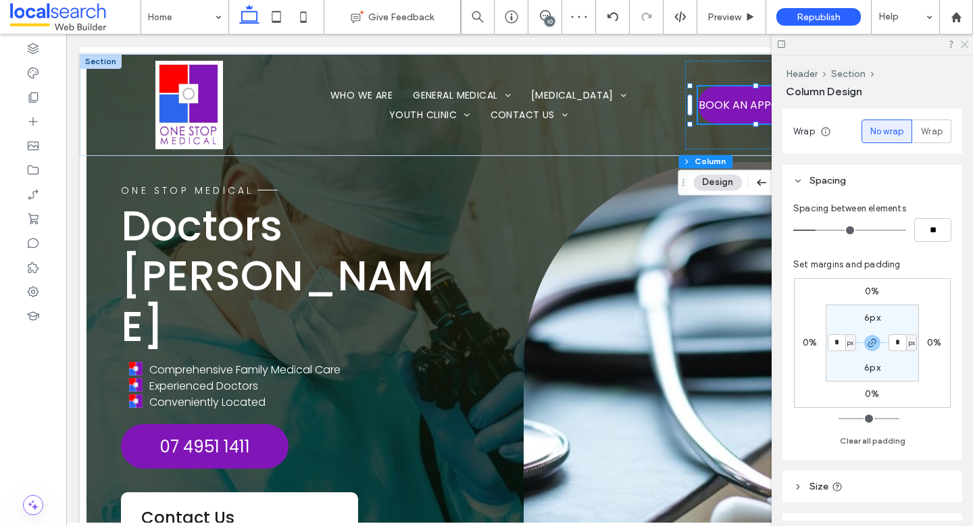
click at [965, 43] on use at bounding box center [964, 44] width 7 height 7
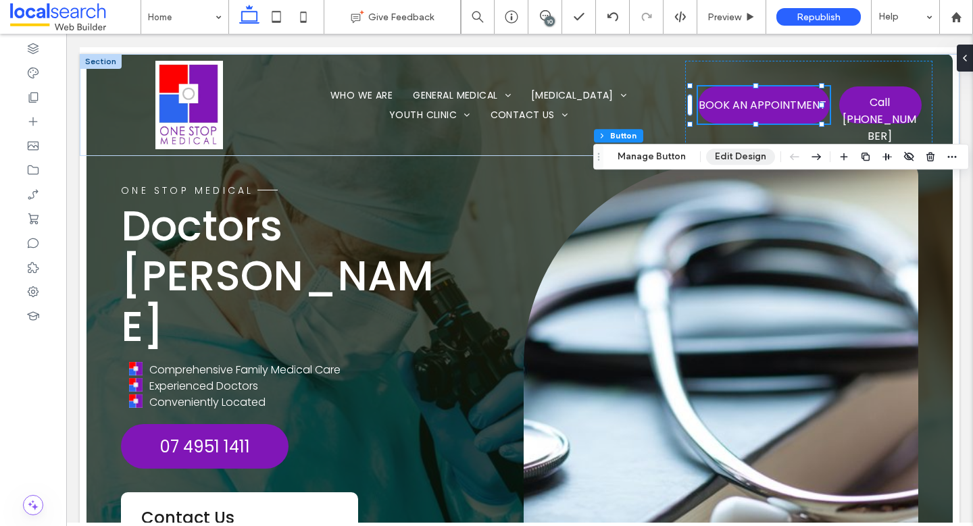
click at [733, 155] on button "Edit Design" at bounding box center [740, 157] width 69 height 16
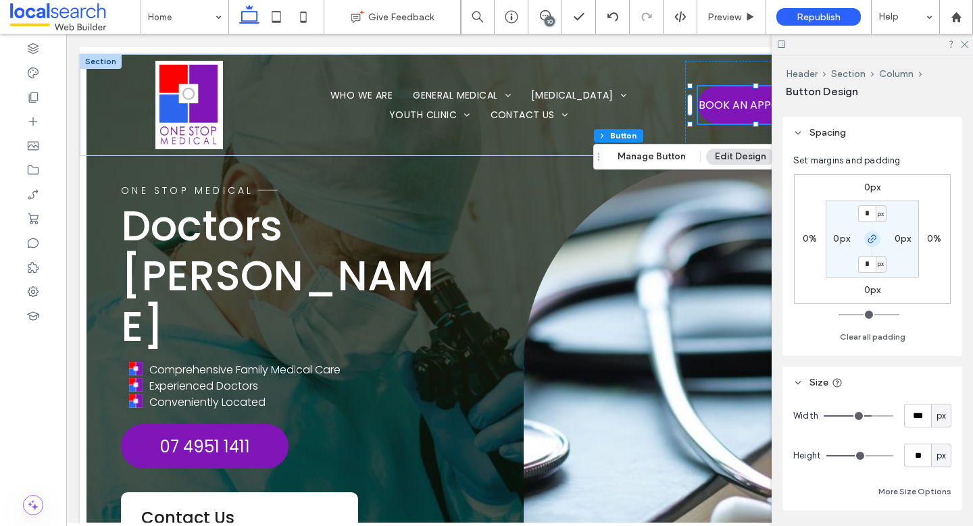
scroll to position [80, 0]
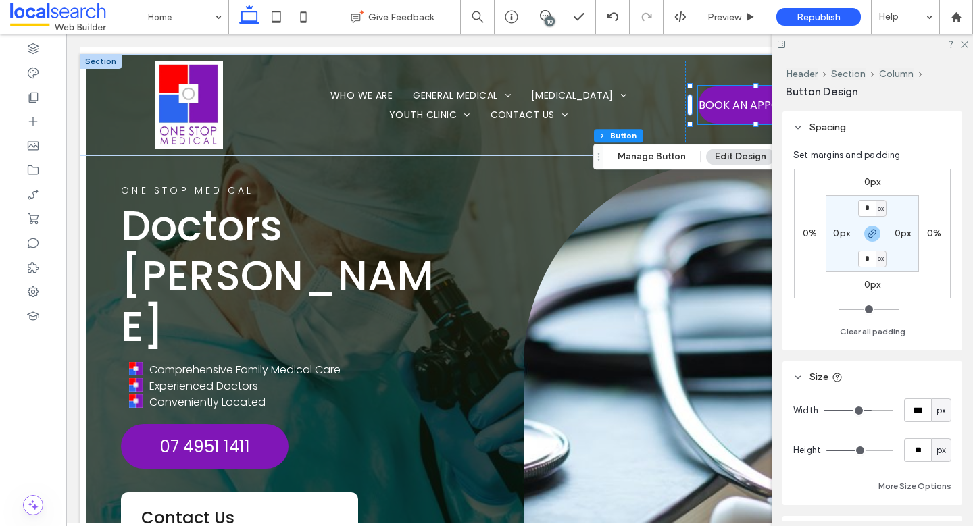
click at [867, 280] on label "0px" at bounding box center [872, 284] width 17 height 11
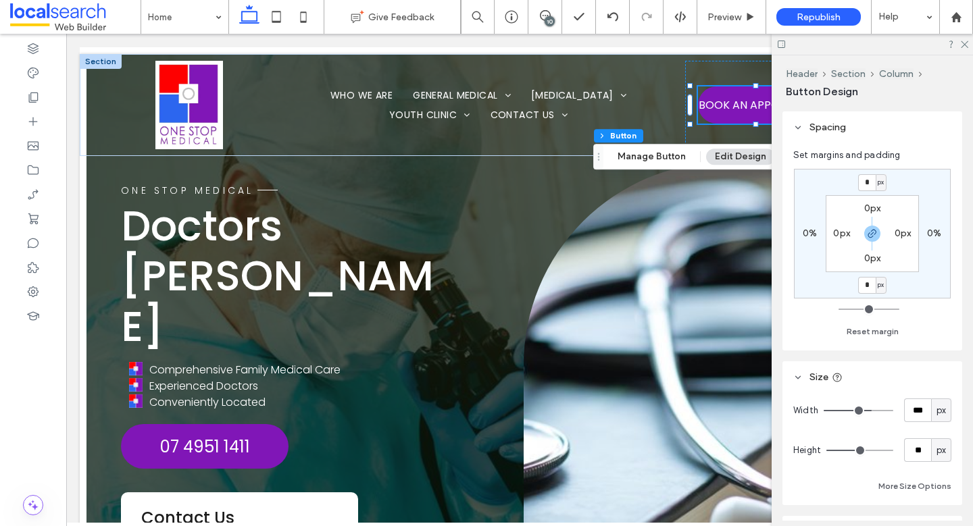
type input "*"
drag, startPoint x: 869, startPoint y: 289, endPoint x: 852, endPoint y: 288, distance: 16.9
click at [854, 288] on div "* px 0% * px 0% 0px 0px 0px 0px" at bounding box center [872, 234] width 157 height 130
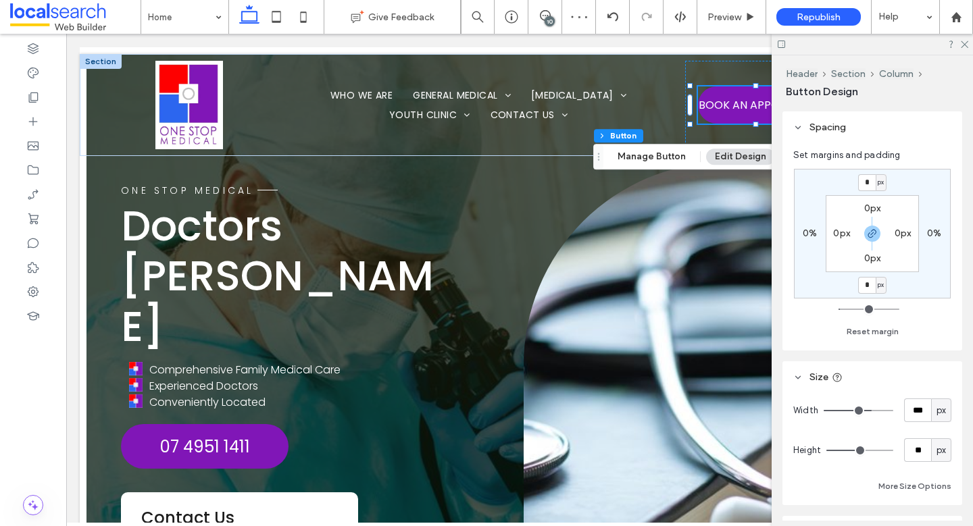
type input "*"
click at [838, 243] on section "0px 0px 0px 0px" at bounding box center [871, 233] width 93 height 77
click at [869, 234] on icon "button" at bounding box center [872, 233] width 11 height 11
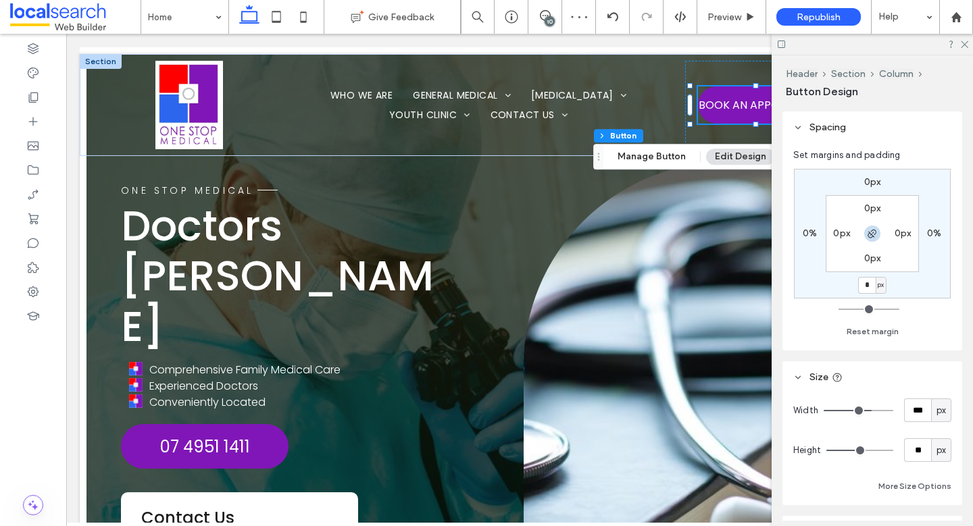
click at [869, 234] on icon "button" at bounding box center [872, 233] width 11 height 11
click at [869, 254] on label "0px" at bounding box center [872, 258] width 17 height 11
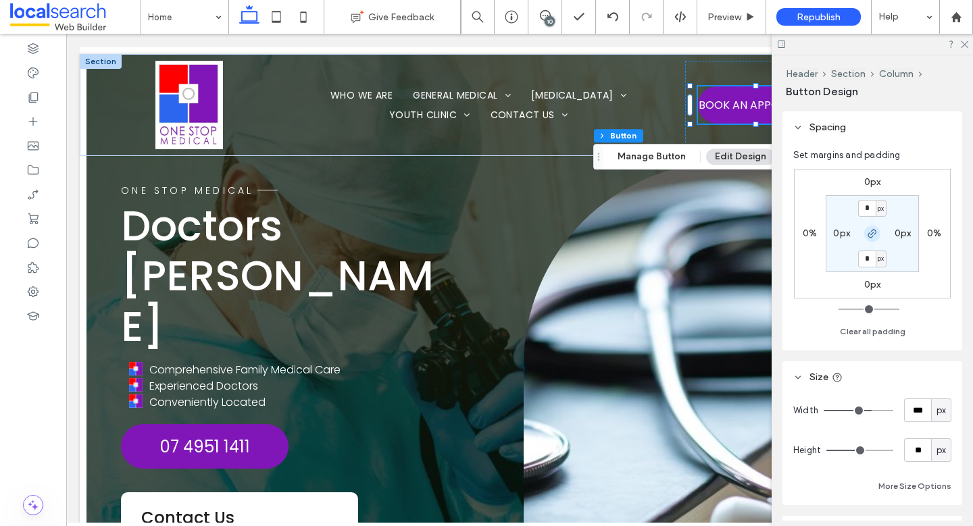
click at [872, 236] on icon "button" at bounding box center [872, 233] width 11 height 11
click at [868, 255] on input "*" at bounding box center [867, 259] width 18 height 17
type input "**"
drag, startPoint x: 871, startPoint y: 259, endPoint x: 854, endPoint y: 260, distance: 16.2
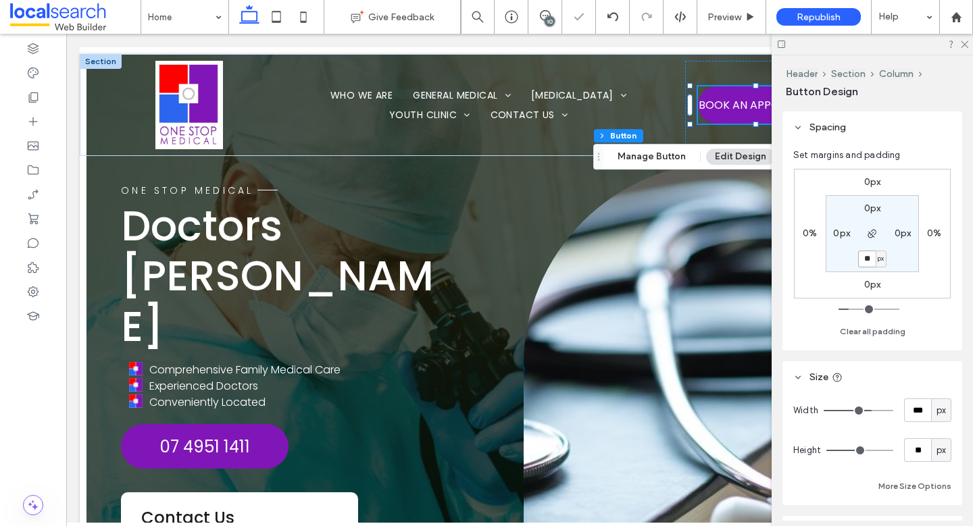
click at [852, 260] on section "0px 0px ** px 0px" at bounding box center [871, 233] width 93 height 77
type input "*"
click at [963, 40] on icon at bounding box center [963, 43] width 9 height 9
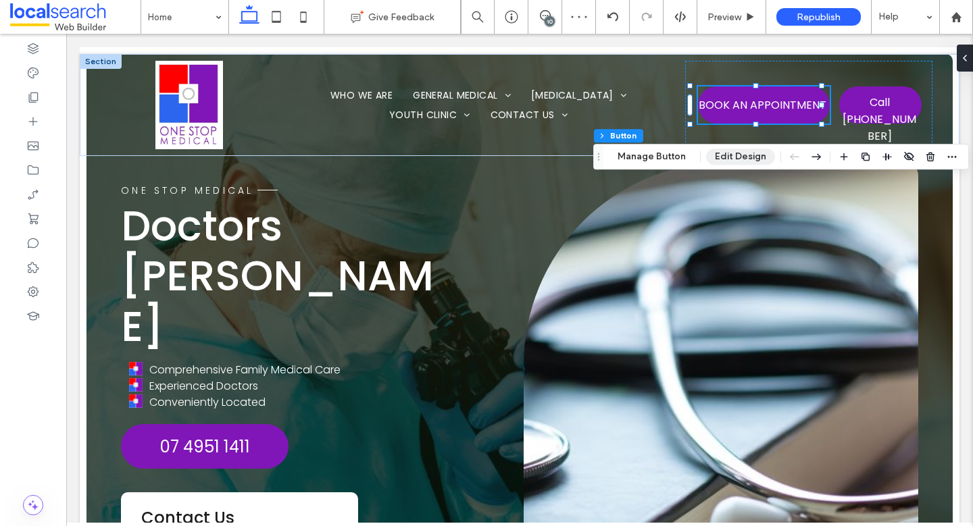
click at [746, 153] on button "Edit Design" at bounding box center [740, 157] width 69 height 16
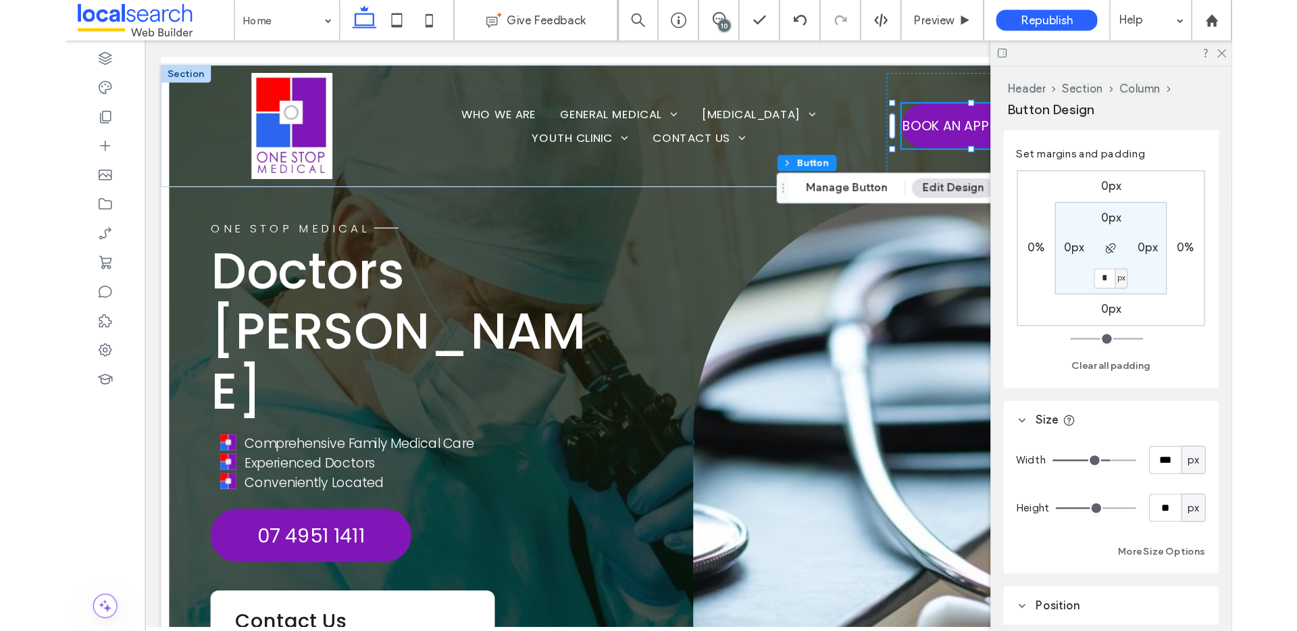
scroll to position [130, 0]
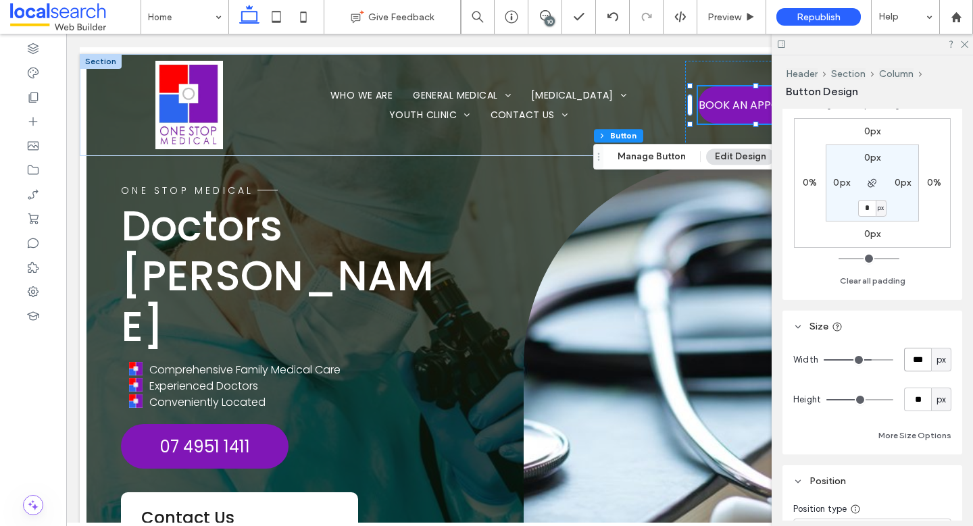
drag, startPoint x: 916, startPoint y: 359, endPoint x: 906, endPoint y: 359, distance: 10.2
click at [906, 359] on input "***" at bounding box center [917, 360] width 27 height 24
type input "***"
click at [965, 41] on icon at bounding box center [963, 43] width 9 height 9
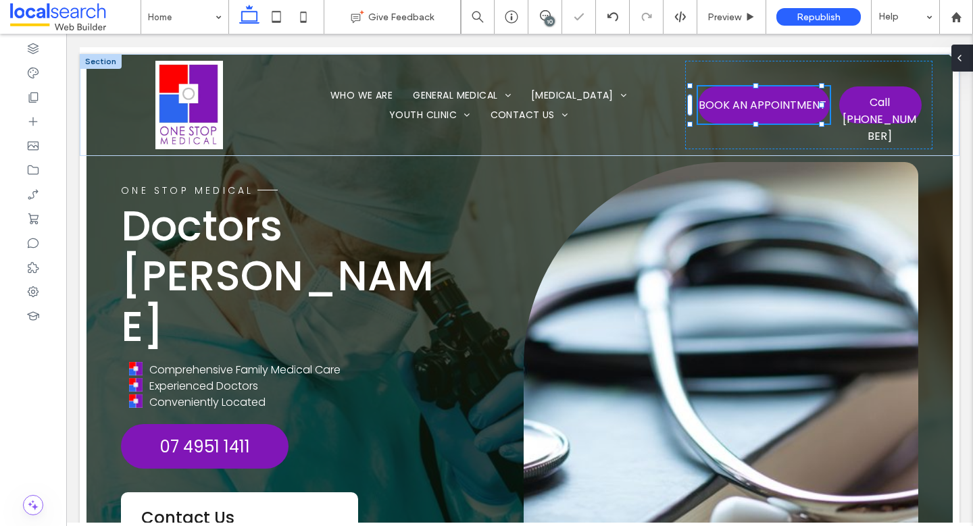
type input "**"
type input "*****"
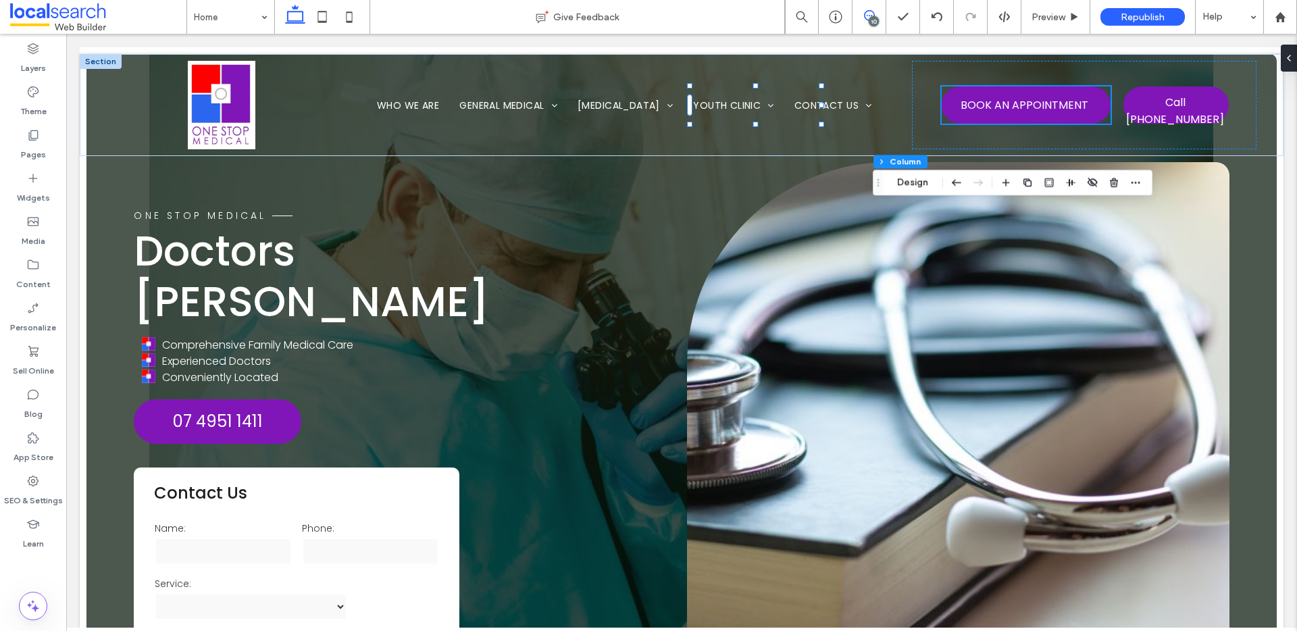
click at [869, 19] on div "10" at bounding box center [874, 21] width 10 height 10
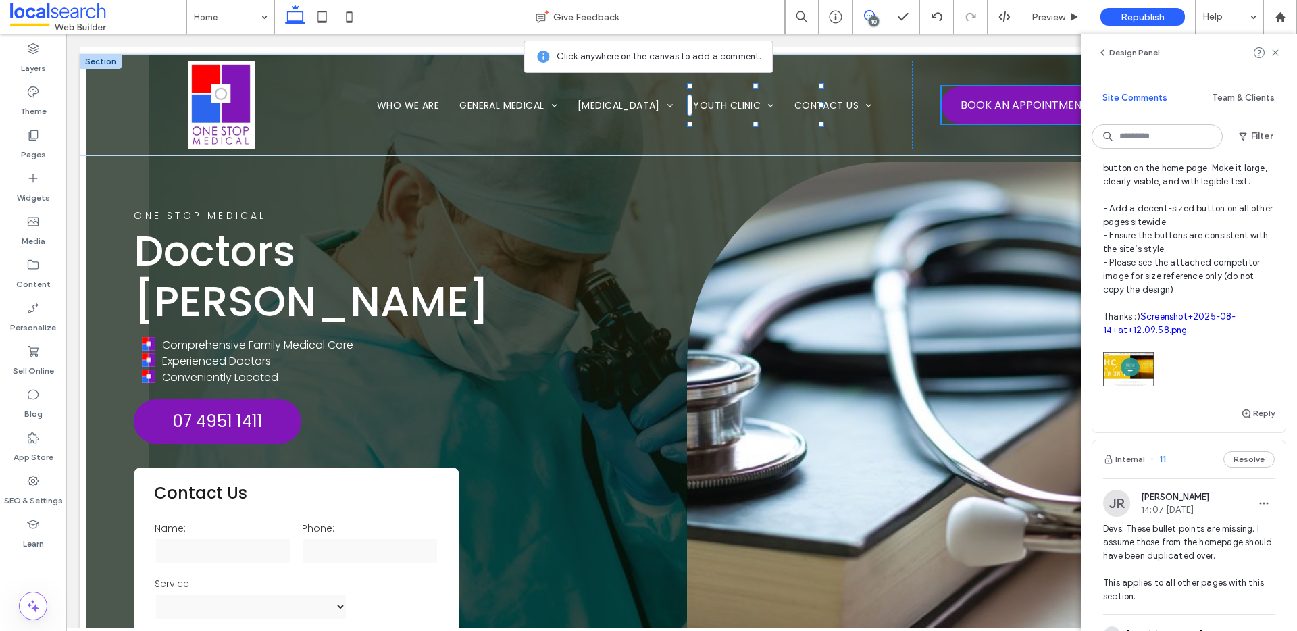
scroll to position [270, 0]
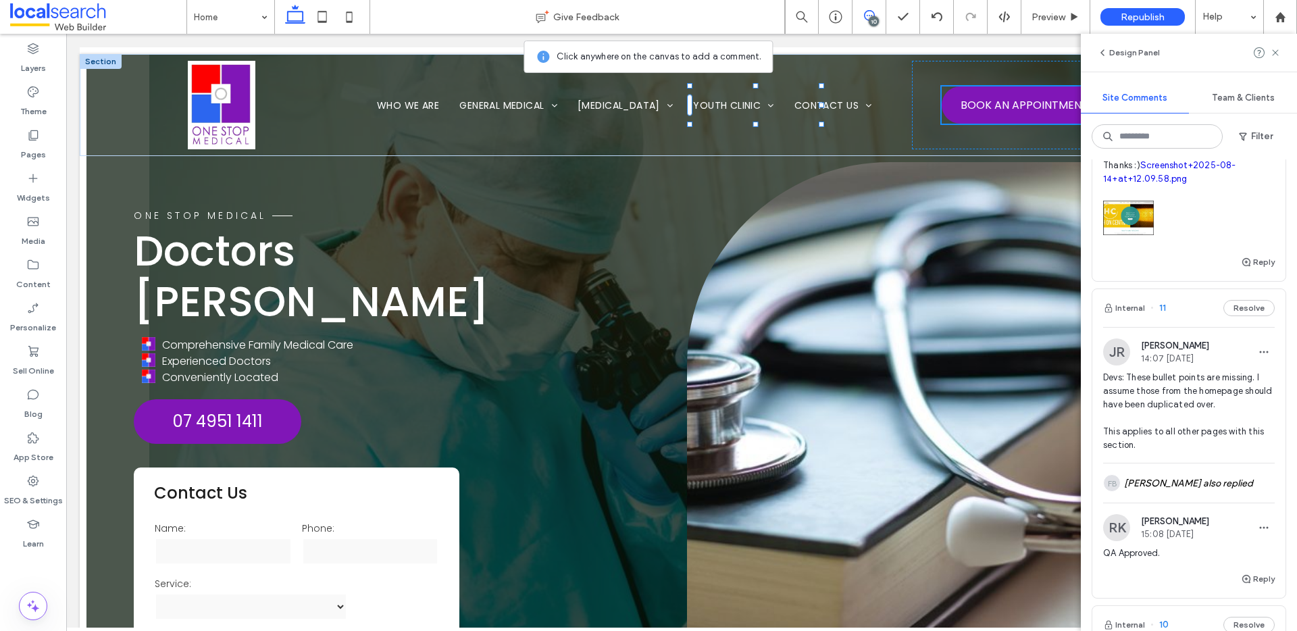
click at [1246, 254] on div "DEV | SITEWIDE I CHANGE: Please add a “Book an Appointment” button on the home …" at bounding box center [1189, 118] width 172 height 271
click at [1247, 270] on button "Reply" at bounding box center [1258, 262] width 34 height 16
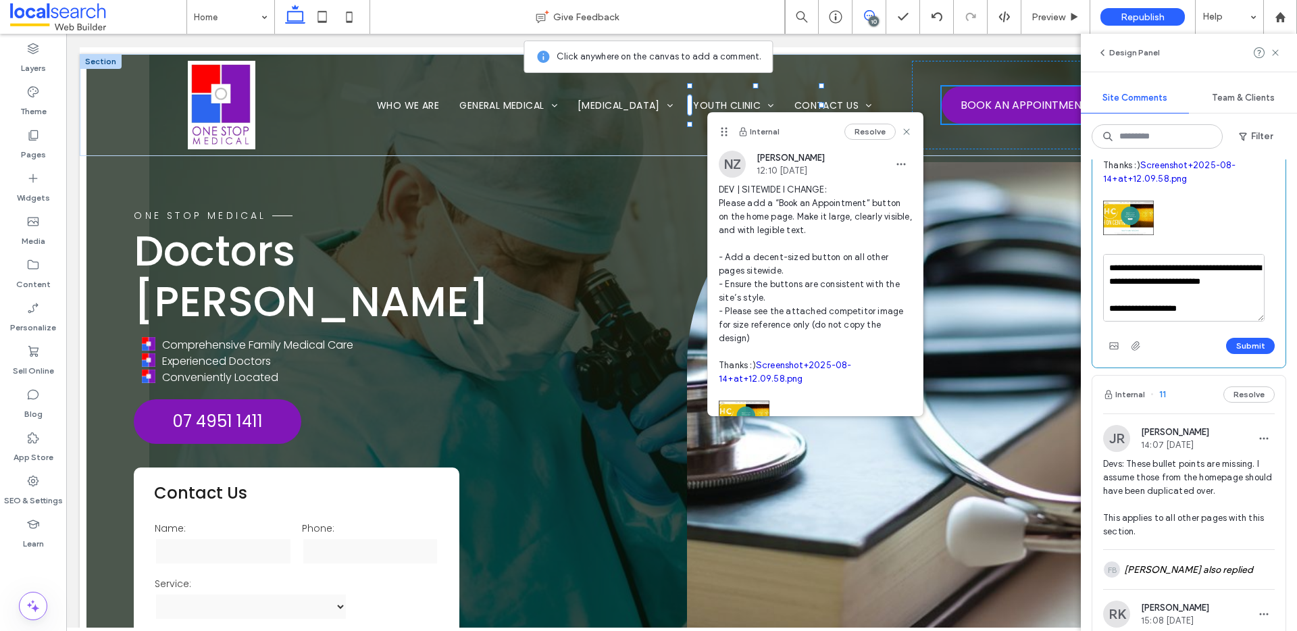
scroll to position [93, 0]
drag, startPoint x: 1200, startPoint y: 326, endPoint x: 1083, endPoint y: 327, distance: 116.9
click at [1083, 327] on div "**********" at bounding box center [1189, 394] width 216 height 471
type textarea "**********"
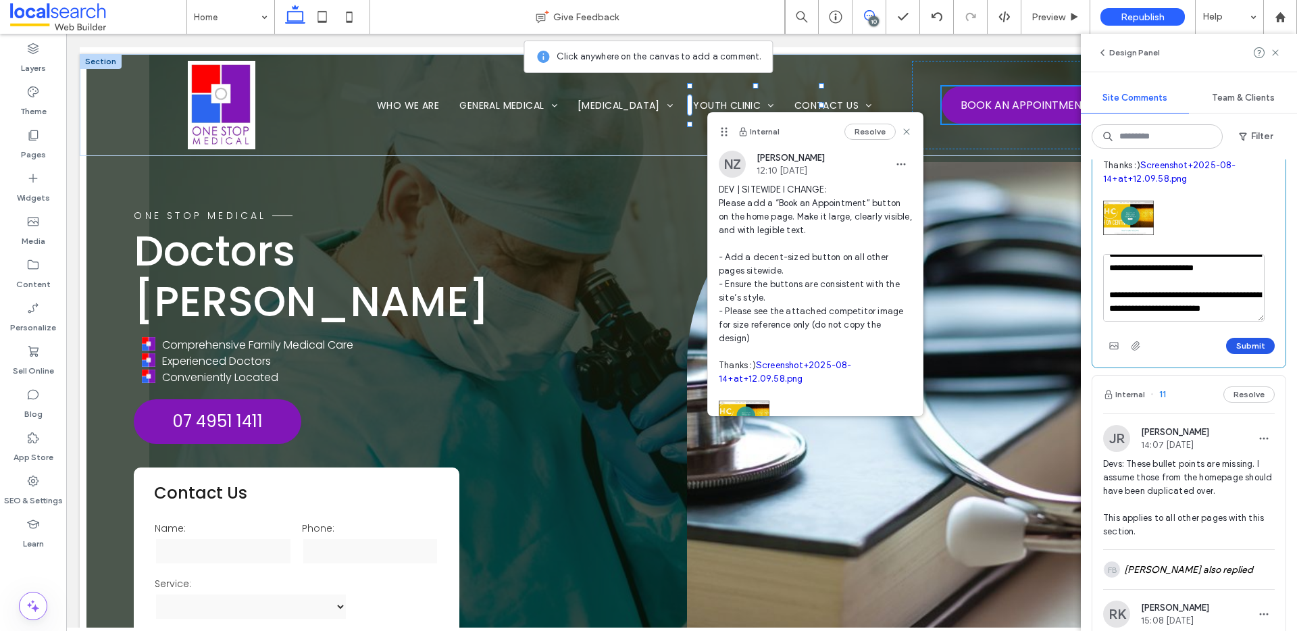
click at [1244, 354] on button "Submit" at bounding box center [1250, 346] width 49 height 16
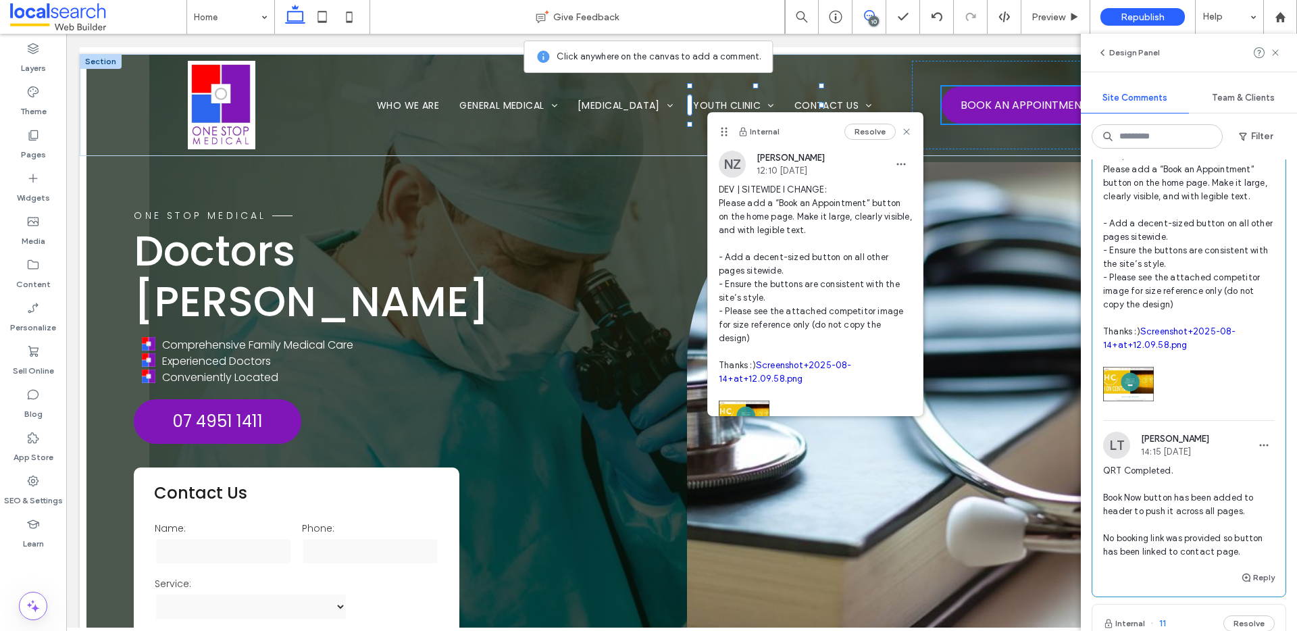
scroll to position [0, 0]
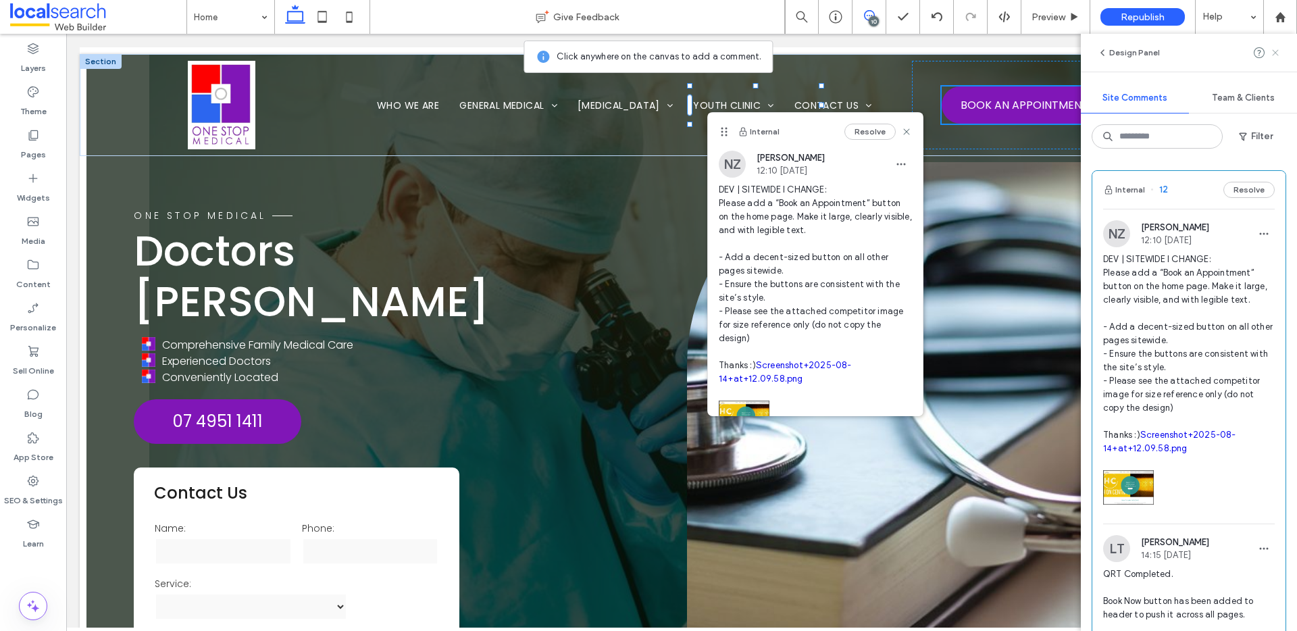
click at [1278, 51] on icon at bounding box center [1275, 52] width 11 height 11
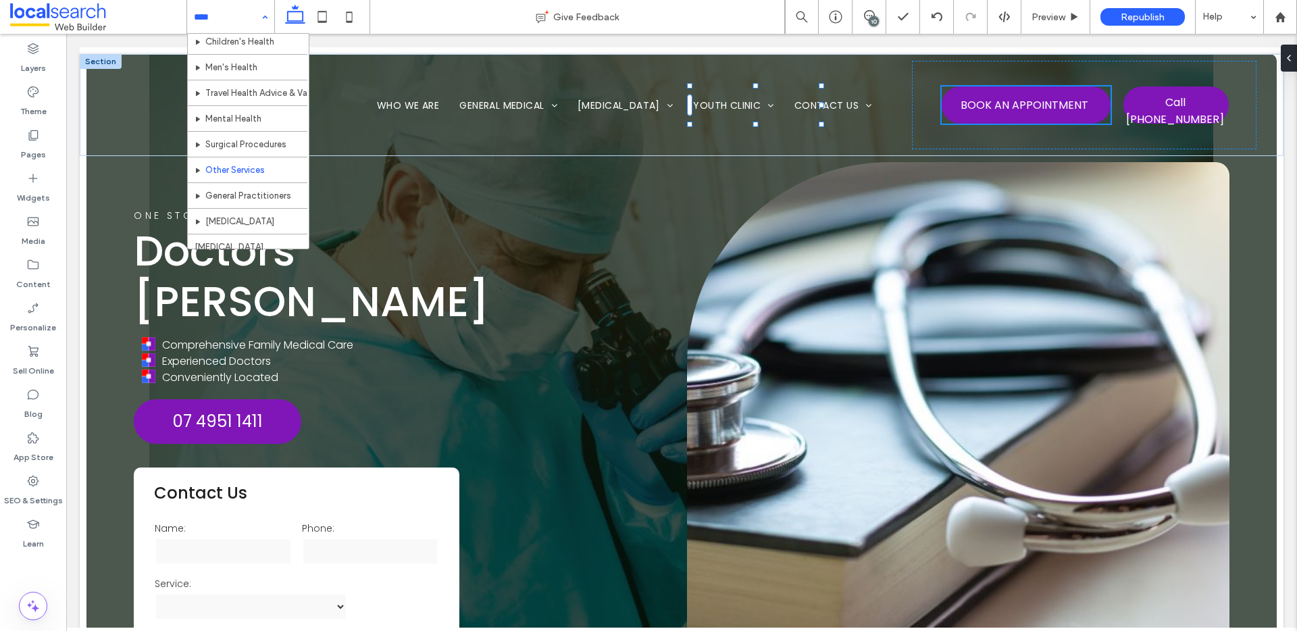
scroll to position [297, 0]
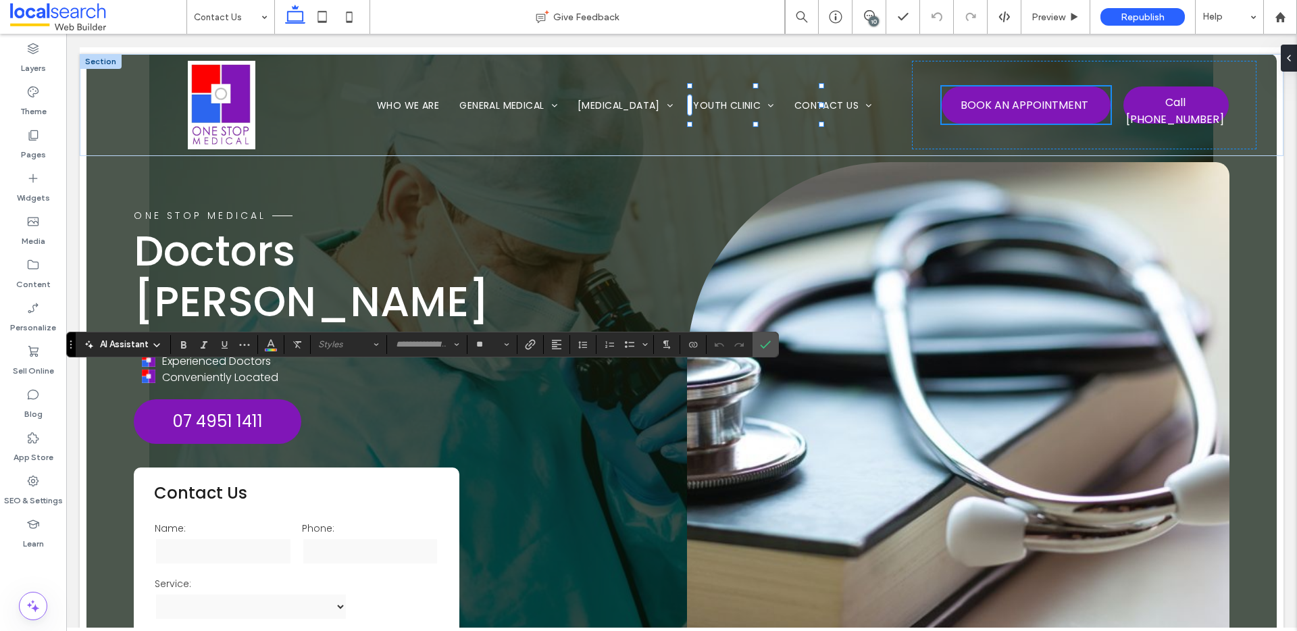
type input "*******"
click at [523, 349] on label "Link" at bounding box center [530, 344] width 20 height 19
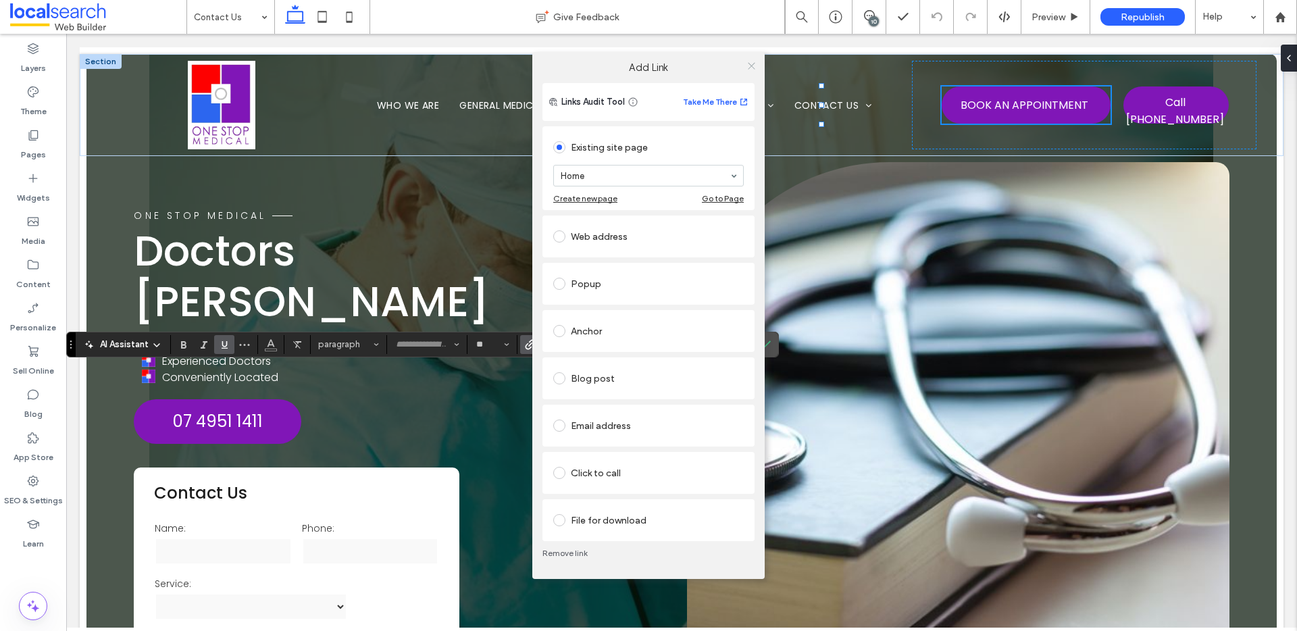
click at [752, 63] on icon at bounding box center [751, 66] width 10 height 10
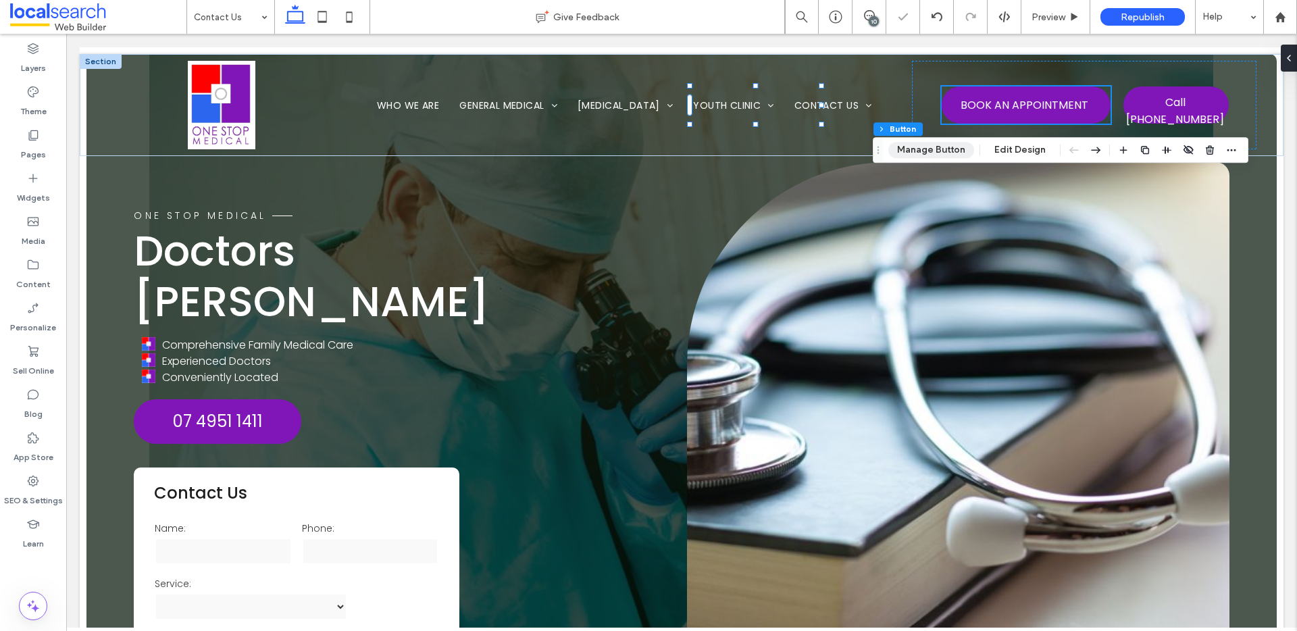
click at [944, 151] on button "Manage Button" at bounding box center [931, 150] width 86 height 16
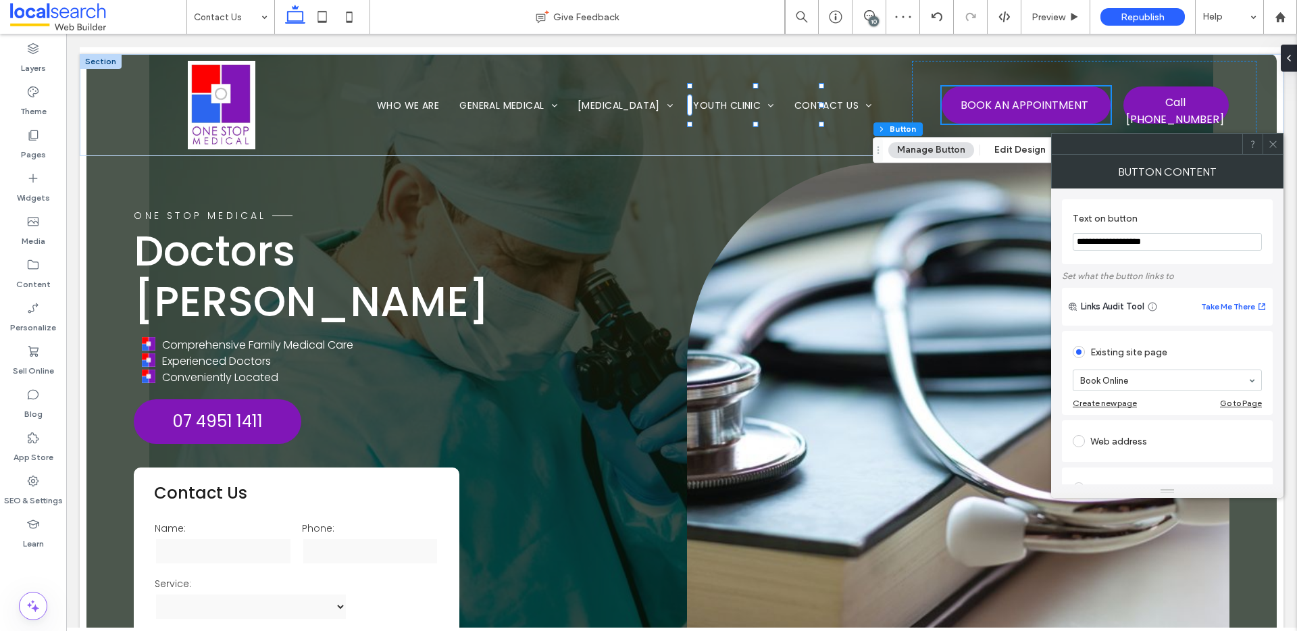
click at [1270, 146] on use at bounding box center [1272, 143] width 7 height 7
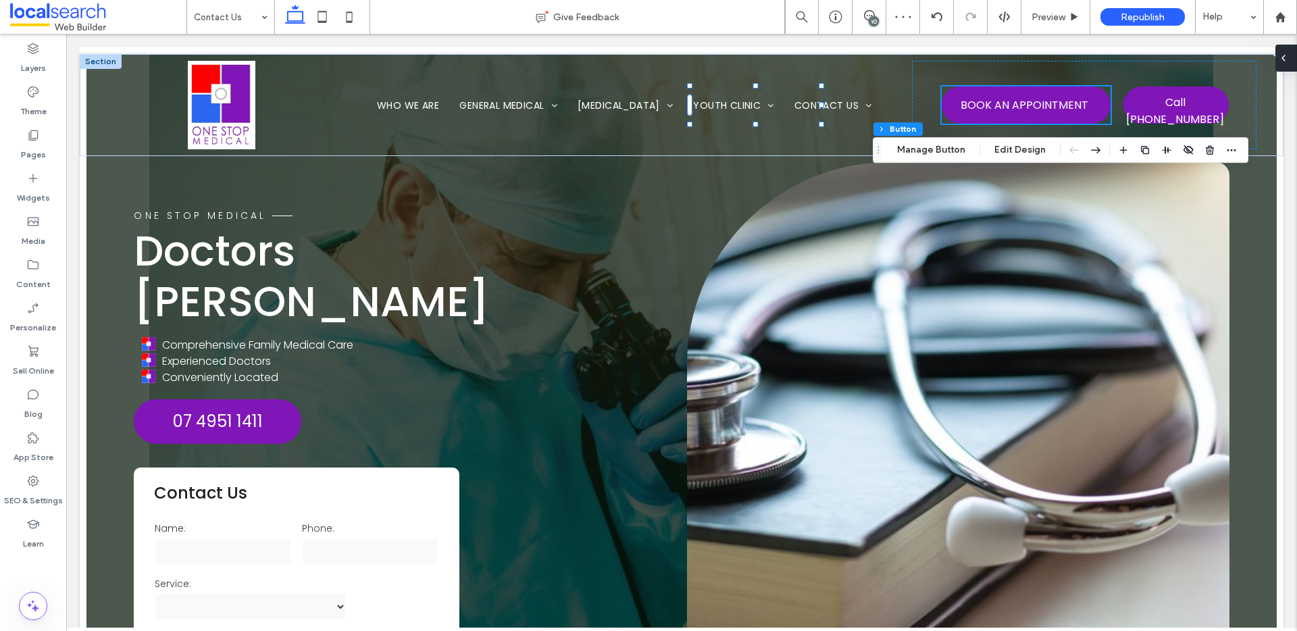
click at [1285, 61] on icon at bounding box center [1283, 58] width 11 height 11
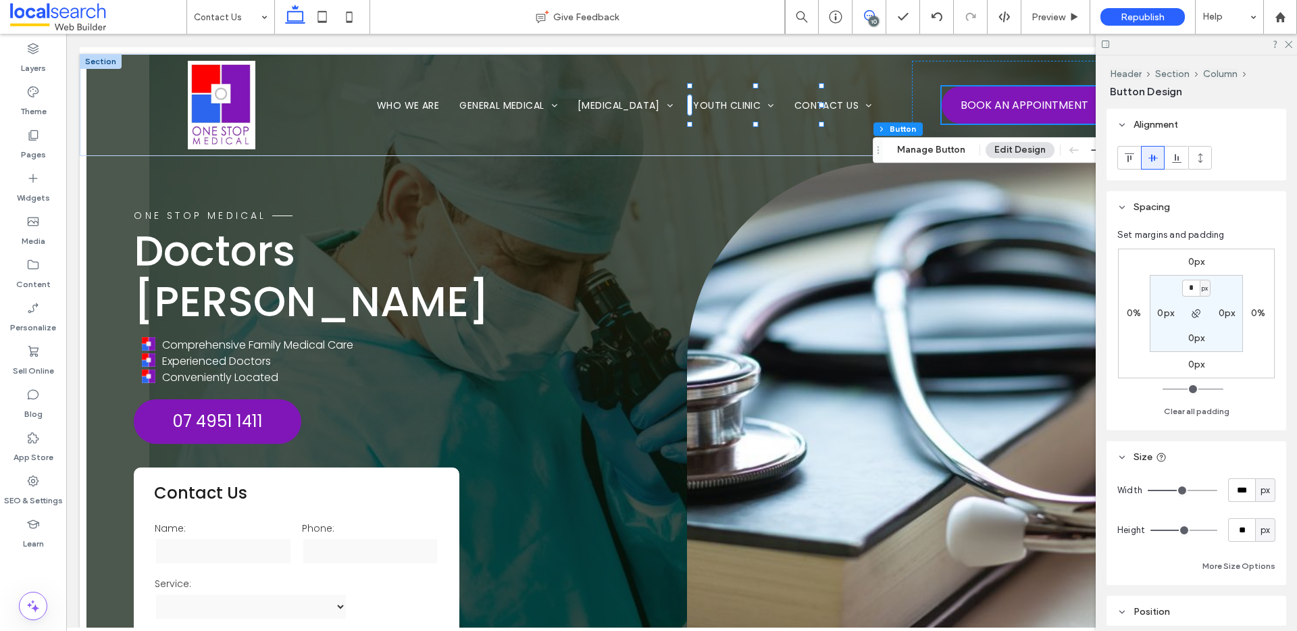
click at [867, 18] on icon at bounding box center [869, 15] width 11 height 11
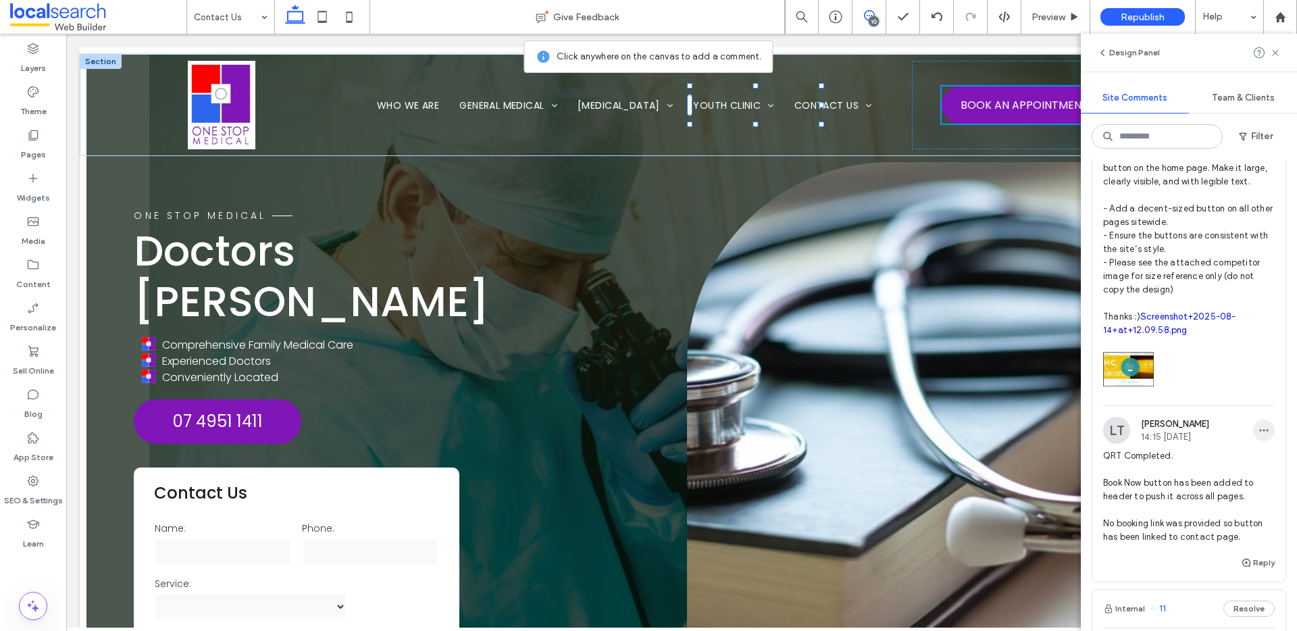
scroll to position [121, 0]
click at [1258, 433] on icon "button" at bounding box center [1263, 427] width 11 height 11
click at [1212, 473] on div "Edit" at bounding box center [1204, 476] width 120 height 26
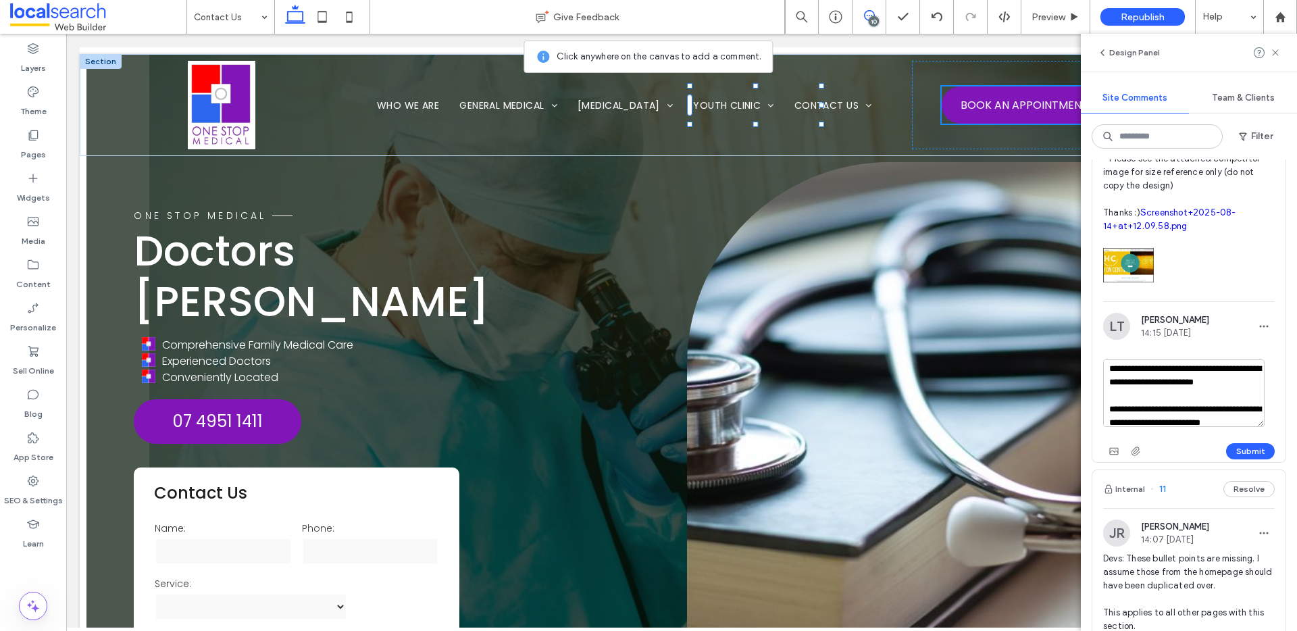
scroll to position [18, 0]
drag, startPoint x: 1147, startPoint y: 409, endPoint x: 1154, endPoint y: 408, distance: 6.9
click at [1147, 409] on textarea "**********" at bounding box center [1183, 393] width 161 height 68
click at [1198, 382] on textarea "**********" at bounding box center [1183, 393] width 161 height 68
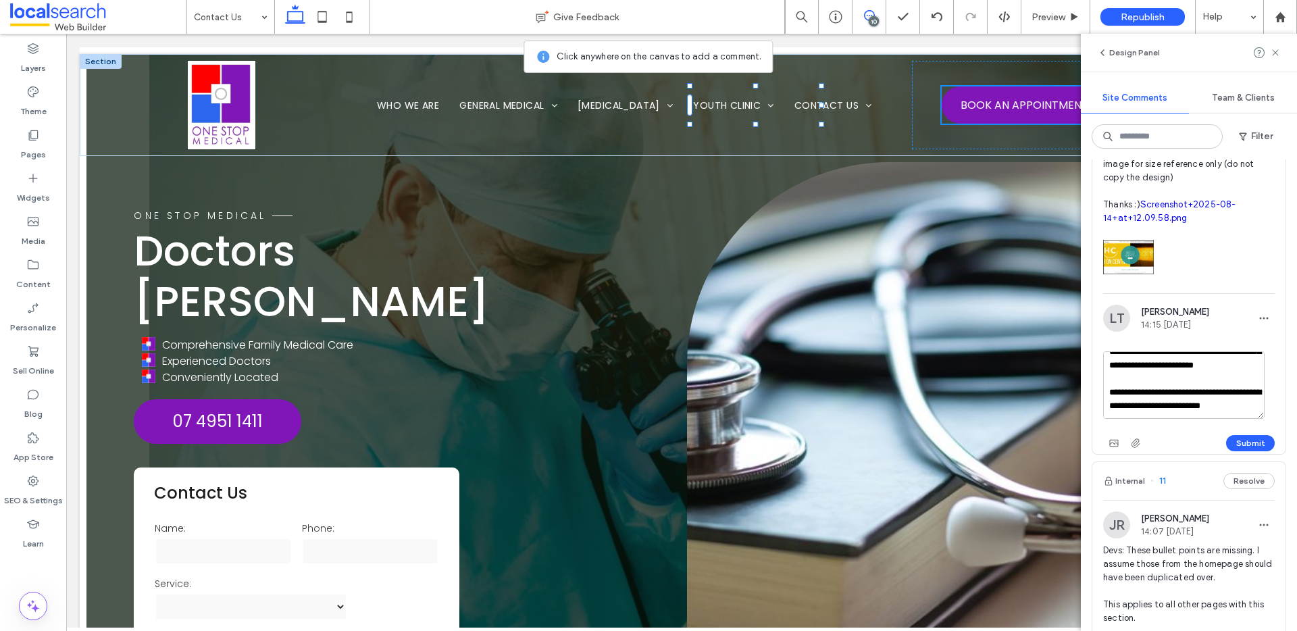
scroll to position [231, 0]
drag, startPoint x: 1216, startPoint y: 405, endPoint x: 1224, endPoint y: 417, distance: 14.1
click at [1224, 417] on textarea "**********" at bounding box center [1183, 385] width 161 height 68
type textarea "**********"
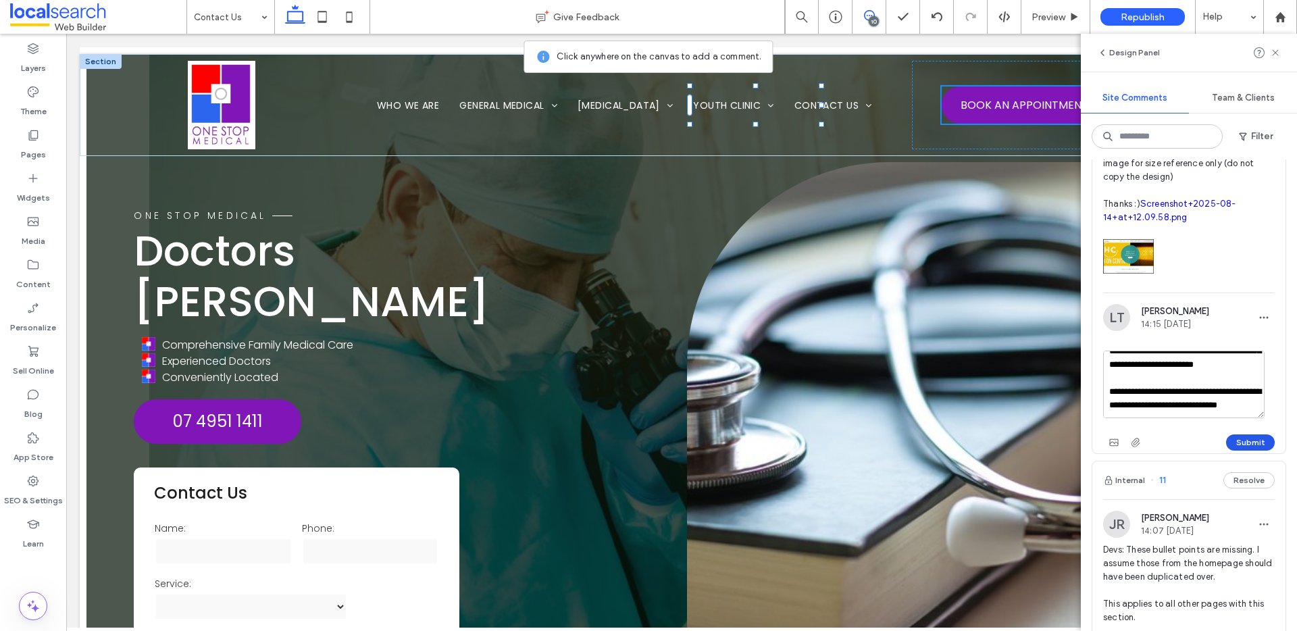
click at [1246, 451] on button "Submit" at bounding box center [1250, 442] width 49 height 16
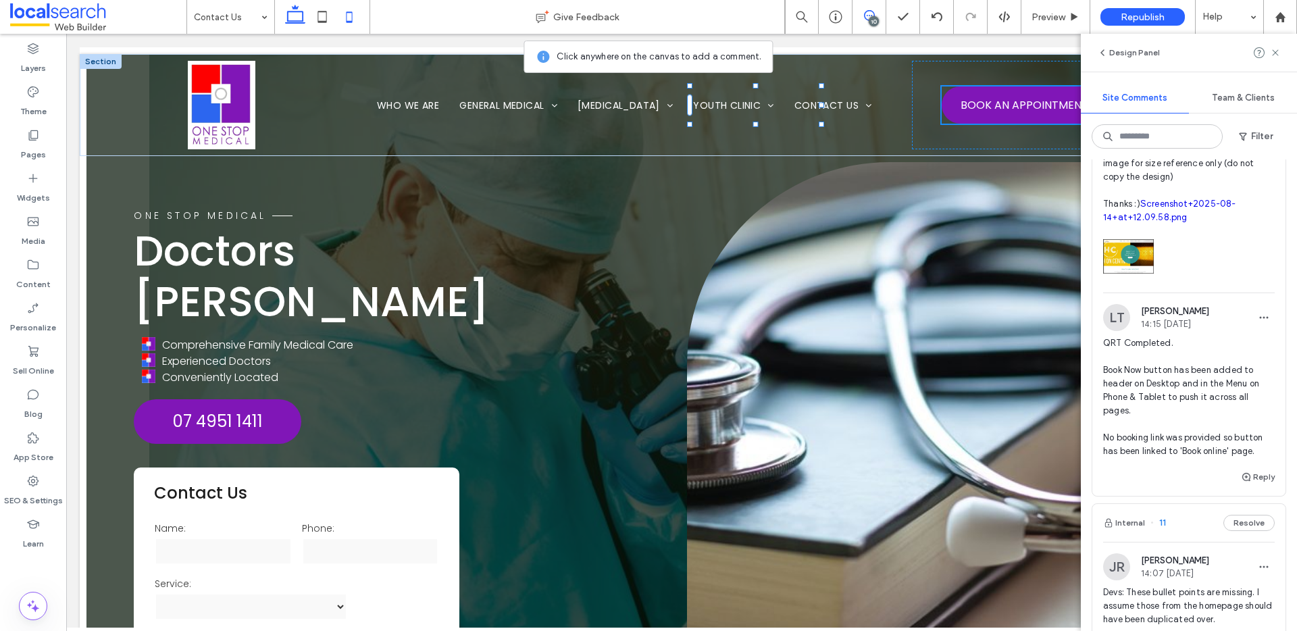
click at [344, 16] on icon at bounding box center [349, 16] width 27 height 27
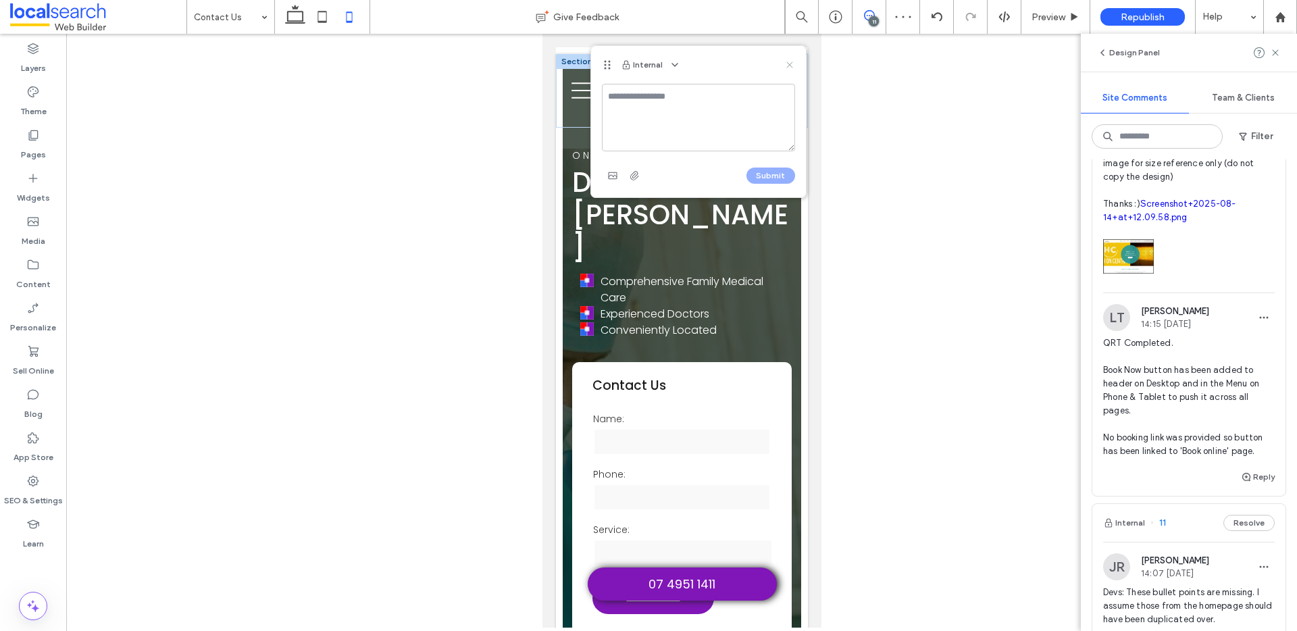
click at [787, 62] on icon at bounding box center [789, 64] width 11 height 11
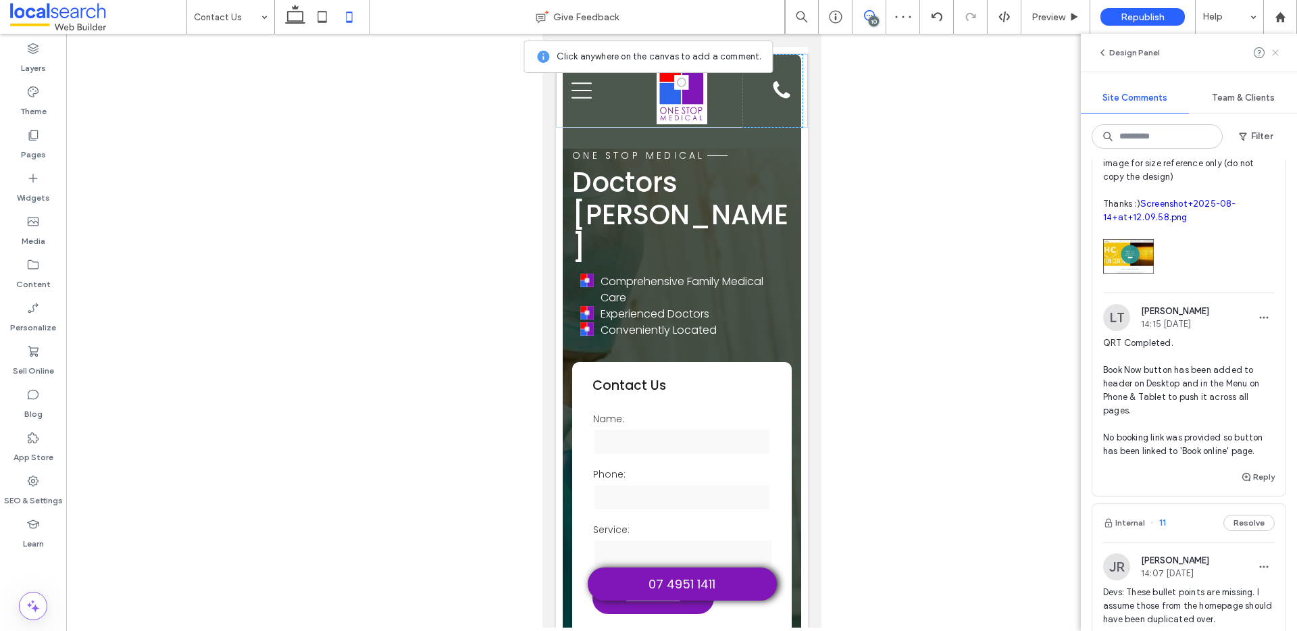
click at [1275, 53] on use at bounding box center [1275, 52] width 6 height 6
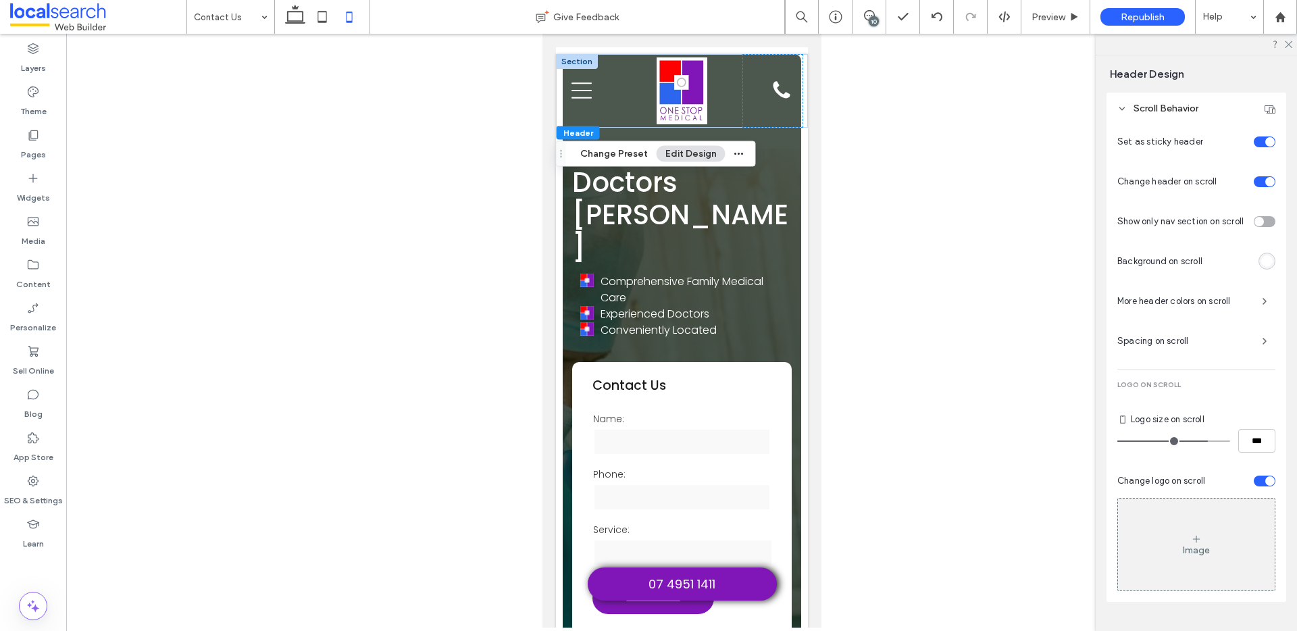
scroll to position [617, 0]
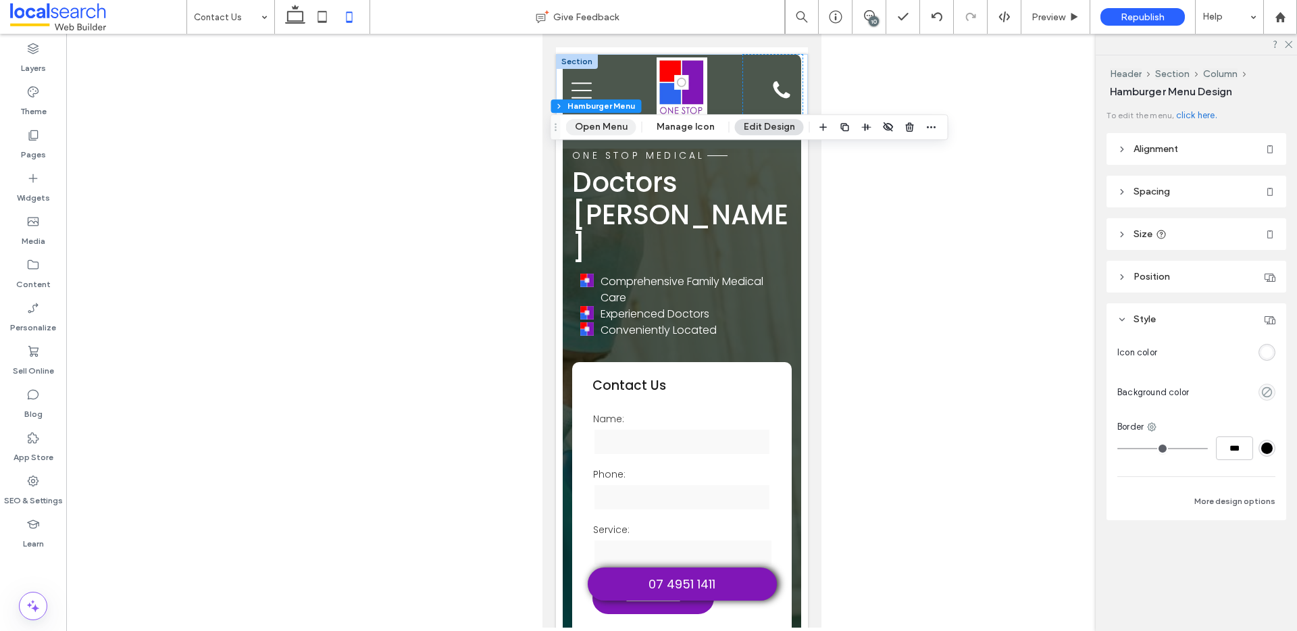
click at [598, 126] on button "Open Menu" at bounding box center [601, 127] width 70 height 16
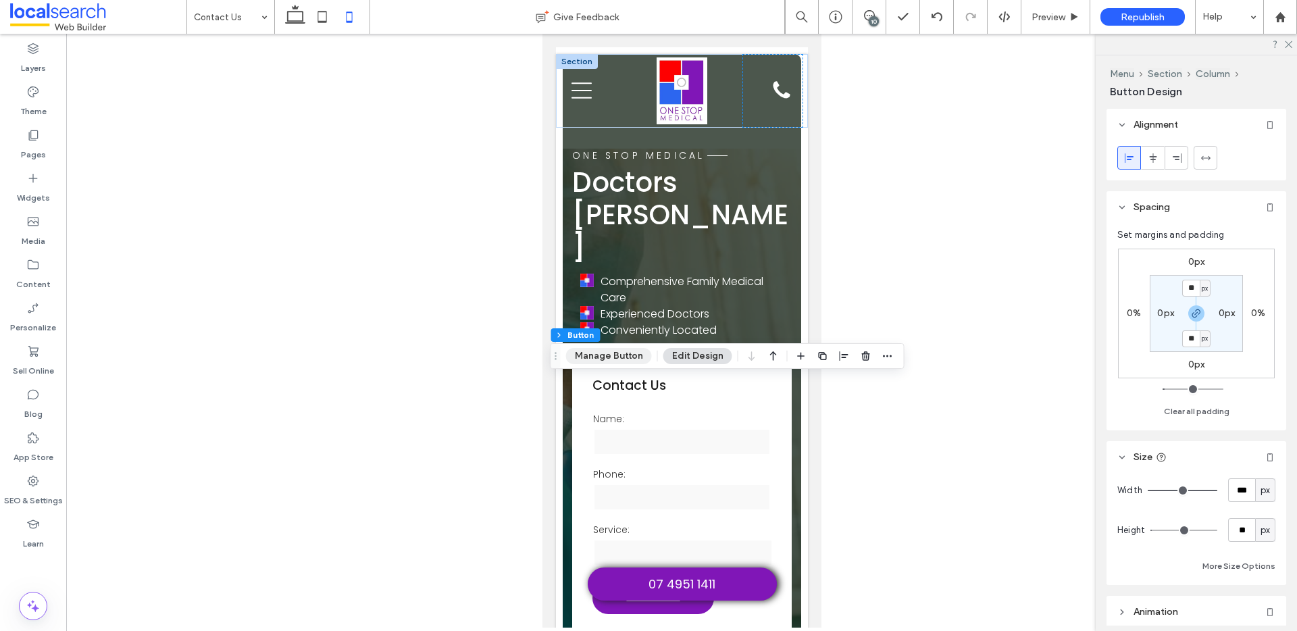
click at [604, 357] on button "Manage Button" at bounding box center [609, 356] width 86 height 16
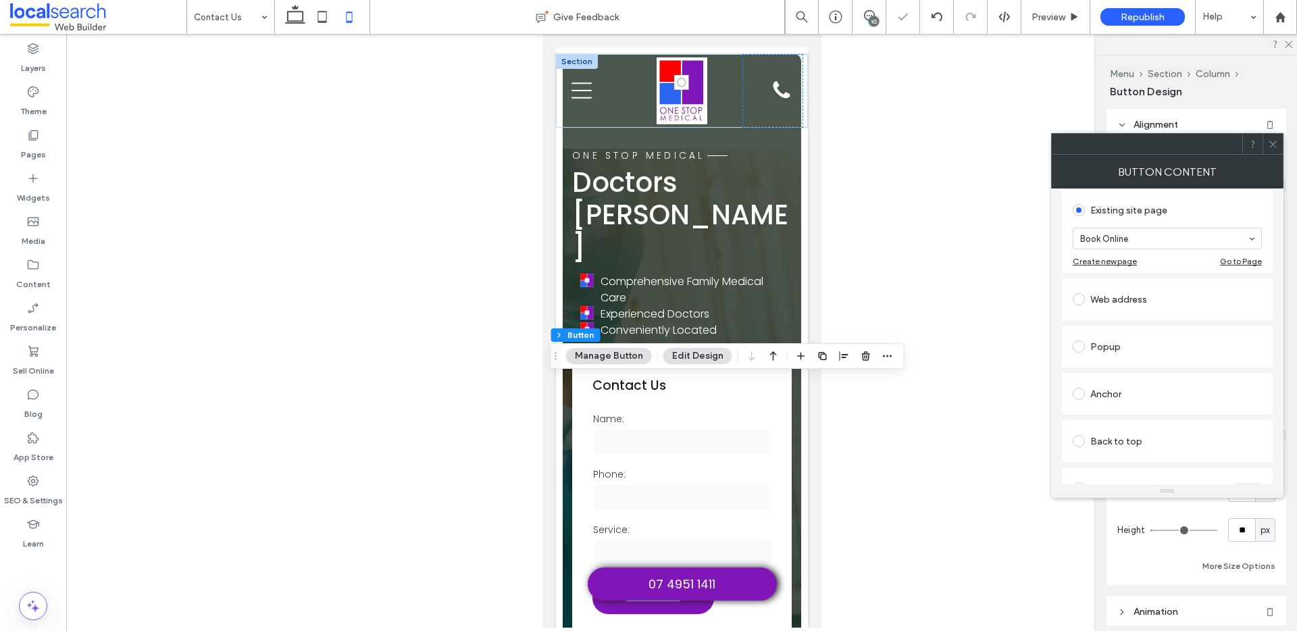
scroll to position [0, 0]
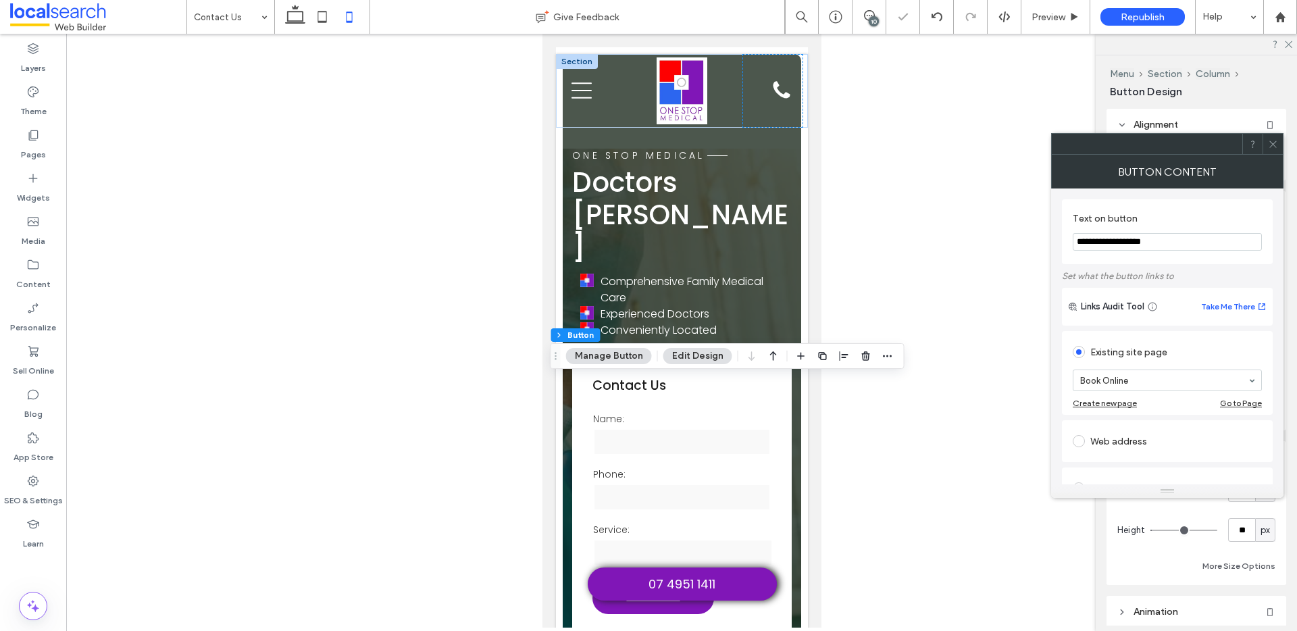
drag, startPoint x: 1213, startPoint y: 257, endPoint x: 1211, endPoint y: 249, distance: 7.7
click at [1212, 253] on section "**********" at bounding box center [1167, 231] width 189 height 51
click at [1210, 242] on input "**********" at bounding box center [1167, 242] width 189 height 18
click at [1275, 149] on icon at bounding box center [1273, 144] width 10 height 10
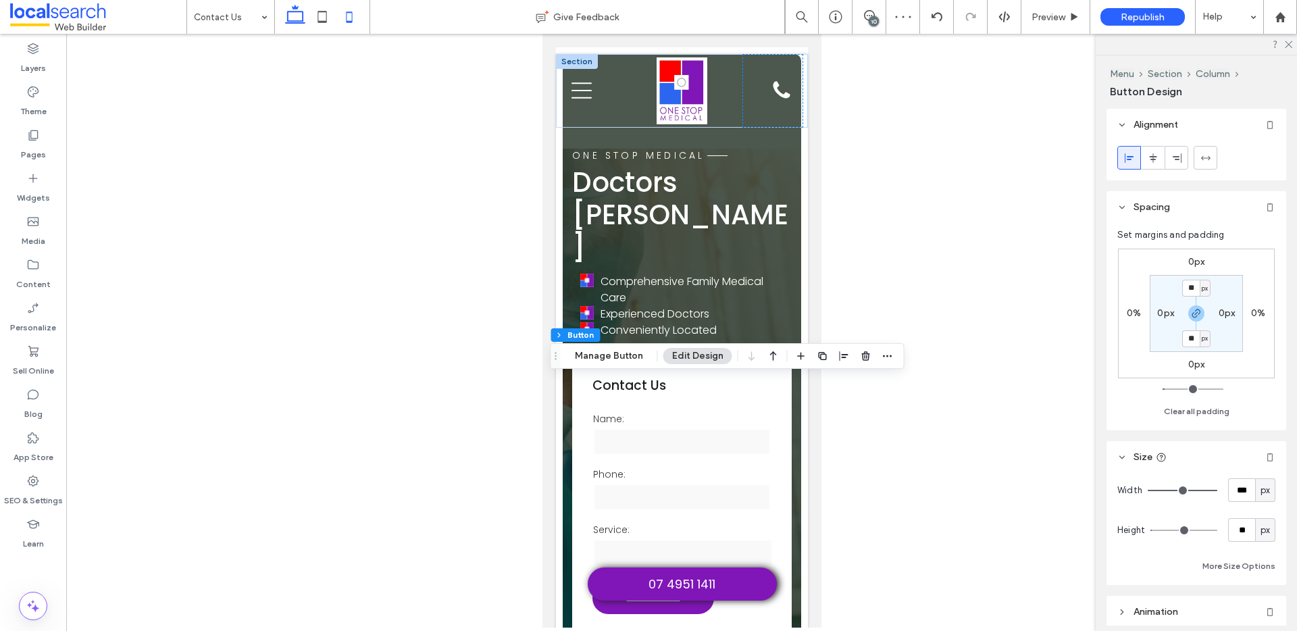
click at [290, 19] on icon at bounding box center [295, 16] width 27 height 27
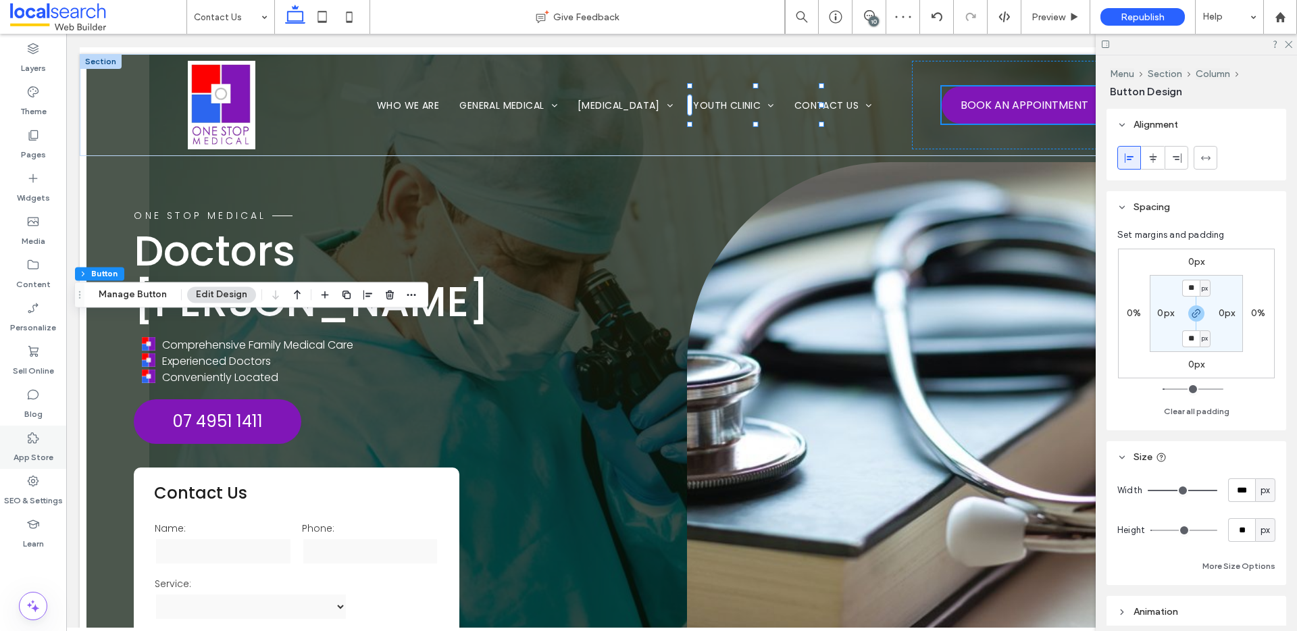
click at [32, 453] on label "App Store" at bounding box center [34, 453] width 40 height 19
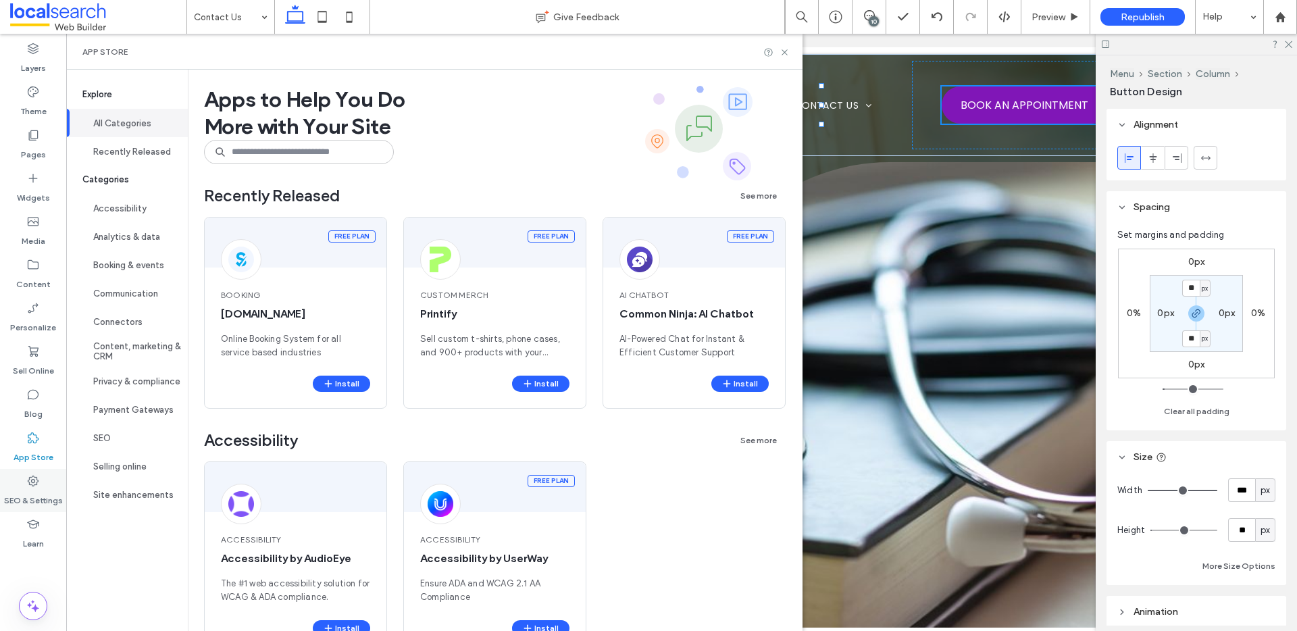
click at [36, 471] on div "SEO & Settings" at bounding box center [33, 490] width 66 height 43
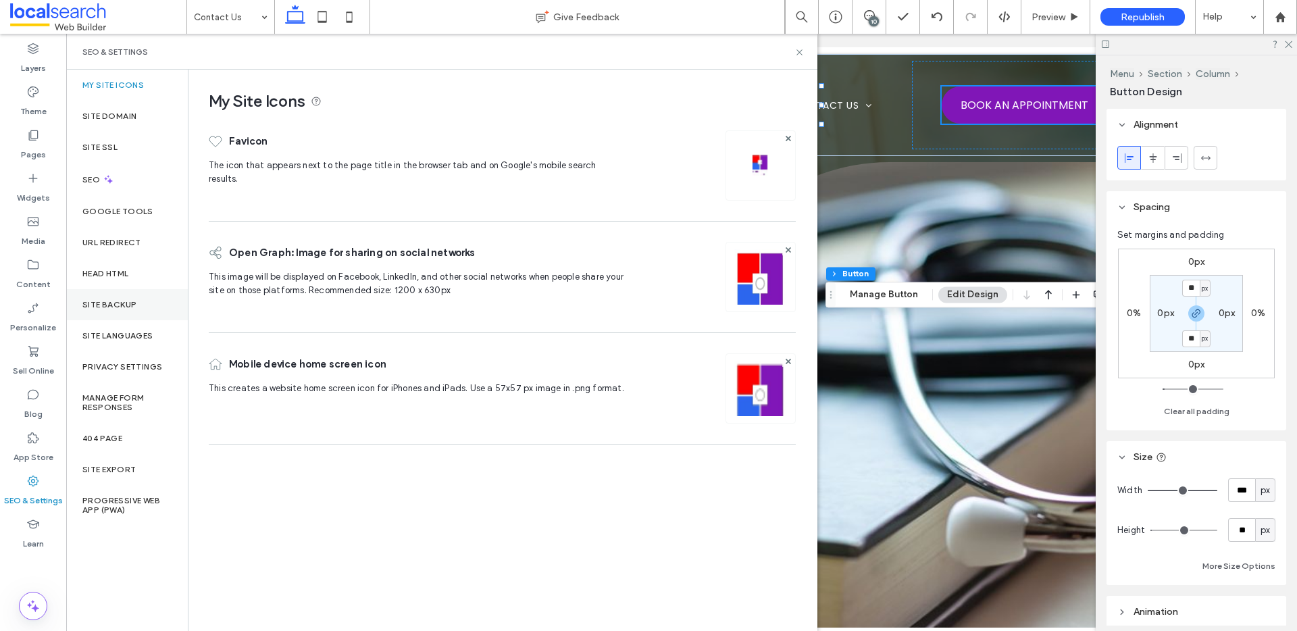
click at [126, 295] on div "Site Backup" at bounding box center [127, 304] width 122 height 31
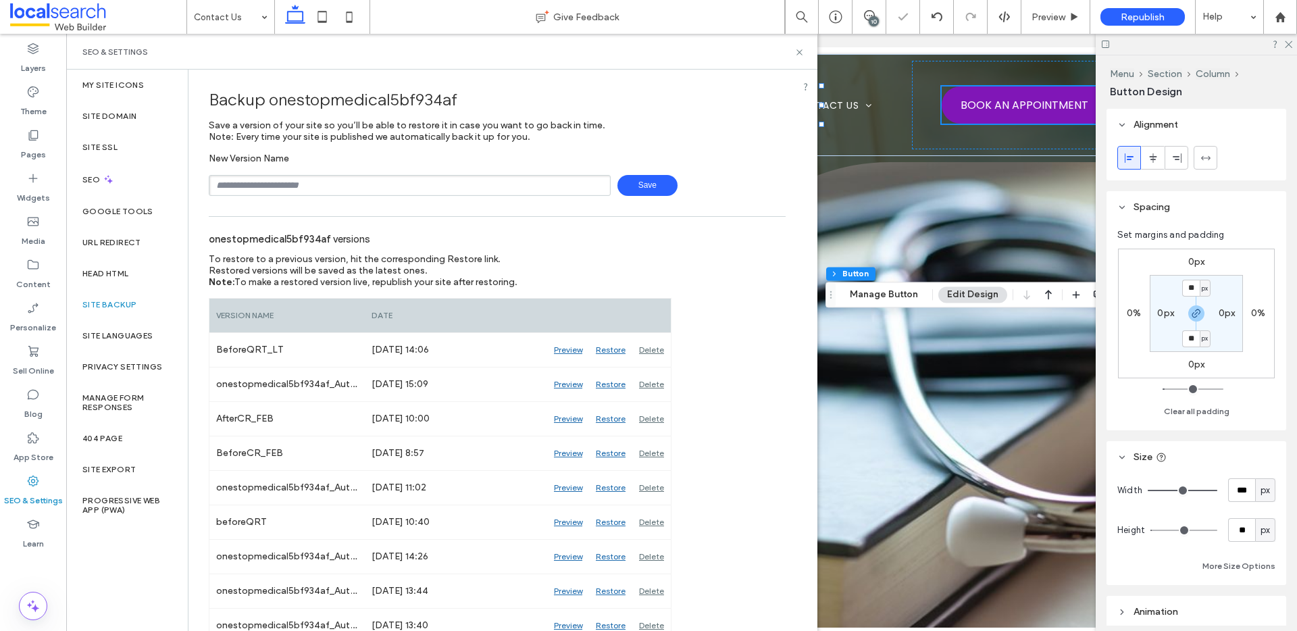
click at [292, 186] on input "text" at bounding box center [410, 185] width 402 height 21
type input "**********"
click at [653, 186] on span "Save" at bounding box center [647, 185] width 60 height 21
click at [797, 48] on icon at bounding box center [799, 52] width 10 height 10
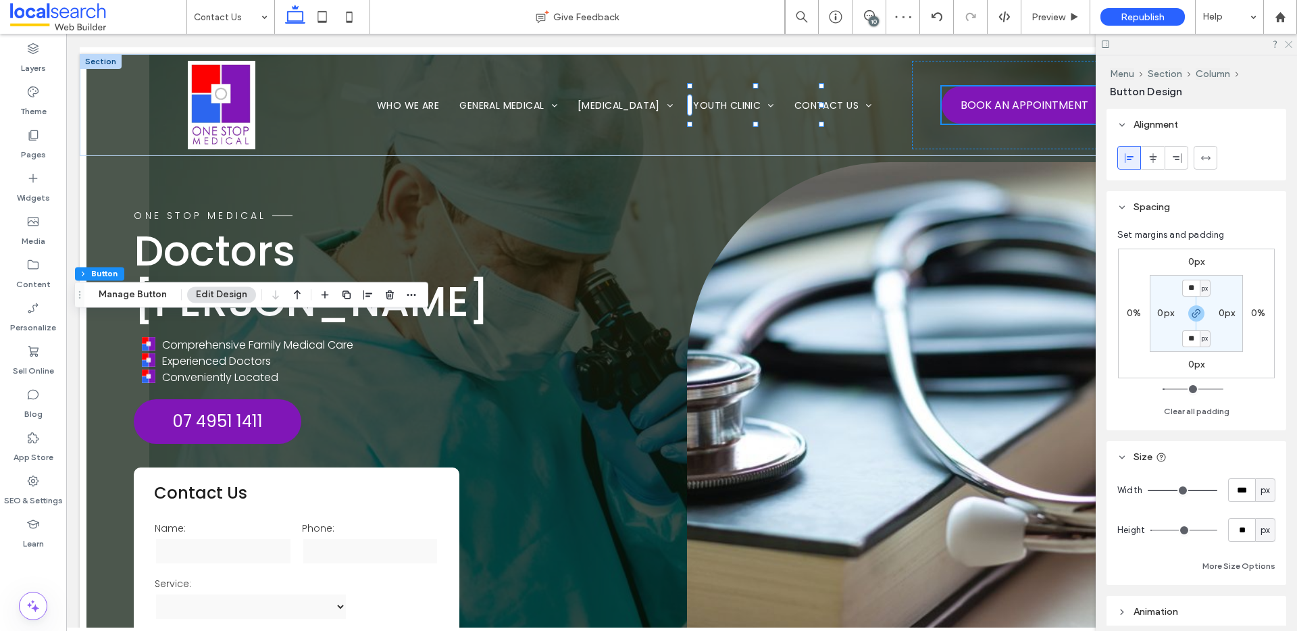
click at [1288, 45] on use at bounding box center [1288, 44] width 7 height 7
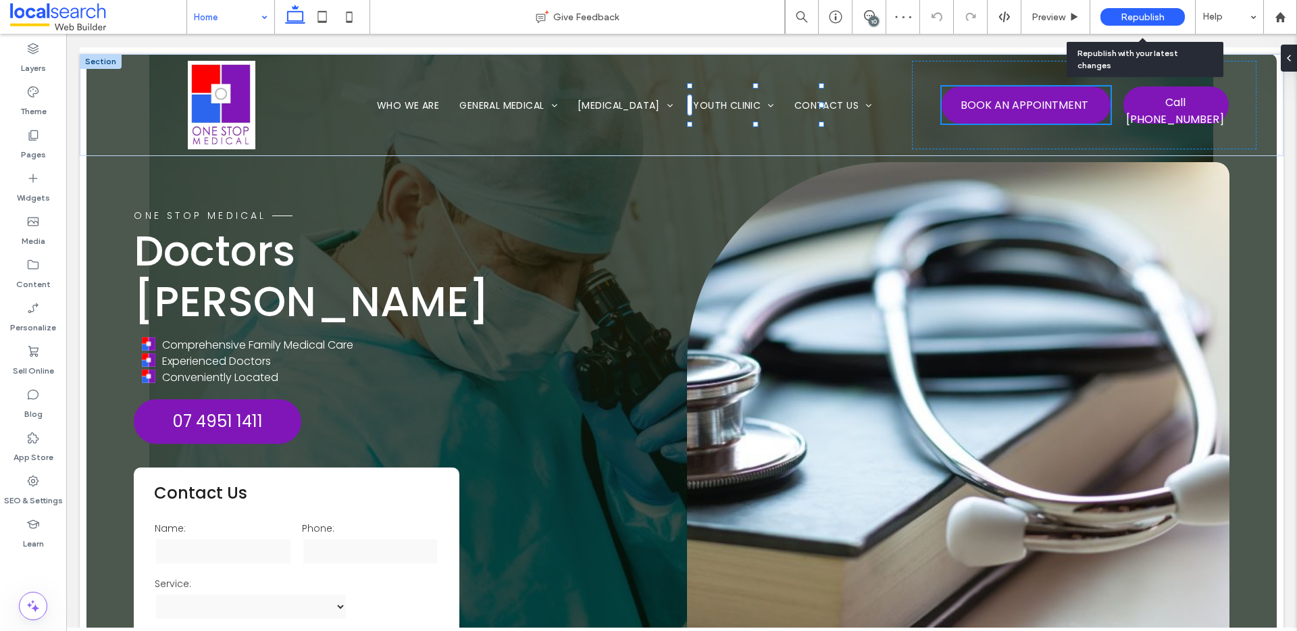
click at [1156, 19] on span "Republish" at bounding box center [1143, 16] width 44 height 11
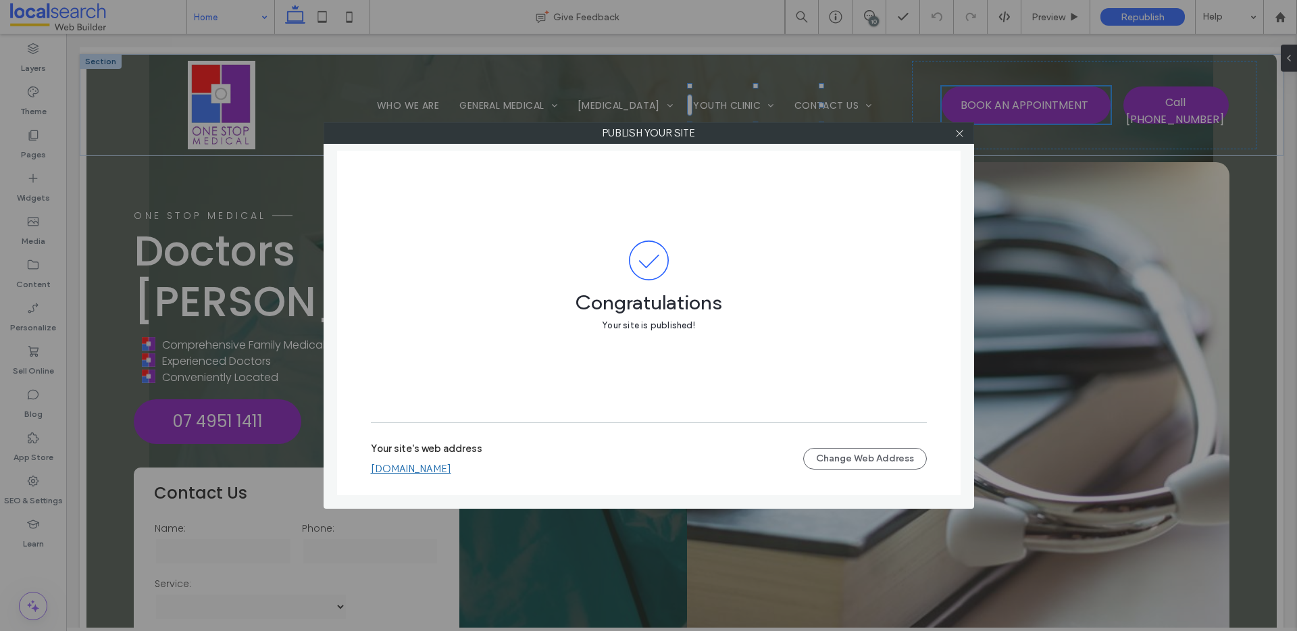
drag, startPoint x: 958, startPoint y: 134, endPoint x: 921, endPoint y: 111, distance: 43.7
click at [958, 134] on use at bounding box center [959, 133] width 7 height 7
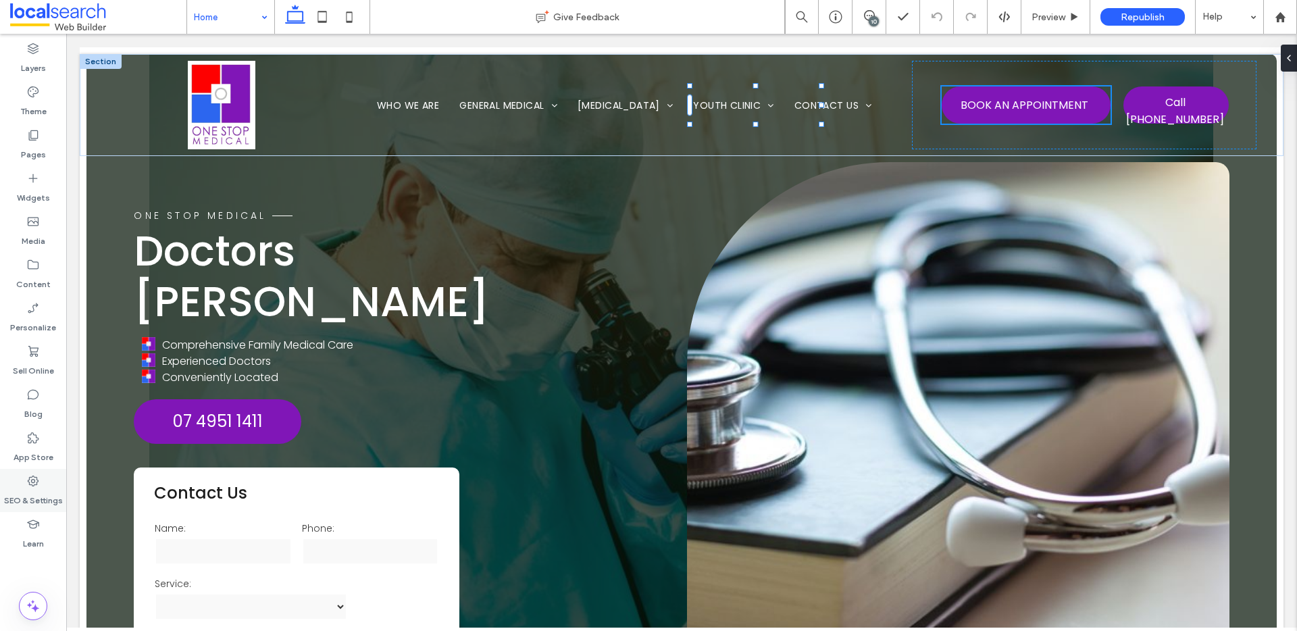
click at [30, 482] on icon at bounding box center [33, 481] width 14 height 14
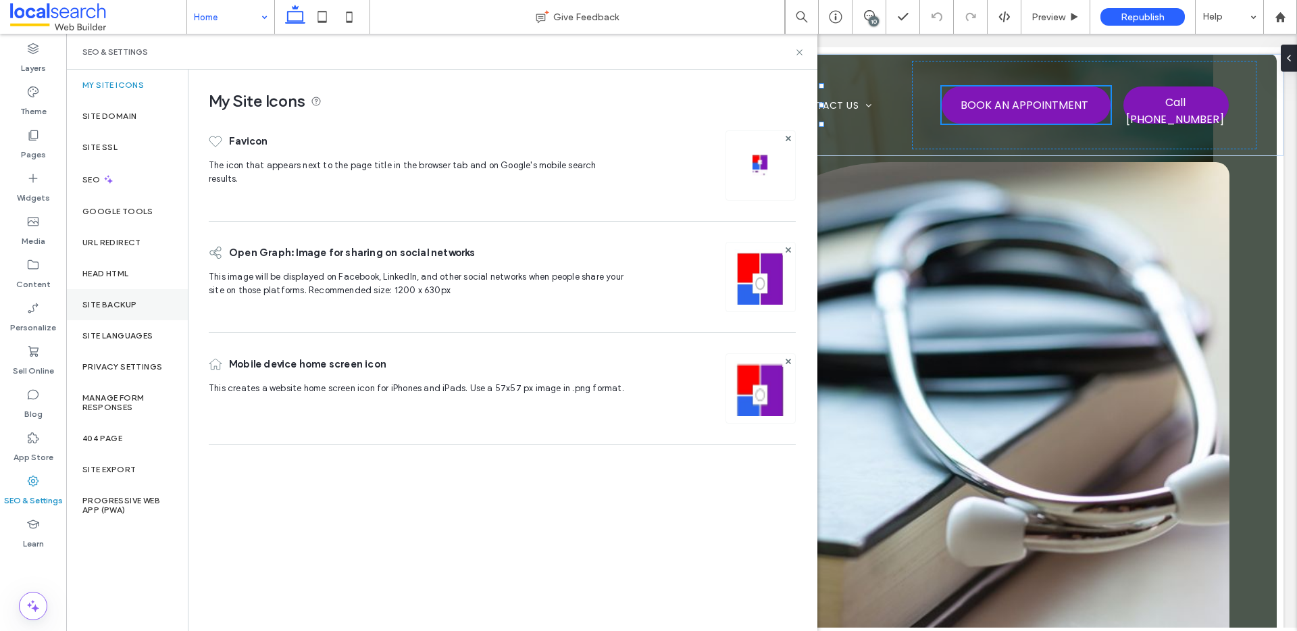
click at [134, 297] on div "Site Backup" at bounding box center [127, 304] width 122 height 31
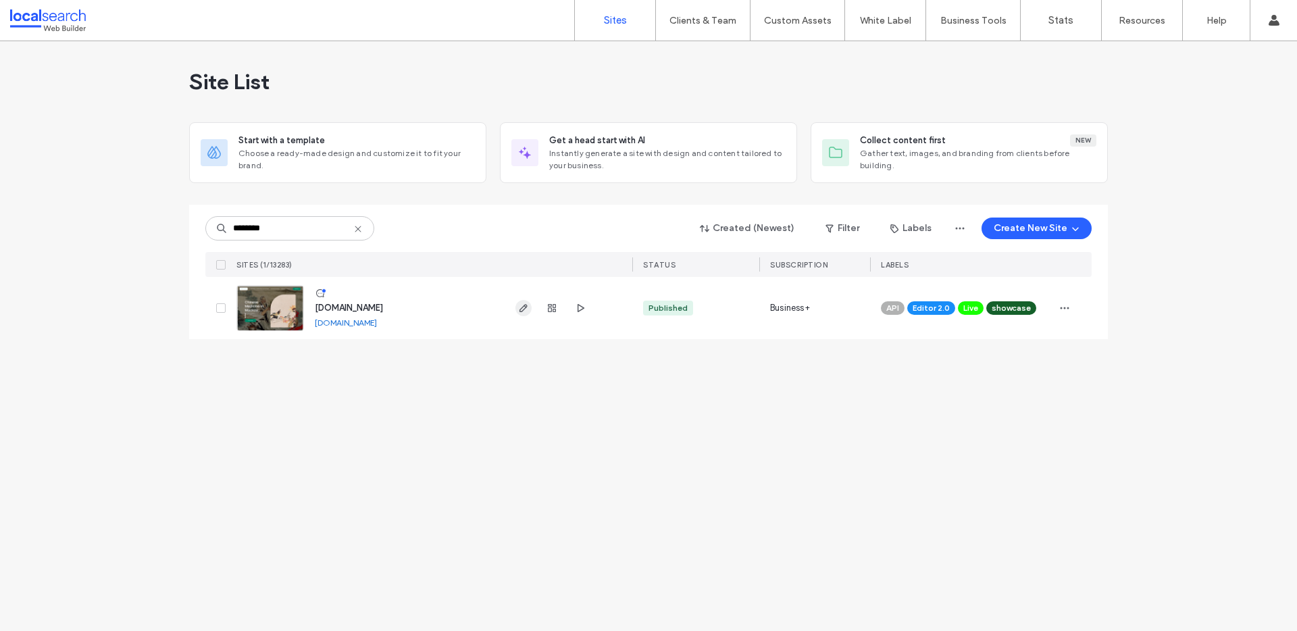
type input "********"
click at [523, 310] on use "button" at bounding box center [523, 308] width 8 height 8
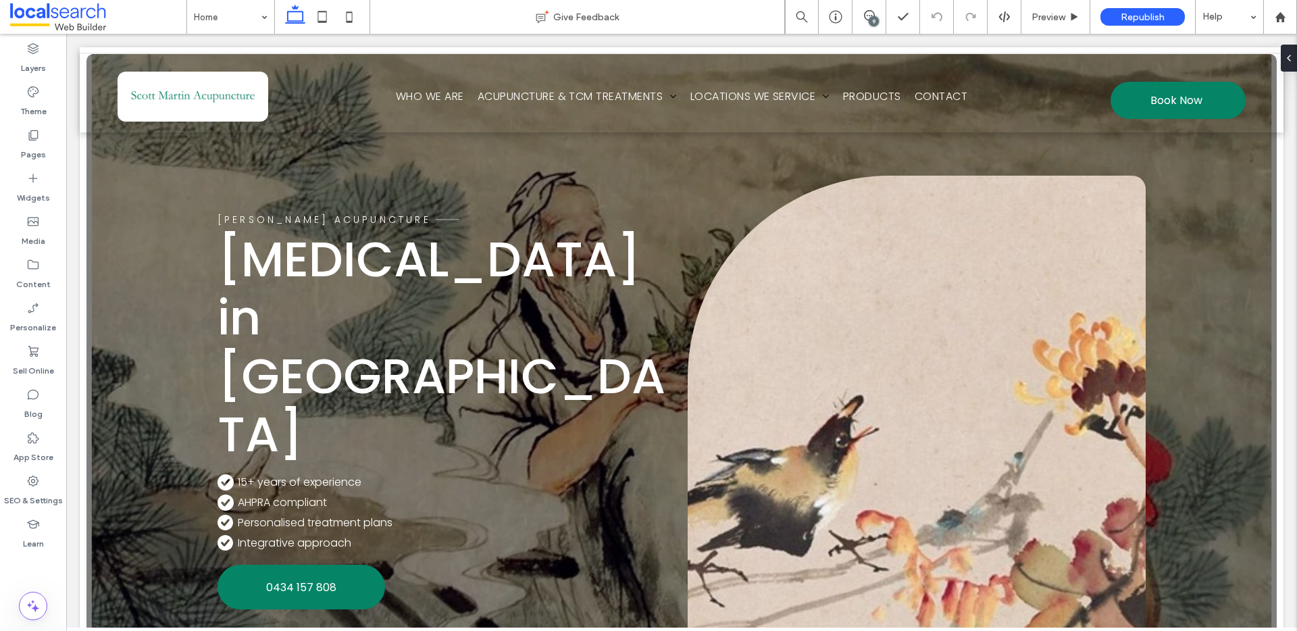
click at [869, 18] on div "9" at bounding box center [874, 21] width 10 height 10
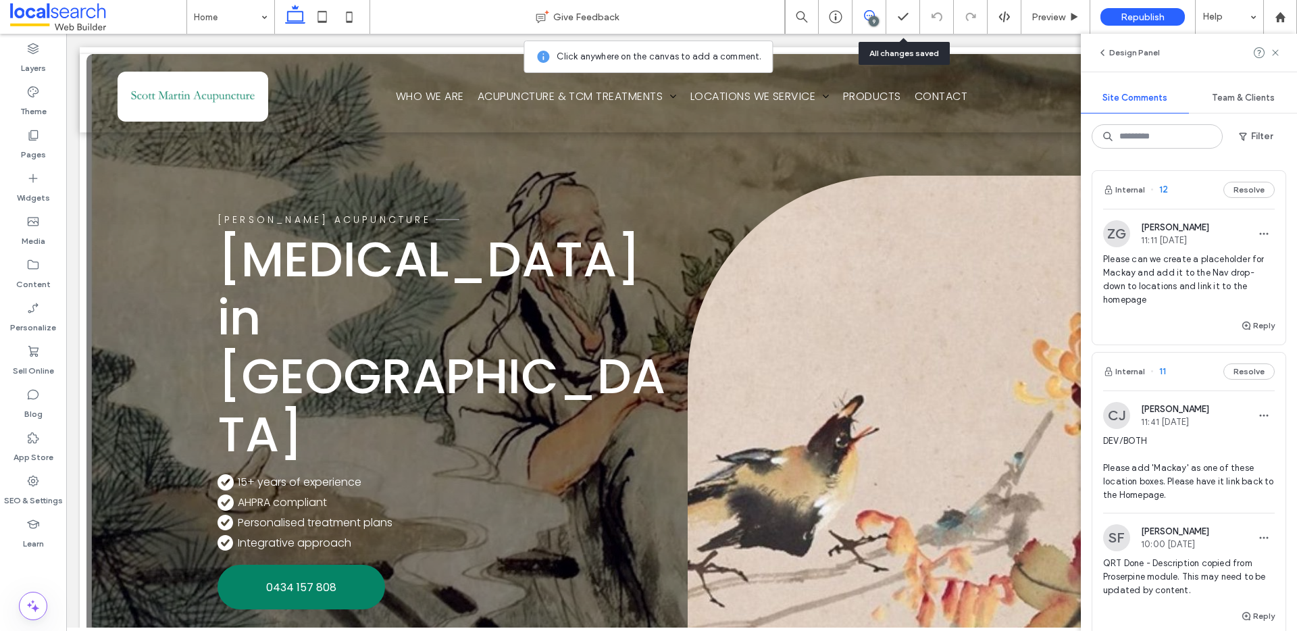
click at [1187, 268] on span "Please can we create a placeholder for Mackay and add it to the Nav drop-down t…" at bounding box center [1189, 280] width 172 height 54
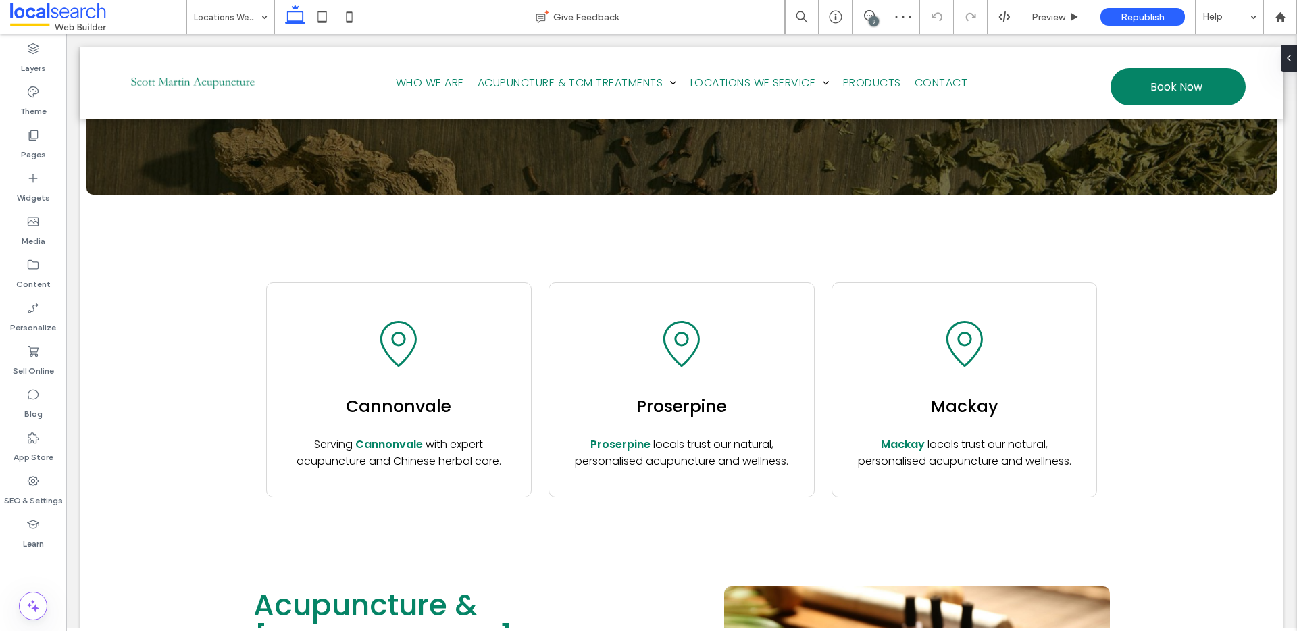
click at [869, 18] on div "9" at bounding box center [874, 21] width 10 height 10
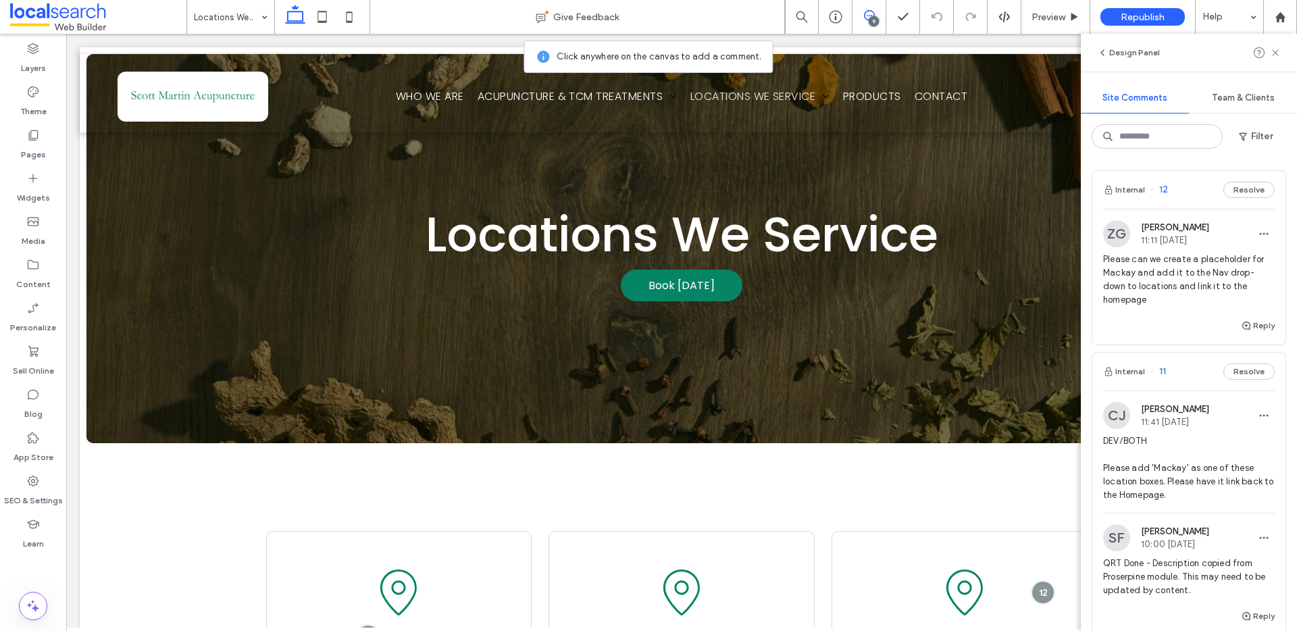
click at [1137, 306] on span "Please can we create a placeholder for Mackay and add it to the Nav drop-down t…" at bounding box center [1189, 280] width 172 height 54
click at [28, 134] on icon at bounding box center [33, 135] width 14 height 14
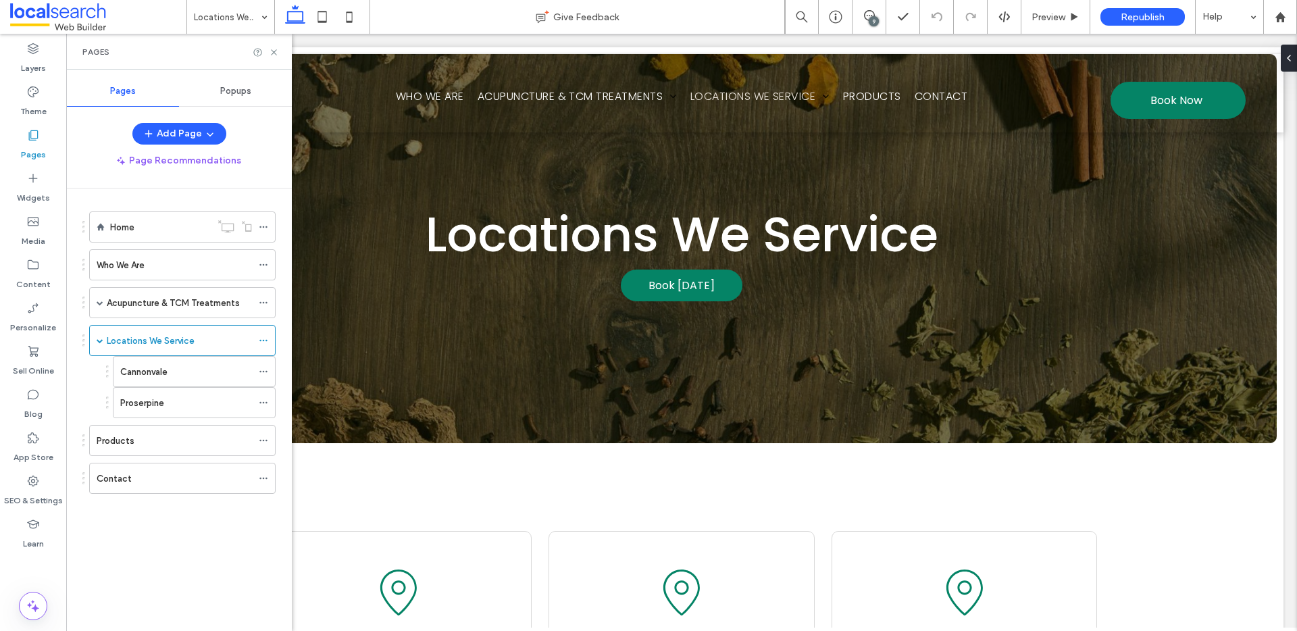
click at [872, 16] on div "9" at bounding box center [874, 21] width 10 height 10
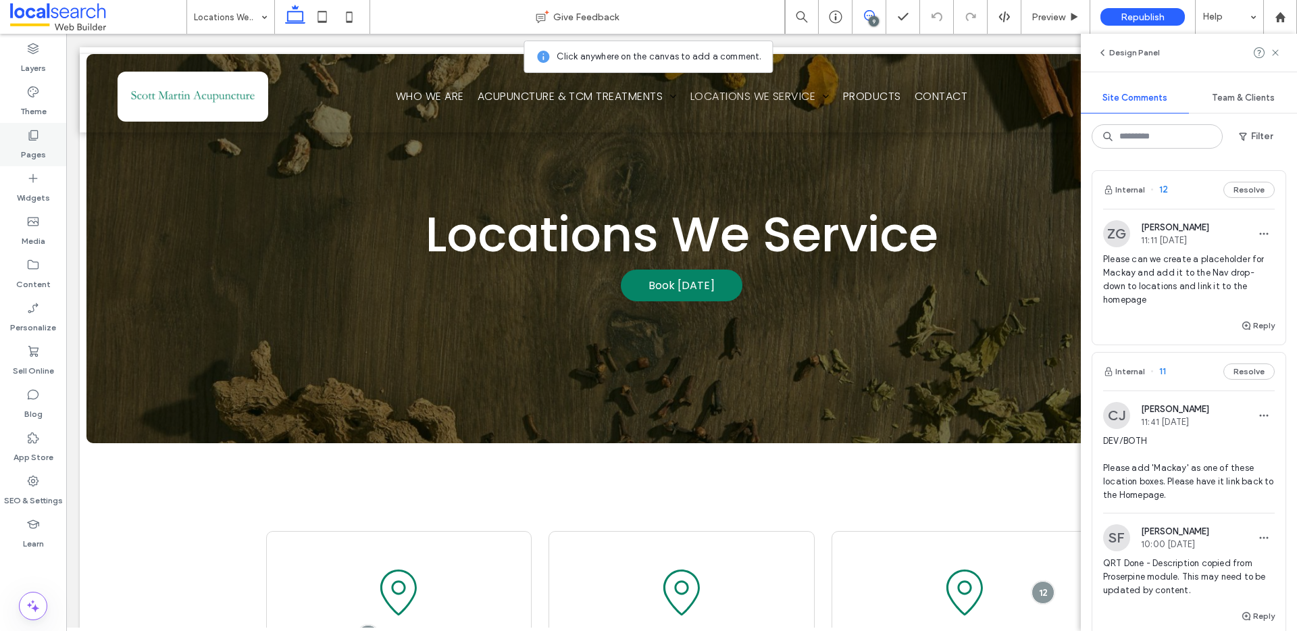
click at [24, 131] on div "Pages" at bounding box center [33, 144] width 66 height 43
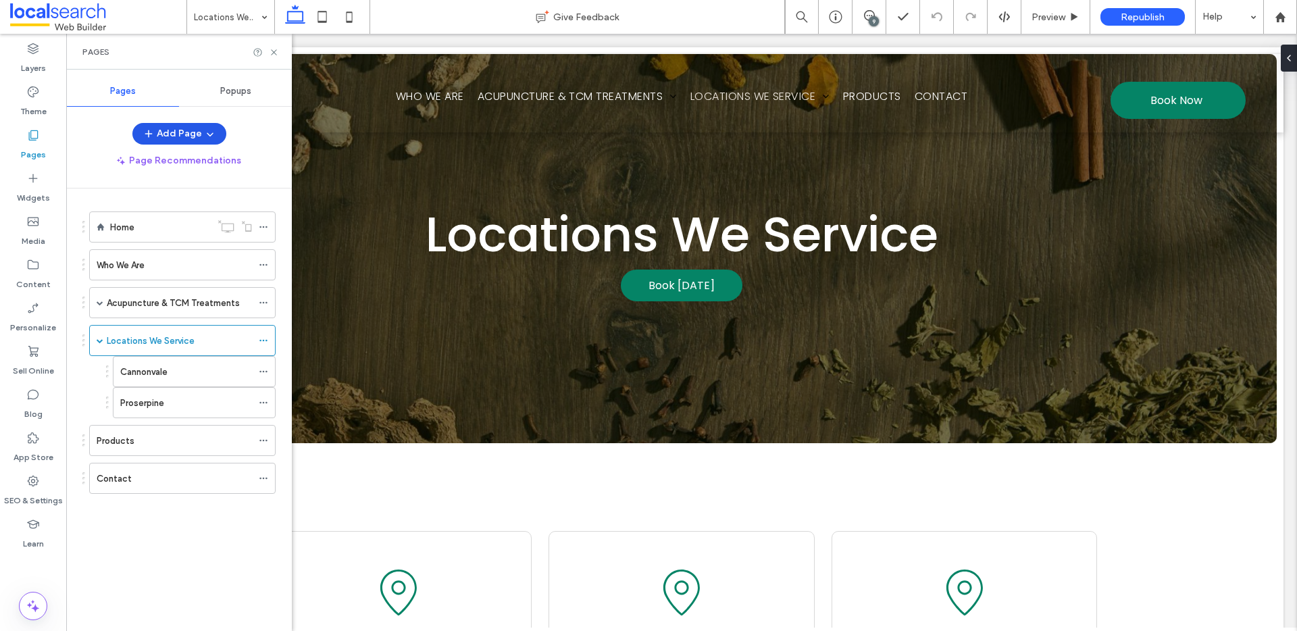
click at [160, 135] on button "Add Page" at bounding box center [179, 134] width 94 height 22
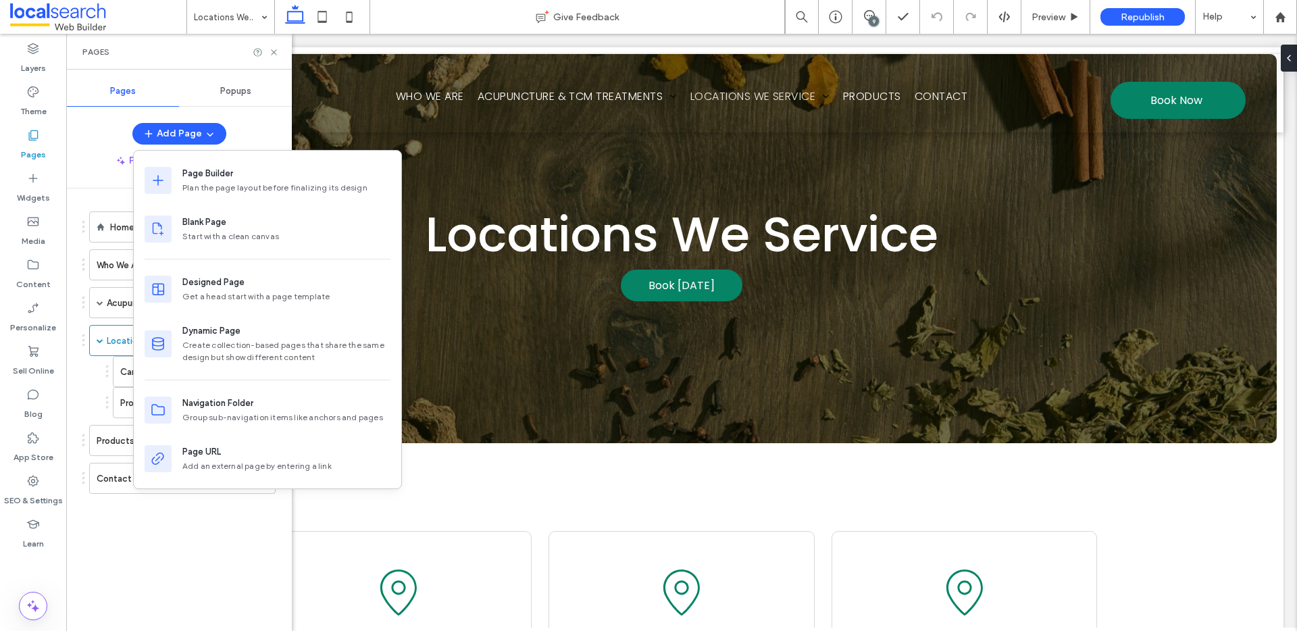
click at [201, 84] on div "Popups" at bounding box center [235, 91] width 113 height 30
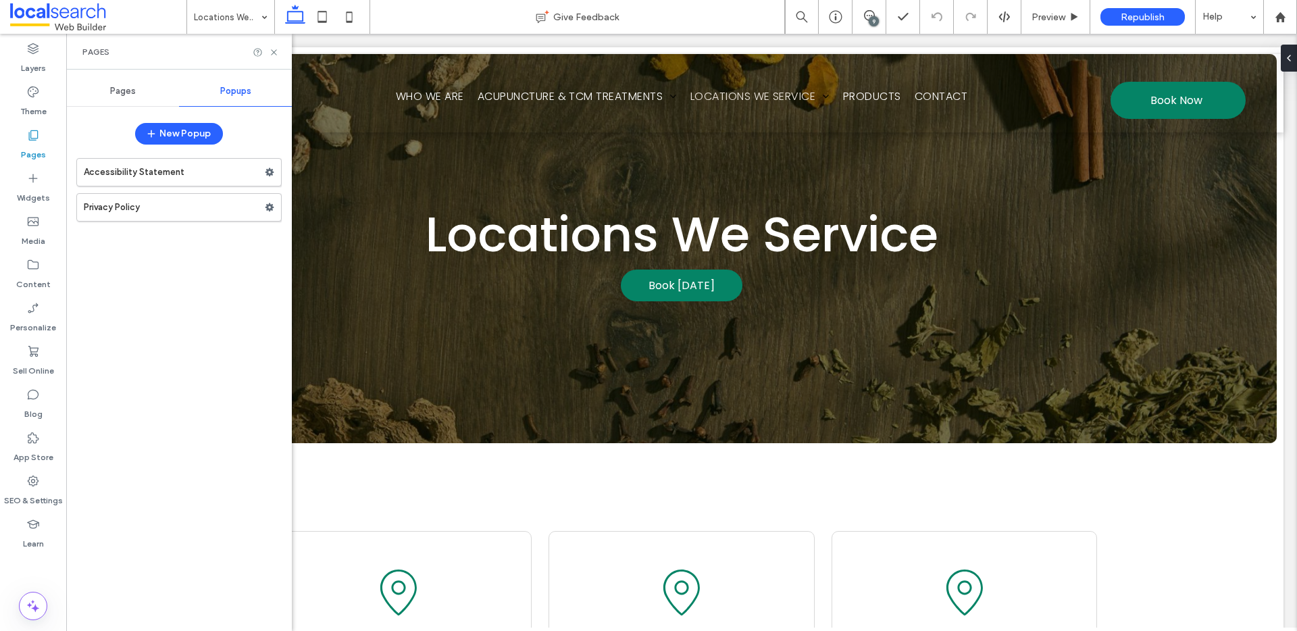
click at [138, 90] on div "Pages" at bounding box center [122, 91] width 113 height 30
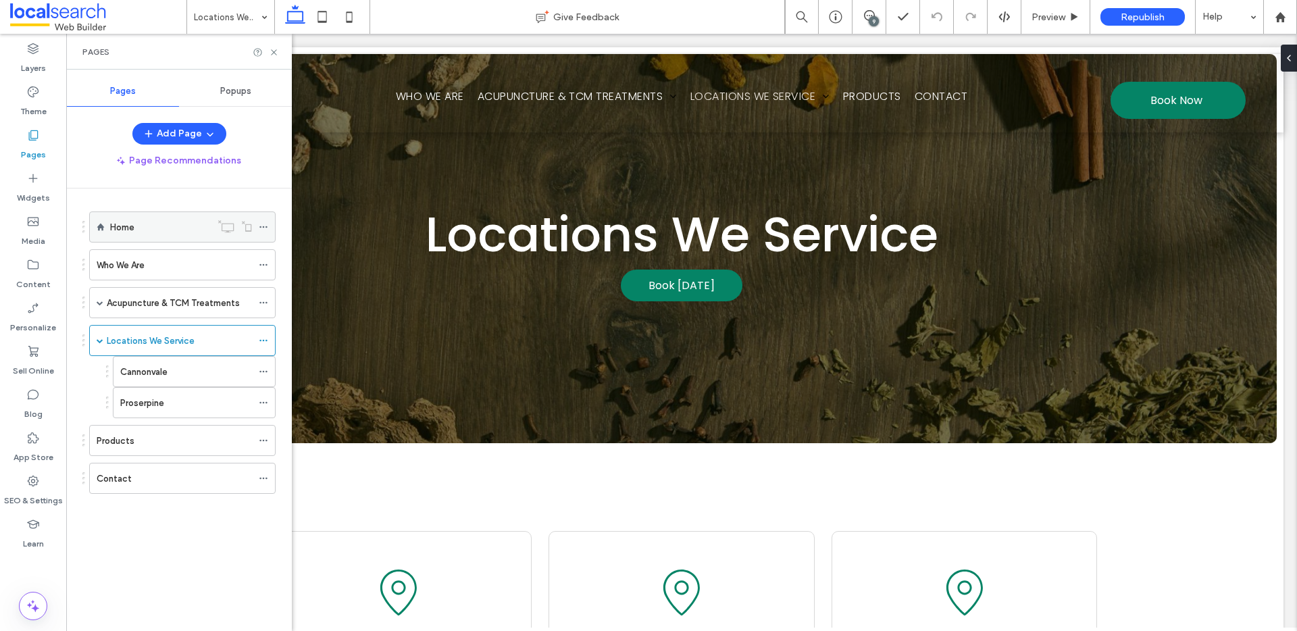
click at [152, 228] on div "Home" at bounding box center [160, 227] width 101 height 14
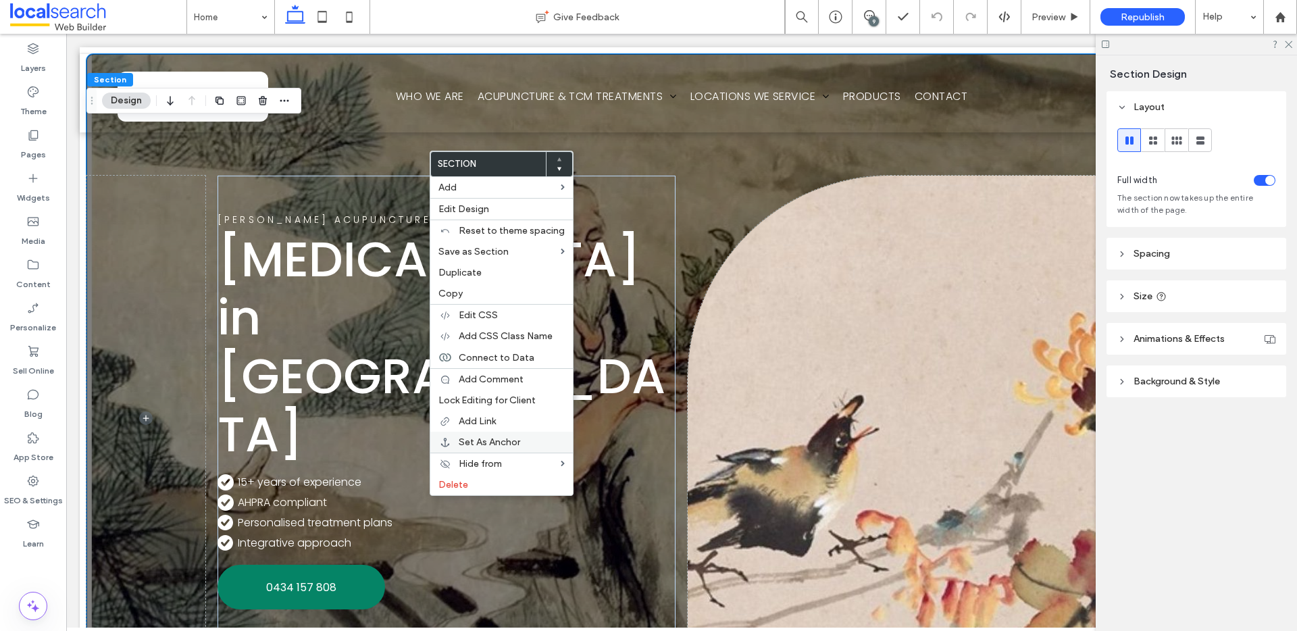
click at [502, 436] on span "Set As Anchor" at bounding box center [489, 441] width 61 height 11
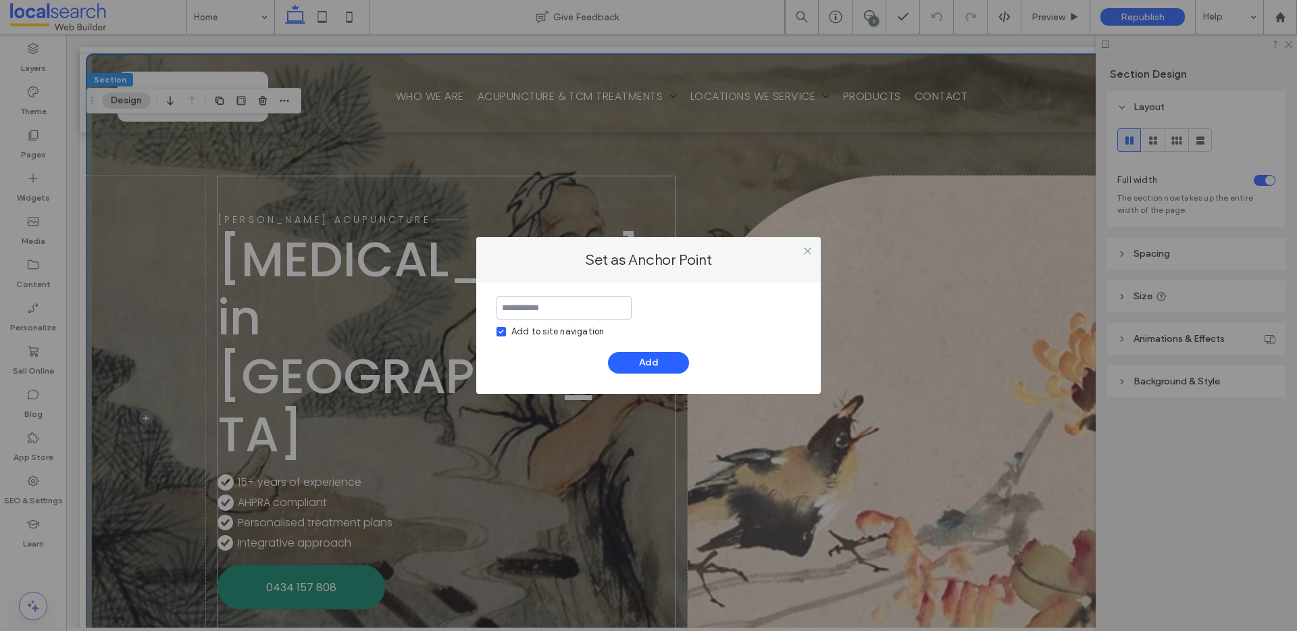
click at [536, 309] on input at bounding box center [563, 308] width 135 height 24
type input "*"
click at [809, 250] on icon at bounding box center [807, 251] width 10 height 10
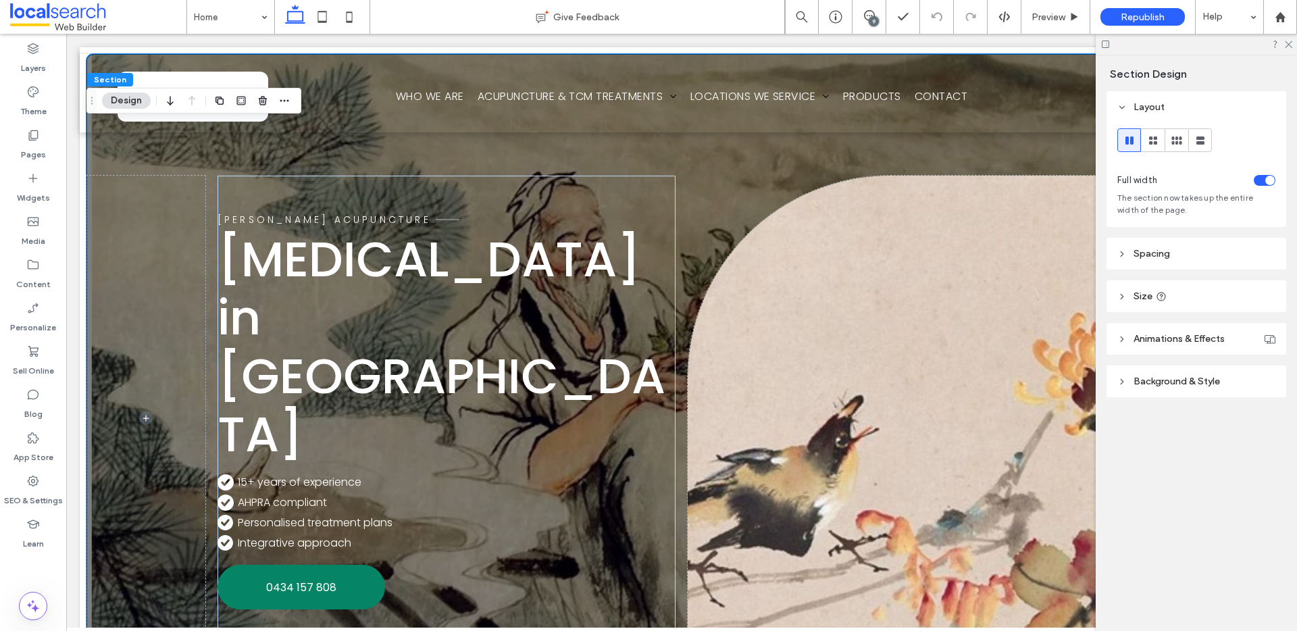
click at [873, 17] on div "9" at bounding box center [874, 21] width 10 height 10
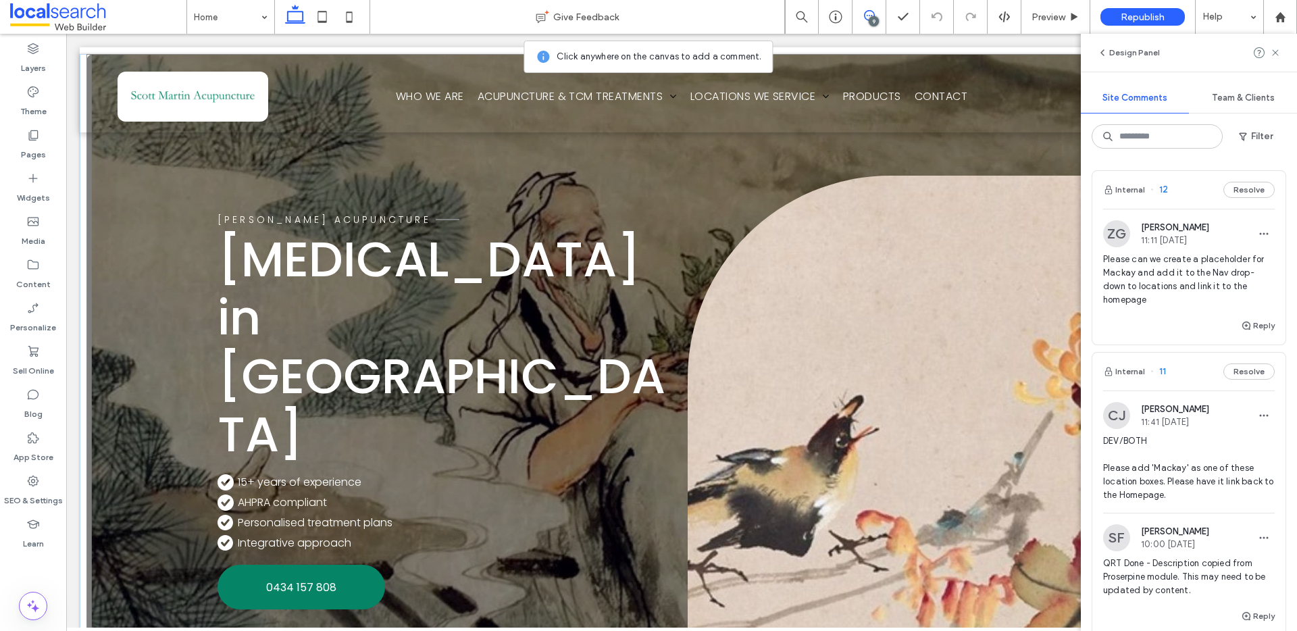
click at [147, 159] on div "[PERSON_NAME] acupuncture [MEDICAL_DATA] in [GEOGRAPHIC_DATA] Home Icon .cls-1-…" at bounding box center [681, 397] width 1190 height 687
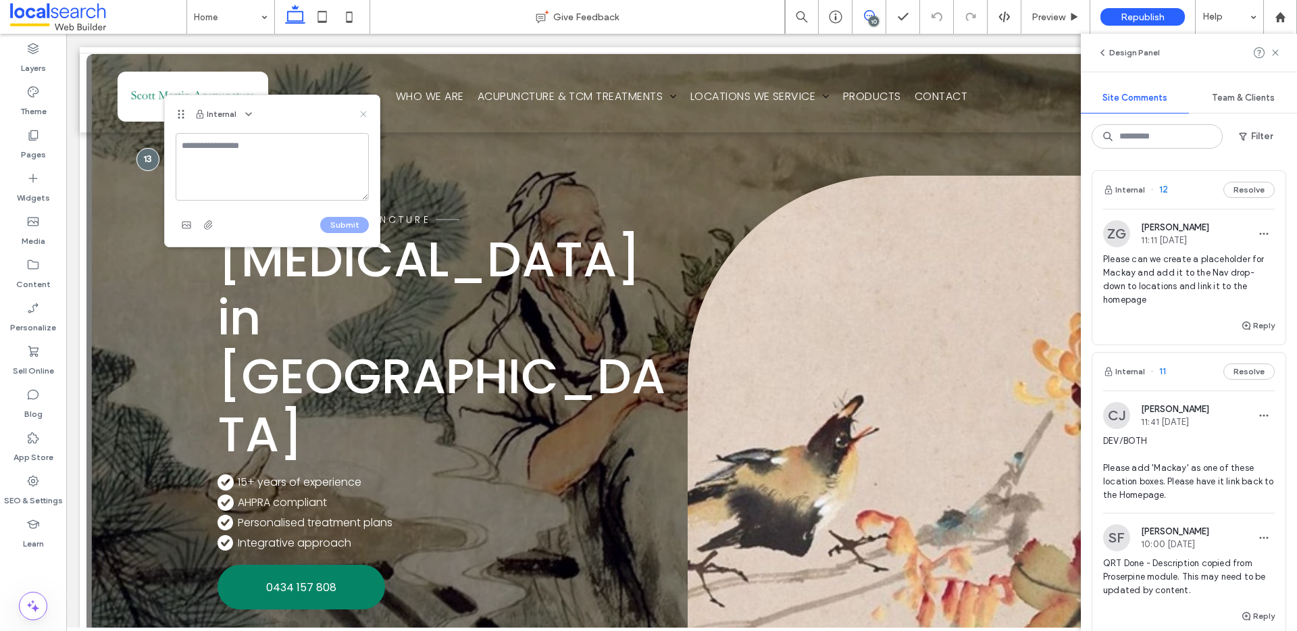
click at [365, 112] on use at bounding box center [363, 114] width 6 height 6
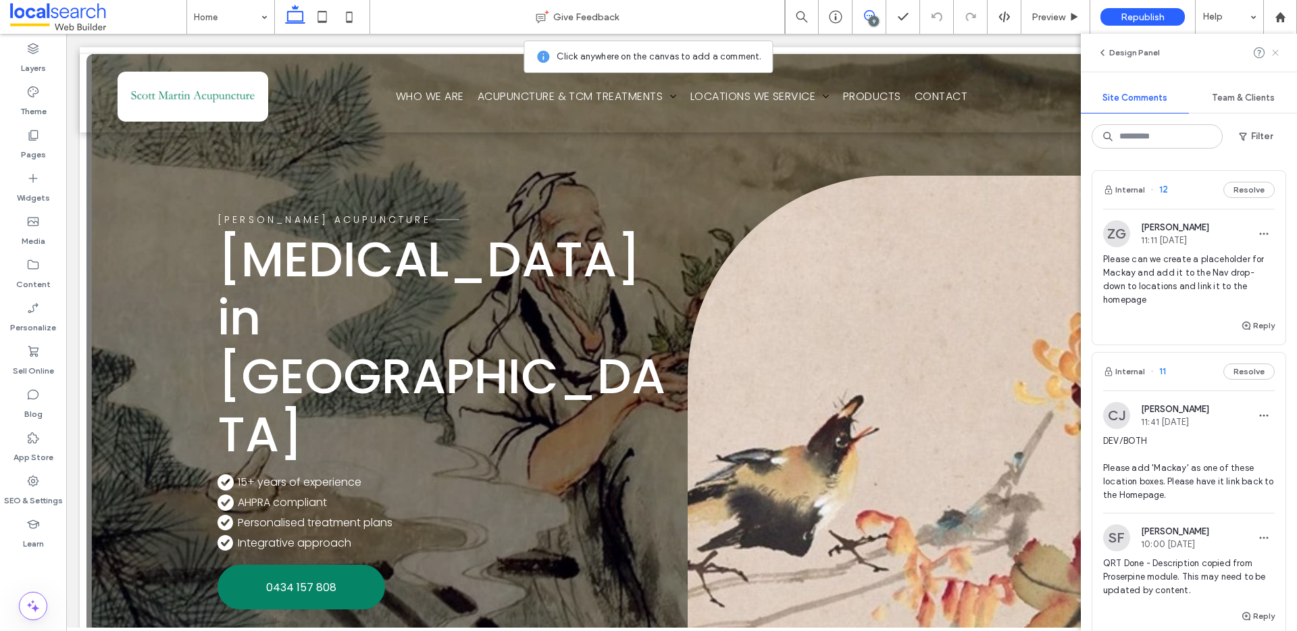
click at [1278, 52] on icon at bounding box center [1275, 52] width 11 height 11
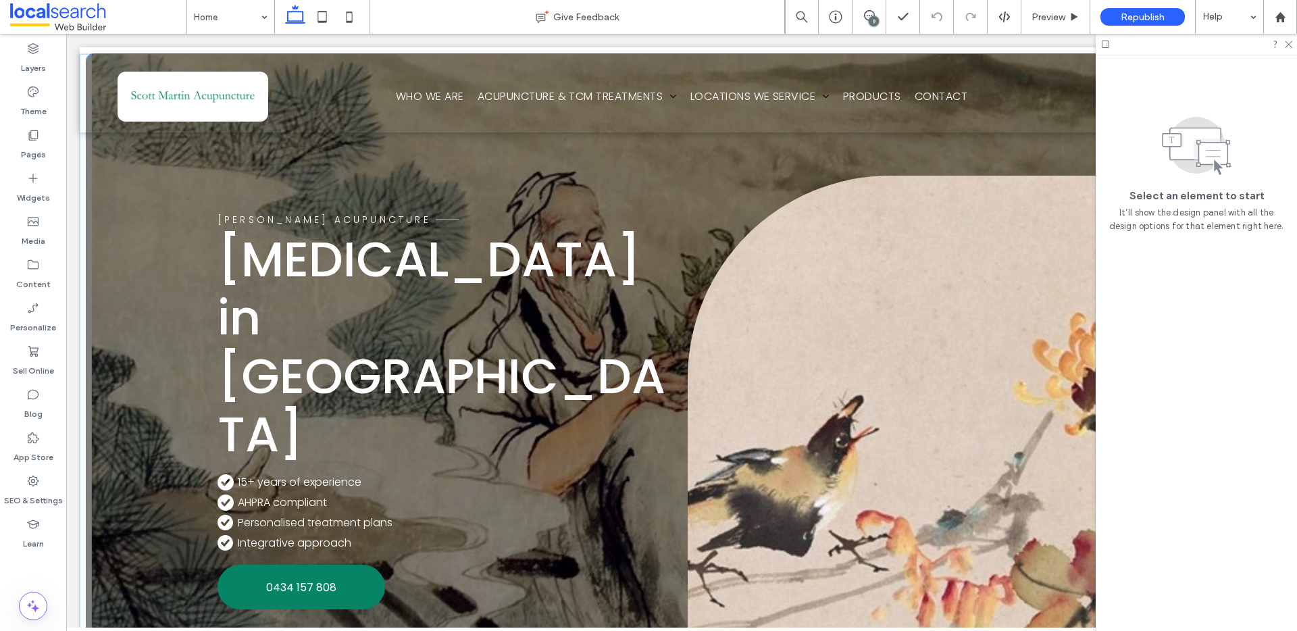
click at [157, 162] on div "[PERSON_NAME] acupuncture [MEDICAL_DATA] in [GEOGRAPHIC_DATA] Home Icon .cls-1-…" at bounding box center [681, 397] width 1190 height 687
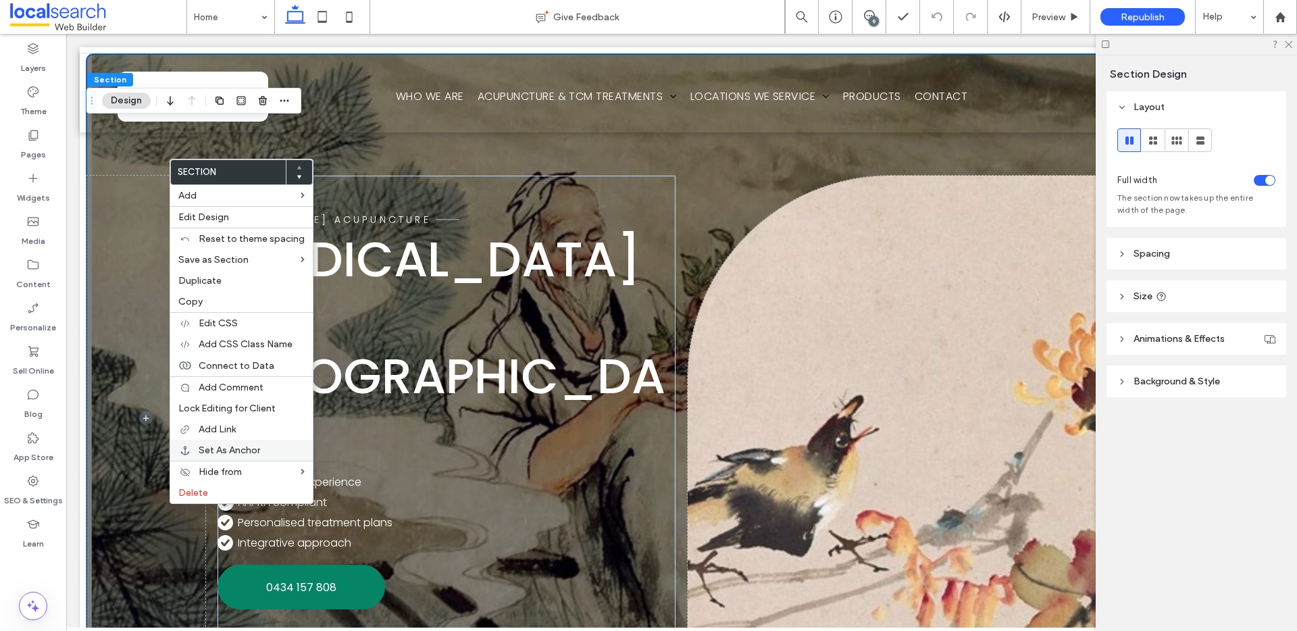
click at [242, 449] on span "Set As Anchor" at bounding box center [229, 449] width 61 height 11
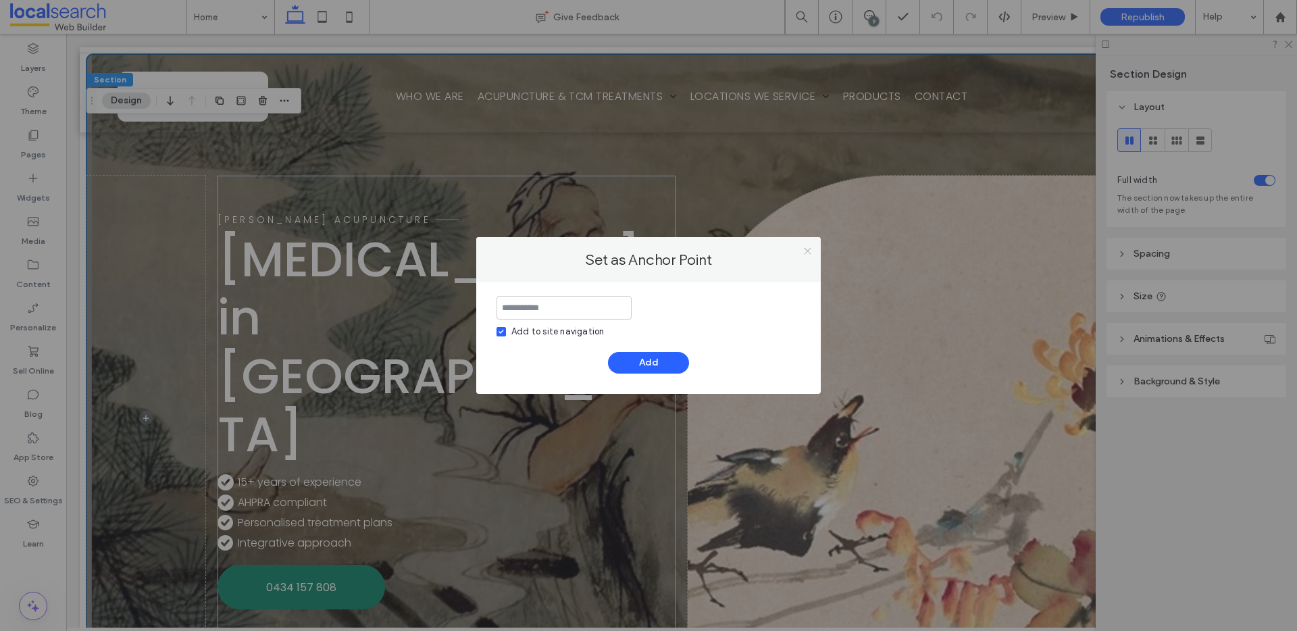
click at [809, 251] on icon at bounding box center [807, 251] width 10 height 10
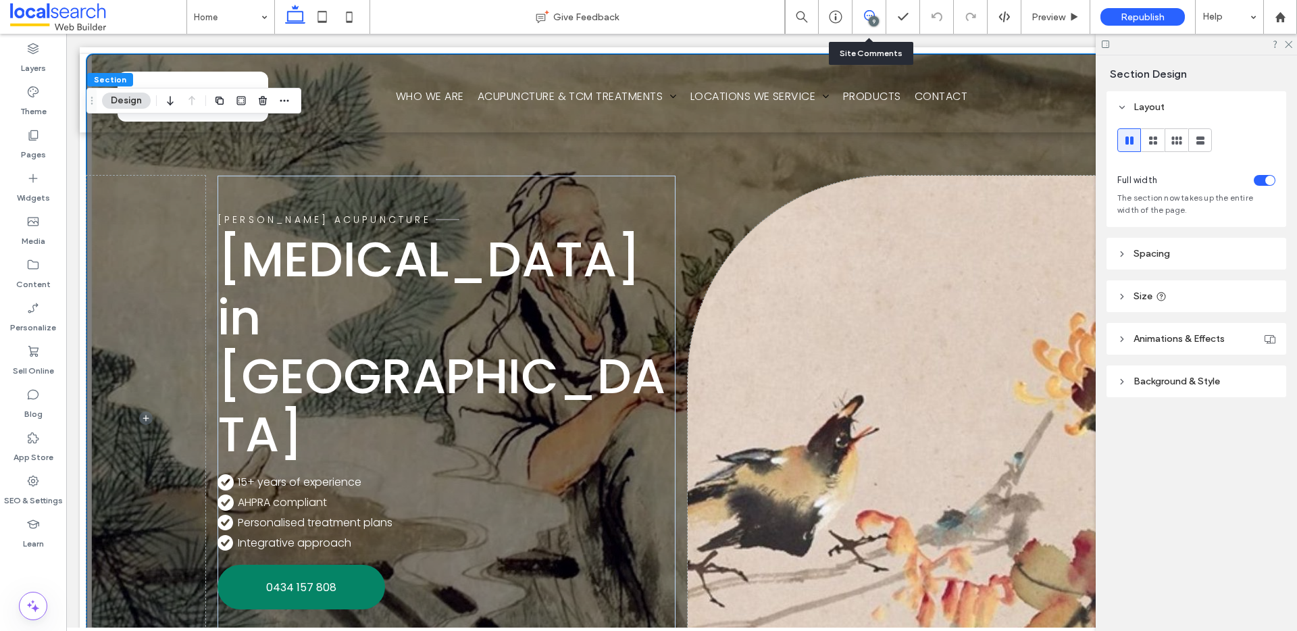
click at [862, 20] on span at bounding box center [868, 15] width 33 height 11
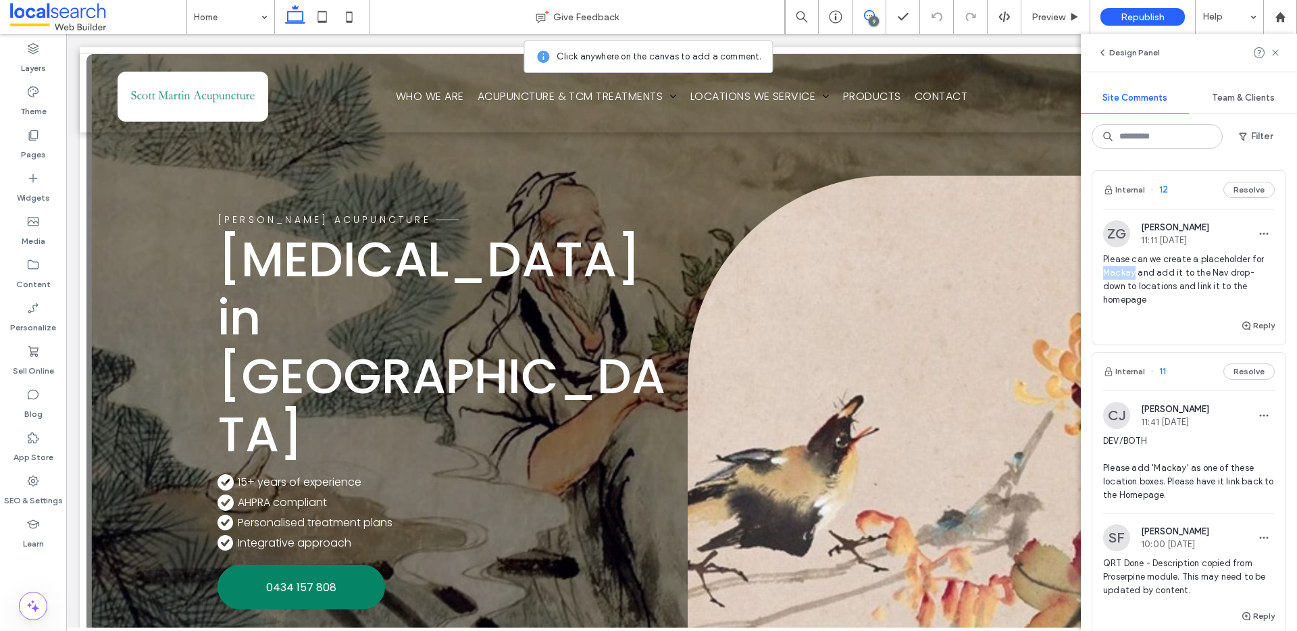
drag, startPoint x: 1133, startPoint y: 273, endPoint x: 1091, endPoint y: 272, distance: 42.6
click at [1092, 272] on div "Internal 12 Resolve ZG [PERSON_NAME] 11:11 [DATE] Please can we create a placeh…" at bounding box center [1189, 257] width 195 height 175
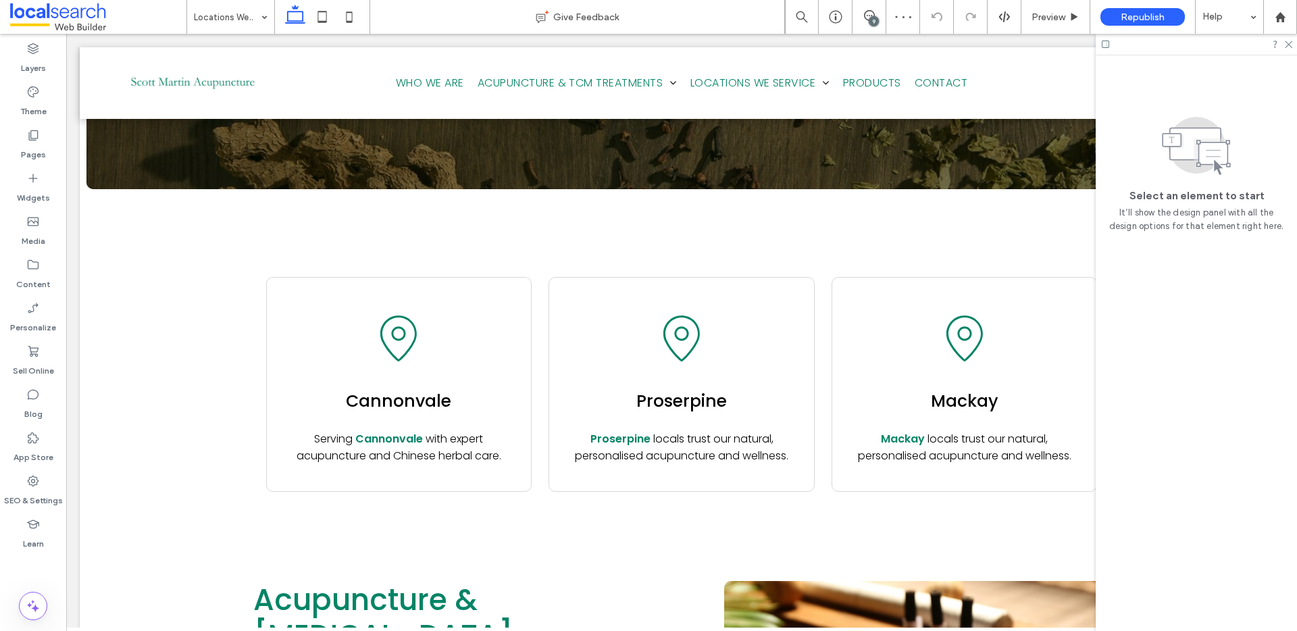
click at [877, 19] on div "9" at bounding box center [874, 21] width 10 height 10
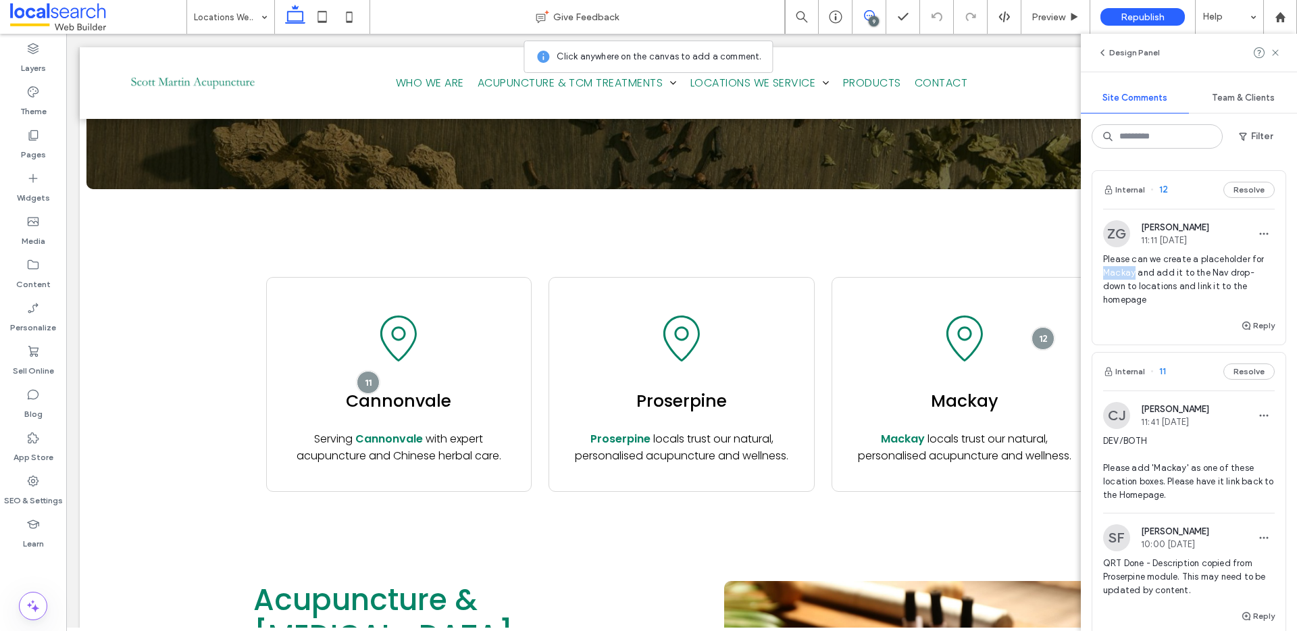
drag, startPoint x: 1134, startPoint y: 274, endPoint x: 1101, endPoint y: 274, distance: 33.1
click at [1101, 274] on div "ZG [PERSON_NAME] 11:11 [DATE] Please can we create a placeholder for Mackay and…" at bounding box center [1188, 268] width 193 height 97
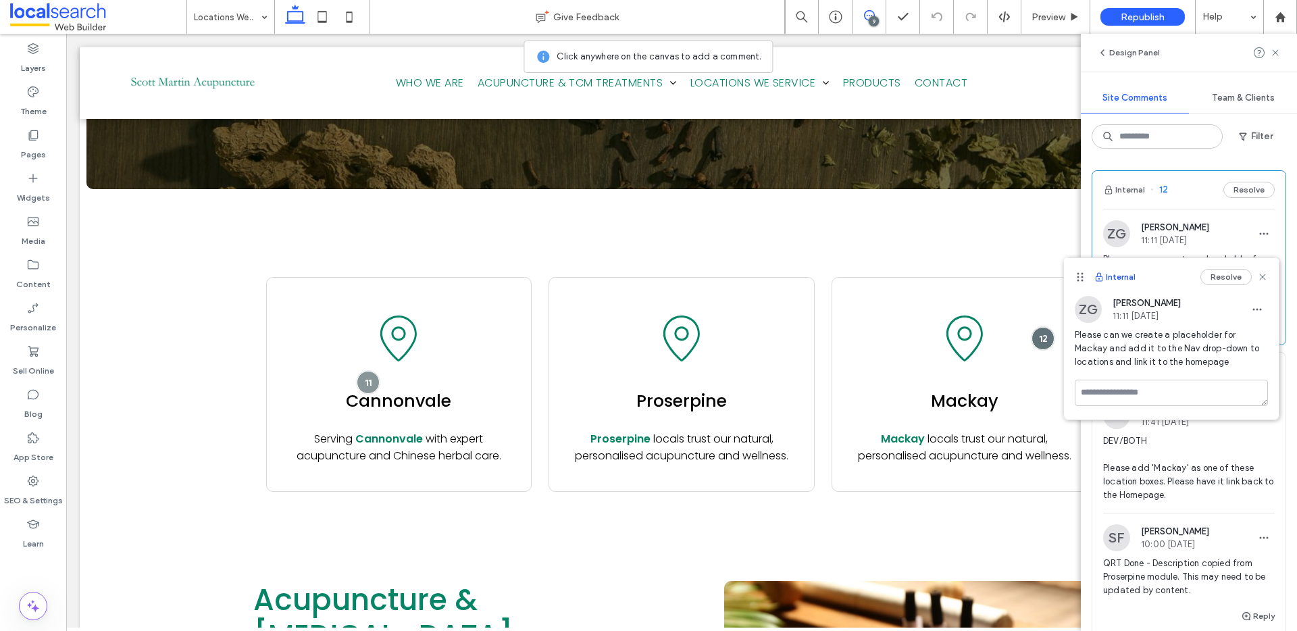
copy span "Mackay"
click at [1264, 278] on use at bounding box center [1262, 277] width 6 height 6
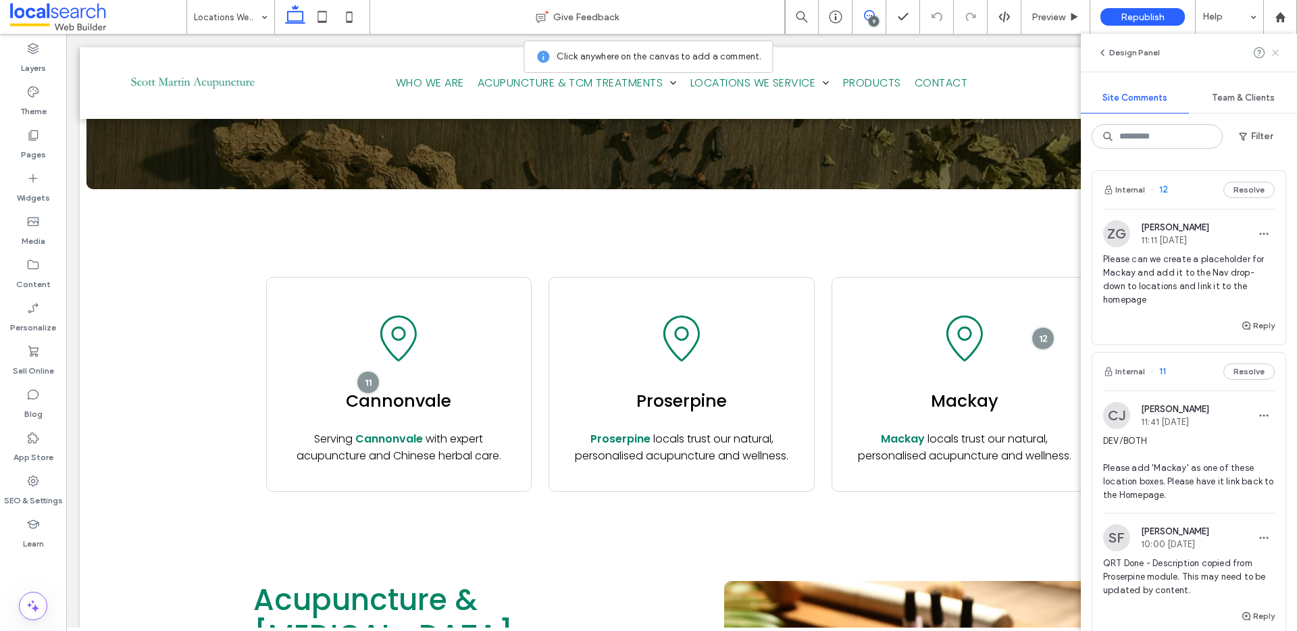
click at [1275, 52] on use at bounding box center [1275, 52] width 6 height 6
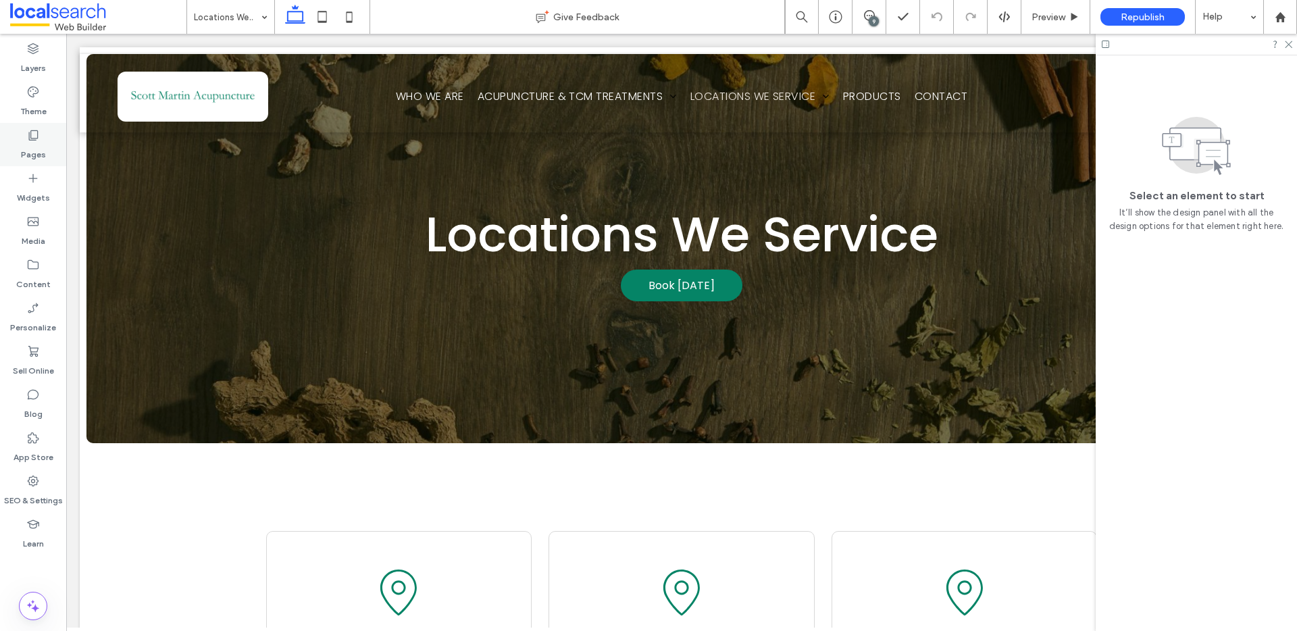
click at [35, 136] on icon at bounding box center [33, 135] width 14 height 14
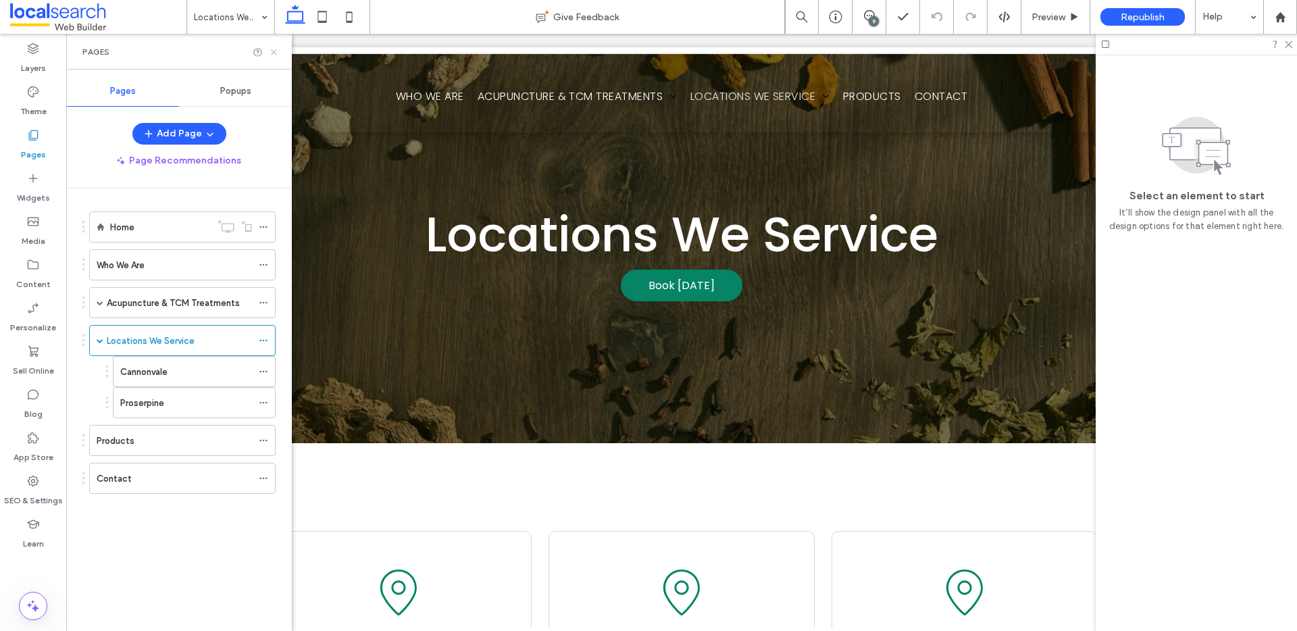
click at [274, 53] on icon at bounding box center [274, 52] width 10 height 10
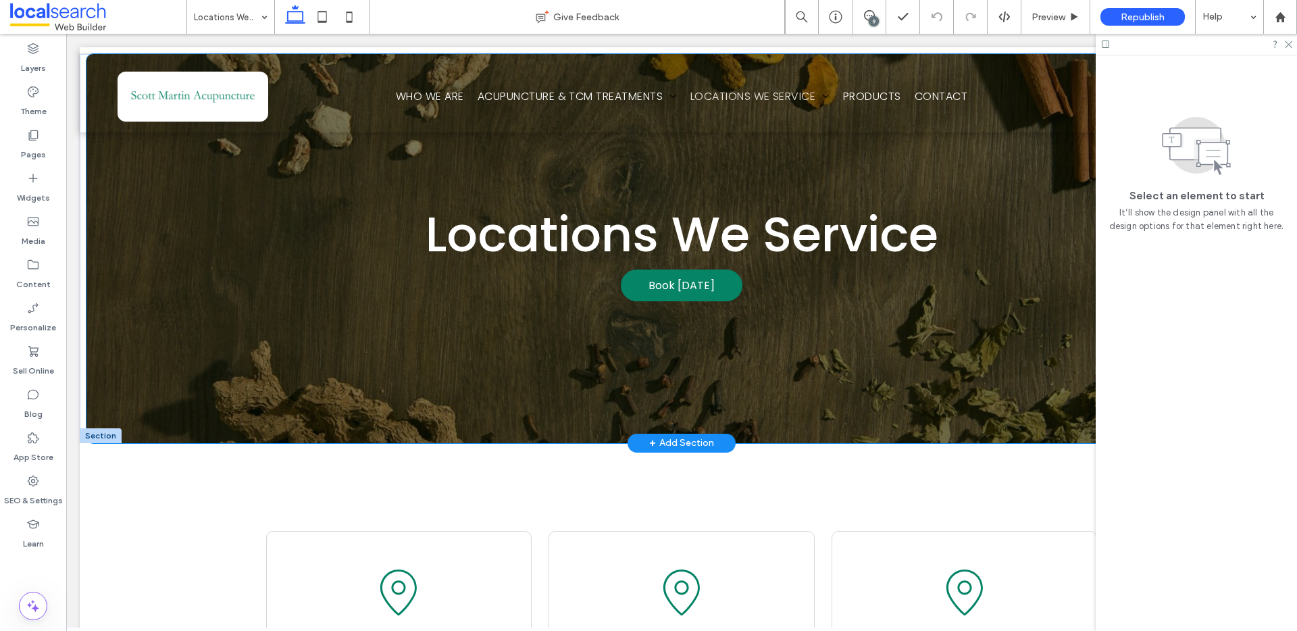
click at [180, 153] on div "Locations We Service Book [DATE]" at bounding box center [681, 248] width 1190 height 389
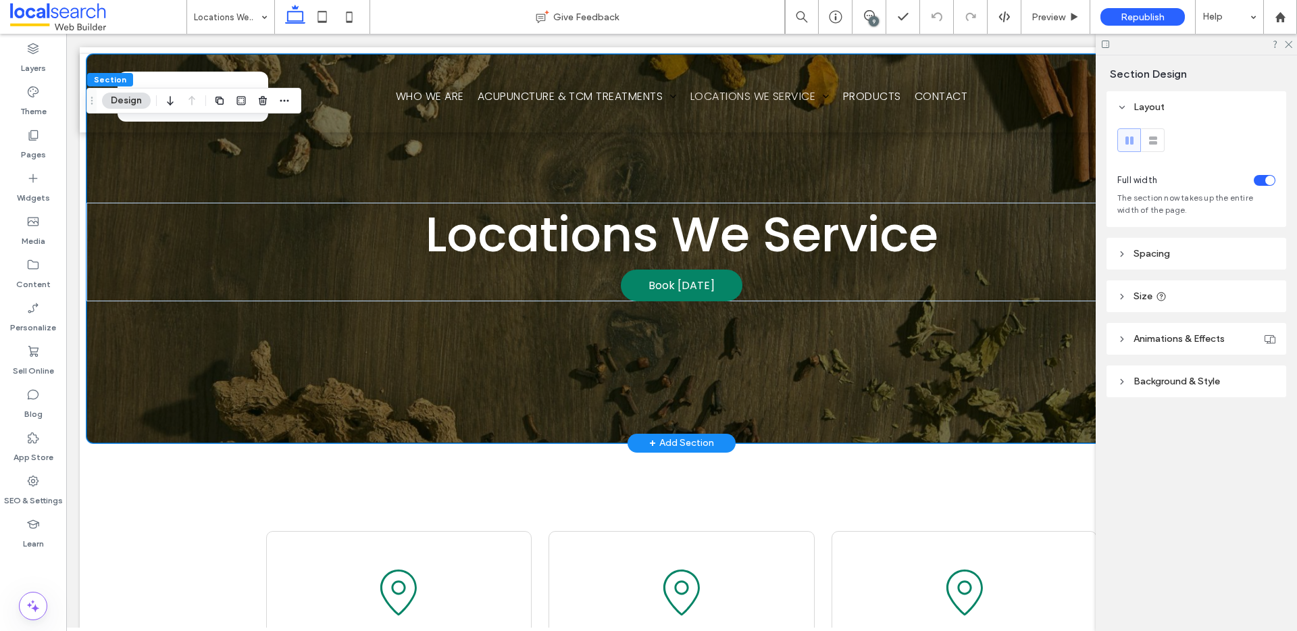
click at [161, 159] on div "Locations We Service Book [DATE]" at bounding box center [681, 248] width 1190 height 389
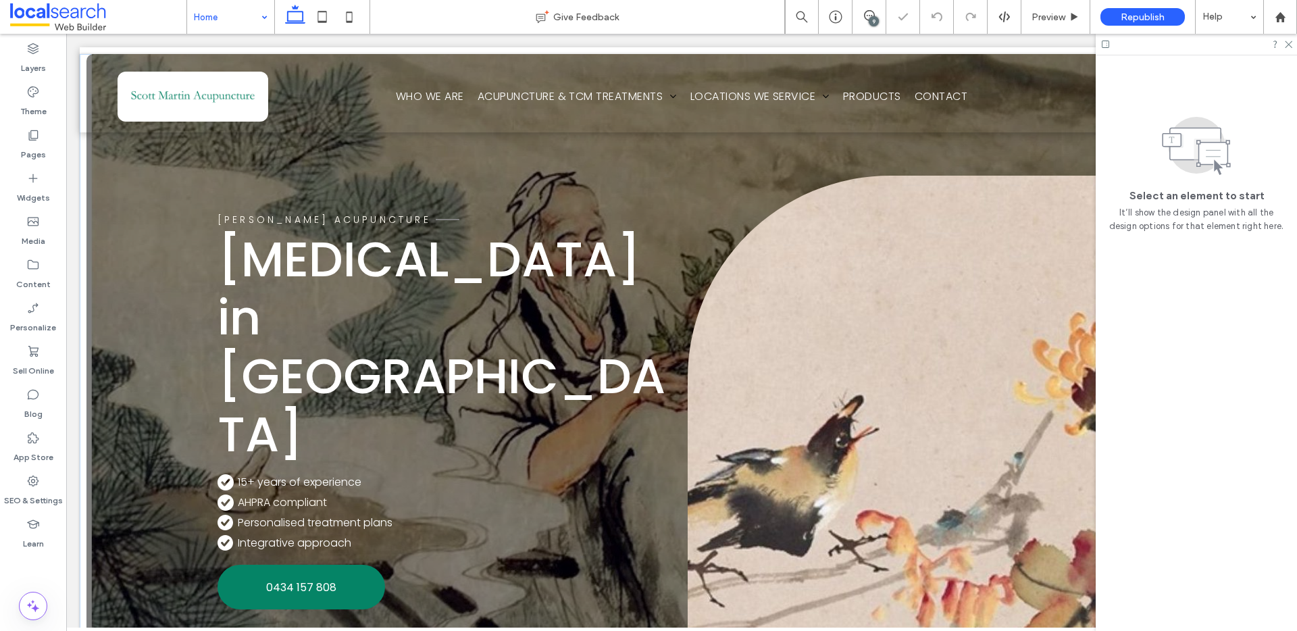
click at [168, 163] on div "scott martin acupuncture Chinese Medicine in Mackay Home Icon .cls-1-1418735139…" at bounding box center [681, 397] width 1190 height 687
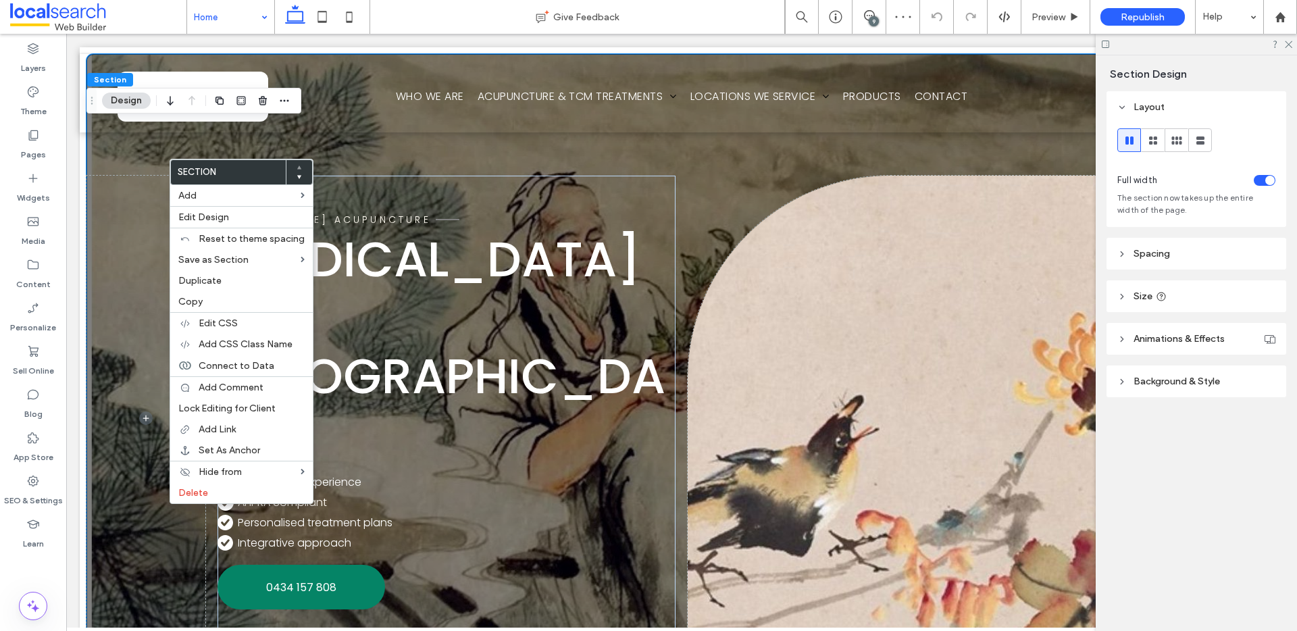
click at [158, 151] on div "scott martin acupuncture Chinese Medicine in Mackay Home Icon .cls-1-1418735139…" at bounding box center [681, 397] width 1190 height 687
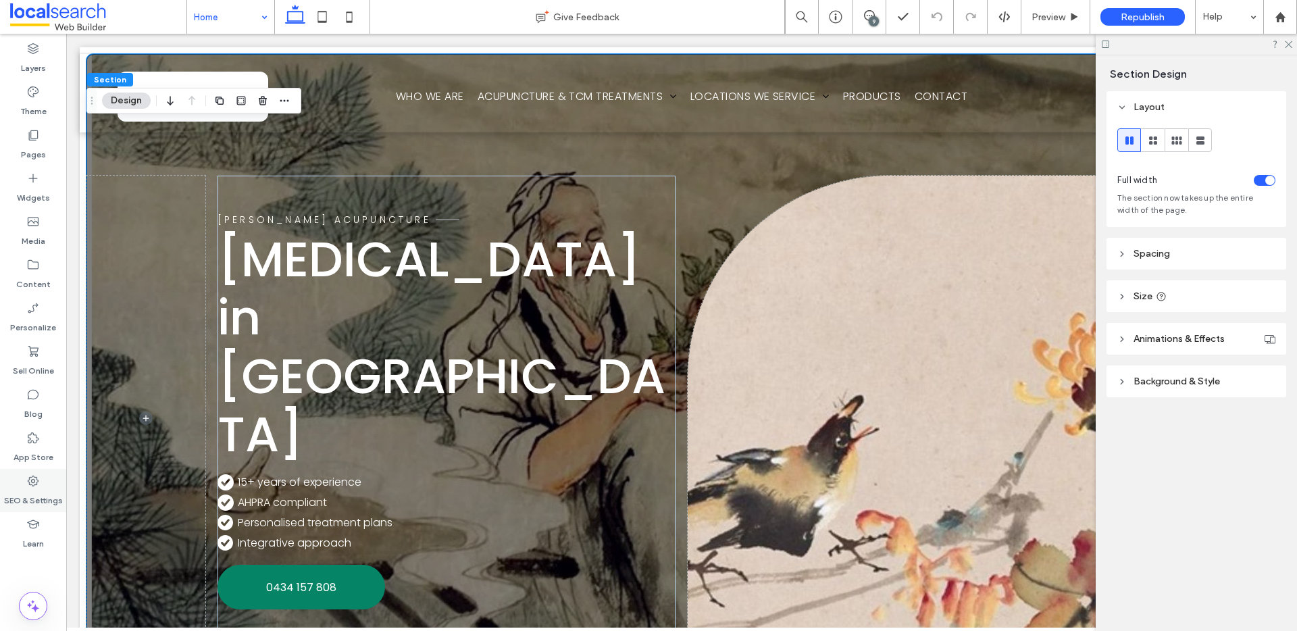
click at [49, 486] on div "SEO & Settings" at bounding box center [33, 490] width 66 height 43
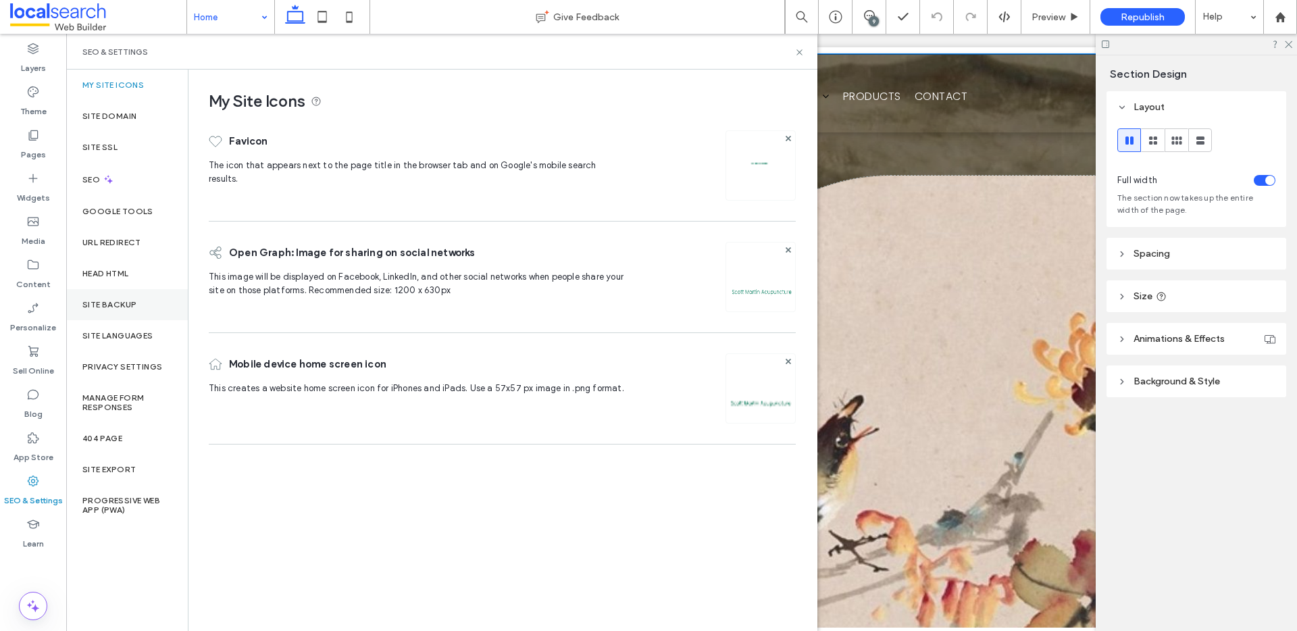
click at [125, 313] on div "Site Backup" at bounding box center [127, 304] width 122 height 31
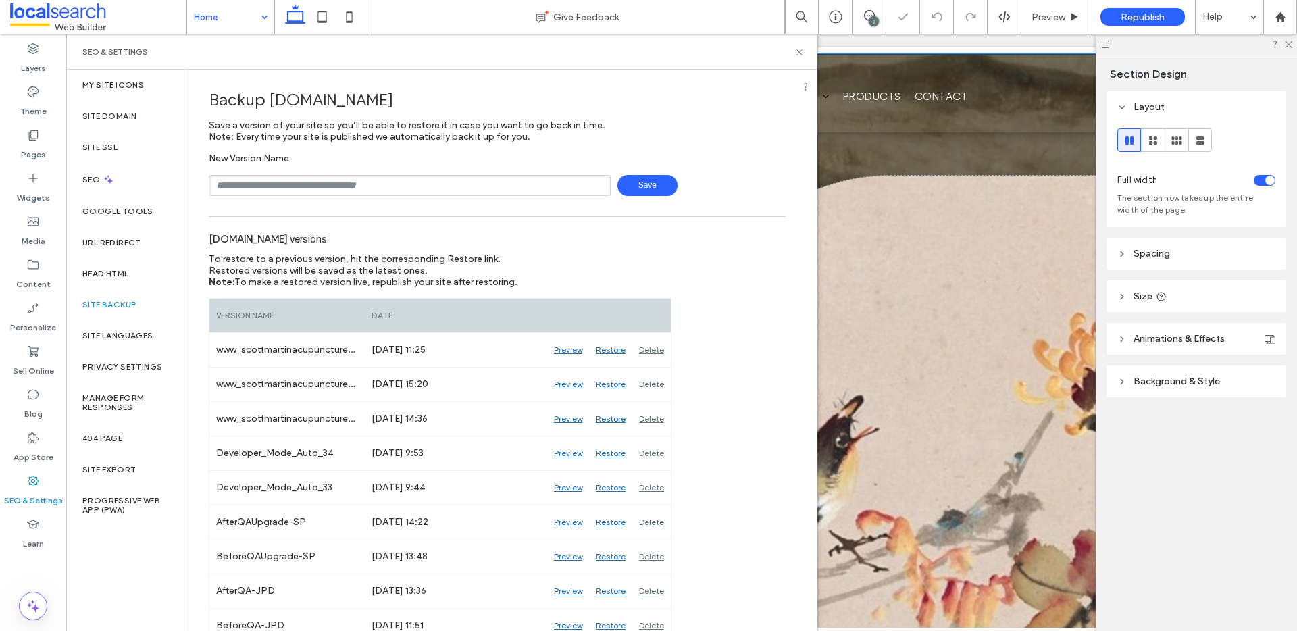
click at [307, 180] on input "text" at bounding box center [410, 185] width 402 height 21
type input "*********"
click at [629, 185] on span "Save" at bounding box center [647, 185] width 60 height 21
drag, startPoint x: 796, startPoint y: 53, endPoint x: 730, endPoint y: 20, distance: 74.6
click at [796, 53] on icon at bounding box center [799, 52] width 10 height 10
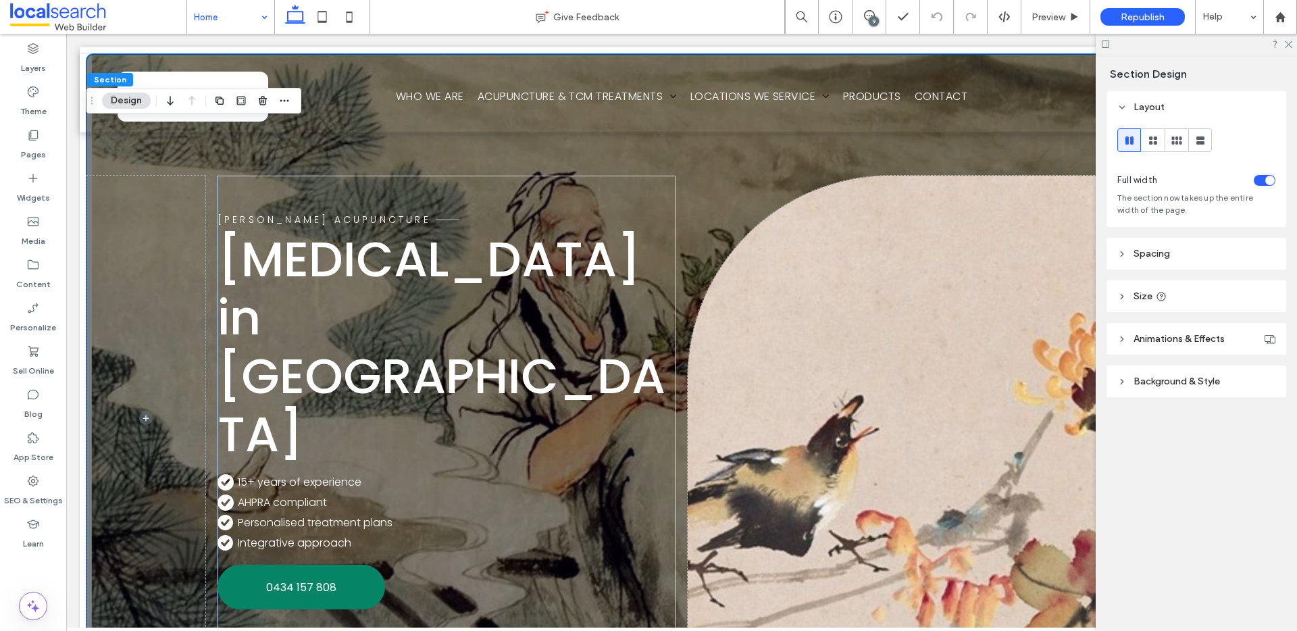
click at [151, 155] on div "scott martin acupuncture Chinese Medicine in Mackay Home Icon .cls-1-1418735139…" at bounding box center [681, 397] width 1190 height 687
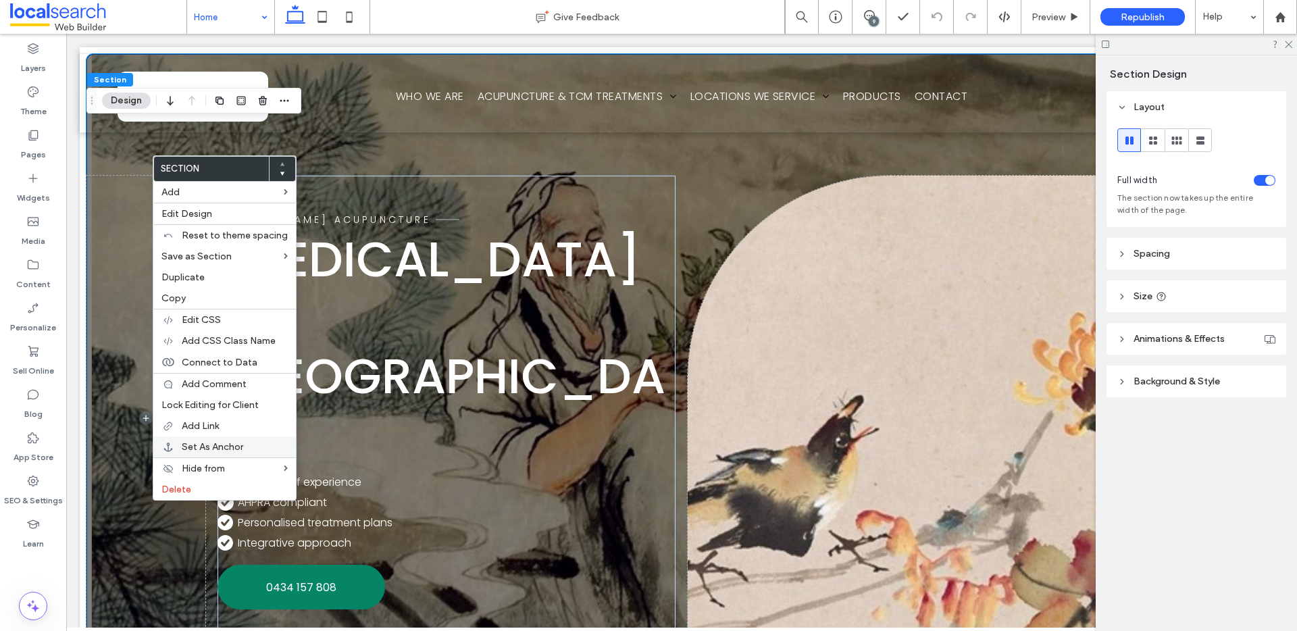
click at [226, 440] on div "Set As Anchor" at bounding box center [224, 446] width 143 height 21
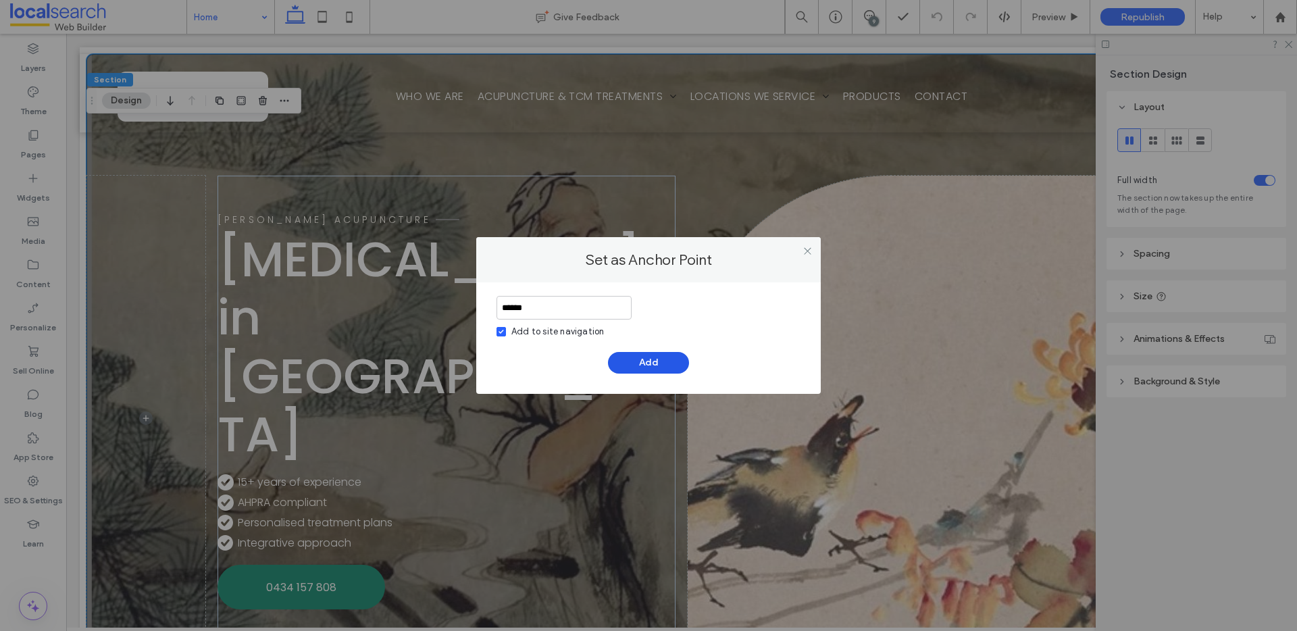
type input "******"
click at [652, 363] on button "Add" at bounding box center [648, 363] width 81 height 22
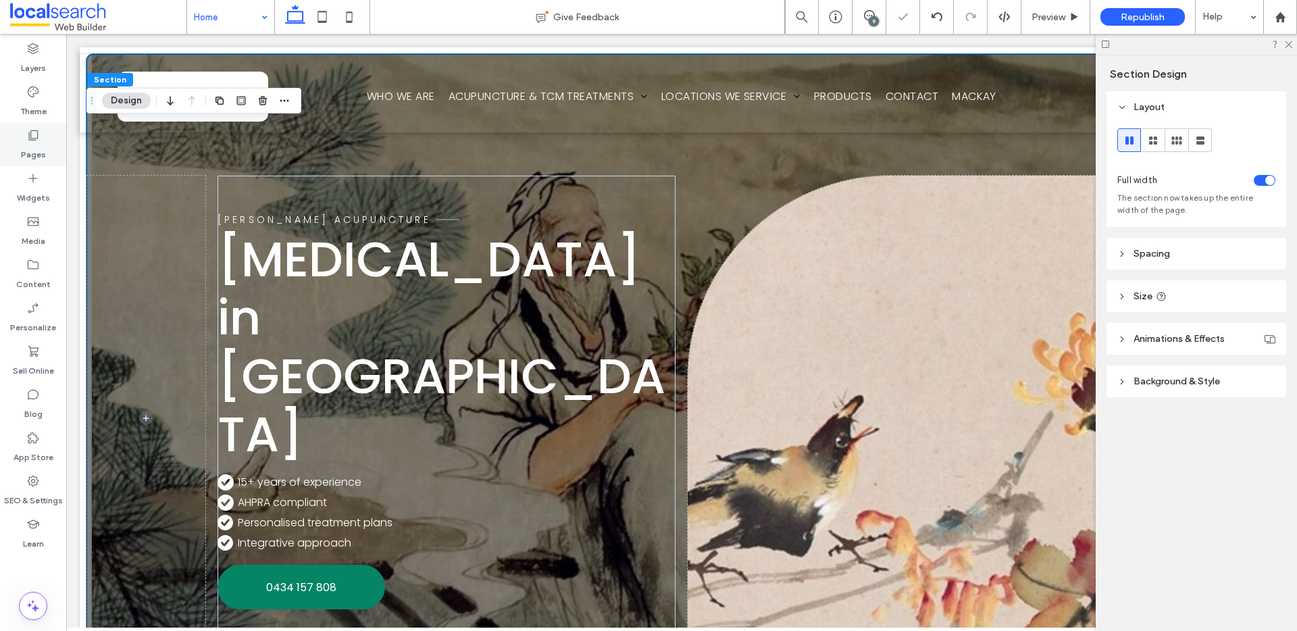
click at [36, 138] on use at bounding box center [33, 135] width 9 height 10
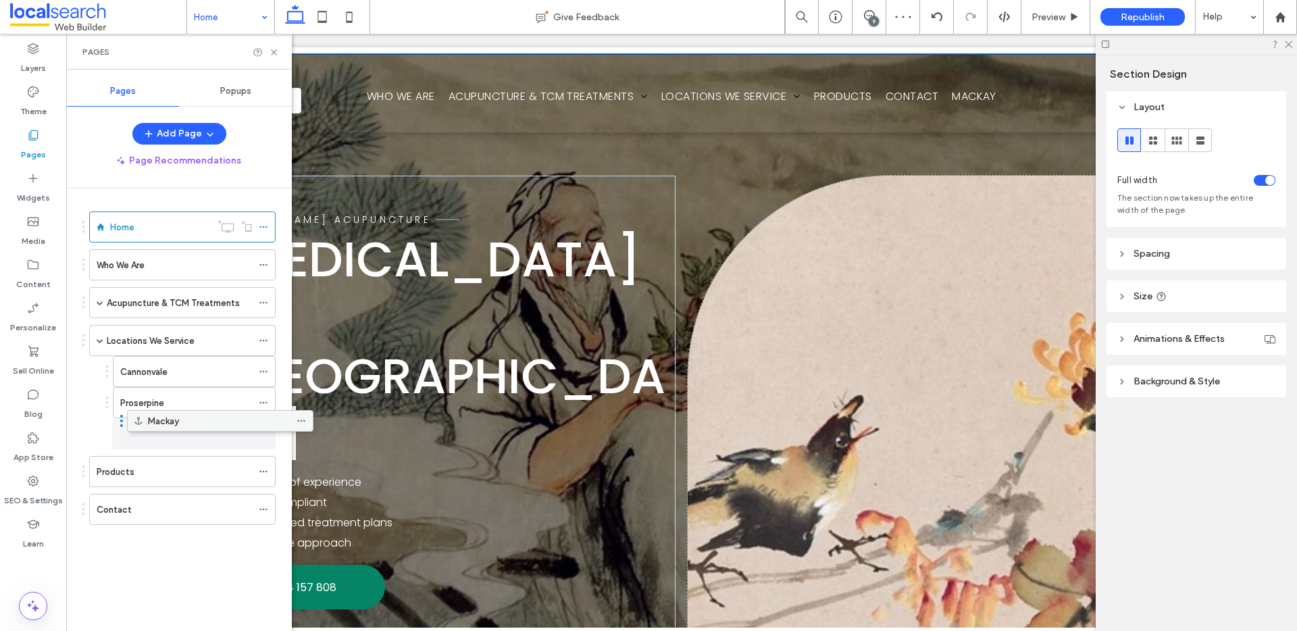
drag, startPoint x: 106, startPoint y: 514, endPoint x: 144, endPoint y: 424, distance: 98.1
drag, startPoint x: 272, startPoint y: 53, endPoint x: 207, endPoint y: 19, distance: 73.7
click at [272, 53] on use at bounding box center [273, 51] width 5 height 5
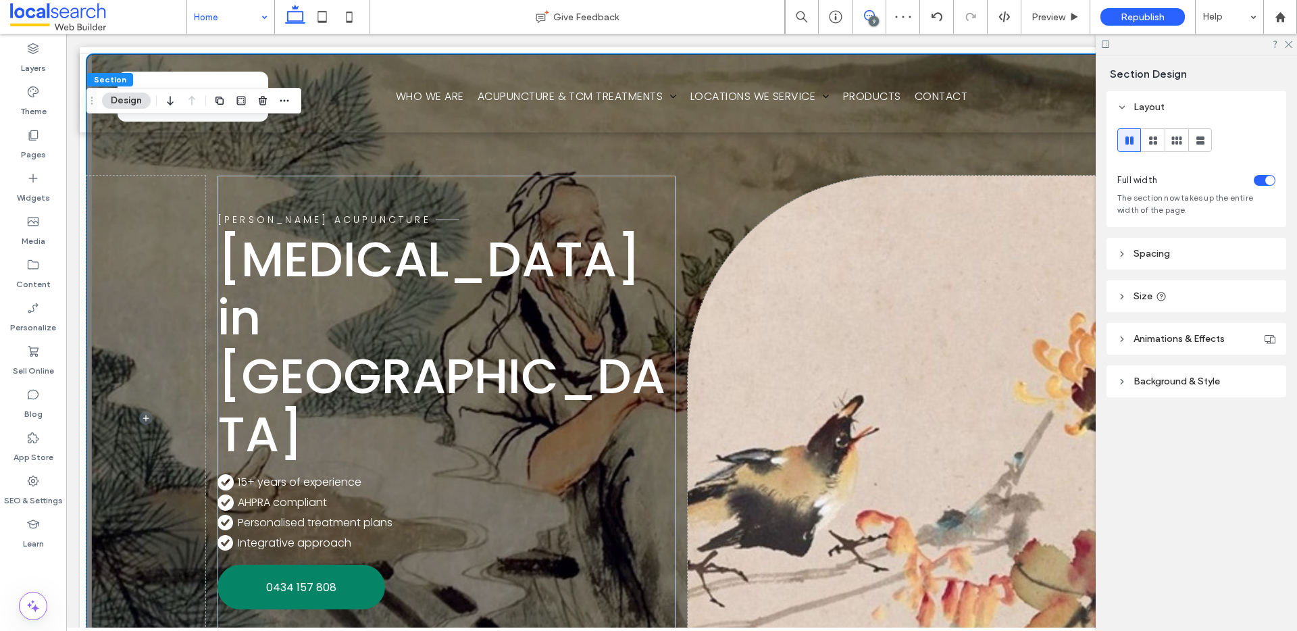
click at [879, 16] on span at bounding box center [868, 15] width 33 height 11
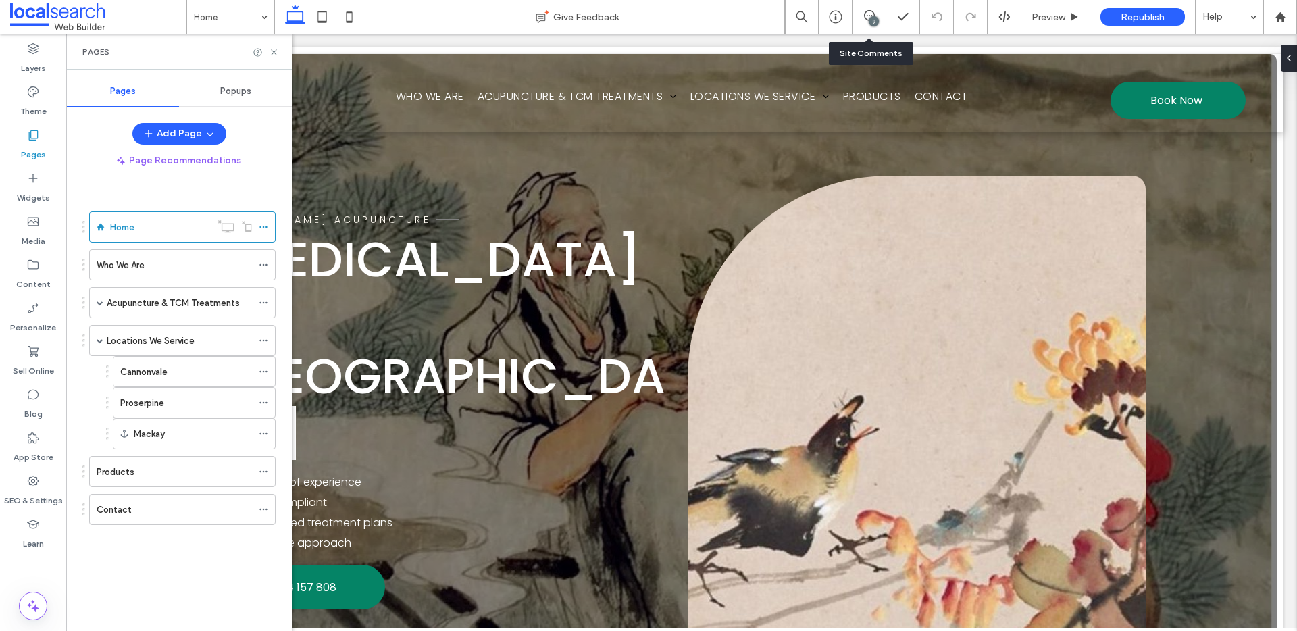
click at [876, 17] on div "9" at bounding box center [874, 21] width 10 height 10
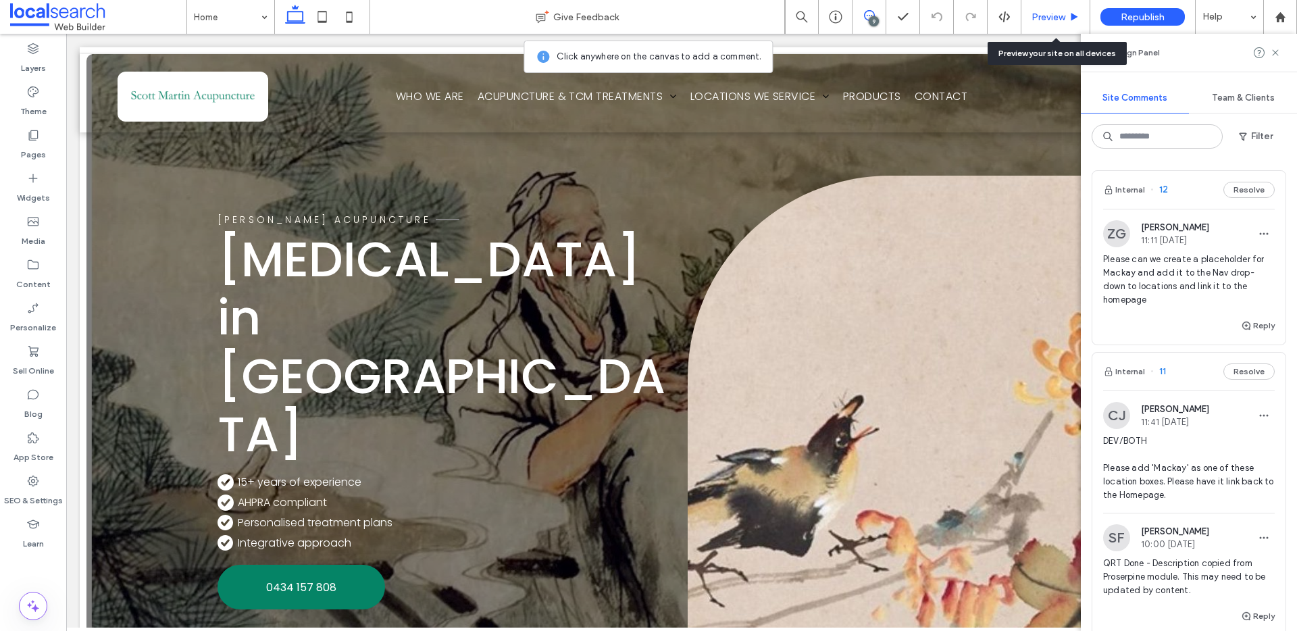
click at [1081, 18] on div "Preview" at bounding box center [1055, 16] width 68 height 11
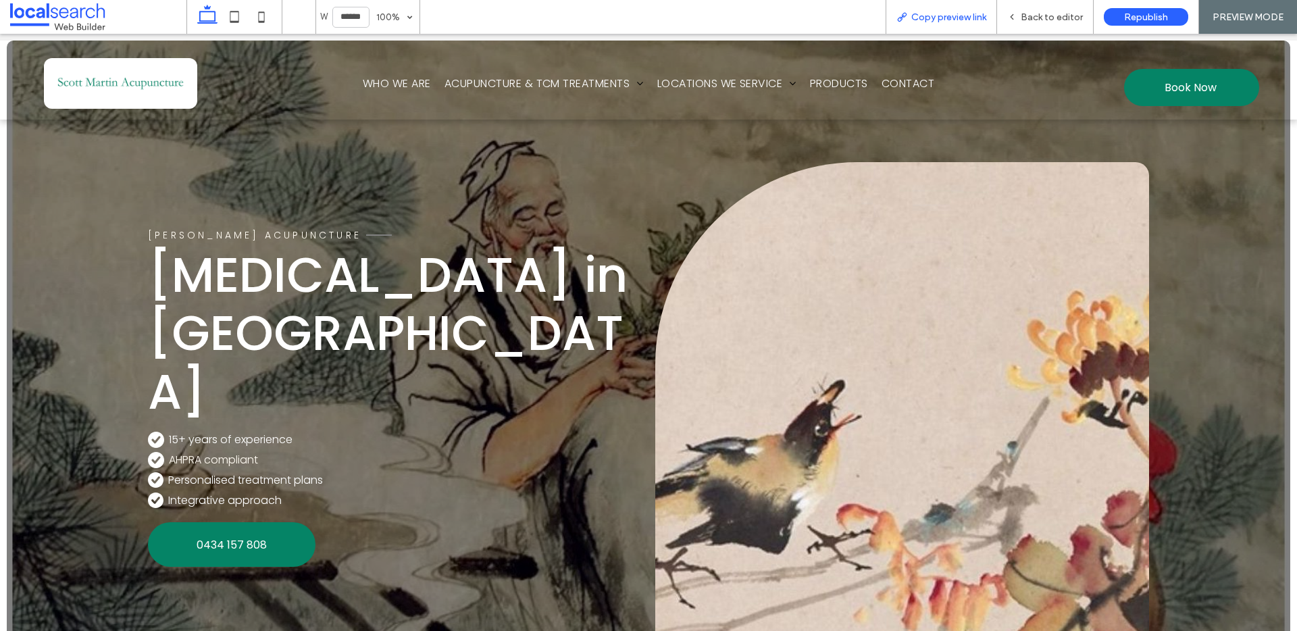
click at [953, 18] on span "Copy preview link" at bounding box center [948, 16] width 75 height 11
click at [1044, 21] on span "Back to editor" at bounding box center [1052, 16] width 62 height 11
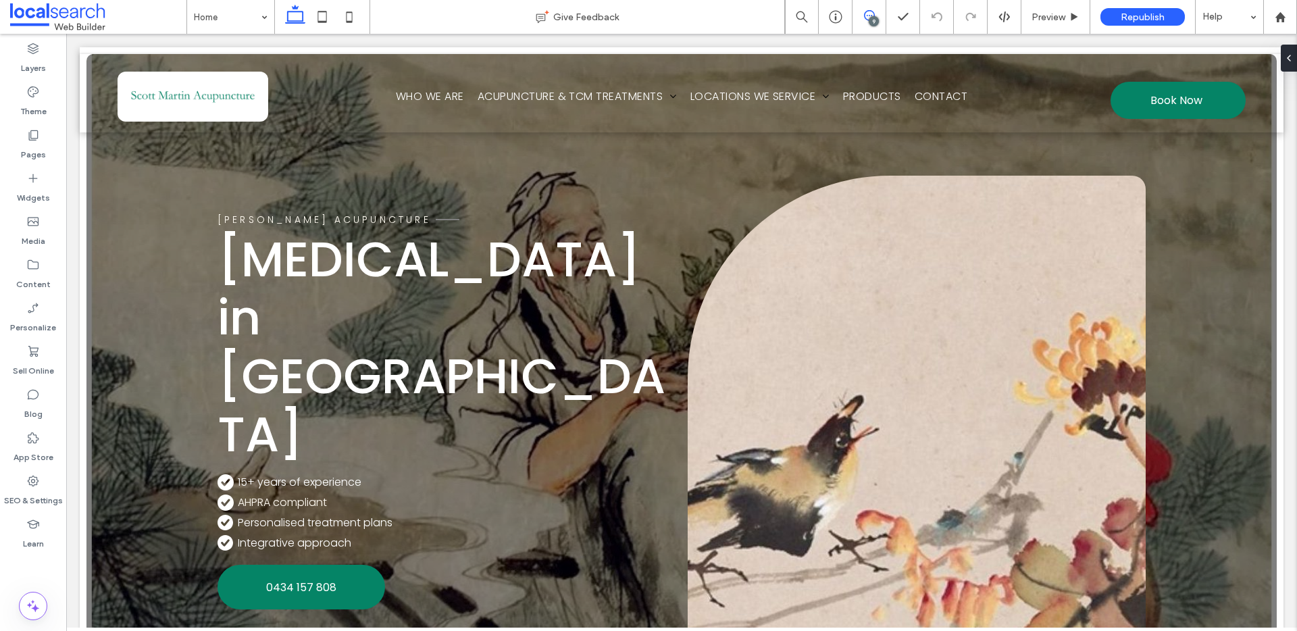
click at [873, 14] on icon at bounding box center [869, 15] width 11 height 11
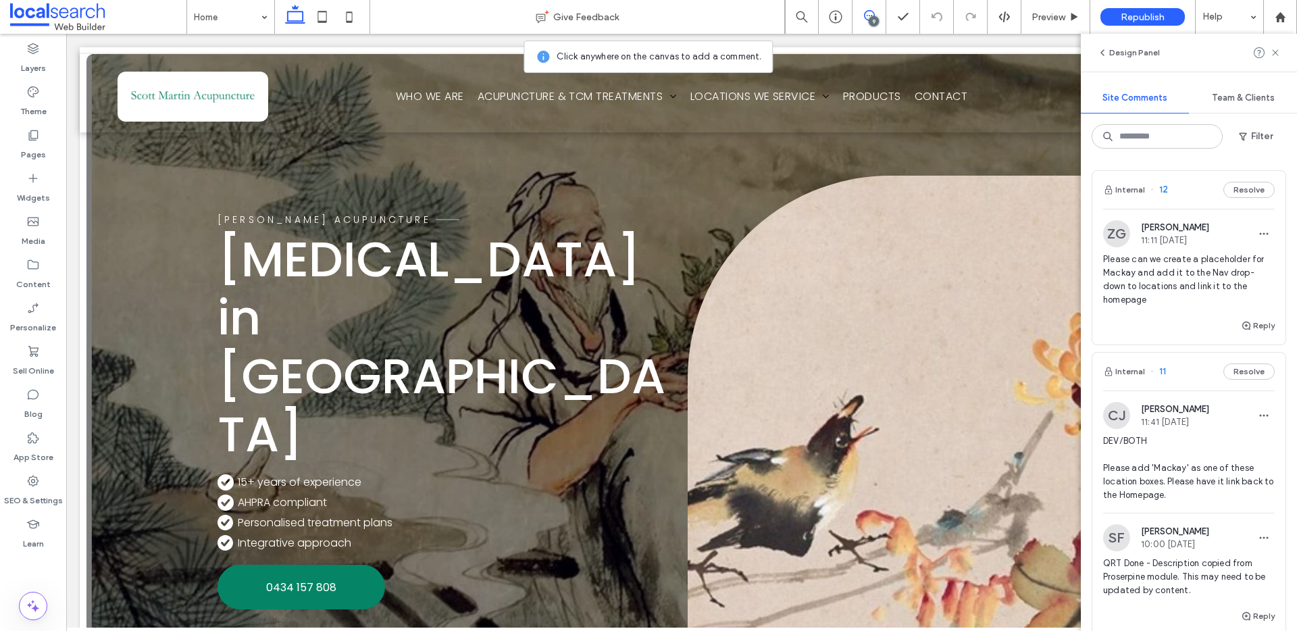
click at [1173, 298] on span "Please can we create a placeholder for Mackay and add it to the Nav drop-down t…" at bounding box center [1189, 280] width 172 height 54
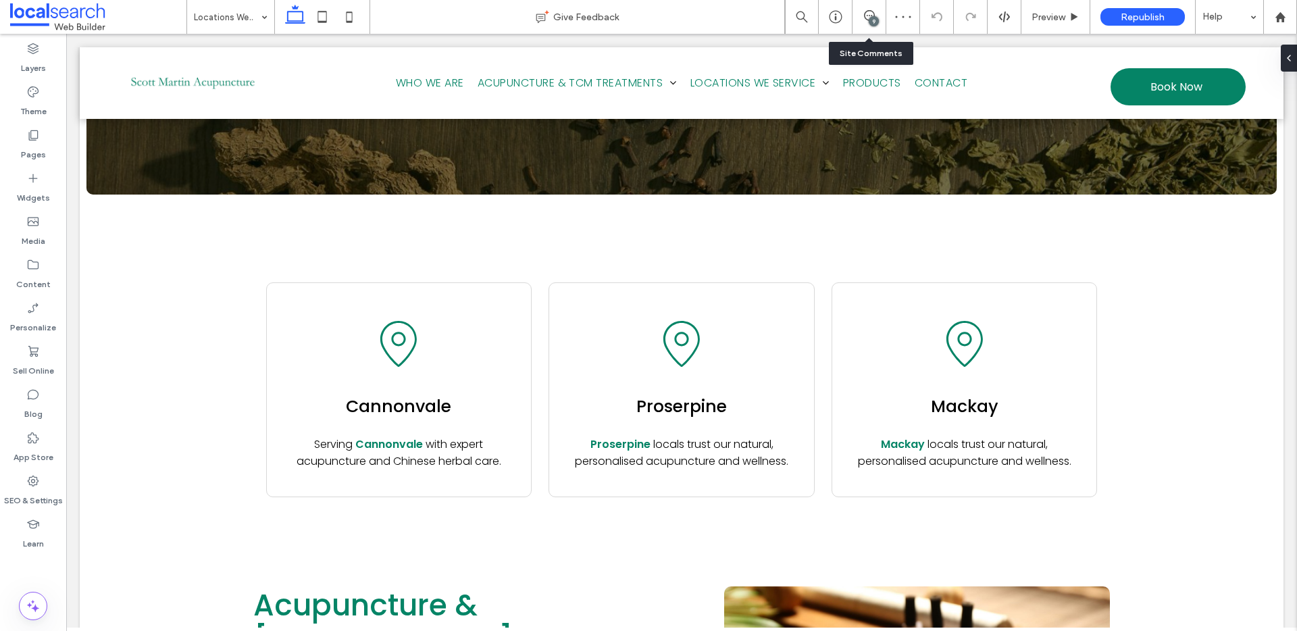
click at [871, 20] on div "9" at bounding box center [874, 21] width 10 height 10
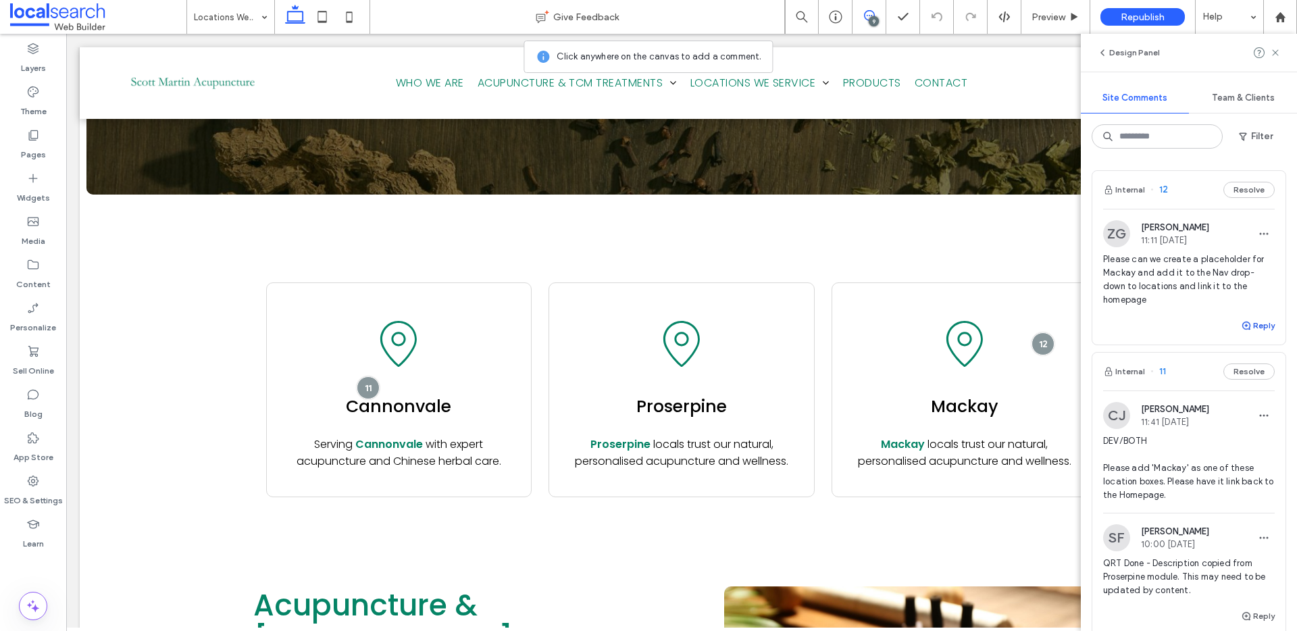
click at [1251, 328] on button "Reply" at bounding box center [1258, 325] width 34 height 16
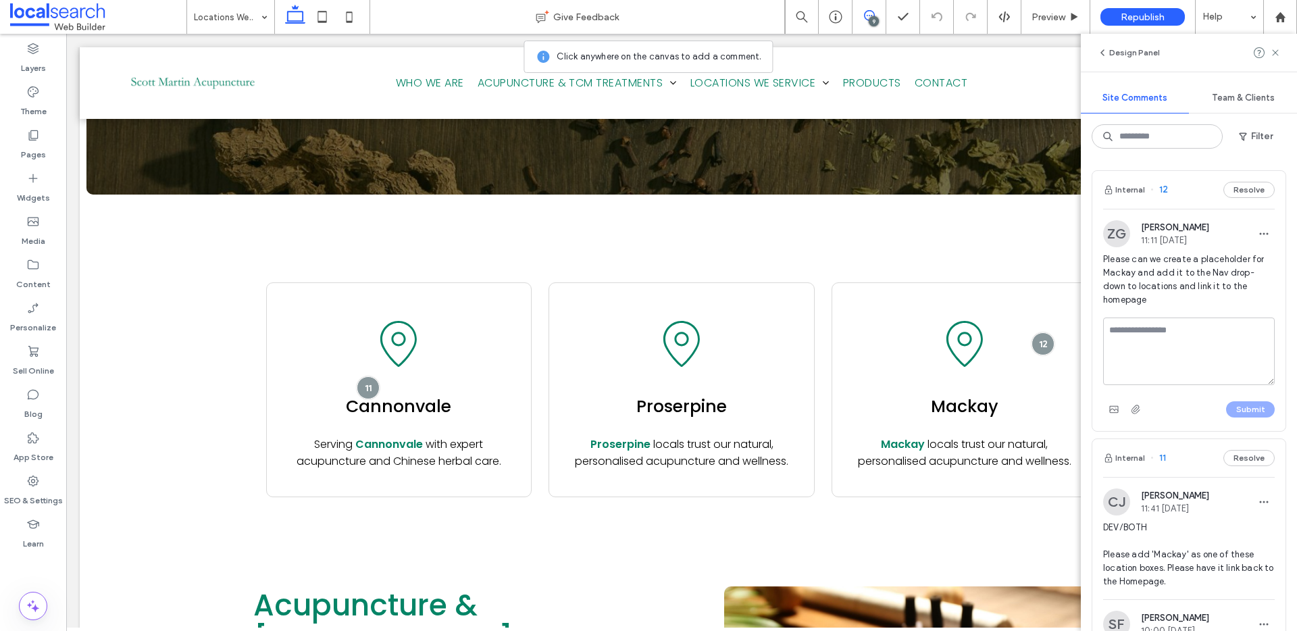
click at [1135, 348] on textarea at bounding box center [1189, 351] width 172 height 68
type textarea "*"
type textarea "**********"
click at [1242, 411] on button "Submit" at bounding box center [1250, 409] width 49 height 16
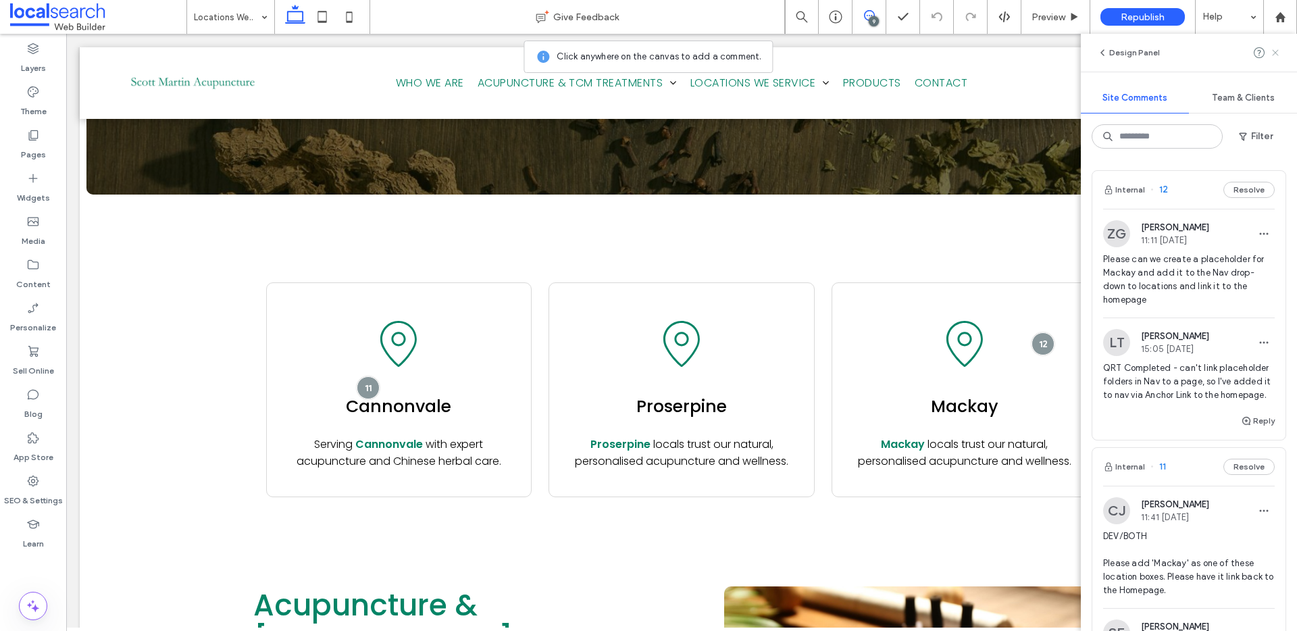
click at [1274, 49] on icon at bounding box center [1275, 52] width 11 height 11
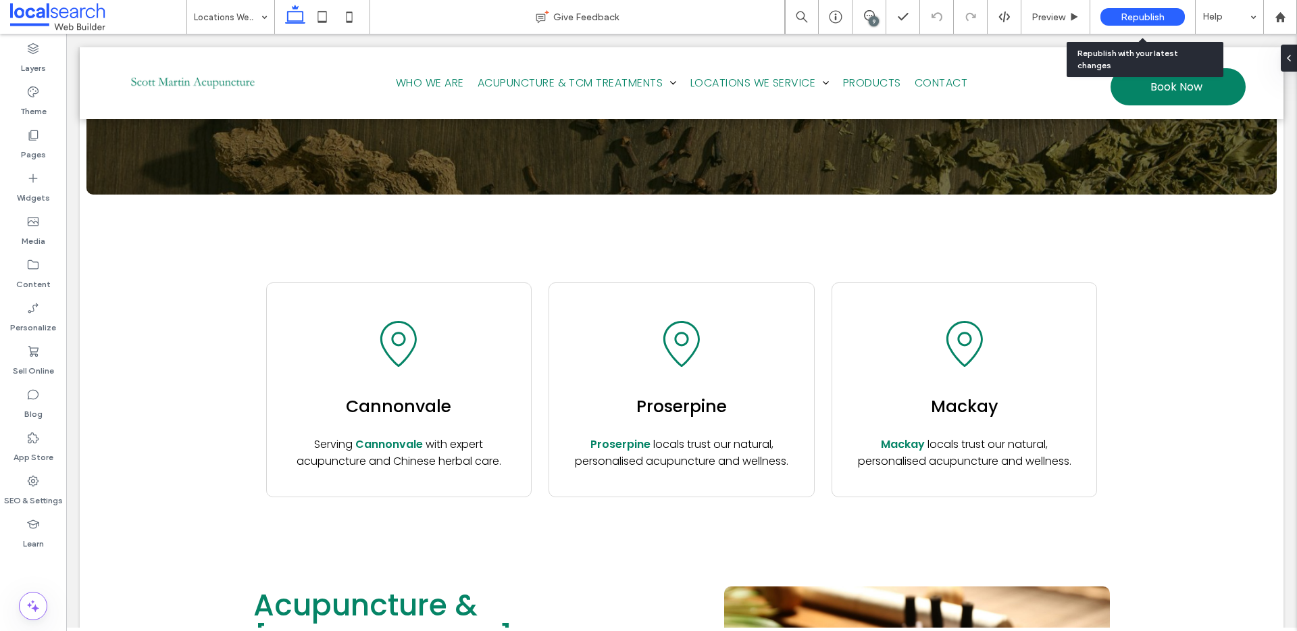
click at [1144, 19] on span "Republish" at bounding box center [1143, 16] width 44 height 11
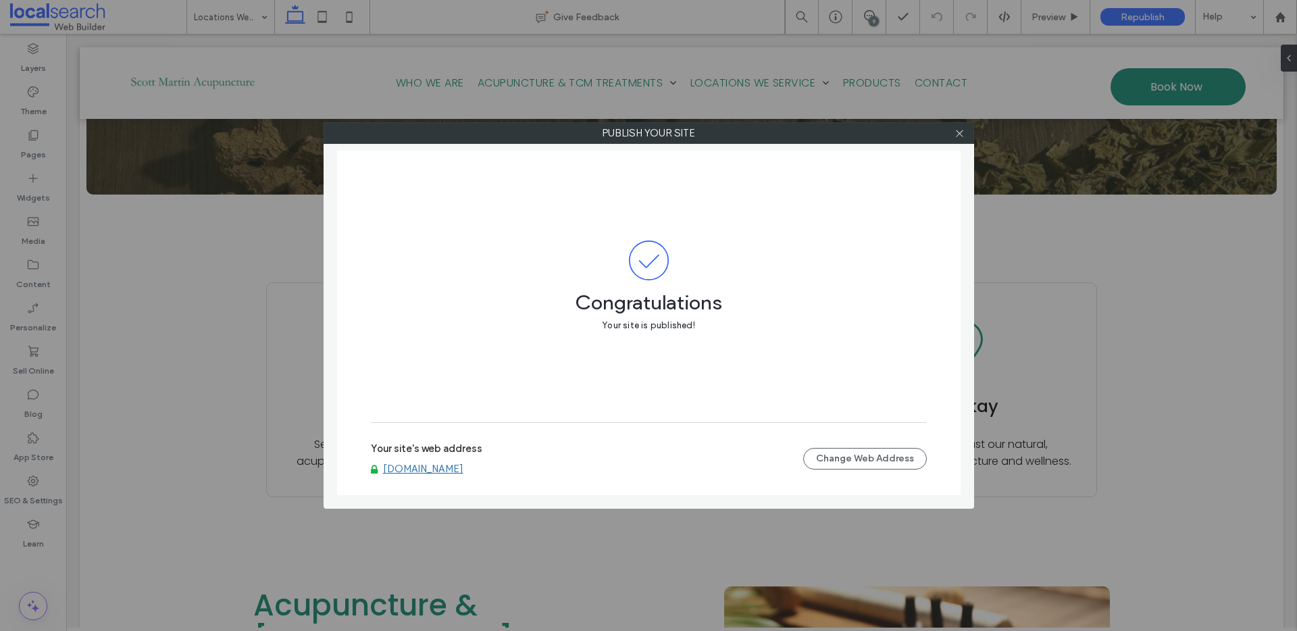
click at [463, 471] on link "[DOMAIN_NAME]" at bounding box center [423, 469] width 80 height 12
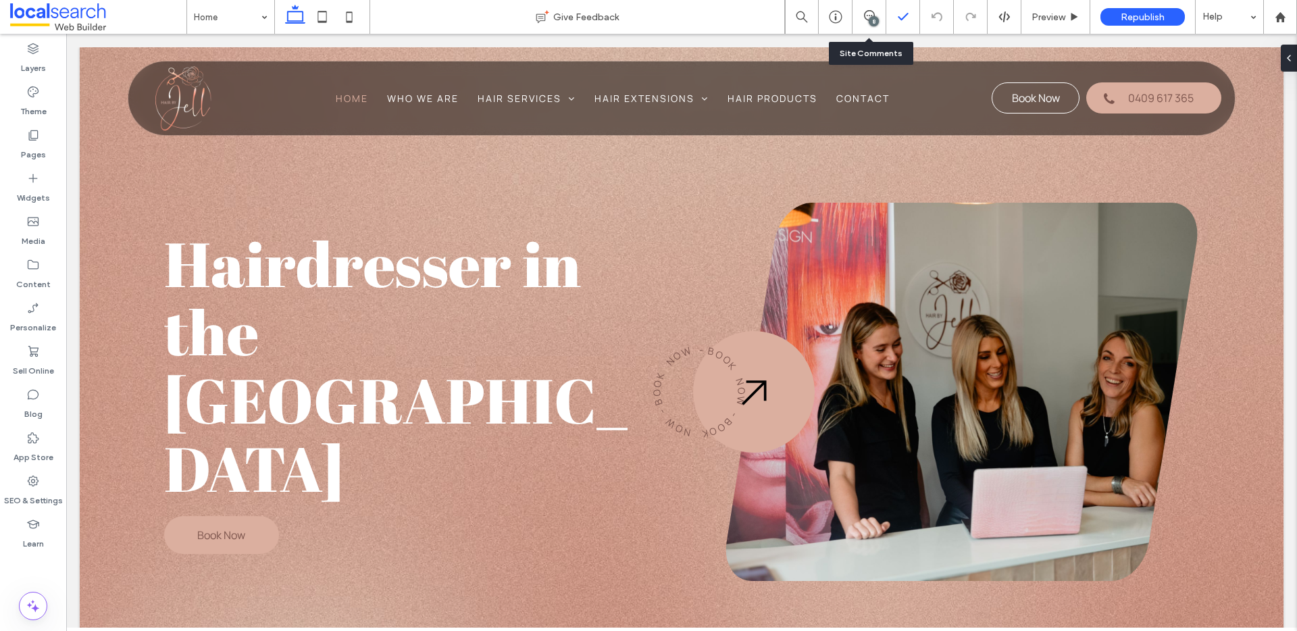
click at [888, 17] on div at bounding box center [902, 17] width 33 height 14
click at [859, 18] on span at bounding box center [868, 15] width 33 height 11
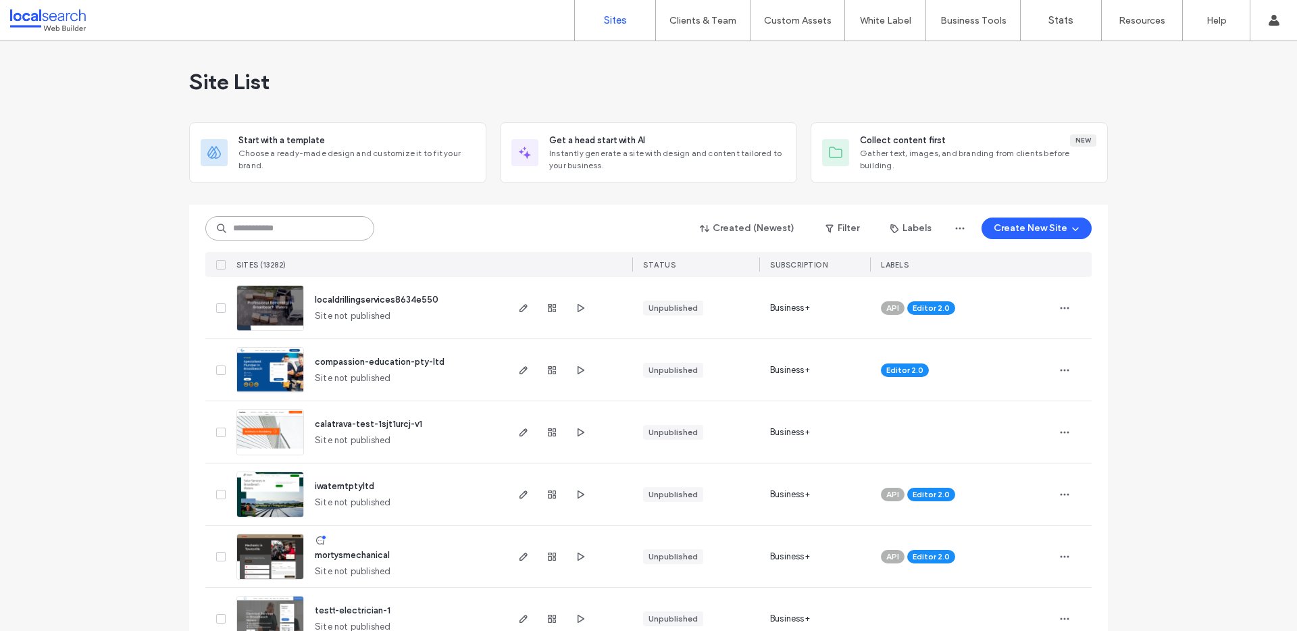
click at [257, 236] on input at bounding box center [289, 228] width 169 height 24
paste input "********"
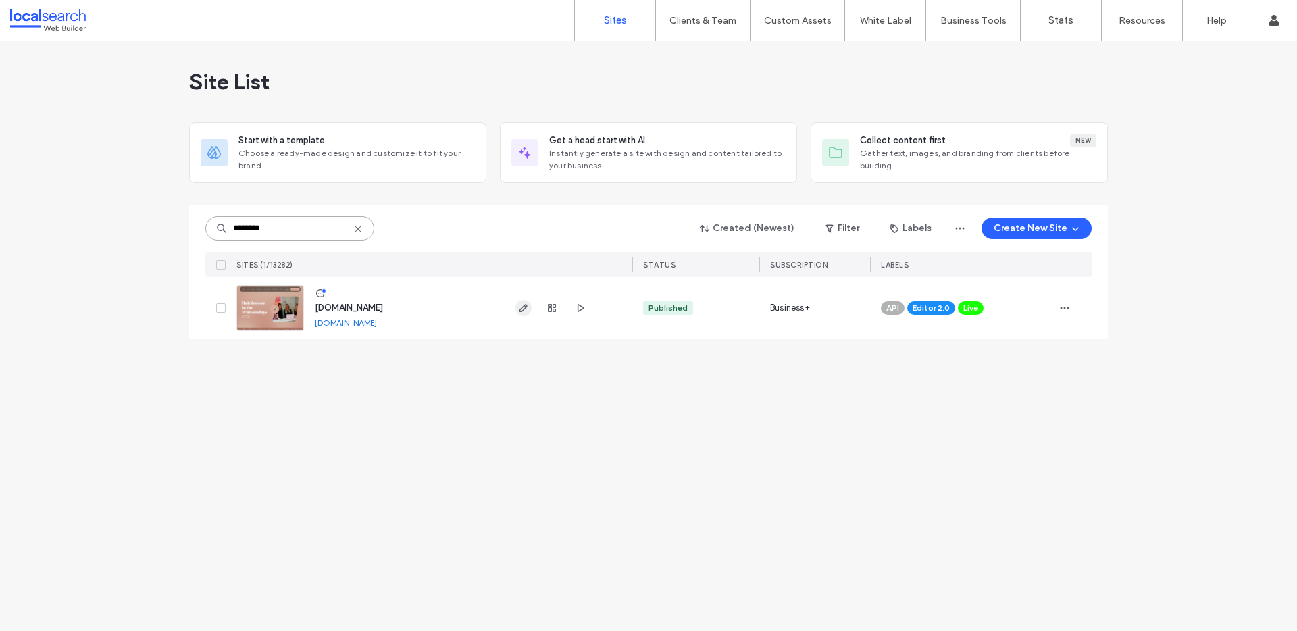
type input "********"
click at [525, 307] on use "button" at bounding box center [523, 308] width 8 height 8
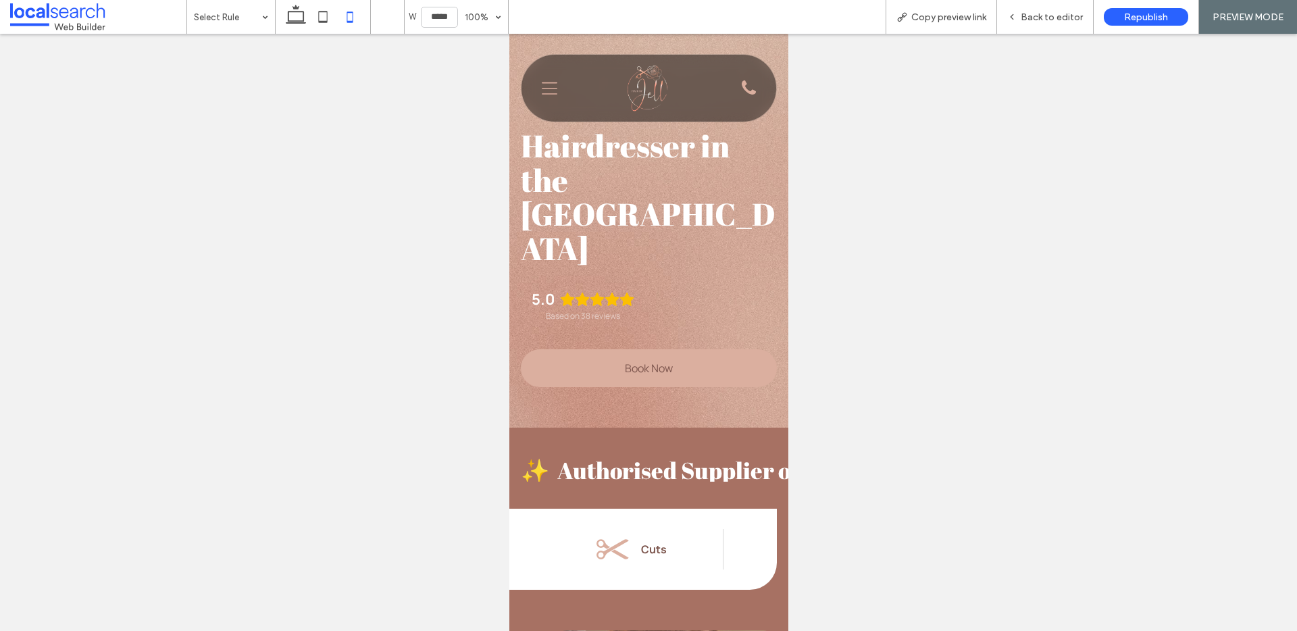
scroll to position [0, 14]
click at [949, 21] on span "Copy preview link" at bounding box center [948, 16] width 75 height 11
click at [1035, 18] on span "Back to editor" at bounding box center [1052, 16] width 62 height 11
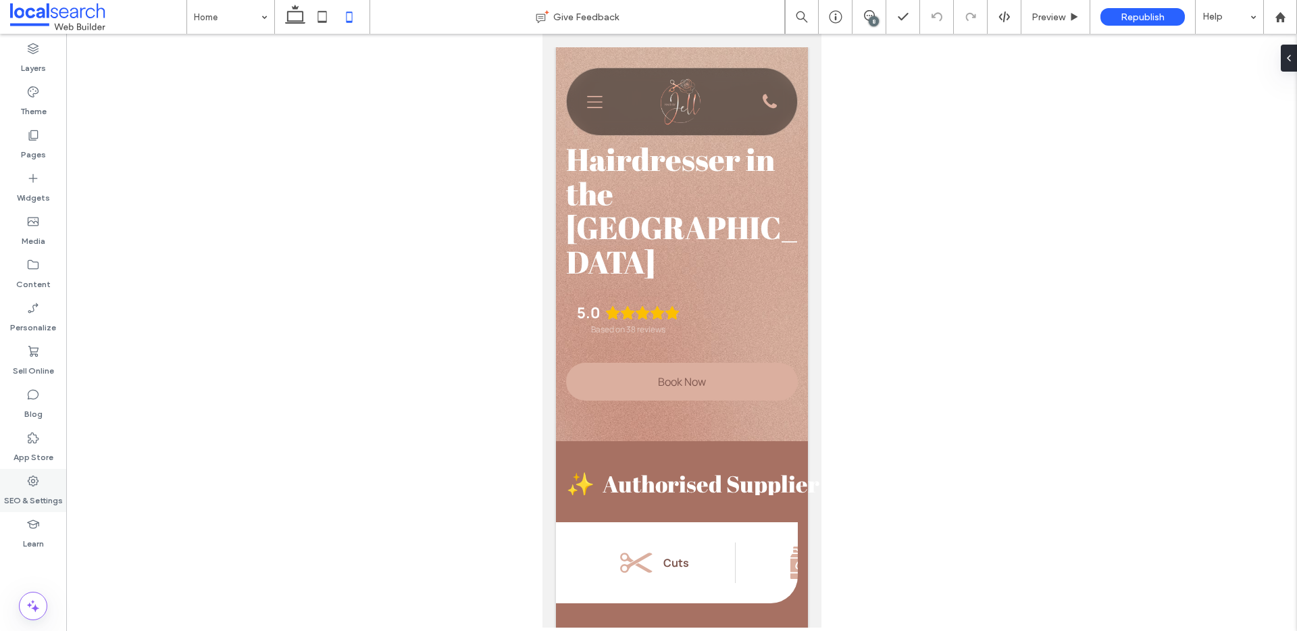
click at [44, 488] on label "SEO & Settings" at bounding box center [33, 497] width 59 height 19
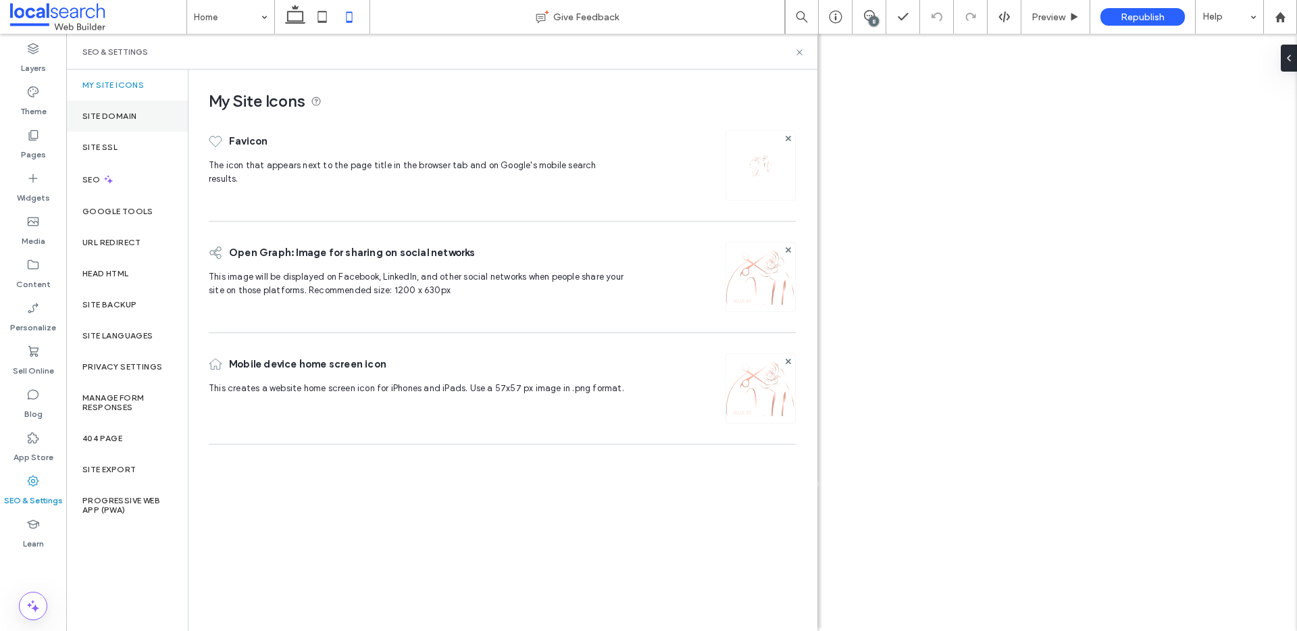
click at [137, 105] on div "Site Domain" at bounding box center [127, 116] width 122 height 31
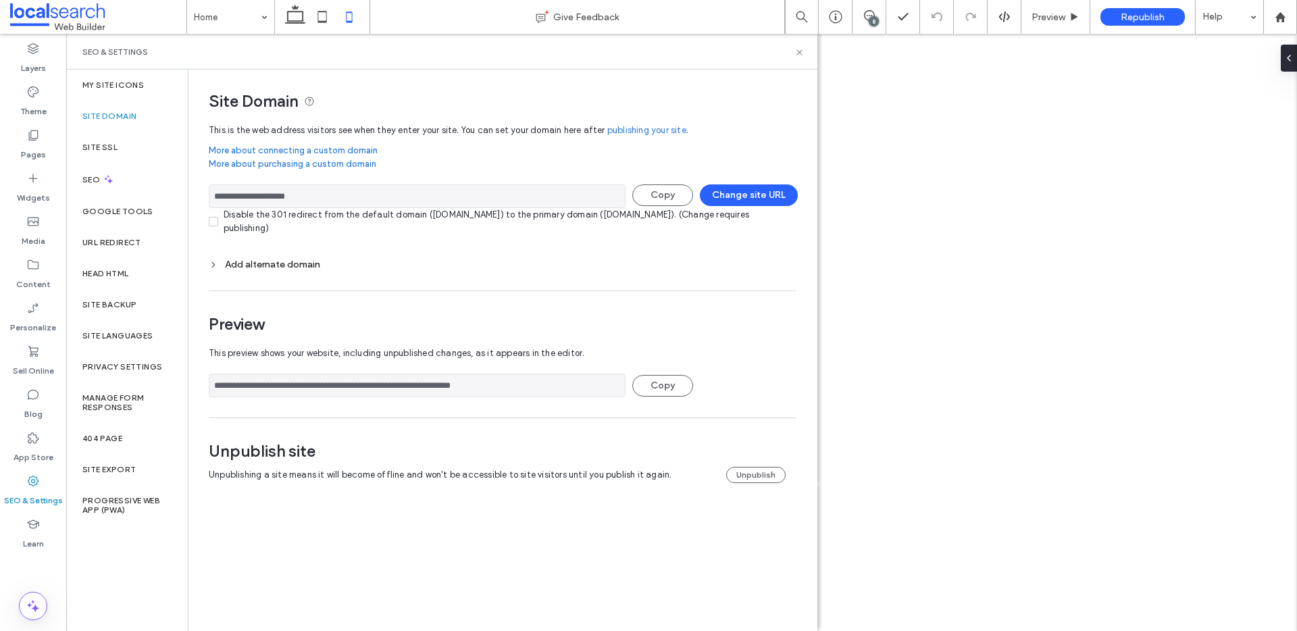
drag, startPoint x: 351, startPoint y: 194, endPoint x: 199, endPoint y: 193, distance: 151.3
click at [214, 194] on input "**********" at bounding box center [417, 196] width 417 height 24
drag, startPoint x: 804, startPoint y: 50, endPoint x: 138, endPoint y: 24, distance: 666.5
click at [804, 50] on icon at bounding box center [799, 52] width 10 height 10
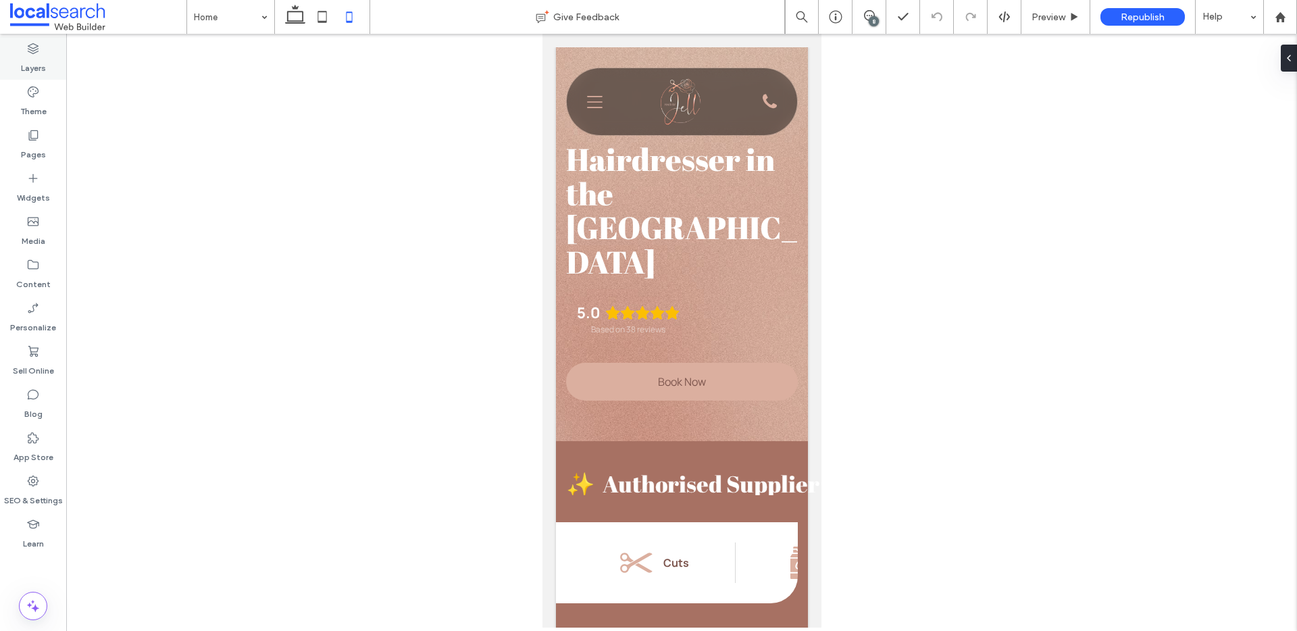
click at [35, 36] on div "Layers" at bounding box center [33, 57] width 66 height 43
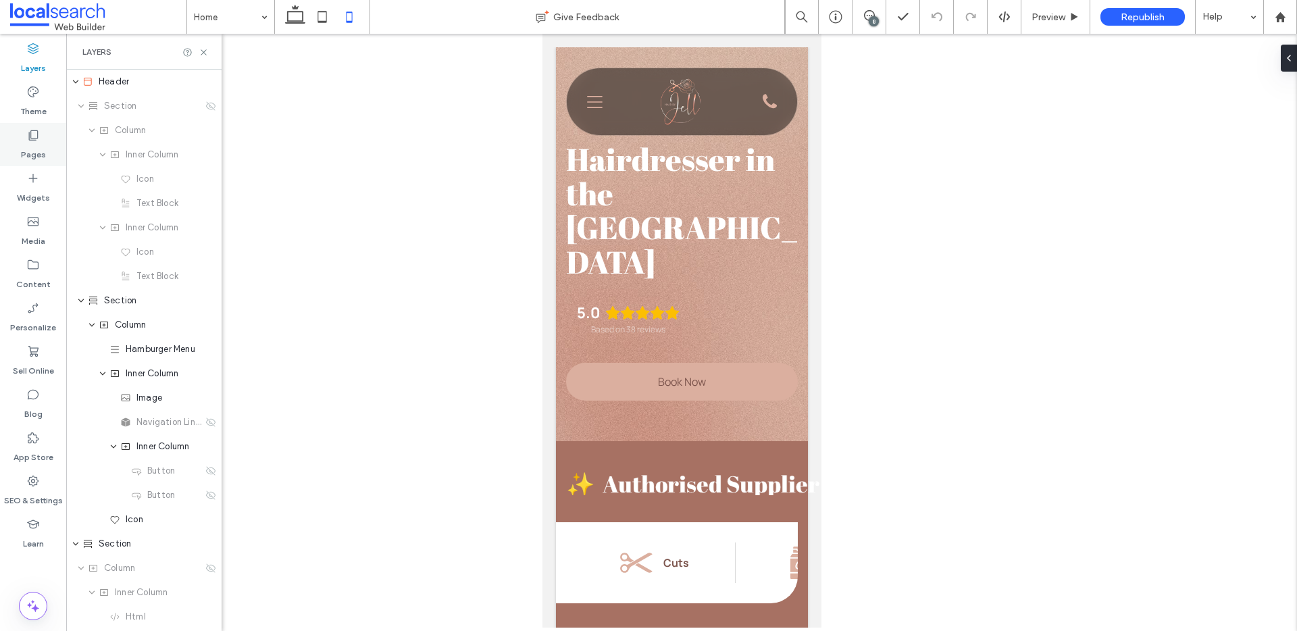
click at [30, 136] on use at bounding box center [33, 135] width 9 height 10
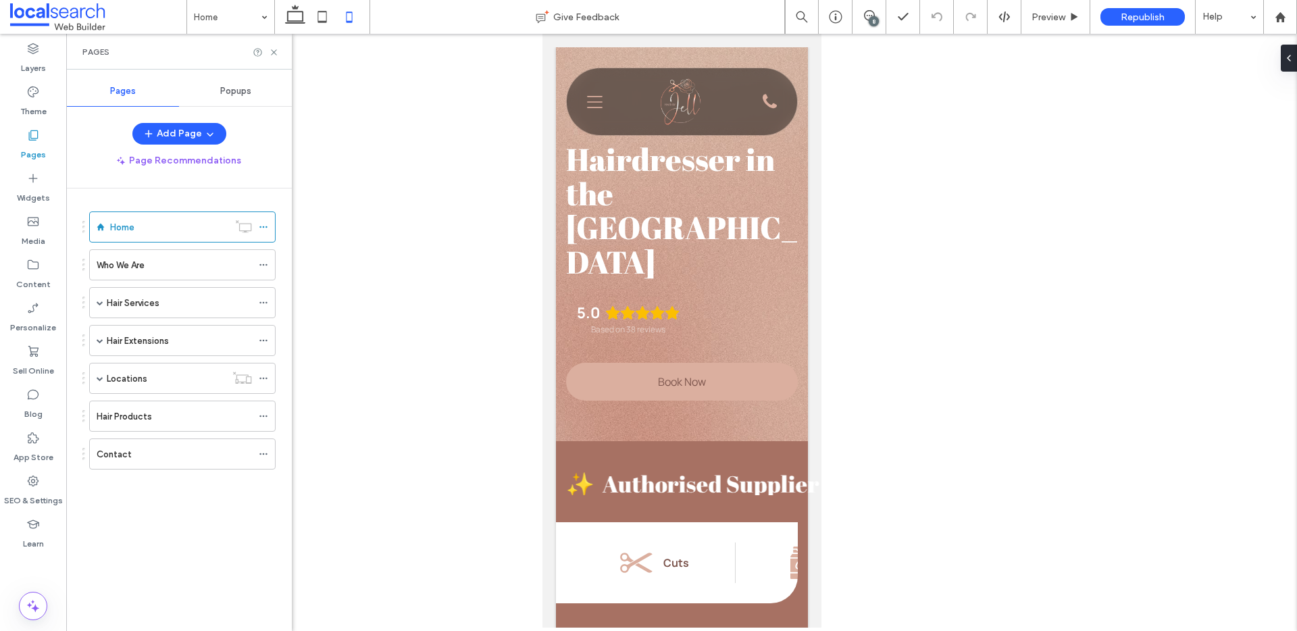
click at [245, 92] on span "Popups" at bounding box center [235, 91] width 31 height 11
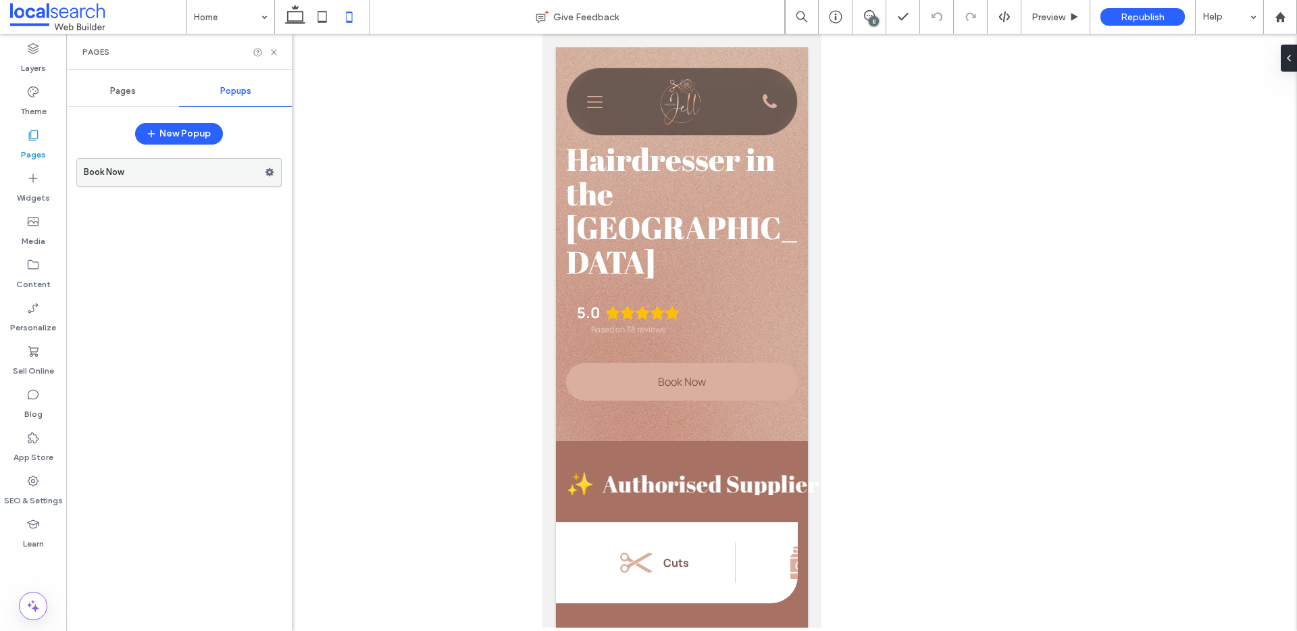
click at [129, 163] on label "Book Now" at bounding box center [174, 172] width 181 height 27
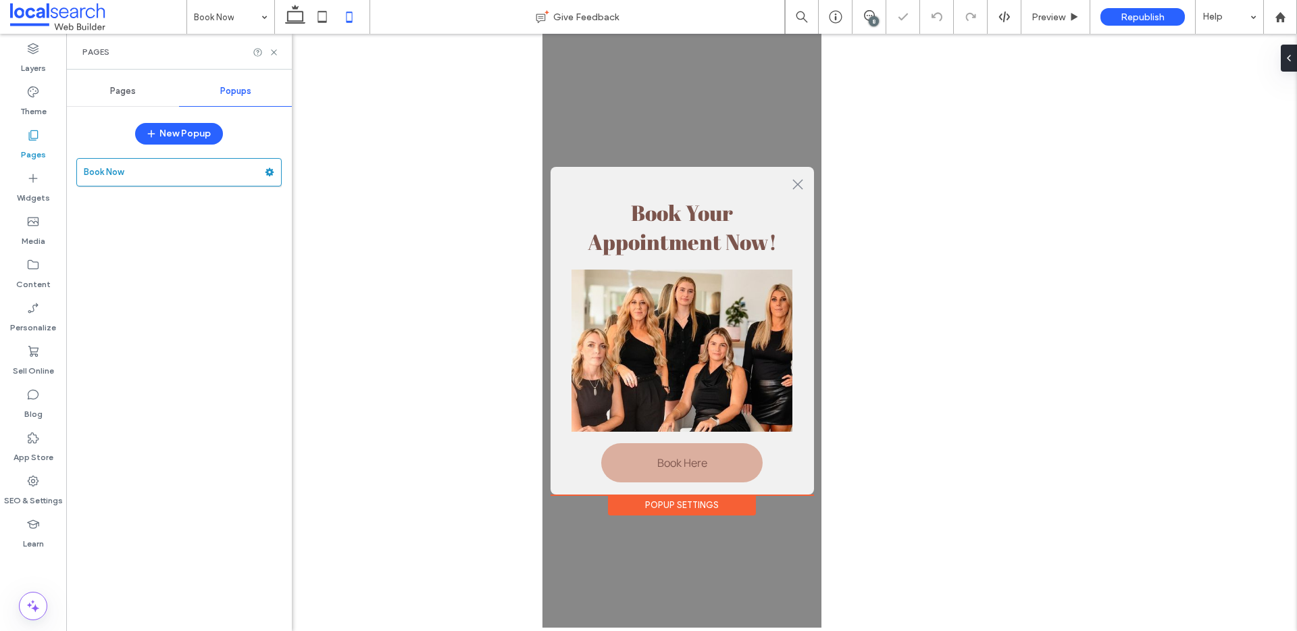
click at [671, 507] on div "Popup Settings" at bounding box center [681, 504] width 148 height 21
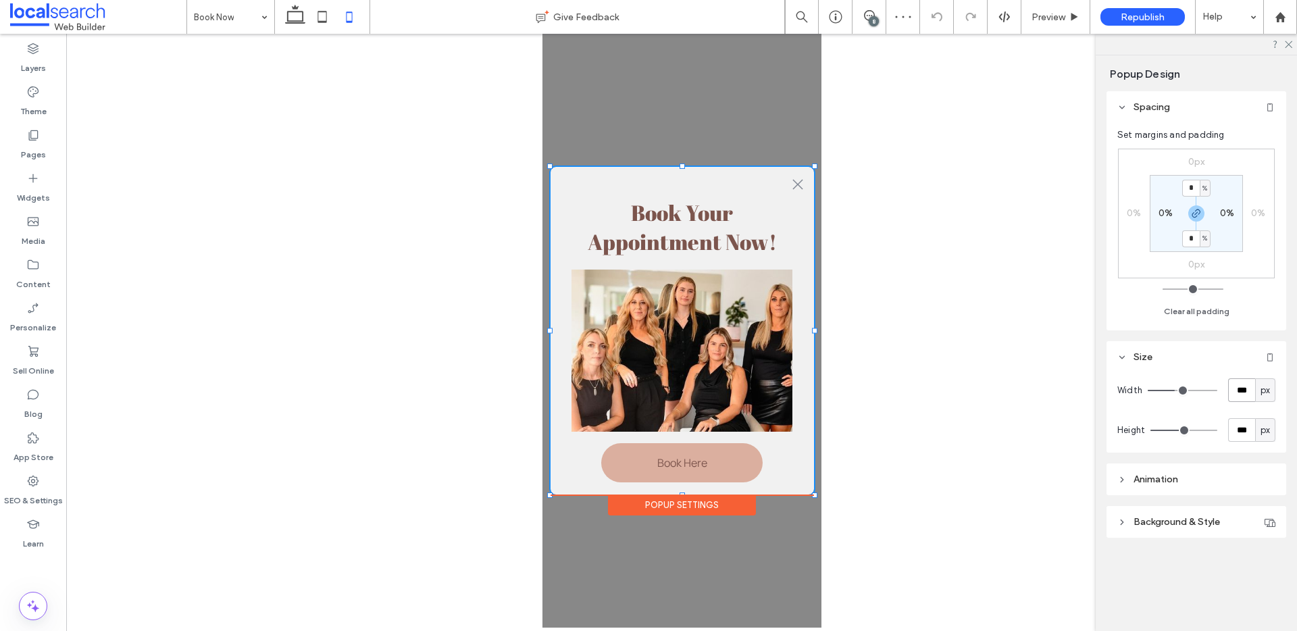
drag, startPoint x: 1249, startPoint y: 393, endPoint x: 1233, endPoint y: 394, distance: 16.3
click at [1233, 394] on input "***" at bounding box center [1241, 390] width 27 height 24
type input "***"
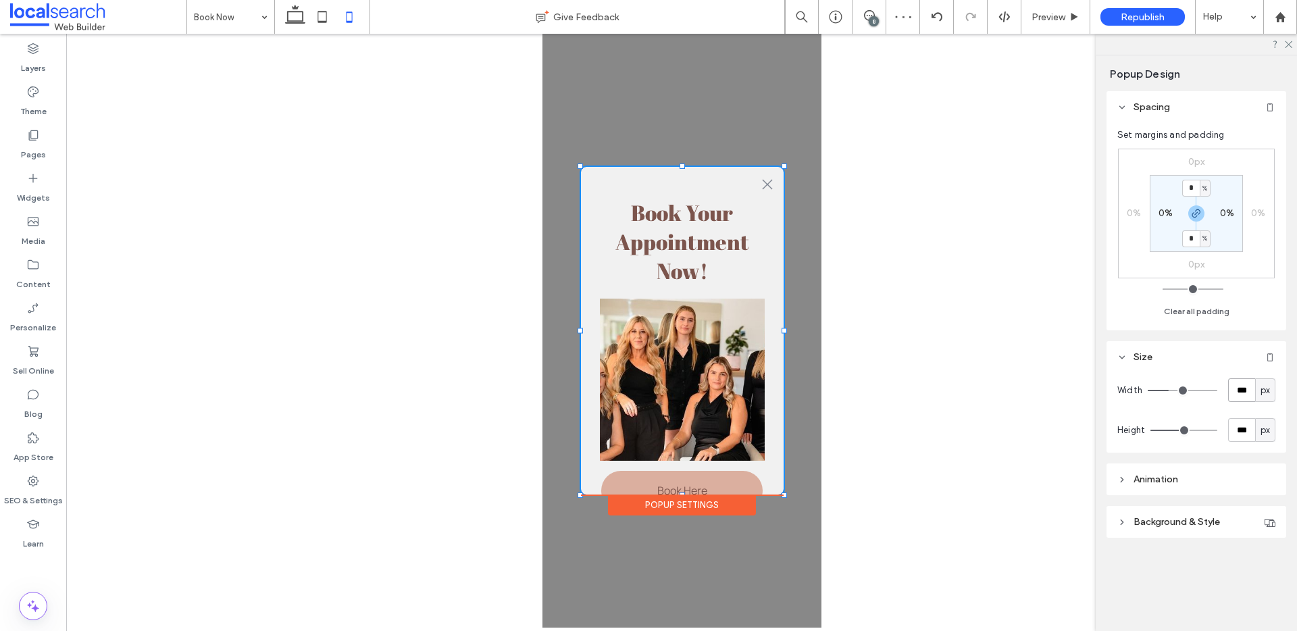
type input "***"
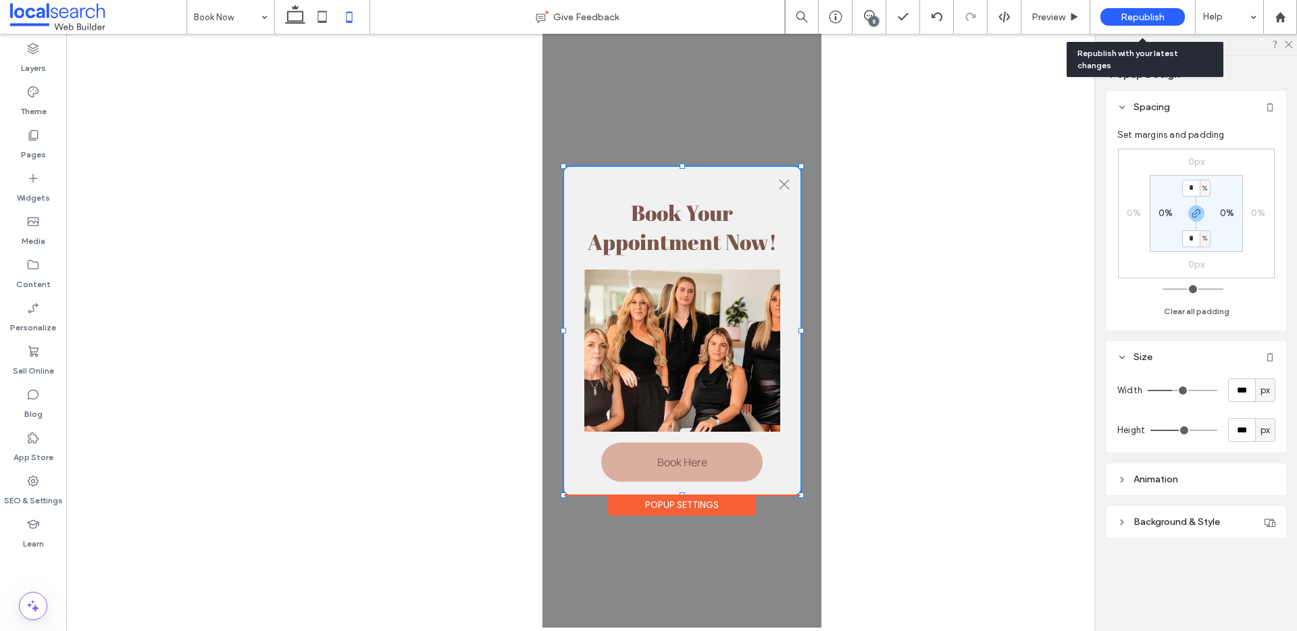
click at [1147, 22] on span "Republish" at bounding box center [1143, 16] width 44 height 11
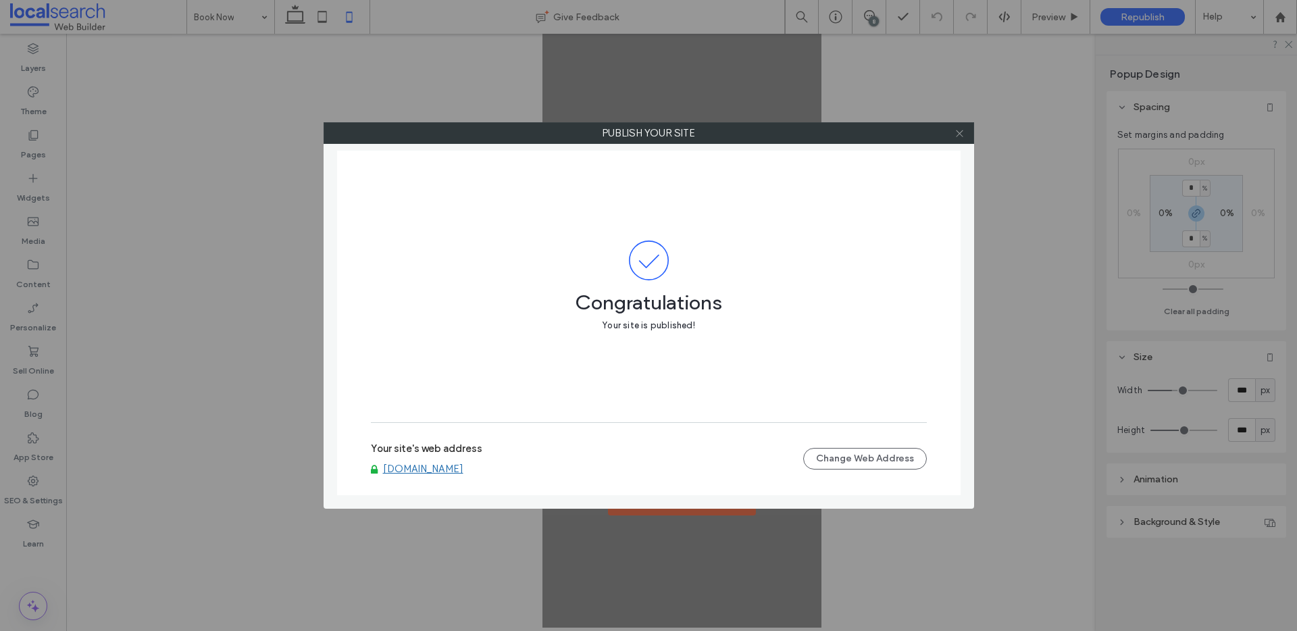
click at [958, 134] on icon at bounding box center [959, 133] width 10 height 10
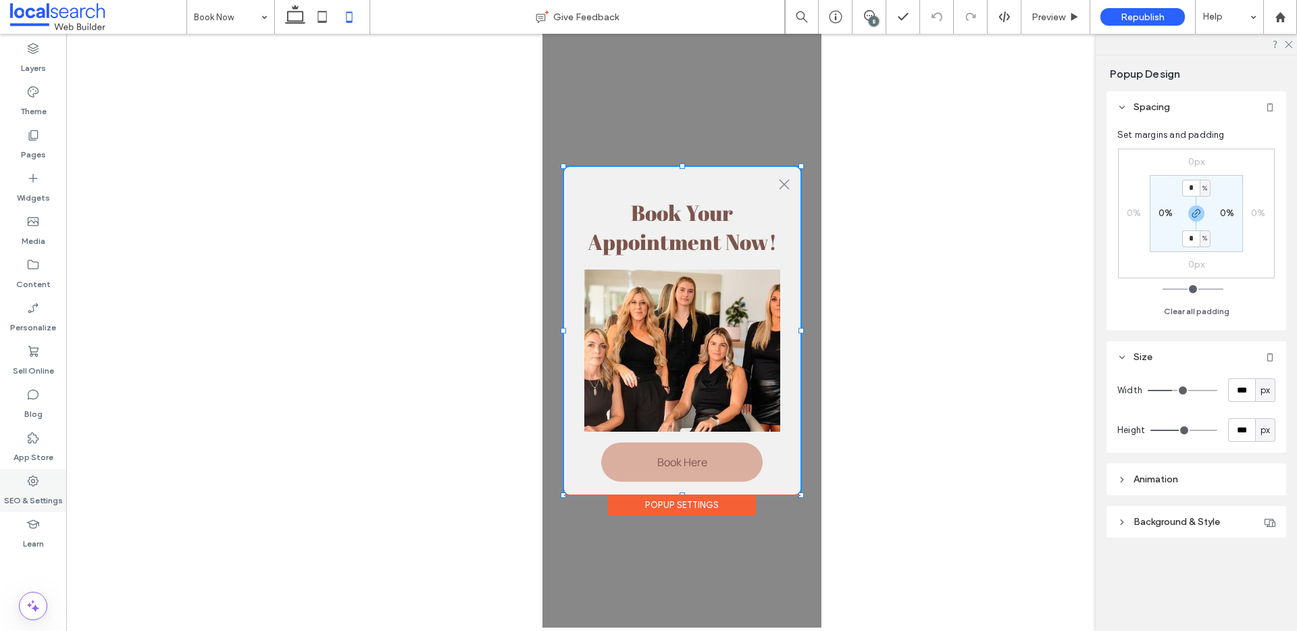
click at [43, 492] on label "SEO & Settings" at bounding box center [33, 497] width 59 height 19
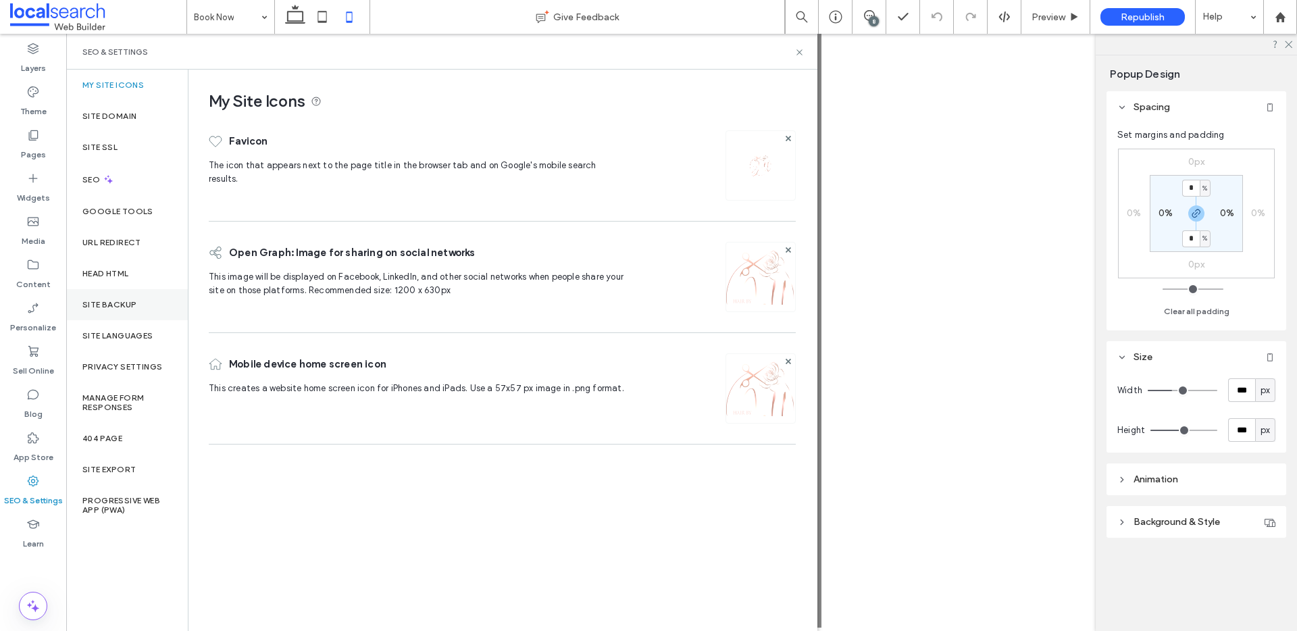
click at [134, 313] on div "Site Backup" at bounding box center [127, 304] width 122 height 31
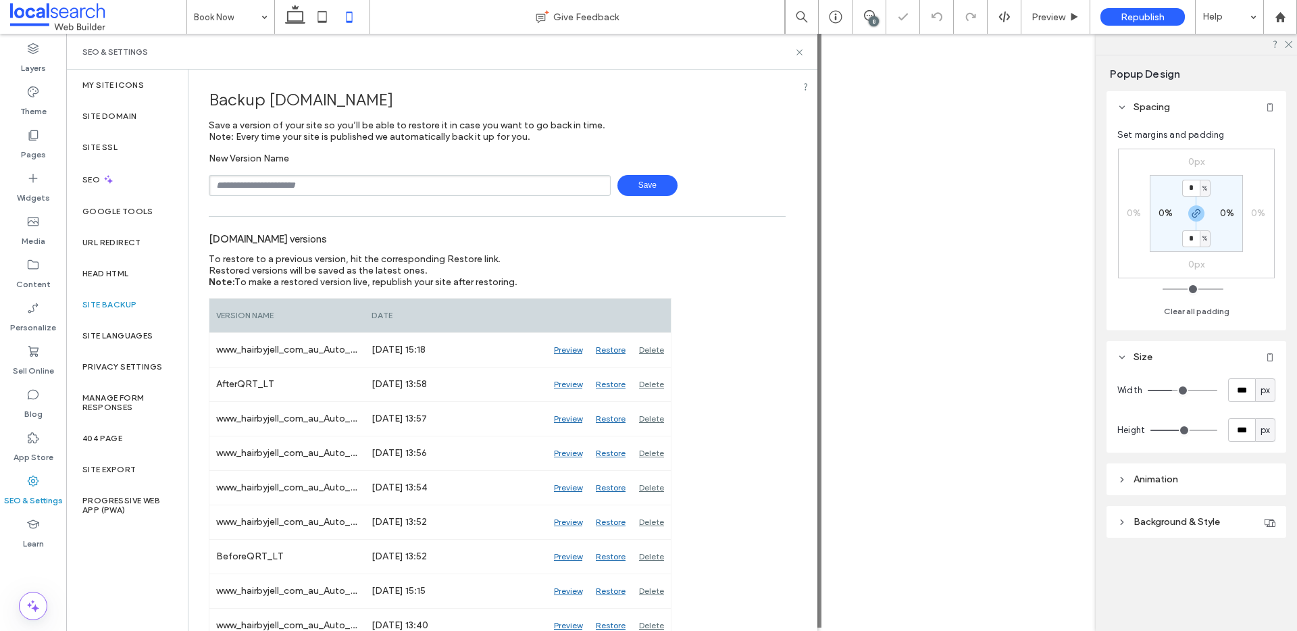
click at [301, 191] on input "text" at bounding box center [410, 185] width 402 height 21
type input "**********"
click at [655, 189] on span "Save" at bounding box center [647, 185] width 60 height 21
drag, startPoint x: 798, startPoint y: 53, endPoint x: 272, endPoint y: 16, distance: 528.1
click at [798, 53] on use at bounding box center [798, 51] width 5 height 5
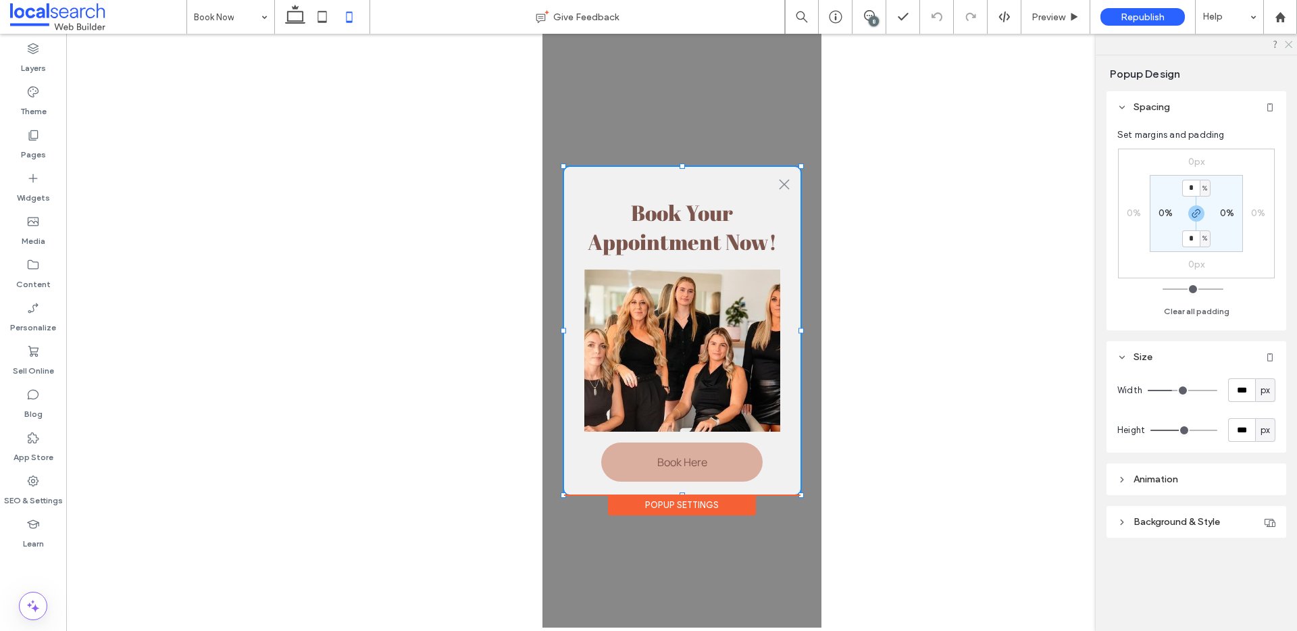
click at [1287, 45] on use at bounding box center [1288, 44] width 7 height 7
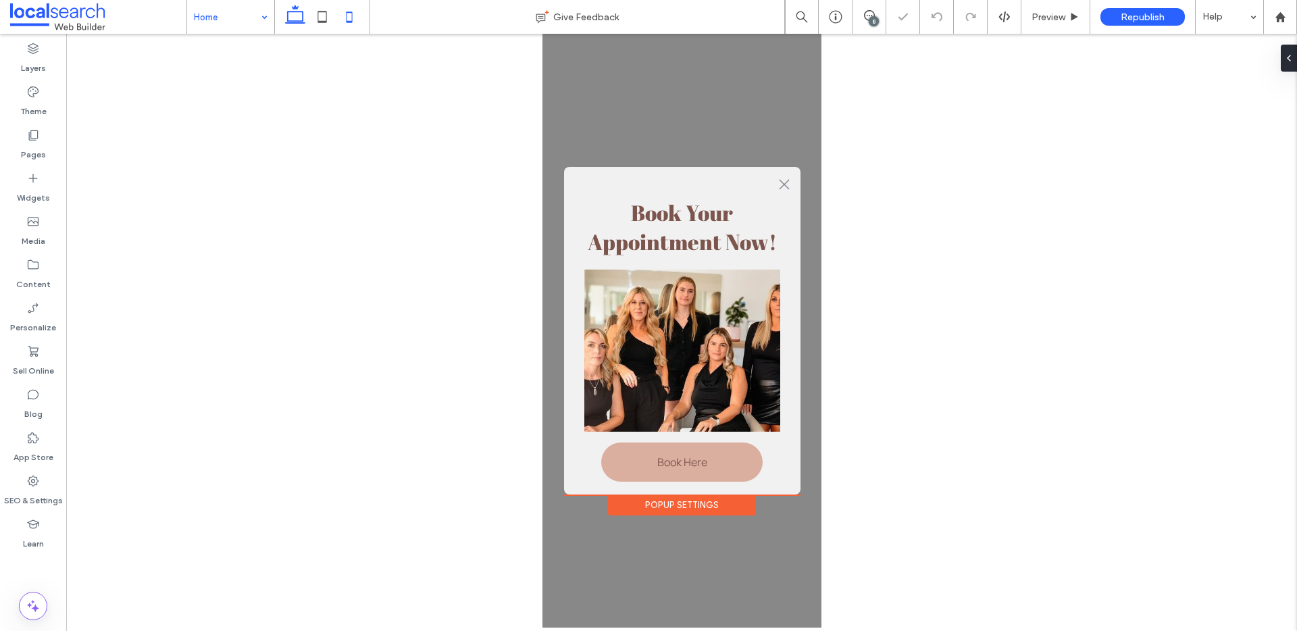
click at [286, 16] on icon at bounding box center [295, 16] width 27 height 27
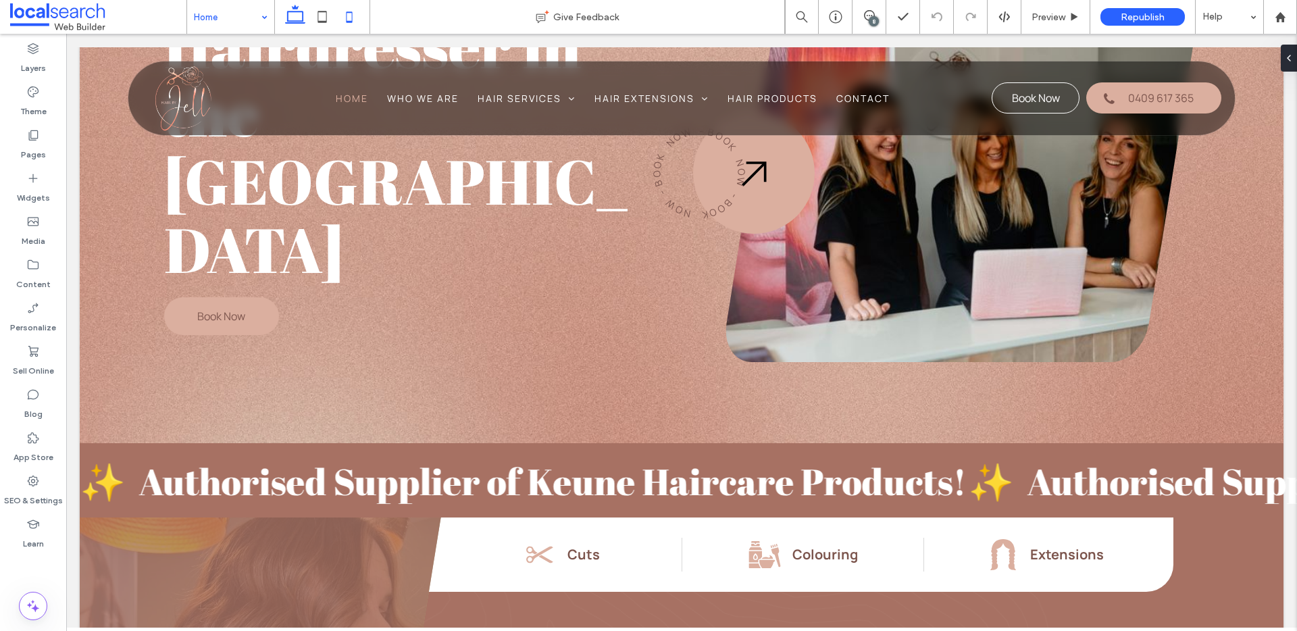
click at [355, 22] on icon at bounding box center [349, 16] width 27 height 27
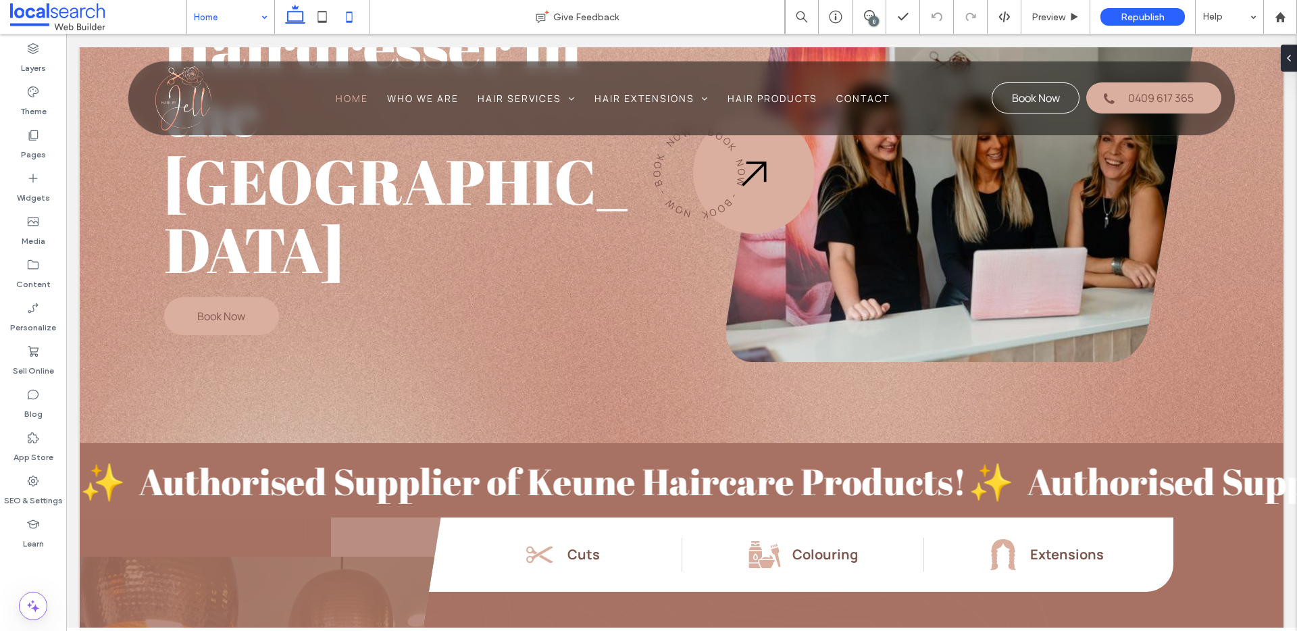
scroll to position [258, 0]
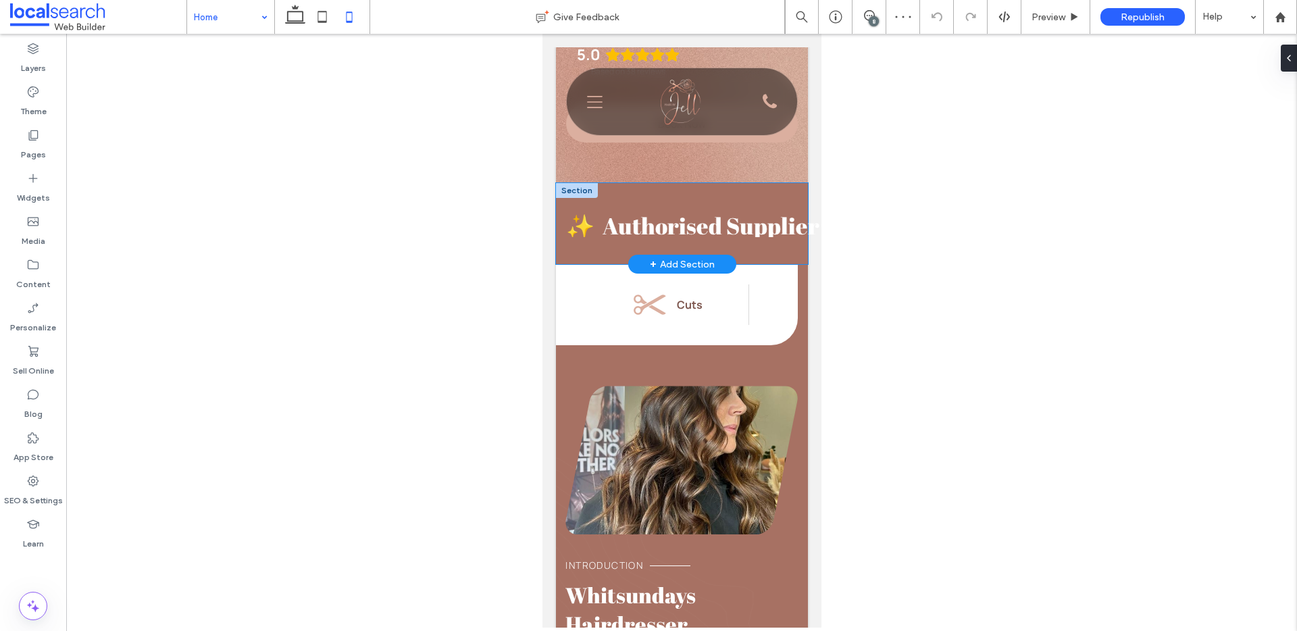
click at [559, 208] on div "✨ Authorised Supplier of Keune Haircare Products! ✨ Authorised Supplier of Keun…" at bounding box center [681, 223] width 252 height 81
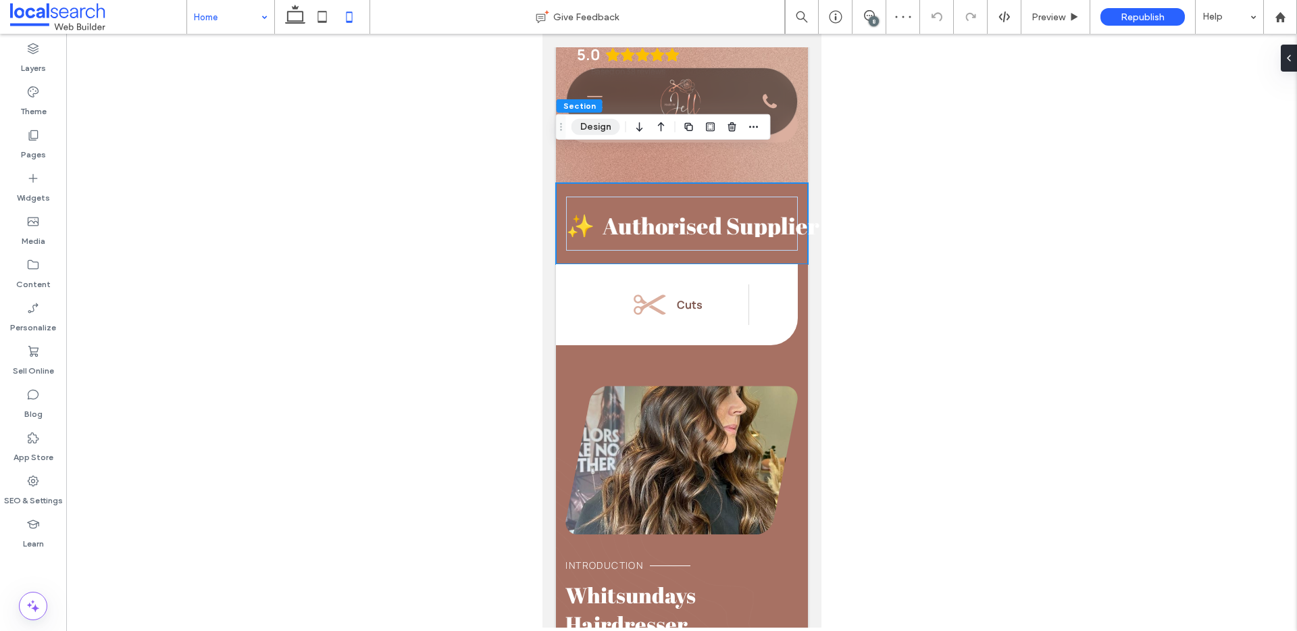
click at [598, 129] on button "Design" at bounding box center [595, 127] width 49 height 16
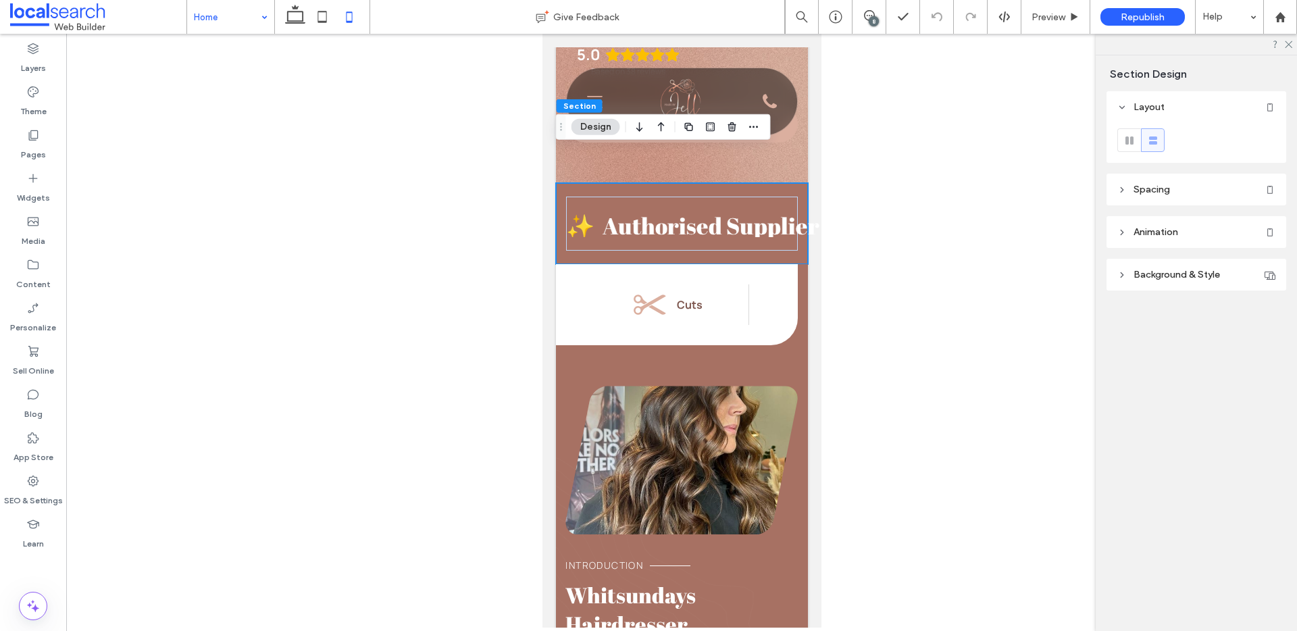
click at [1183, 197] on header "Spacing" at bounding box center [1196, 190] width 180 height 32
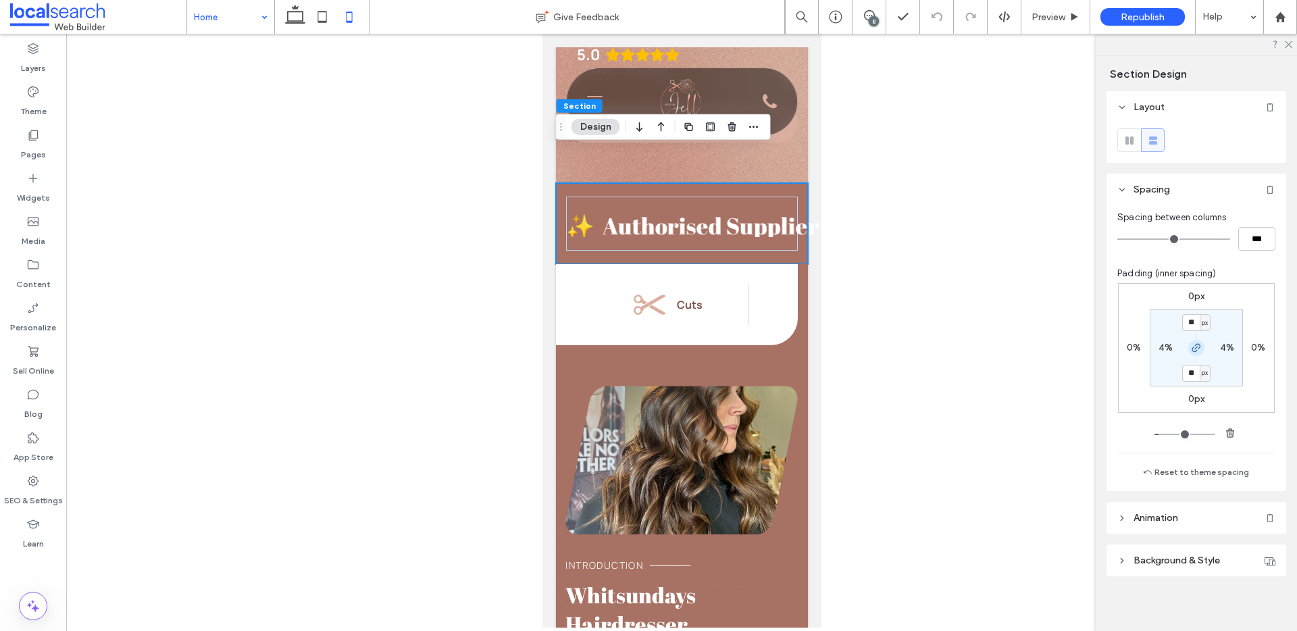
click at [1194, 351] on icon "button" at bounding box center [1196, 347] width 11 height 11
click at [1162, 349] on label "4%" at bounding box center [1165, 347] width 14 height 11
type input "*"
drag, startPoint x: 1194, startPoint y: 351, endPoint x: 1178, endPoint y: 363, distance: 20.3
click at [1194, 351] on icon "button" at bounding box center [1196, 347] width 11 height 11
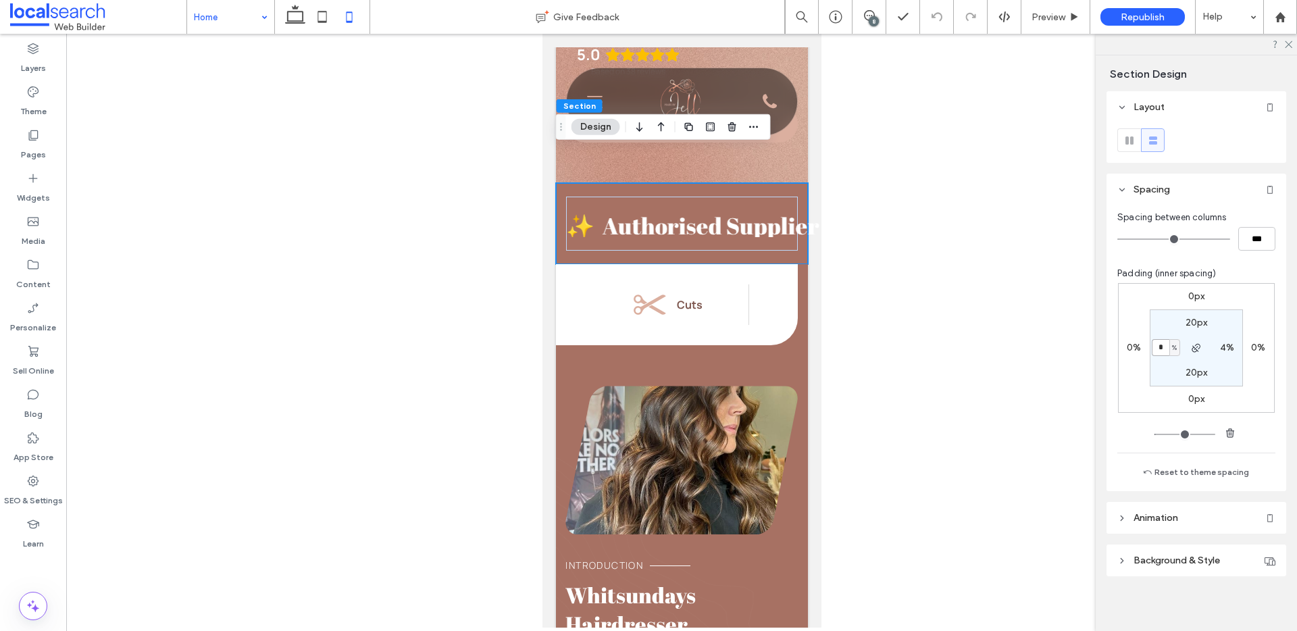
click at [1154, 351] on input "*" at bounding box center [1161, 347] width 18 height 17
type input "*"
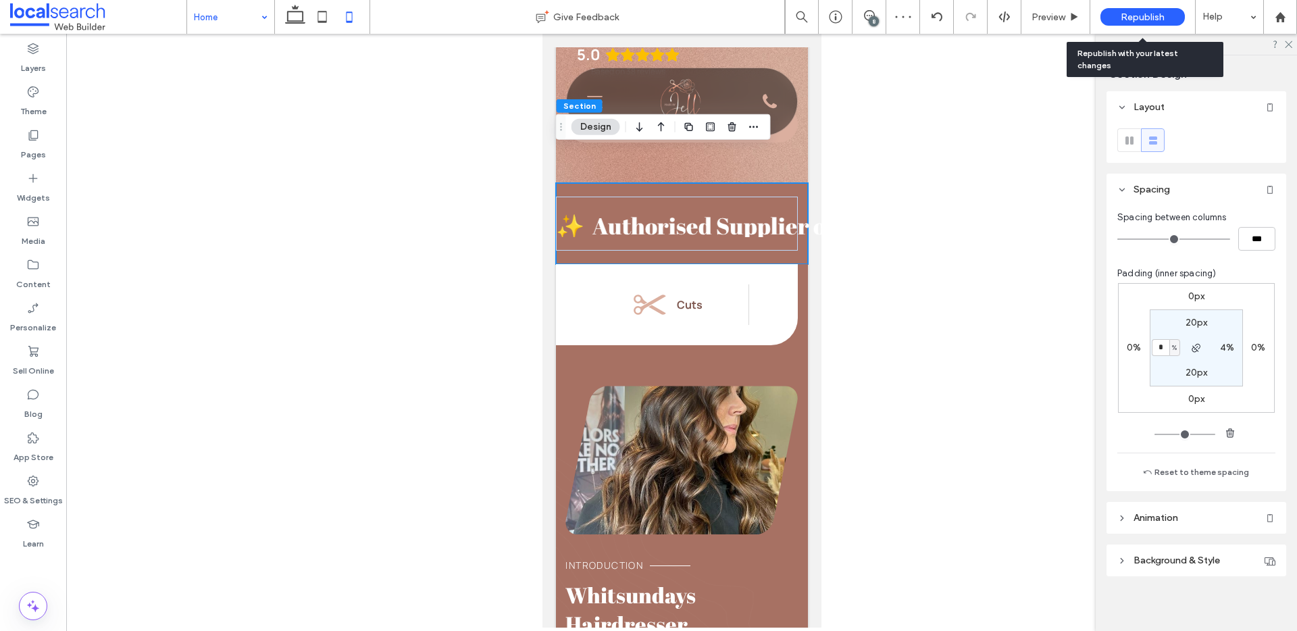
click at [1146, 12] on span "Republish" at bounding box center [1143, 16] width 44 height 11
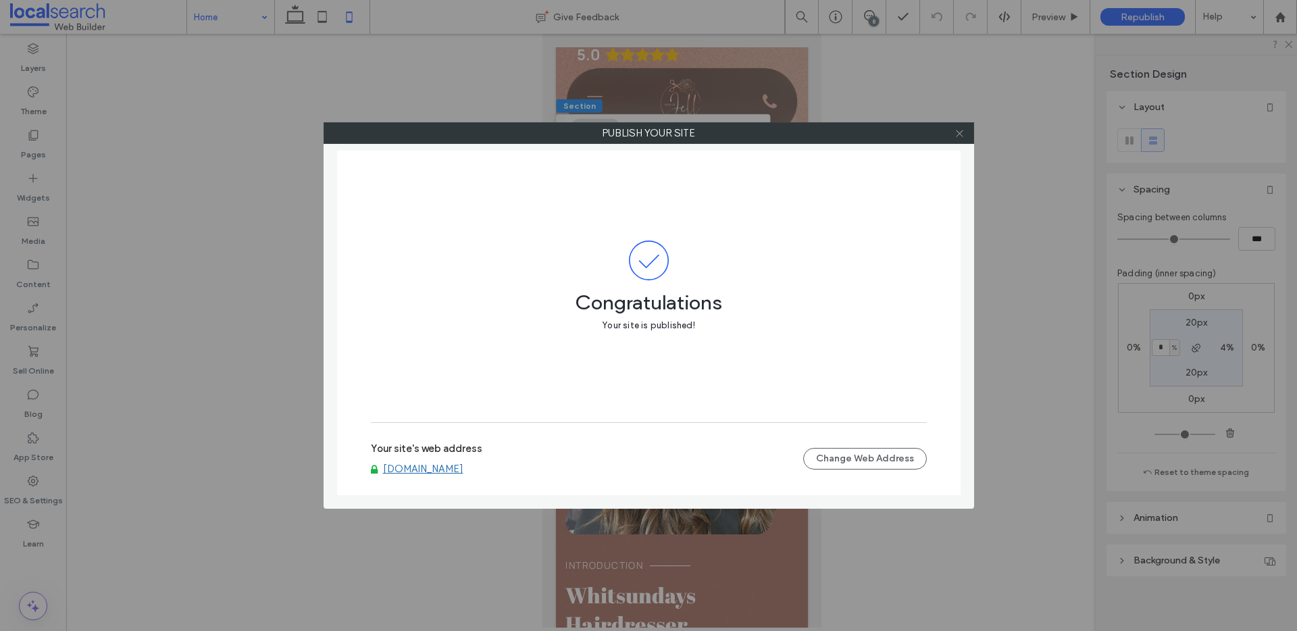
click at [958, 134] on use at bounding box center [959, 133] width 7 height 7
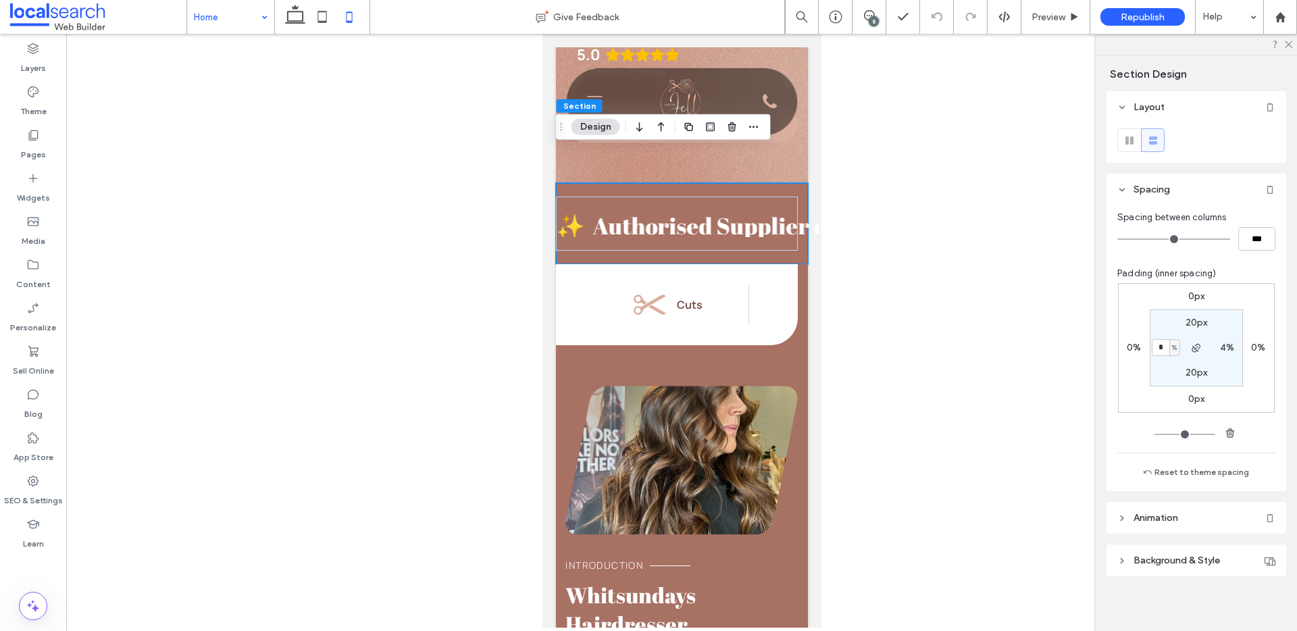
click at [371, 141] on div at bounding box center [681, 331] width 1231 height 594
click at [406, 130] on div at bounding box center [681, 331] width 1231 height 594
click at [1291, 47] on use at bounding box center [1288, 44] width 7 height 7
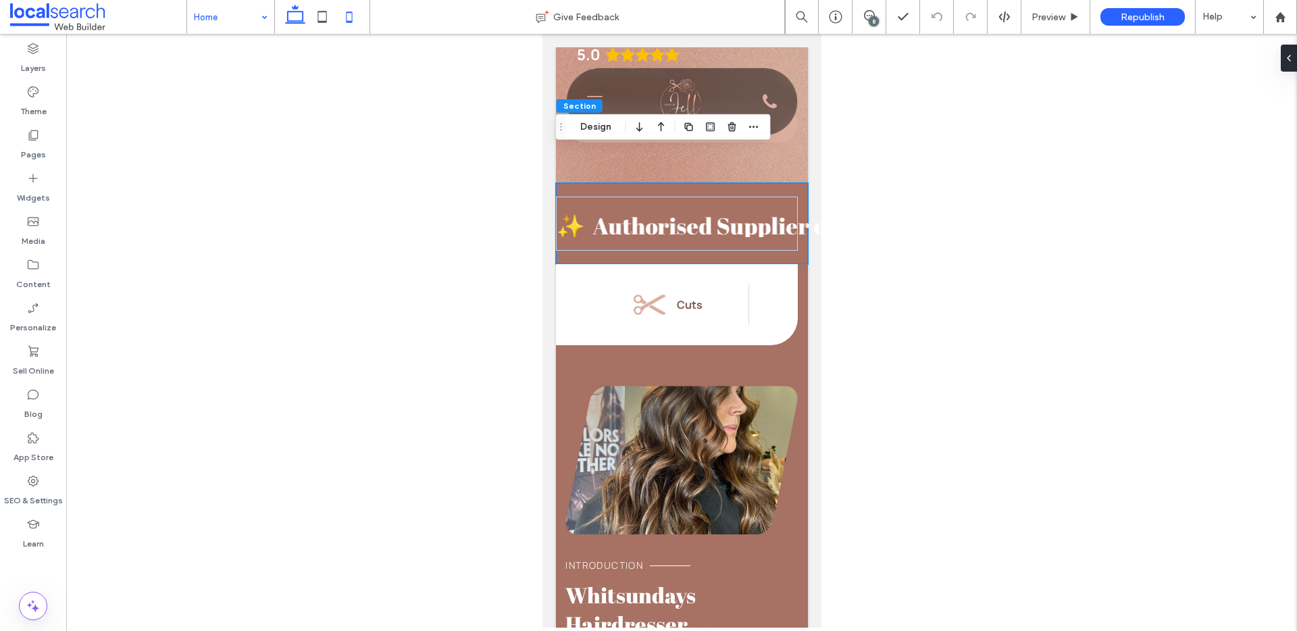
click at [284, 26] on icon at bounding box center [295, 16] width 27 height 27
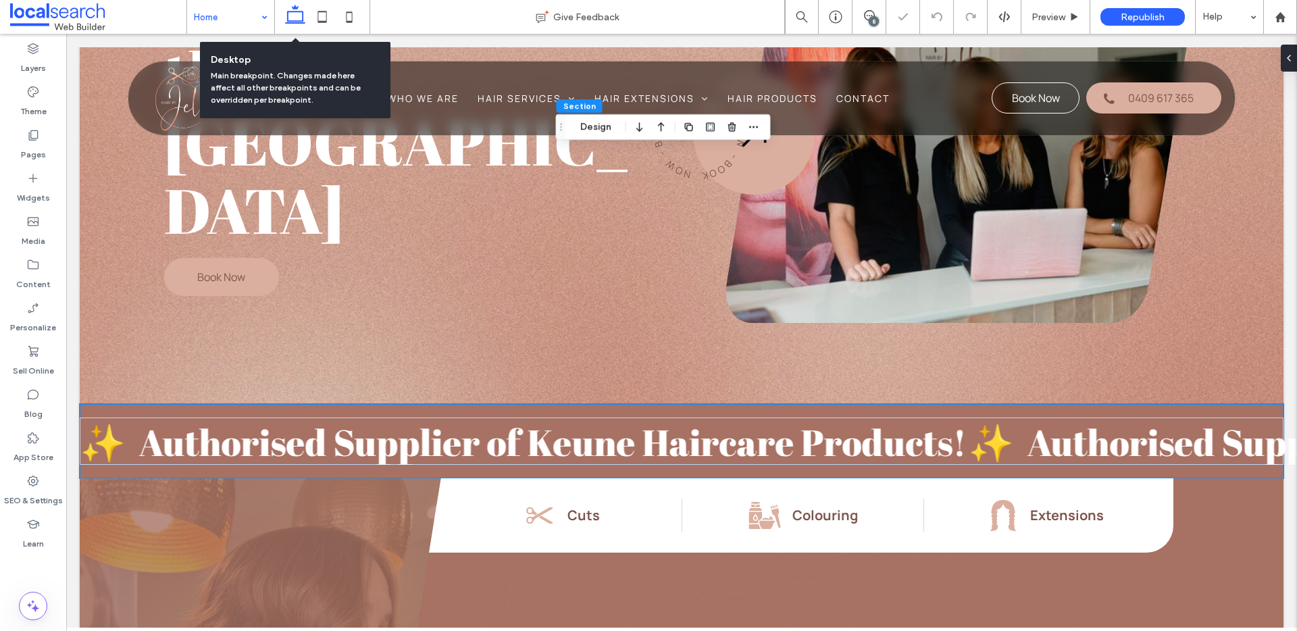
scroll to position [513, 0]
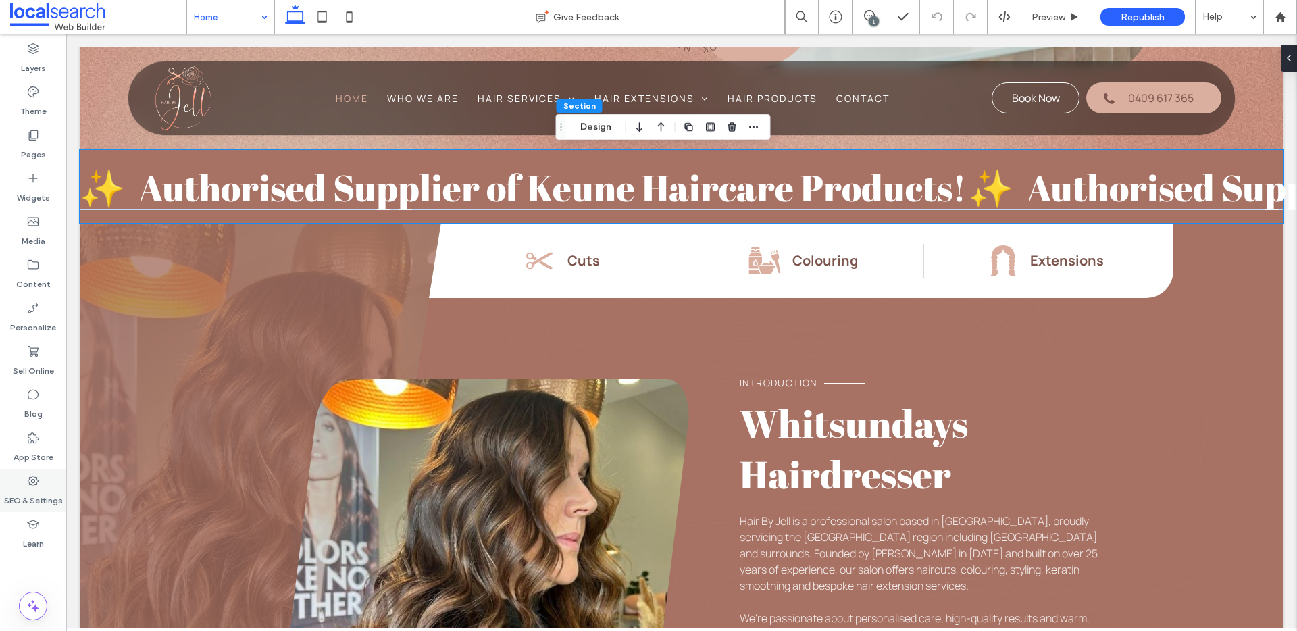
click at [30, 487] on icon at bounding box center [33, 481] width 14 height 14
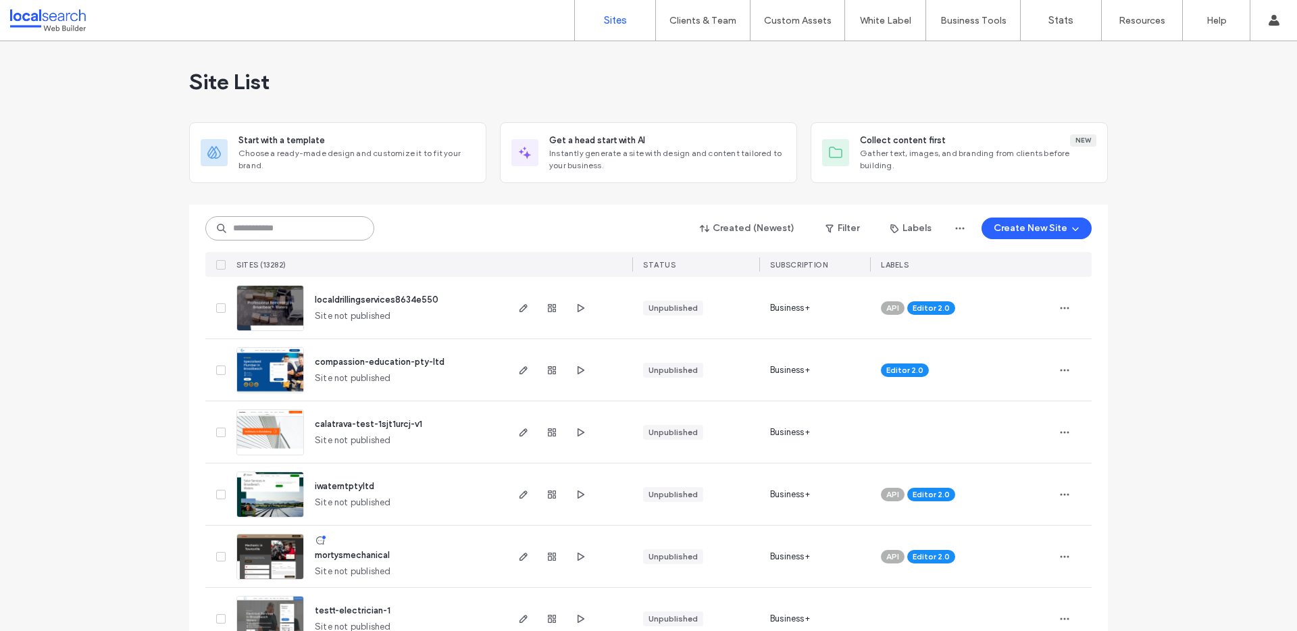
click at [276, 222] on input at bounding box center [289, 228] width 169 height 24
paste input "********"
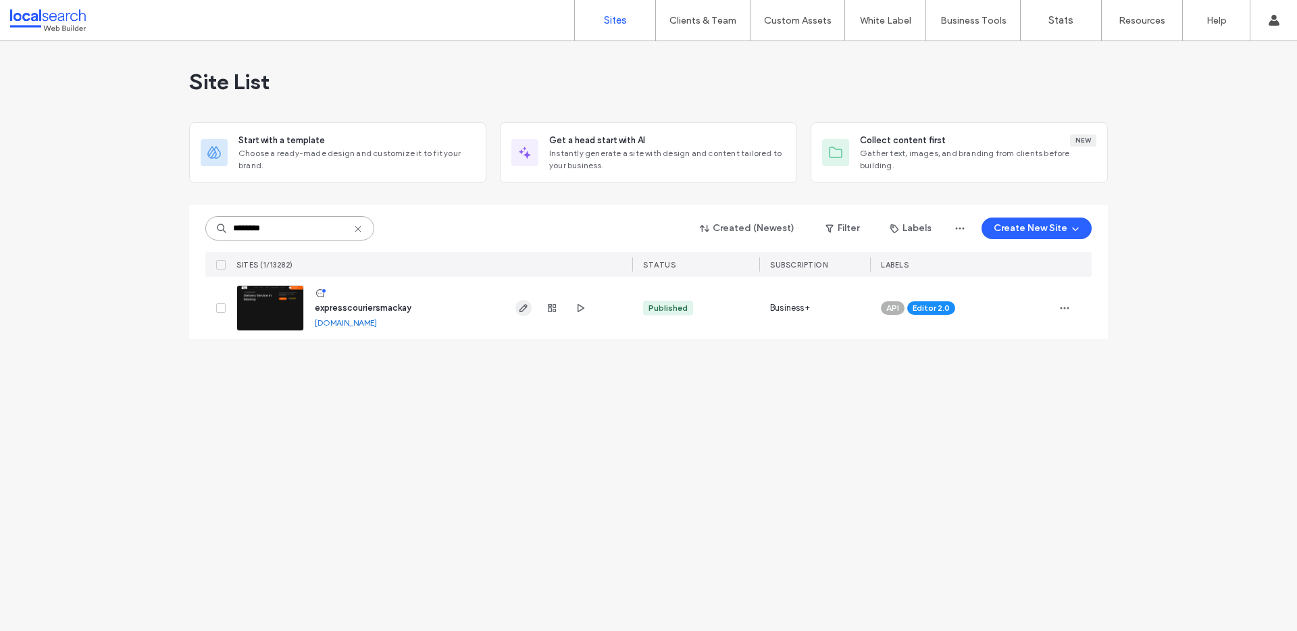
type input "********"
click at [523, 305] on use "button" at bounding box center [523, 308] width 8 height 8
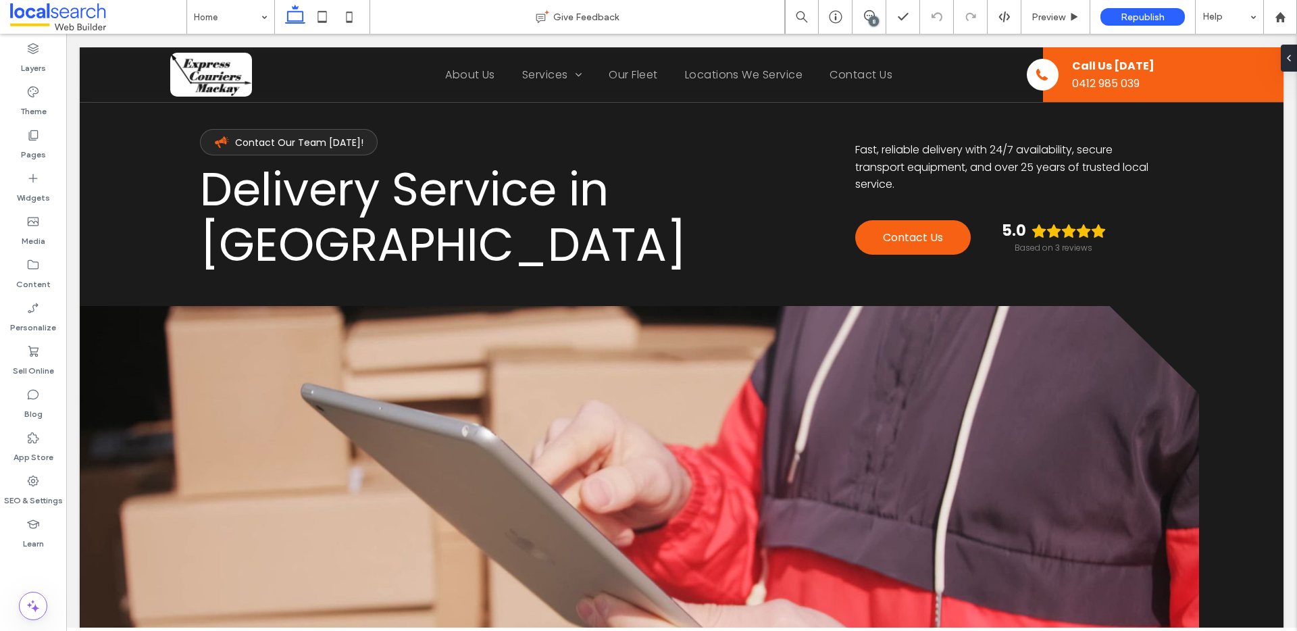
click at [872, 18] on div "8" at bounding box center [874, 21] width 10 height 10
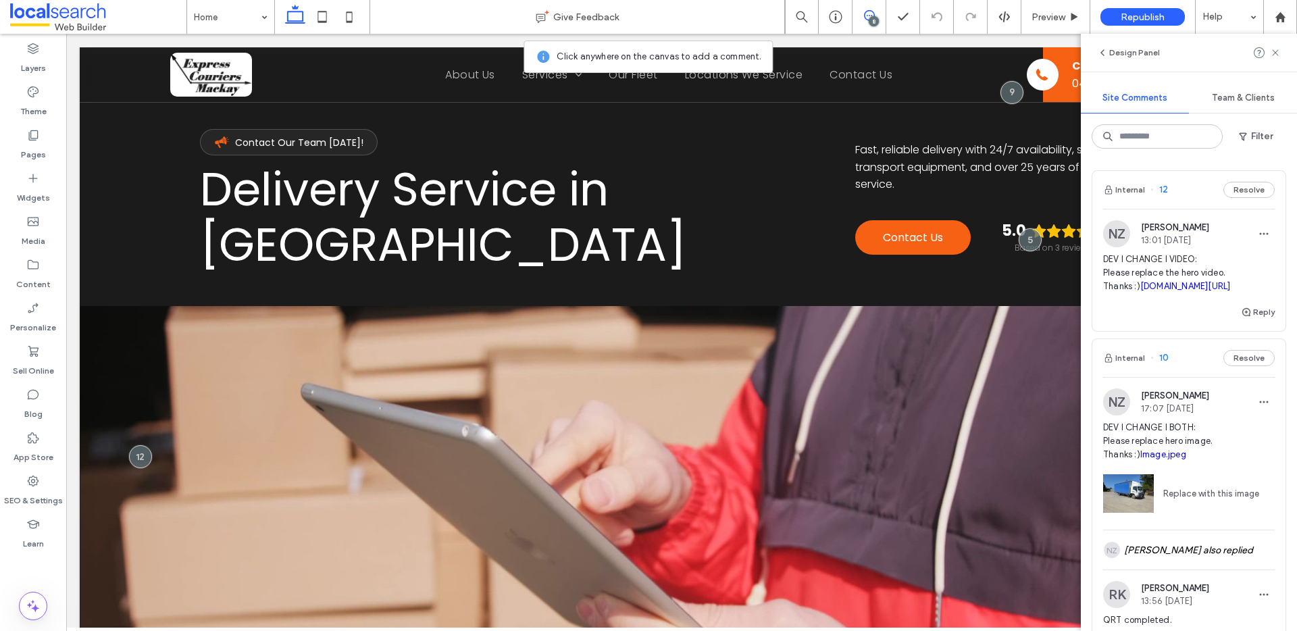
click at [1157, 291] on link "[DOMAIN_NAME][URL]" at bounding box center [1185, 286] width 91 height 10
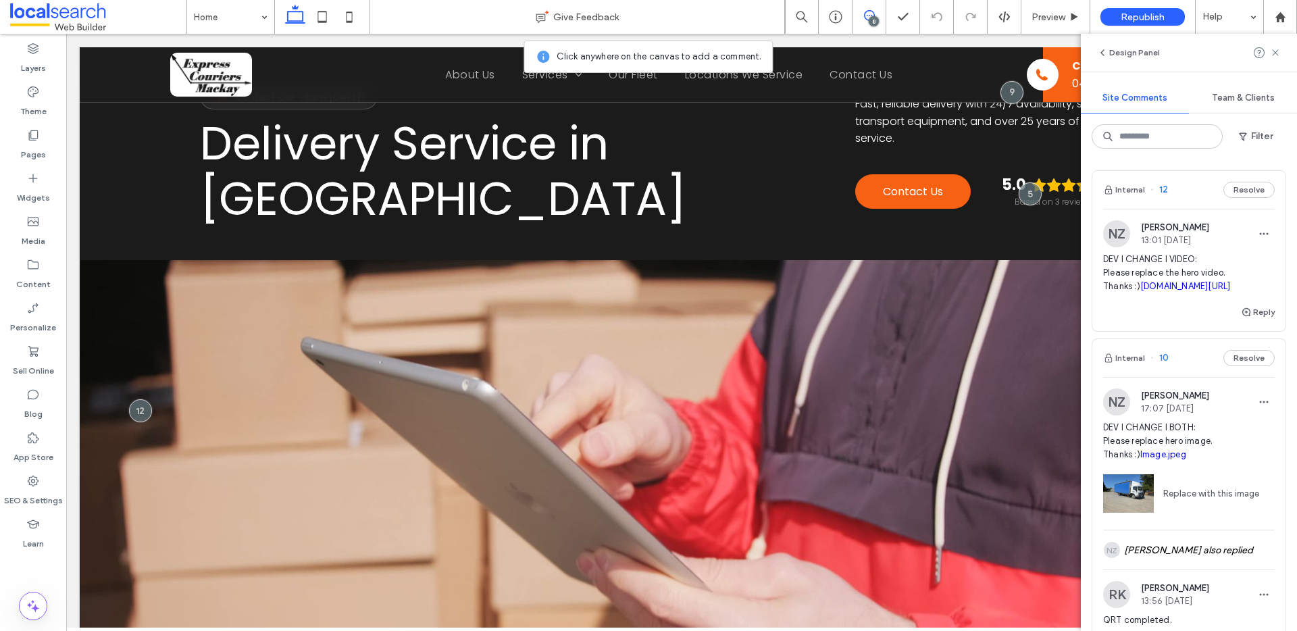
scroll to position [43, 0]
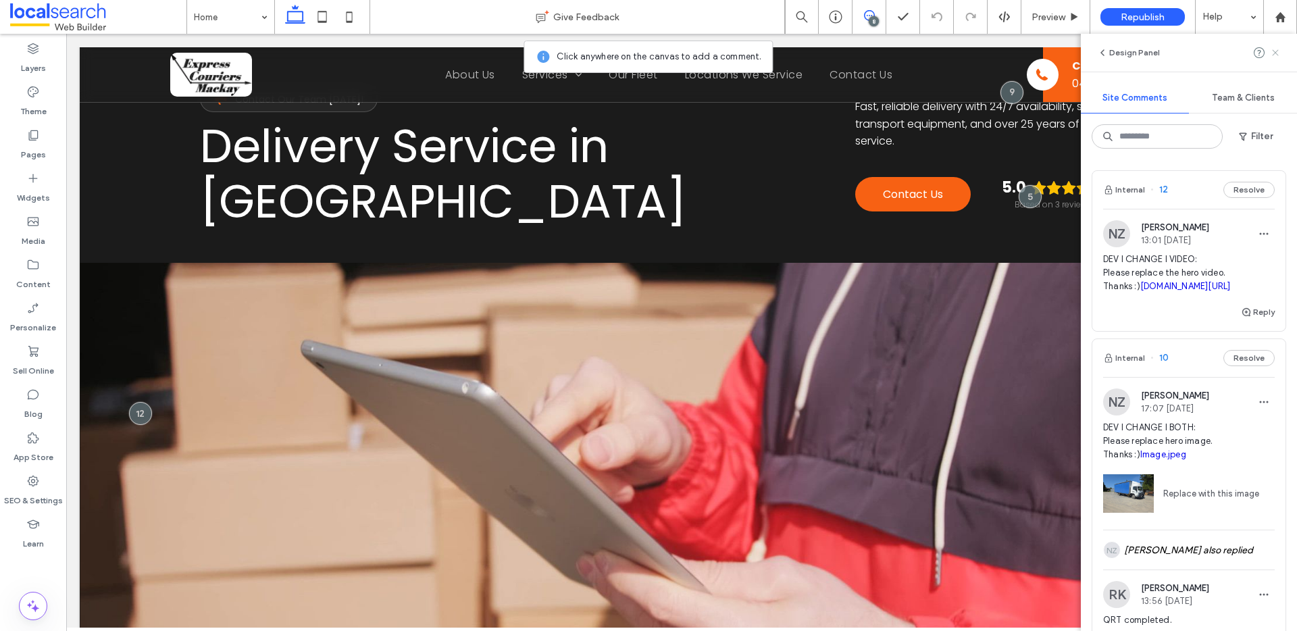
click at [1275, 49] on icon at bounding box center [1275, 52] width 11 height 11
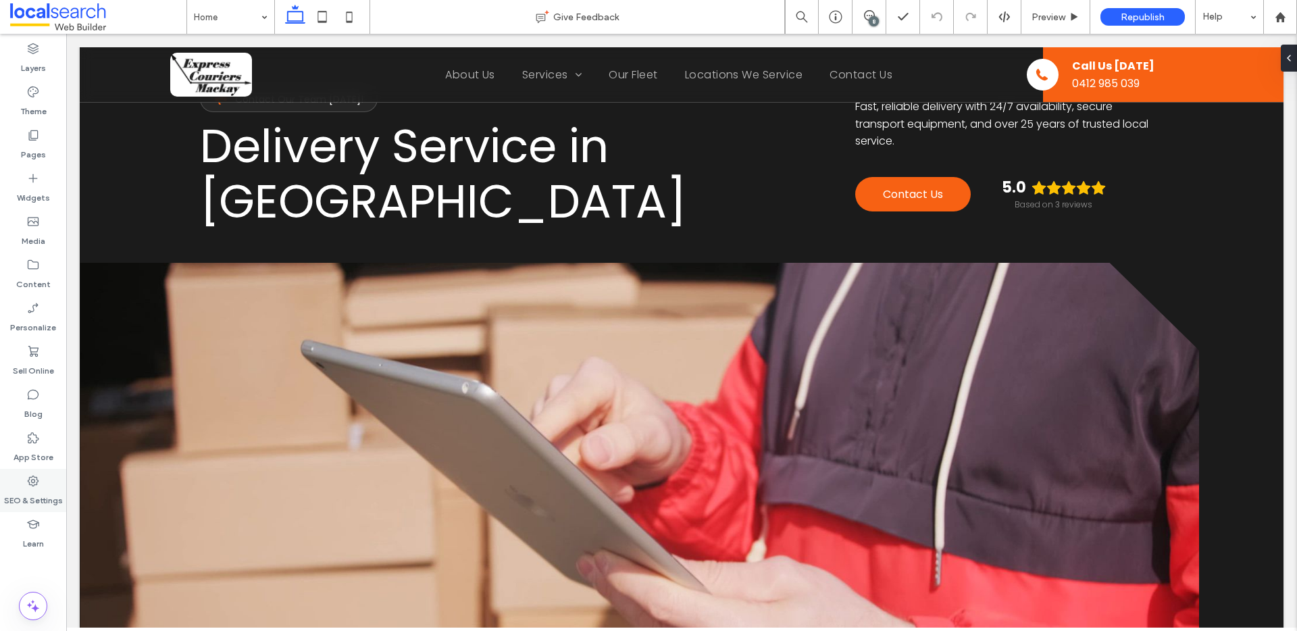
click at [40, 480] on div "SEO & Settings" at bounding box center [33, 490] width 66 height 43
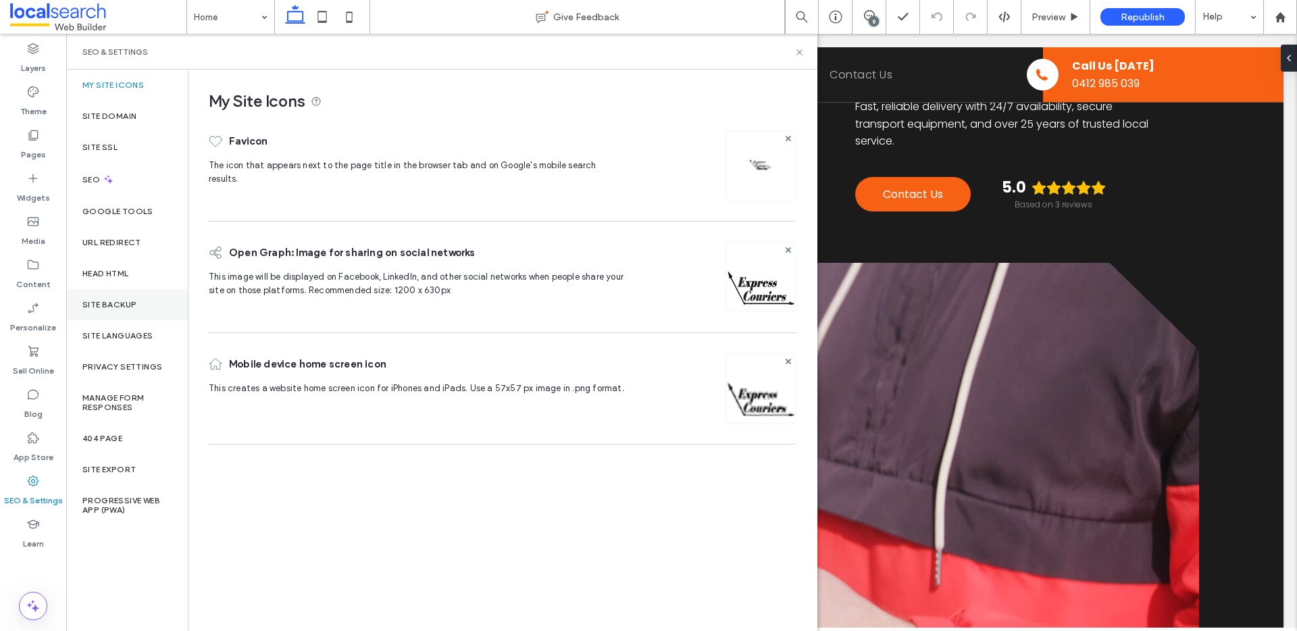
click at [122, 307] on label "Site Backup" at bounding box center [109, 304] width 54 height 9
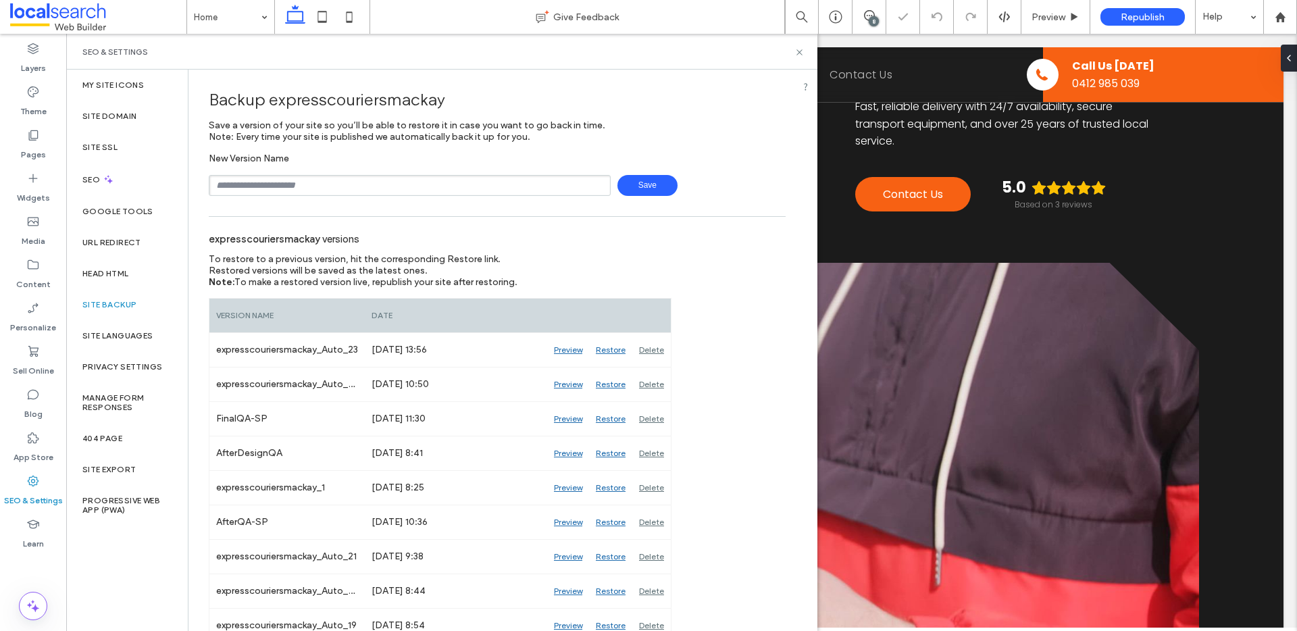
click at [305, 182] on input "text" at bounding box center [410, 185] width 402 height 21
type input "*********"
click at [643, 183] on span "Save" at bounding box center [647, 185] width 60 height 21
click at [801, 52] on icon at bounding box center [799, 52] width 10 height 10
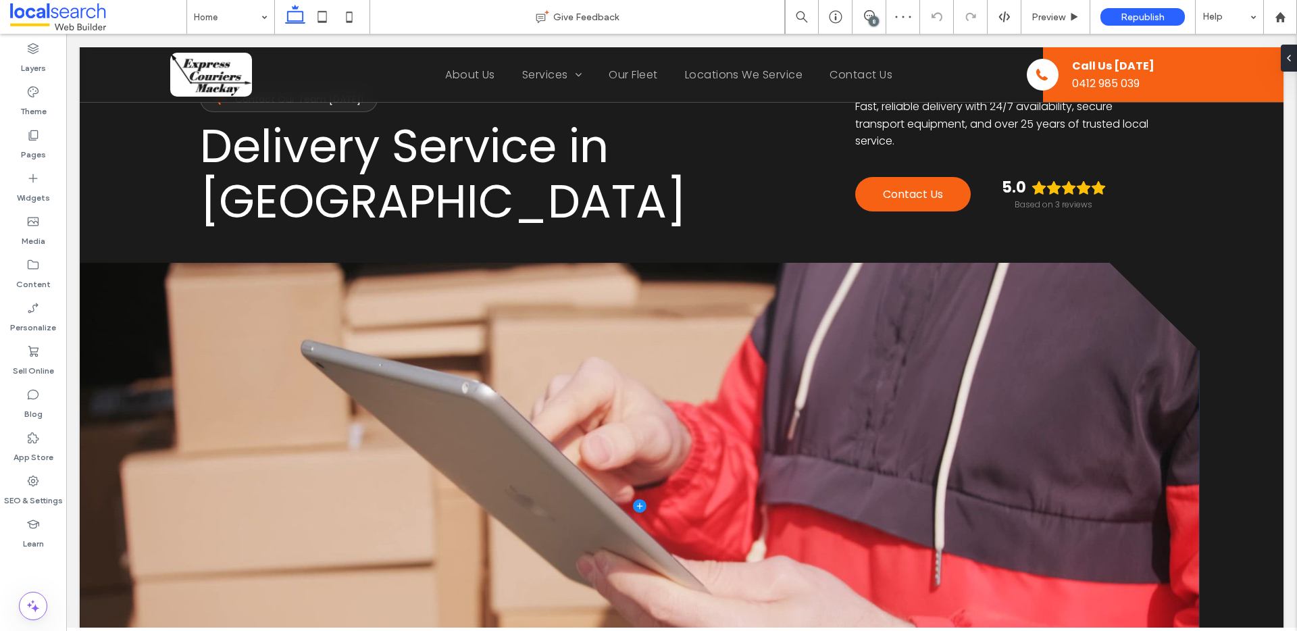
click at [447, 352] on span at bounding box center [639, 506] width 1119 height 486
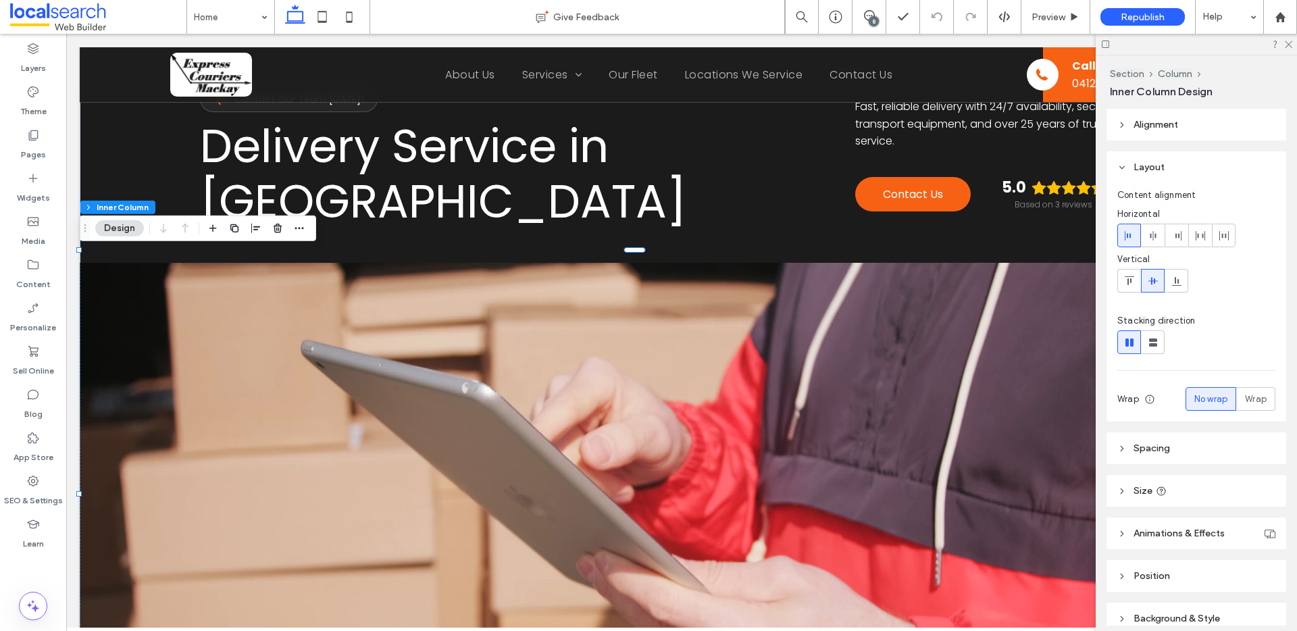
scroll to position [63, 0]
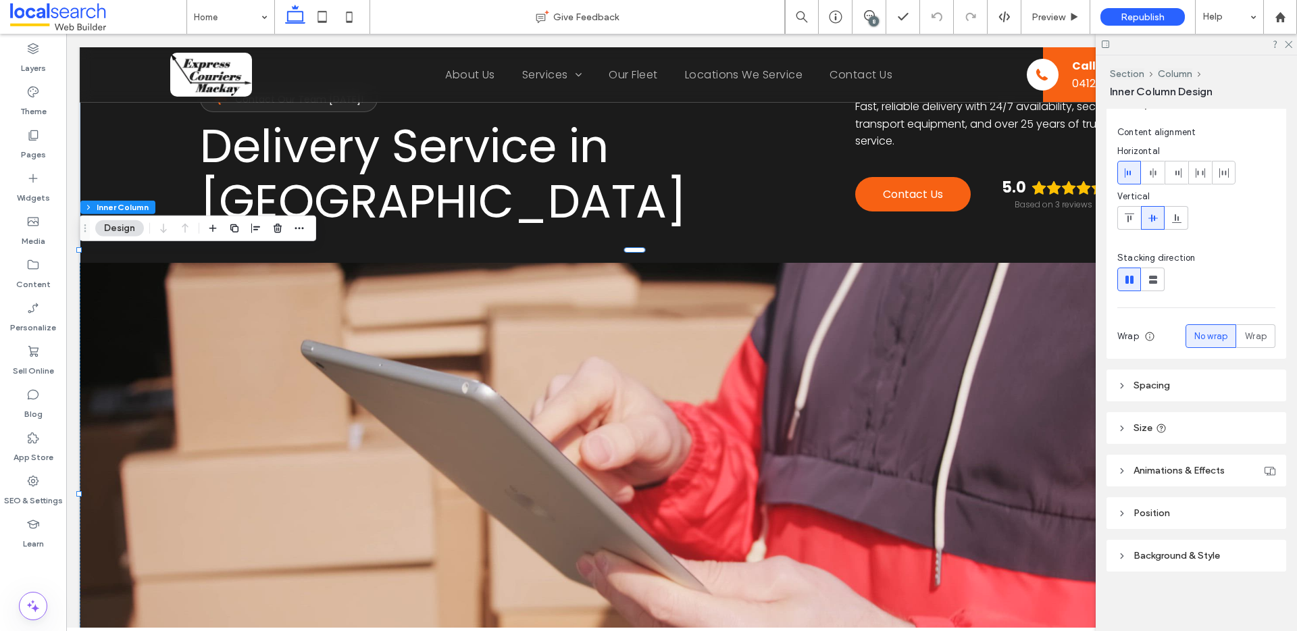
click at [1180, 558] on span "Background & Style" at bounding box center [1176, 555] width 86 height 11
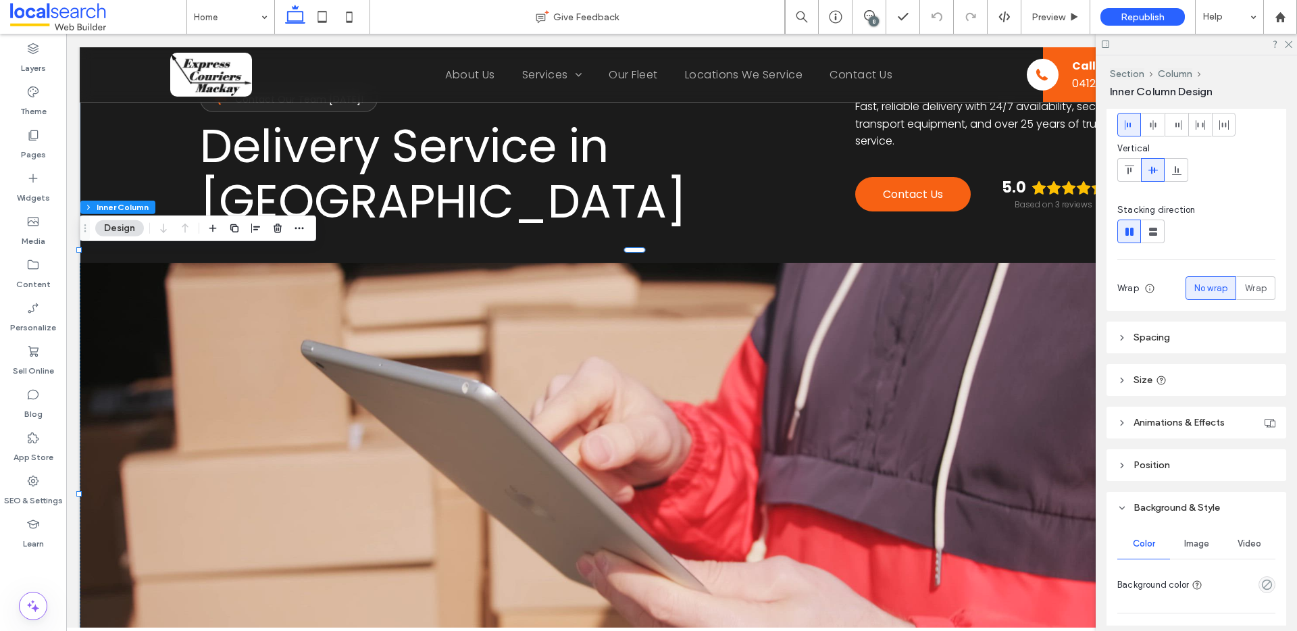
scroll to position [284, 0]
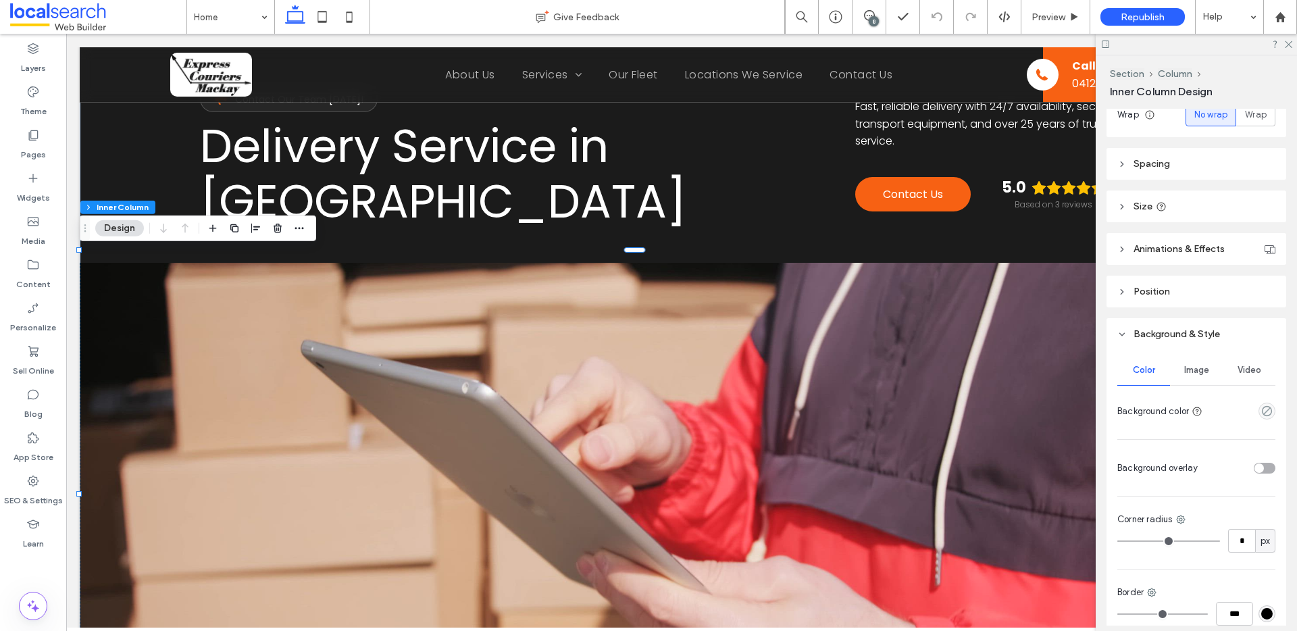
click at [1244, 372] on span "Video" at bounding box center [1249, 370] width 24 height 11
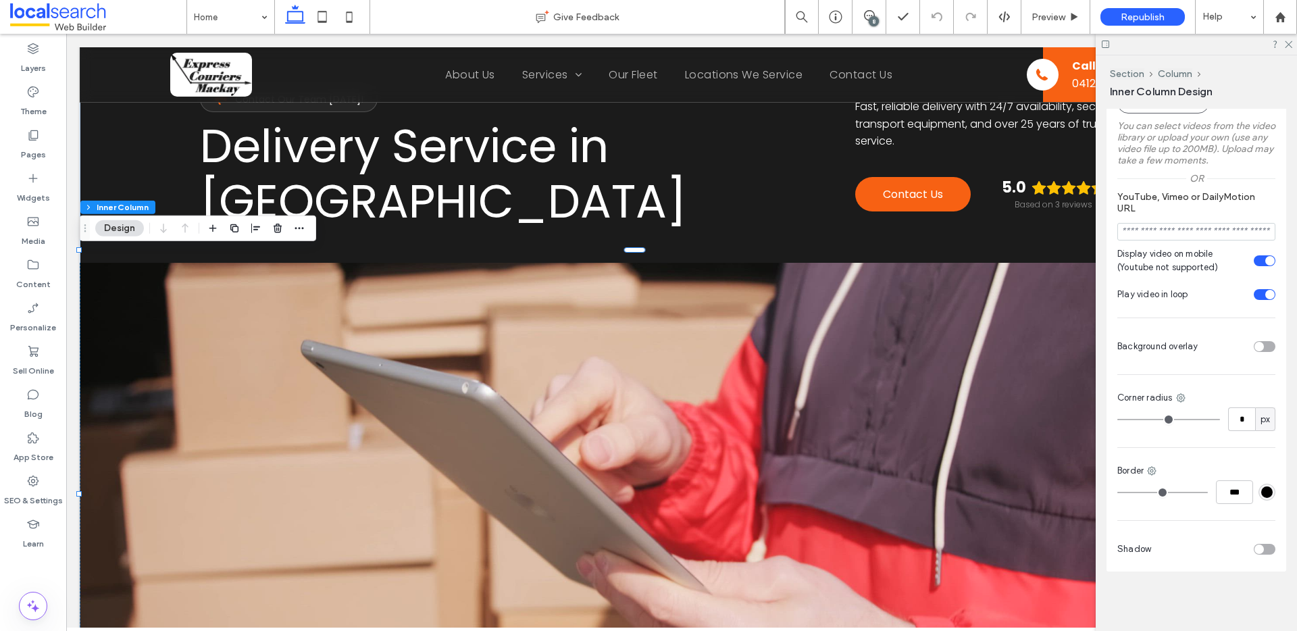
scroll to position [492, 0]
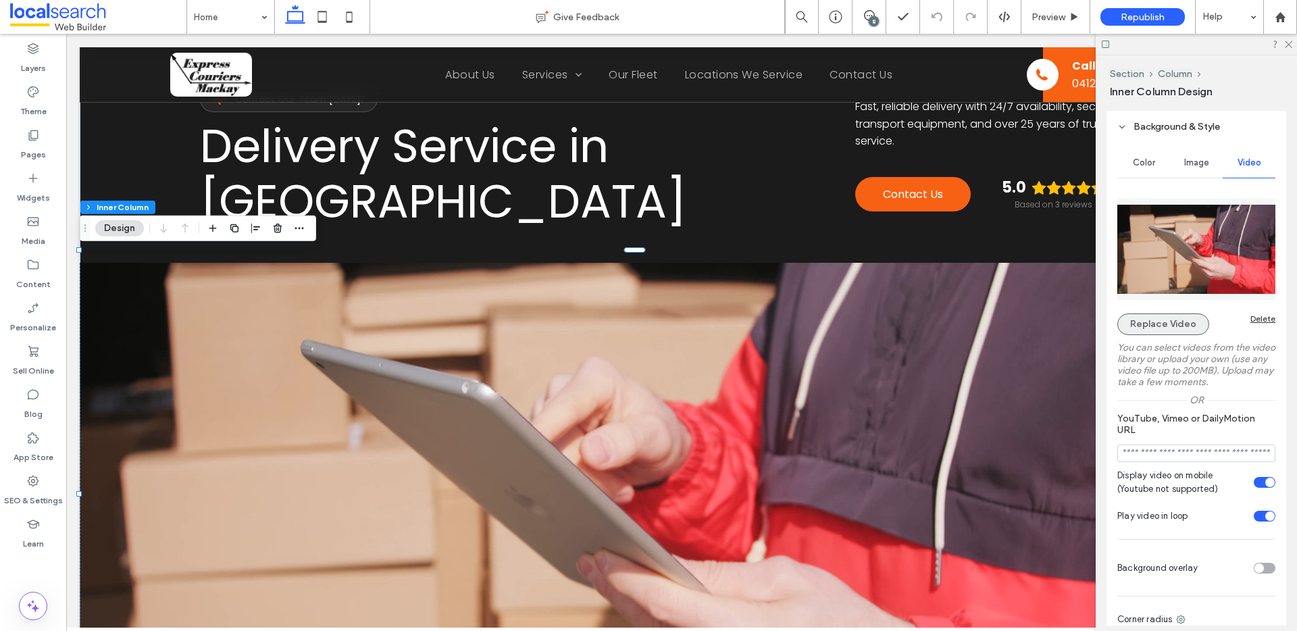
click at [1173, 324] on button "Replace Video" at bounding box center [1163, 324] width 92 height 22
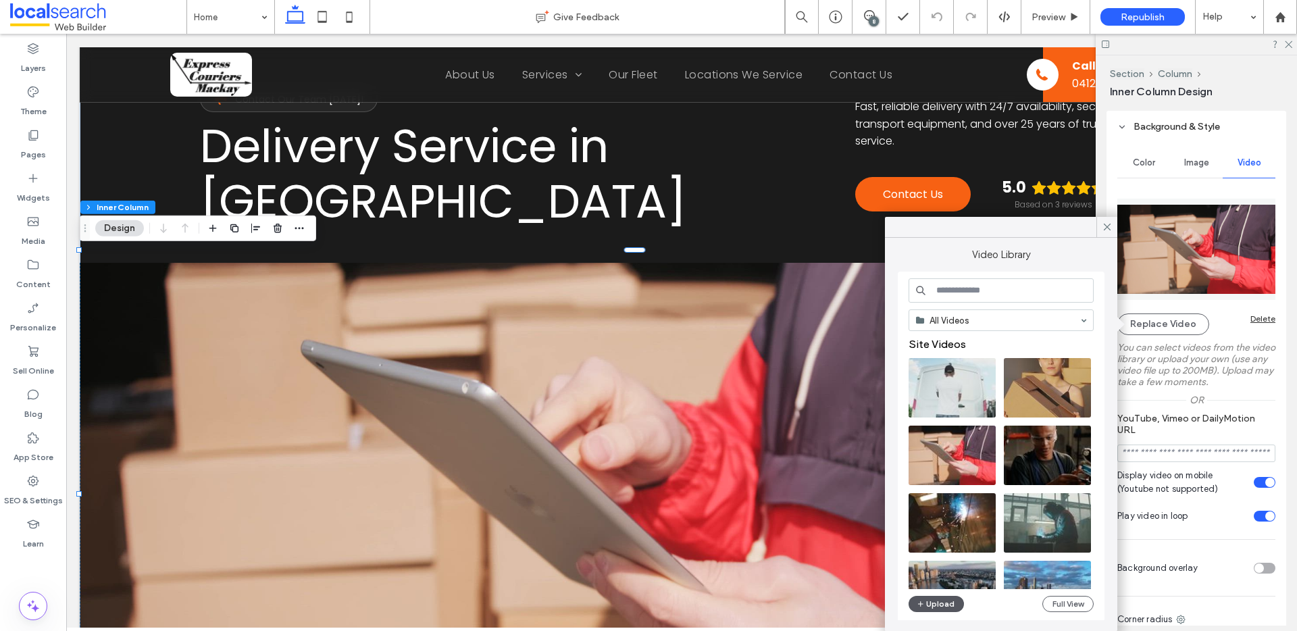
click at [936, 600] on button "Upload" at bounding box center [936, 604] width 55 height 16
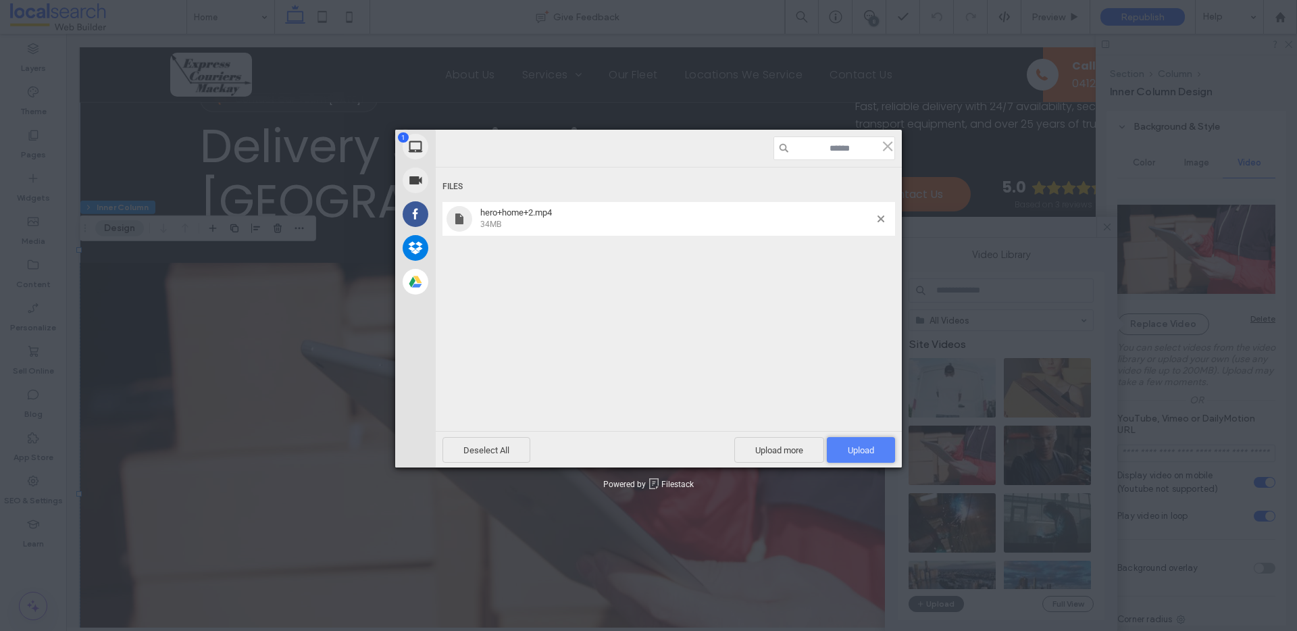
click at [861, 451] on span "Upload 1" at bounding box center [861, 450] width 26 height 10
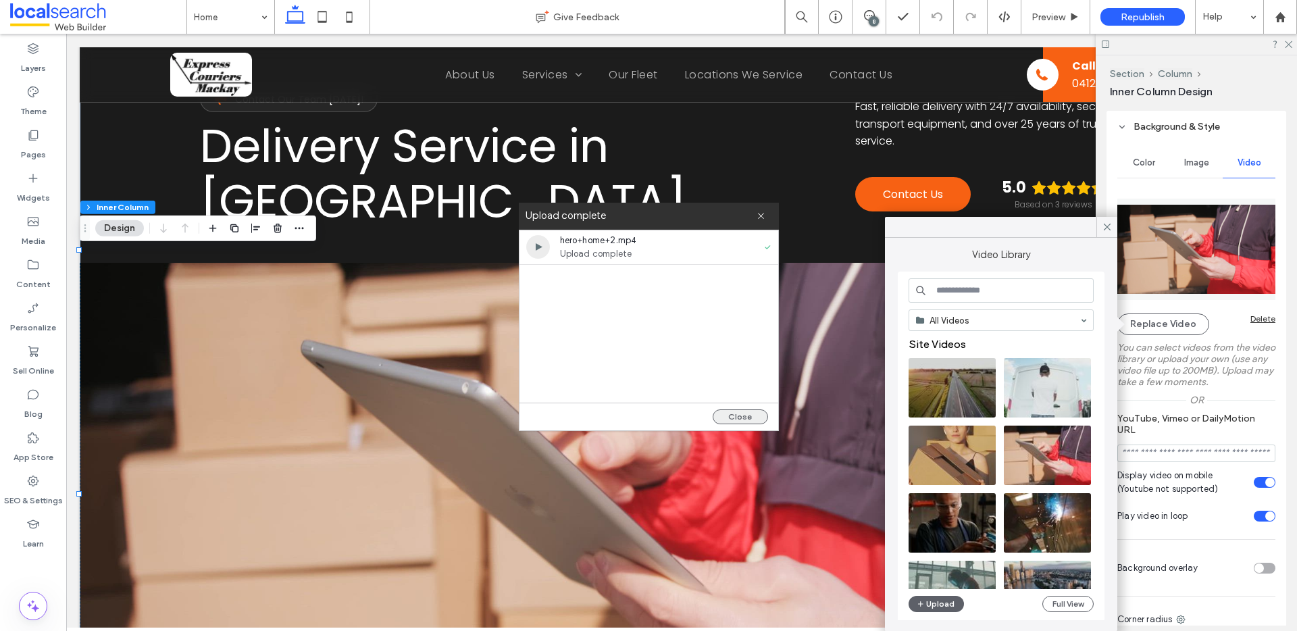
click at [728, 416] on button "Close" at bounding box center [740, 416] width 55 height 15
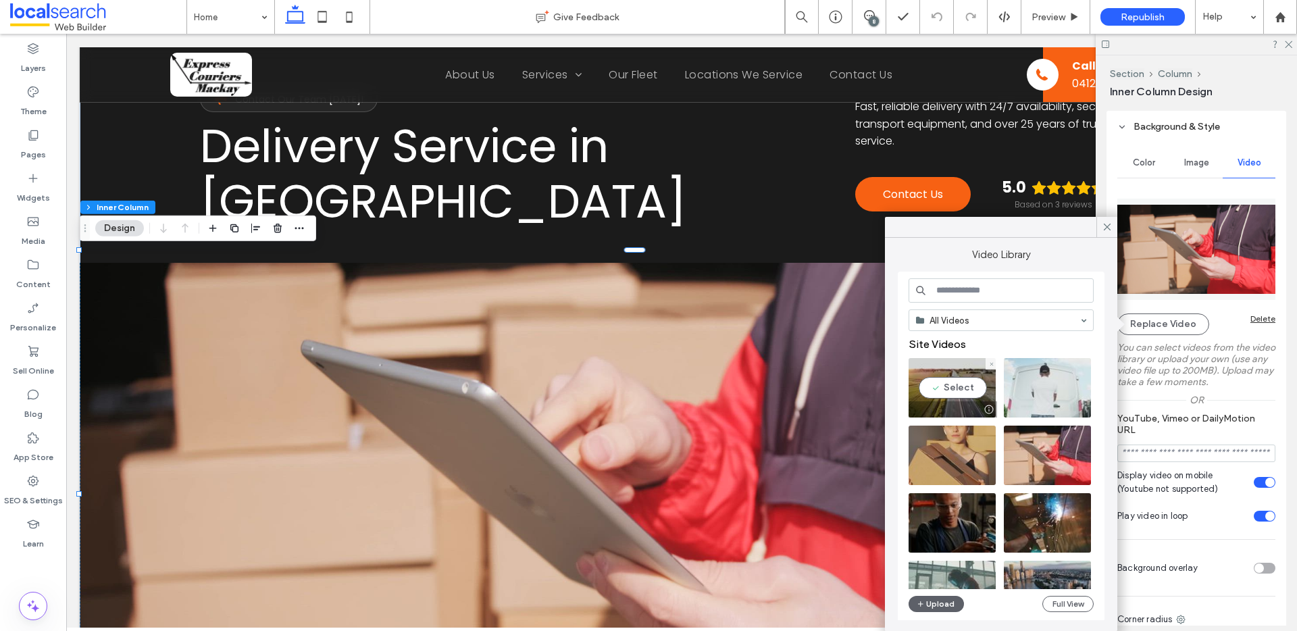
click at [951, 386] on video at bounding box center [952, 387] width 87 height 59
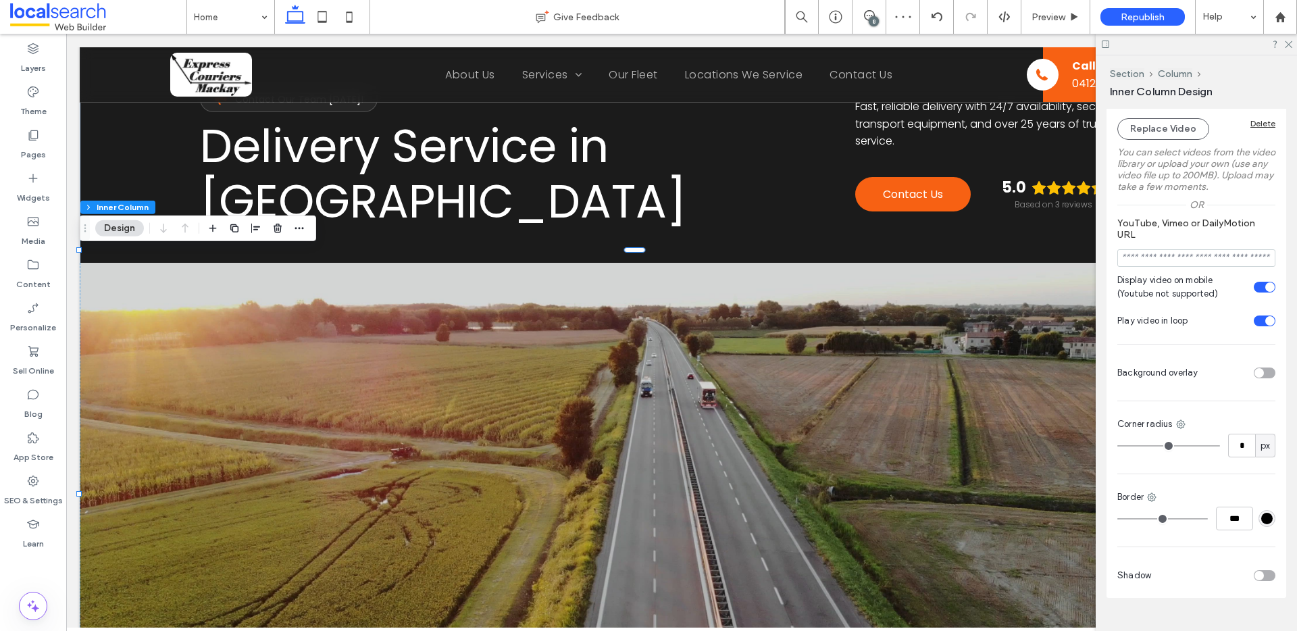
scroll to position [688, 0]
click at [1286, 43] on icon at bounding box center [1287, 43] width 9 height 9
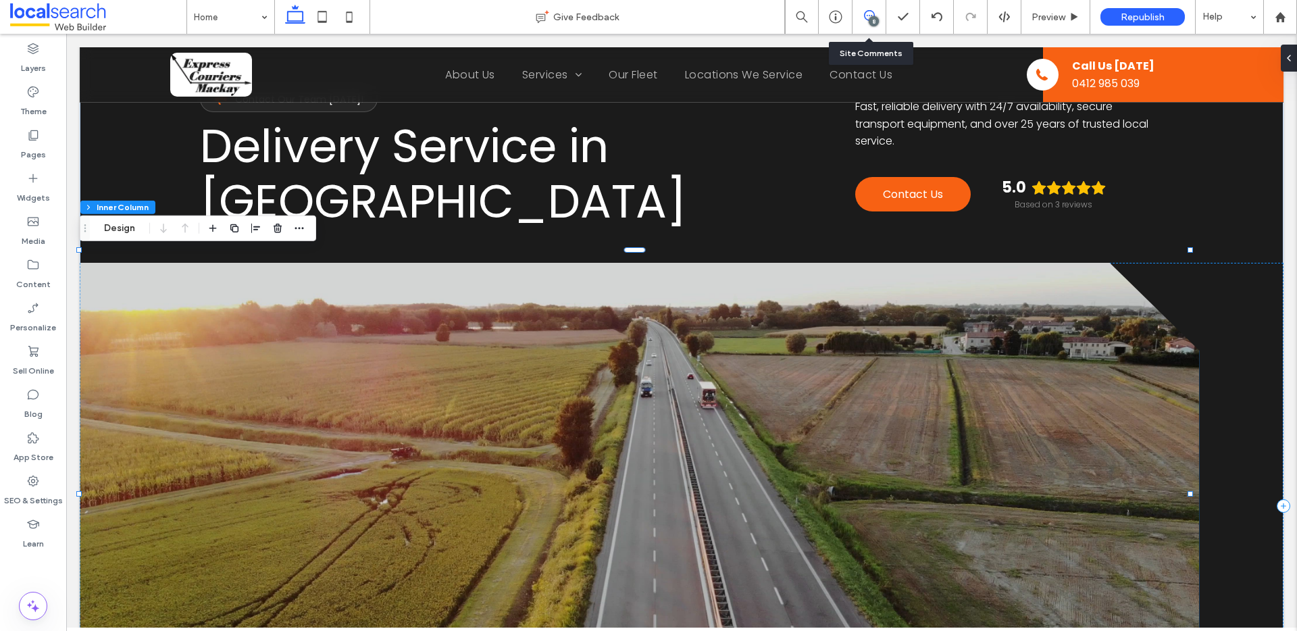
click at [867, 18] on icon at bounding box center [869, 15] width 11 height 11
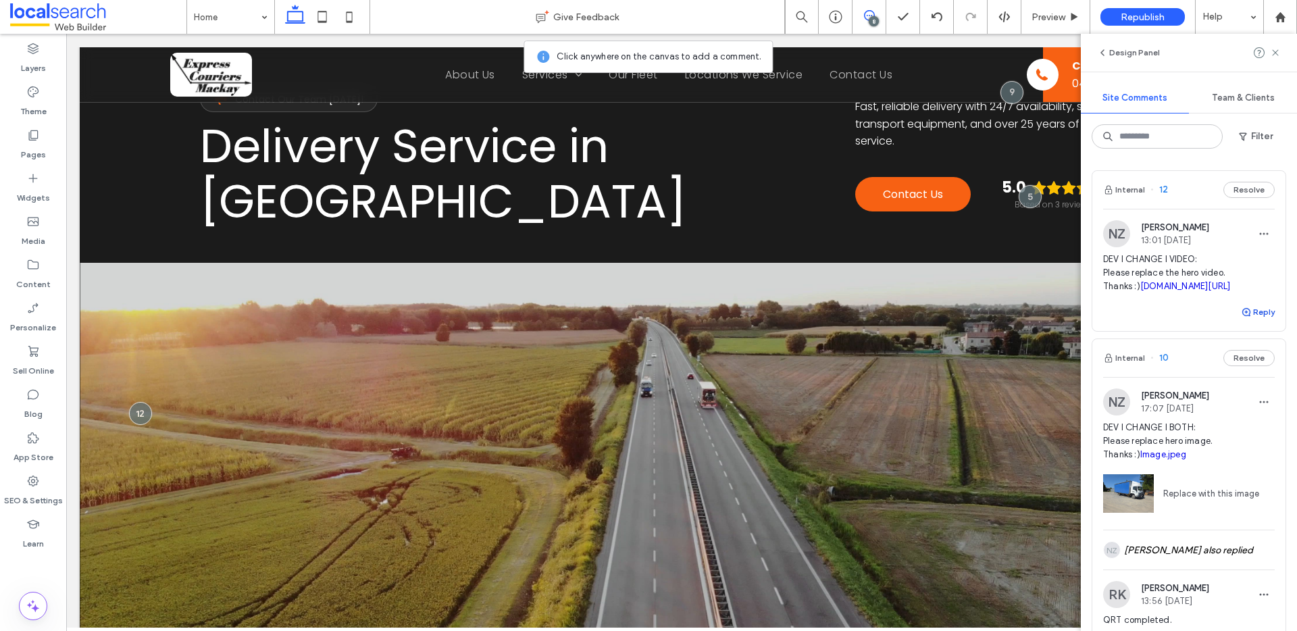
click at [1252, 320] on button "Reply" at bounding box center [1258, 312] width 34 height 16
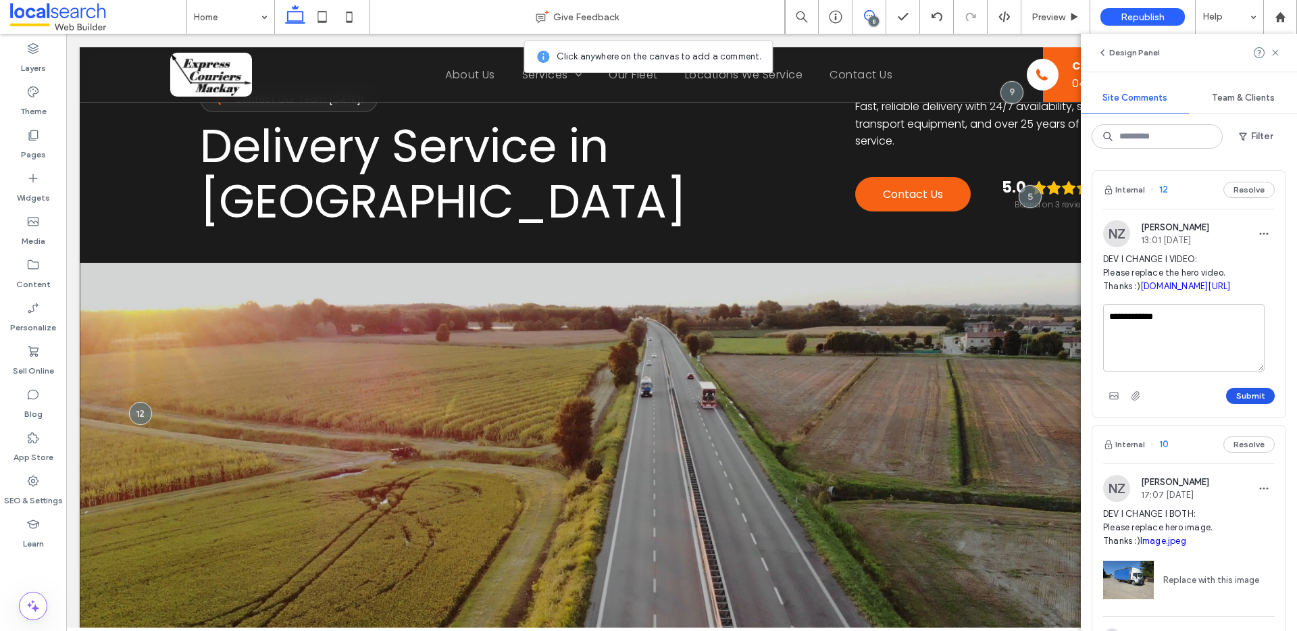
type textarea "**********"
click at [1229, 404] on button "Submit" at bounding box center [1250, 396] width 49 height 16
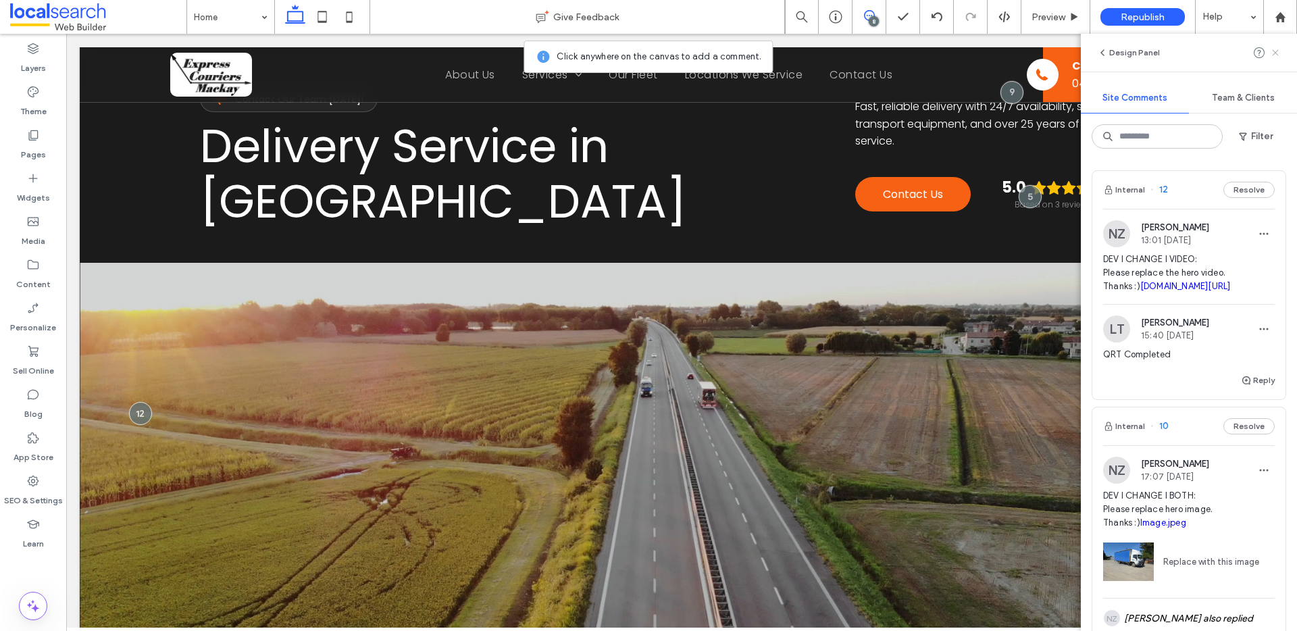
click at [1277, 53] on icon at bounding box center [1275, 52] width 11 height 11
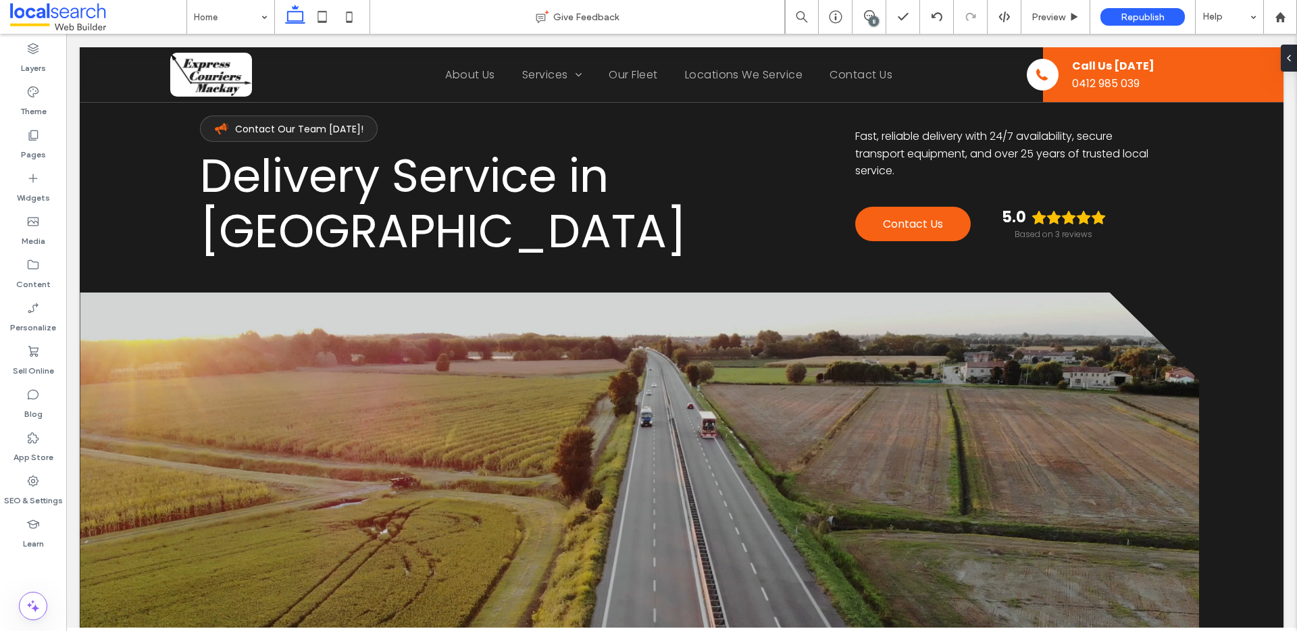
scroll to position [0, 0]
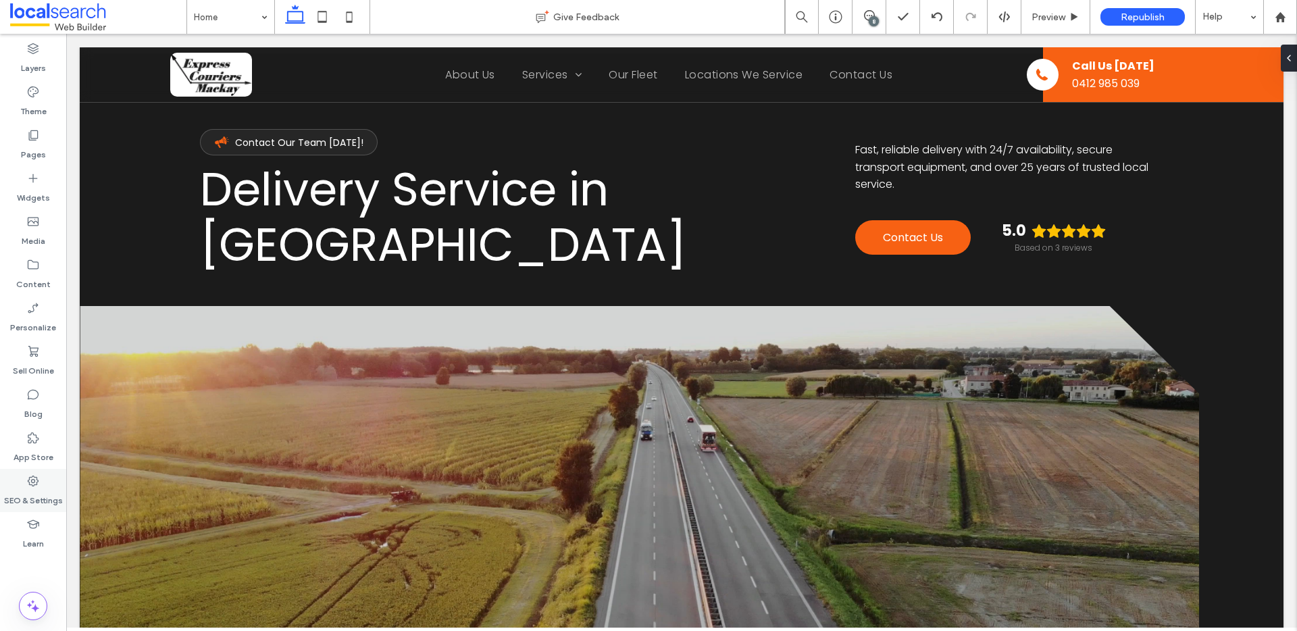
click at [32, 486] on use at bounding box center [33, 481] width 11 height 11
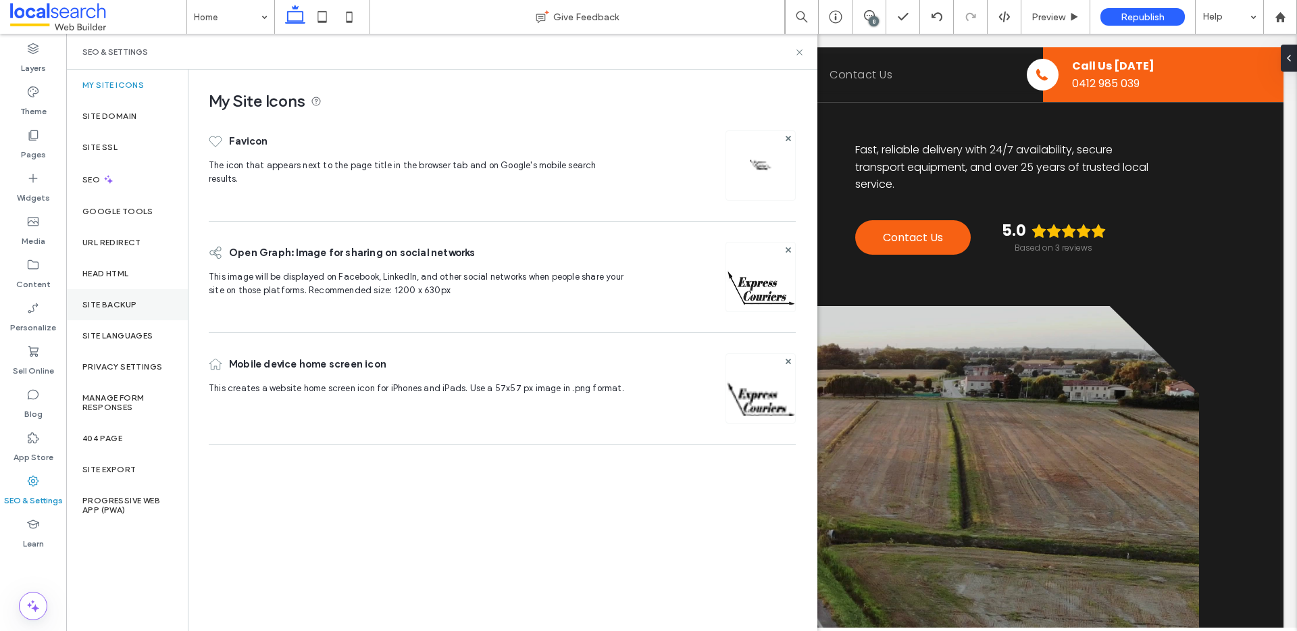
click at [126, 301] on label "Site Backup" at bounding box center [109, 304] width 54 height 9
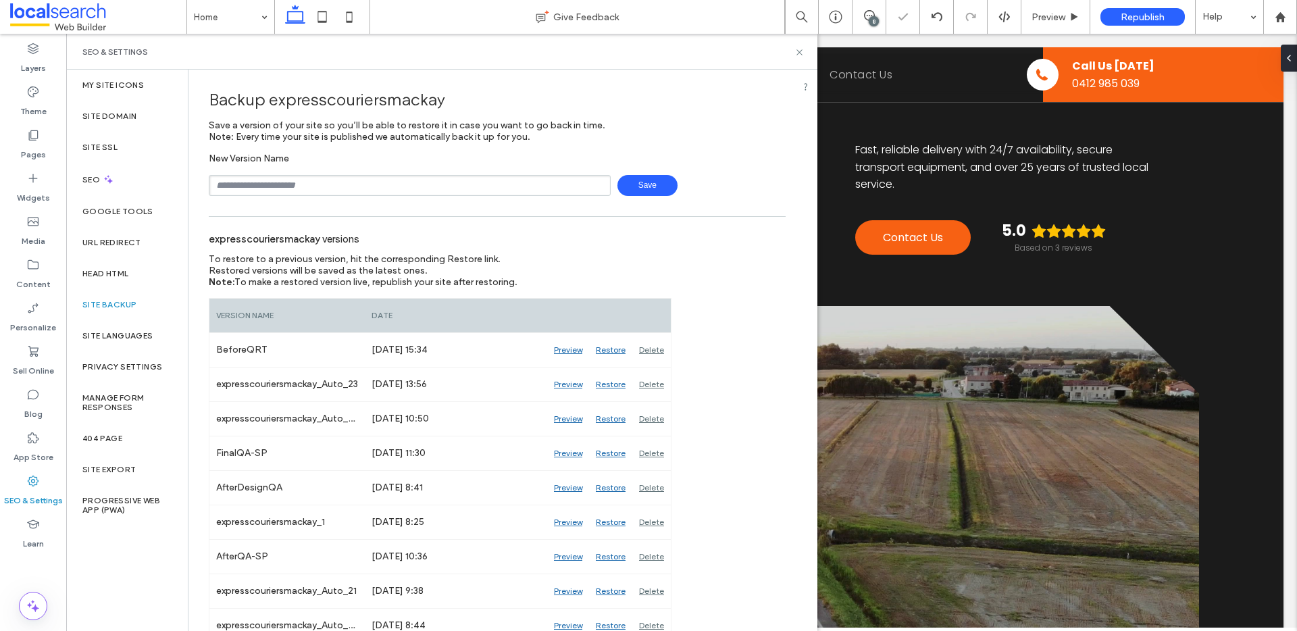
click at [287, 180] on input "text" at bounding box center [410, 185] width 402 height 21
click at [1128, 13] on span "Republish" at bounding box center [1143, 16] width 44 height 11
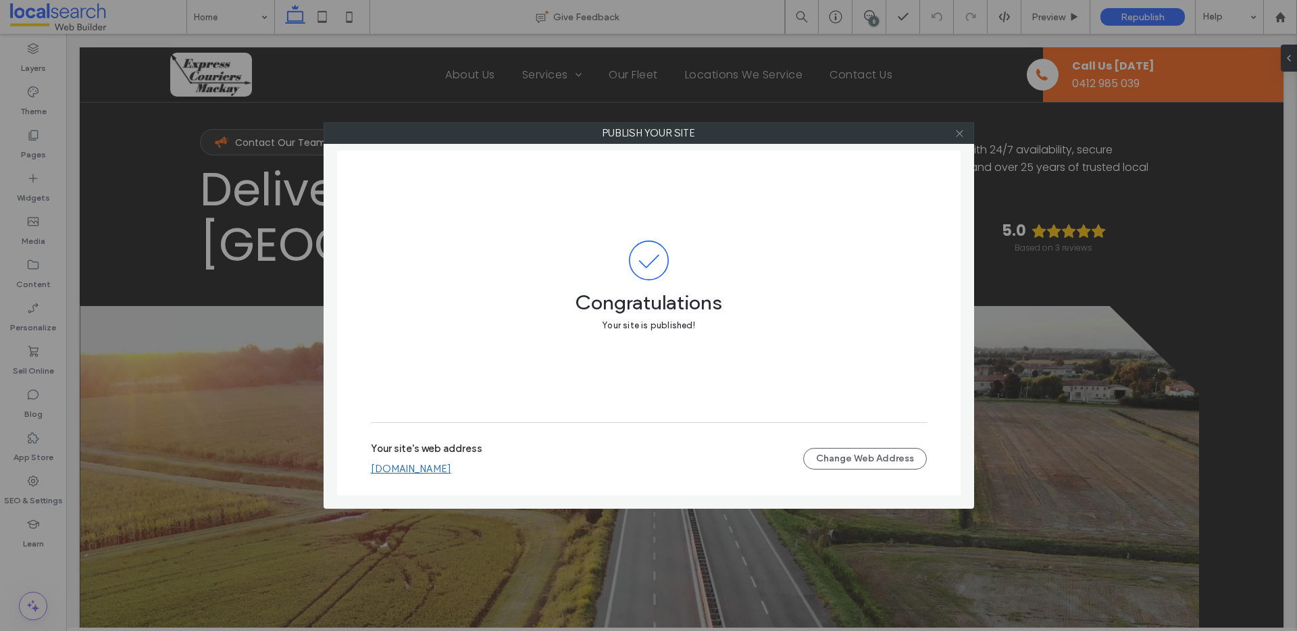
click at [959, 133] on use at bounding box center [959, 133] width 7 height 7
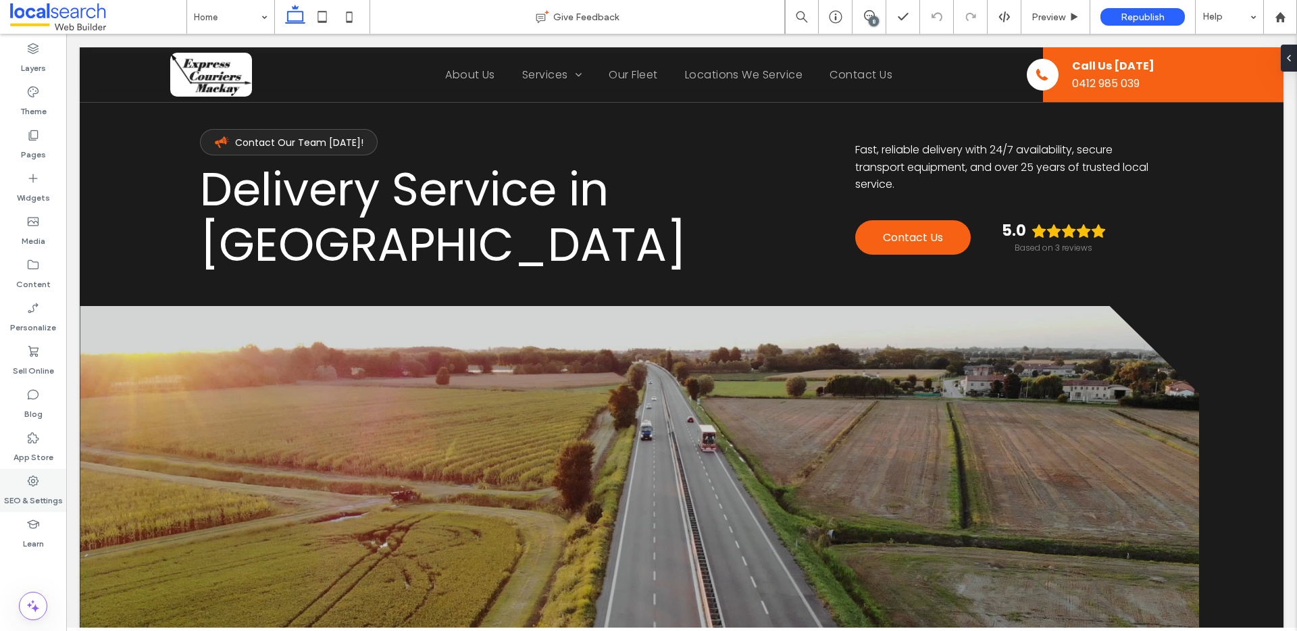
click at [28, 488] on label "SEO & Settings" at bounding box center [33, 497] width 59 height 19
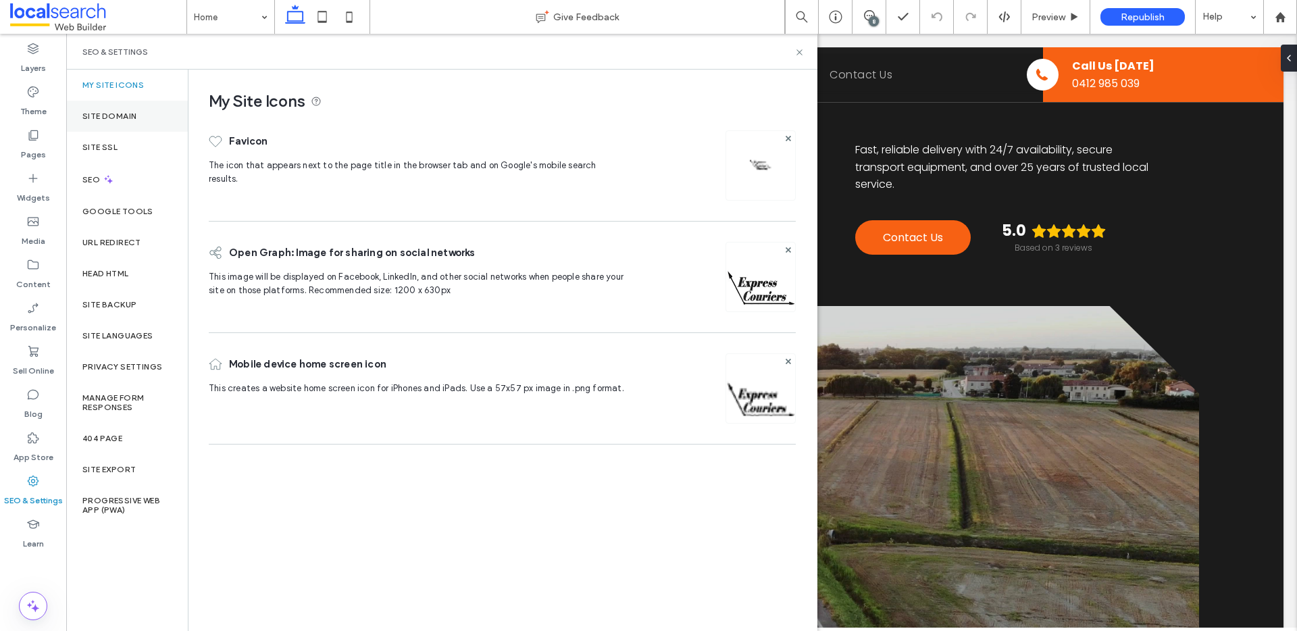
click at [99, 111] on label "Site Domain" at bounding box center [109, 115] width 54 height 9
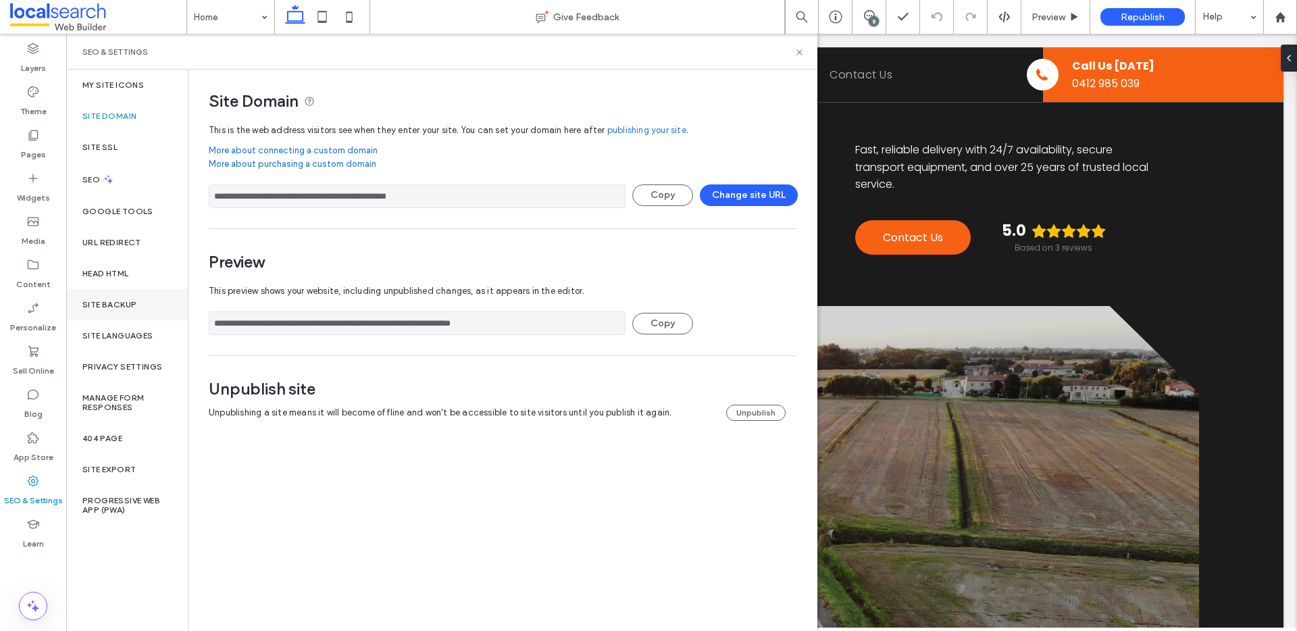
click at [126, 303] on label "Site Backup" at bounding box center [109, 304] width 54 height 9
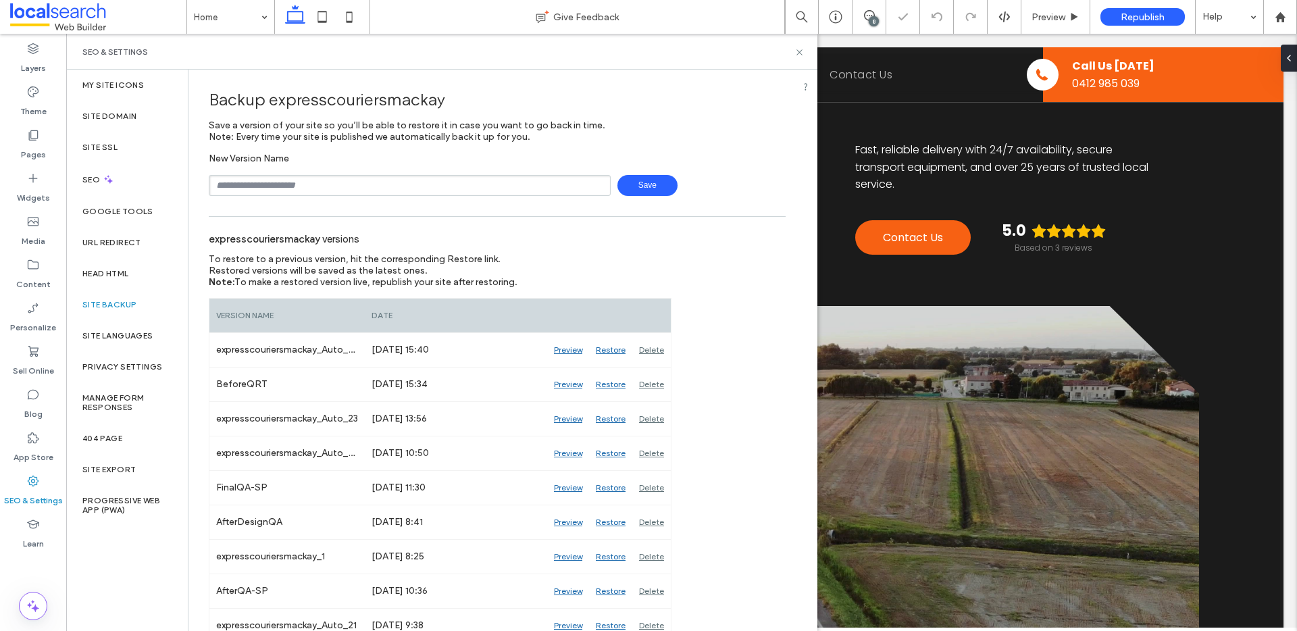
click at [270, 184] on input "text" at bounding box center [410, 185] width 402 height 21
type input "********"
click at [628, 188] on span "Save" at bounding box center [647, 185] width 60 height 21
click at [799, 51] on use at bounding box center [798, 51] width 5 height 5
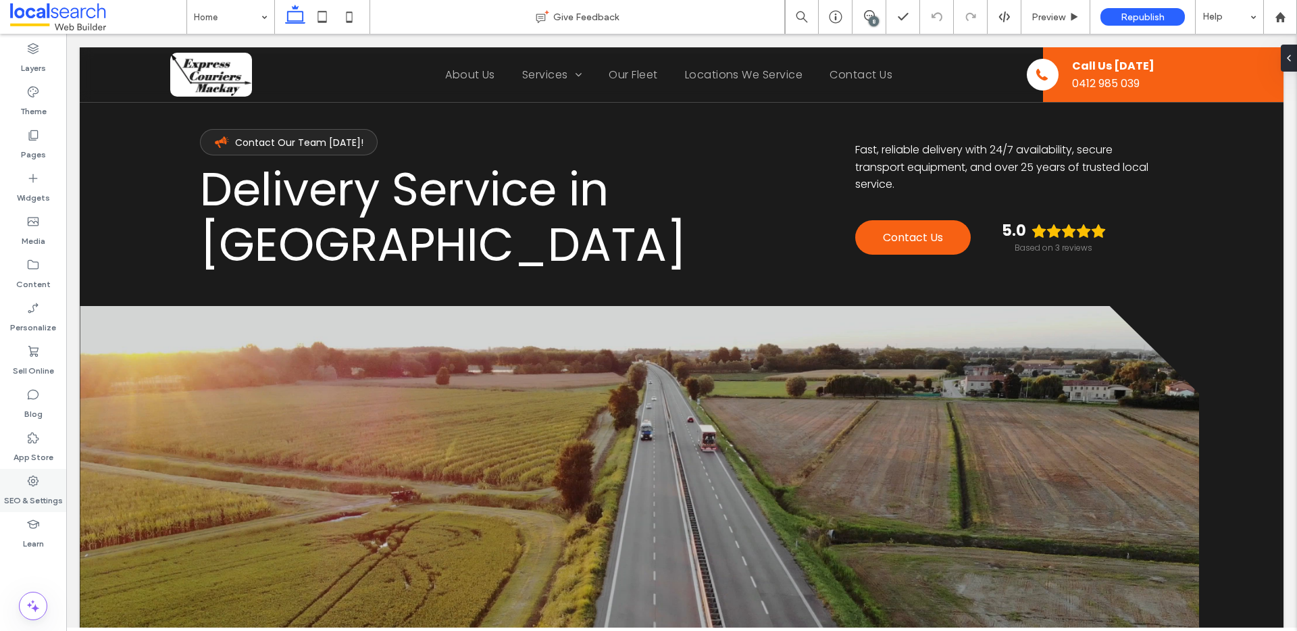
click at [35, 473] on div "SEO & Settings" at bounding box center [33, 490] width 66 height 43
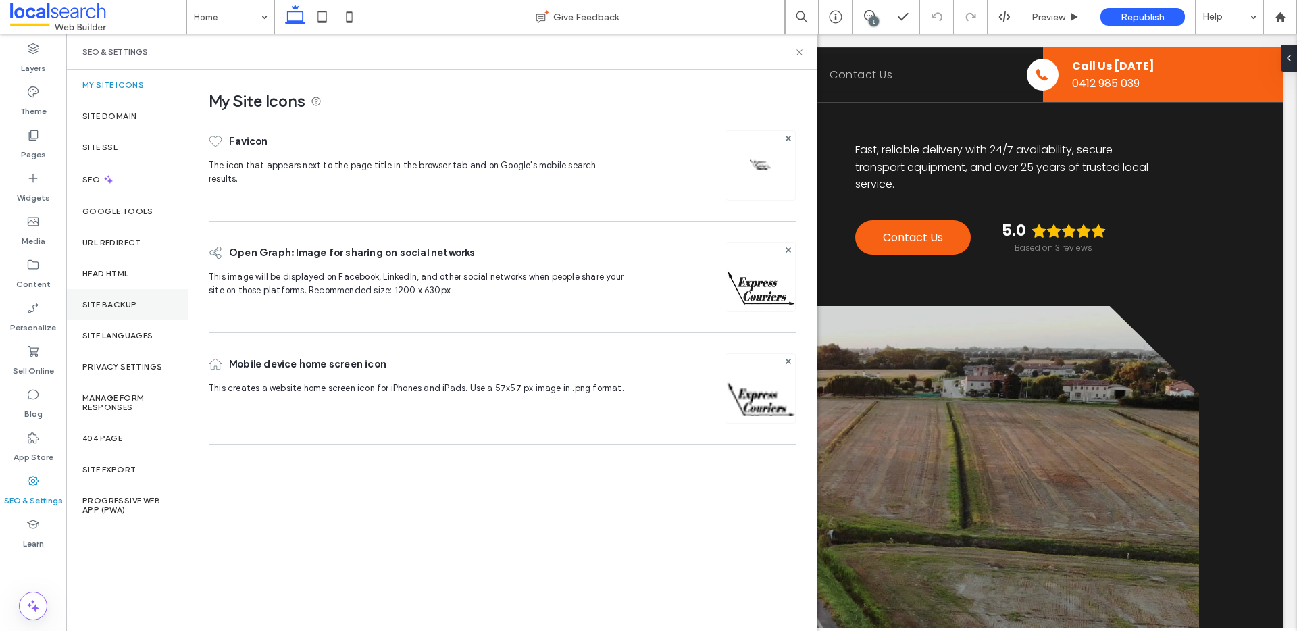
click at [137, 298] on div "Site Backup" at bounding box center [127, 304] width 122 height 31
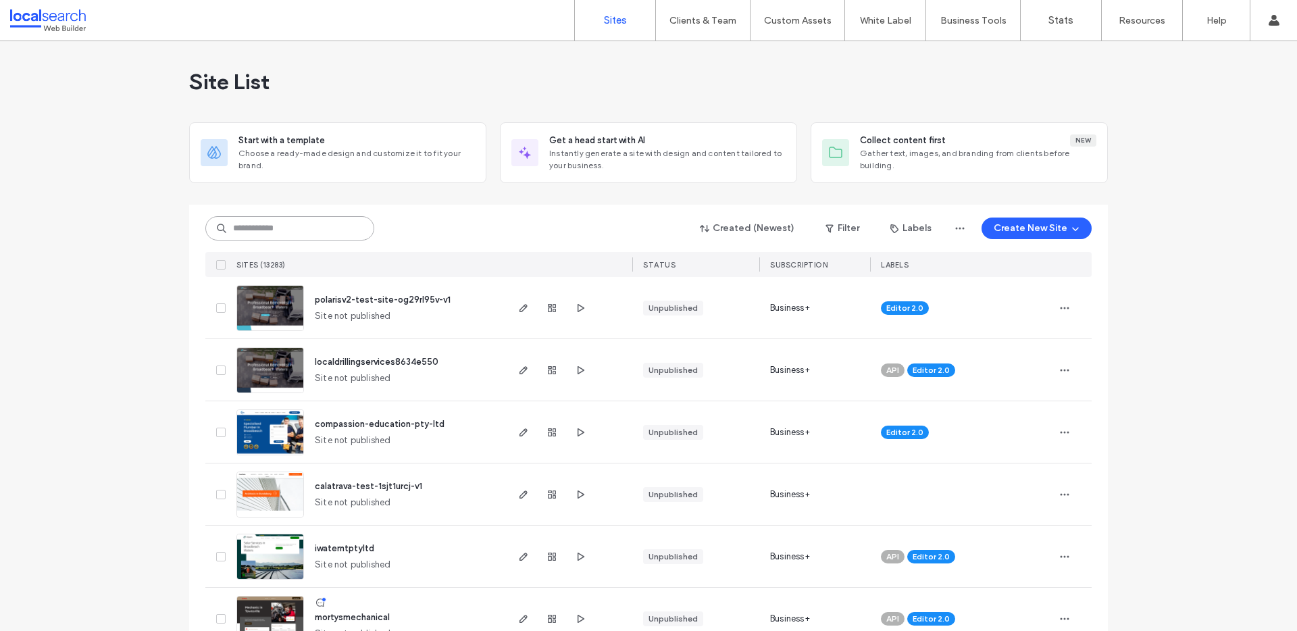
click at [304, 225] on input at bounding box center [289, 228] width 169 height 24
paste input "********"
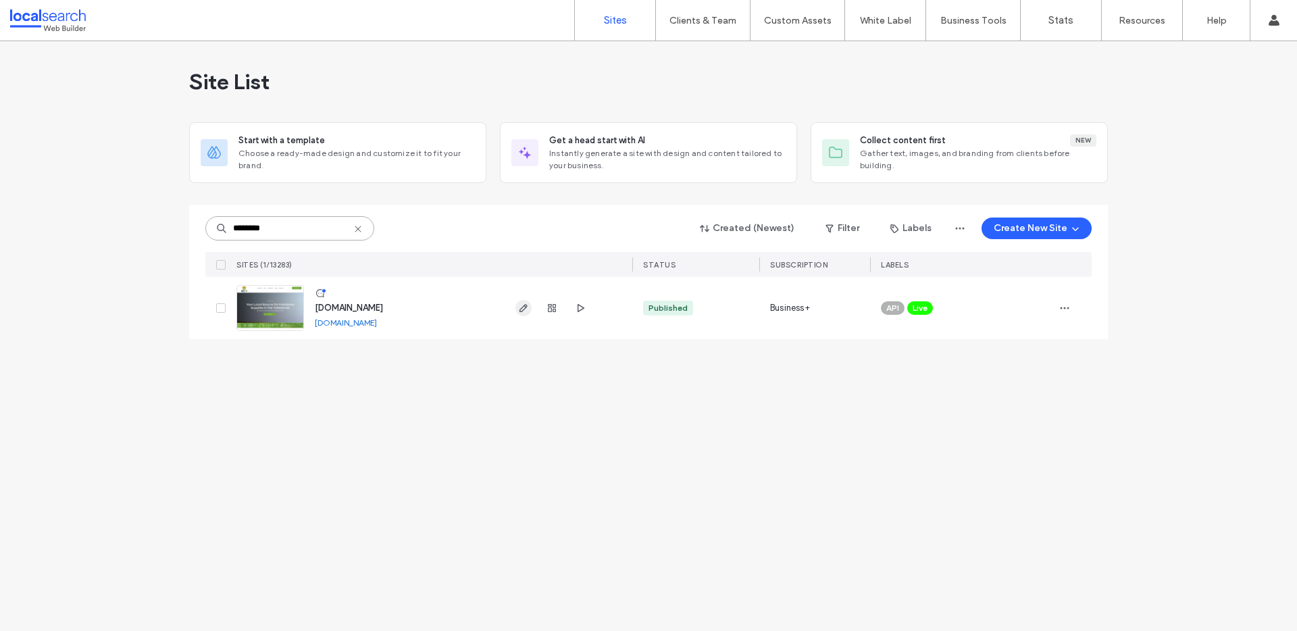
type input "********"
click at [524, 306] on use "button" at bounding box center [523, 308] width 8 height 8
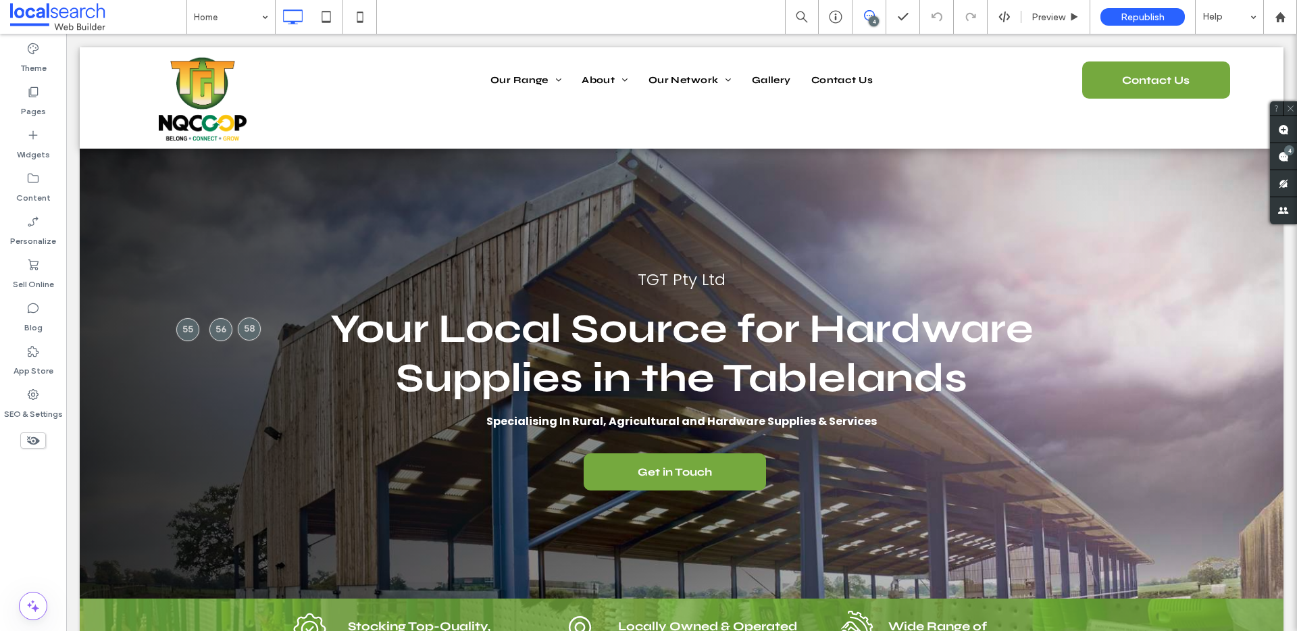
click at [866, 17] on icon at bounding box center [869, 15] width 11 height 11
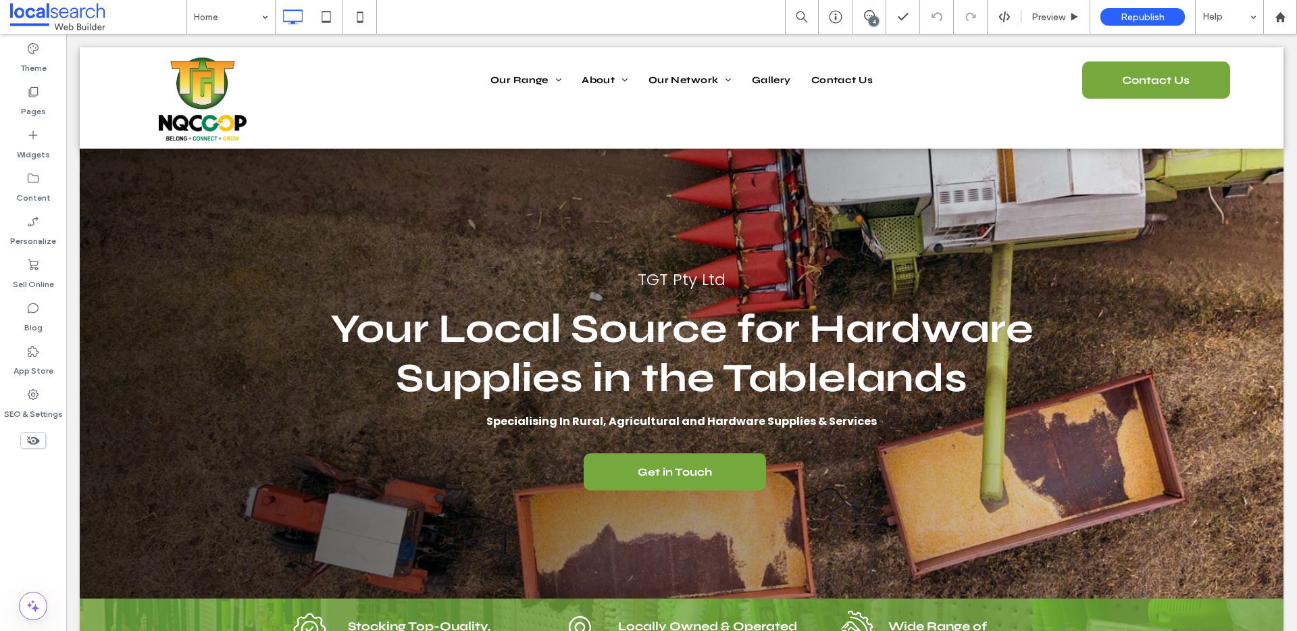
click at [877, 18] on div "4" at bounding box center [874, 21] width 10 height 10
click at [1279, 157] on use at bounding box center [1283, 156] width 11 height 11
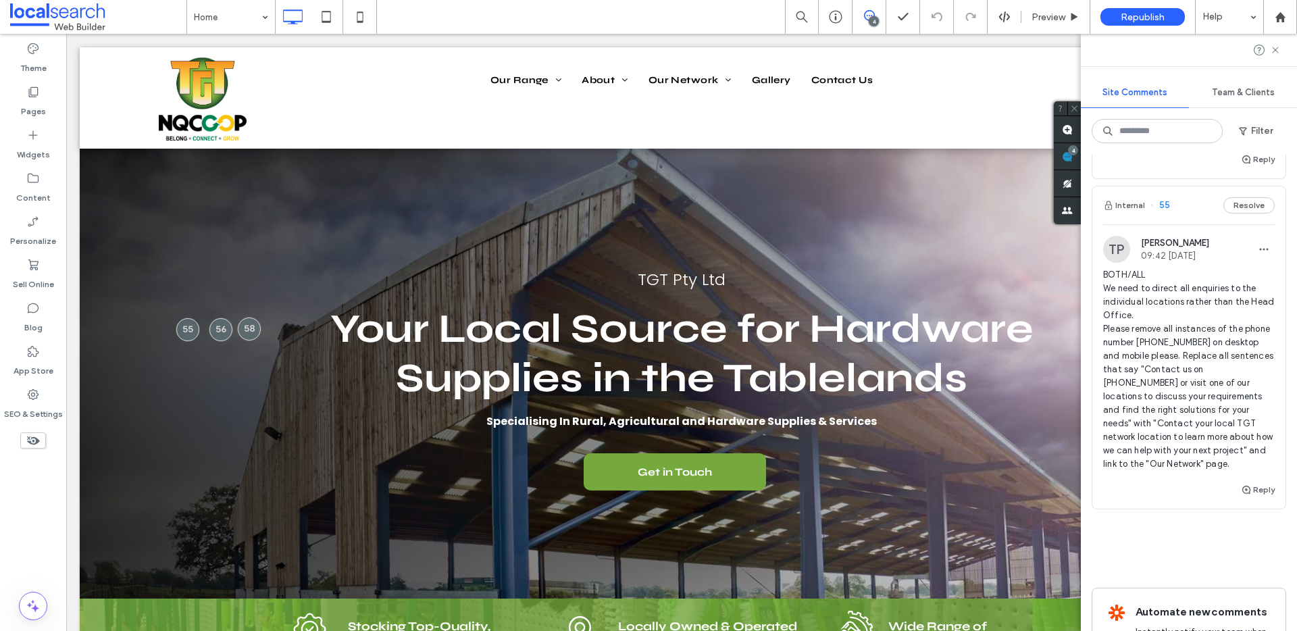
scroll to position [594, 0]
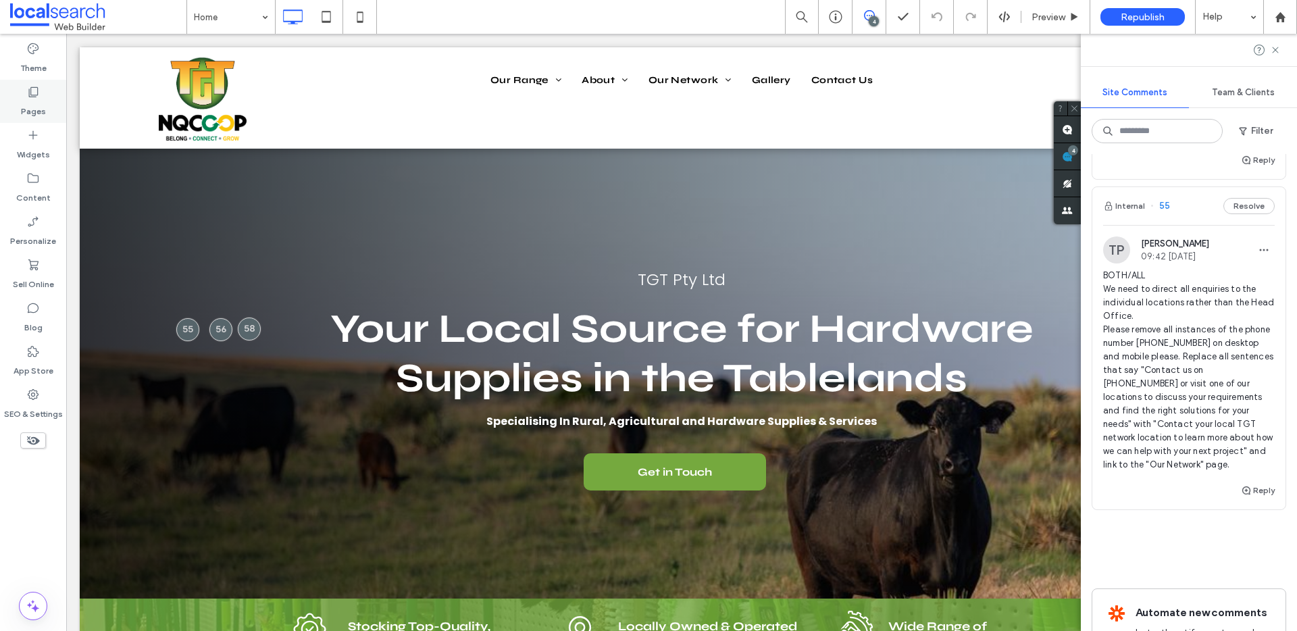
click at [28, 86] on icon at bounding box center [33, 92] width 14 height 14
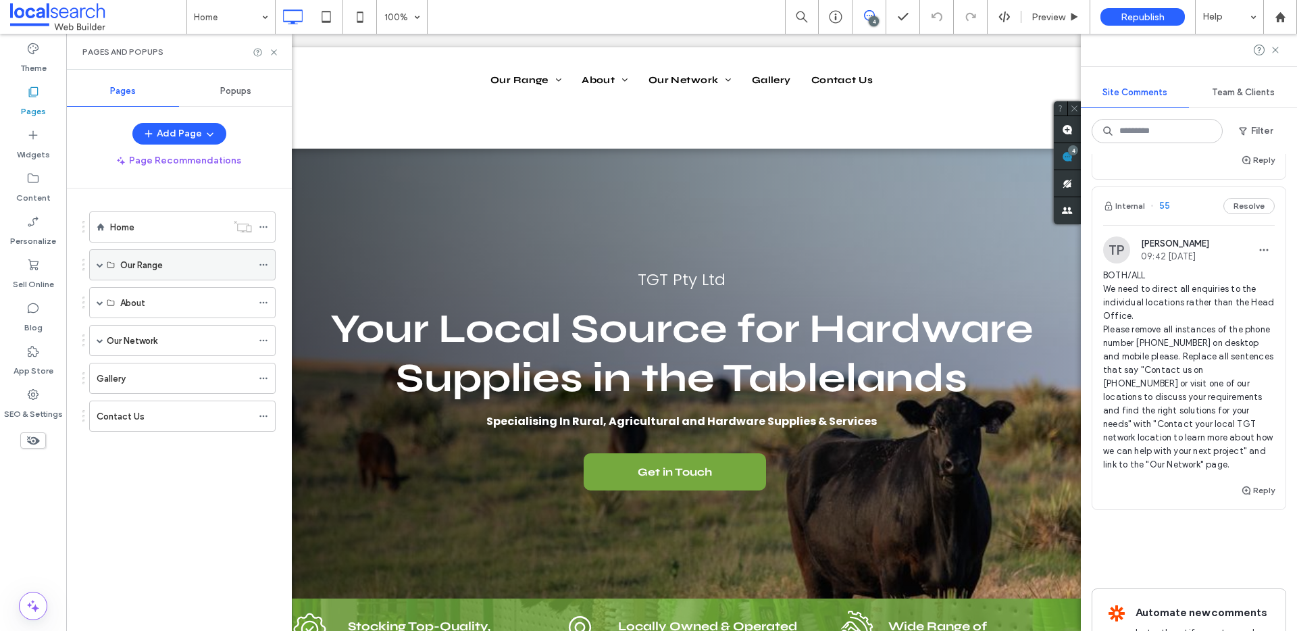
click at [102, 265] on span at bounding box center [100, 264] width 7 height 7
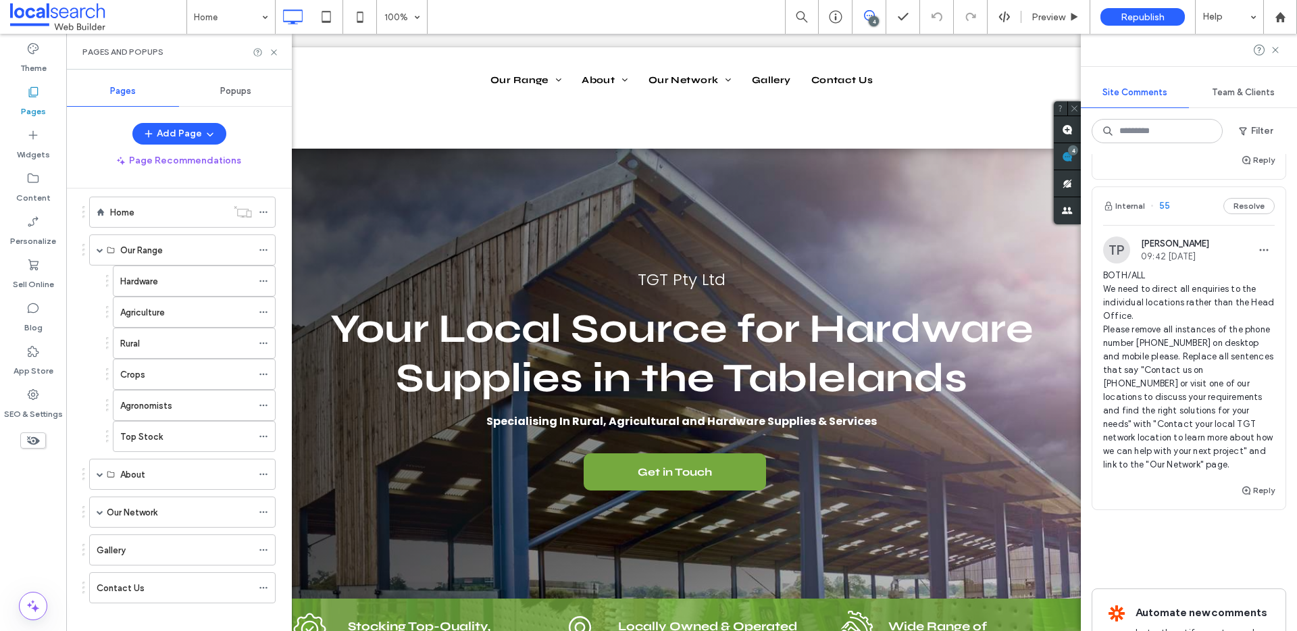
scroll to position [28, 0]
click at [101, 461] on span at bounding box center [100, 461] width 7 height 7
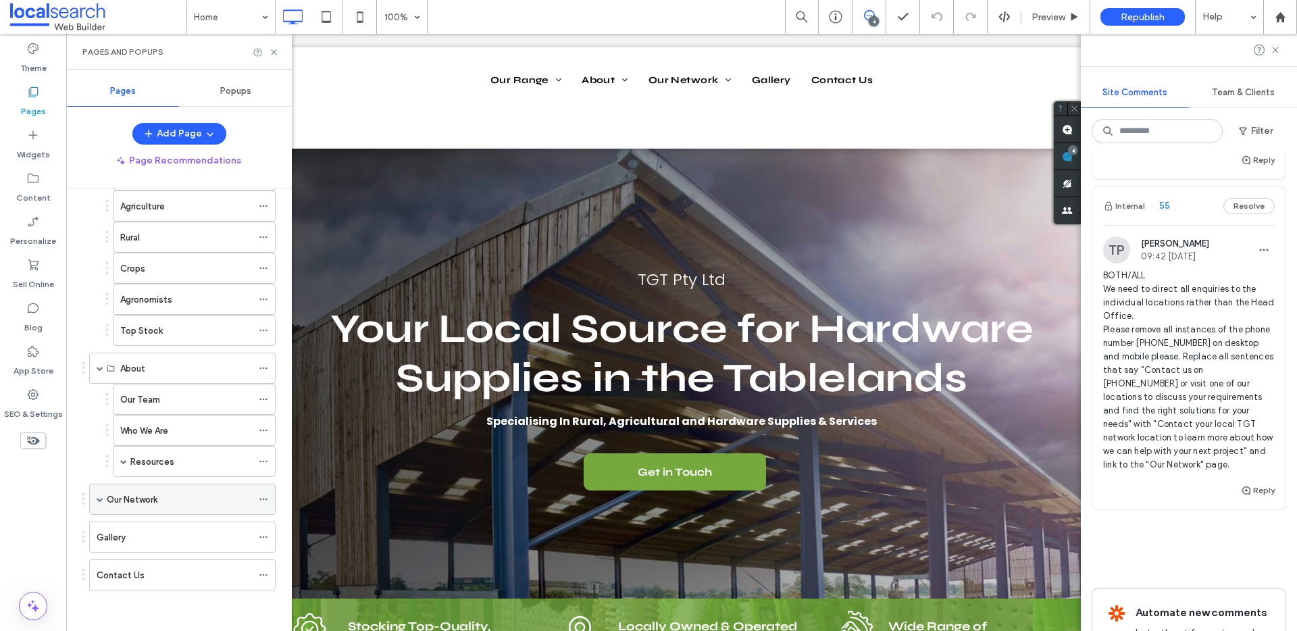
click at [97, 503] on span at bounding box center [100, 499] width 7 height 30
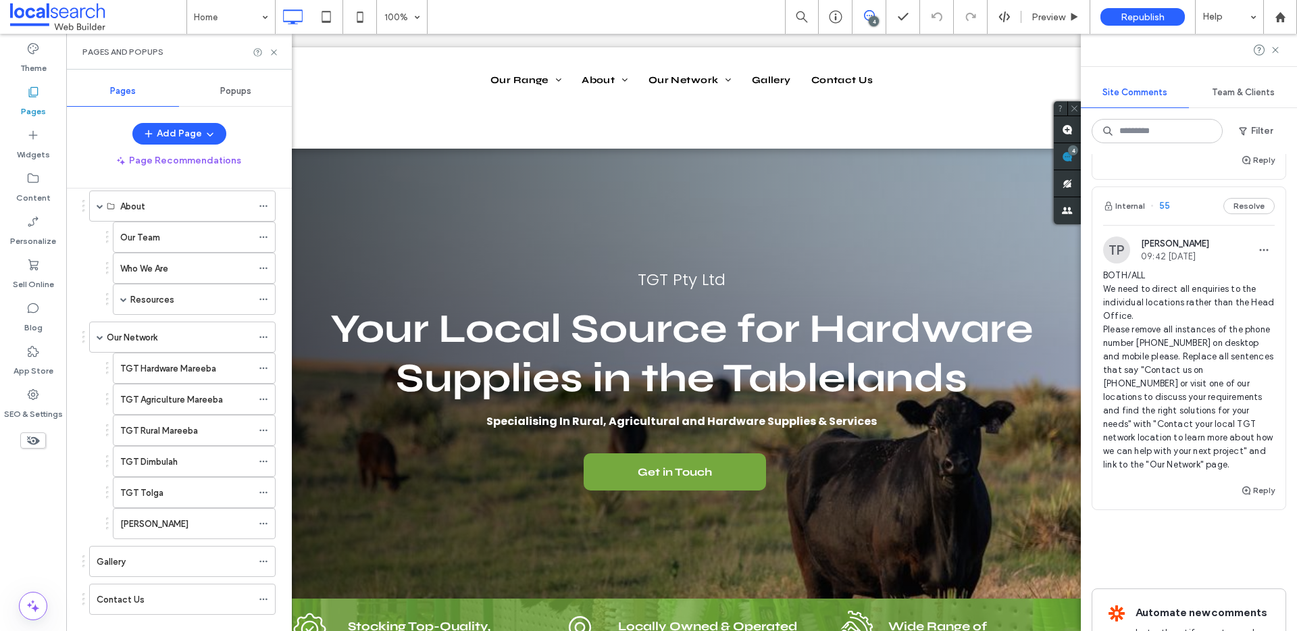
scroll to position [172, 0]
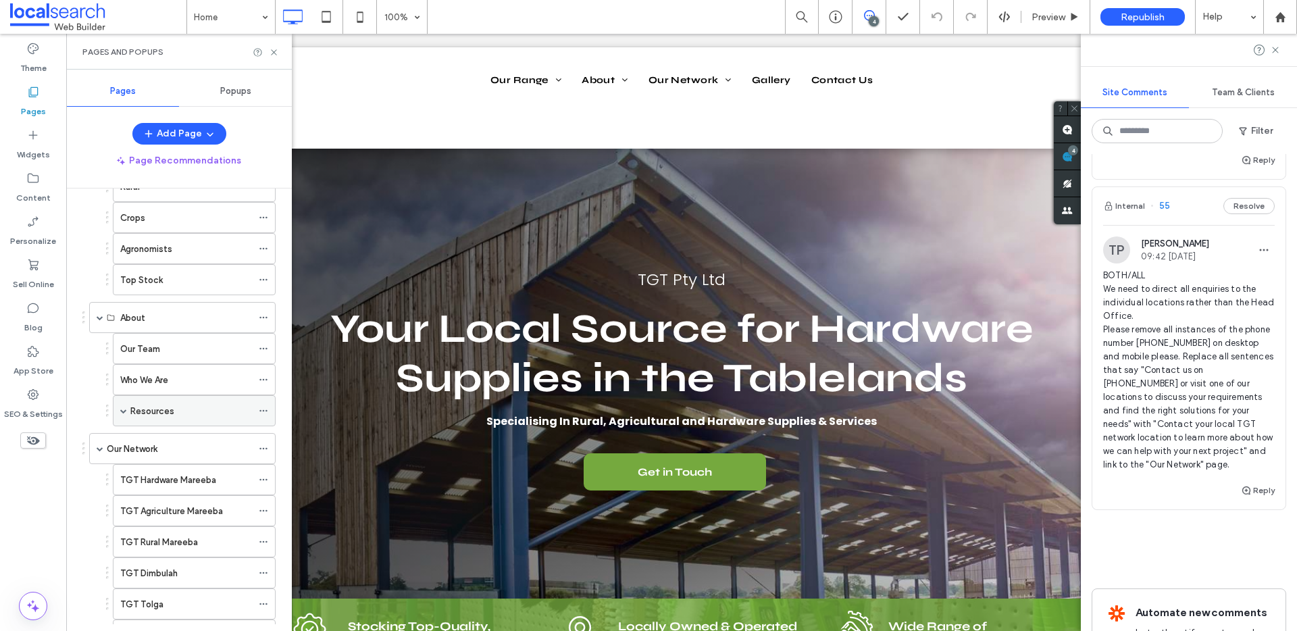
click at [122, 412] on span at bounding box center [123, 410] width 7 height 7
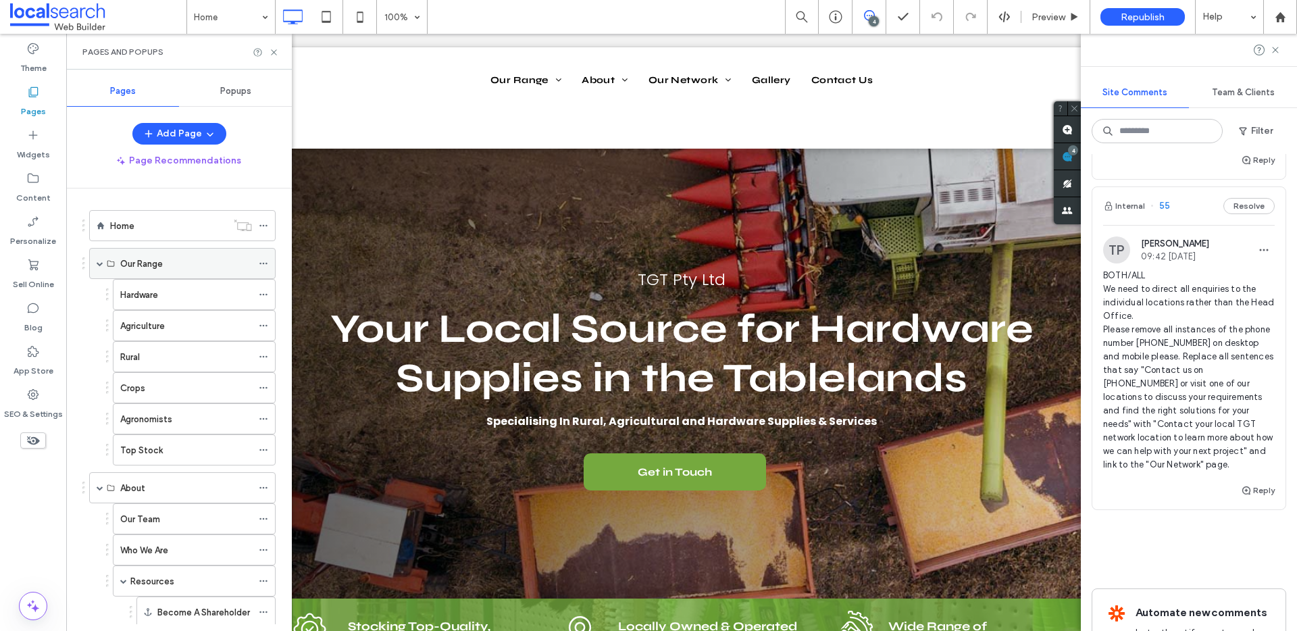
scroll to position [0, 0]
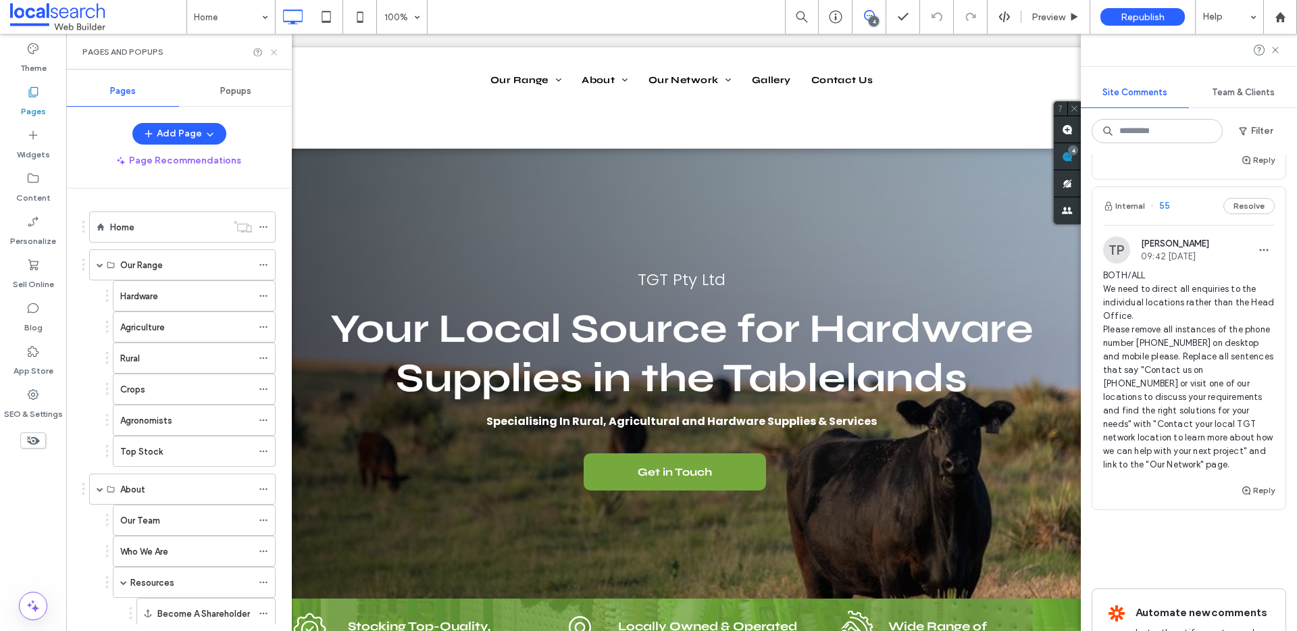
click at [274, 53] on icon at bounding box center [274, 52] width 10 height 10
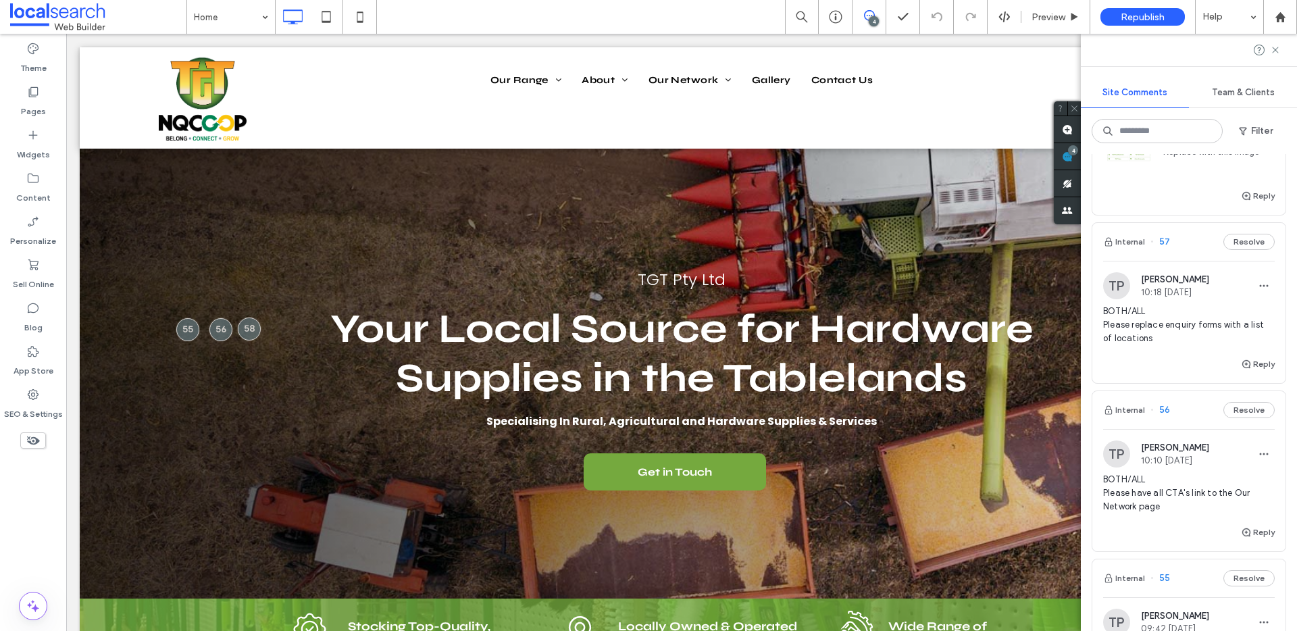
scroll to position [222, 0]
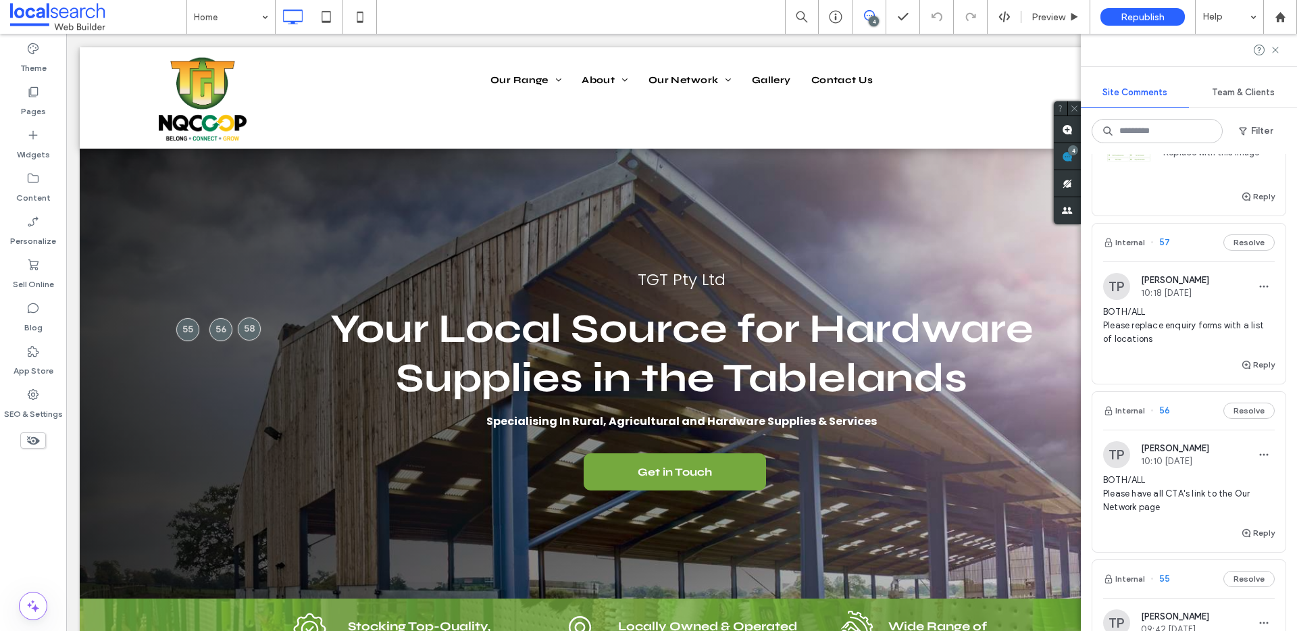
click at [1137, 327] on span "BOTH/ALL Please replace enquiry forms with a list of locations" at bounding box center [1189, 325] width 172 height 41
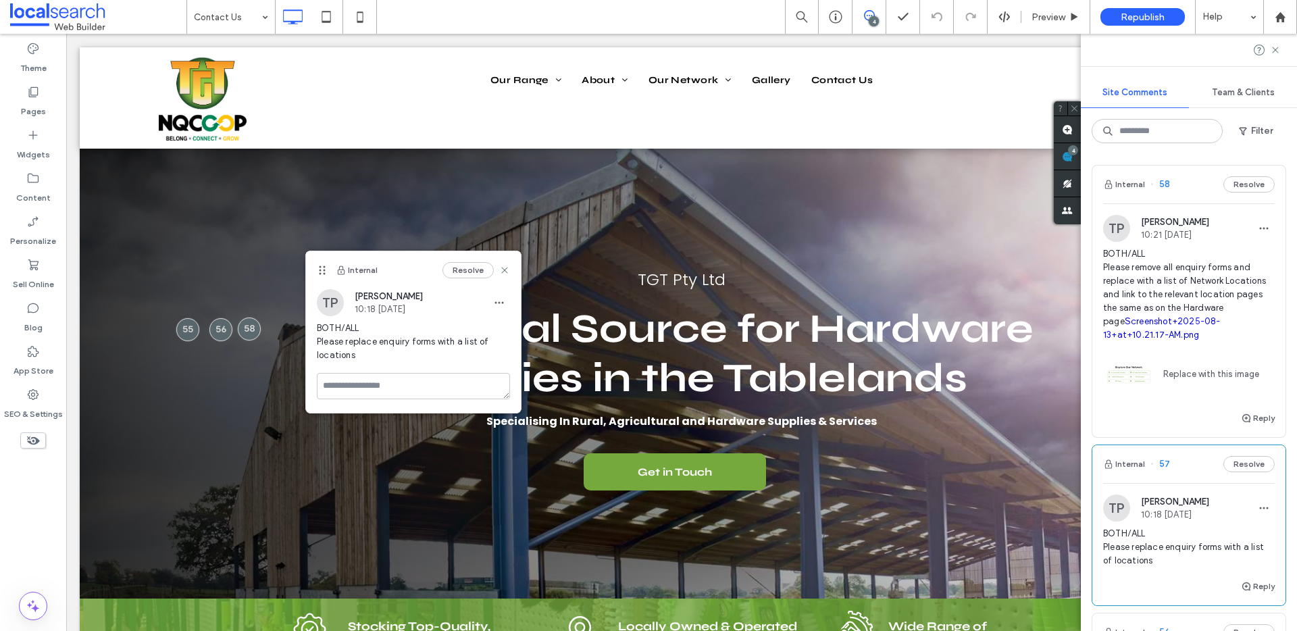
click at [1148, 274] on span "BOTH/ALL Please remove all enquiry forms and replace with a list of Network Loc…" at bounding box center [1189, 294] width 172 height 95
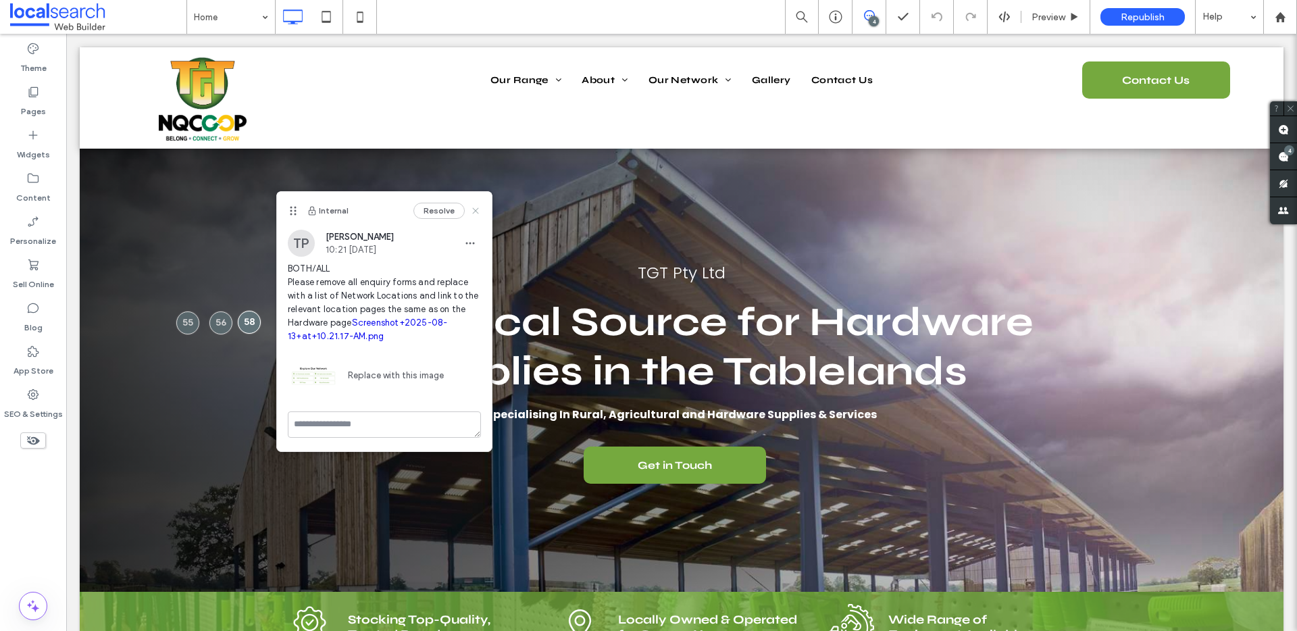
click at [474, 209] on use at bounding box center [475, 210] width 6 height 6
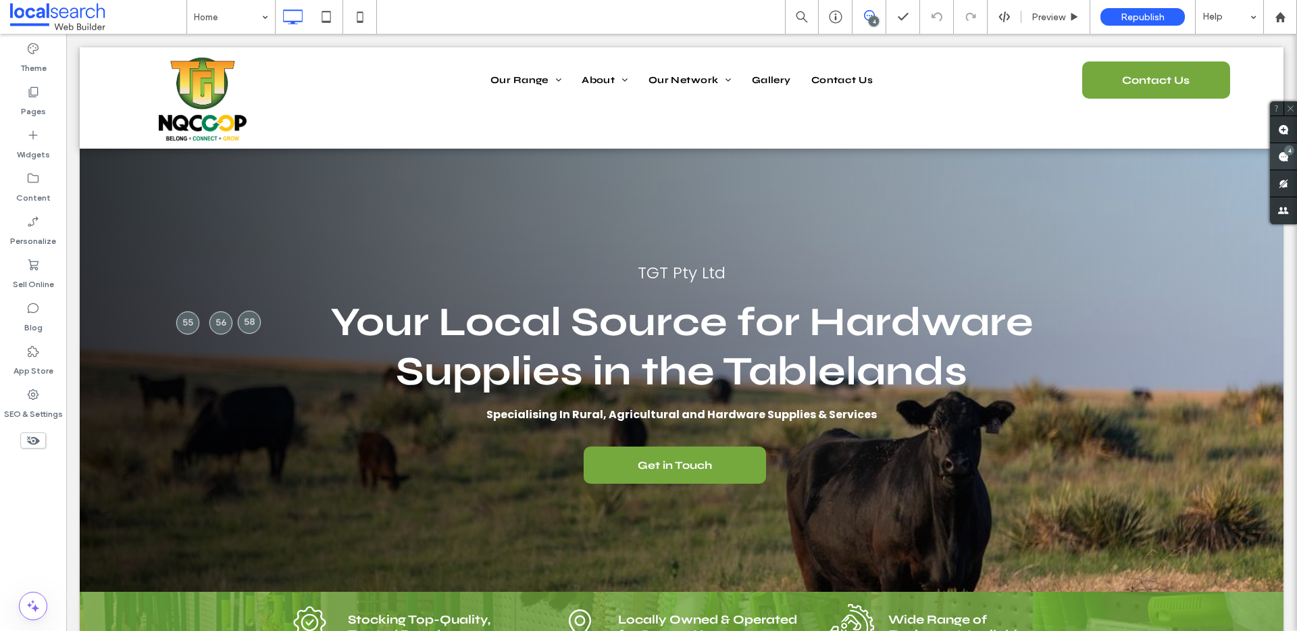
click at [1281, 147] on span at bounding box center [1283, 156] width 27 height 26
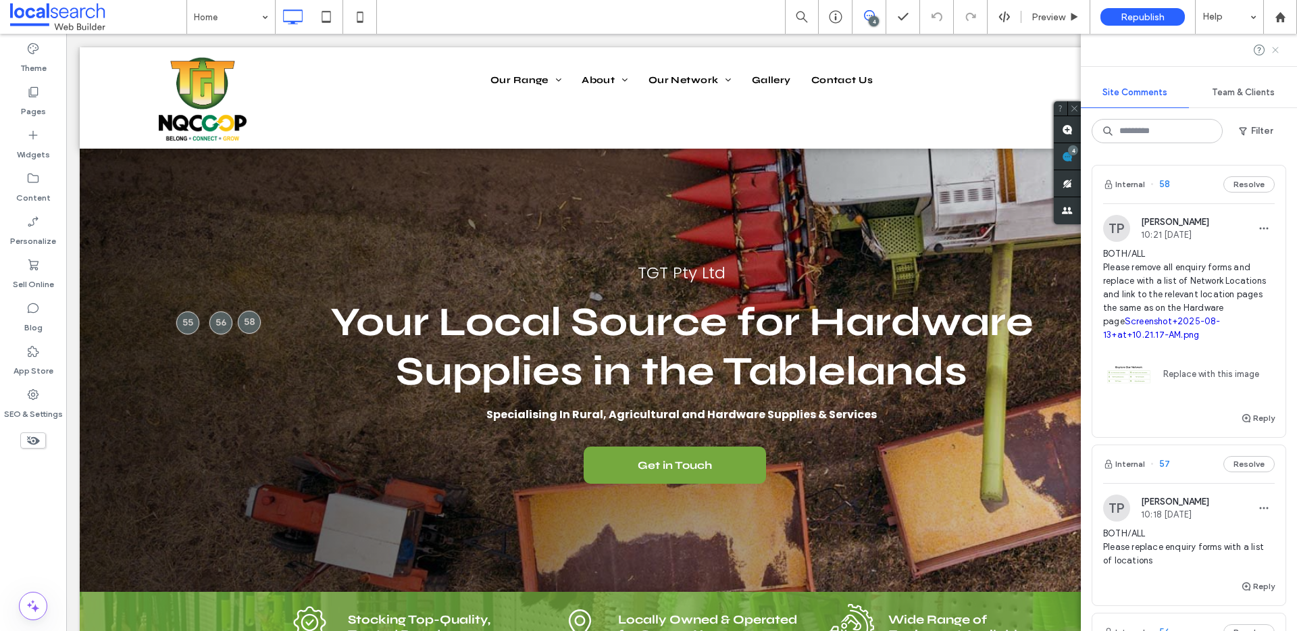
click at [1277, 50] on icon at bounding box center [1275, 50] width 11 height 11
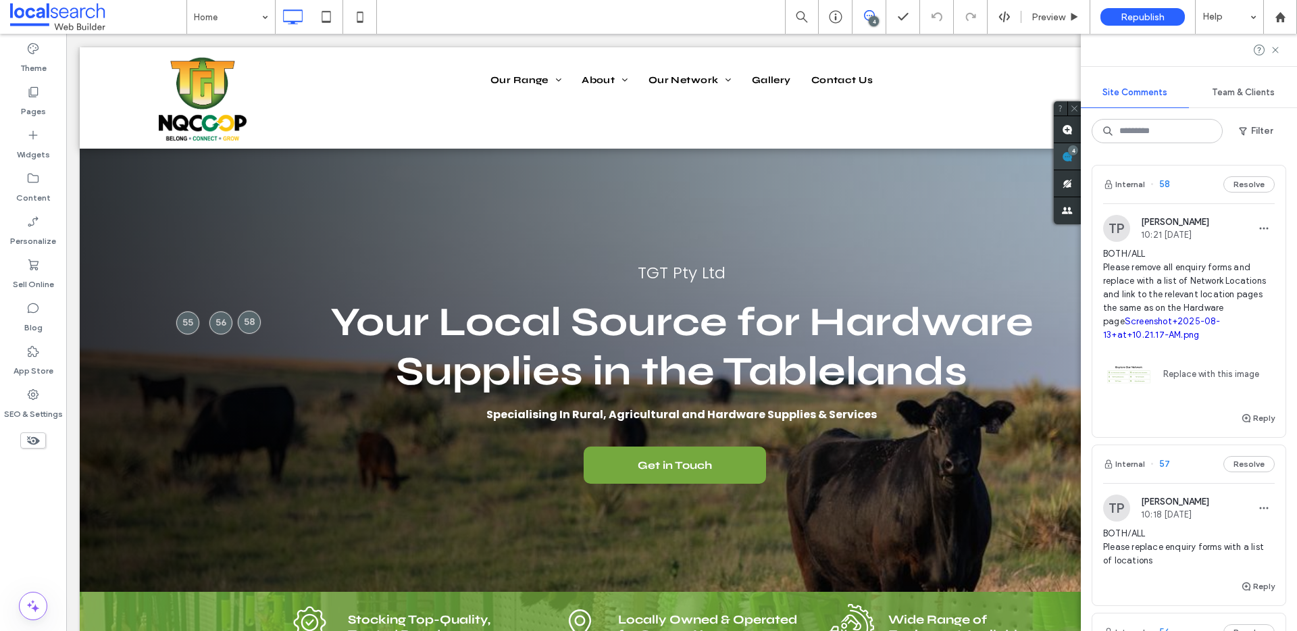
click at [1073, 157] on use at bounding box center [1067, 156] width 11 height 11
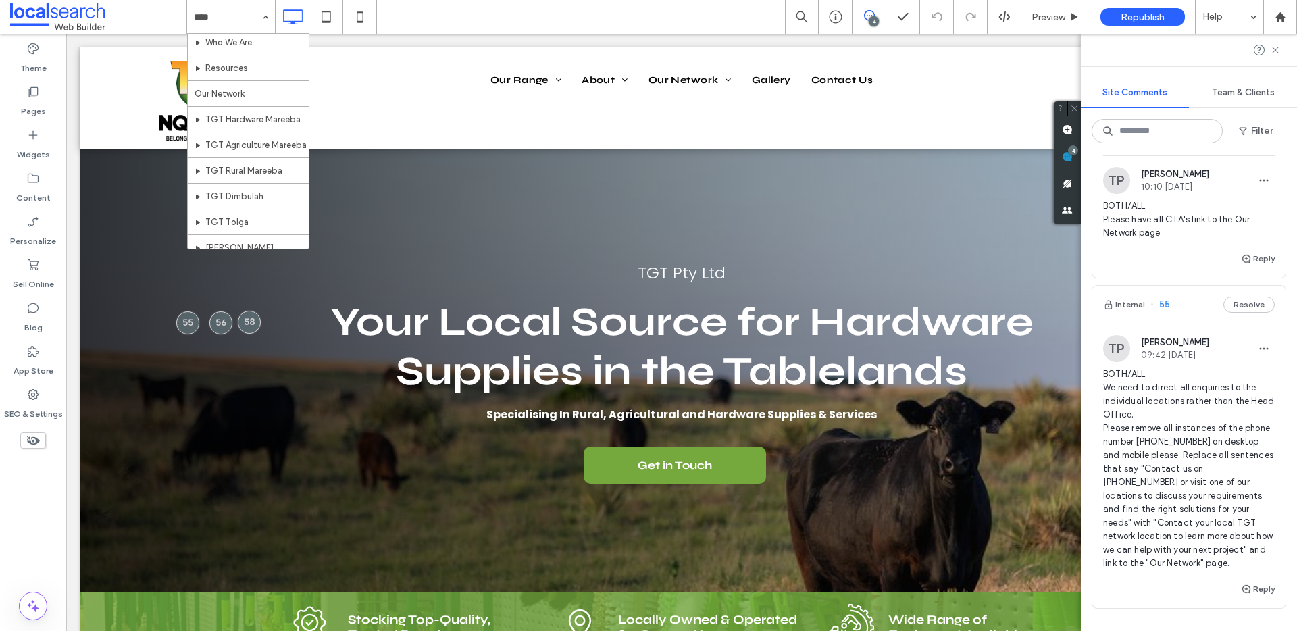
scroll to position [496, 0]
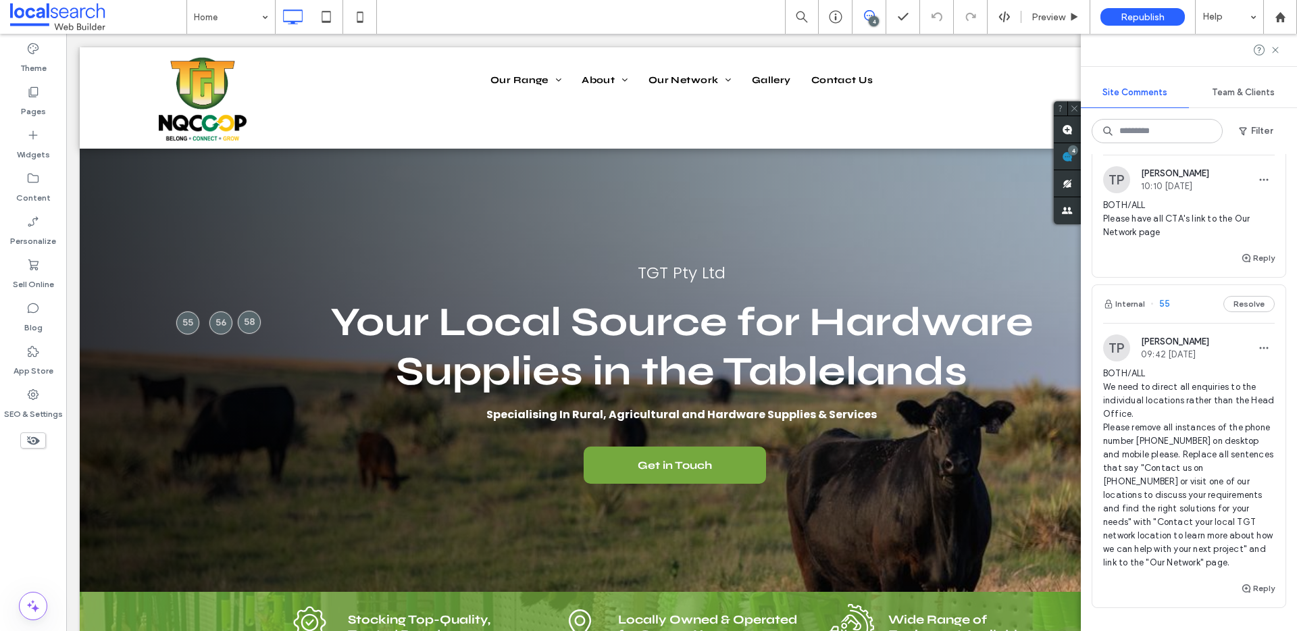
click at [1159, 217] on span "BOTH/ALL Please have all CTA's link to the Our Network page" at bounding box center [1189, 219] width 172 height 41
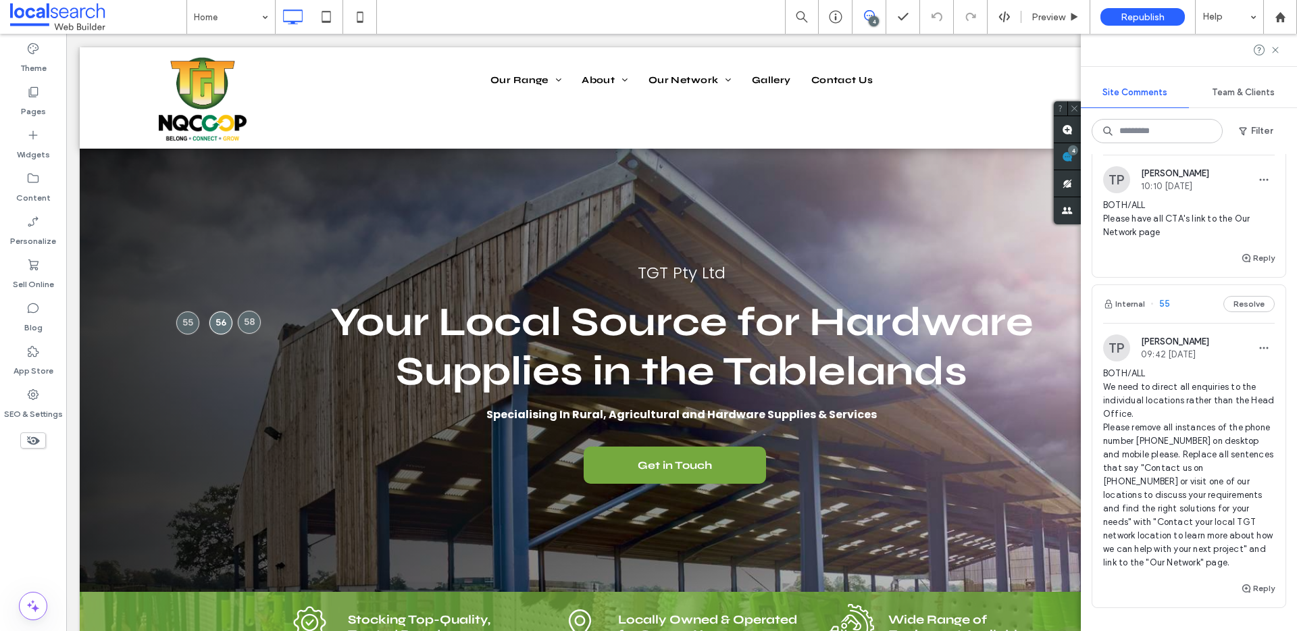
scroll to position [0, 0]
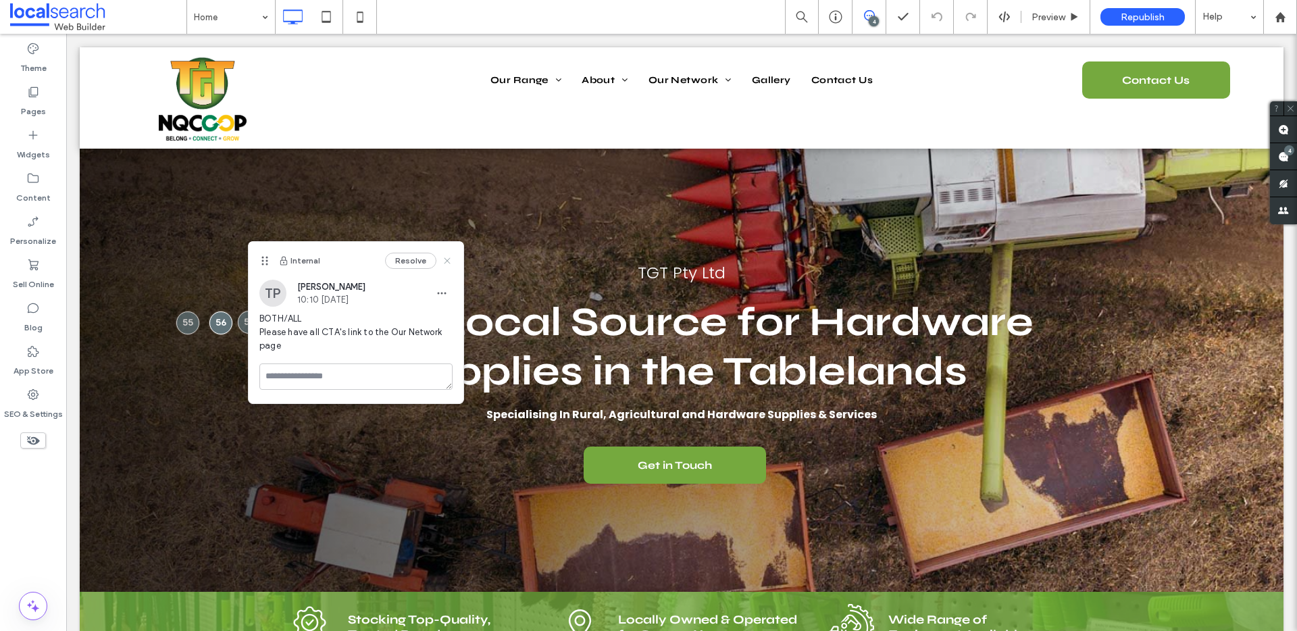
click at [450, 259] on icon at bounding box center [447, 260] width 11 height 11
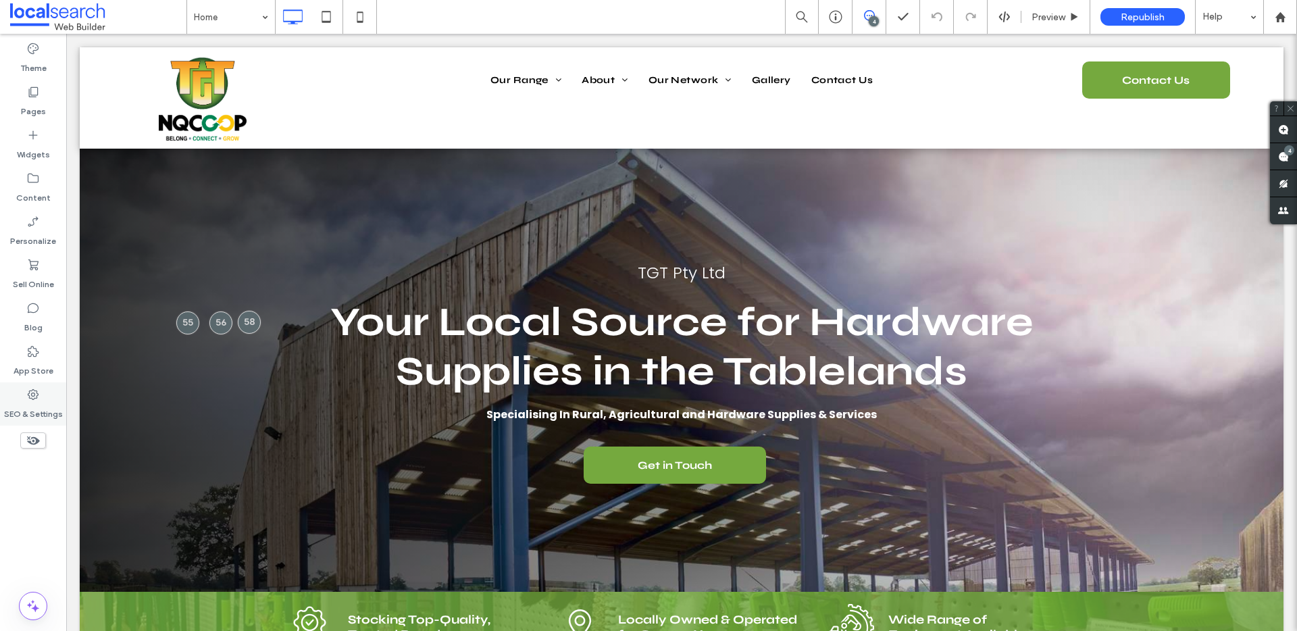
click at [33, 390] on icon at bounding box center [33, 395] width 14 height 14
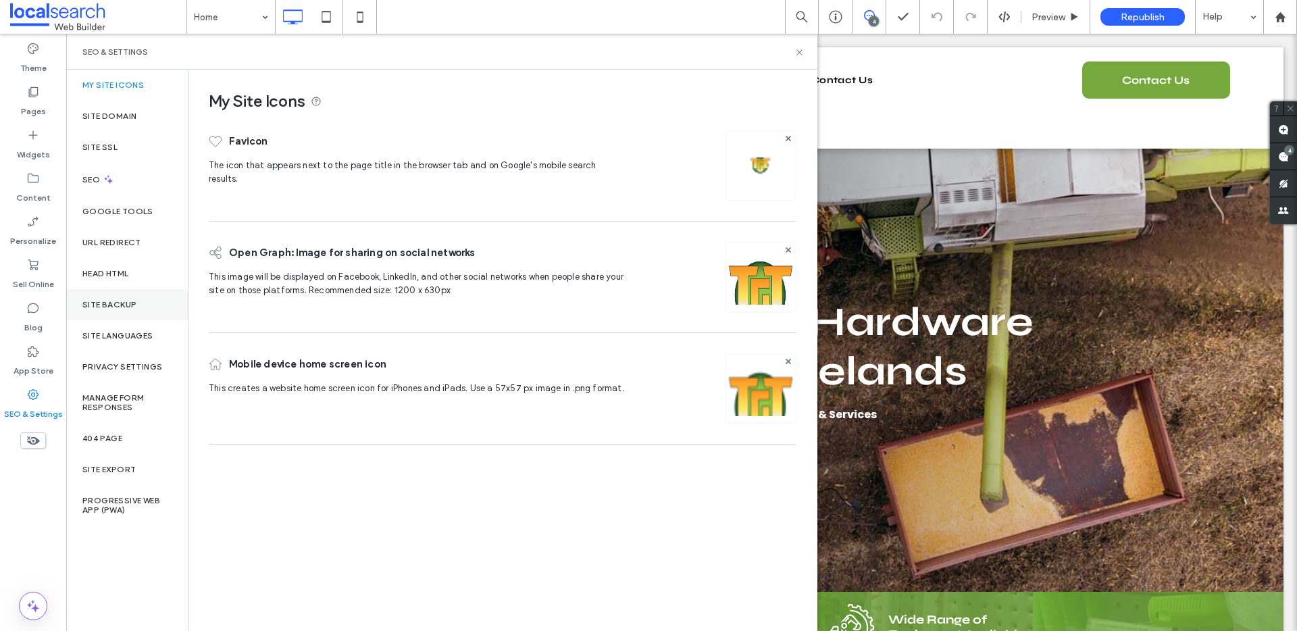
click at [134, 309] on div "Site Backup" at bounding box center [127, 304] width 122 height 31
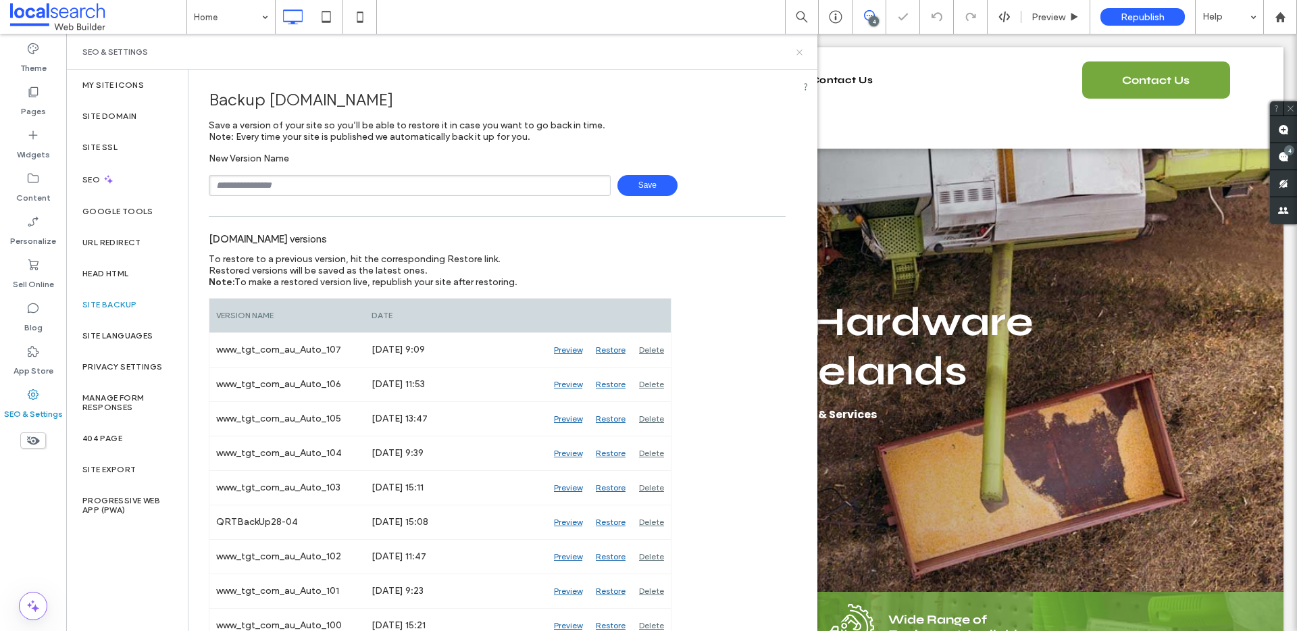
drag, startPoint x: 800, startPoint y: 51, endPoint x: 578, endPoint y: 1, distance: 227.8
click at [800, 51] on icon at bounding box center [799, 52] width 10 height 10
